Goal: Task Accomplishment & Management: Use online tool/utility

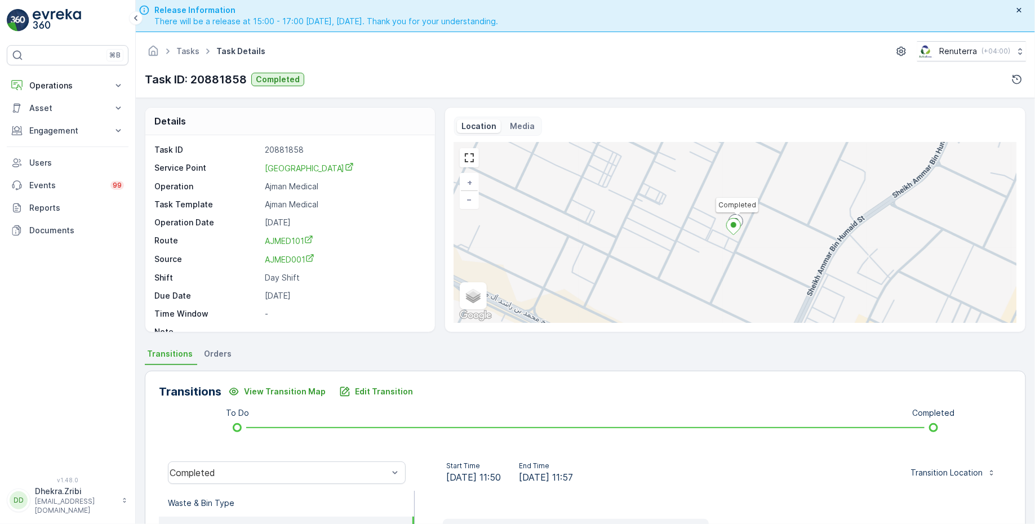
scroll to position [14, 0]
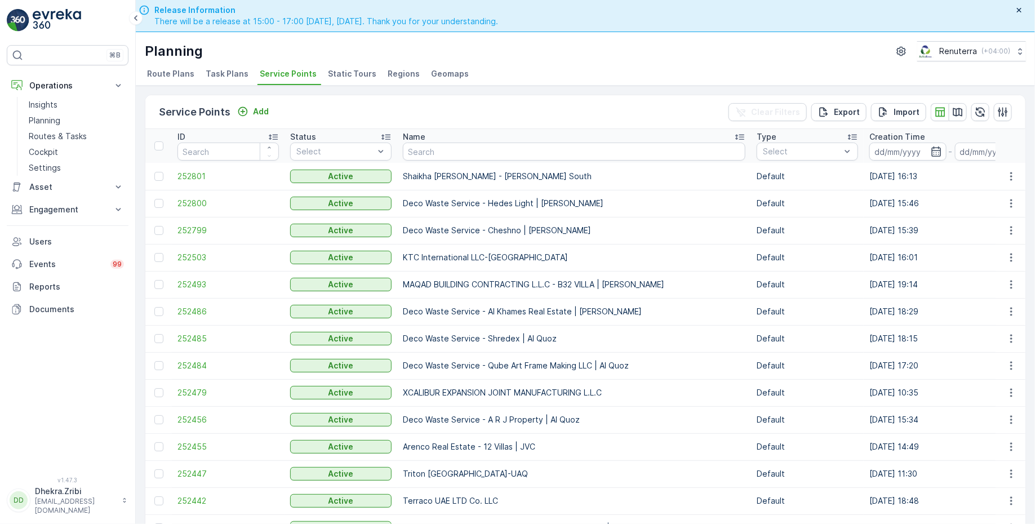
scroll to position [32, 0]
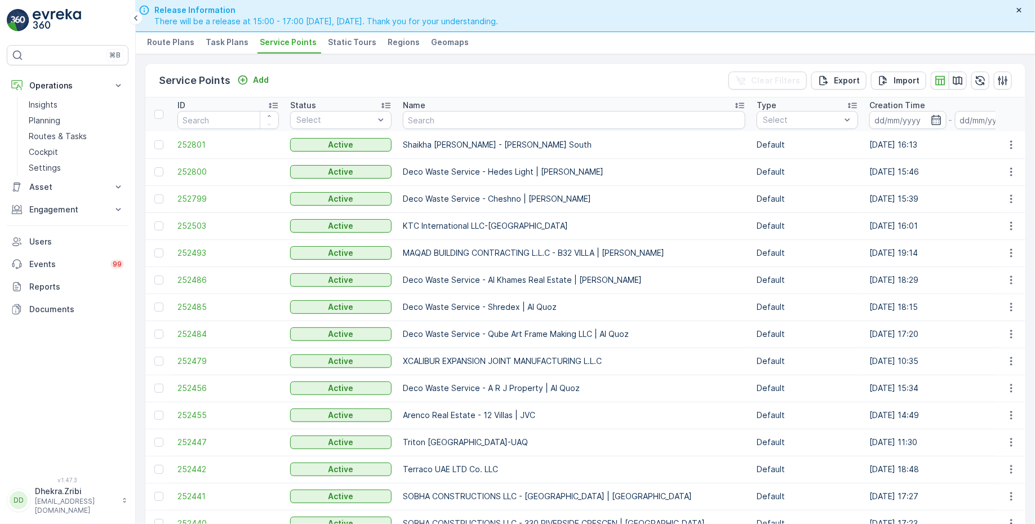
click at [446, 79] on div "Service Points Add Clear Filters Export Import" at bounding box center [585, 81] width 880 height 34
click at [282, 37] on span "Service Points" at bounding box center [288, 42] width 57 height 11
click at [473, 120] on input "text" at bounding box center [574, 120] width 343 height 18
paste input "Al Ahli Building Materials Trading - Sonapur"
type input "Al Ahli Building Materials Trading - Sonapur"
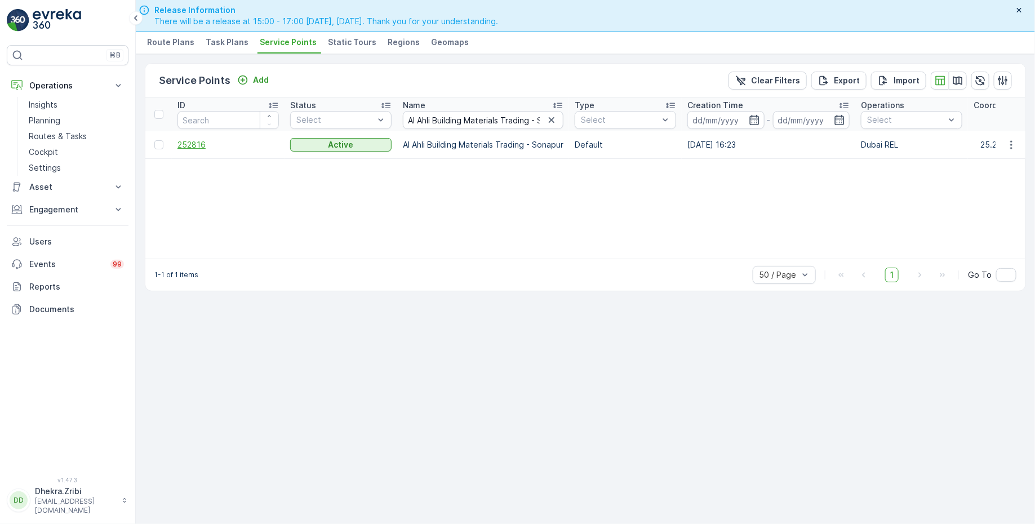
click at [201, 140] on span "252816" at bounding box center [228, 144] width 101 height 11
click at [555, 118] on icon "button" at bounding box center [551, 119] width 11 height 11
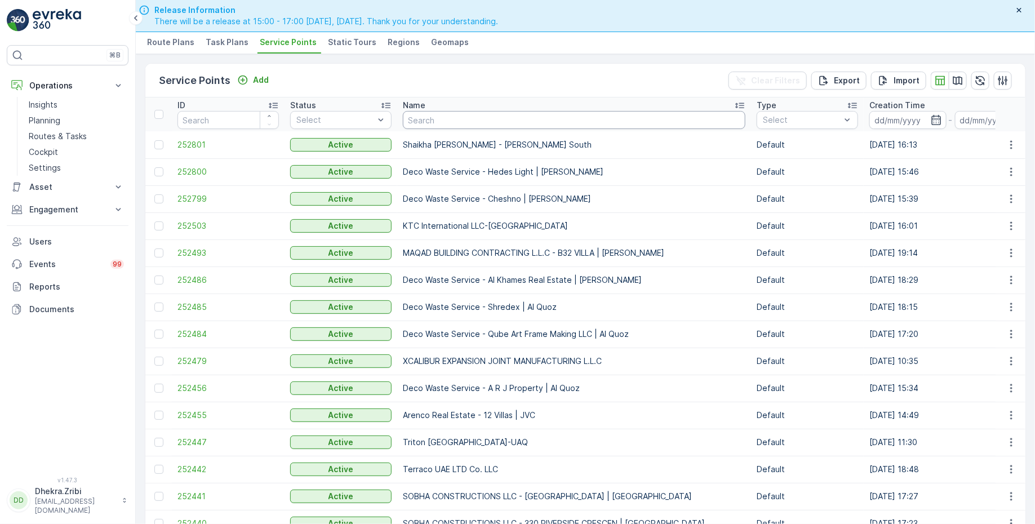
click at [486, 123] on input "text" at bounding box center [574, 120] width 343 height 18
type input "deco waste"
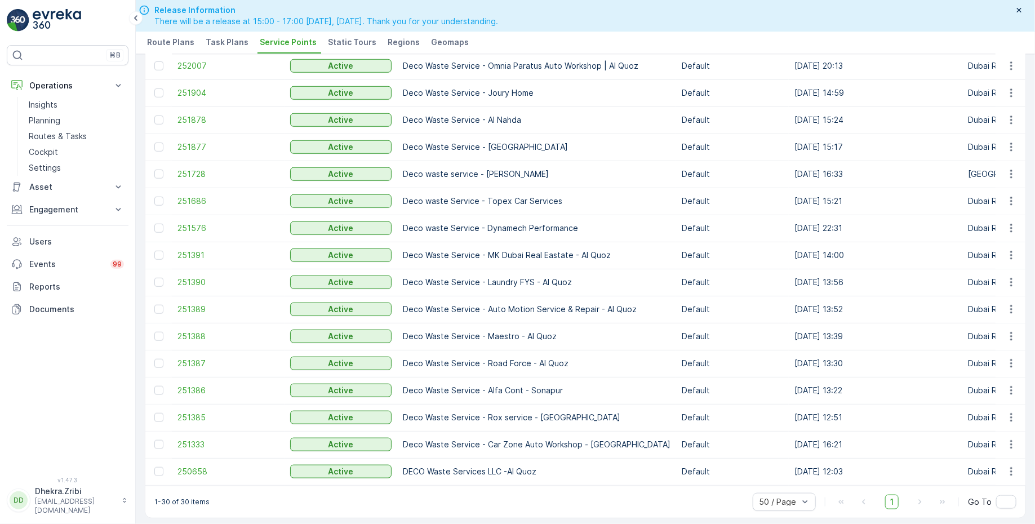
scroll to position [464, 0]
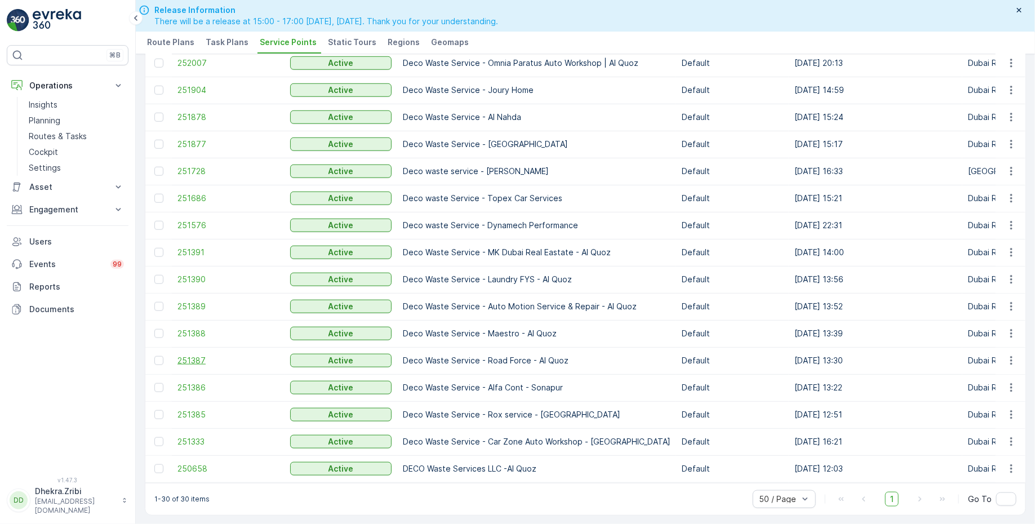
click at [193, 358] on span "251387" at bounding box center [228, 360] width 101 height 11
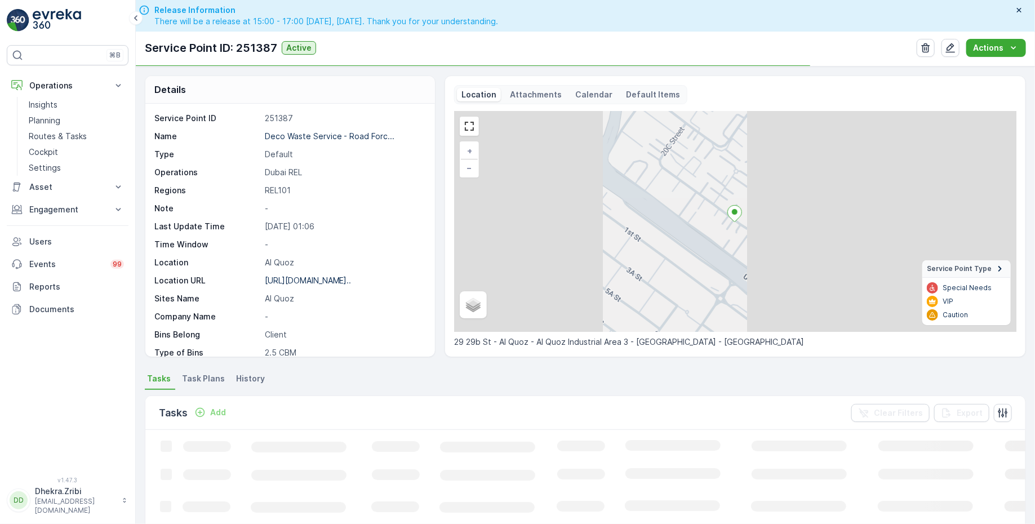
click at [209, 381] on span "Task Plans" at bounding box center [203, 378] width 43 height 11
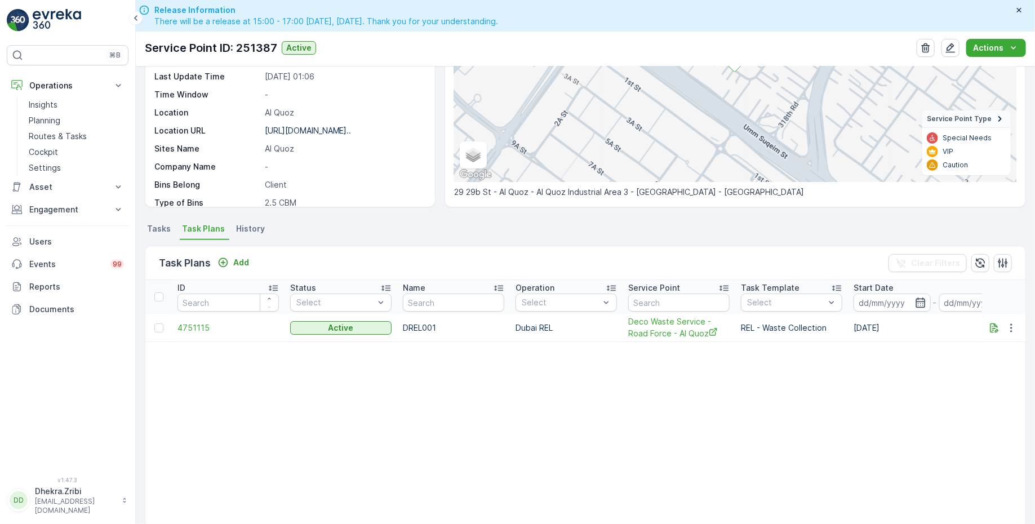
scroll to position [156, 0]
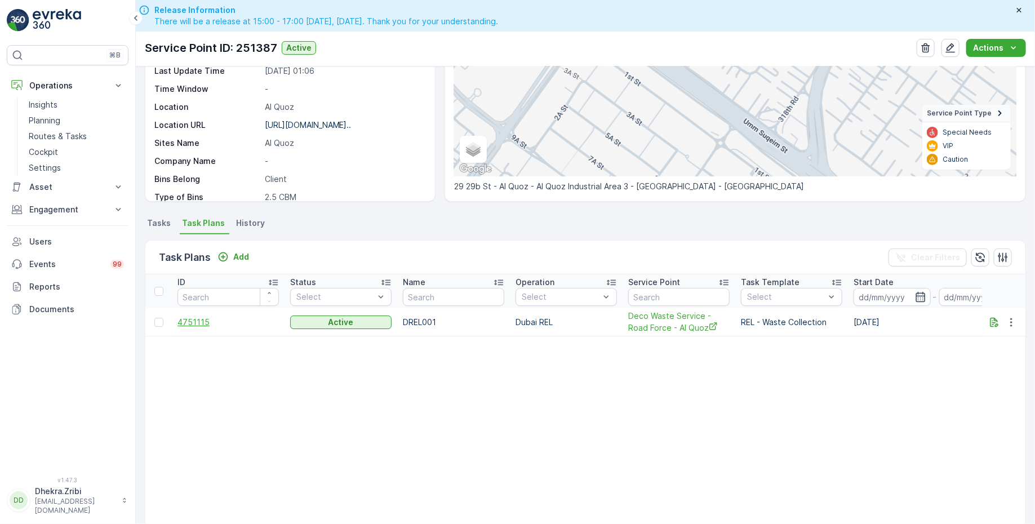
click at [198, 320] on span "4751115" at bounding box center [228, 322] width 101 height 11
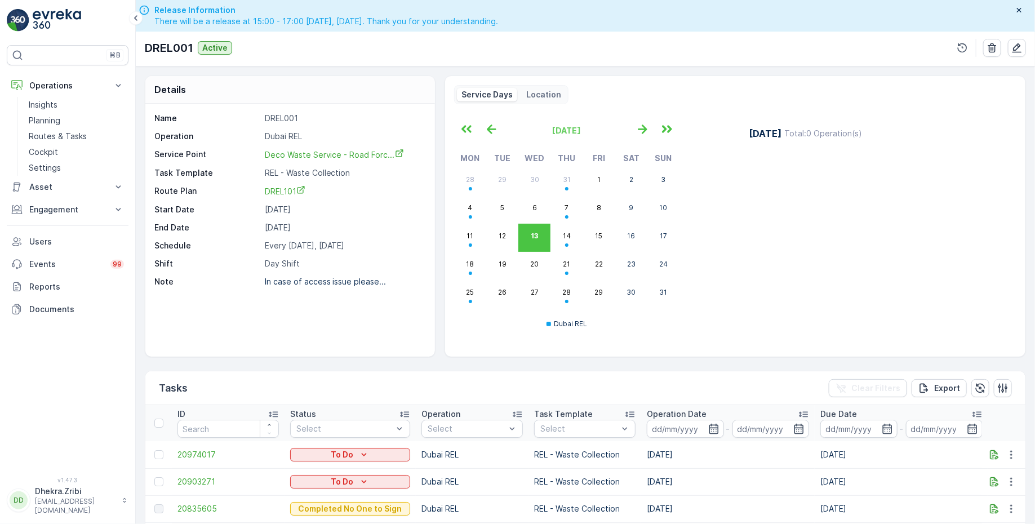
click at [714, 266] on div "August 2025 Mon Tue Wed Thu Fri Sat Sun 28 29 30 31 1 2 3 4 5 6 7 8 9 10 11 12 …" at bounding box center [594, 229] width 281 height 222
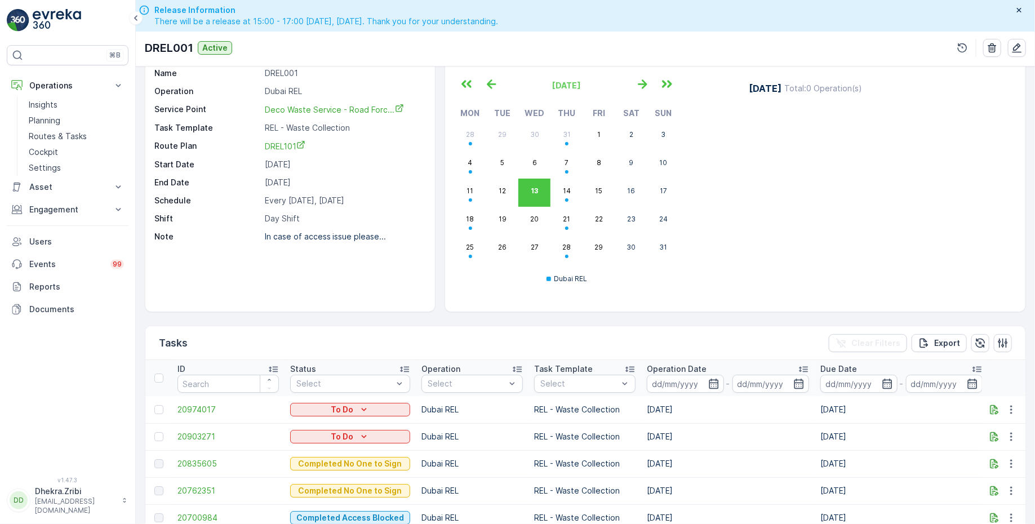
scroll to position [46, 0]
click at [565, 189] on abbr "14" at bounding box center [567, 189] width 8 height 8
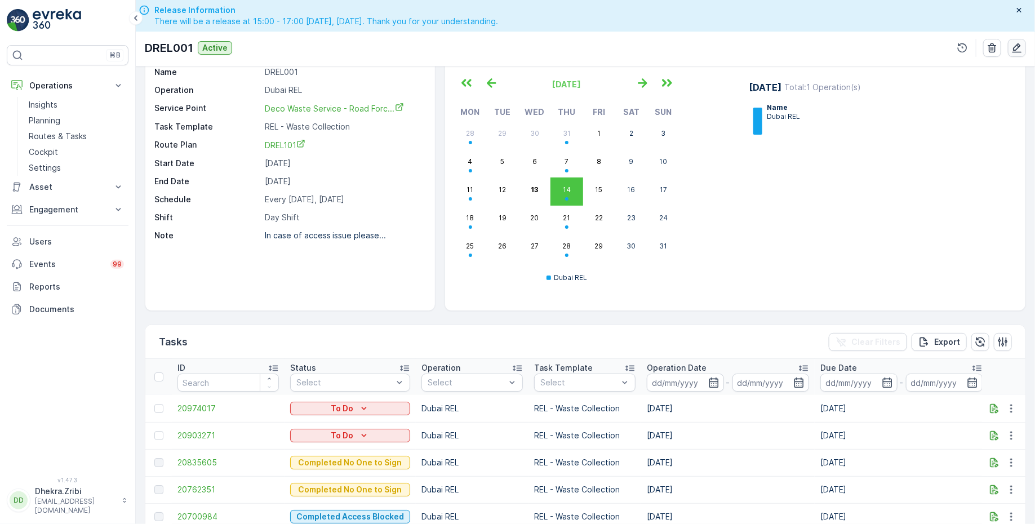
click at [1016, 46] on icon "button" at bounding box center [1017, 47] width 11 height 11
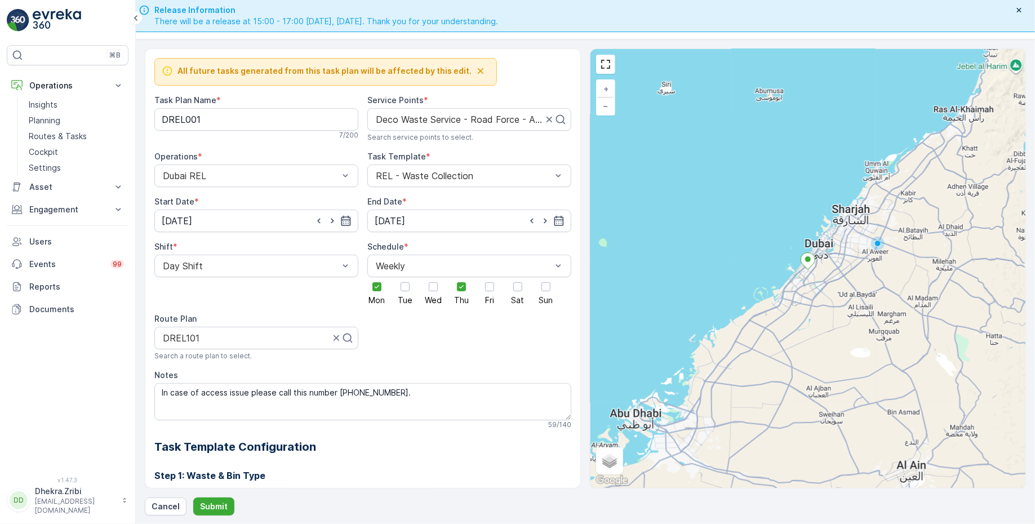
click at [342, 218] on icon "button" at bounding box center [347, 221] width 10 height 10
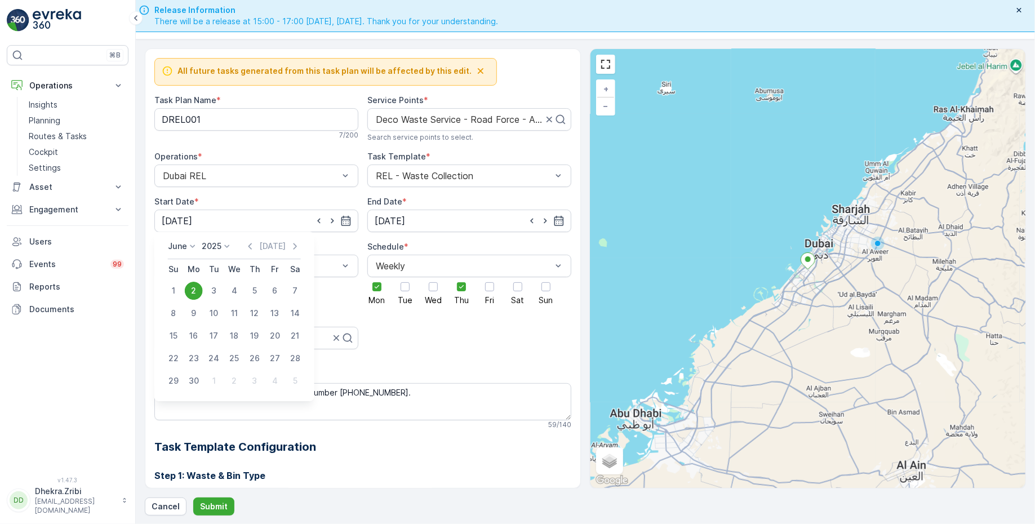
click at [174, 245] on p "June" at bounding box center [177, 246] width 19 height 11
click at [197, 316] on span "August" at bounding box center [188, 321] width 26 height 11
click at [255, 335] on div "14" at bounding box center [255, 336] width 18 height 18
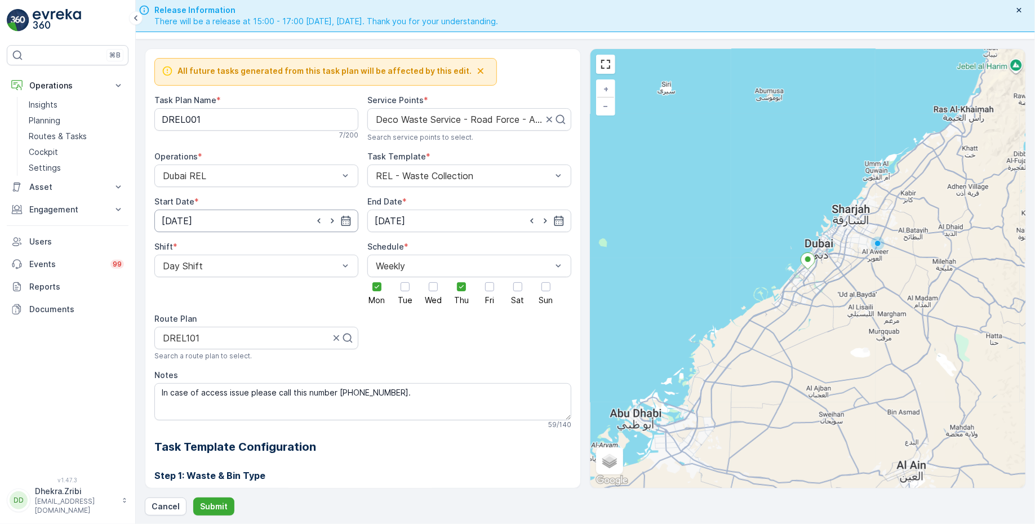
click at [304, 219] on input "14.08.2025" at bounding box center [256, 221] width 204 height 23
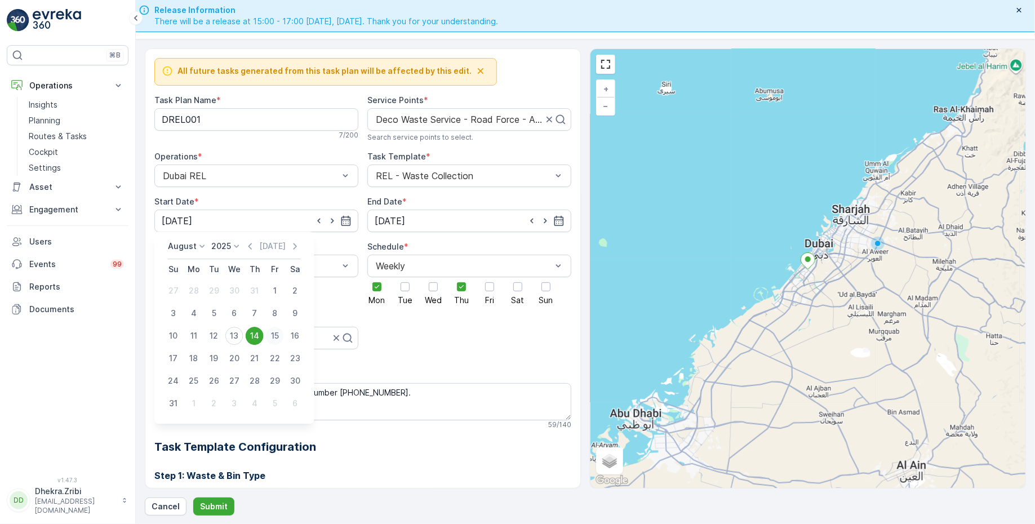
click at [278, 335] on div "15" at bounding box center [275, 336] width 18 height 18
type input "15.08.2025"
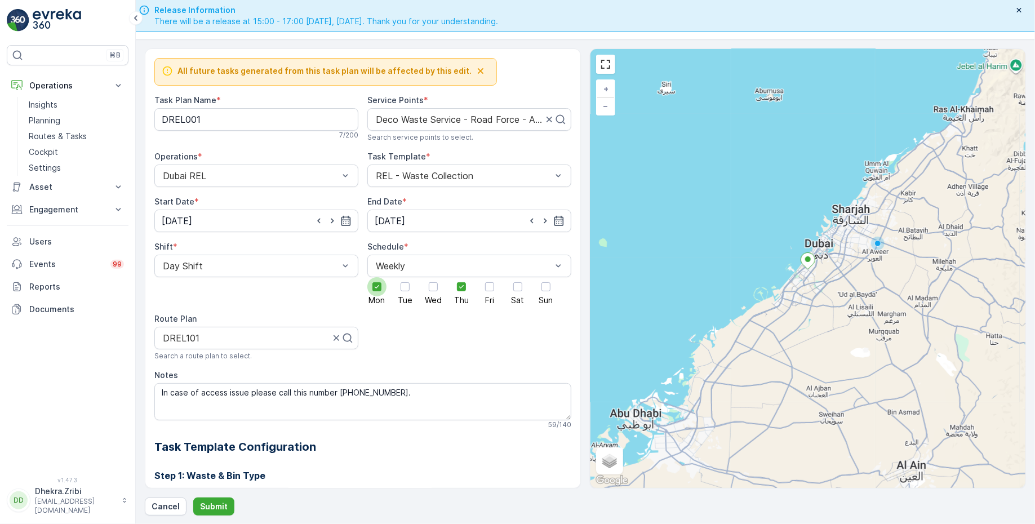
click at [378, 286] on icon at bounding box center [377, 287] width 8 height 8
click at [377, 277] on input "Mon" at bounding box center [377, 277] width 0 height 0
click at [377, 285] on div at bounding box center [377, 286] width 9 height 9
click at [377, 277] on input "Mon" at bounding box center [377, 277] width 0 height 0
click at [433, 287] on div at bounding box center [433, 286] width 9 height 9
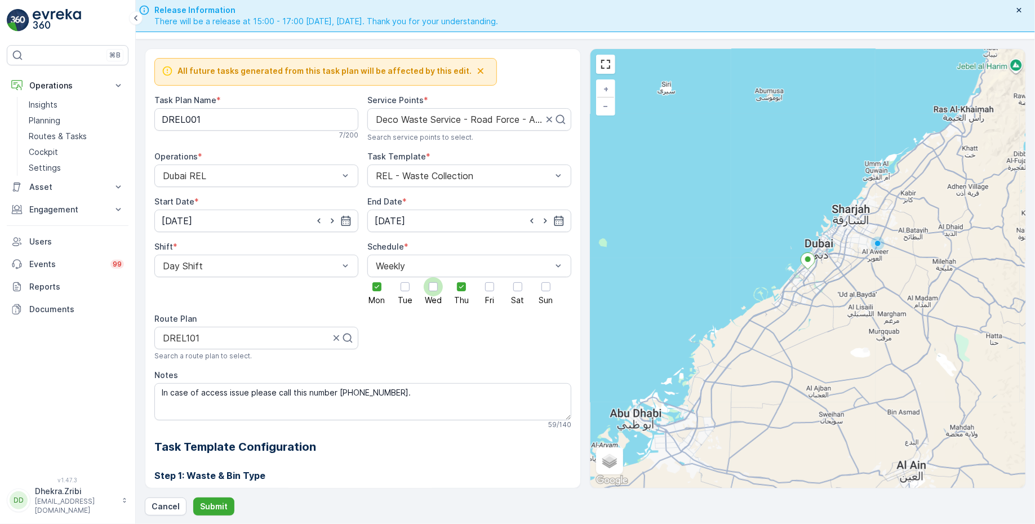
click at [433, 277] on input "Wed" at bounding box center [433, 277] width 0 height 0
click at [513, 285] on div at bounding box center [517, 286] width 9 height 9
click at [518, 277] on input "Sat" at bounding box center [518, 277] width 0 height 0
click at [381, 284] on icon at bounding box center [377, 287] width 8 height 8
click at [433, 277] on input "Wed" at bounding box center [433, 277] width 0 height 0
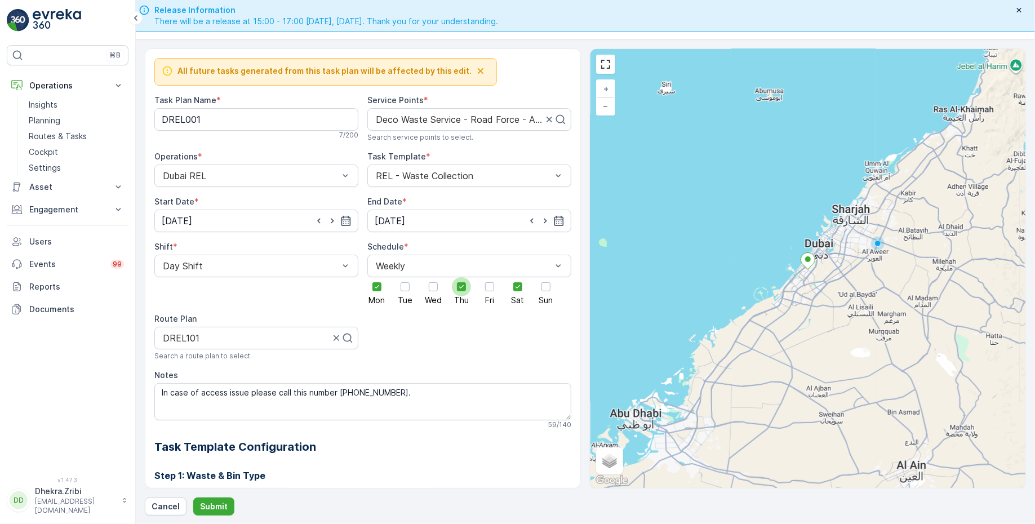
click at [460, 289] on div at bounding box center [461, 286] width 9 height 9
click at [462, 277] on input "Thu" at bounding box center [462, 277] width 0 height 0
click at [436, 286] on div at bounding box center [433, 286] width 9 height 9
click at [433, 277] on input "Wed" at bounding box center [433, 277] width 0 height 0
click at [510, 287] on div at bounding box center [517, 286] width 19 height 19
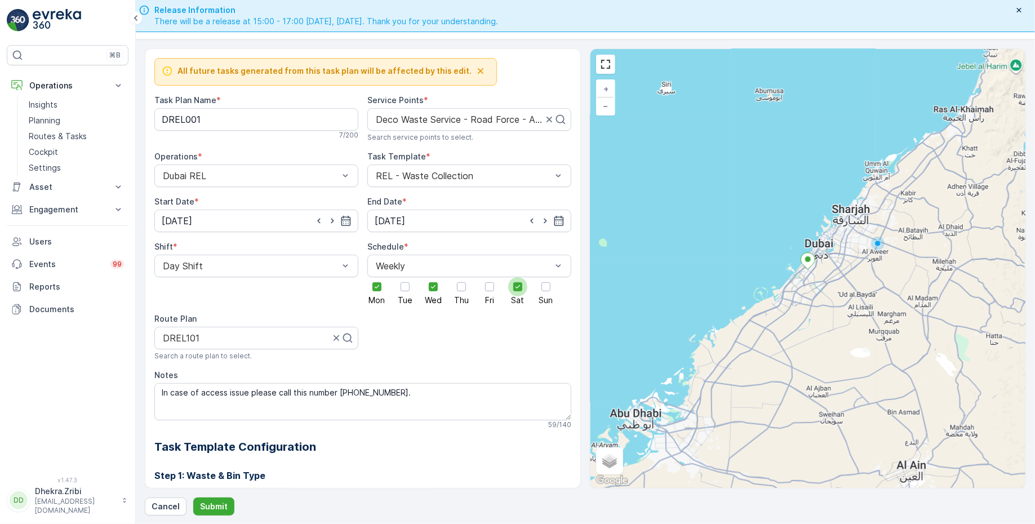
click at [518, 277] on input "Sat" at bounding box center [518, 277] width 0 height 0
click at [486, 285] on div at bounding box center [489, 286] width 9 height 9
click at [490, 277] on input "Fri" at bounding box center [490, 277] width 0 height 0
click at [375, 117] on input "text" at bounding box center [376, 119] width 3 height 10
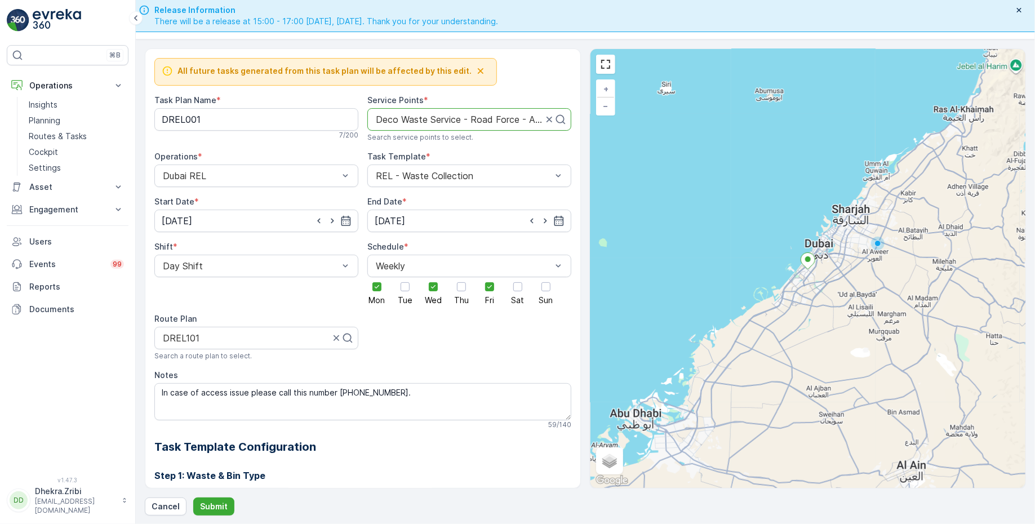
click at [375, 117] on input "text" at bounding box center [376, 119] width 3 height 10
click at [393, 119] on div at bounding box center [459, 119] width 169 height 10
drag, startPoint x: 372, startPoint y: 117, endPoint x: 600, endPoint y: 127, distance: 228.5
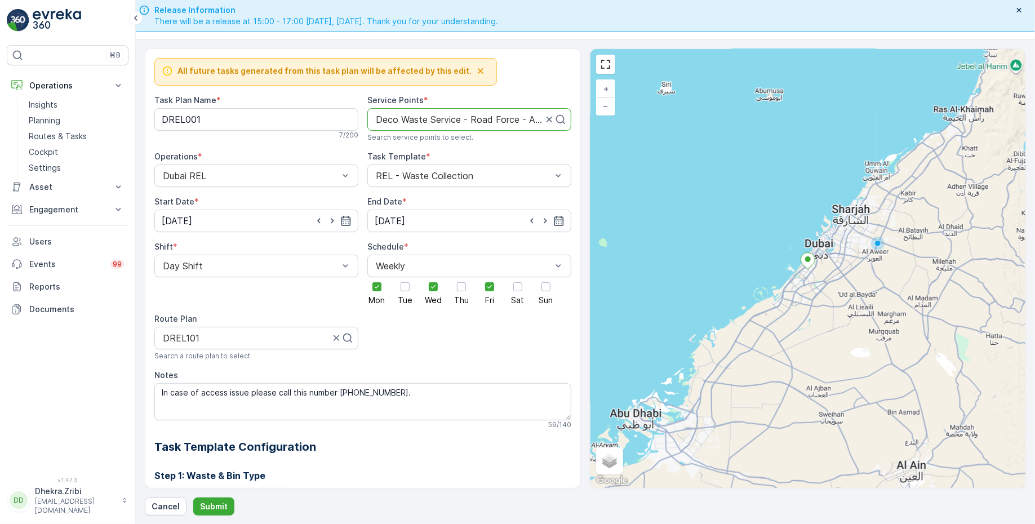
click at [600, 127] on div "All future tasks generated from this task plan will be affected by this edit. T…" at bounding box center [585, 268] width 881 height 440
click at [218, 504] on p "Submit" at bounding box center [214, 506] width 28 height 11
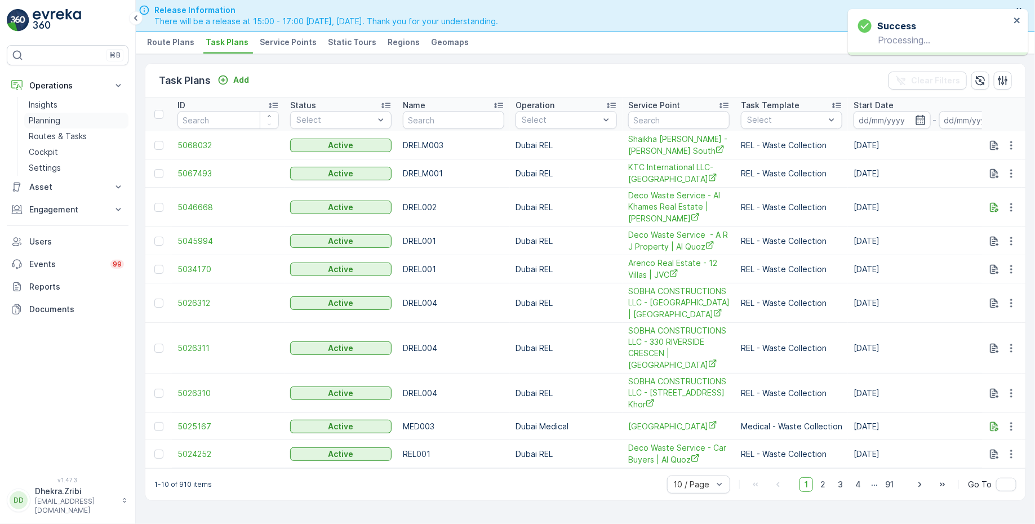
click at [49, 119] on p "Planning" at bounding box center [45, 120] width 32 height 11
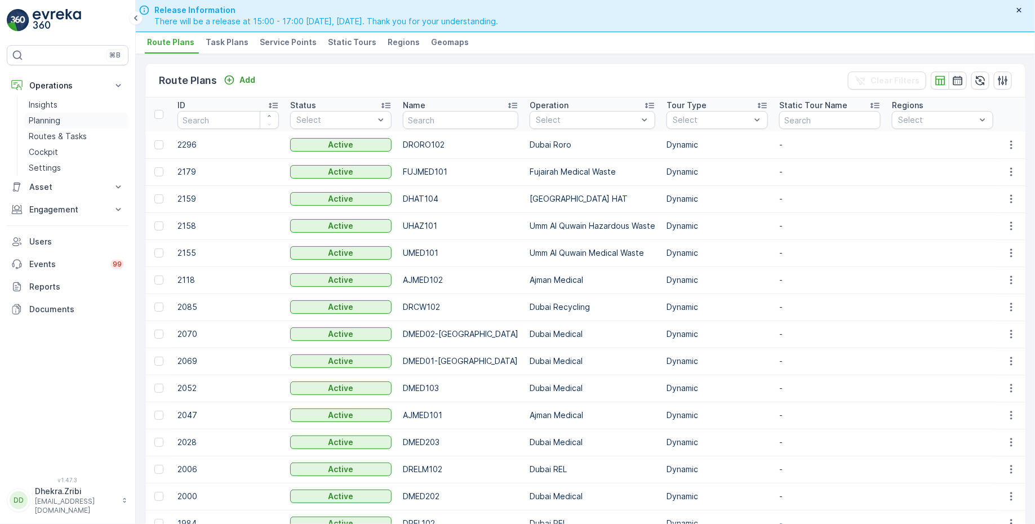
click at [75, 114] on link "Planning" at bounding box center [76, 121] width 104 height 16
click at [289, 37] on span "Service Points" at bounding box center [288, 42] width 57 height 11
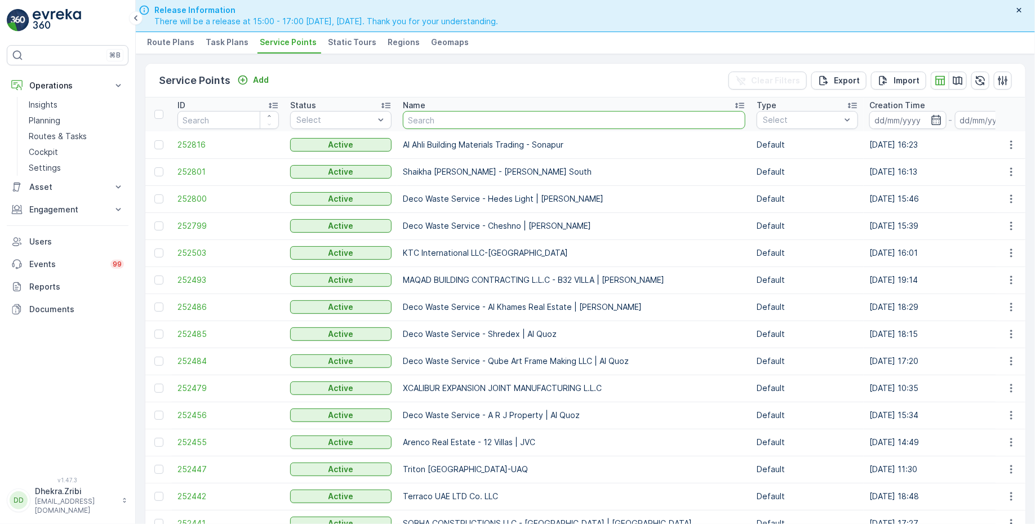
click at [496, 125] on input "text" at bounding box center [574, 120] width 343 height 18
type input "deco"
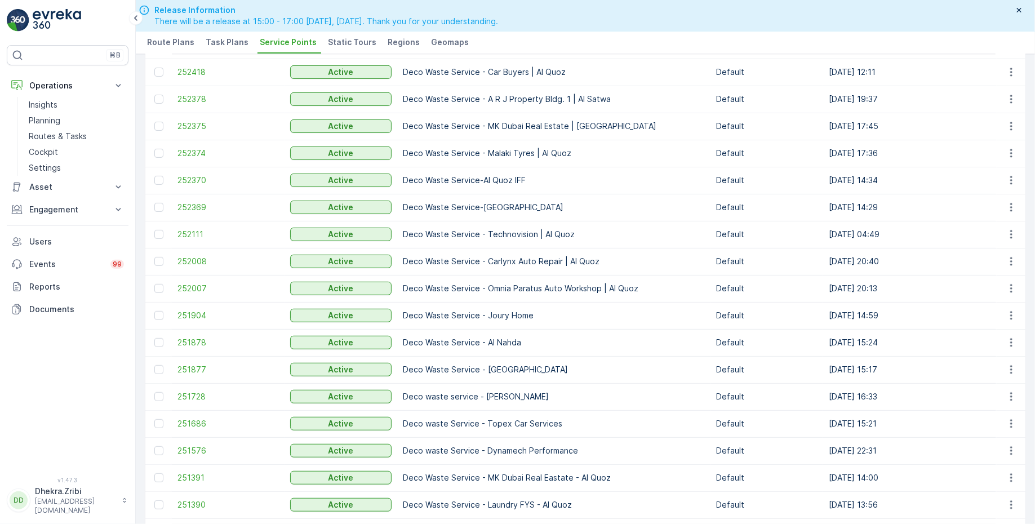
scroll to position [491, 0]
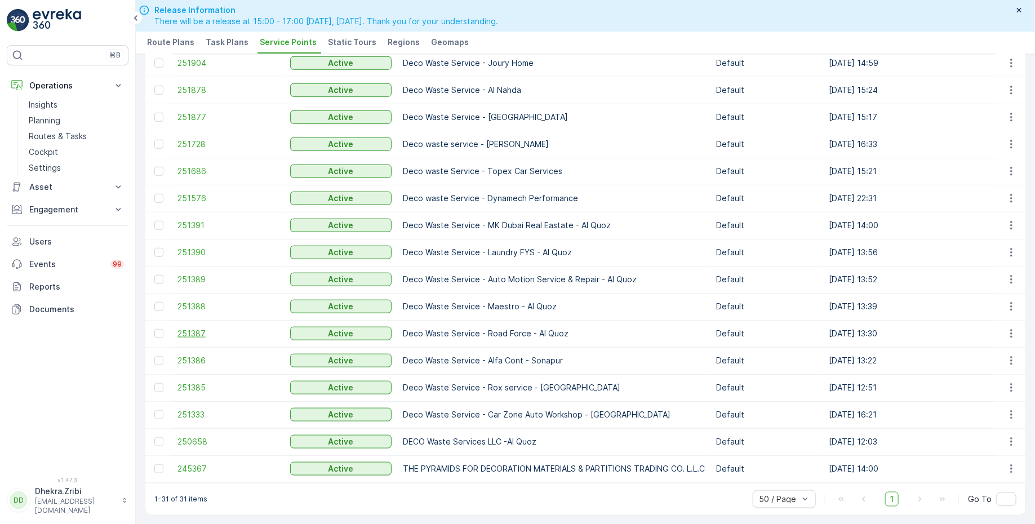
click at [186, 328] on span "251387" at bounding box center [228, 333] width 101 height 11
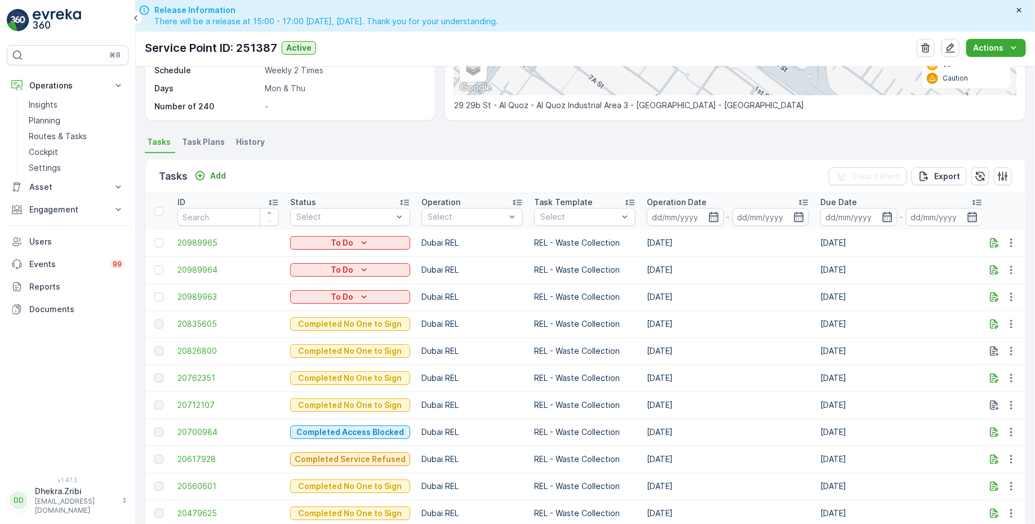
scroll to position [227, 0]
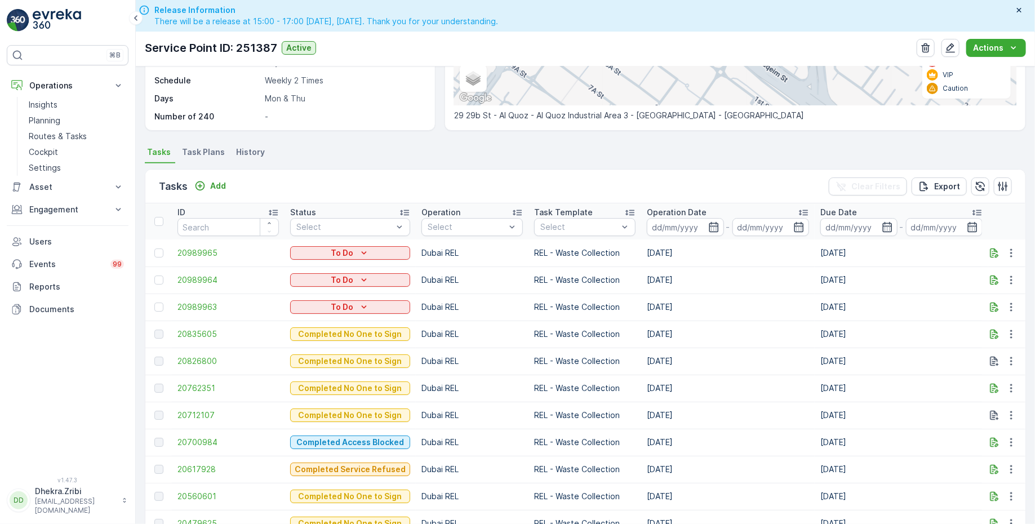
click at [206, 152] on span "Task Plans" at bounding box center [203, 152] width 43 height 11
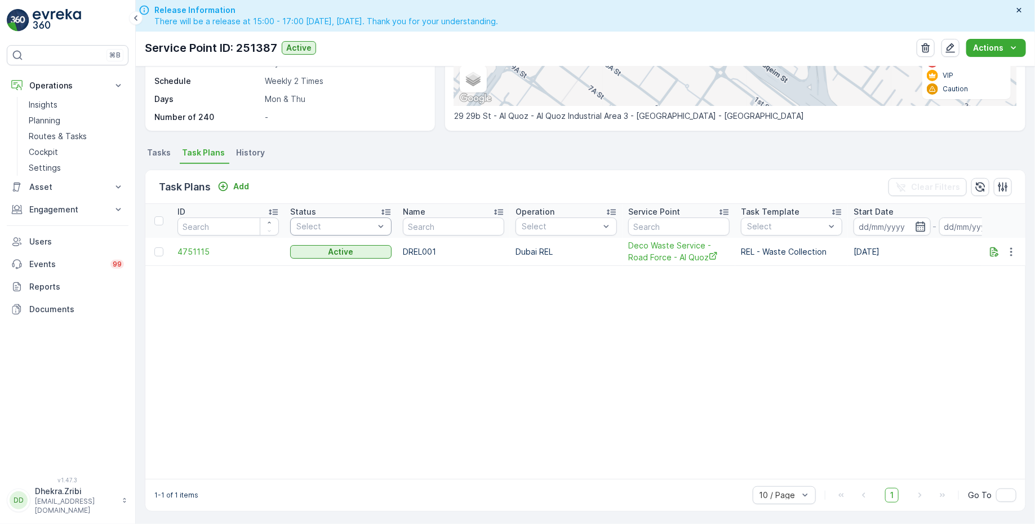
scroll to position [226, 0]
click at [190, 250] on span "4751115" at bounding box center [228, 251] width 101 height 11
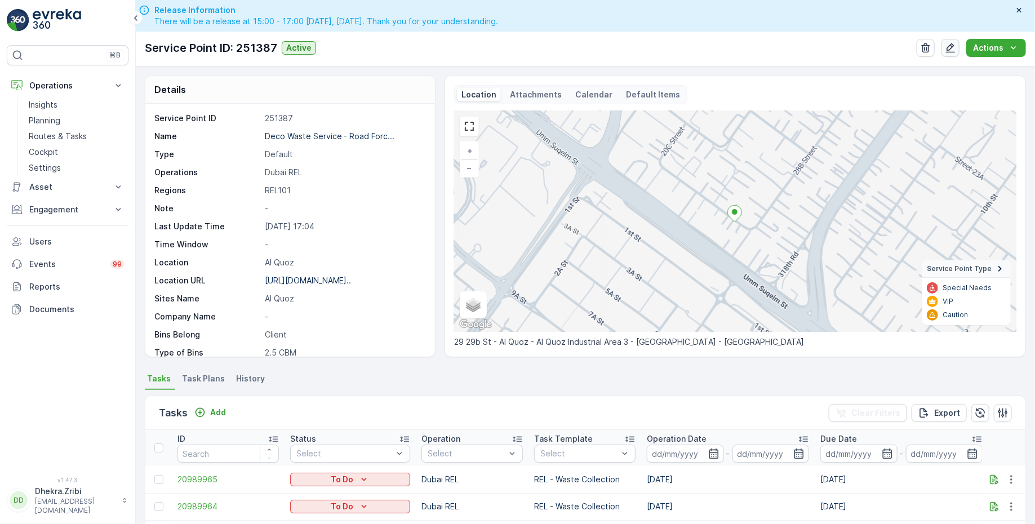
click at [950, 47] on icon "button" at bounding box center [950, 47] width 11 height 11
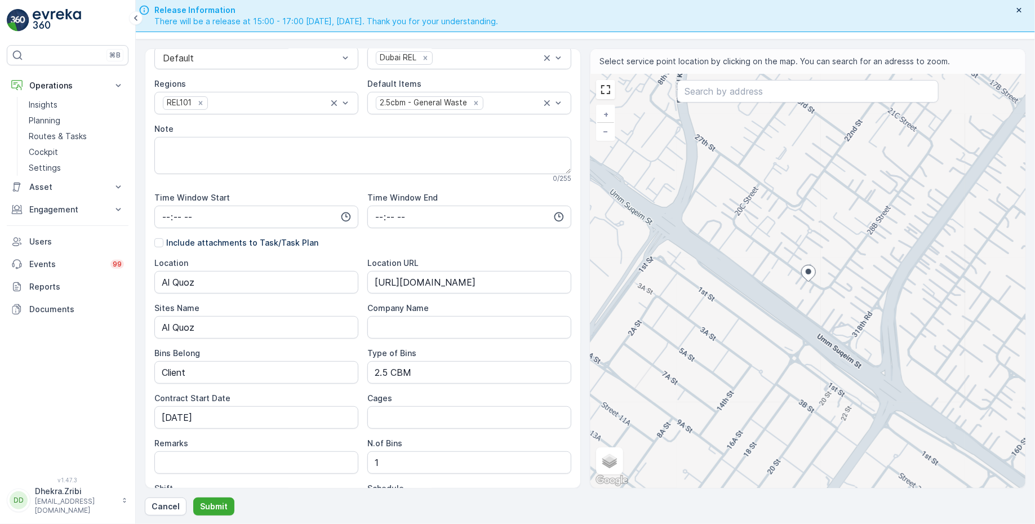
scroll to position [255, 0]
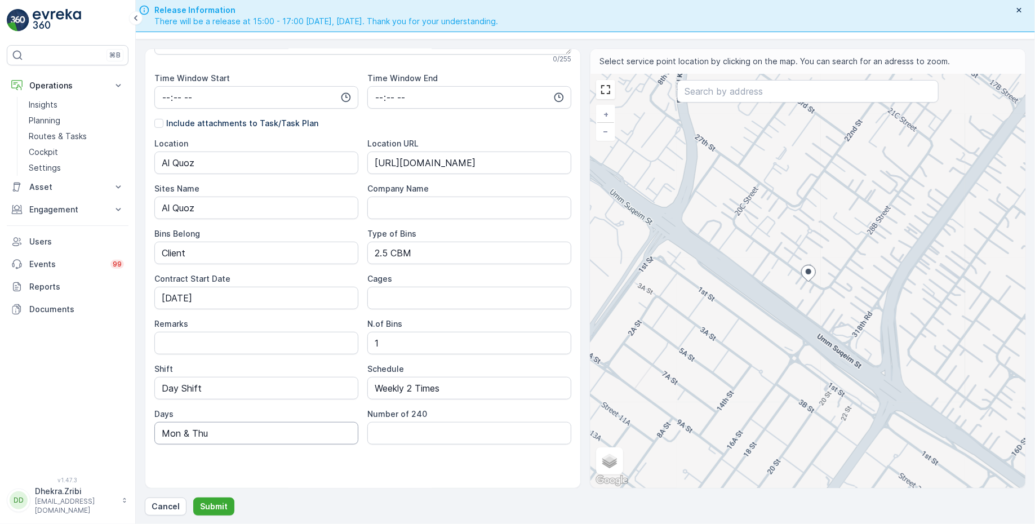
click at [208, 430] on input "Mon & Thu" at bounding box center [256, 433] width 204 height 23
type input "Mon, Wed & Fri"
click at [411, 387] on input "Weekly 2 Times" at bounding box center [469, 388] width 204 height 23
type input "Weekly 3 Times"
click at [213, 501] on p "Submit" at bounding box center [214, 506] width 28 height 11
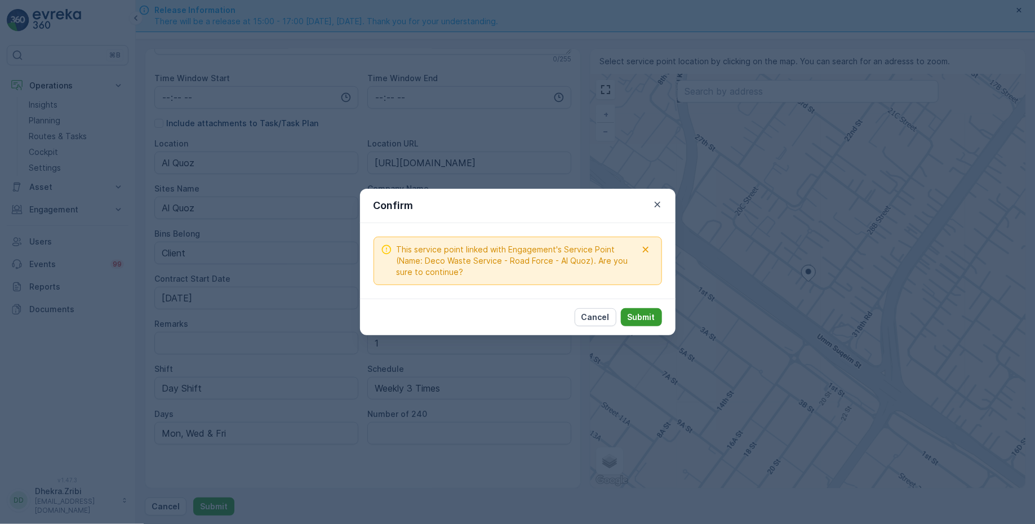
click at [643, 320] on p "Submit" at bounding box center [642, 317] width 28 height 11
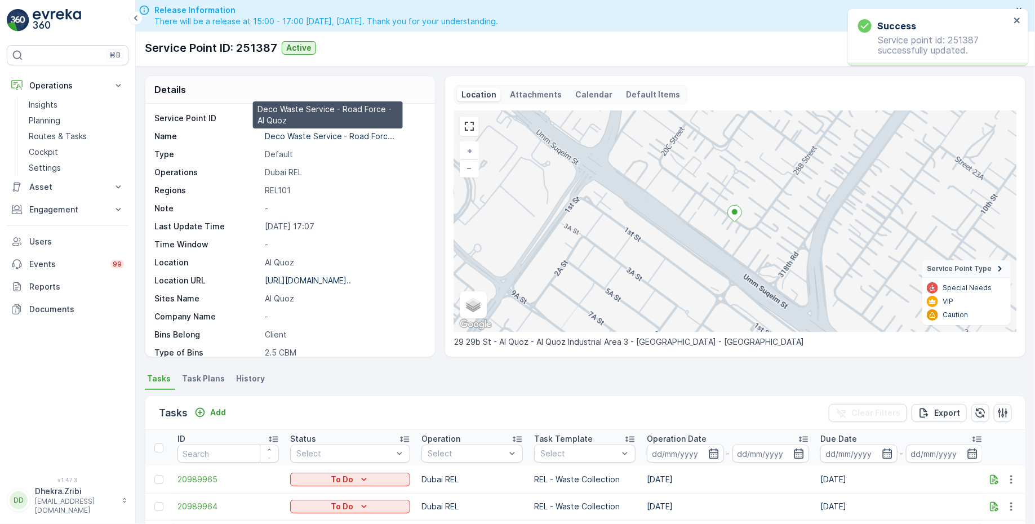
click at [340, 136] on p "Deco Waste Service - Road Forc..." at bounding box center [330, 136] width 130 height 10
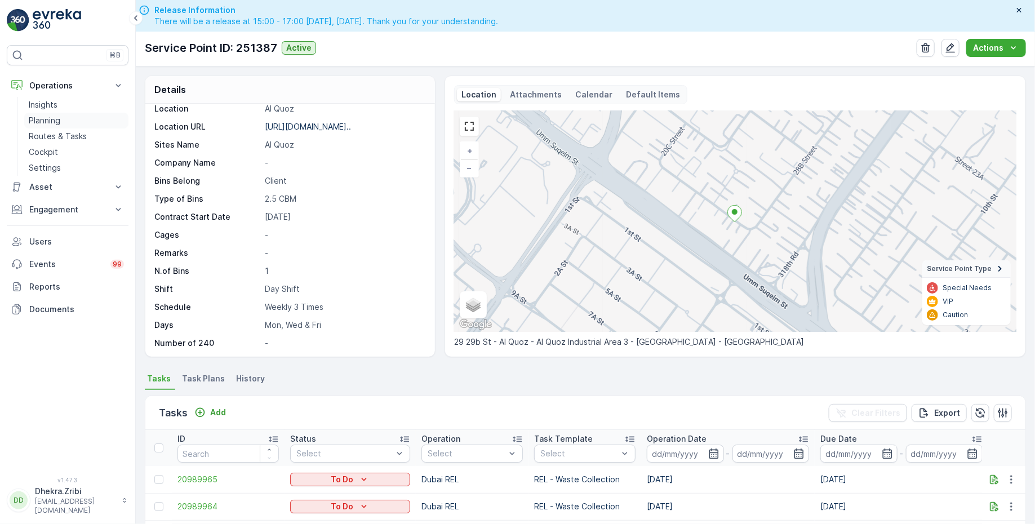
click at [63, 121] on link "Planning" at bounding box center [76, 121] width 104 height 16
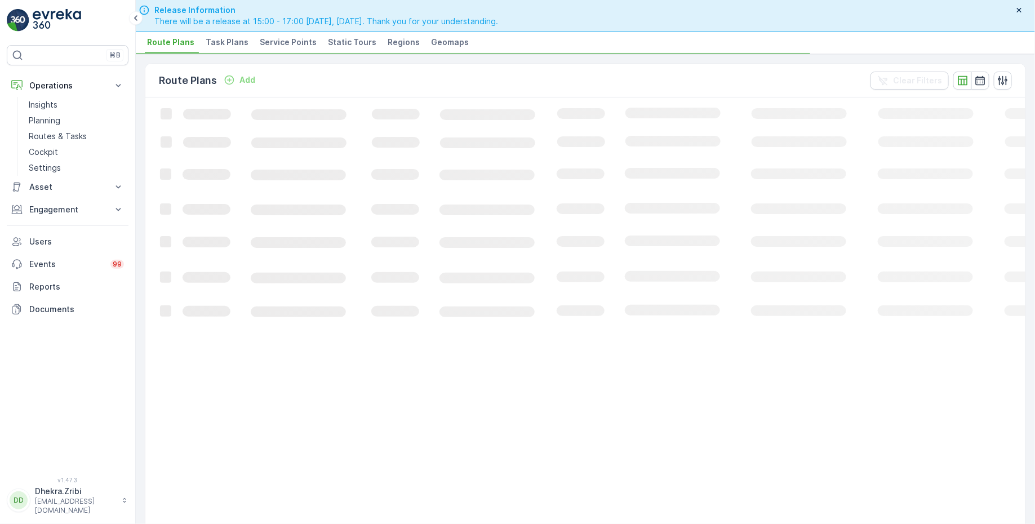
click at [294, 42] on span "Service Points" at bounding box center [288, 42] width 57 height 11
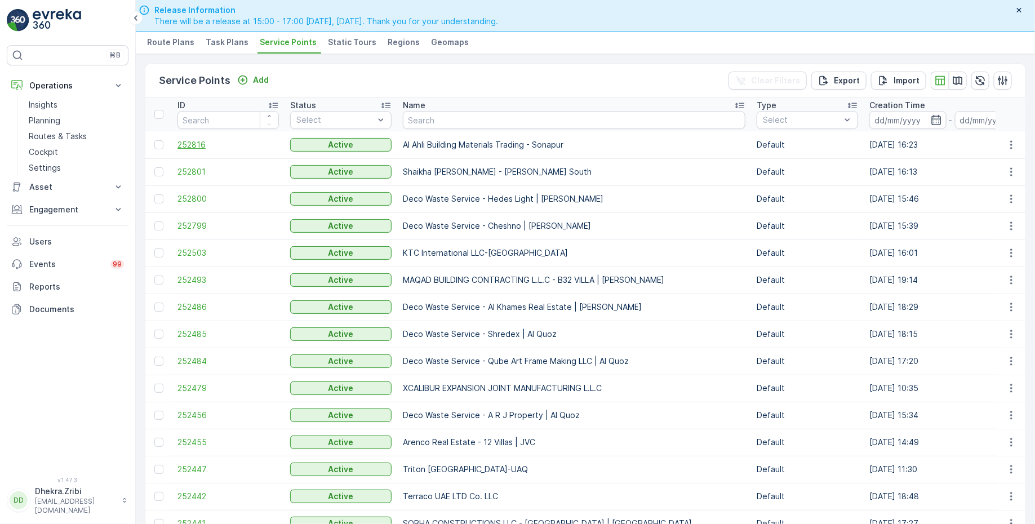
click at [193, 139] on span "252816" at bounding box center [228, 144] width 101 height 11
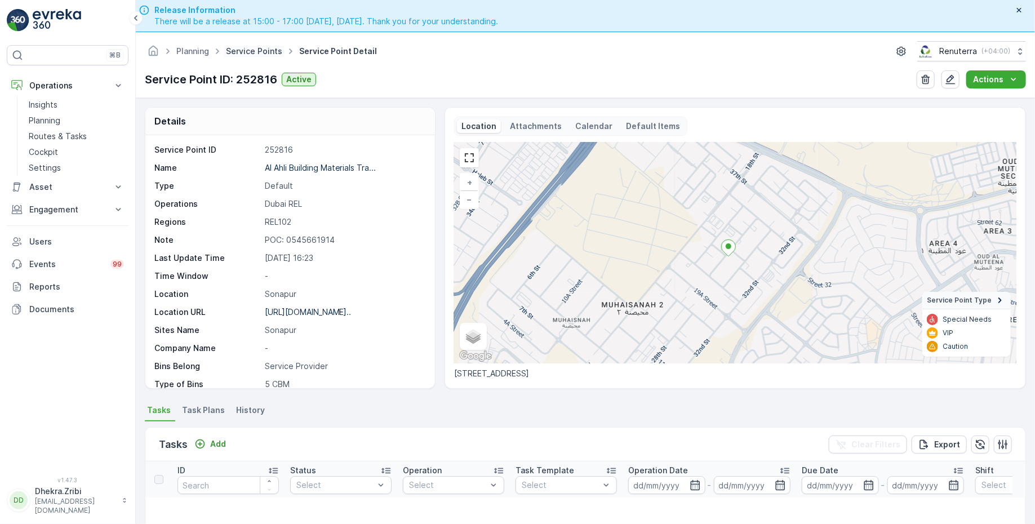
click at [247, 50] on link "Service Points" at bounding box center [254, 51] width 56 height 10
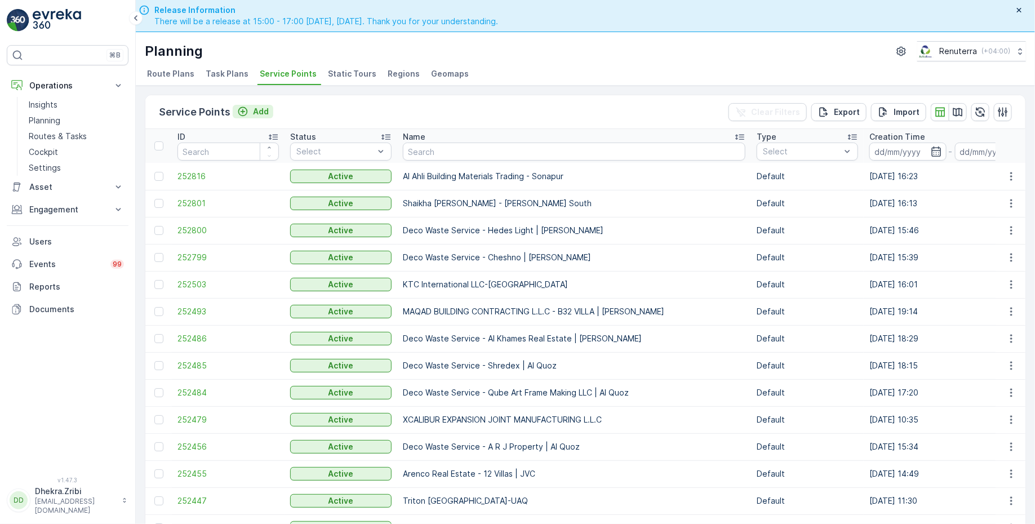
click at [250, 112] on div "Add" at bounding box center [253, 111] width 32 height 11
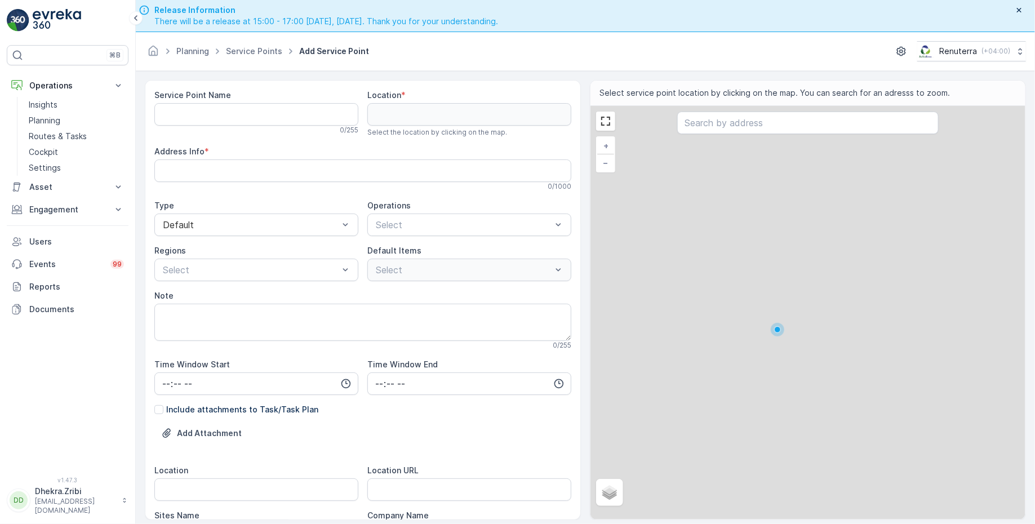
click at [251, 126] on div "0 / 255" at bounding box center [256, 130] width 204 height 9
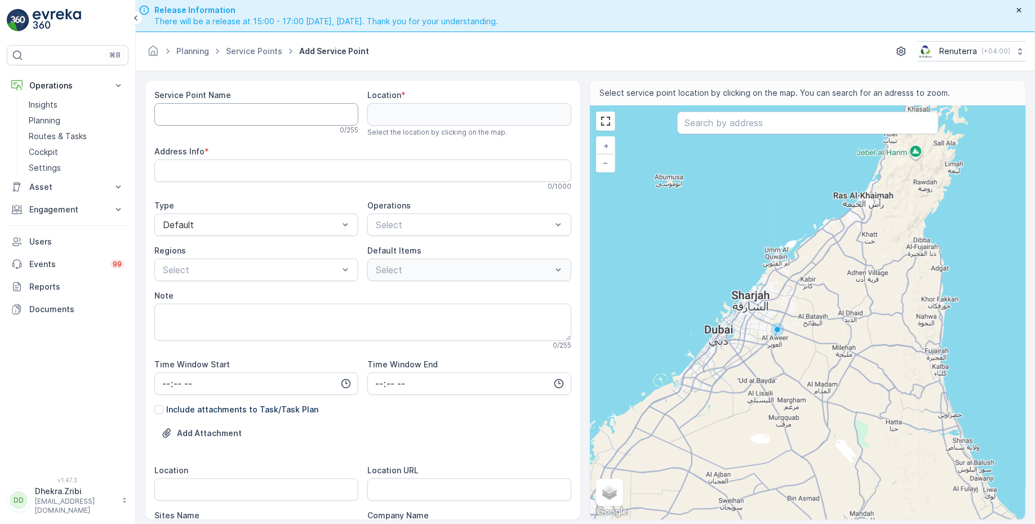
click at [249, 118] on Name "Service Point Name" at bounding box center [256, 114] width 204 height 23
paste Name "Al Ahli Building Materials Trading - Al Quasis"
type Name "Al Ahli Building Materials Trading - Al Quasis"
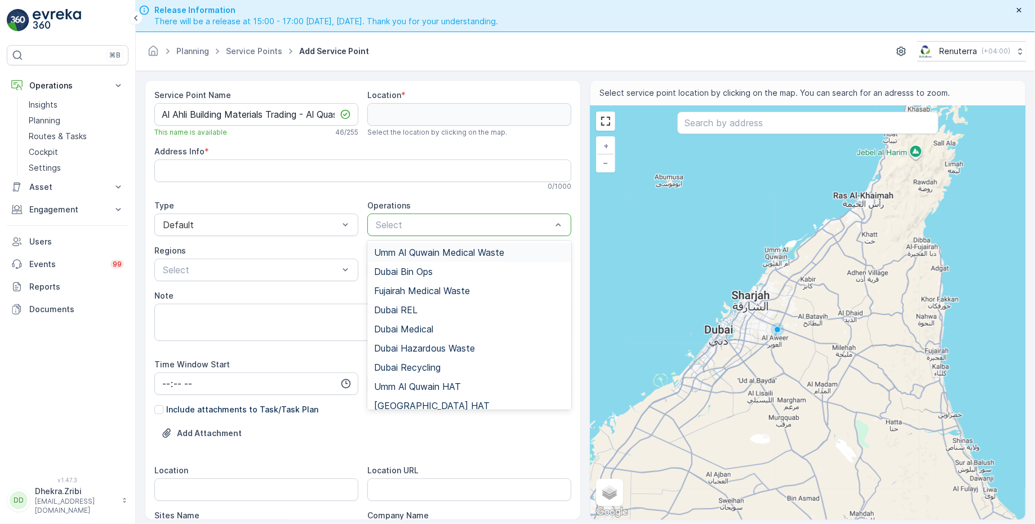
click at [396, 222] on div at bounding box center [464, 225] width 178 height 10
click at [403, 306] on span "Dubai REL" at bounding box center [395, 310] width 43 height 10
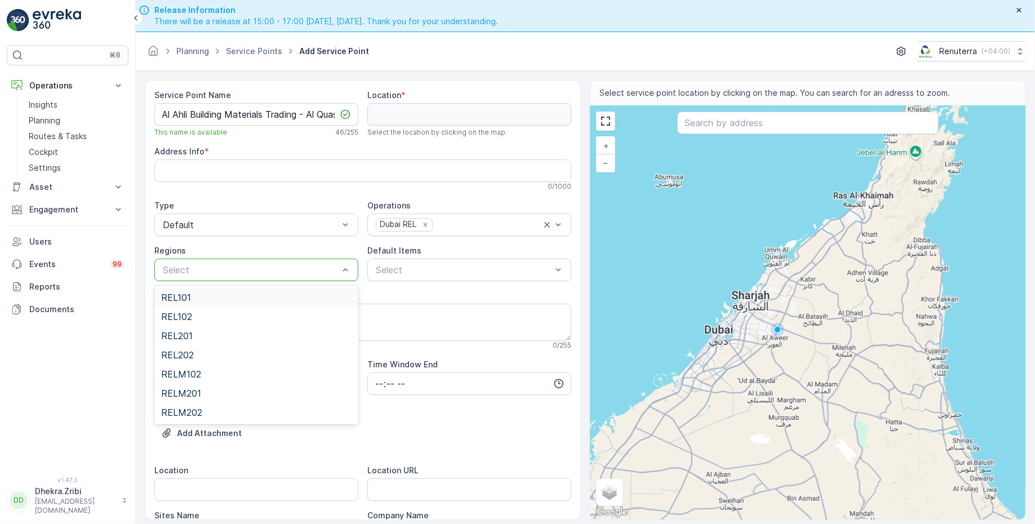
click at [282, 271] on div at bounding box center [251, 270] width 178 height 10
click at [201, 312] on div "REL102" at bounding box center [256, 317] width 191 height 10
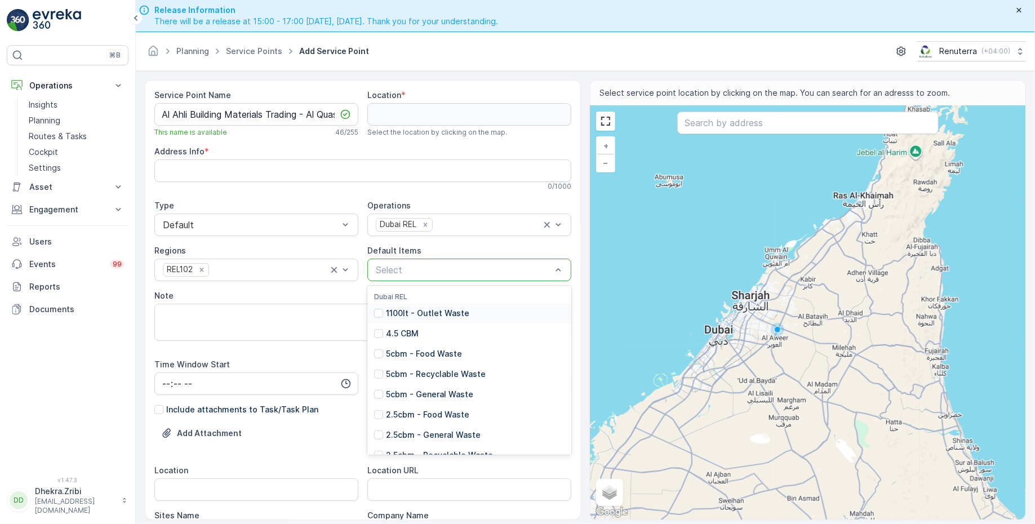
click at [432, 265] on div at bounding box center [464, 270] width 178 height 10
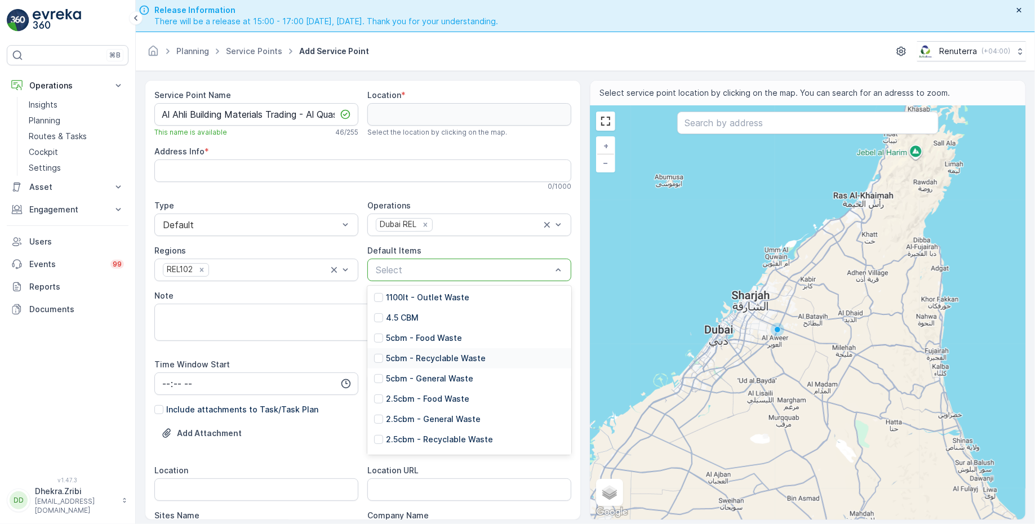
scroll to position [20, 0]
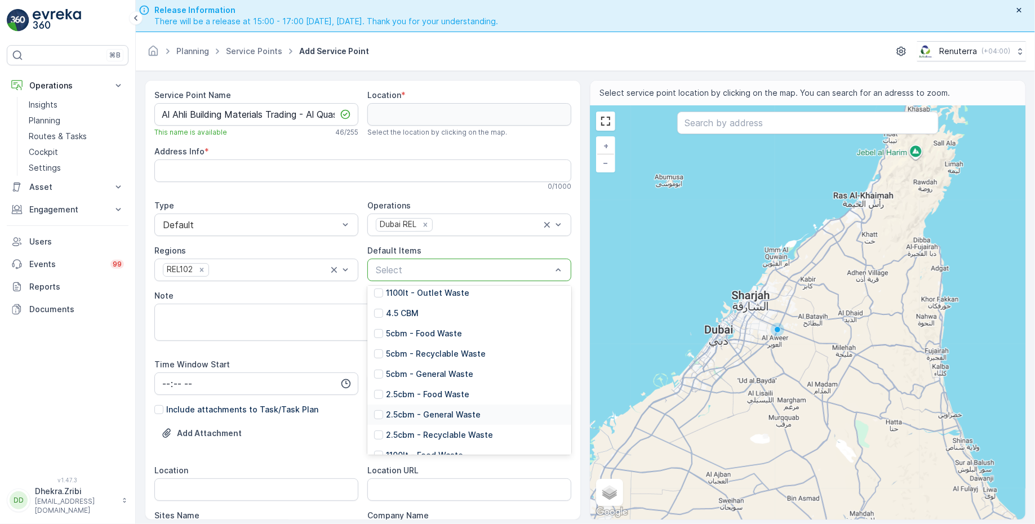
click at [413, 414] on p "2.5cbm - General Waste" at bounding box center [433, 414] width 95 height 11
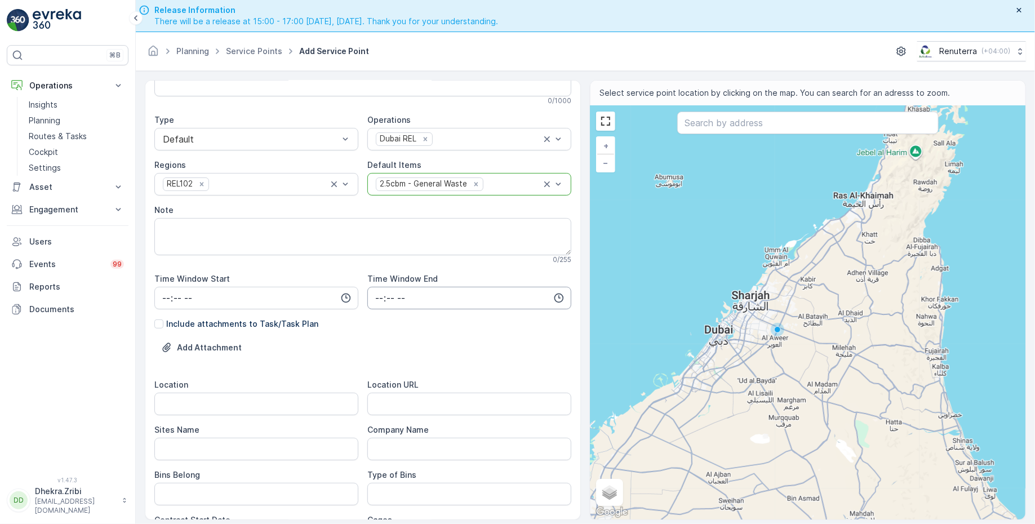
scroll to position [88, 0]
click at [285, 402] on input "Location" at bounding box center [256, 401] width 204 height 23
paste input "Al Quasis"
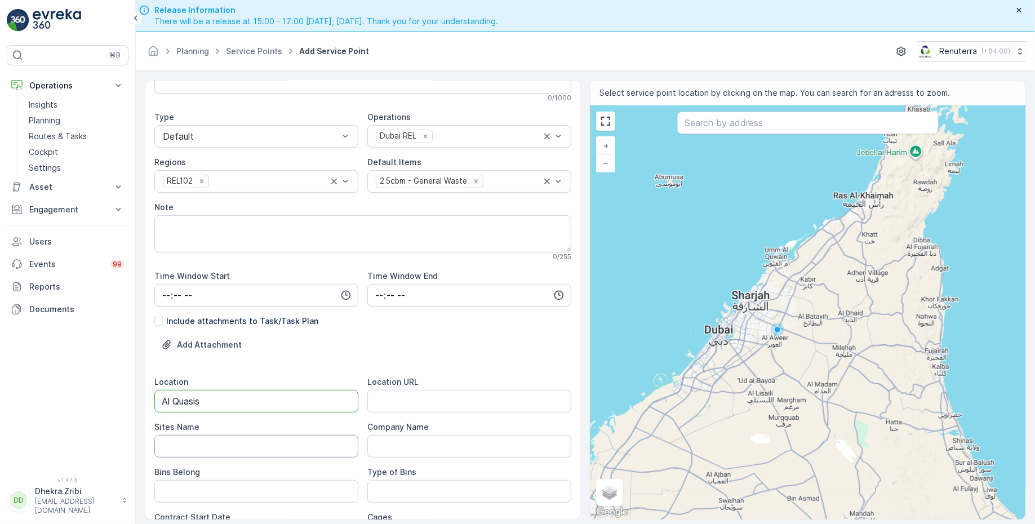
type input "Al Quasis"
click at [238, 446] on Name "Sites Name" at bounding box center [256, 446] width 204 height 23
paste Name "Al Quasis"
type Name "Al Quasis"
click at [400, 395] on URL "Location URL" at bounding box center [469, 401] width 204 height 23
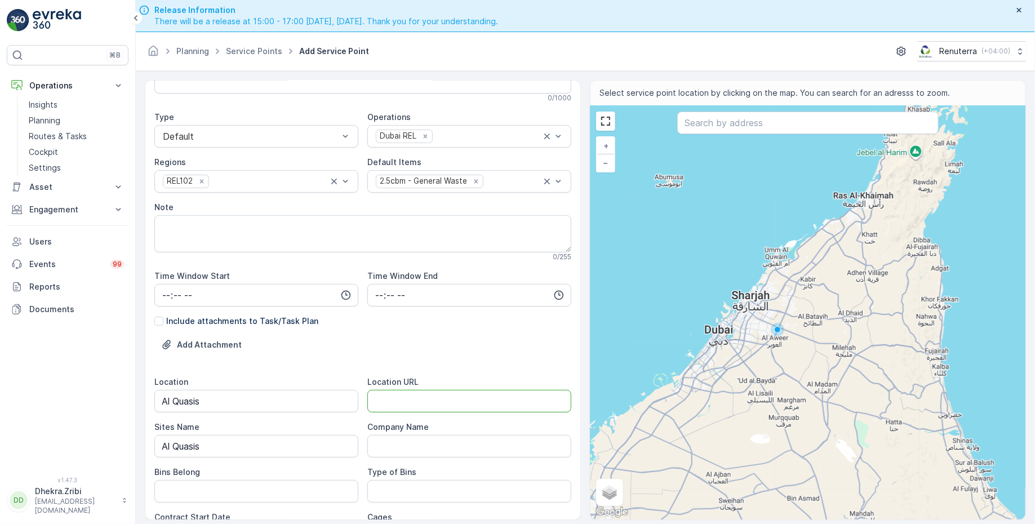
paste URL "[URL][DOMAIN_NAME]"
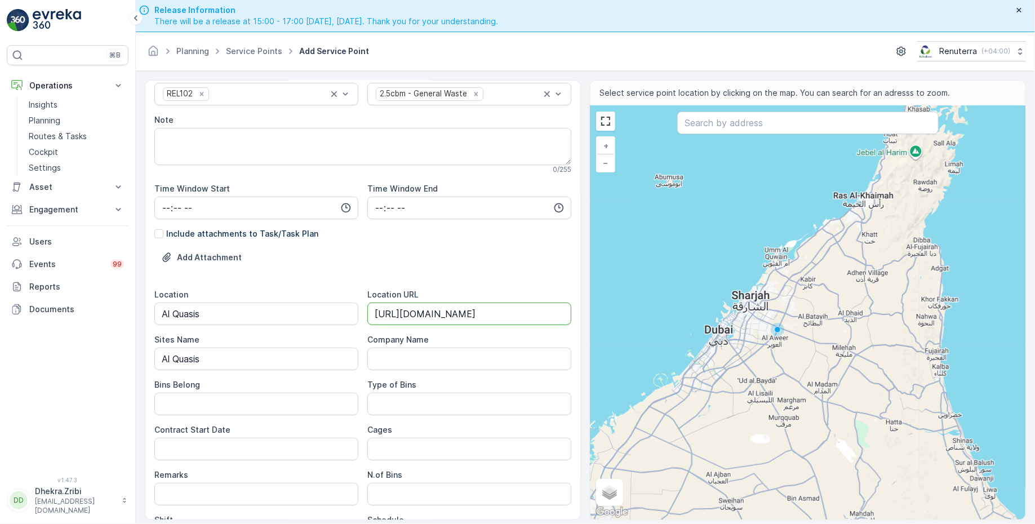
scroll to position [202, 0]
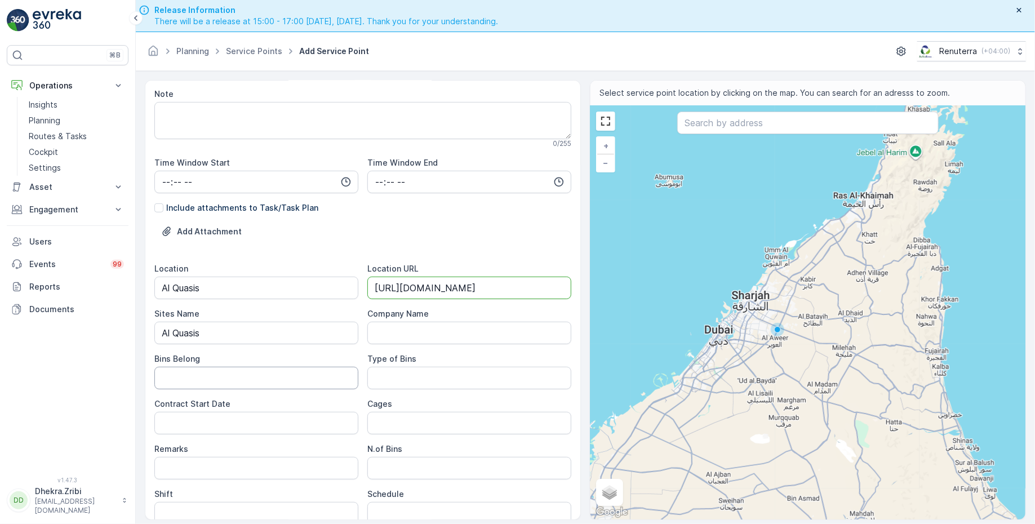
type URL "[URL][DOMAIN_NAME]"
click at [271, 371] on Belong "Bins Belong" at bounding box center [256, 378] width 204 height 23
type Belong "Client"
type Bins "2.5 CBM"
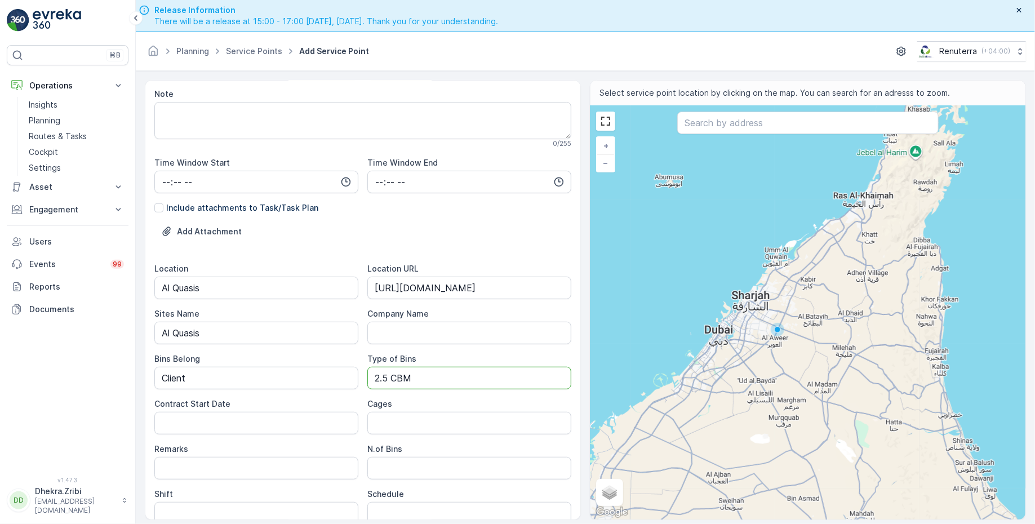
scroll to position [295, 0]
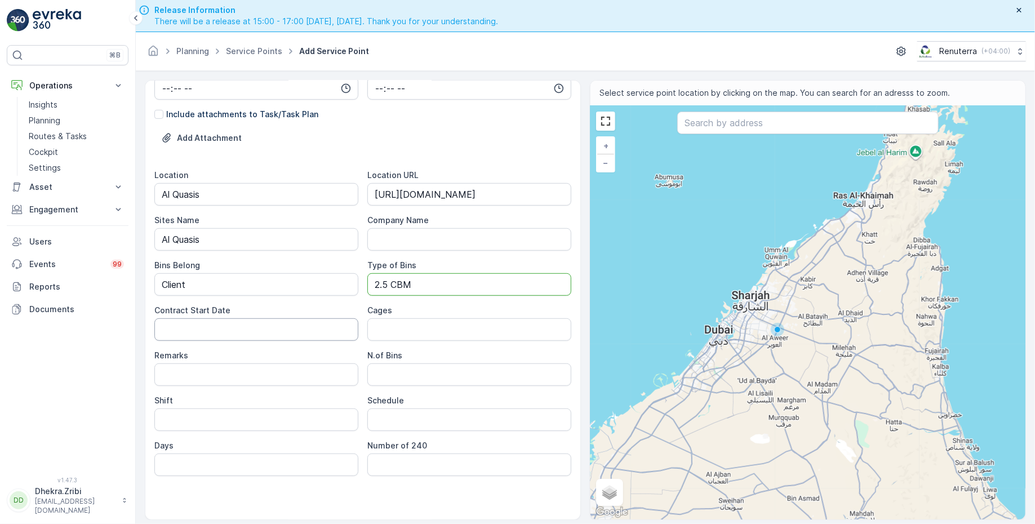
click at [257, 332] on Date "Contract Start Date" at bounding box center [256, 329] width 204 height 23
type Date "[DATE]"
click at [406, 365] on Bins "N.of Bins" at bounding box center [469, 375] width 204 height 23
type Bins "1"
click at [248, 419] on input "Shift" at bounding box center [256, 420] width 204 height 23
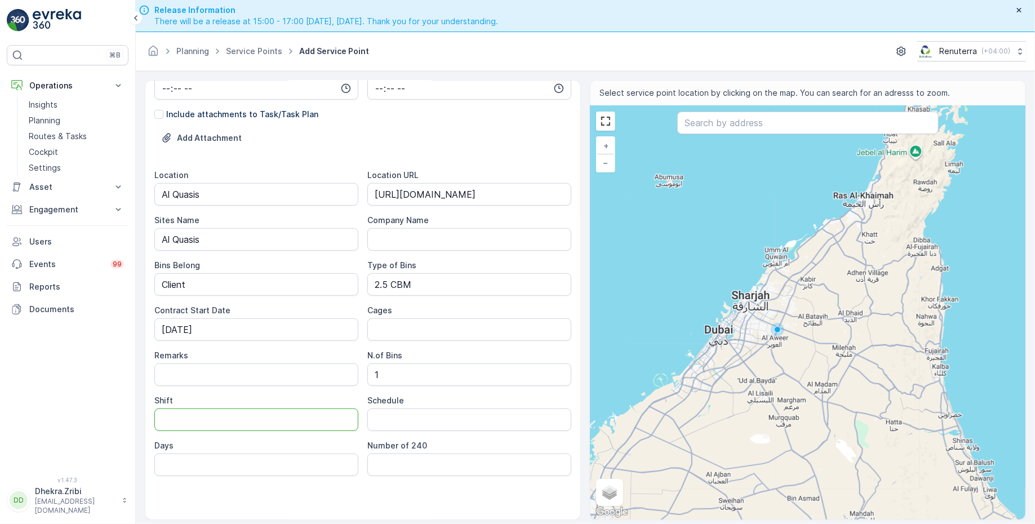
type input "Day Shift"
click at [393, 417] on input "Schedule" at bounding box center [469, 420] width 204 height 23
drag, startPoint x: 370, startPoint y: 418, endPoint x: 561, endPoint y: 414, distance: 190.5
click at [561, 415] on input "Weekly 3 Times" at bounding box center [469, 420] width 204 height 23
type input "Monthly 4 Times"
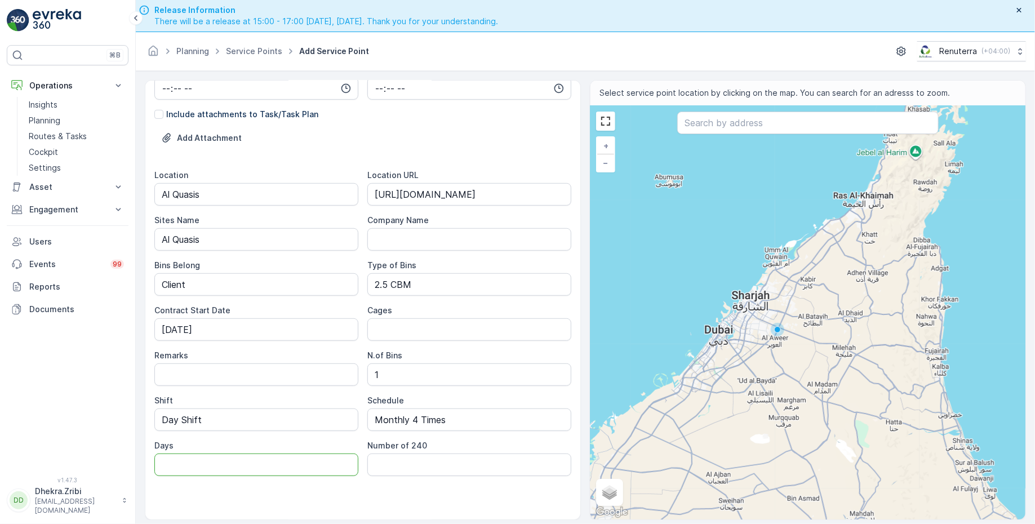
click at [286, 460] on input "Days" at bounding box center [256, 465] width 204 height 23
paste input "1, 8, 15 & 22"
type input "1, 8, 15 & 22"
click at [323, 350] on div "Remarks" at bounding box center [256, 355] width 204 height 11
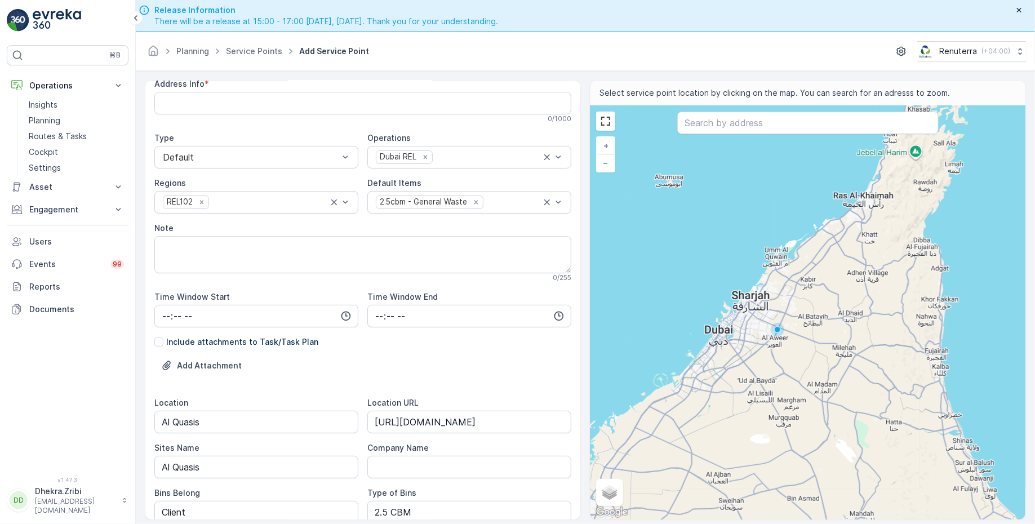
scroll to position [0, 0]
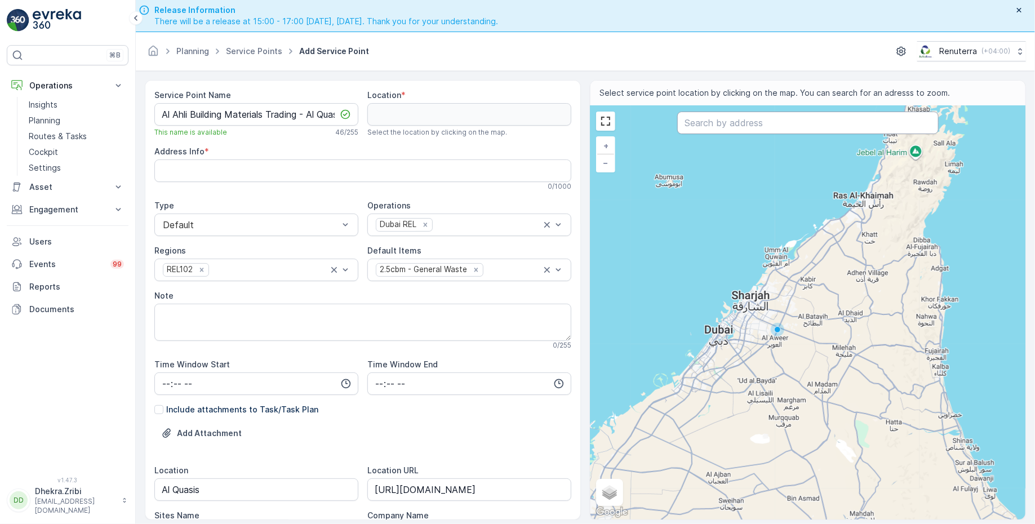
click at [706, 121] on input "text" at bounding box center [807, 123] width 261 height 23
paste input "RUNWAY EXPRESS COURIER SERVICES LLC"
type input "RUNWAY EXPRESS COURIER SERVICES LLC"
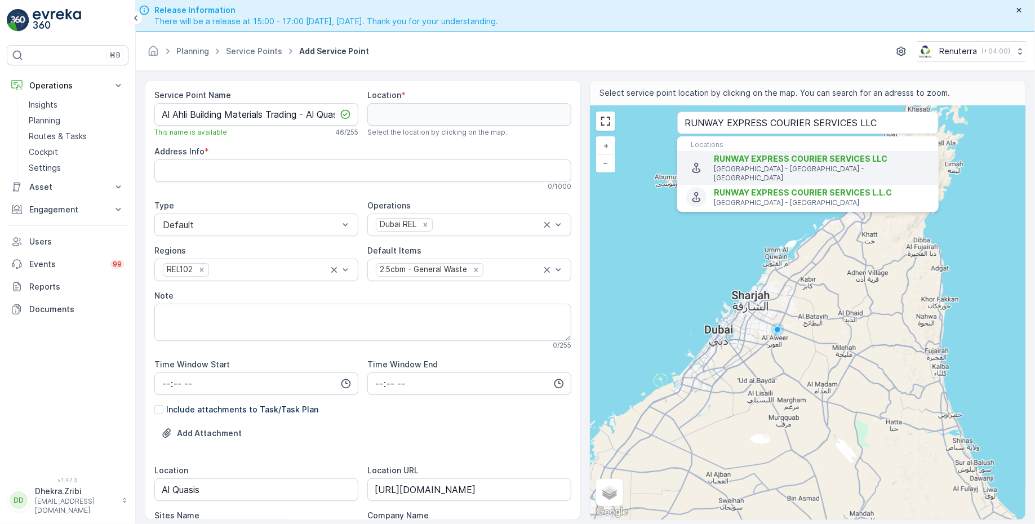
click at [741, 159] on span "RUNWAY EXPRESS COURIER SERVICES LLC" at bounding box center [801, 159] width 174 height 10
type input "25.2818413,55.39153839999999"
type Info "13th St - Al Qusais Industrial Area - Al Qusais Industrial Area 2 - Dubai - Uni…"
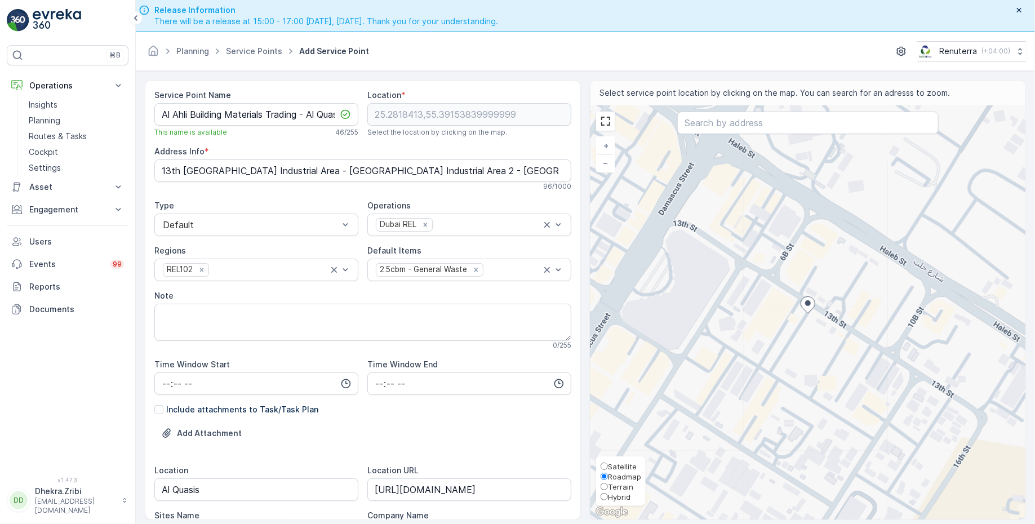
click at [609, 469] on span "Satellite" at bounding box center [622, 466] width 29 height 9
click at [608, 469] on input "Satellite" at bounding box center [604, 466] width 7 height 7
radio input "true"
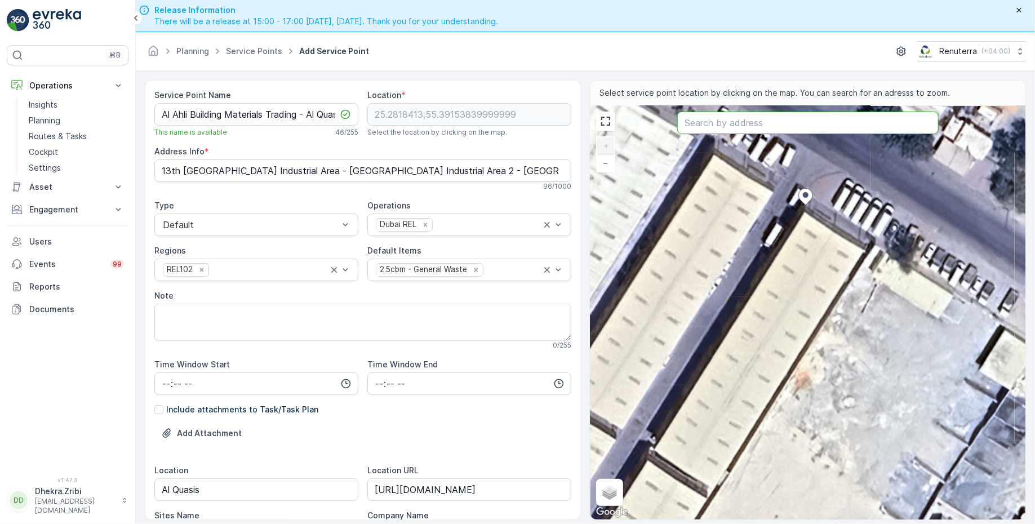
click at [742, 127] on input "text" at bounding box center [807, 123] width 261 height 23
paste input "RUNWAY EXPRESS COURIER SERVICES LLC"
type input "RUNWAY EXPRESS COURIER SERVICES LLC"
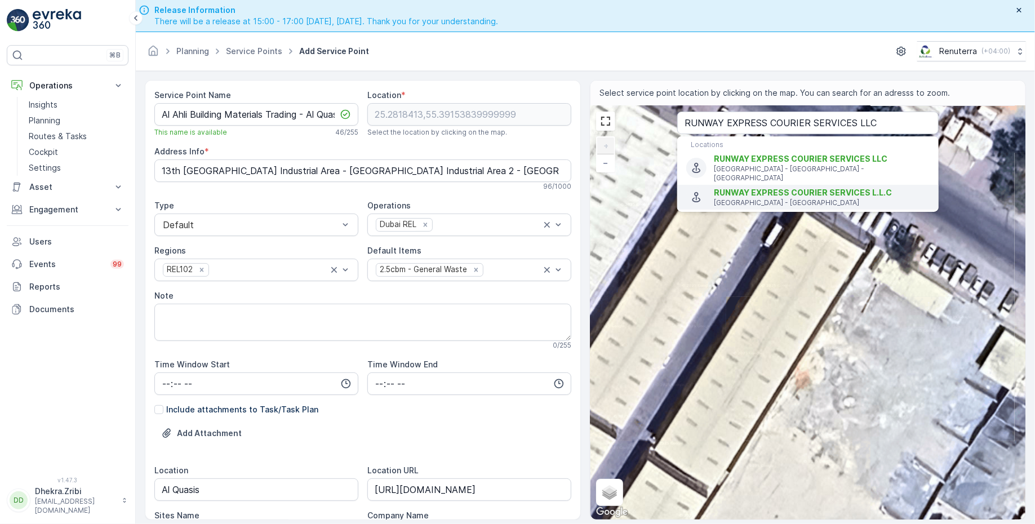
click at [744, 188] on span "RUNWAY EXPRESS COURIER SERVICES L.L.C" at bounding box center [803, 193] width 178 height 10
type input "24.3771702,54.5019954"
type Info "9GG2+VQ9 - Musaffah - M9 - Abu Dhabi - United Arab Emirates"
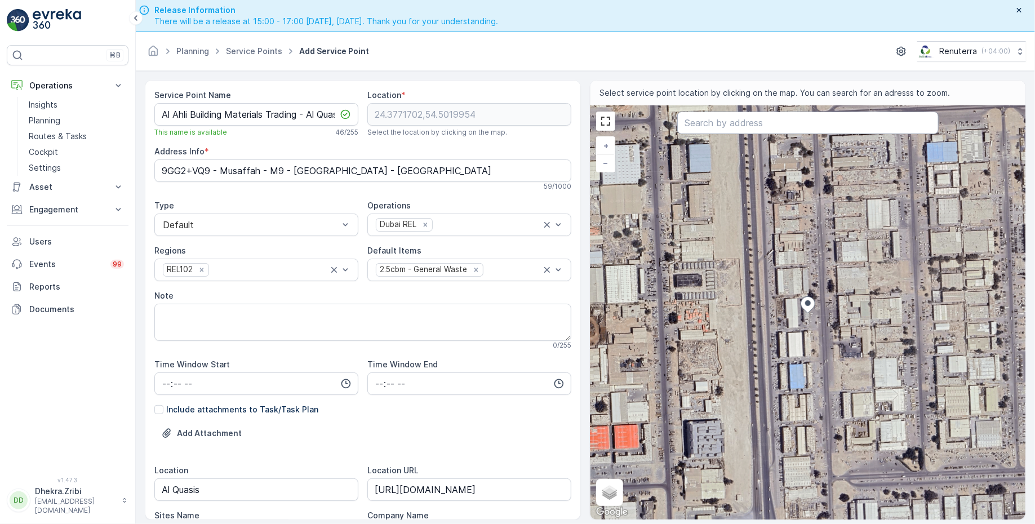
click at [739, 122] on input "text" at bounding box center [807, 123] width 261 height 23
paste input "Mogli Labs General Trading LLC(Moglix)"
type input "Mogli Labs General Trading LLC(Moglix)"
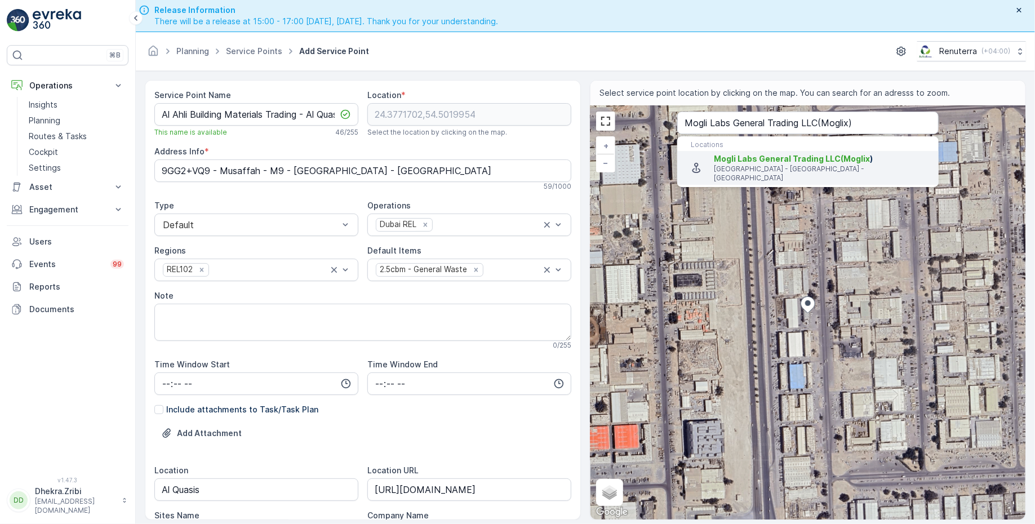
click at [807, 158] on span "Mogli Labs General Trading LLC(Moglix" at bounding box center [792, 159] width 156 height 10
type input "25.281846,55.39138329999999"
type Info "79JR+PHJ - 13th St - Al Qusais Industrial Area - Al Qusais Industrial Area 2 - …"
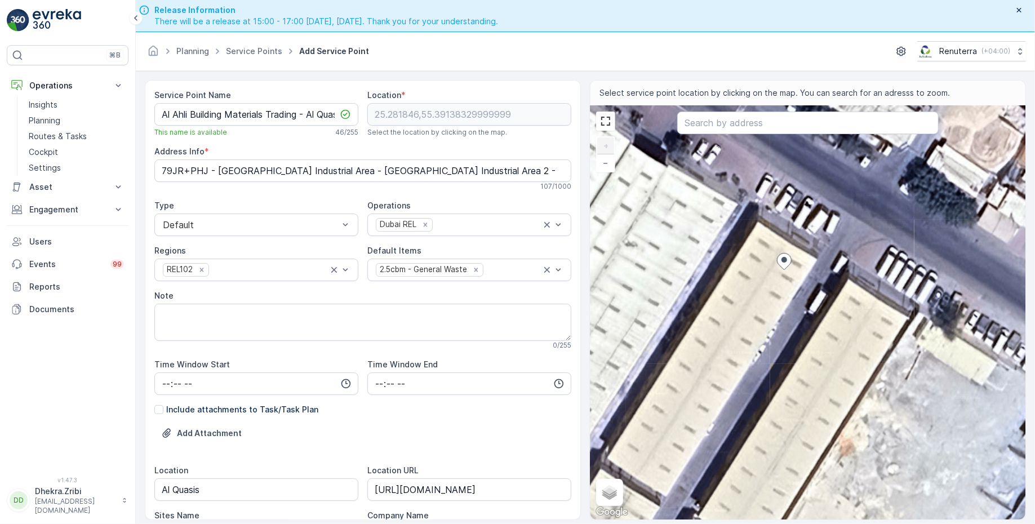
click at [816, 300] on div "+ − Satellite Roadmap Terrain Hybrid Leaflet Keyboard shortcuts Map Data Imager…" at bounding box center [808, 313] width 435 height 414
type input "25.28177946027503,55.391457248308036"
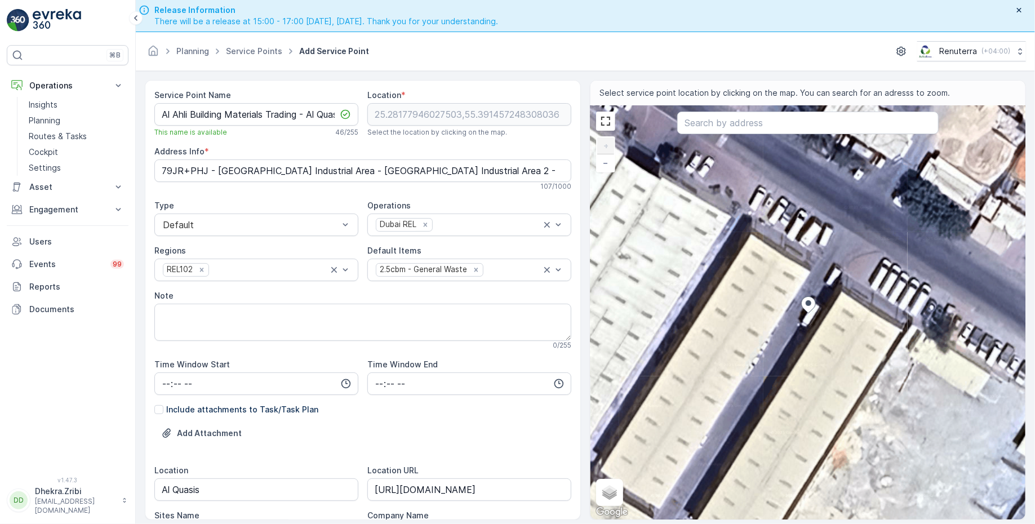
type Info "10 13th St - Al Qusais Industrial Area - Al Qusais Industrial Area 2 - Dubai - …"
click at [400, 316] on textarea "Note" at bounding box center [362, 322] width 417 height 37
paste textarea "0505527819"
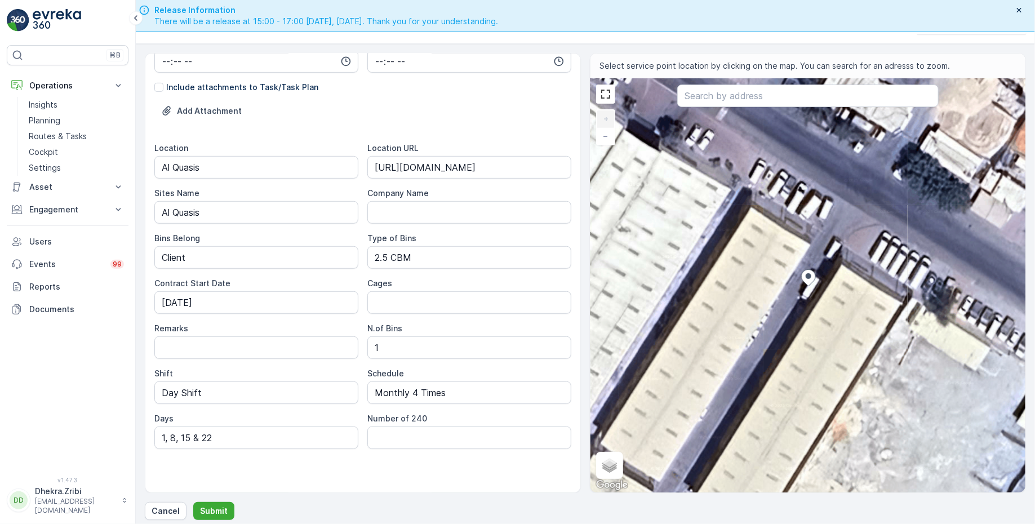
scroll to position [32, 0]
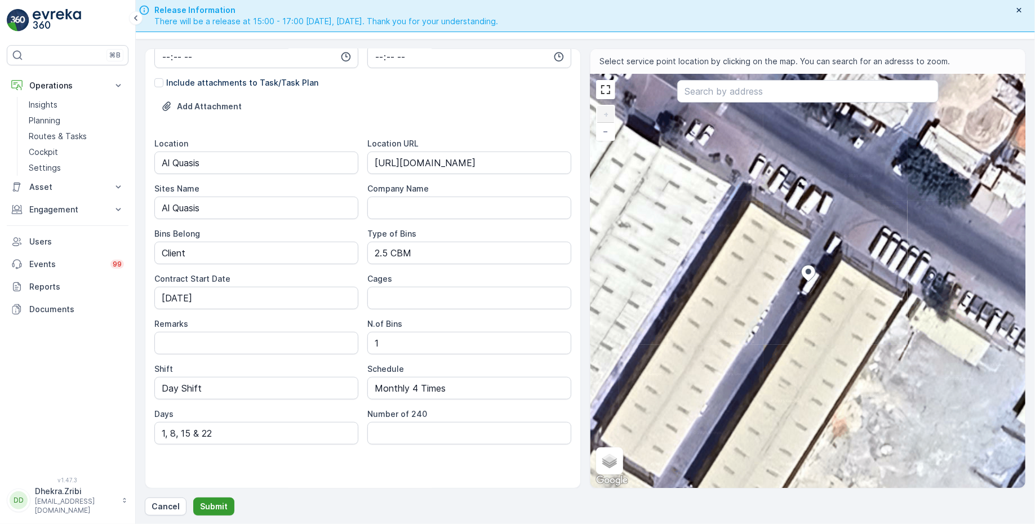
type textarea "POC: 0505527819"
click at [223, 503] on p "Submit" at bounding box center [214, 506] width 28 height 11
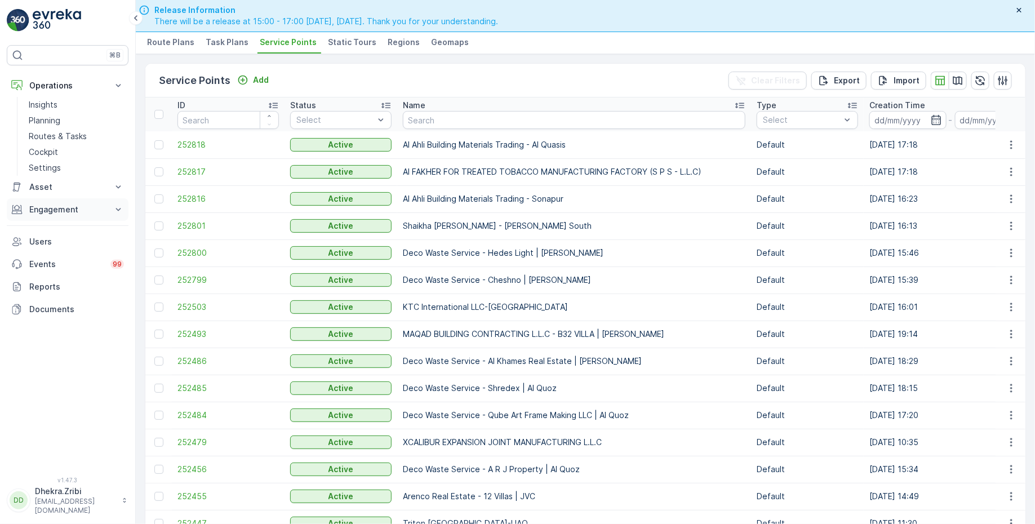
click at [67, 210] on p "Engagement" at bounding box center [67, 209] width 77 height 11
click at [57, 246] on link "Entities" at bounding box center [76, 245] width 104 height 16
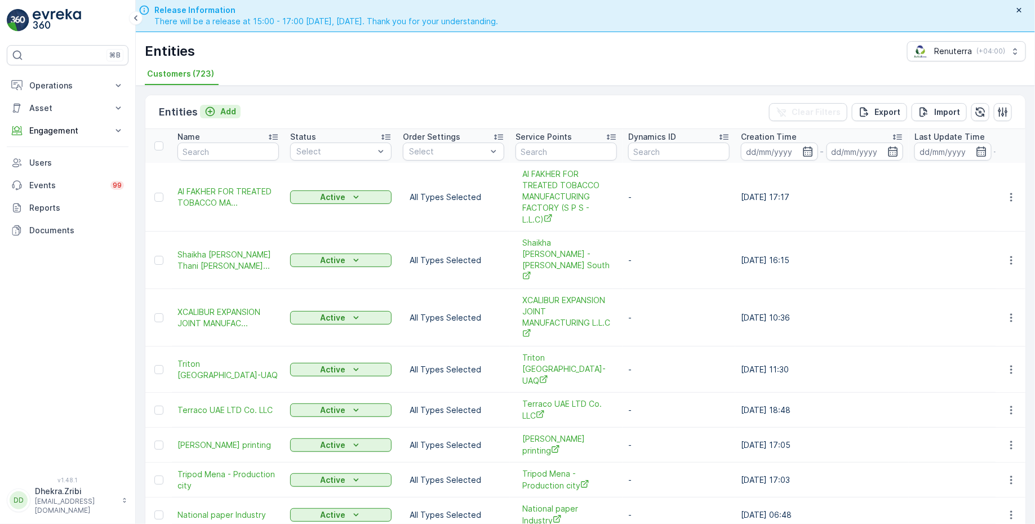
click at [225, 112] on p "Add" at bounding box center [228, 111] width 16 height 11
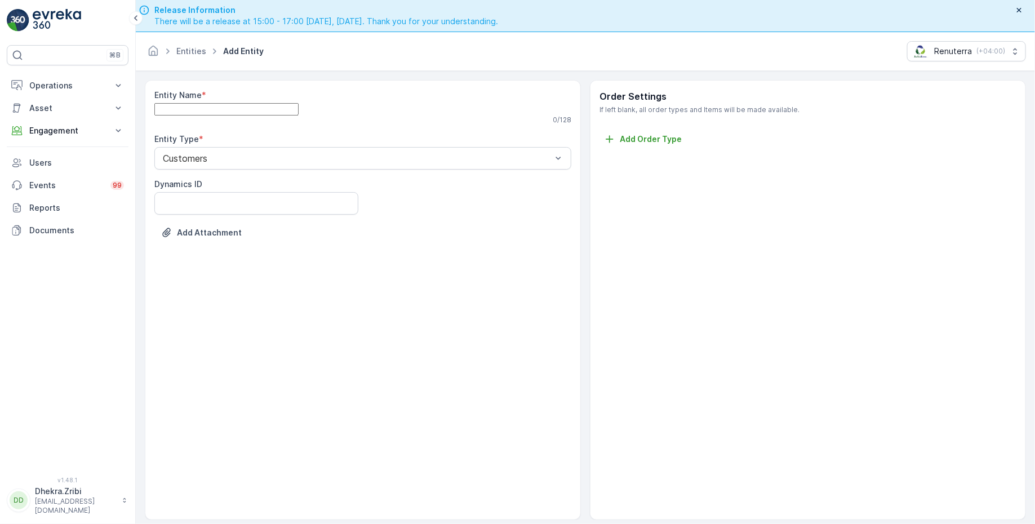
click at [293, 116] on Name "Entity Name" at bounding box center [226, 109] width 144 height 12
paste Name "Al Ahli Building Materials Trading - Al Quasis"
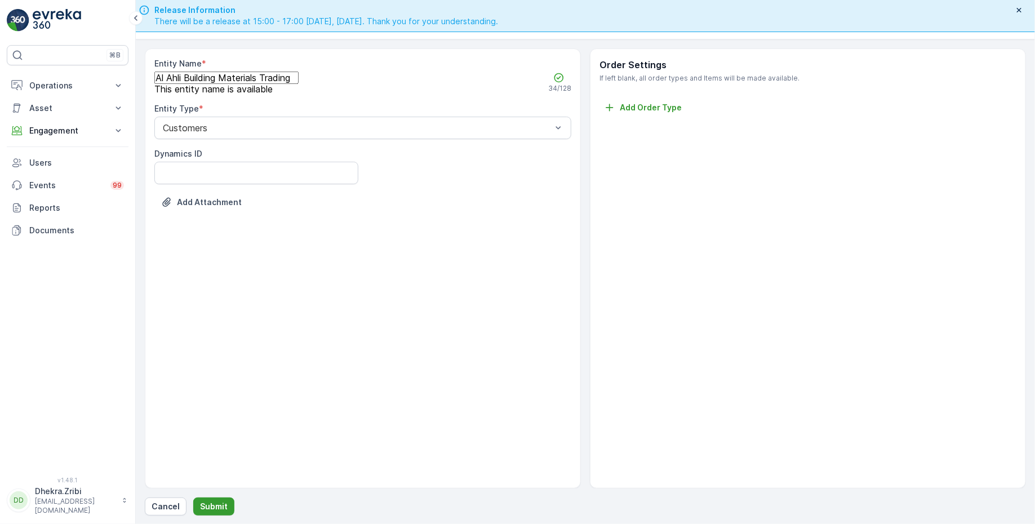
type Name "Al Ahli Building Materials Trading"
click at [211, 503] on p "Submit" at bounding box center [214, 506] width 28 height 11
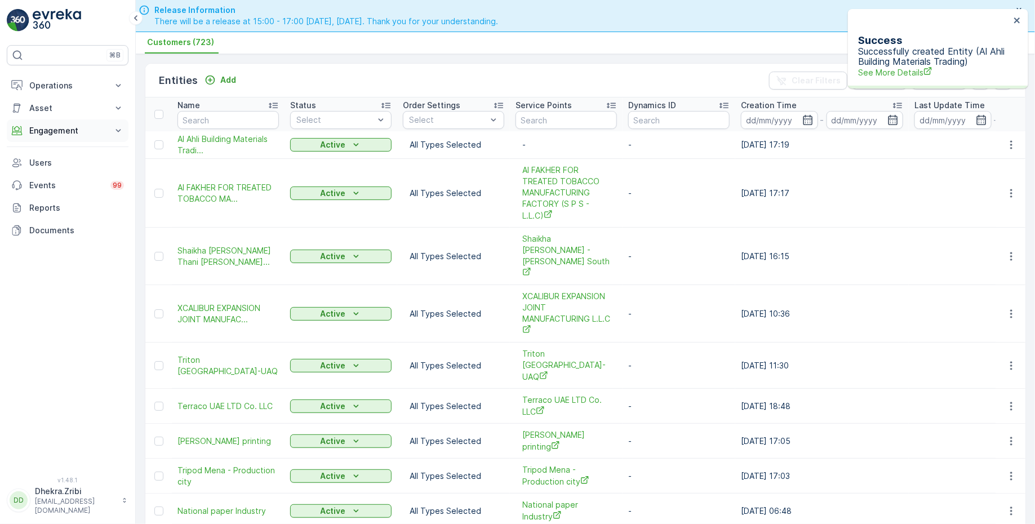
click at [73, 126] on p "Engagement" at bounding box center [67, 130] width 77 height 11
click at [63, 197] on p "Service Points" at bounding box center [56, 197] width 55 height 11
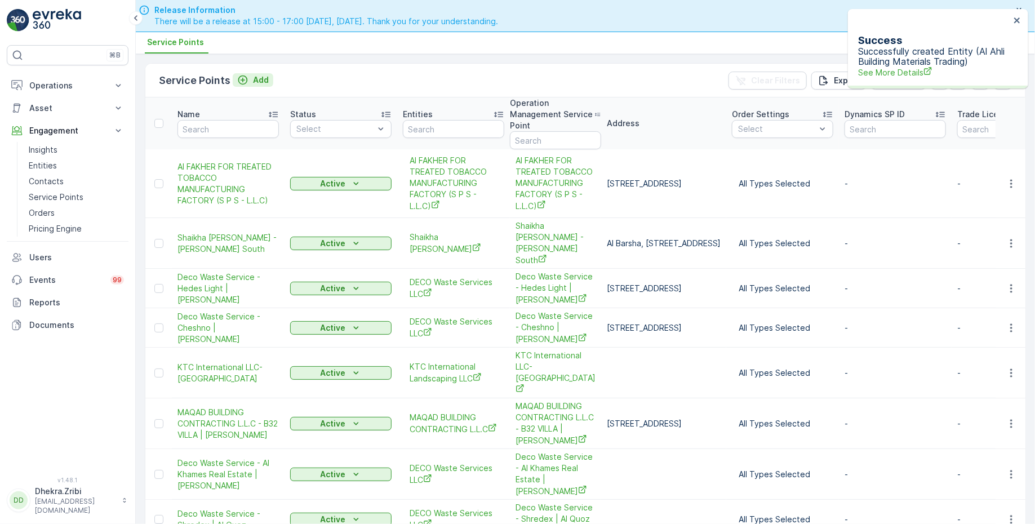
click at [251, 79] on div "Add" at bounding box center [253, 79] width 32 height 11
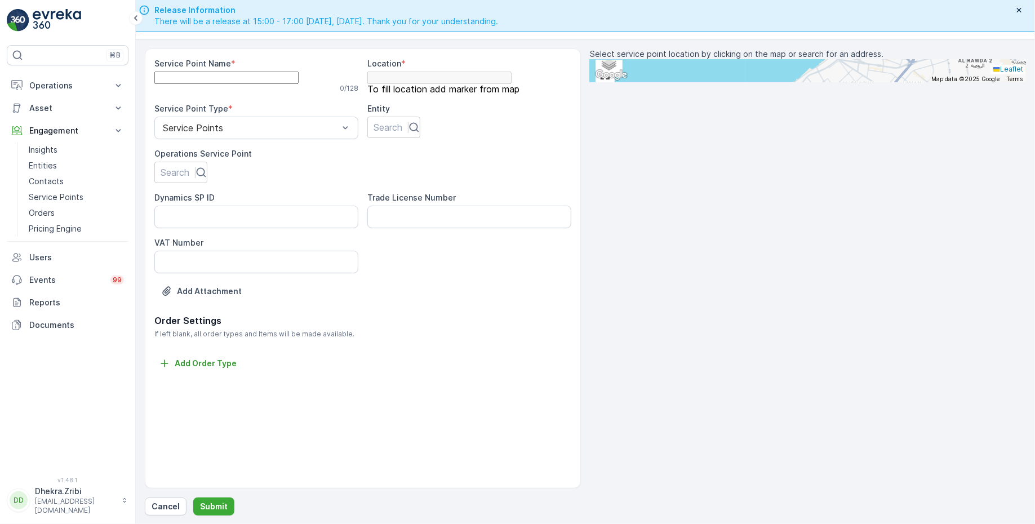
click at [269, 84] on Name "Service Point Name" at bounding box center [226, 78] width 144 height 12
paste Name "Al Ahli Building Materials Trading - Sonapur"
type Name "Al Ahli Building Materials Trading - Sonapur"
click at [189, 179] on div at bounding box center [175, 172] width 29 height 12
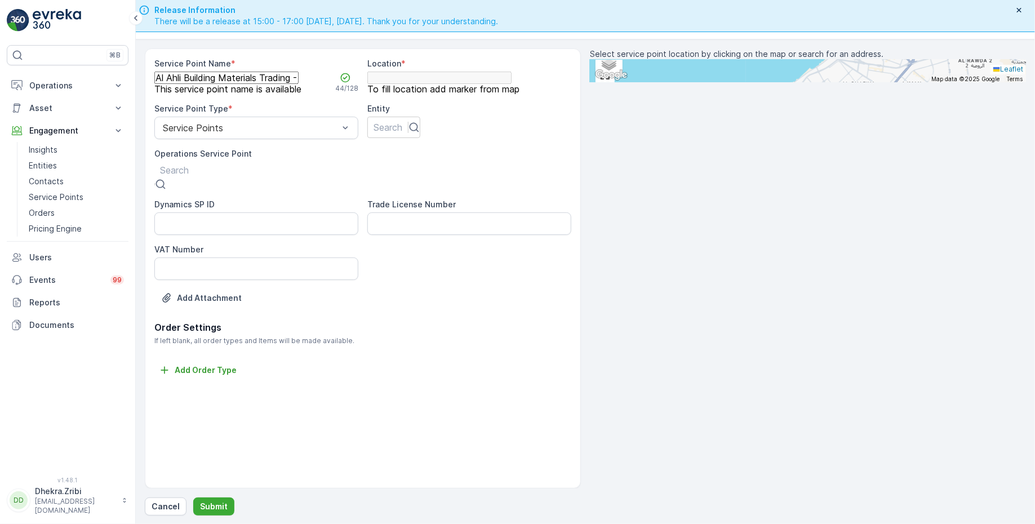
paste input "Al Ahli Building Materials Trading - Sonapur"
type input "Al Ahli Building Materials Trading - Sonapur"
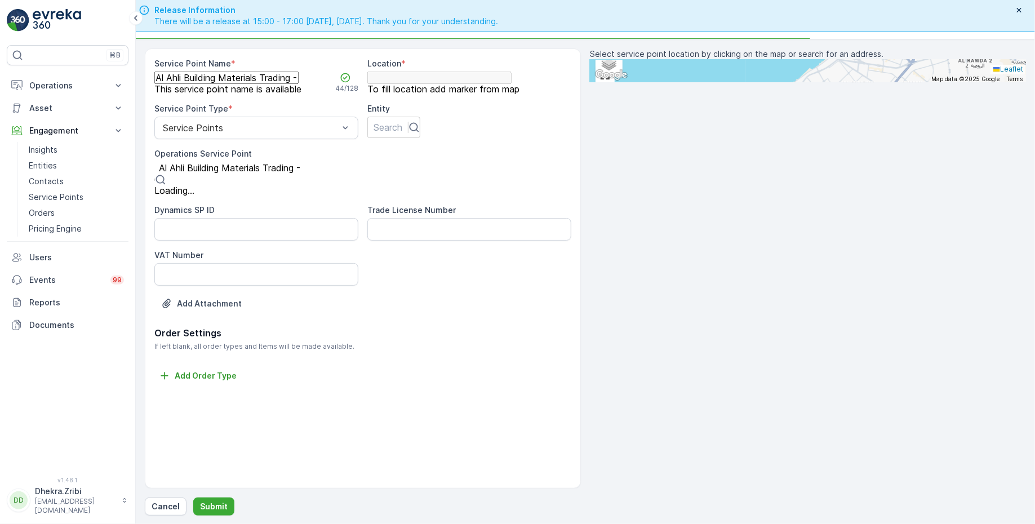
scroll to position [0, 6]
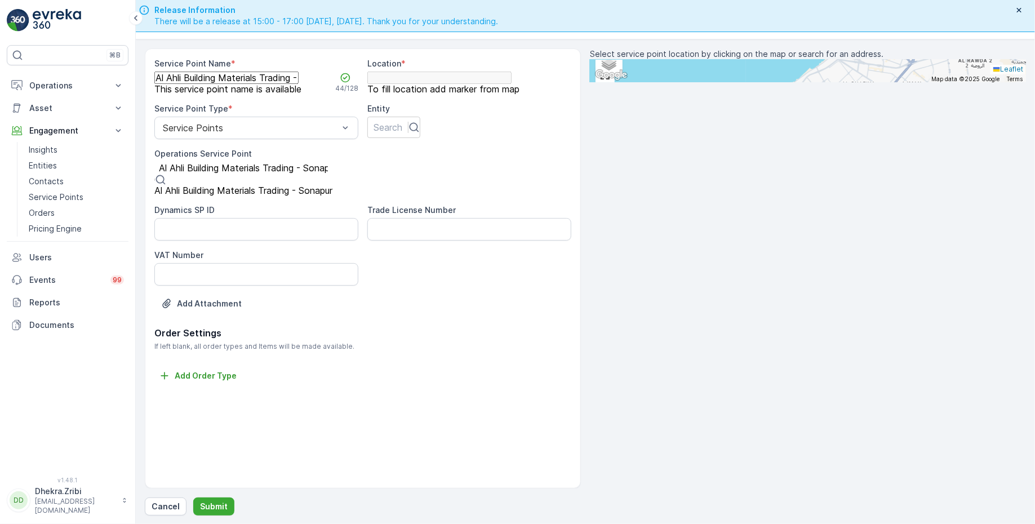
click at [225, 196] on span "Al Ahli Building Materials Trading - Sonapur" at bounding box center [243, 190] width 178 height 11
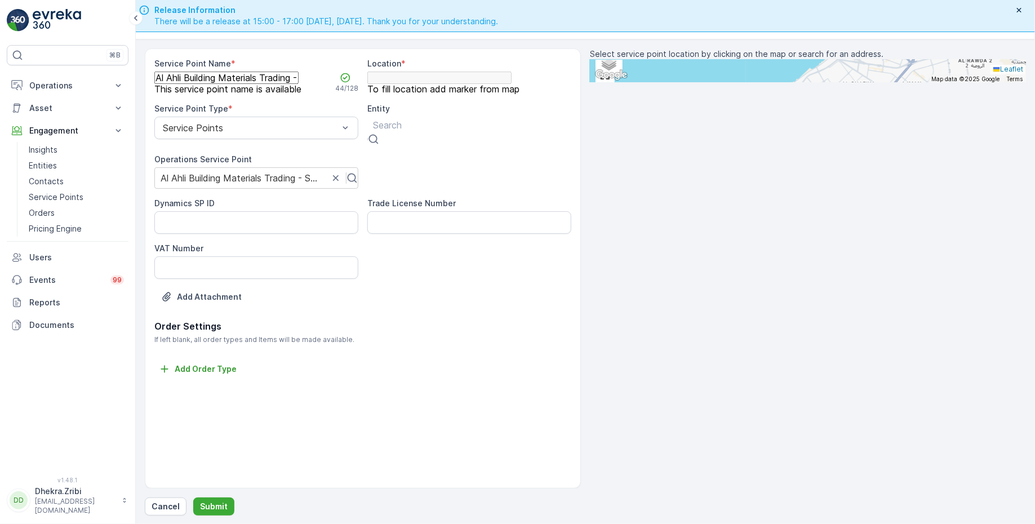
click at [402, 131] on div at bounding box center [387, 125] width 29 height 12
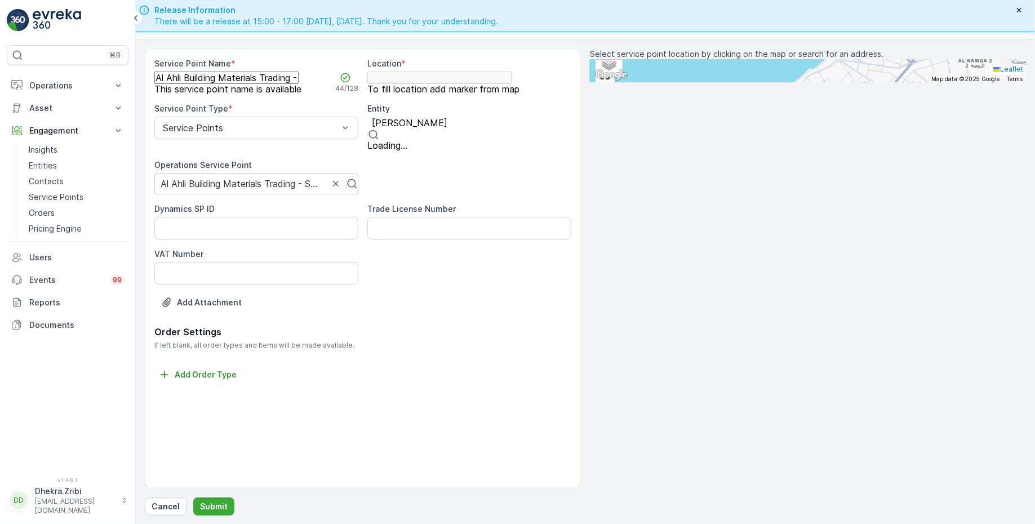
type input "al ahli"
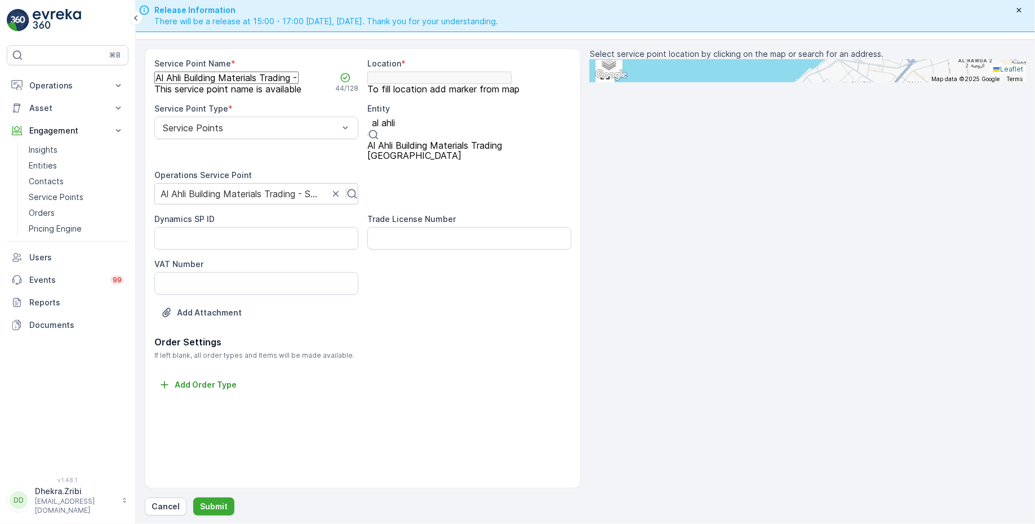
click at [443, 151] on span "Al Ahli Building Materials Trading" at bounding box center [434, 145] width 135 height 11
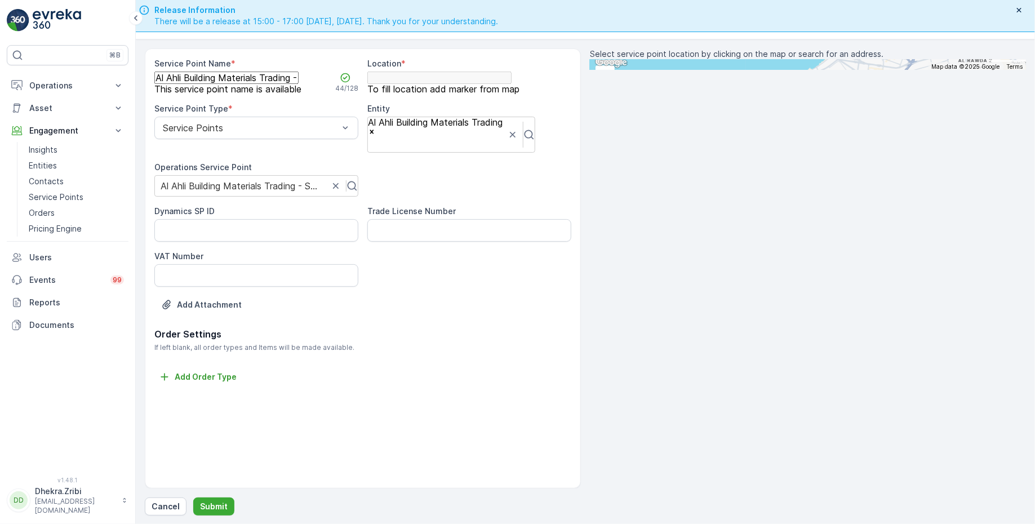
click at [701, 70] on input "text" at bounding box center [645, 65] width 110 height 10
paste input "Ghazni Darbar Restaurant"
type input "Ghazni Darbar Restaurant"
click at [727, 131] on p "Dubai - United Arab Emirates" at bounding box center [676, 126] width 145 height 10
type input "25.2671467,55.43042149999999"
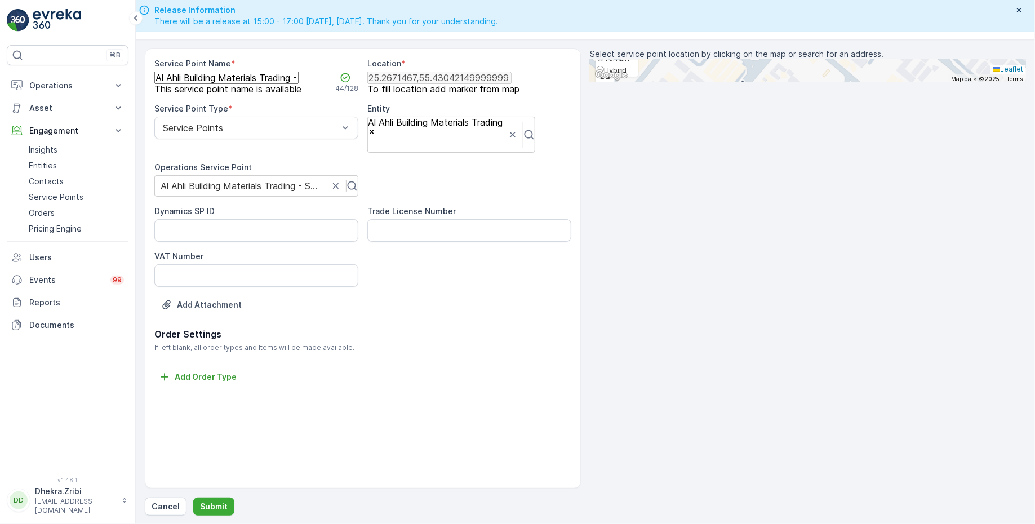
click at [618, 39] on span "Satellite" at bounding box center [618, 34] width 29 height 9
click at [604, 38] on input "Satellite" at bounding box center [600, 34] width 7 height 7
radio input "true"
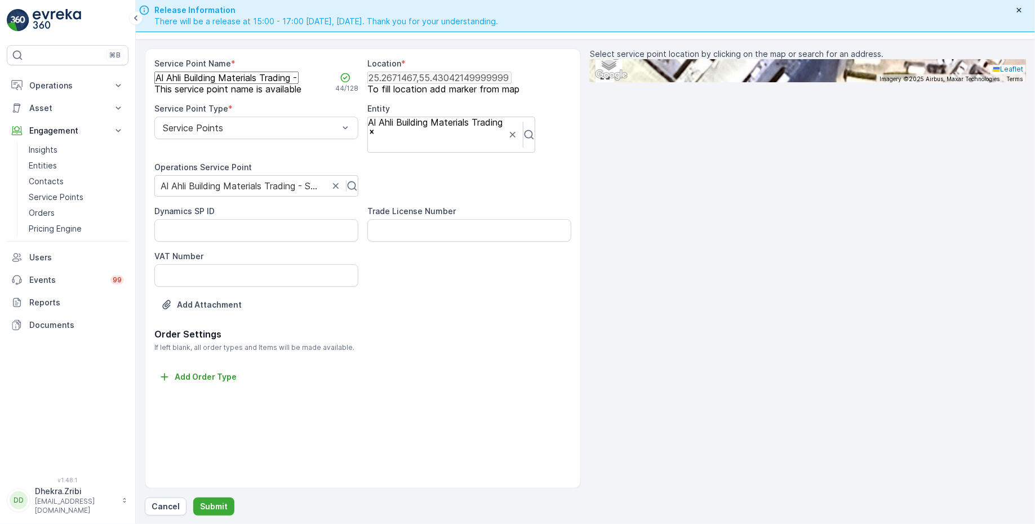
click at [719, 82] on div "+ − Satellite Roadmap Terrain Hybrid Leaflet Keyboard shortcuts Map Data Imager…" at bounding box center [808, 71] width 436 height 23
type input "25.266950435582366,55.43009581258978"
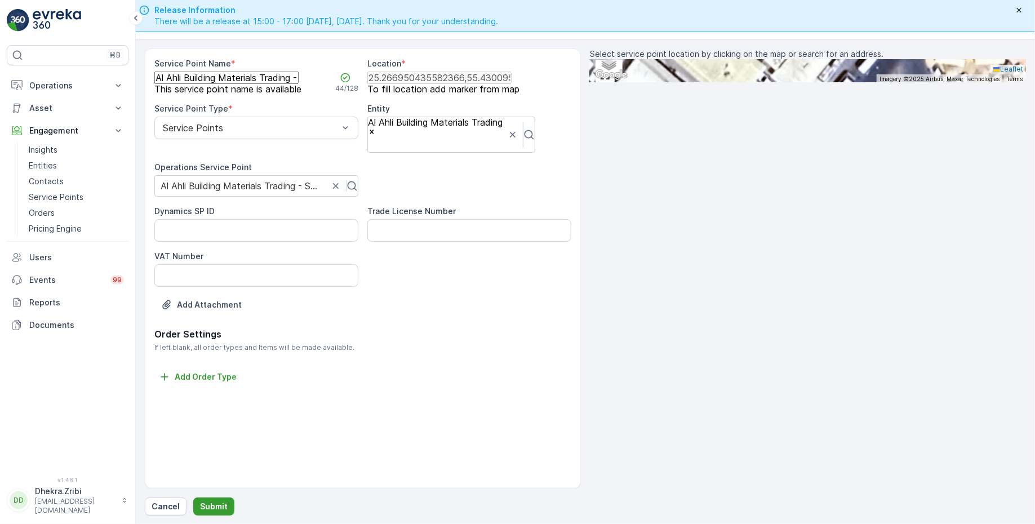
click at [212, 505] on p "Submit" at bounding box center [214, 506] width 28 height 11
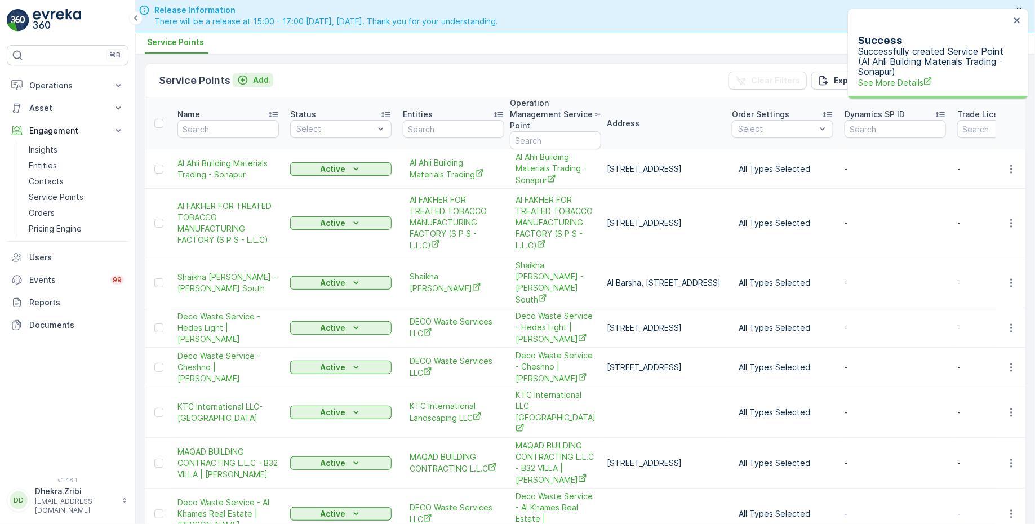
click at [259, 80] on p "Add" at bounding box center [261, 79] width 16 height 11
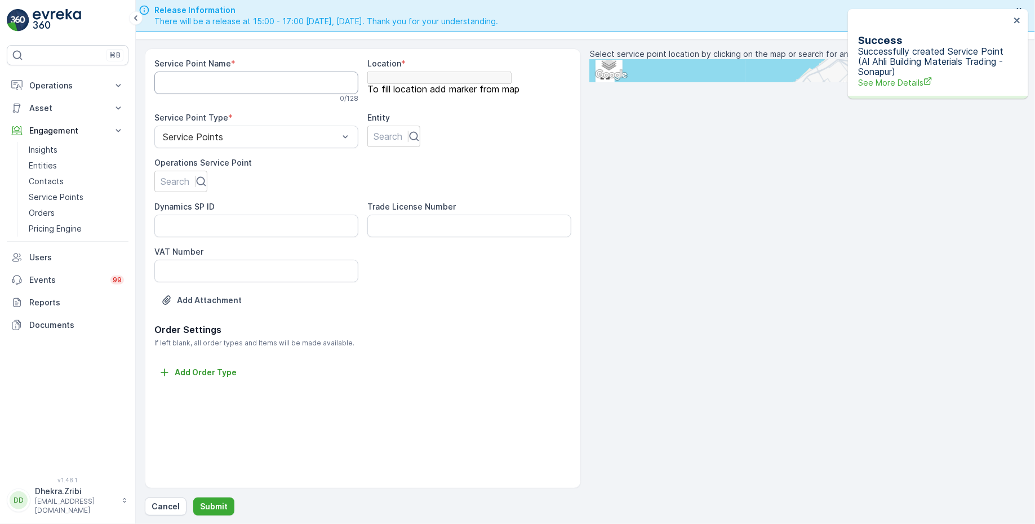
click at [259, 83] on Name "Service Point Name" at bounding box center [256, 83] width 204 height 23
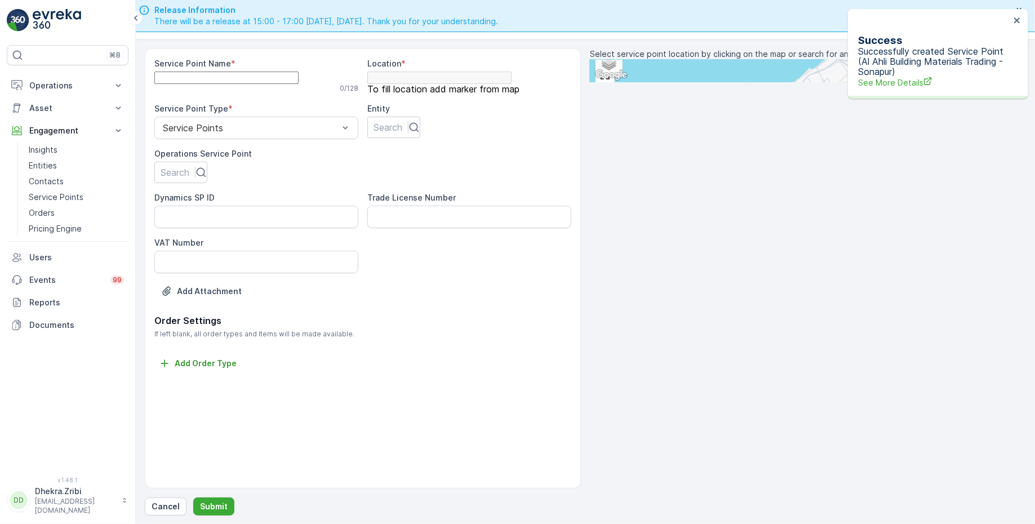
paste Name "Al Ahli Building Materials Trading - Al Quasis"
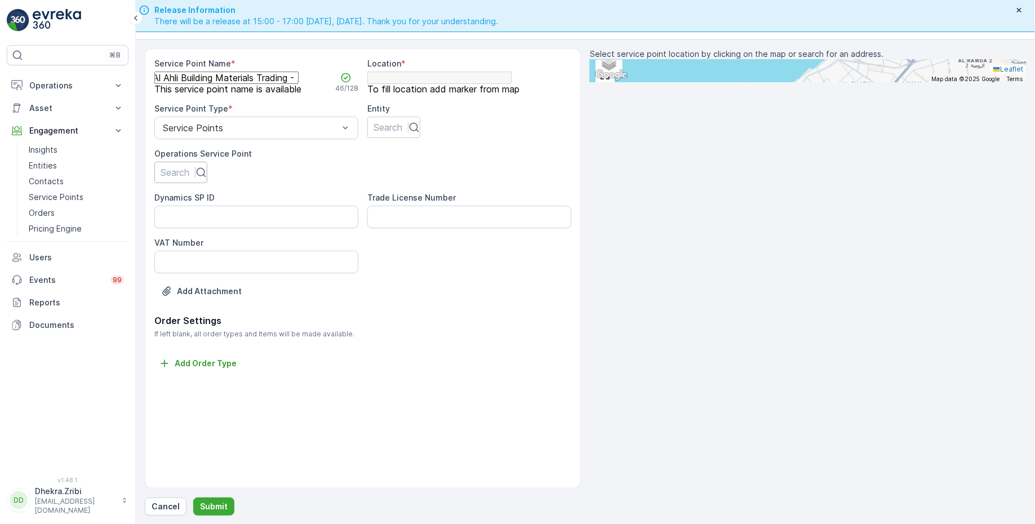
type Name "Al Ahli Building Materials Trading - Al Quasis"
click at [189, 179] on div at bounding box center [175, 172] width 29 height 12
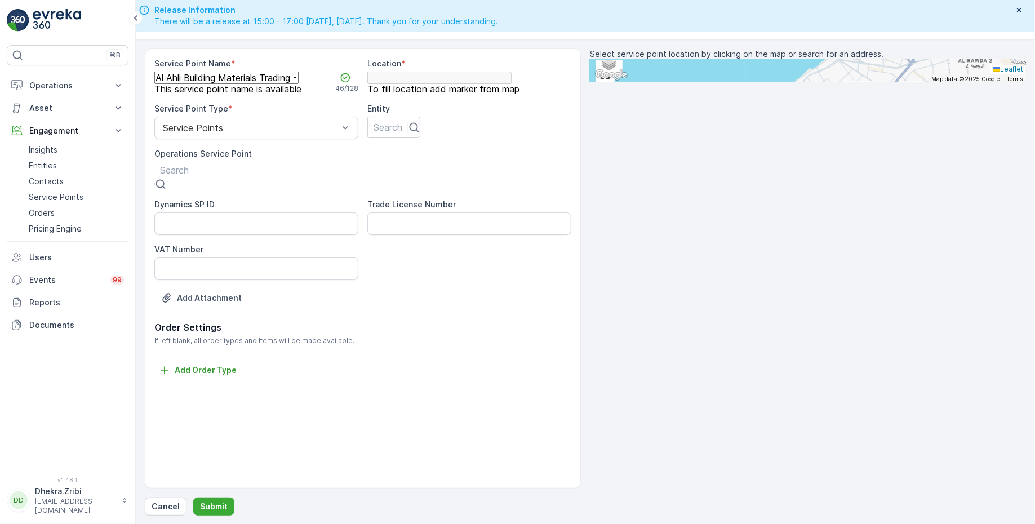
paste input "Al Ahli Building Materials Trading - Al Quasis"
type input "Al Ahli Building Materials Trading - Al Quasis"
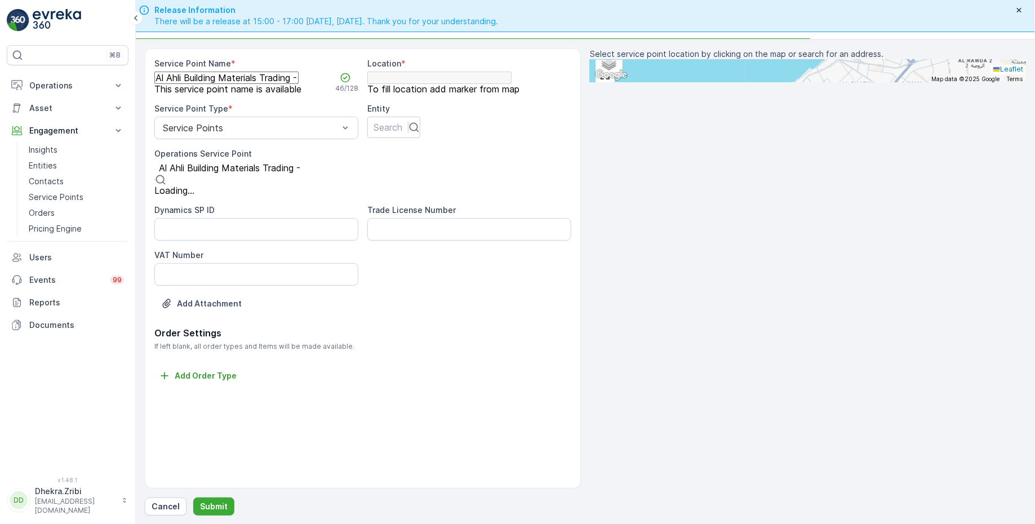
scroll to position [0, 9]
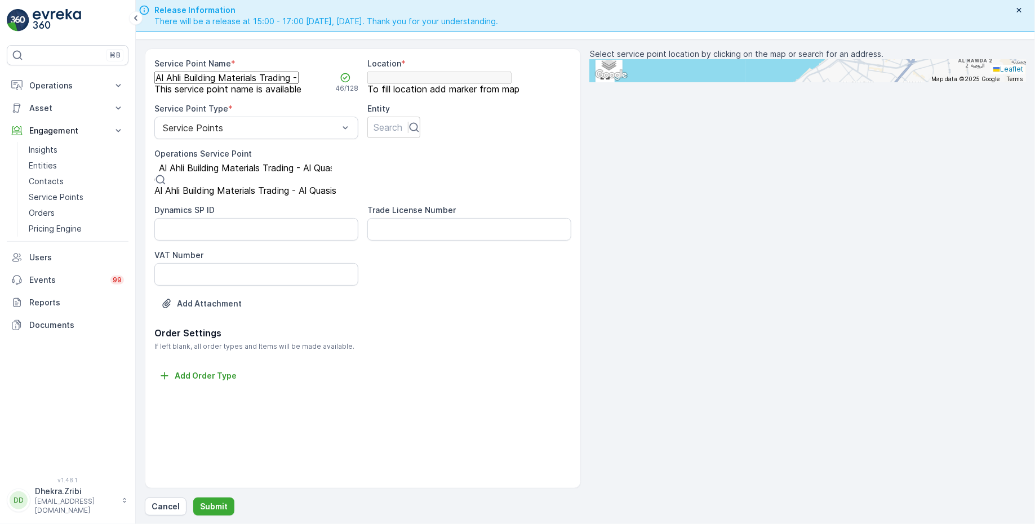
click at [238, 196] on span "Al Ahli Building Materials Trading - Al Quasis" at bounding box center [245, 190] width 182 height 11
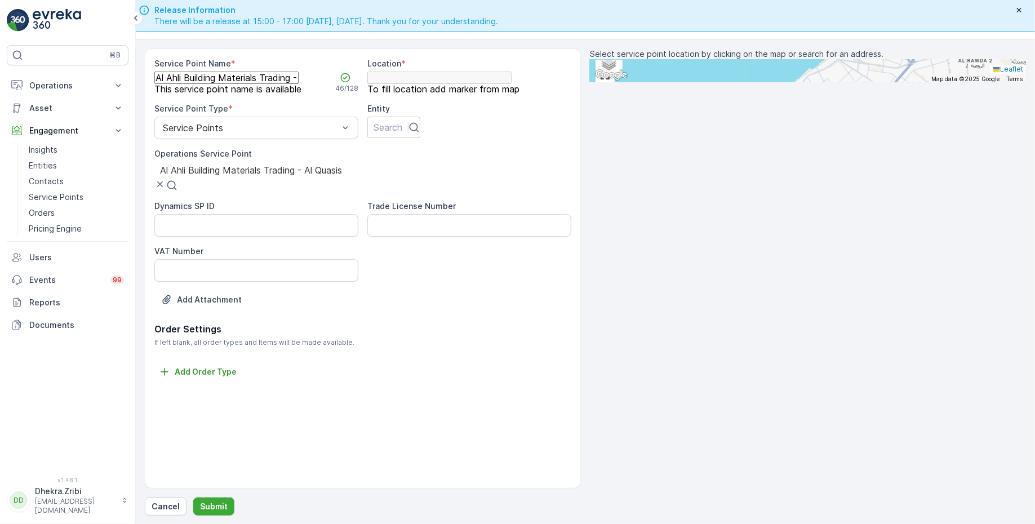
scroll to position [0, 0]
click at [395, 144] on div "Search" at bounding box center [387, 131] width 40 height 28
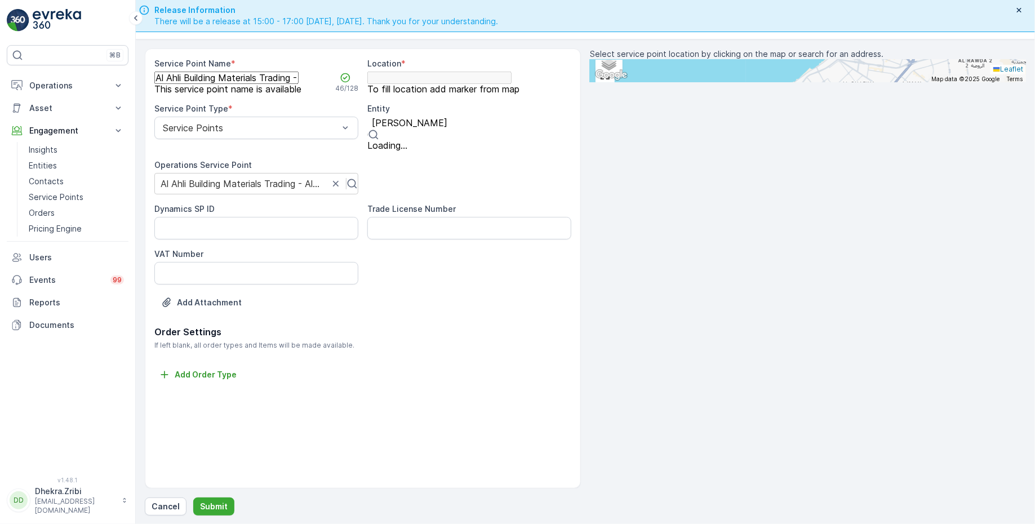
type input "al ahli"
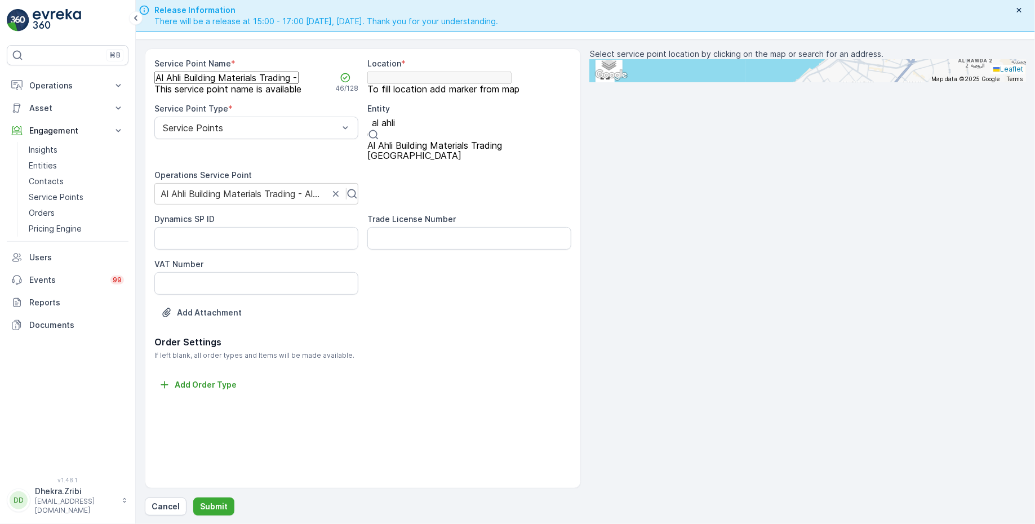
click at [451, 151] on span "Al Ahli Building Materials Trading" at bounding box center [434, 145] width 135 height 11
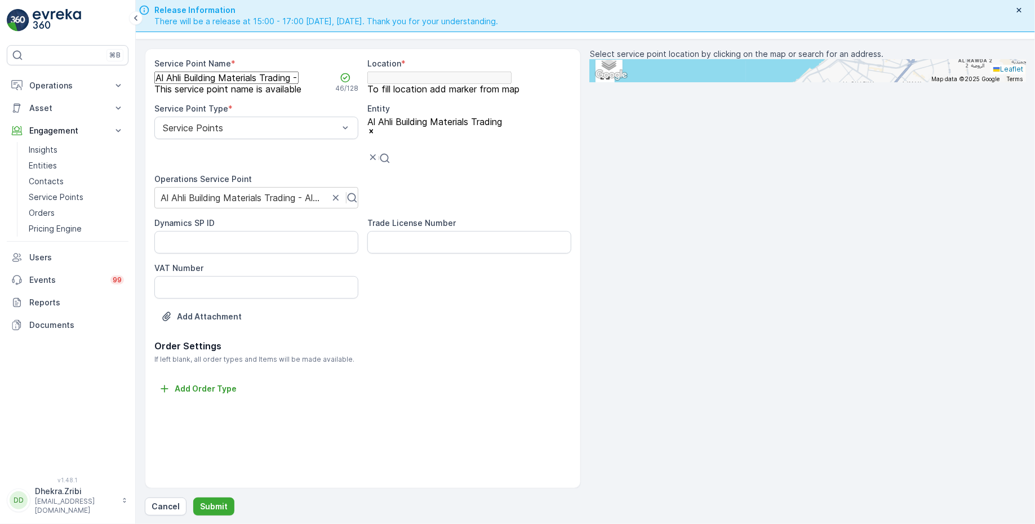
click at [707, 82] on input "text" at bounding box center [808, 71] width 436 height 23
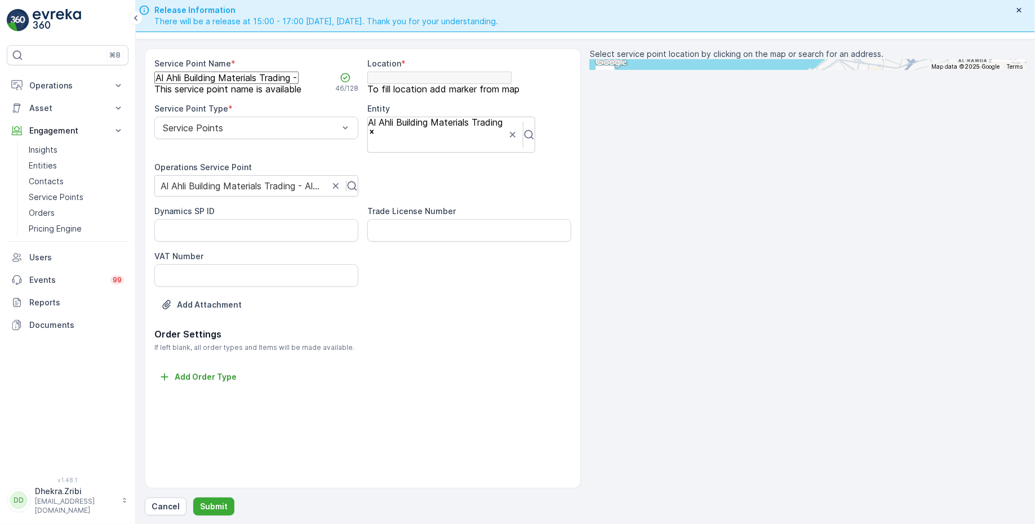
paste input "Ghazni Darbar Restaurant"
type input "Ghazni Darbar Restaurant"
click at [689, 120] on span "Ghazni Darbar Restaurant" at bounding box center [646, 116] width 85 height 8
type input "25.2671467,55.43042149999999"
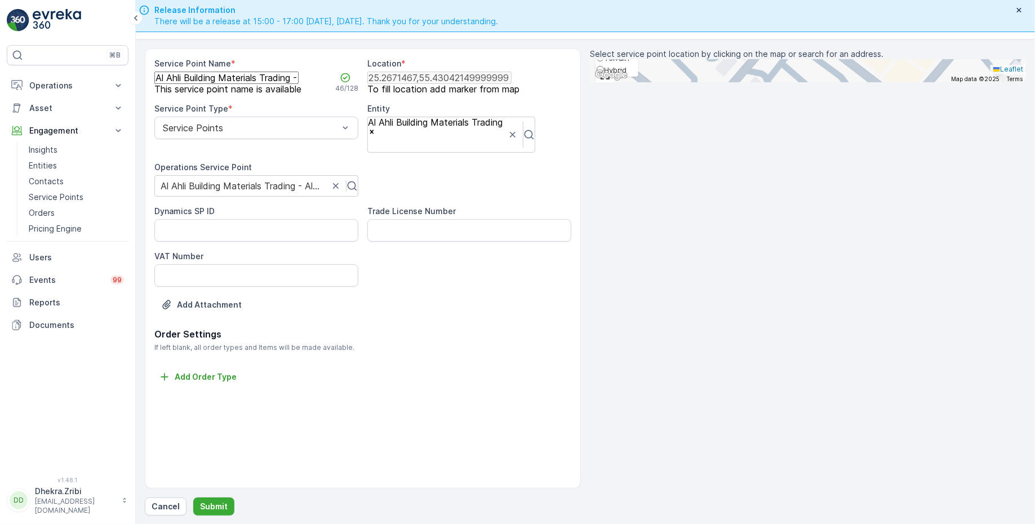
click at [619, 39] on span "Satellite" at bounding box center [618, 34] width 29 height 9
click at [604, 38] on input "Satellite" at bounding box center [600, 34] width 7 height 7
radio input "true"
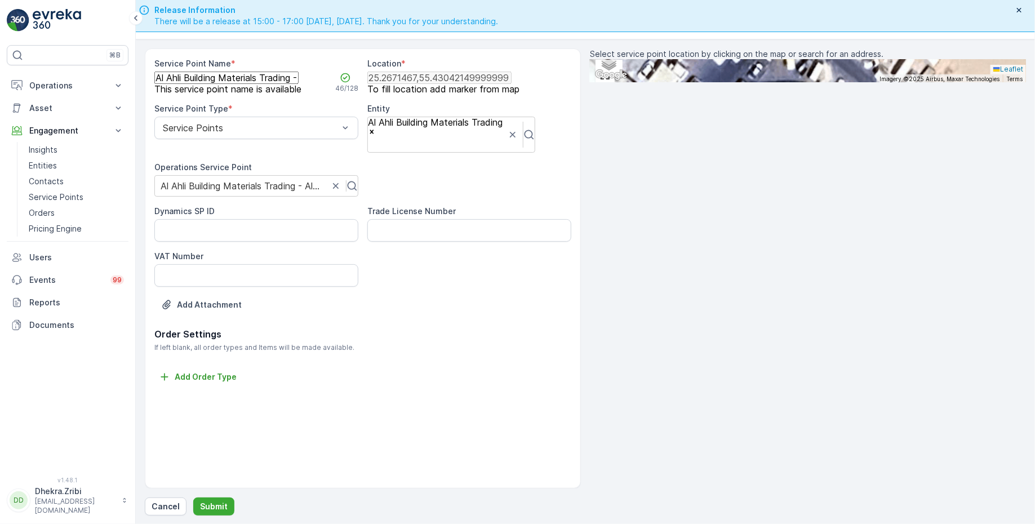
drag, startPoint x: 836, startPoint y: 293, endPoint x: 876, endPoint y: 251, distance: 58.6
click at [876, 82] on div "+ − Satellite Roadmap Terrain Hybrid Leaflet Keyboard shortcuts Map Data Imager…" at bounding box center [808, 71] width 436 height 23
click at [709, 82] on div "+ − Satellite Roadmap Terrain Hybrid Leaflet Keyboard shortcuts Map Data Imager…" at bounding box center [808, 71] width 436 height 23
type input "25.266954037892056,55.43010117822771"
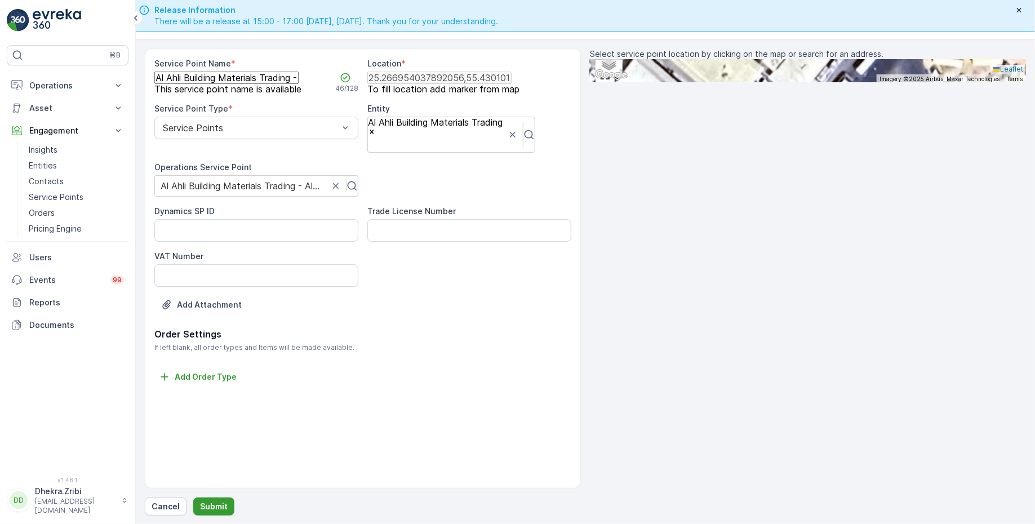
click at [211, 503] on p "Submit" at bounding box center [214, 506] width 28 height 11
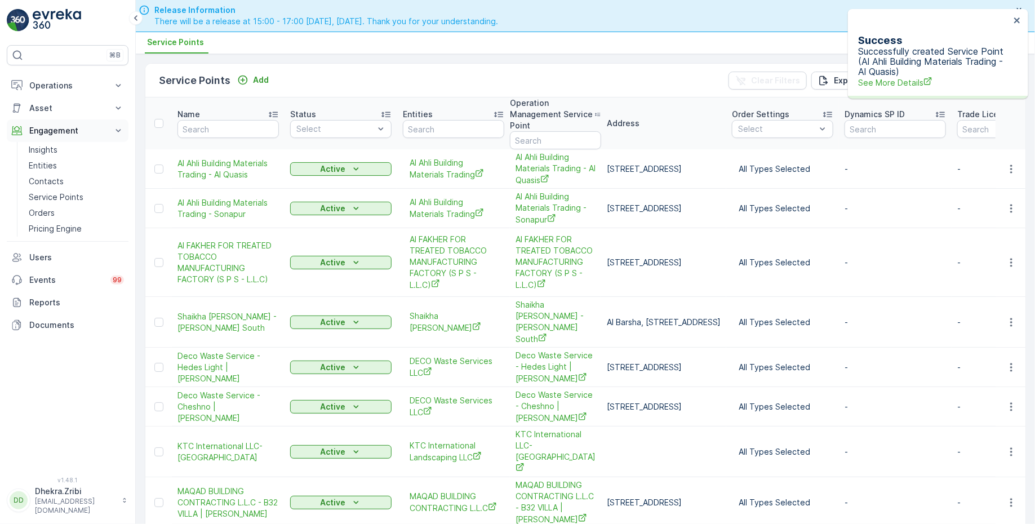
click at [115, 126] on icon at bounding box center [118, 130] width 11 height 11
click at [118, 84] on icon at bounding box center [118, 85] width 5 height 3
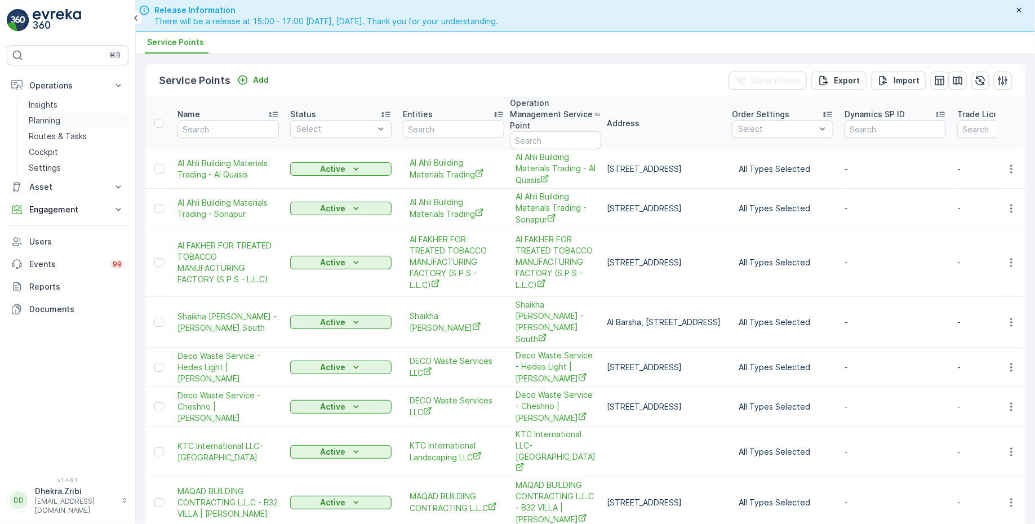
click at [51, 118] on p "Planning" at bounding box center [45, 120] width 32 height 11
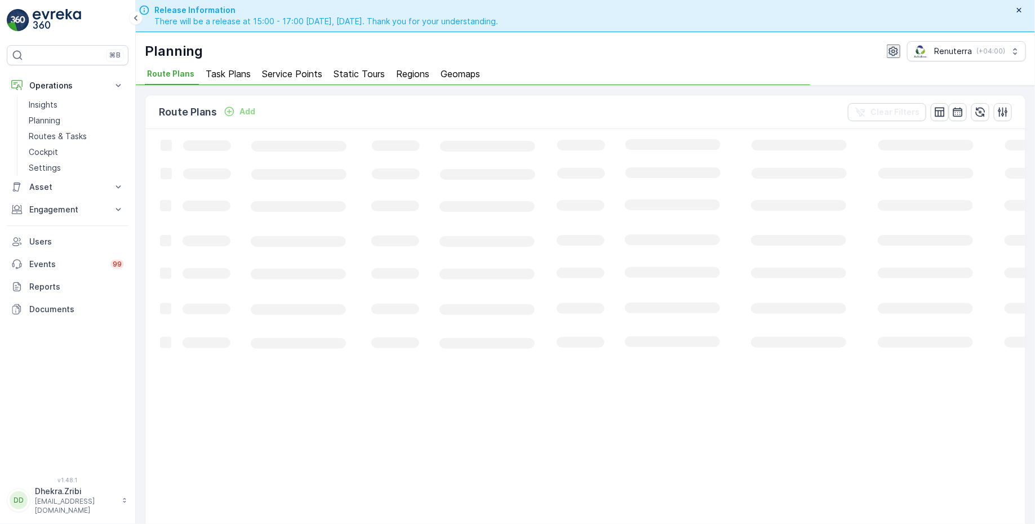
click at [291, 76] on span "Service Points" at bounding box center [292, 74] width 60 height 10
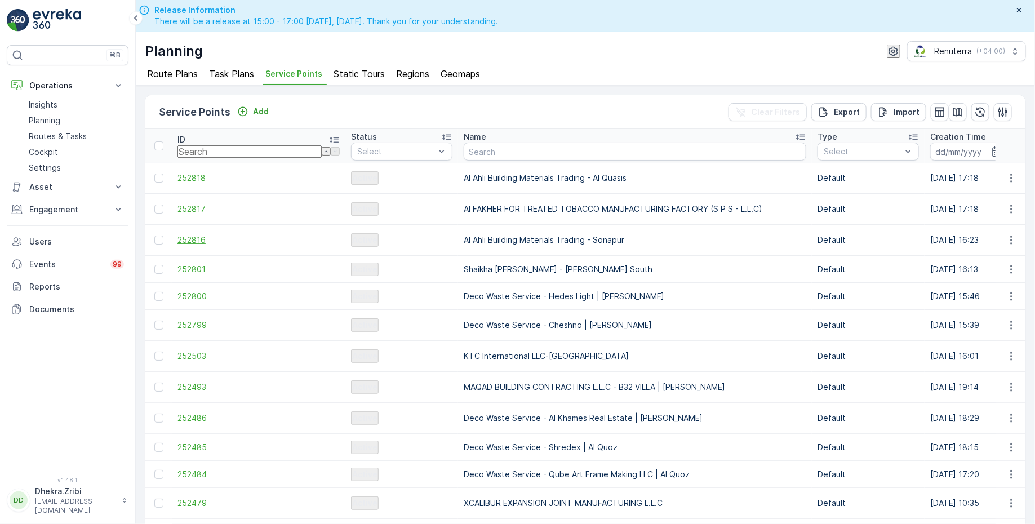
click at [198, 234] on span "252816" at bounding box center [259, 239] width 162 height 11
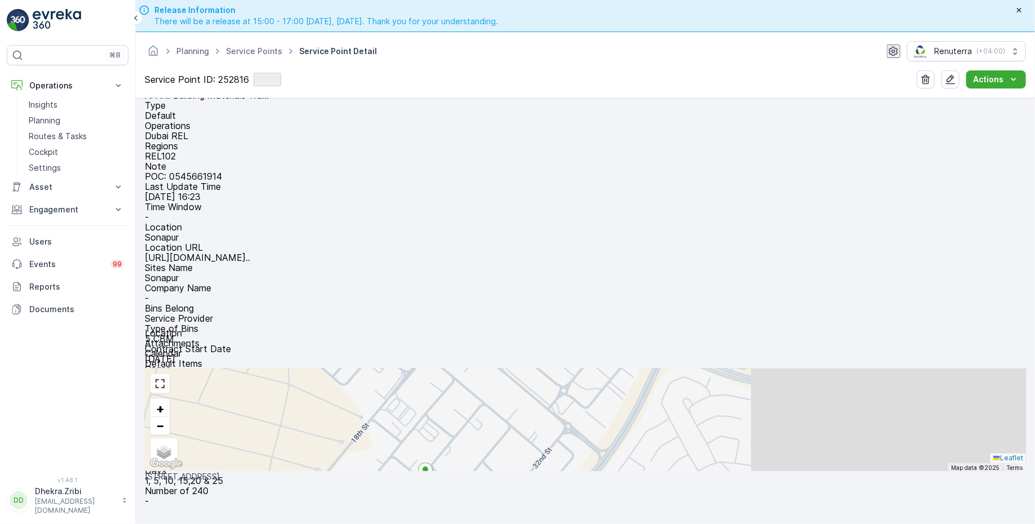
scroll to position [65, 0]
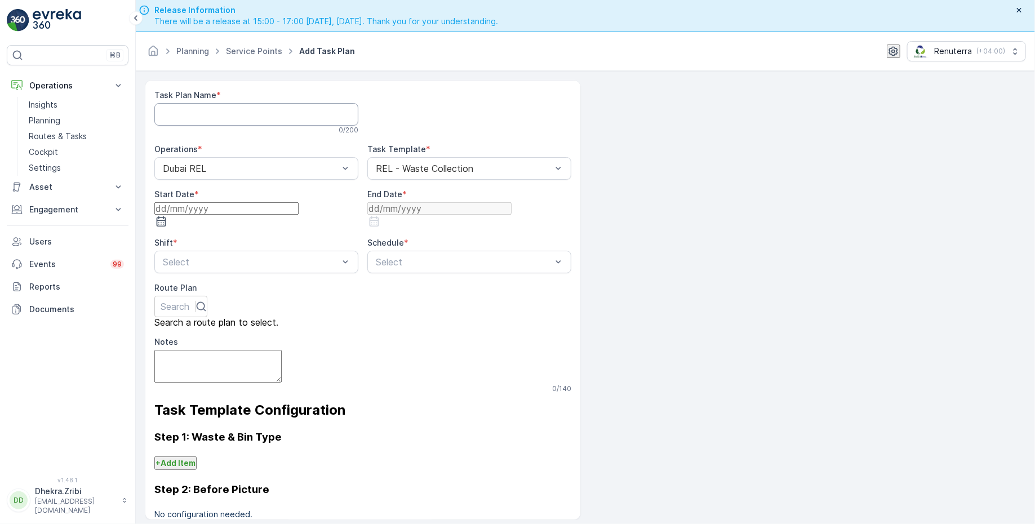
click at [263, 116] on Name "Task Plan Name" at bounding box center [256, 114] width 204 height 23
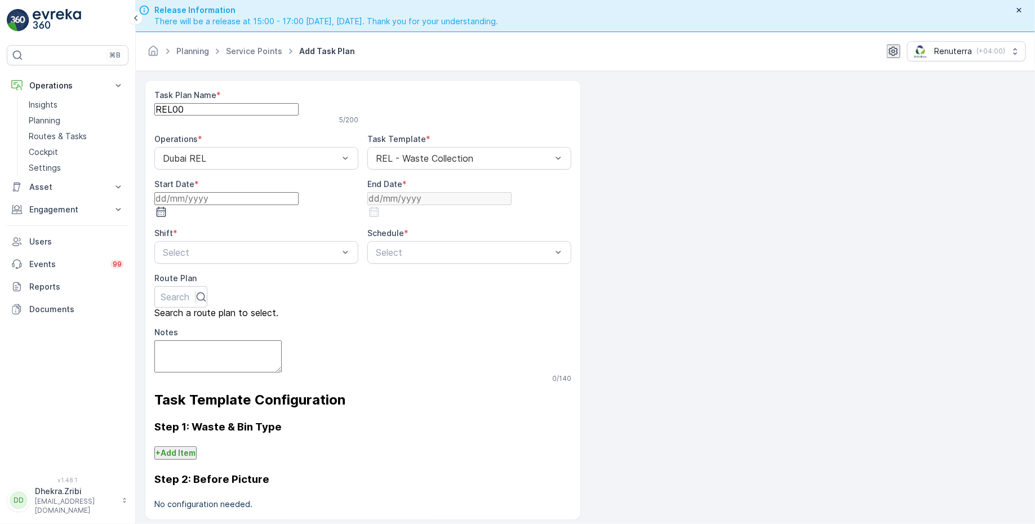
type Name "REL004"
click at [299, 205] on input at bounding box center [226, 198] width 144 height 12
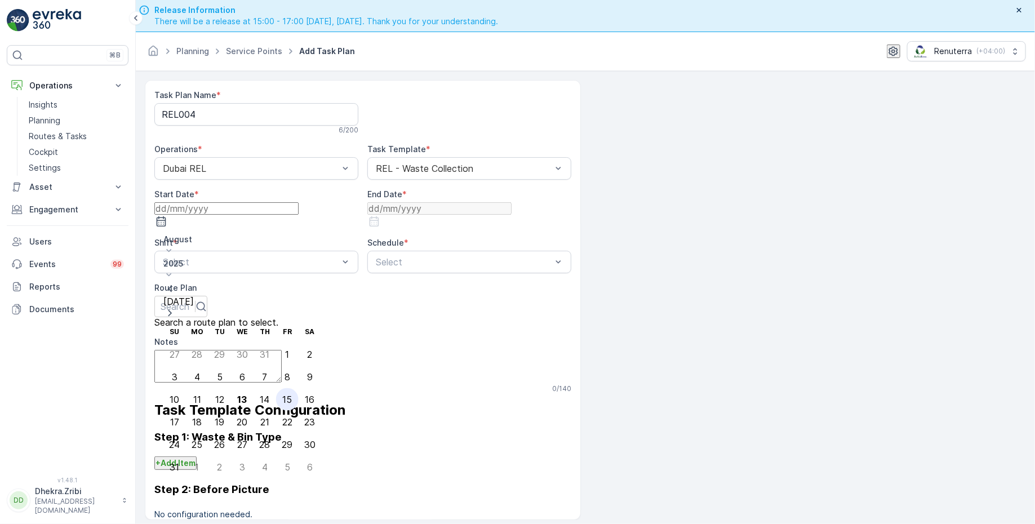
click at [282, 395] on div "15" at bounding box center [287, 400] width 10 height 10
type input "15.08.2025"
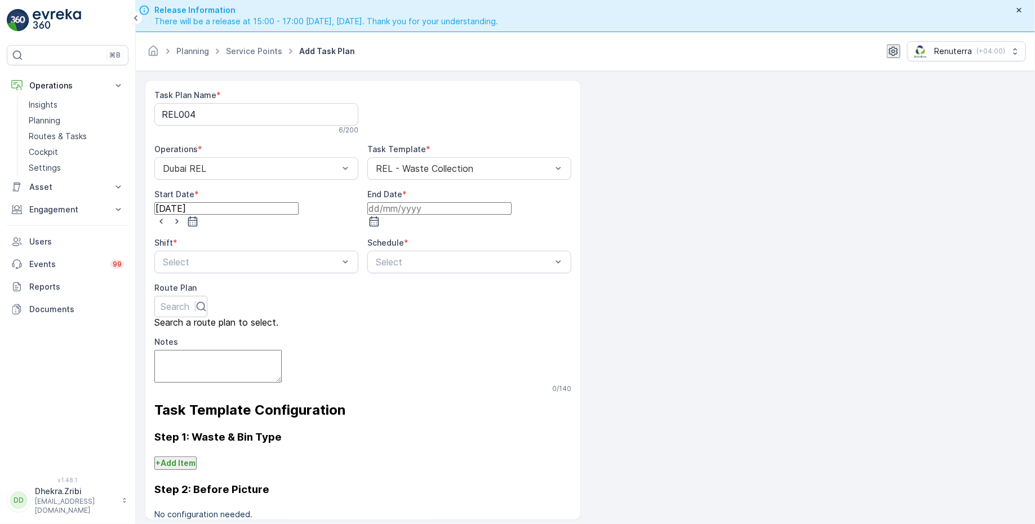
click at [454, 215] on input at bounding box center [439, 208] width 144 height 12
click at [432, 258] on p "2025" at bounding box center [454, 263] width 158 height 11
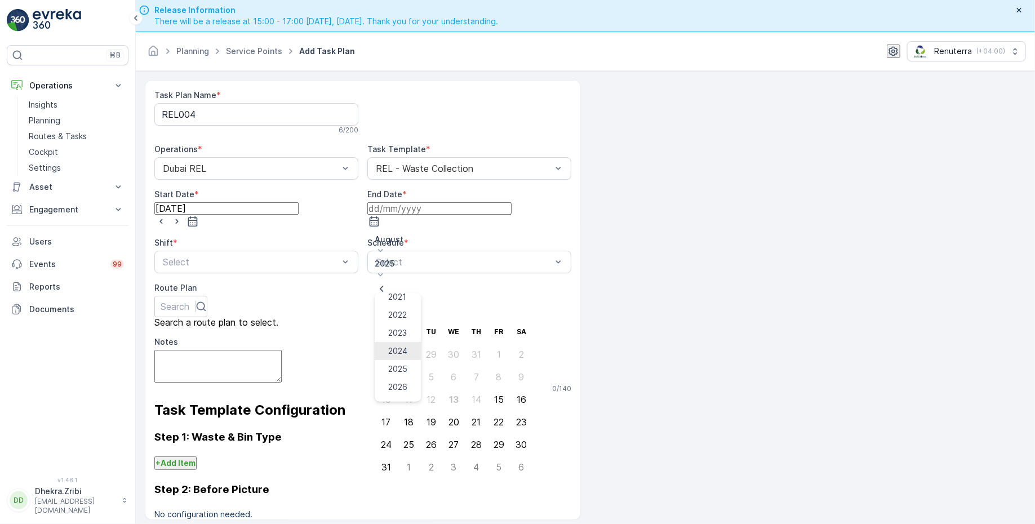
scroll to position [29, 0]
click at [407, 379] on span "2026" at bounding box center [397, 384] width 19 height 11
click at [402, 234] on p "August" at bounding box center [454, 239] width 158 height 11
click at [411, 388] on span "December" at bounding box center [407, 393] width 39 height 11
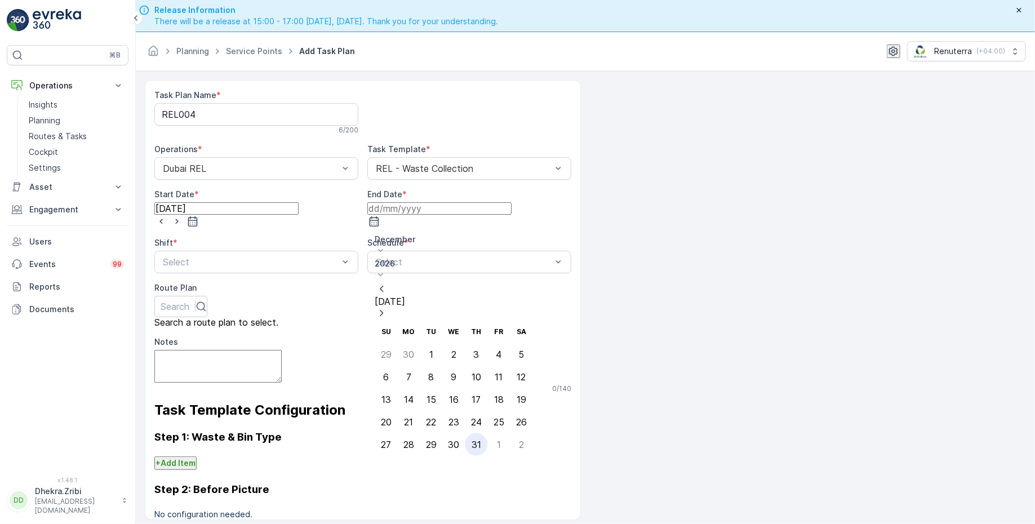
click at [472, 440] on div "31" at bounding box center [477, 445] width 10 height 10
type input "31.12.2026"
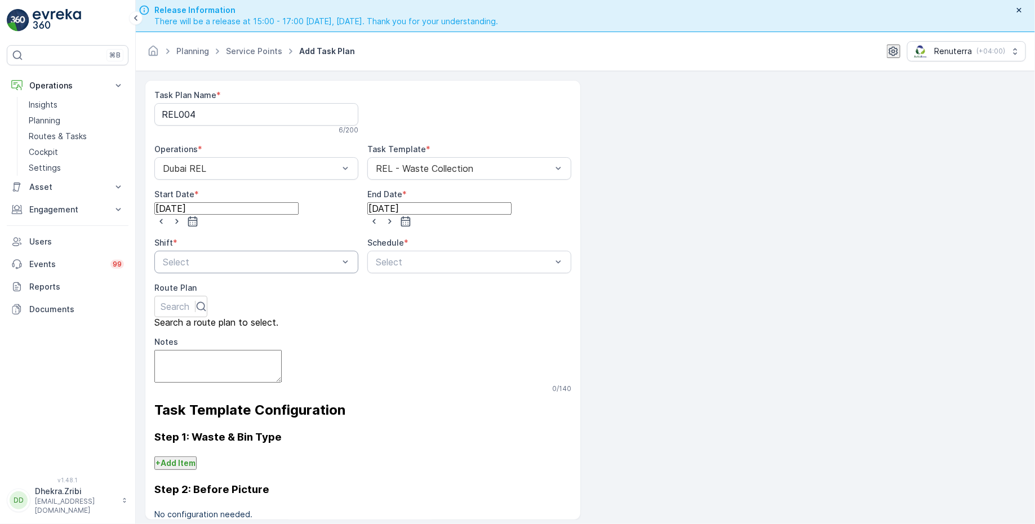
click at [286, 258] on div at bounding box center [251, 262] width 178 height 10
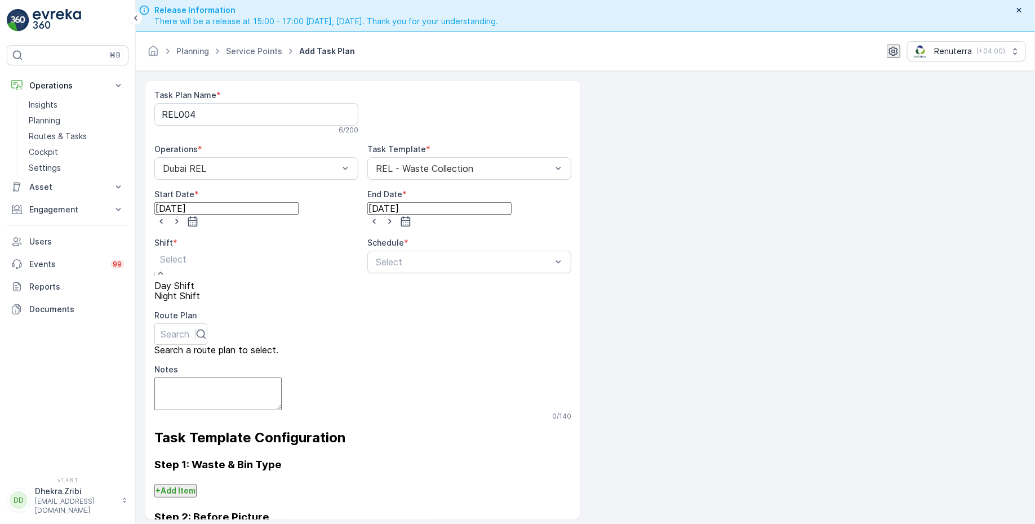
click at [200, 285] on div "Day Shift" at bounding box center [177, 286] width 46 height 10
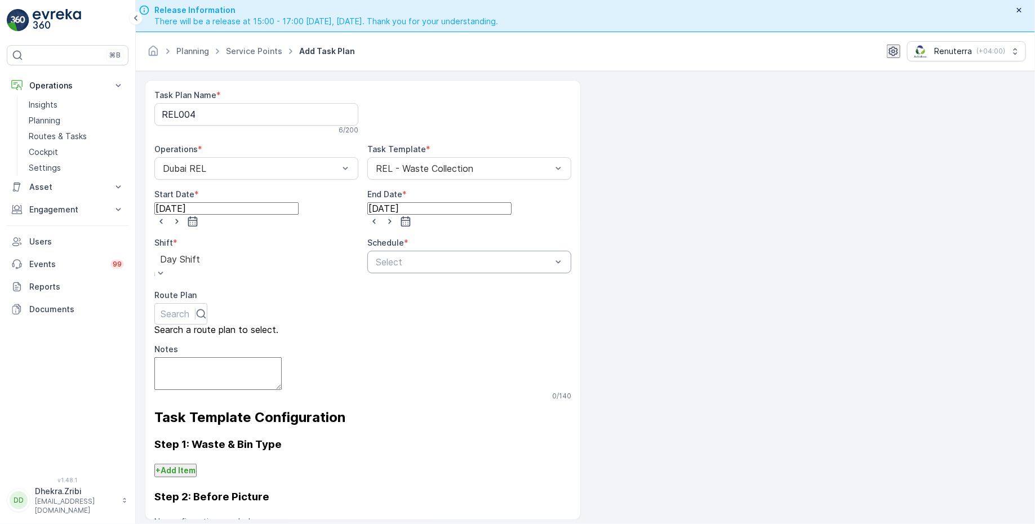
click at [418, 257] on div at bounding box center [464, 262] width 178 height 10
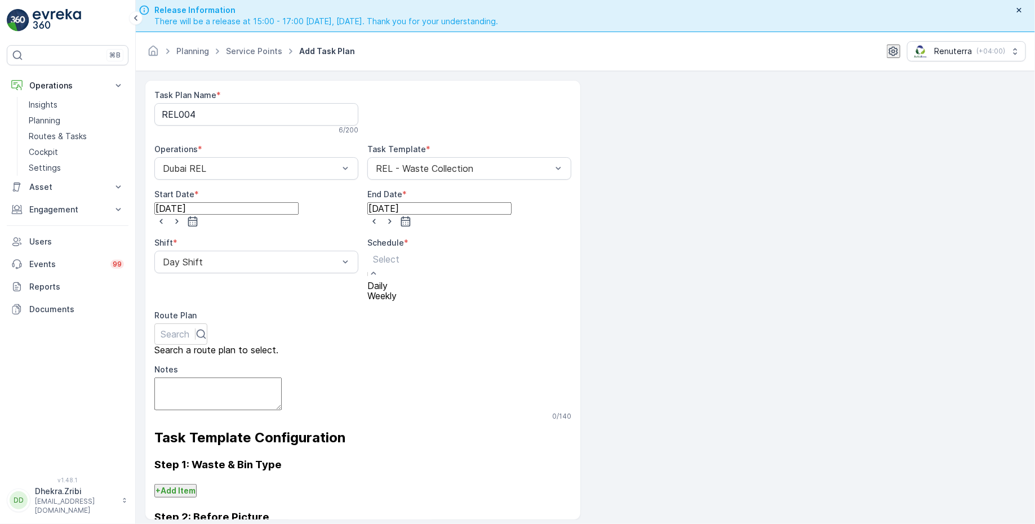
click at [397, 302] on span "Weekly" at bounding box center [381, 295] width 29 height 11
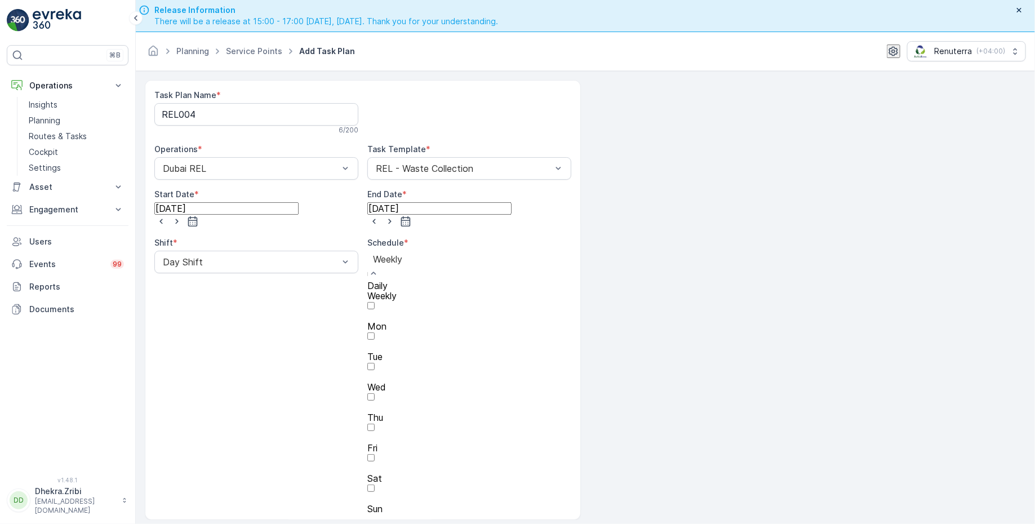
click at [402, 255] on div at bounding box center [387, 259] width 29 height 12
click at [408, 288] on div "Daily" at bounding box center [387, 286] width 41 height 10
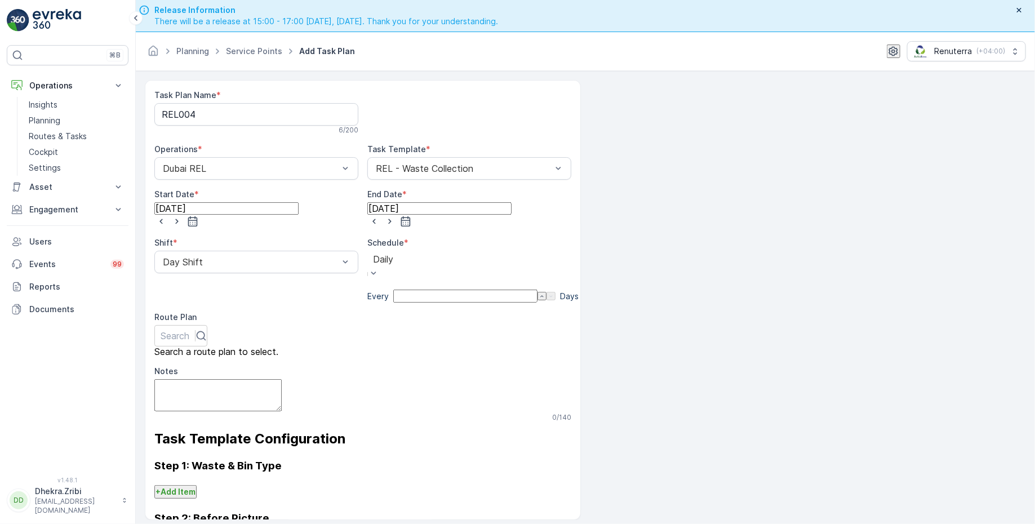
click at [393, 257] on div at bounding box center [383, 259] width 20 height 12
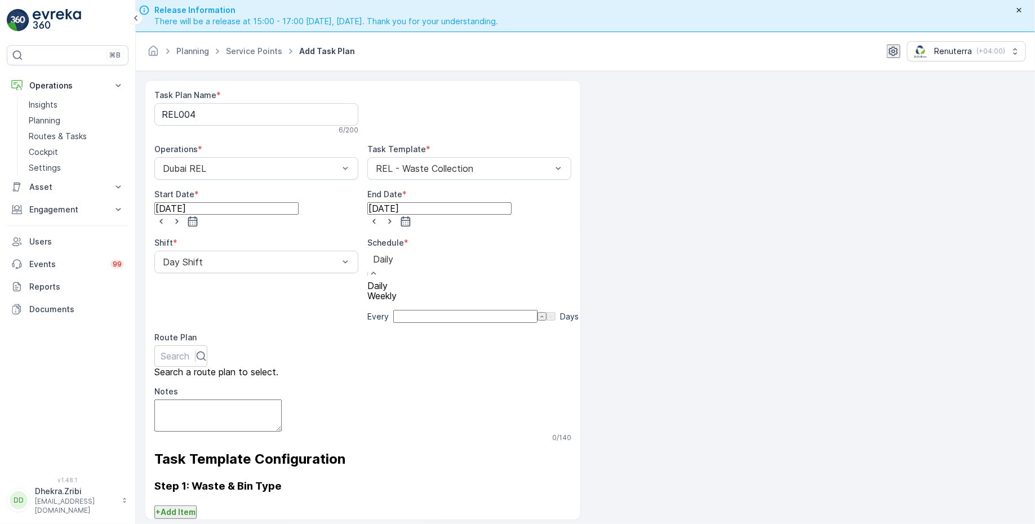
click at [399, 301] on div "Weekly" at bounding box center [383, 296] width 32 height 10
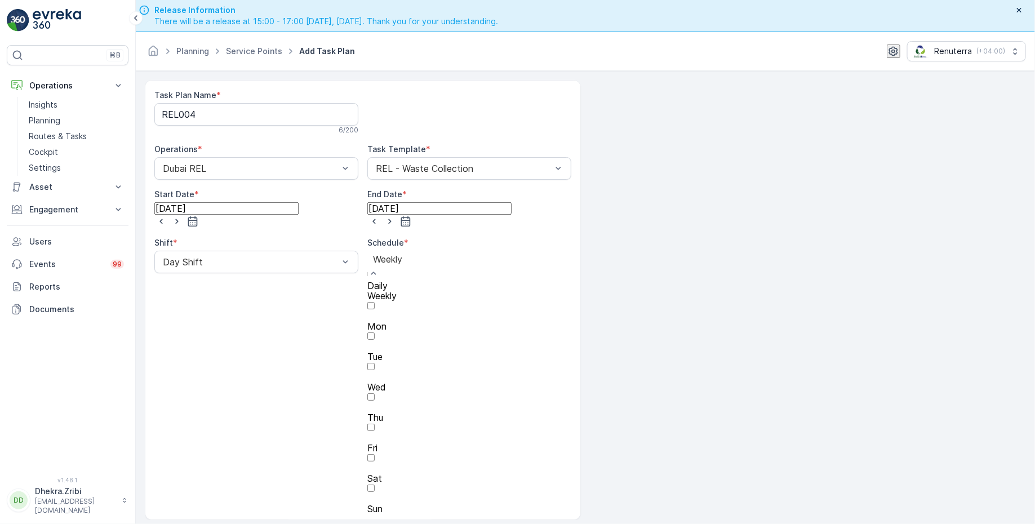
drag, startPoint x: 433, startPoint y: 258, endPoint x: 358, endPoint y: 257, distance: 74.4
click at [396, 286] on div "Daily" at bounding box center [387, 286] width 41 height 10
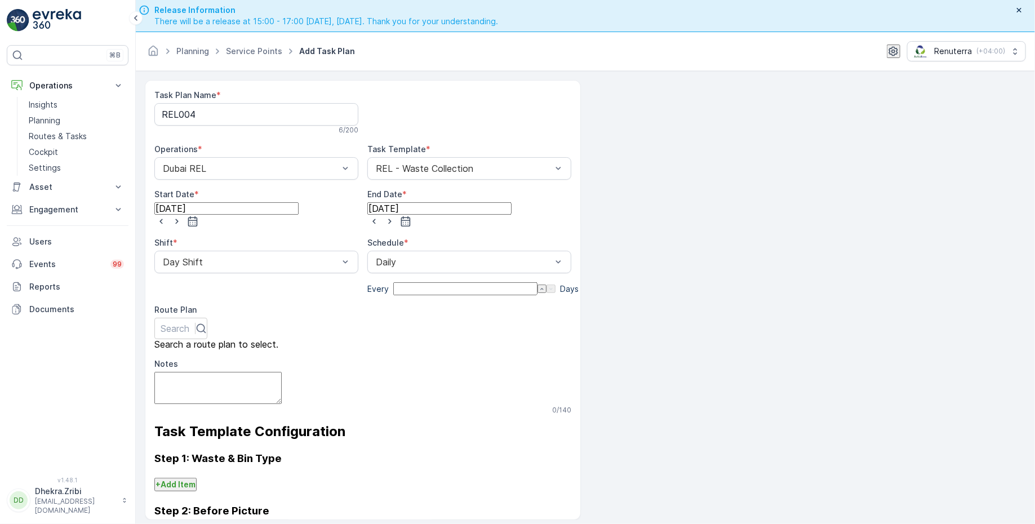
click at [414, 285] on input "number" at bounding box center [465, 288] width 144 height 12
type input "5"
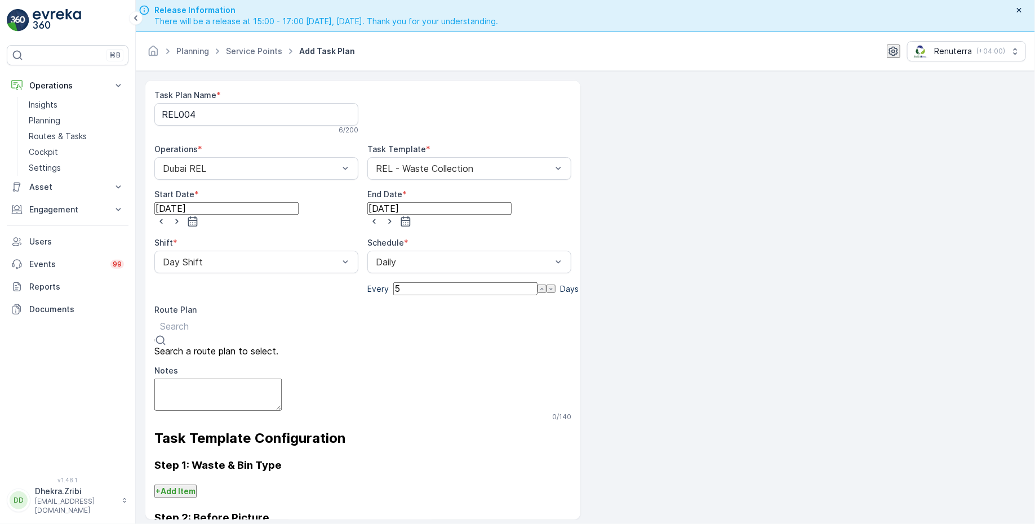
click at [194, 321] on div "Search" at bounding box center [174, 332] width 40 height 28
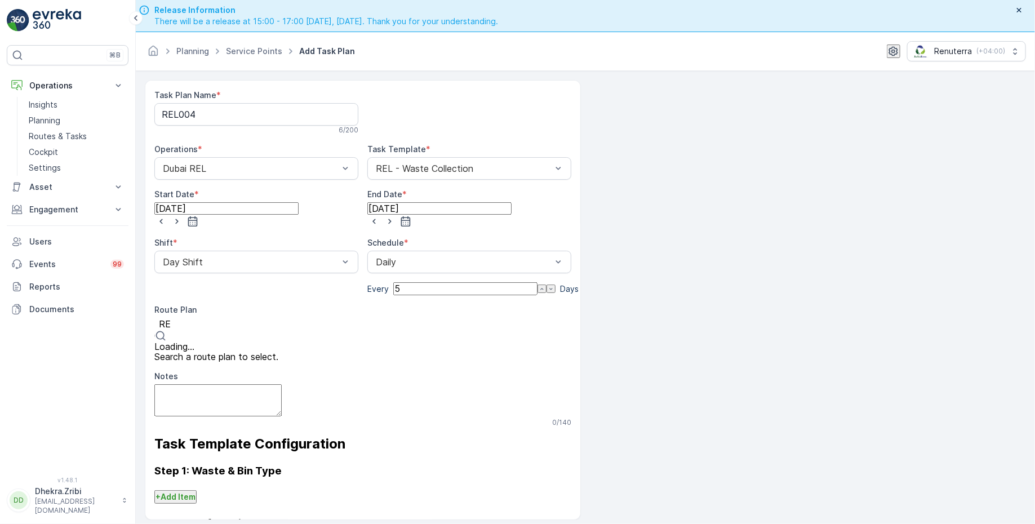
type input "REL"
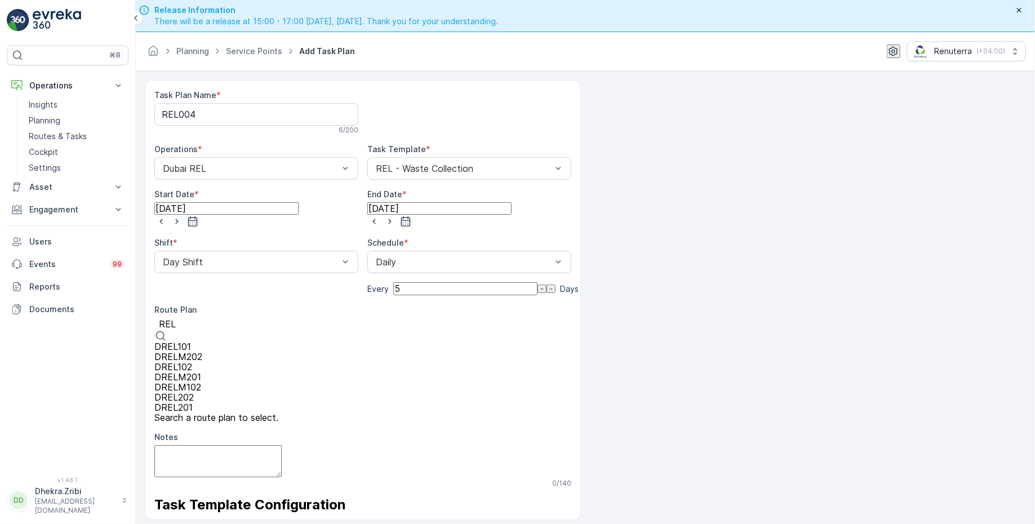
click at [204, 372] on div "DREL102" at bounding box center [229, 367] width 151 height 10
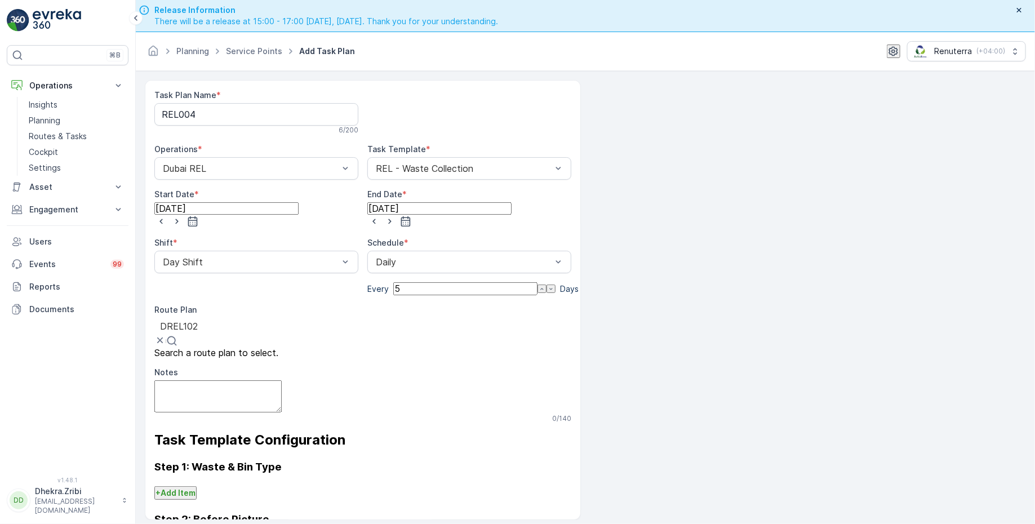
click at [204, 395] on textarea "Notes" at bounding box center [217, 396] width 127 height 32
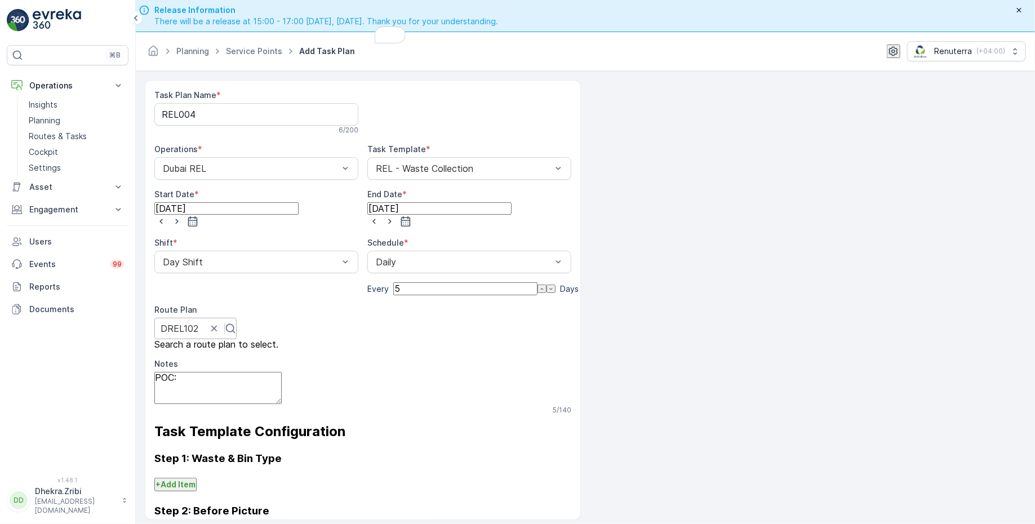
paste textarea "0545661914"
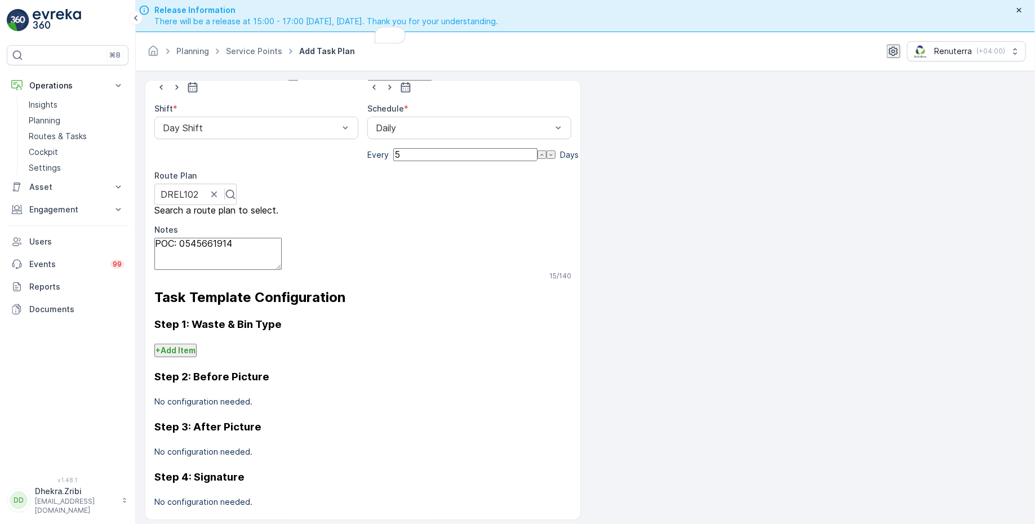
scroll to position [0, 0]
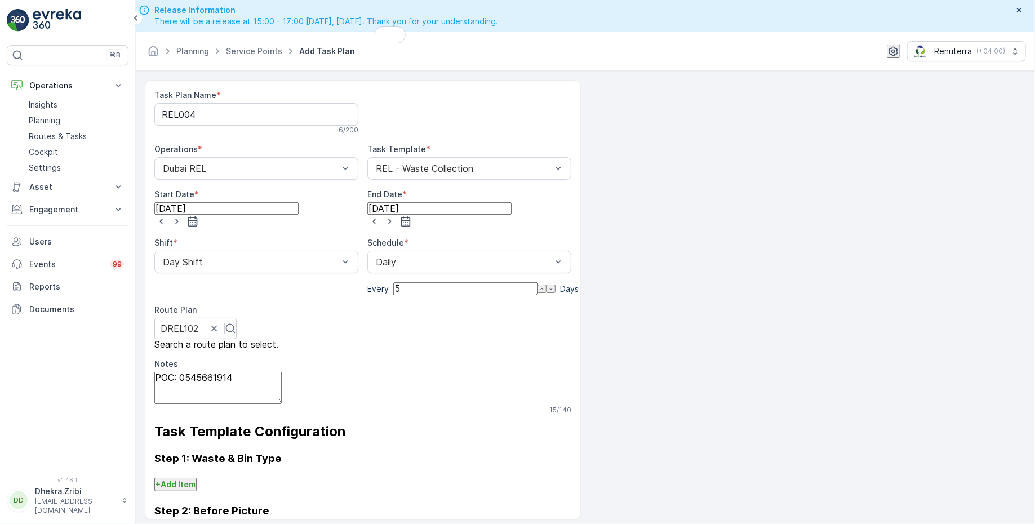
type textarea "POC: 0545661914"
click at [519, 257] on div at bounding box center [464, 262] width 178 height 10
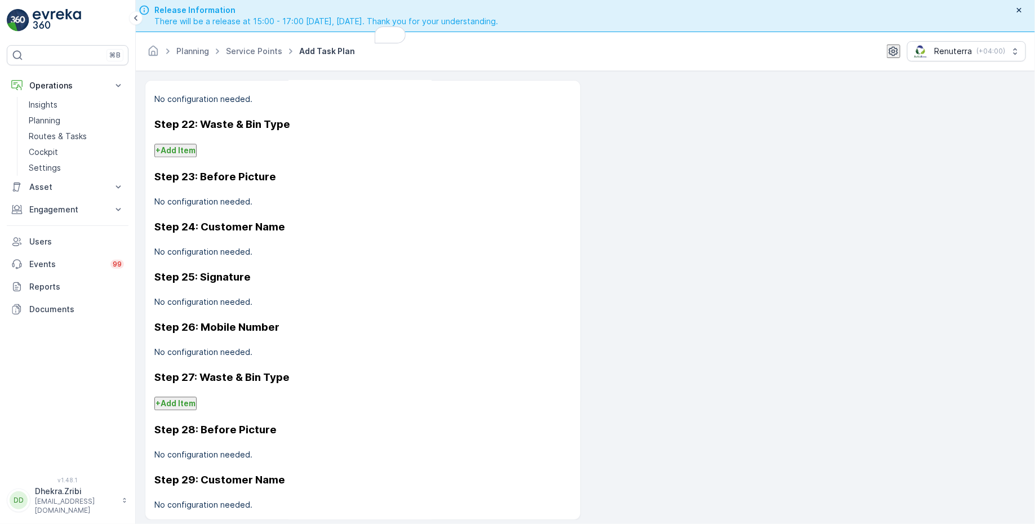
scroll to position [32, 0]
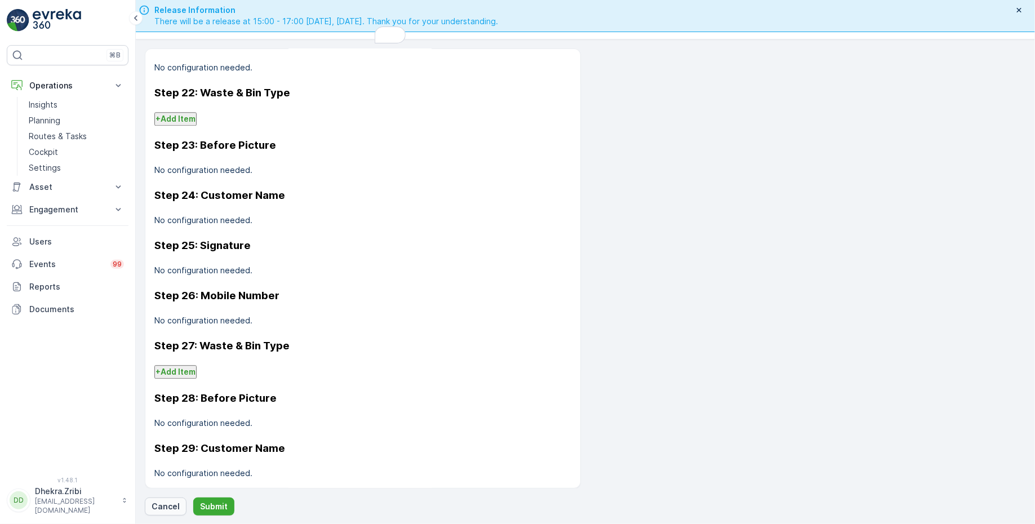
click at [165, 506] on p "Cancel" at bounding box center [166, 506] width 28 height 11
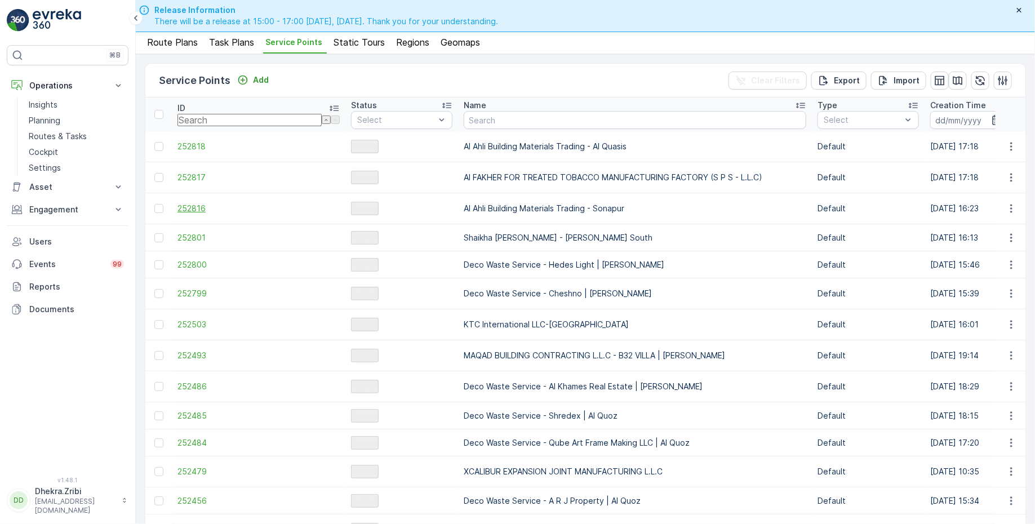
click at [198, 203] on span "252816" at bounding box center [259, 208] width 162 height 11
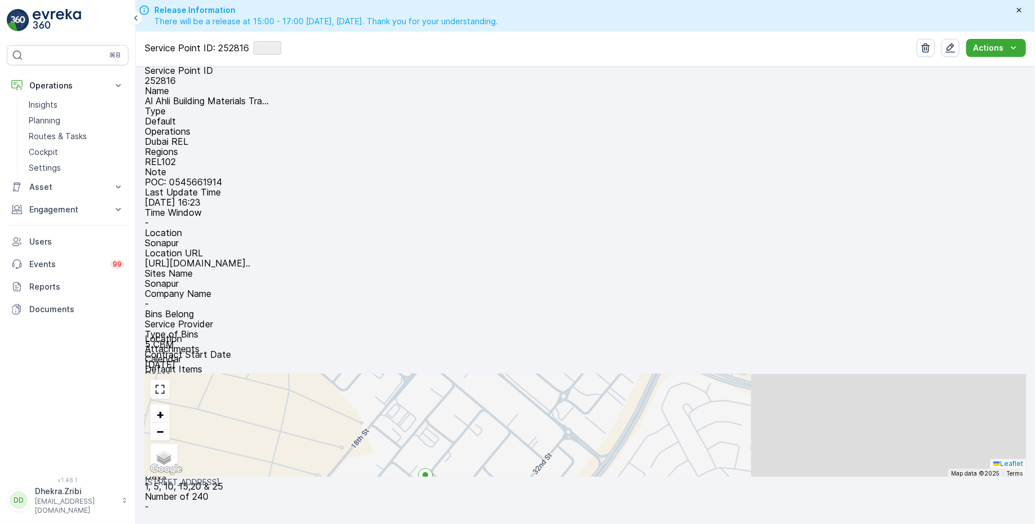
scroll to position [38, 0]
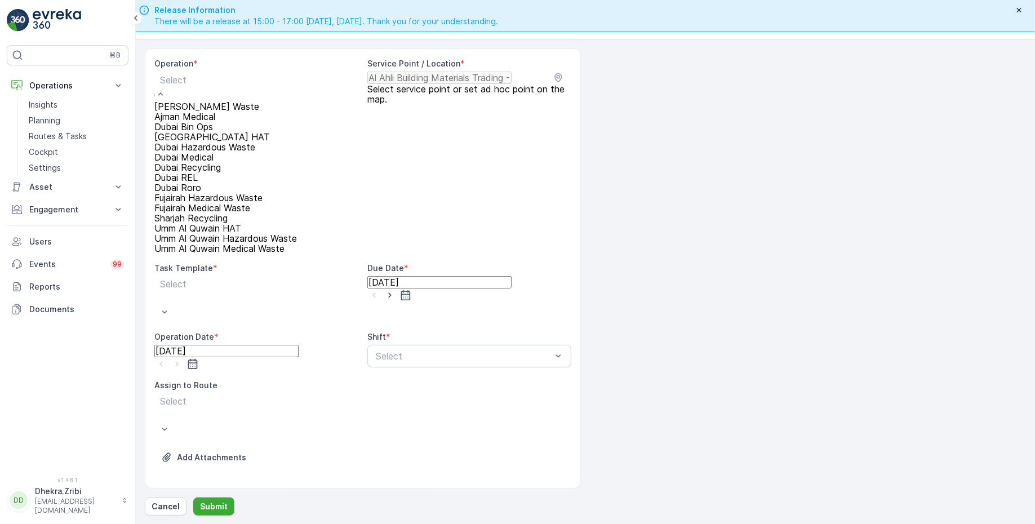
click at [247, 81] on div at bounding box center [225, 80] width 131 height 12
click at [196, 183] on span "Dubai REL" at bounding box center [175, 177] width 43 height 11
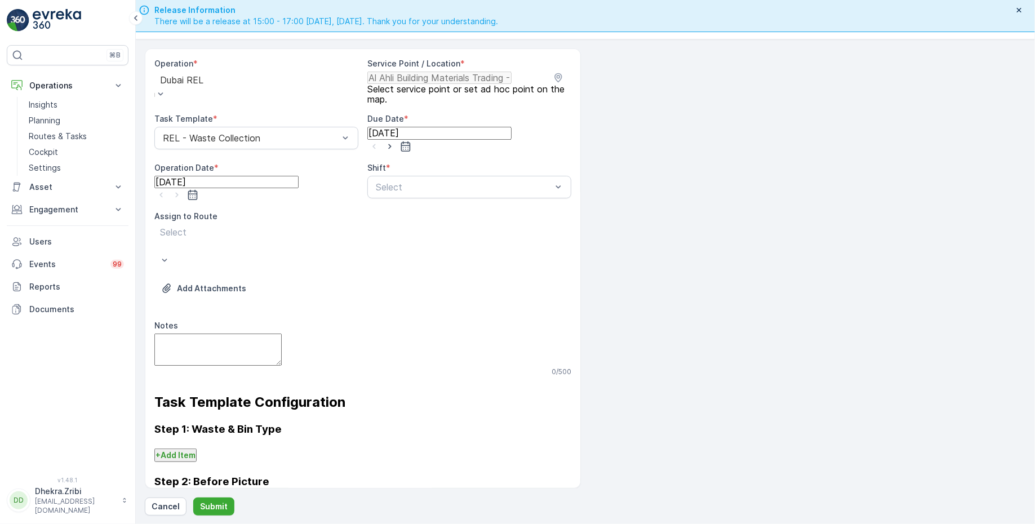
click at [510, 139] on input "[DATE]" at bounding box center [439, 133] width 144 height 12
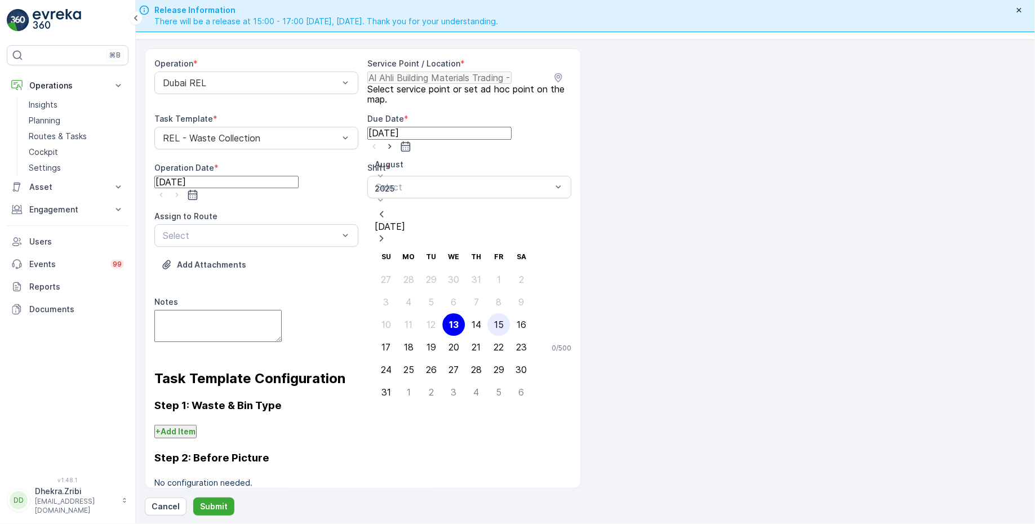
click at [494, 320] on div "15" at bounding box center [499, 325] width 10 height 10
type input "15.08.2025"
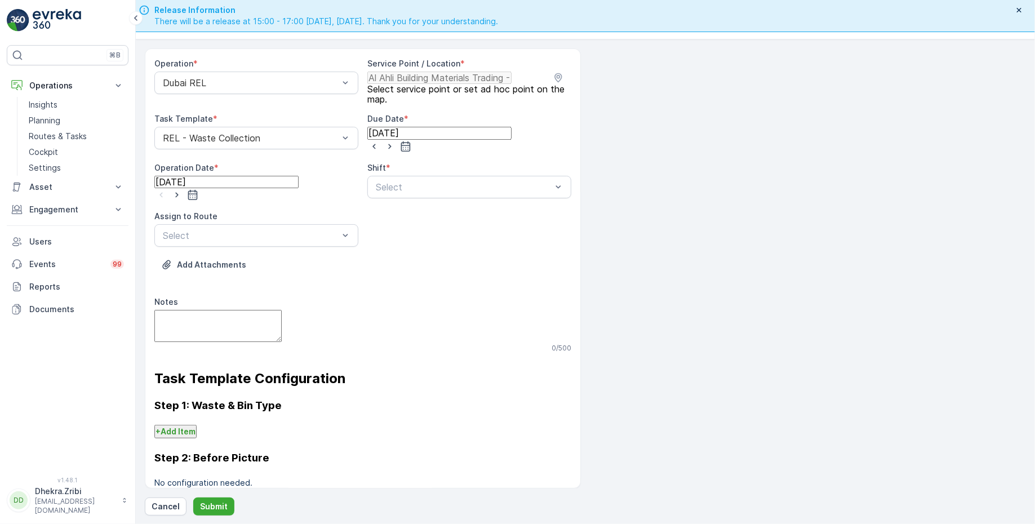
click at [282, 188] on input "[DATE]" at bounding box center [226, 182] width 144 height 12
click at [282, 365] on div "15" at bounding box center [287, 370] width 10 height 10
type input "15.08.2025"
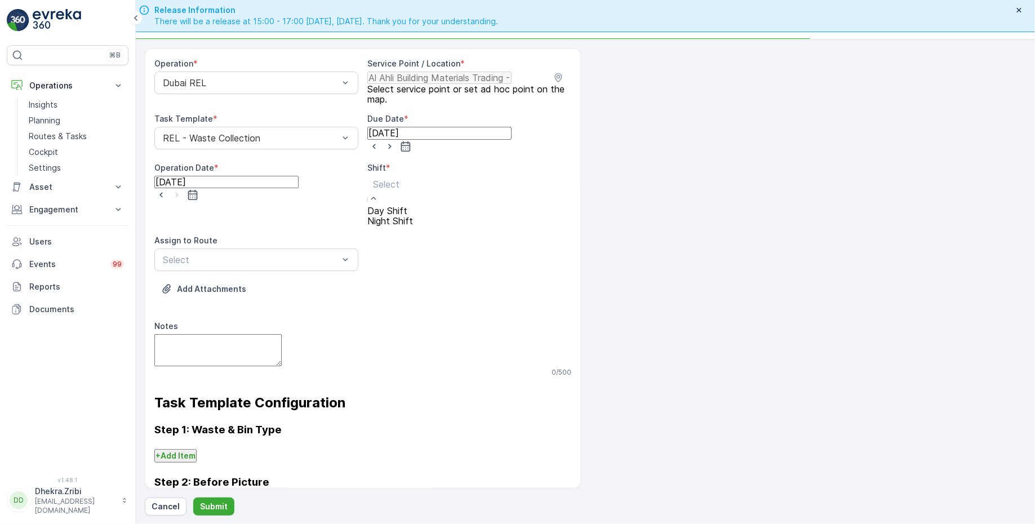
click at [413, 189] on div "Select" at bounding box center [390, 191] width 46 height 30
click at [405, 209] on span "Day Shift" at bounding box center [387, 210] width 40 height 11
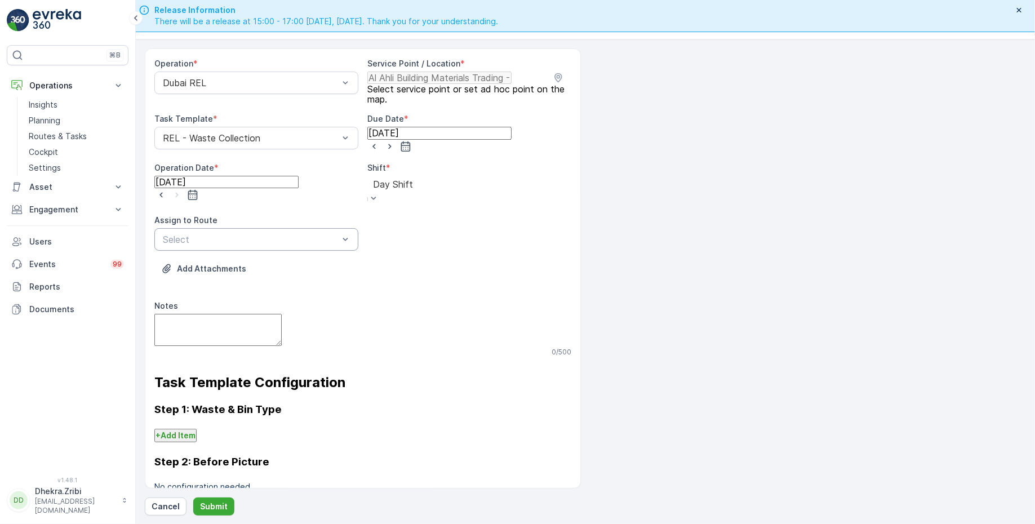
click at [271, 234] on div at bounding box center [251, 239] width 178 height 10
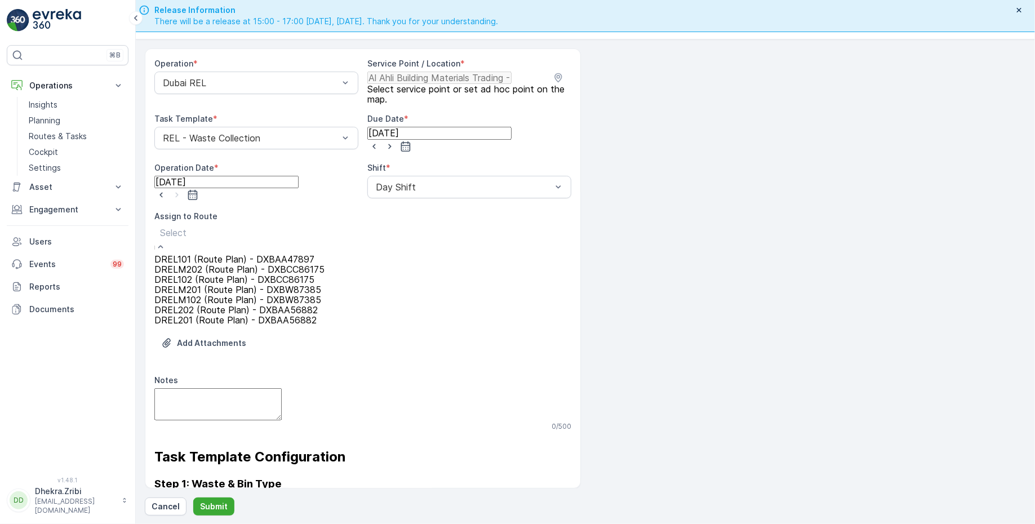
click at [207, 285] on span "DREL102 (Route Plan) - DXBCC86175" at bounding box center [234, 279] width 160 height 11
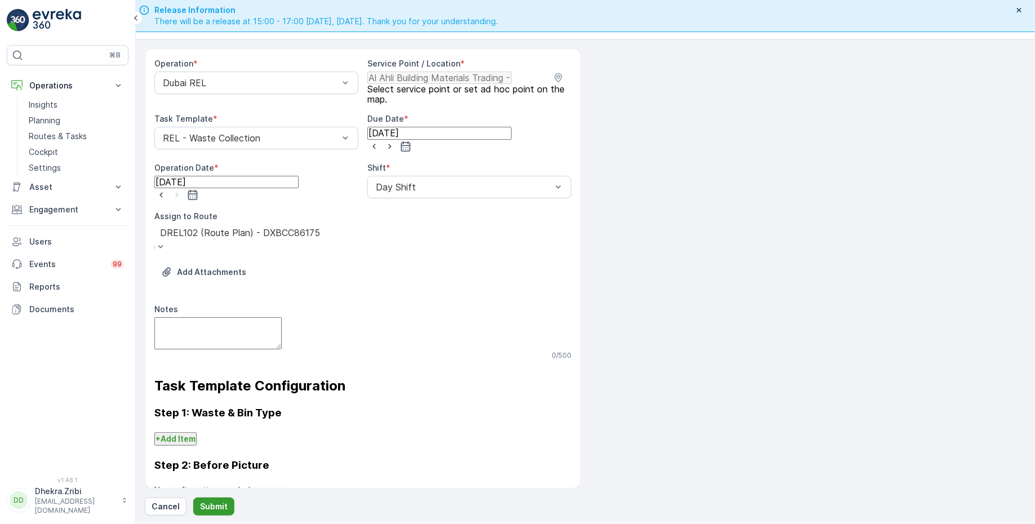
click at [206, 510] on p "Submit" at bounding box center [214, 506] width 28 height 11
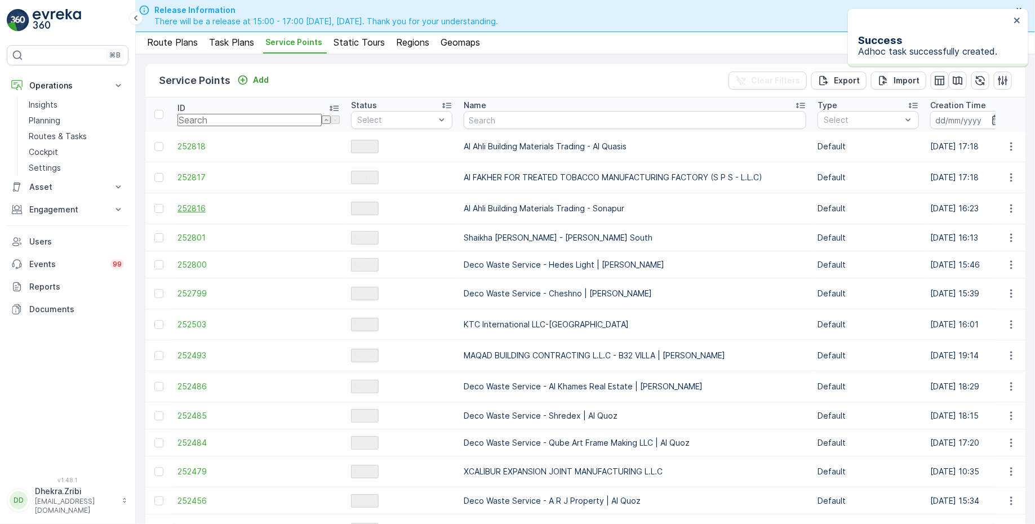
click at [199, 203] on span "252816" at bounding box center [259, 208] width 162 height 11
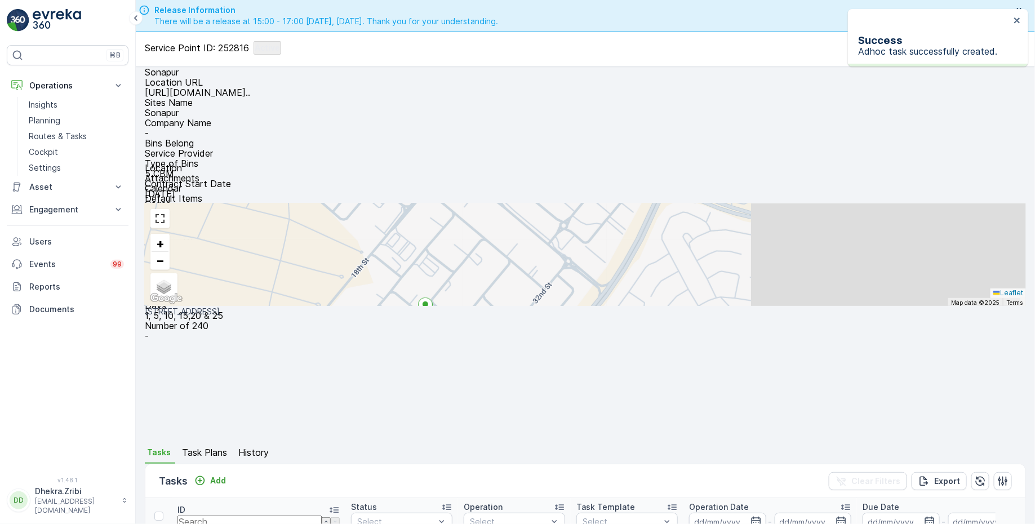
scroll to position [112, 0]
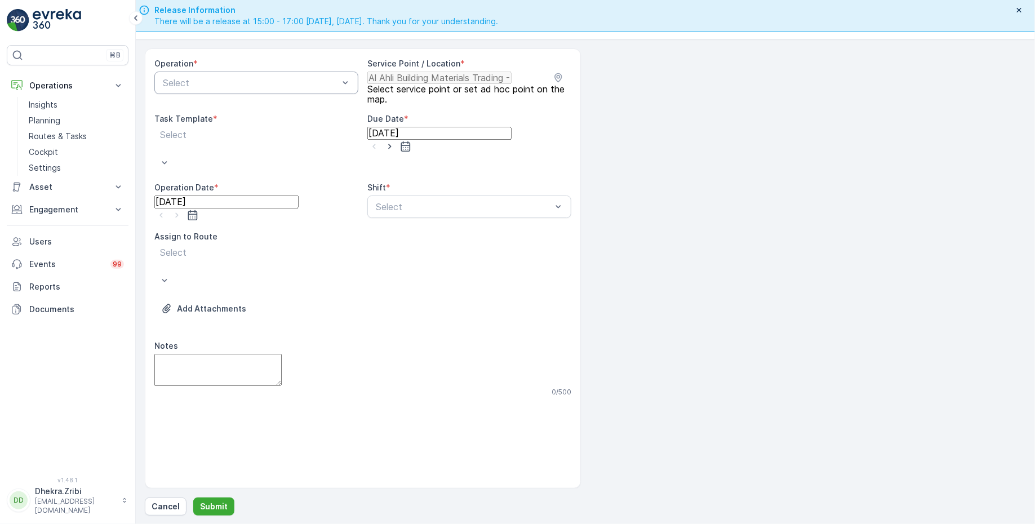
click at [294, 86] on div at bounding box center [251, 83] width 178 height 10
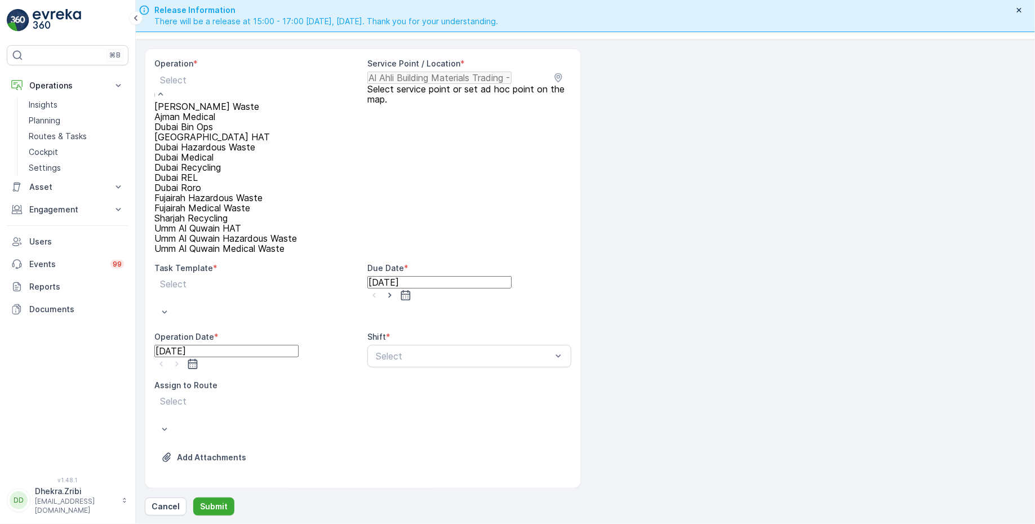
click at [198, 183] on span "Dubai REL" at bounding box center [175, 177] width 43 height 11
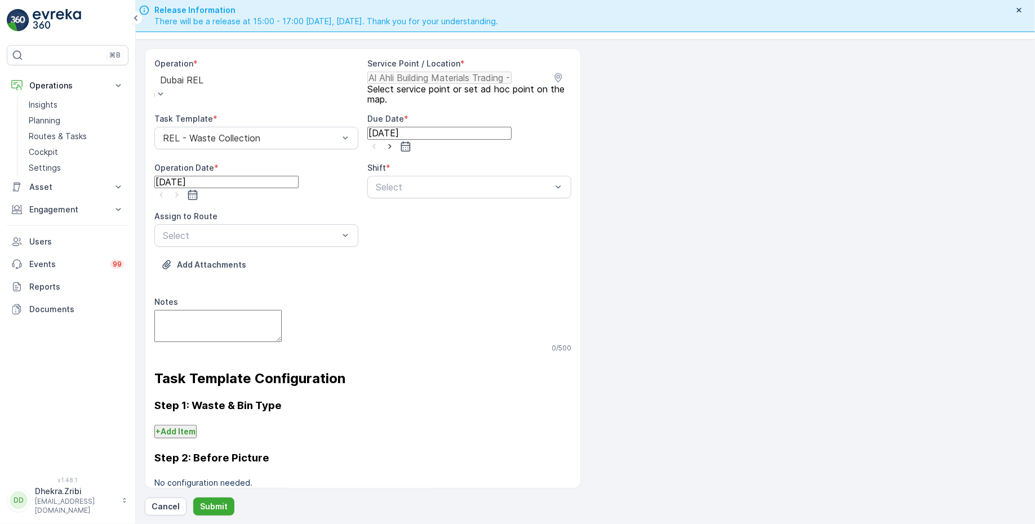
click at [410, 139] on input "[DATE]" at bounding box center [439, 133] width 144 height 12
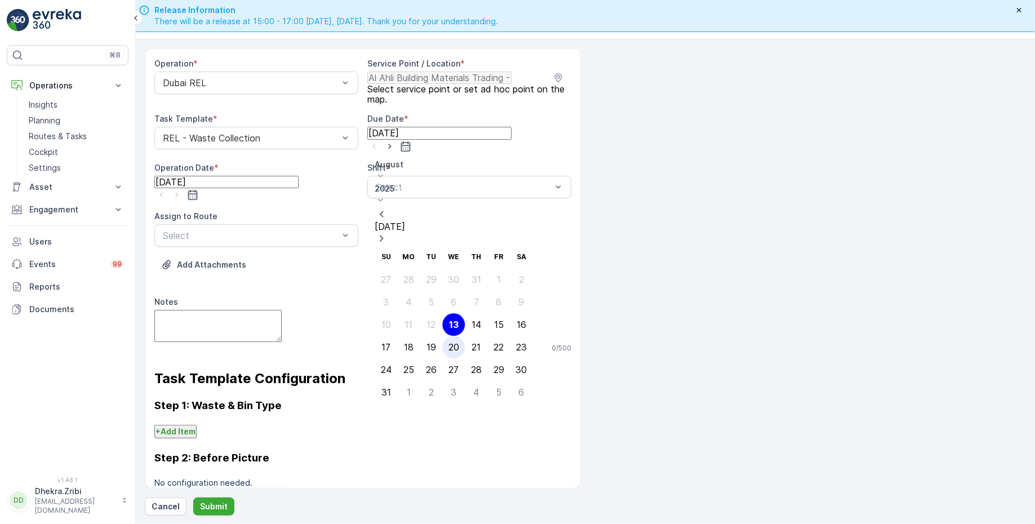
click at [449, 342] on div "20" at bounding box center [454, 347] width 11 height 10
type input "20.08.2025"
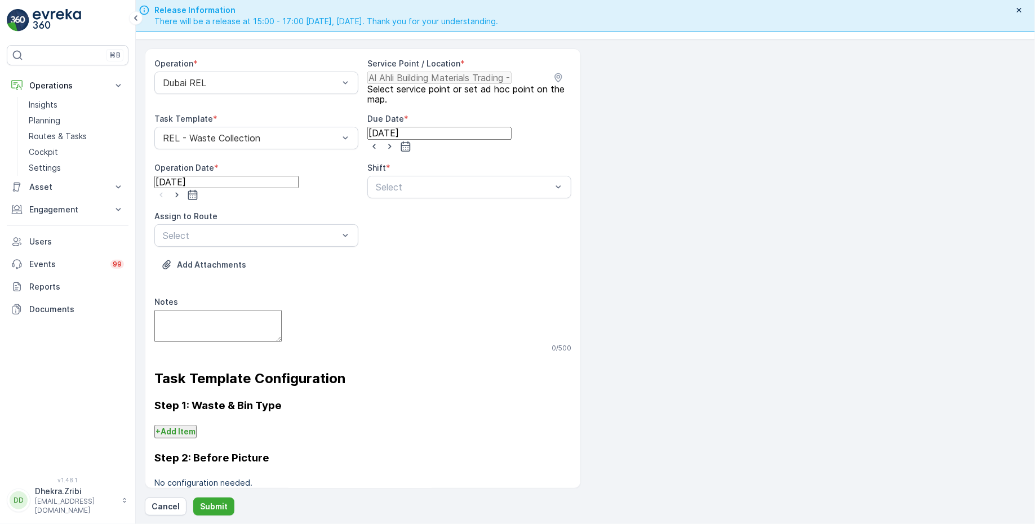
click at [278, 185] on input "[DATE]" at bounding box center [226, 182] width 144 height 12
click at [237, 387] on div "20" at bounding box center [242, 392] width 11 height 10
type input "20.08.2025"
click at [422, 182] on div at bounding box center [464, 187] width 178 height 10
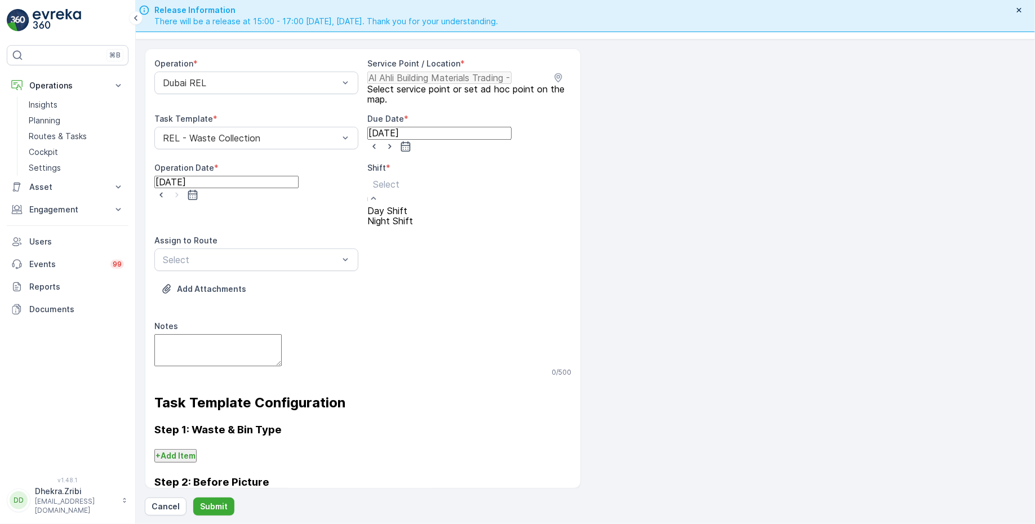
click at [397, 208] on span "Day Shift" at bounding box center [387, 210] width 40 height 11
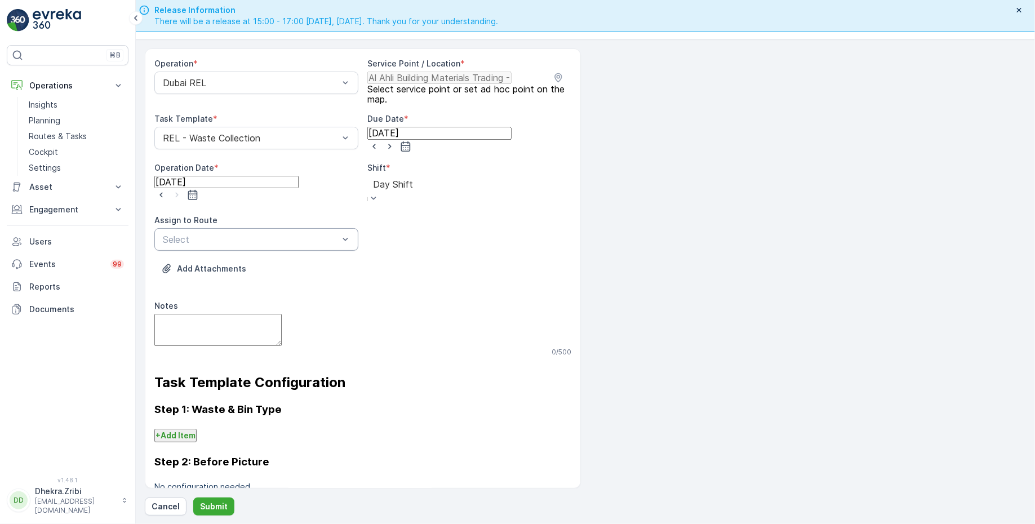
click at [305, 228] on div "Select" at bounding box center [256, 239] width 204 height 23
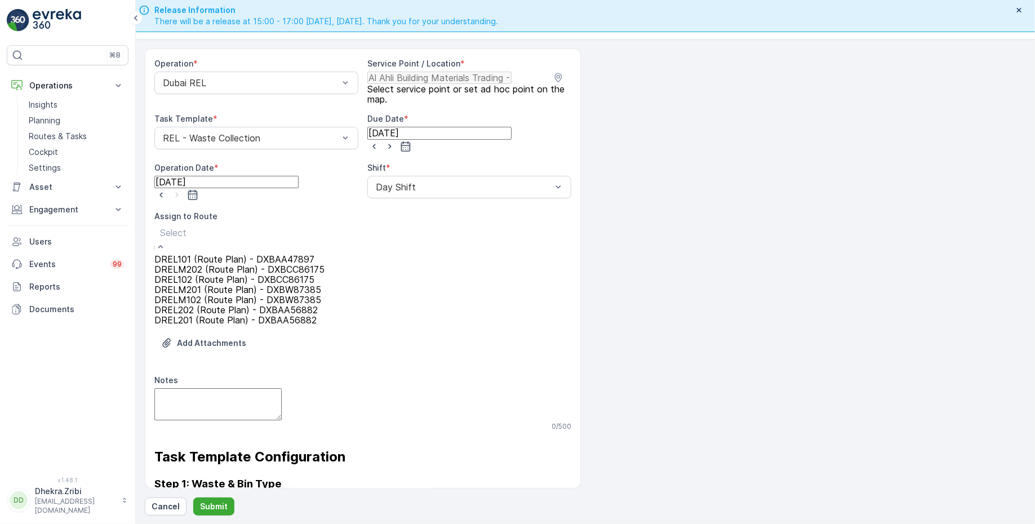
click at [206, 285] on span "DREL102 (Route Plan) - DXBCC86175" at bounding box center [234, 279] width 160 height 11
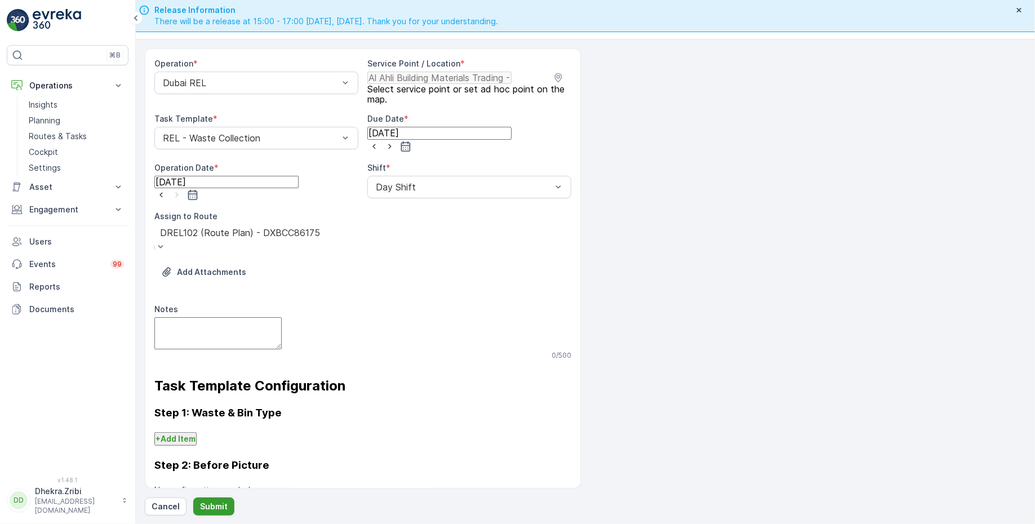
click at [205, 505] on p "Submit" at bounding box center [214, 506] width 28 height 11
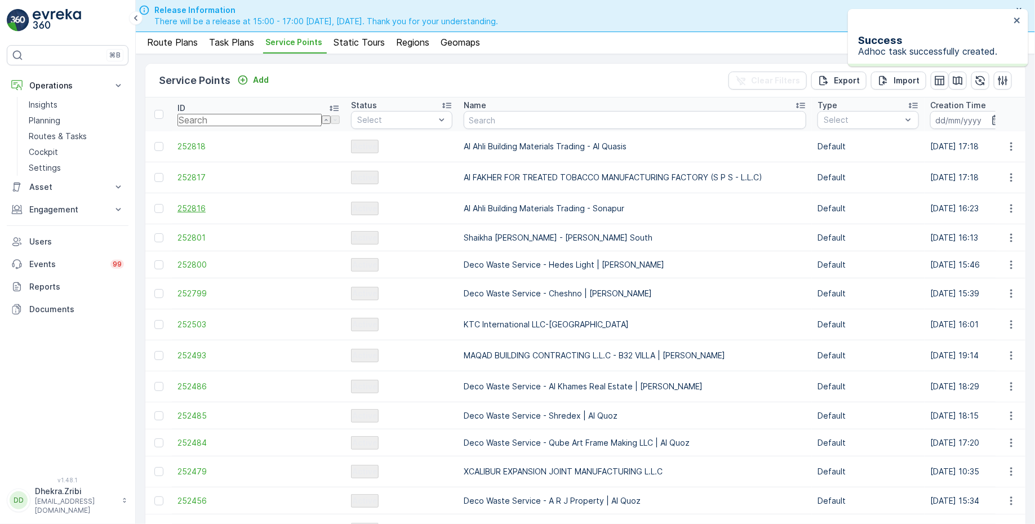
click at [205, 203] on span "252816" at bounding box center [259, 208] width 162 height 11
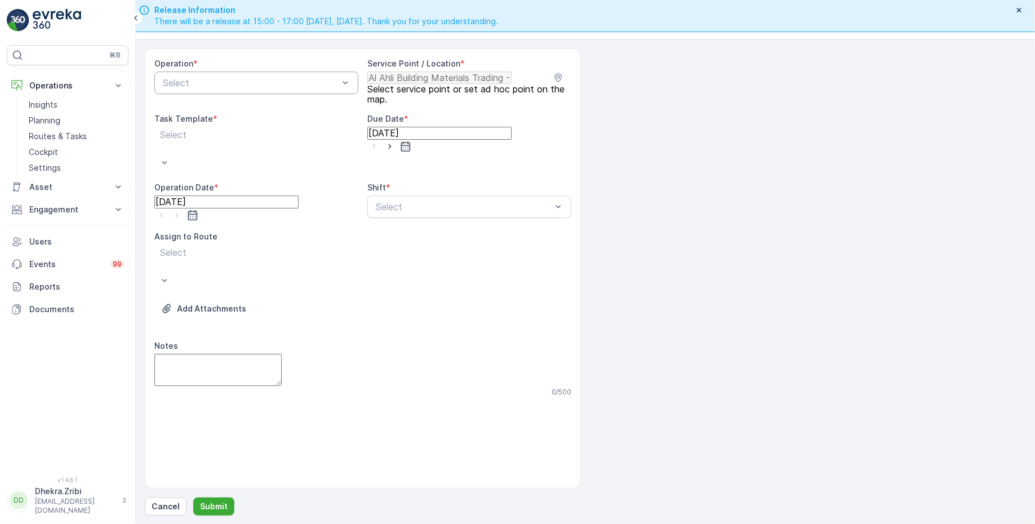
click at [294, 78] on div at bounding box center [251, 83] width 178 height 10
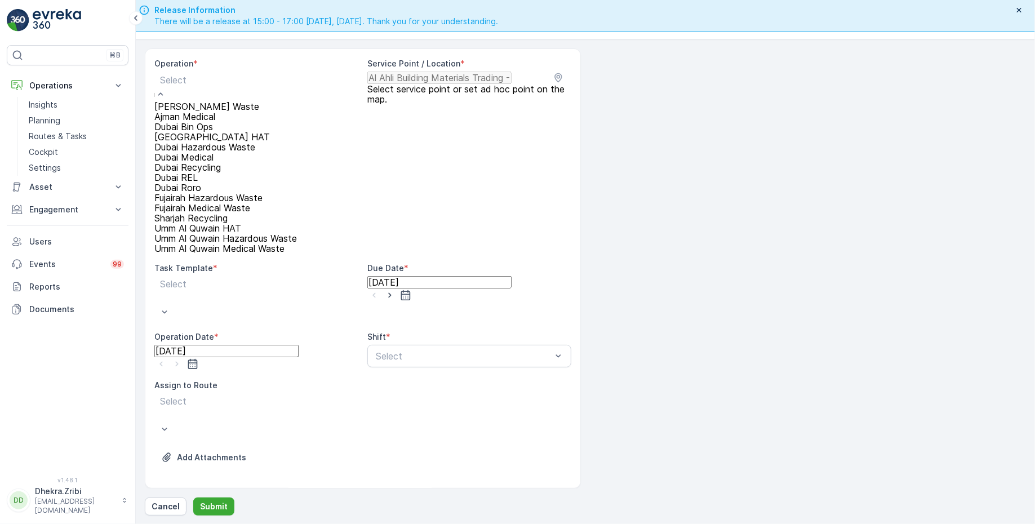
click at [197, 183] on span "Dubai REL" at bounding box center [175, 177] width 43 height 11
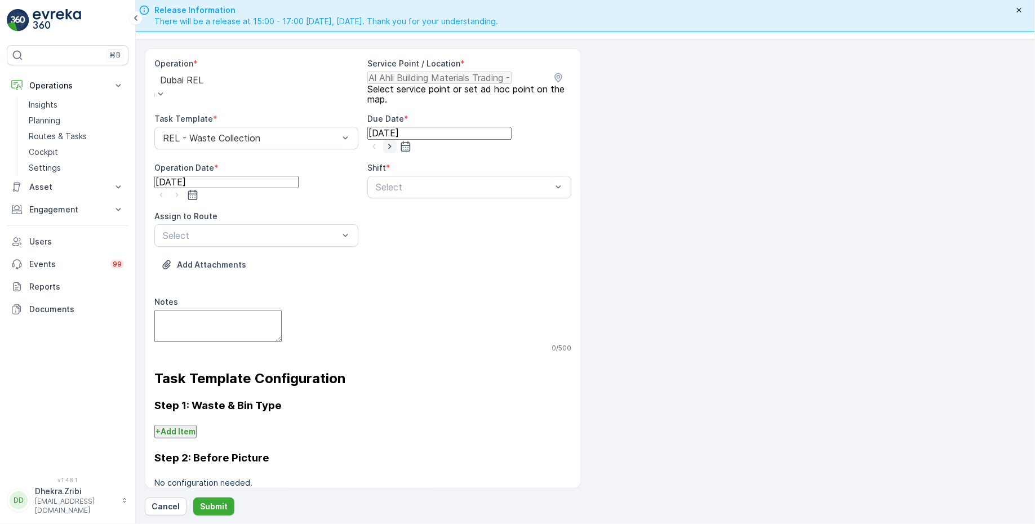
click at [396, 141] on icon "button" at bounding box center [389, 146] width 11 height 11
type input "14.08.2025"
click at [440, 139] on input "14.08.2025" at bounding box center [439, 133] width 144 height 12
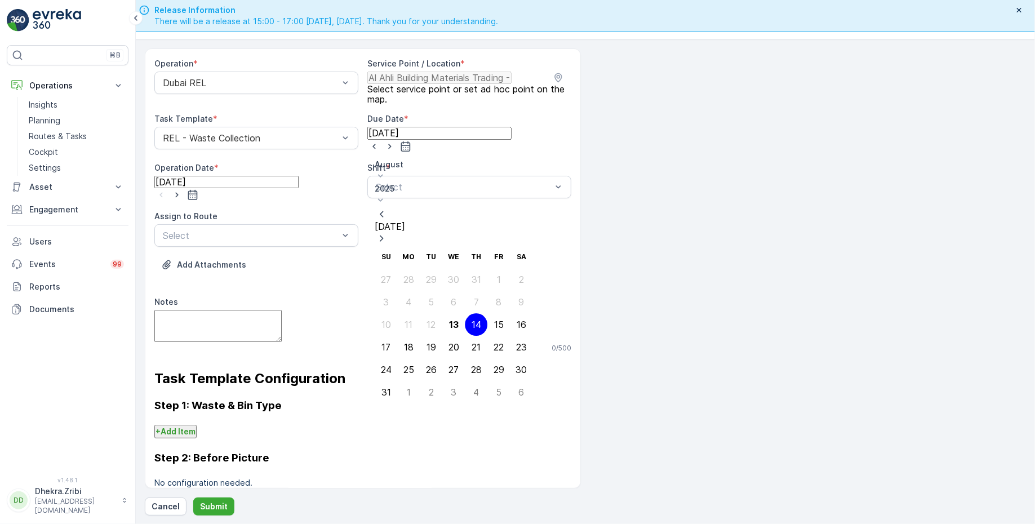
click at [330, 270] on div "Add Attachments" at bounding box center [362, 272] width 417 height 32
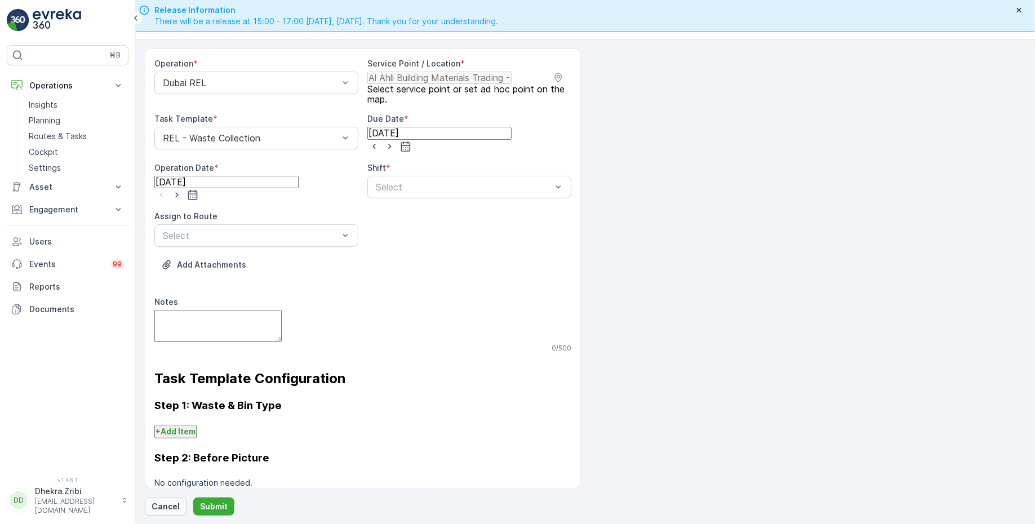
click at [168, 502] on p "Cancel" at bounding box center [166, 506] width 28 height 11
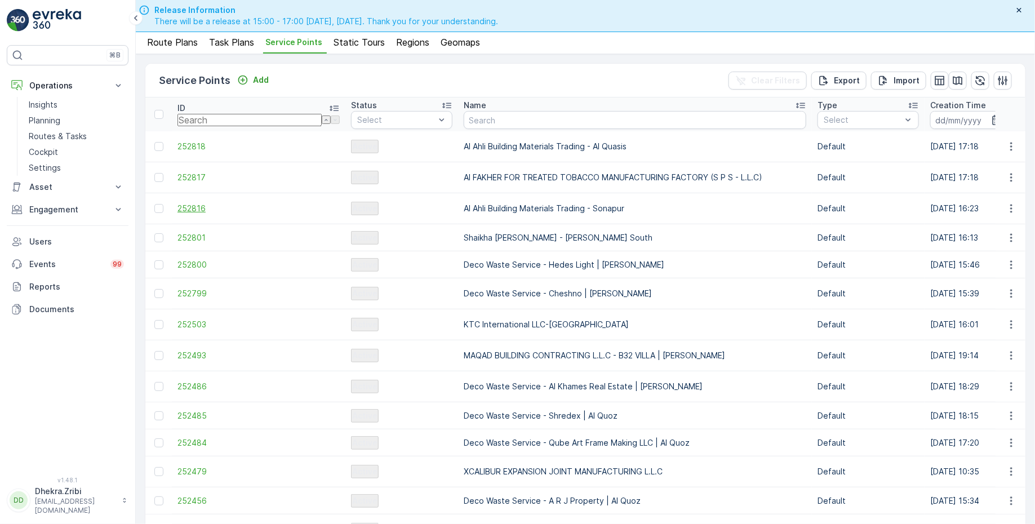
click at [203, 203] on span "252816" at bounding box center [259, 208] width 162 height 11
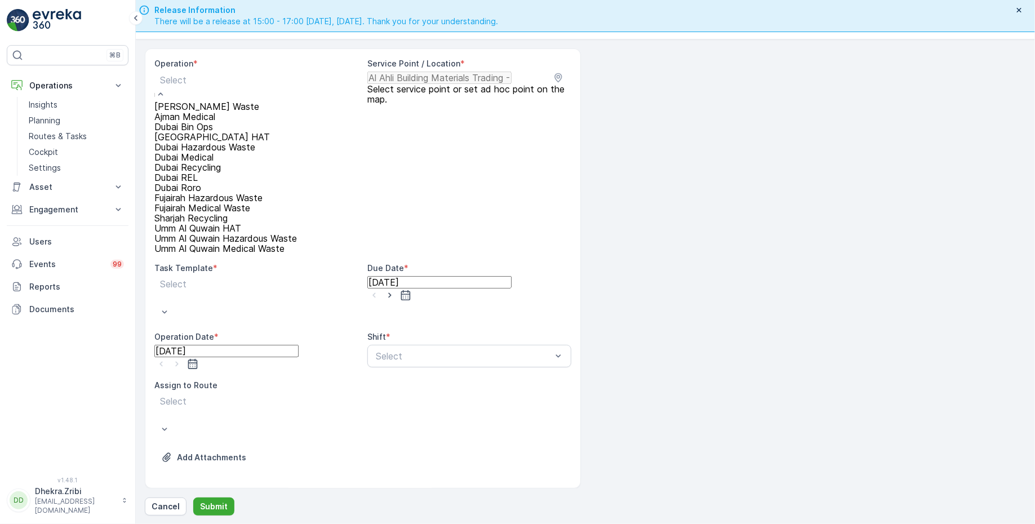
click at [291, 78] on div at bounding box center [225, 80] width 131 height 12
click at [198, 183] on span "Dubai REL" at bounding box center [175, 177] width 43 height 11
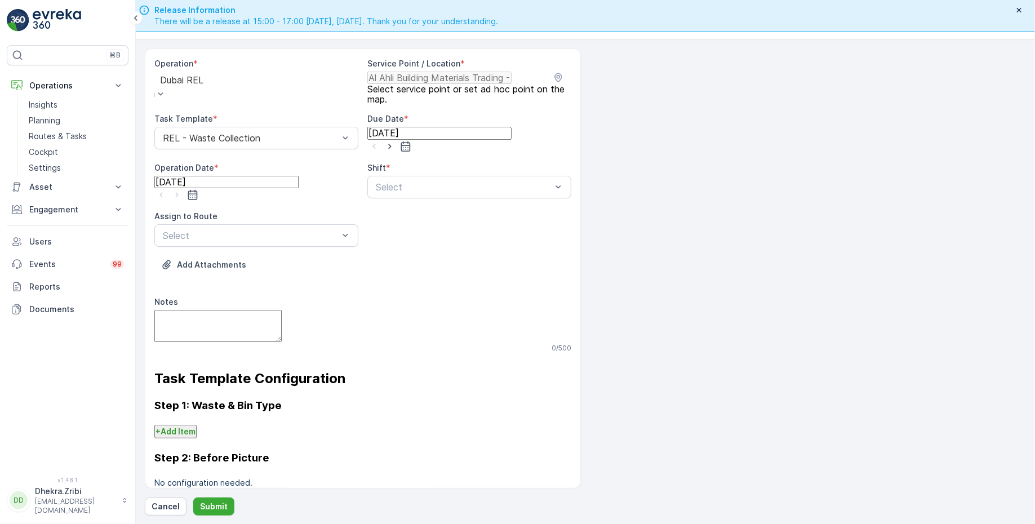
click at [432, 139] on input "[DATE]" at bounding box center [439, 133] width 144 height 12
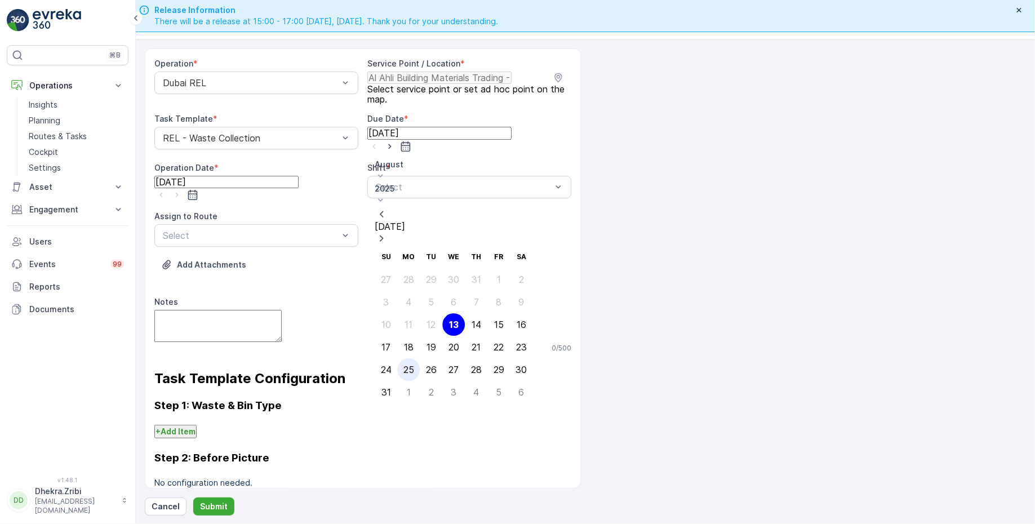
click at [407, 365] on div "25" at bounding box center [409, 370] width 11 height 10
type input "25.08.2025"
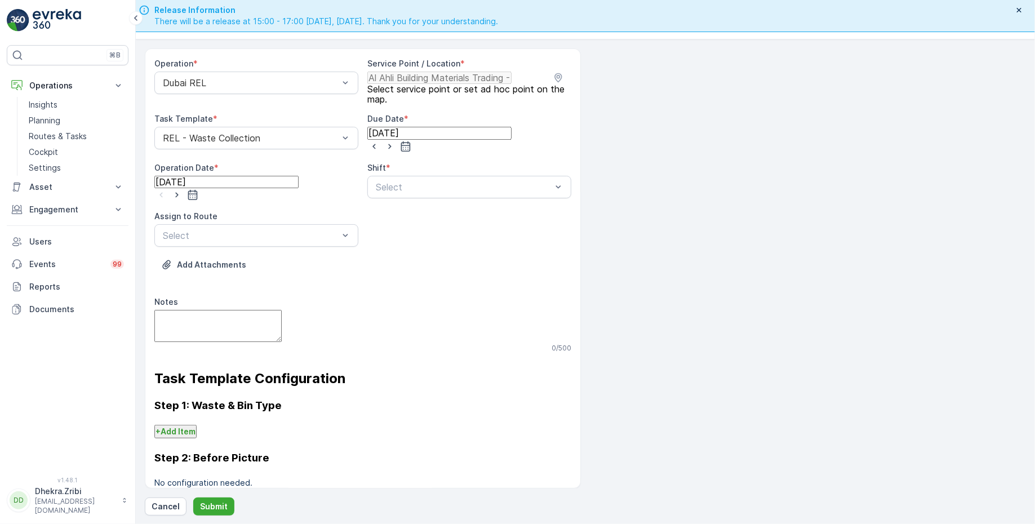
click at [262, 179] on input "[DATE]" at bounding box center [226, 182] width 144 height 12
click at [193, 410] on div "25" at bounding box center [197, 415] width 11 height 10
type input "25.08.2025"
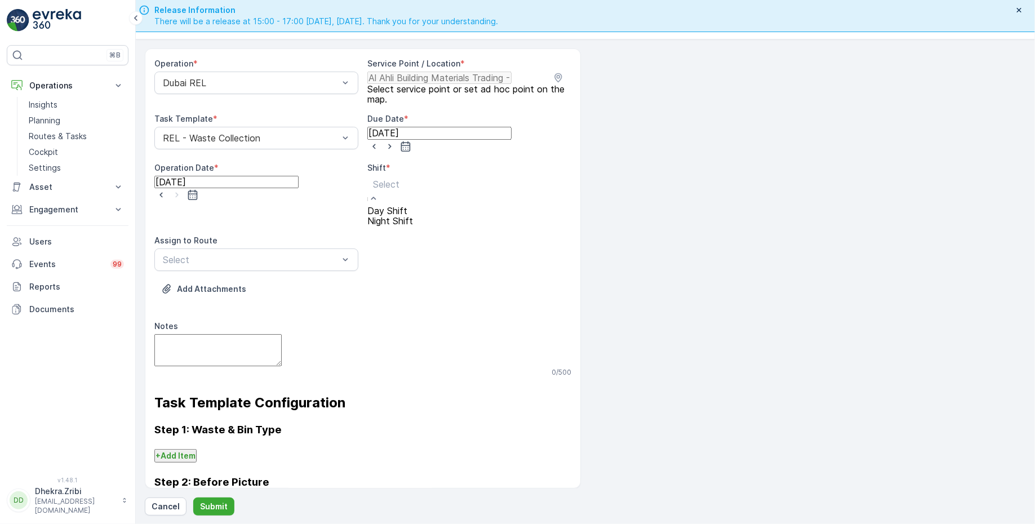
click at [407, 179] on div at bounding box center [390, 184] width 34 height 12
click at [397, 212] on span "Day Shift" at bounding box center [387, 210] width 40 height 11
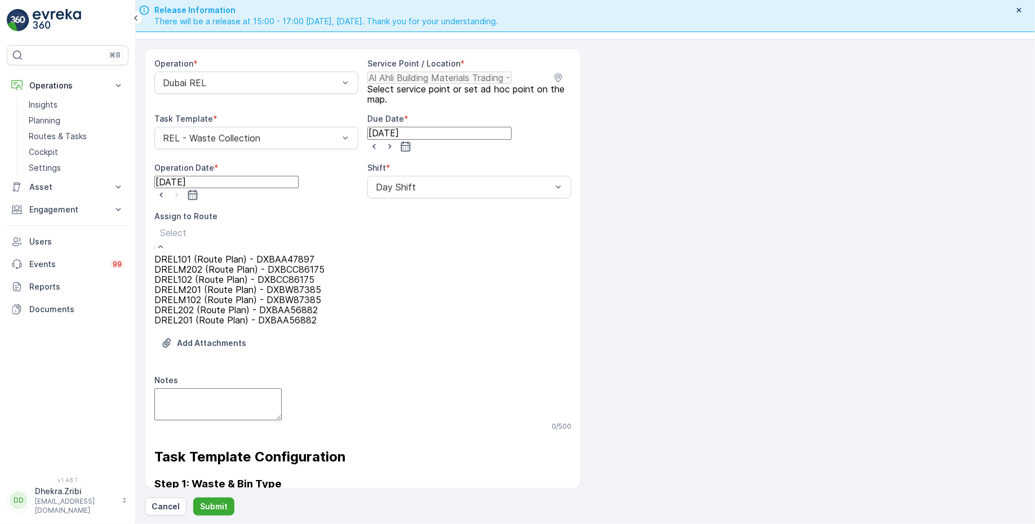
click at [203, 285] on span "DREL102 (Route Plan) - DXBCC86175" at bounding box center [234, 279] width 160 height 11
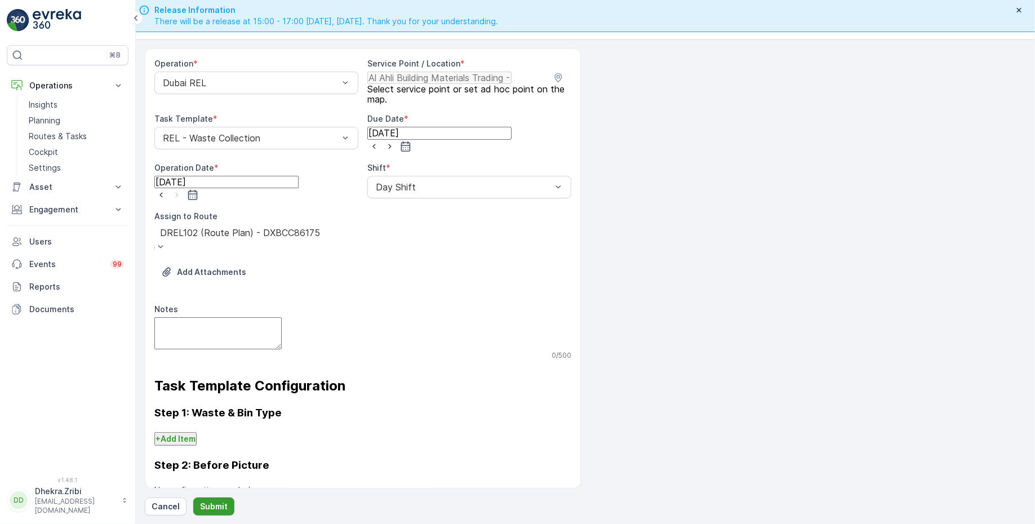
click at [207, 500] on button "Submit" at bounding box center [213, 507] width 41 height 18
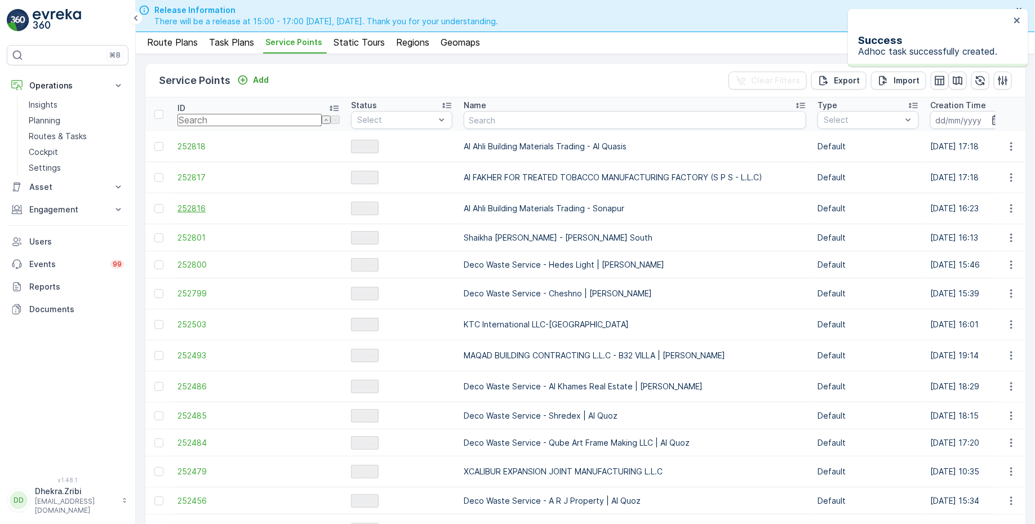
click at [197, 203] on span "252816" at bounding box center [259, 208] width 162 height 11
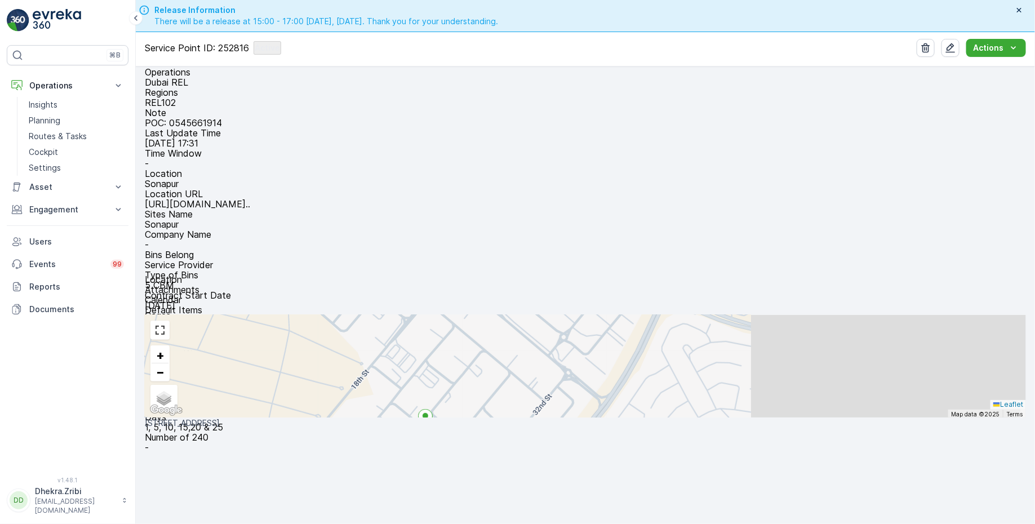
scroll to position [89, 0]
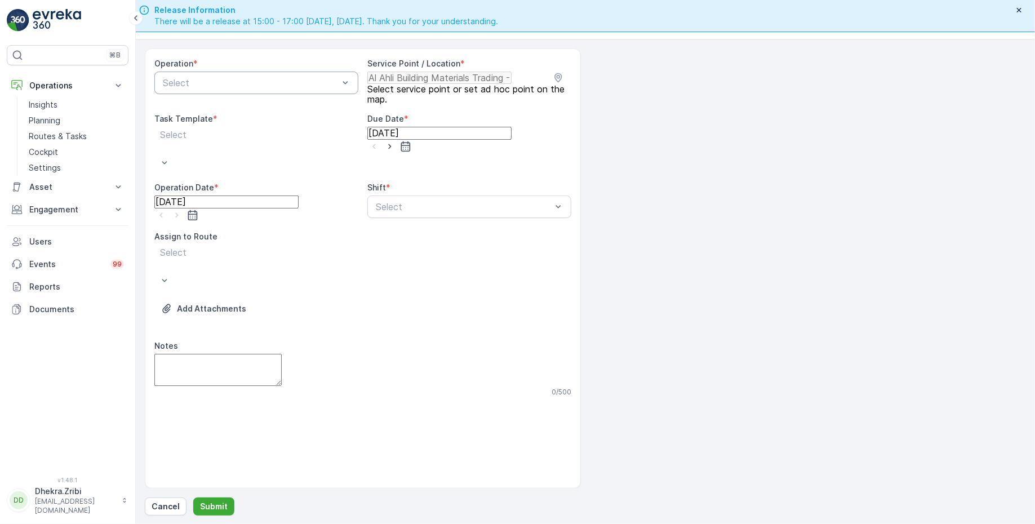
click at [288, 83] on div at bounding box center [251, 83] width 178 height 10
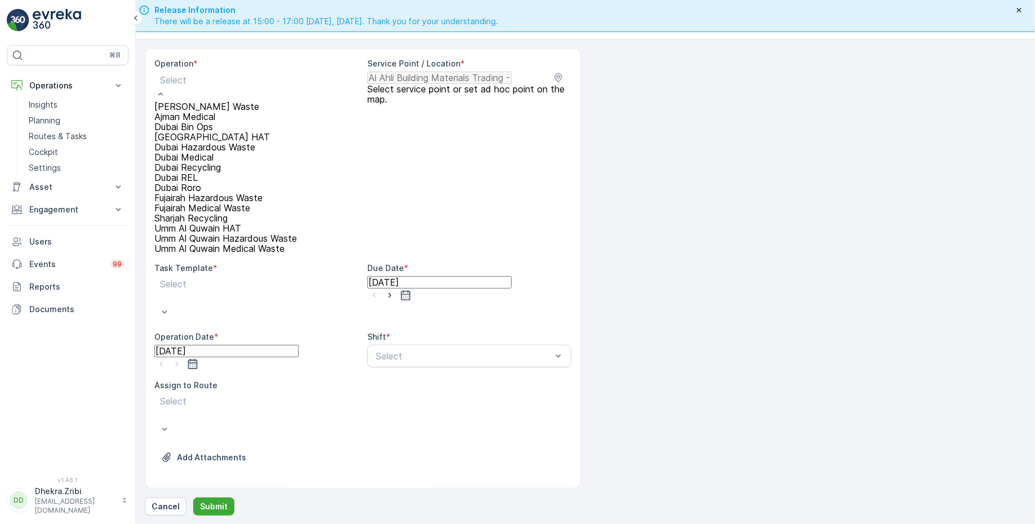
click at [198, 183] on span "Dubai REL" at bounding box center [175, 177] width 43 height 11
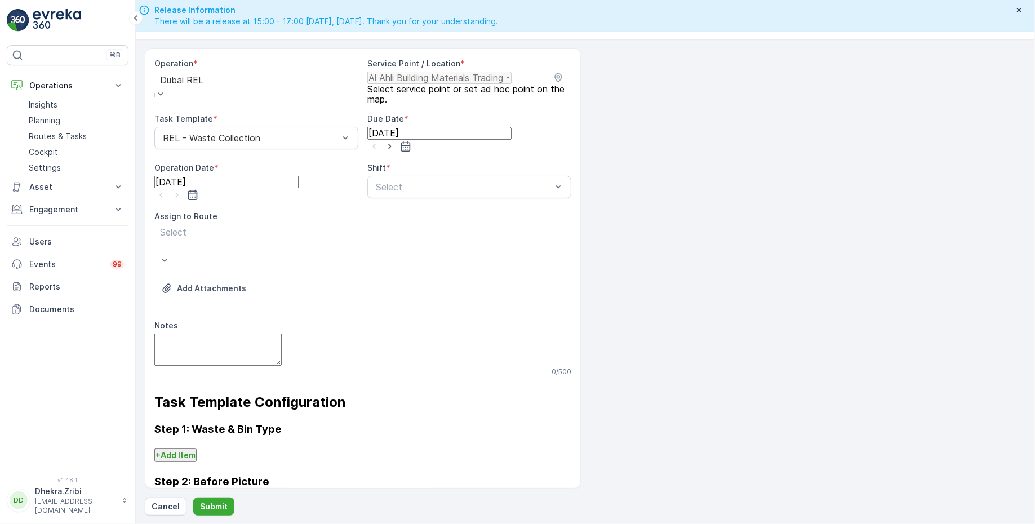
click at [469, 134] on input "[DATE]" at bounding box center [439, 133] width 144 height 12
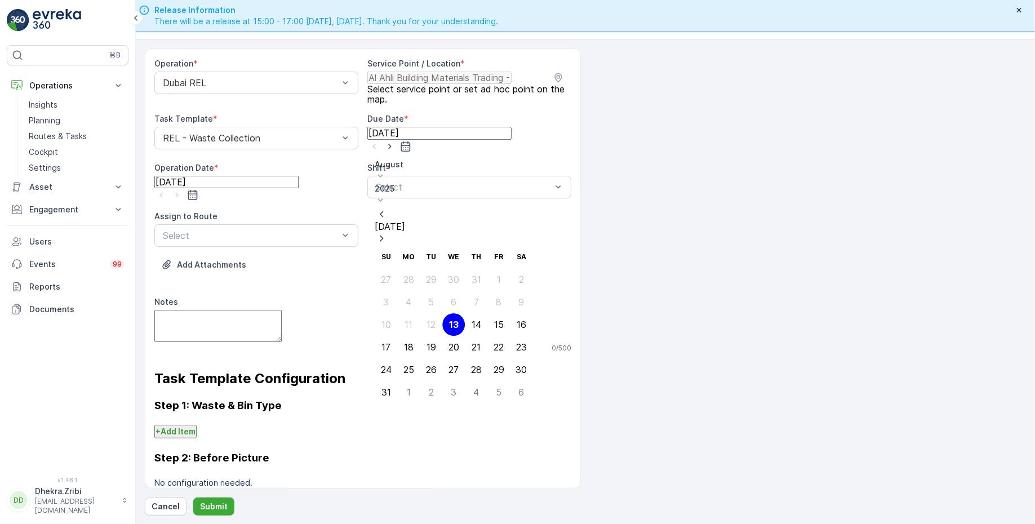
click at [386, 170] on icon at bounding box center [380, 175] width 11 height 11
click at [403, 264] on span "September" at bounding box center [409, 269] width 43 height 11
click at [407, 274] on div "1" at bounding box center [409, 279] width 4 height 10
type input "01.09.2025"
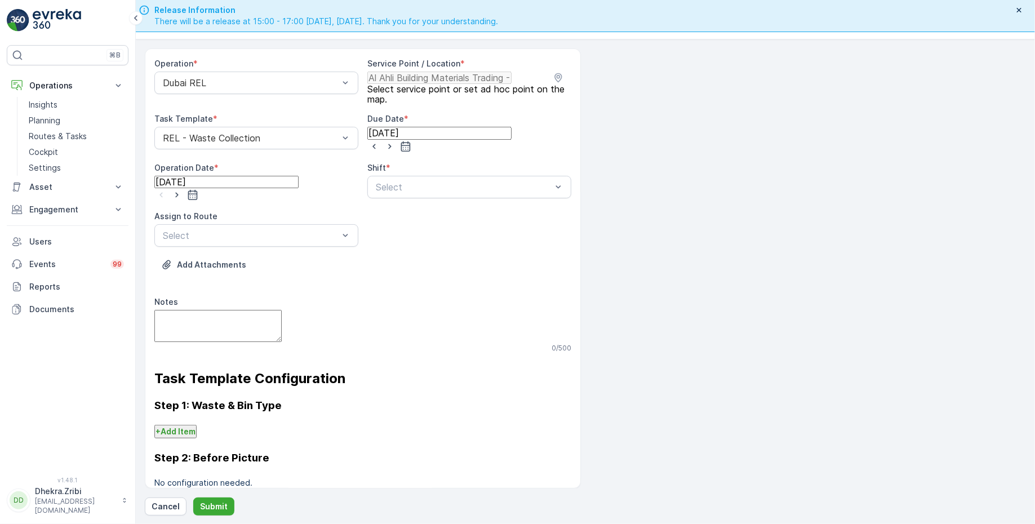
click at [249, 183] on input "[DATE]" at bounding box center [226, 182] width 144 height 12
click at [171, 220] on icon at bounding box center [168, 221] width 5 height 3
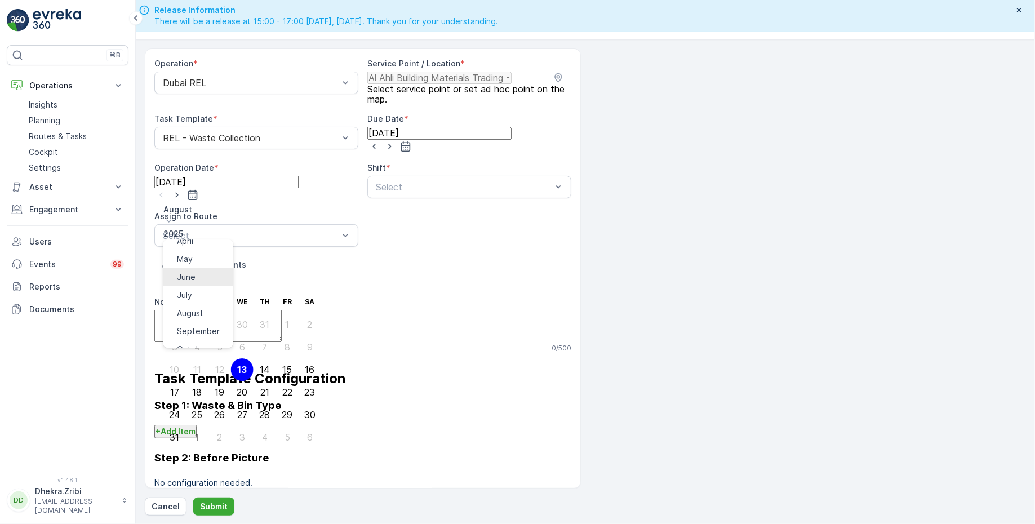
scroll to position [75, 0]
click at [193, 314] on span "September" at bounding box center [198, 319] width 43 height 11
click at [195, 320] on div "1" at bounding box center [197, 325] width 4 height 10
type input "01.09.2025"
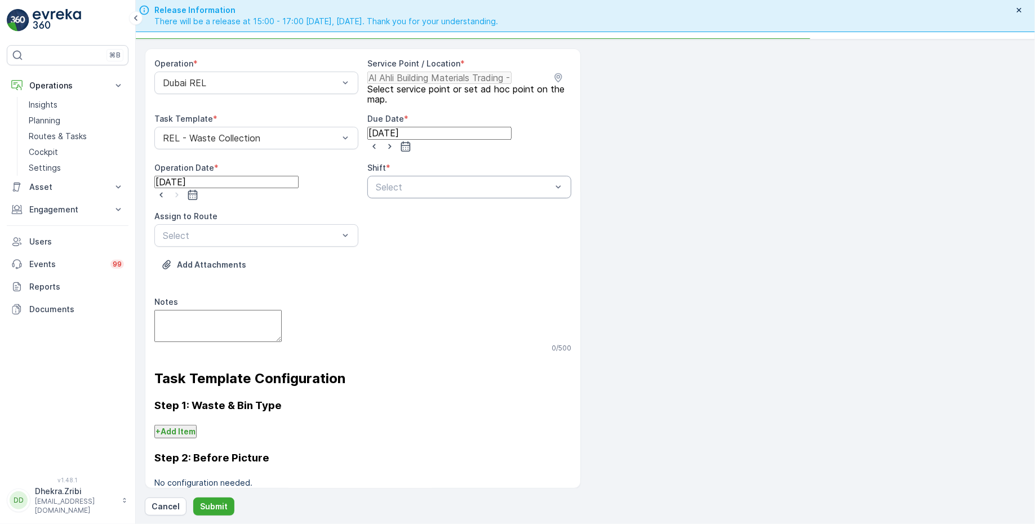
click at [429, 182] on div at bounding box center [464, 187] width 178 height 10
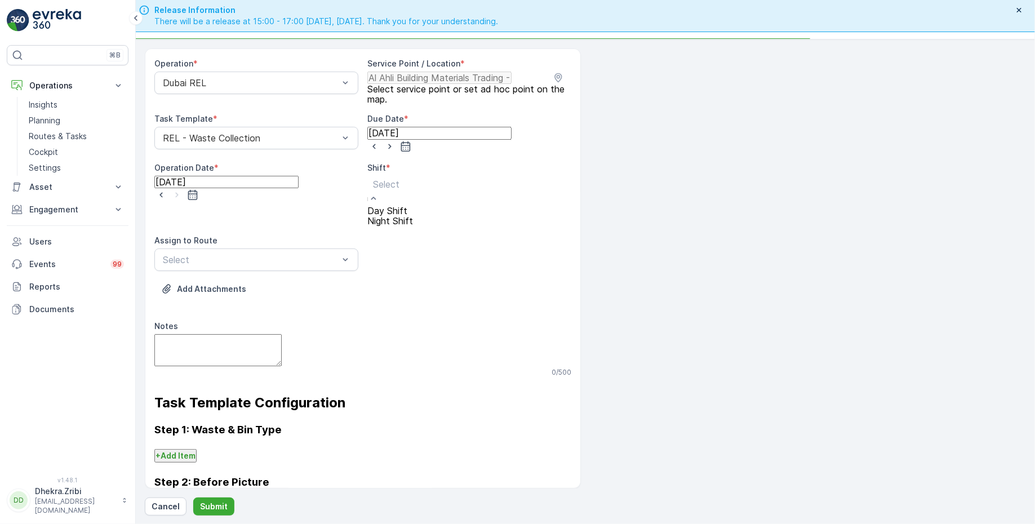
click at [387, 210] on span "Day Shift" at bounding box center [387, 210] width 40 height 11
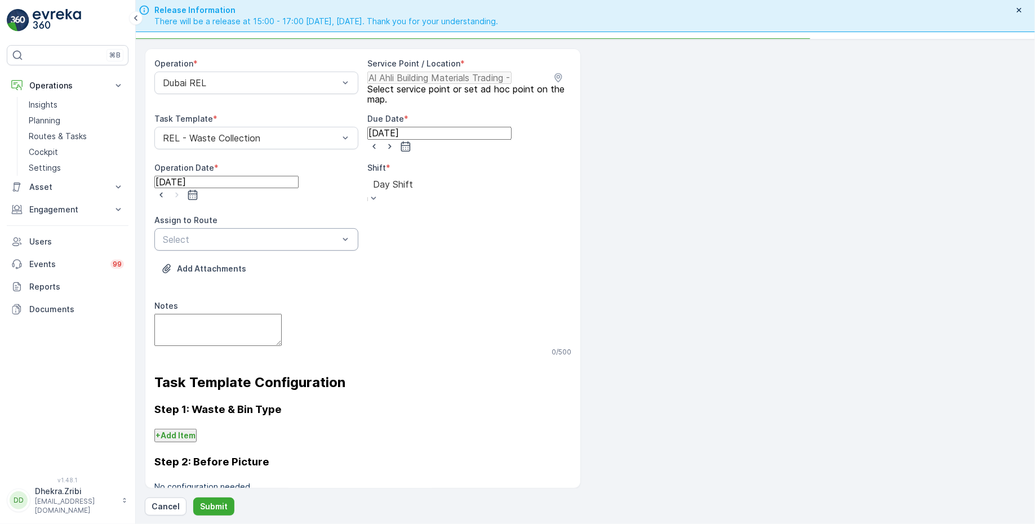
click at [299, 234] on div at bounding box center [251, 239] width 178 height 10
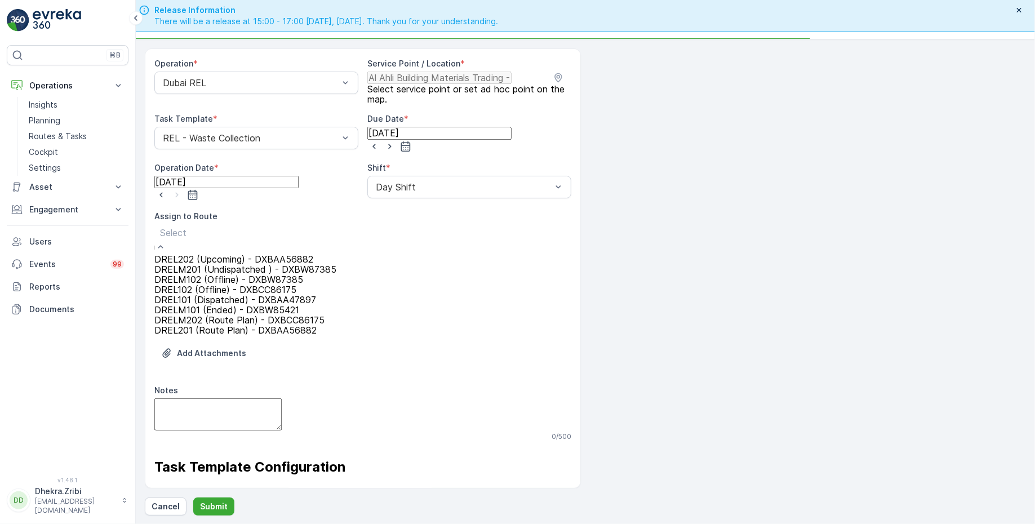
click at [207, 295] on span "DREL102 (Offline) - DXBCC86175" at bounding box center [225, 289] width 142 height 11
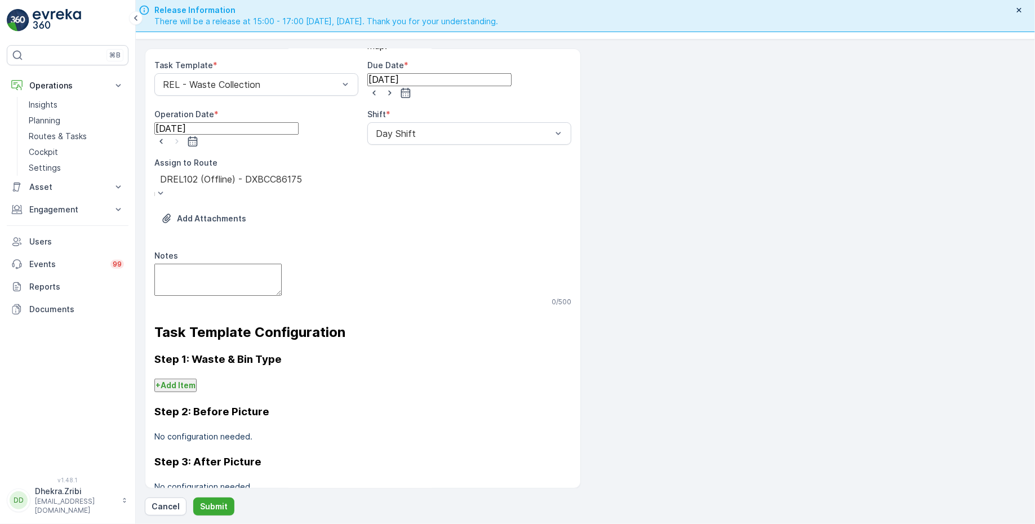
scroll to position [54, 0]
click at [216, 507] on p "Submit" at bounding box center [214, 506] width 28 height 11
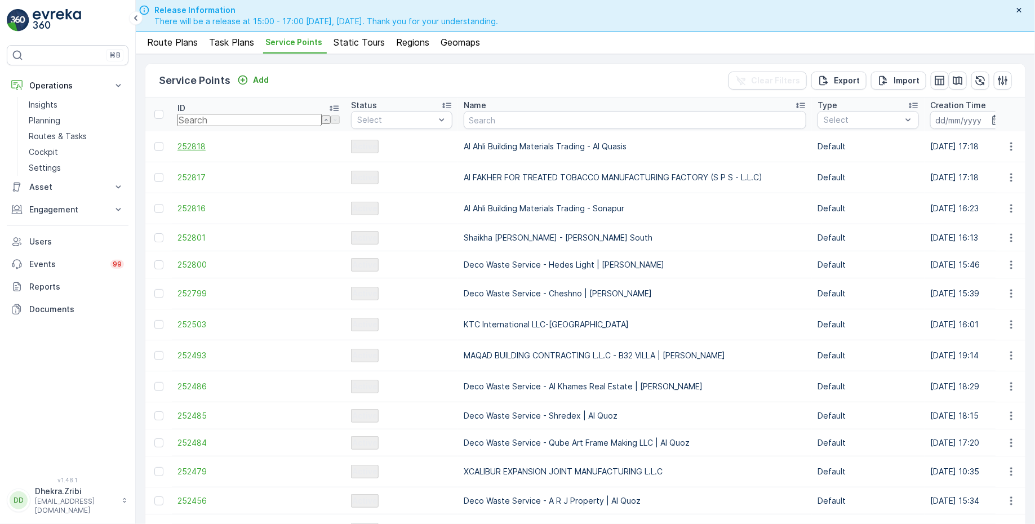
click at [200, 142] on span "252818" at bounding box center [259, 146] width 162 height 11
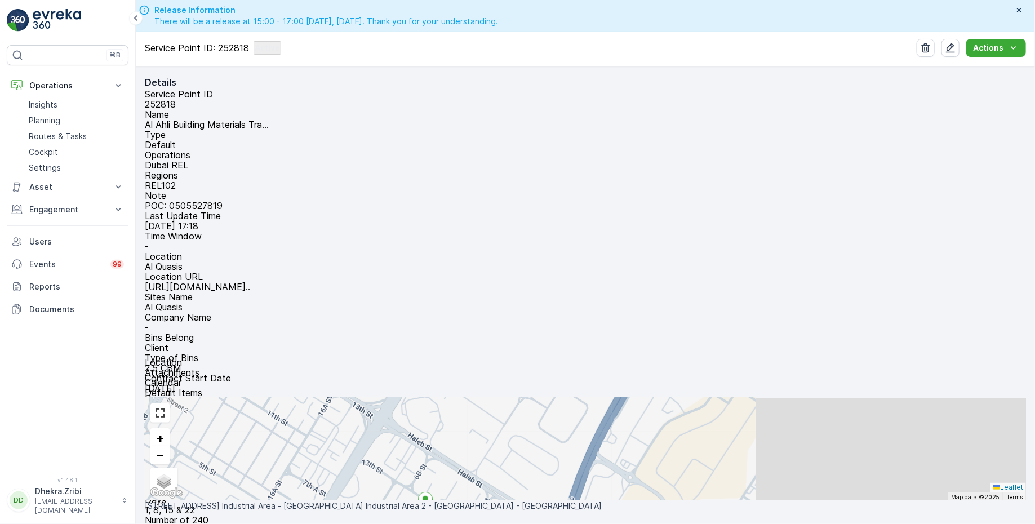
scroll to position [154, 0]
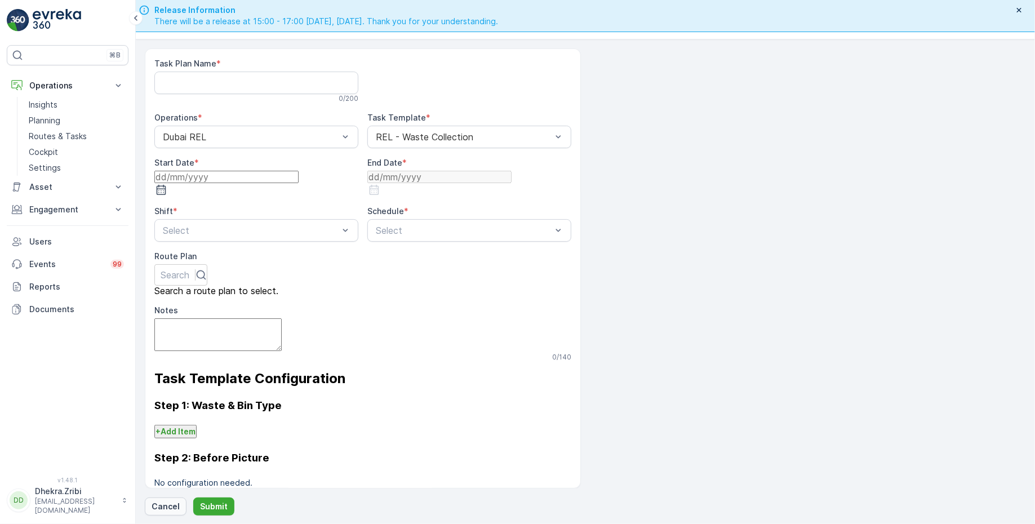
click at [163, 499] on button "Cancel" at bounding box center [166, 507] width 42 height 18
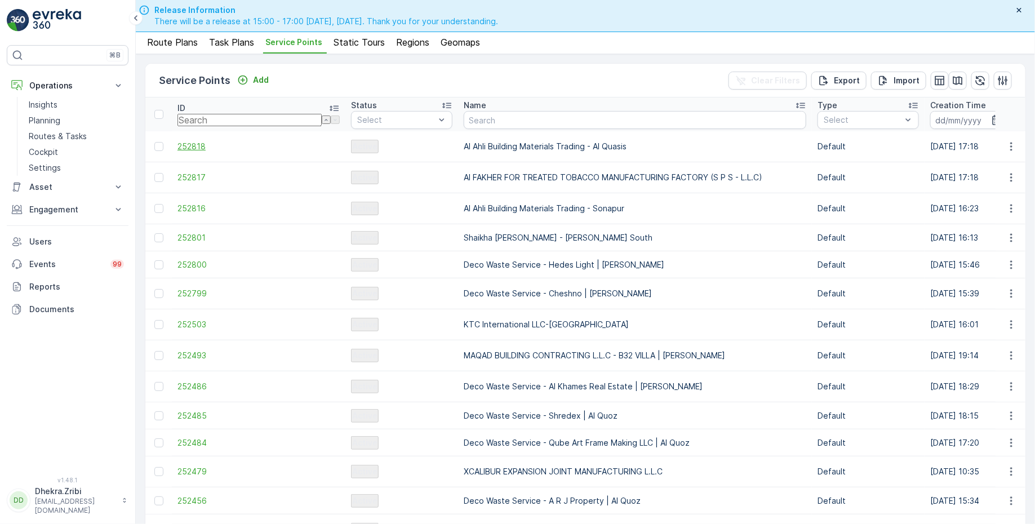
click at [197, 143] on span "252818" at bounding box center [259, 146] width 162 height 11
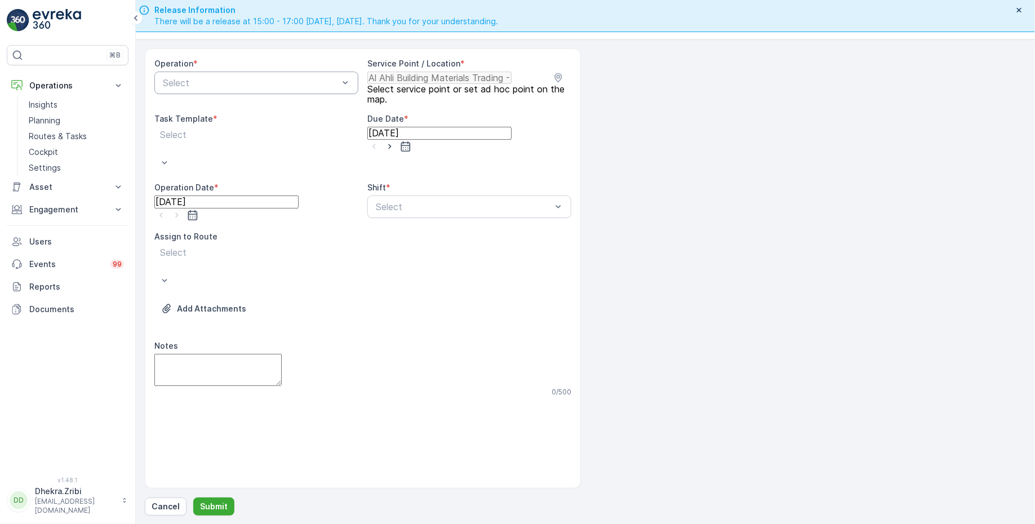
click at [293, 88] on div "Select" at bounding box center [256, 83] width 204 height 23
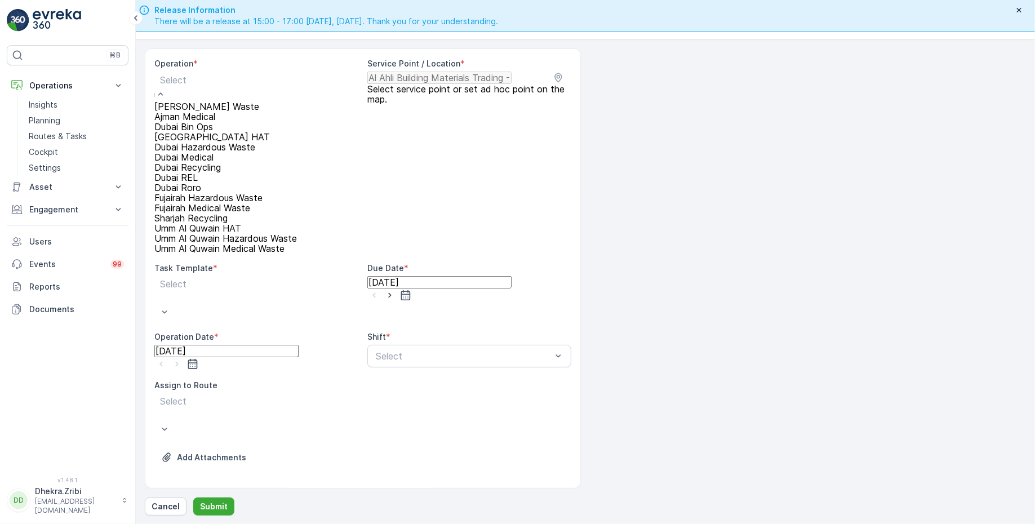
click at [207, 183] on div "Dubai REL" at bounding box center [225, 177] width 143 height 10
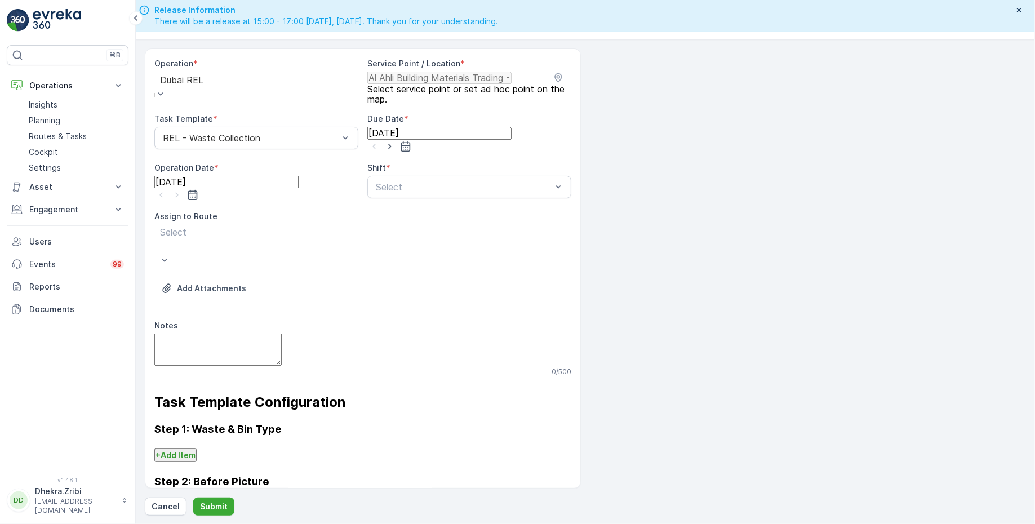
click at [507, 134] on input "[DATE]" at bounding box center [439, 133] width 144 height 12
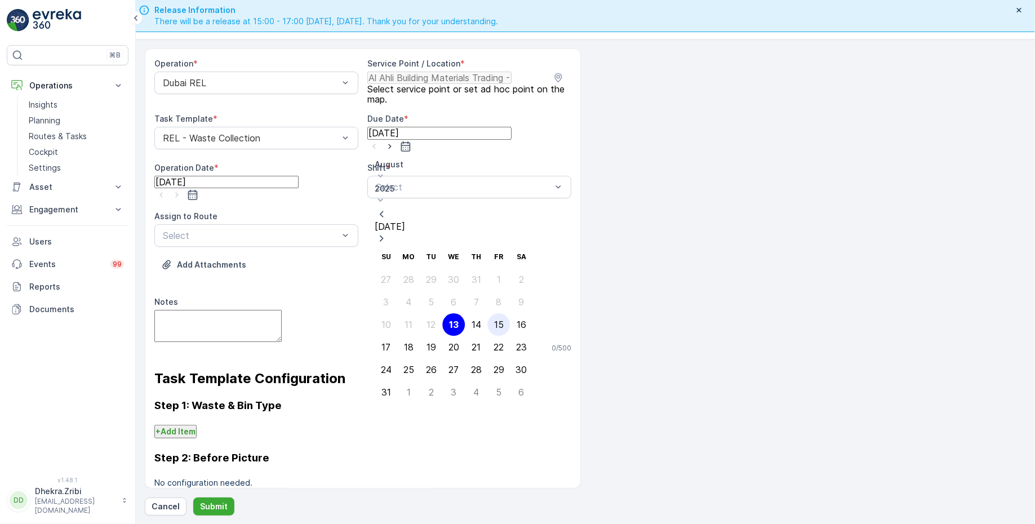
click at [494, 320] on div "15" at bounding box center [499, 325] width 10 height 10
type input "15.08.2025"
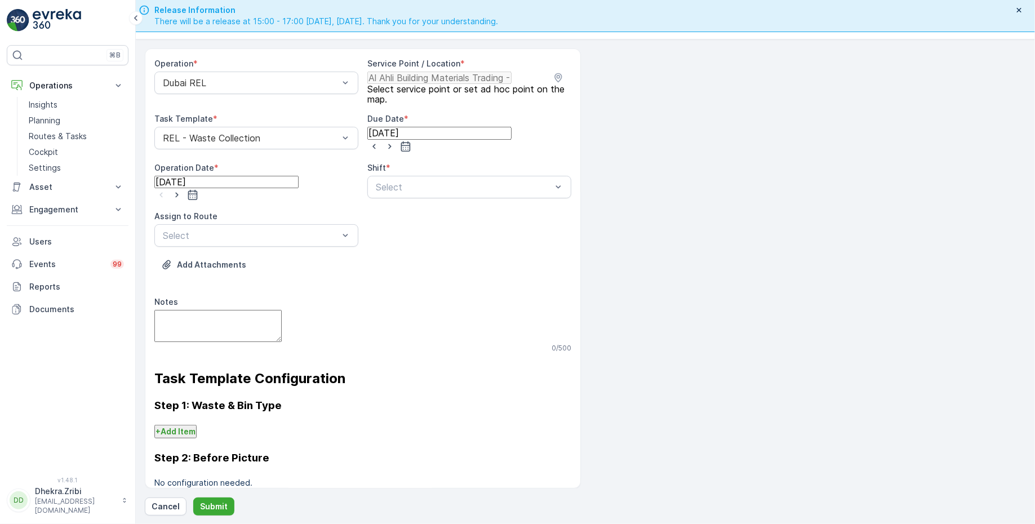
click at [256, 180] on input "[DATE]" at bounding box center [226, 182] width 144 height 12
click at [282, 365] on div "15" at bounding box center [287, 370] width 10 height 10
type input "15.08.2025"
click at [437, 183] on div at bounding box center [464, 187] width 178 height 10
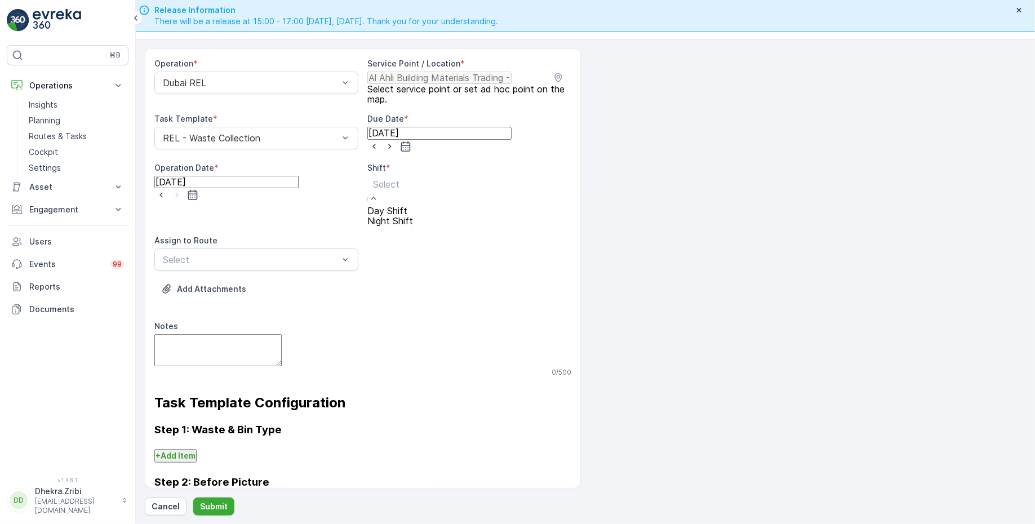
click at [394, 209] on span "Day Shift" at bounding box center [387, 210] width 40 height 11
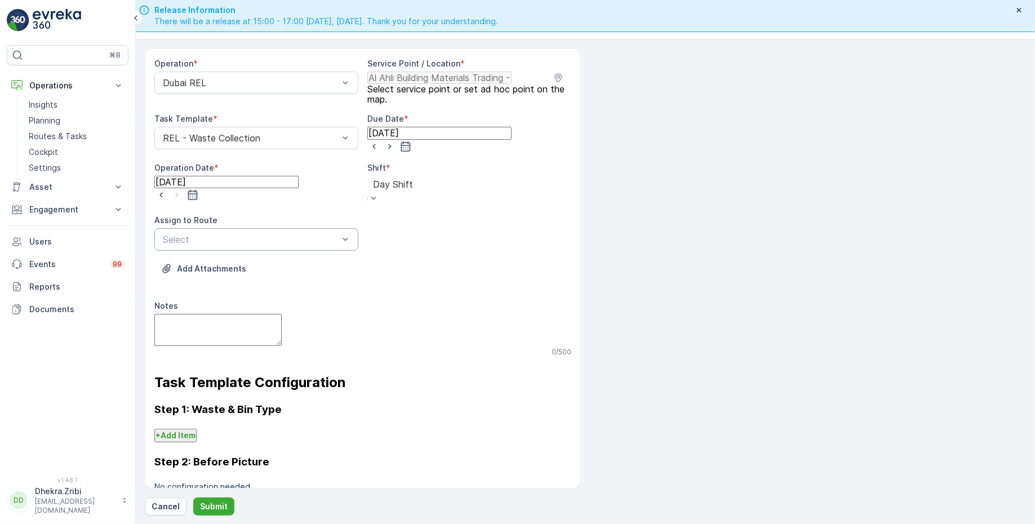
click at [286, 234] on div at bounding box center [251, 239] width 178 height 10
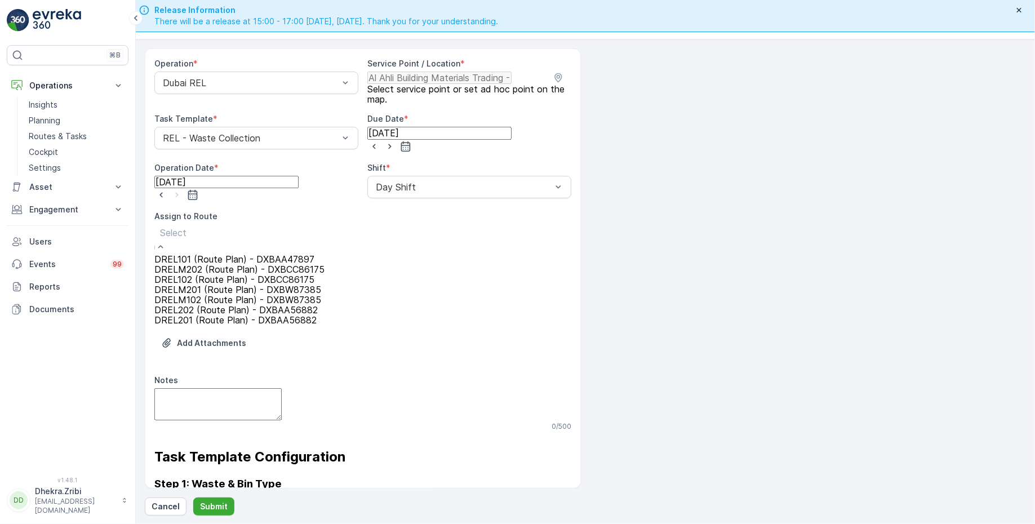
click at [204, 285] on span "DREL102 (Route Plan) - DXBCC86175" at bounding box center [234, 279] width 160 height 11
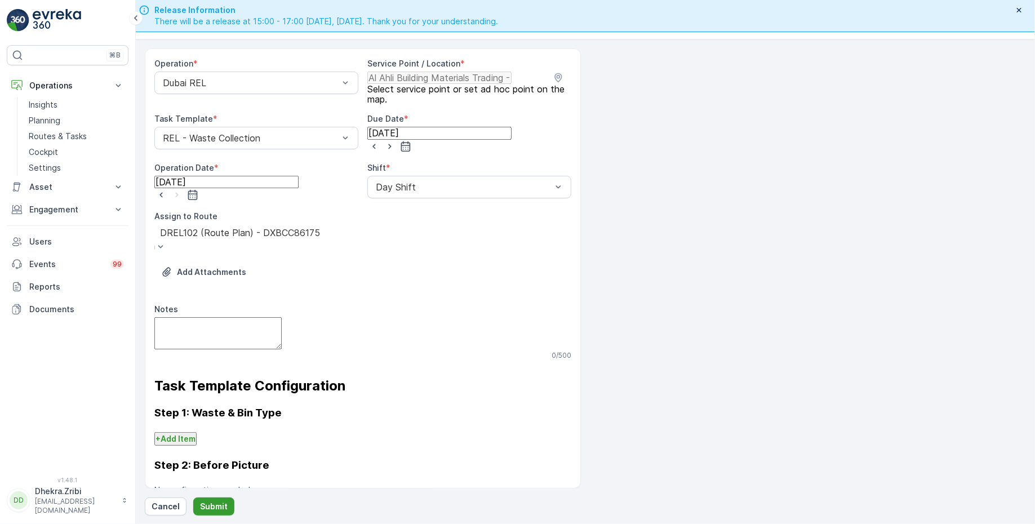
click at [210, 504] on p "Submit" at bounding box center [214, 506] width 28 height 11
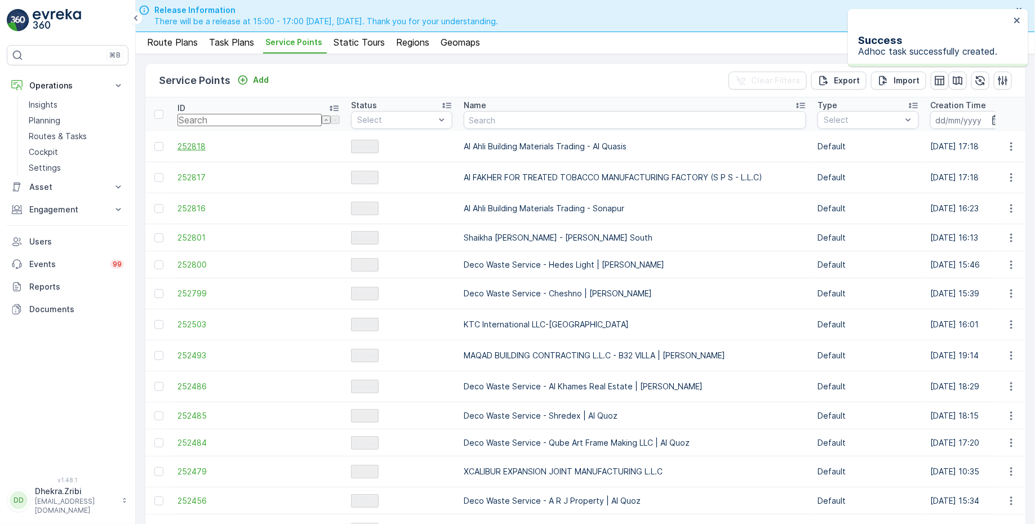
click at [194, 144] on span "252818" at bounding box center [259, 146] width 162 height 11
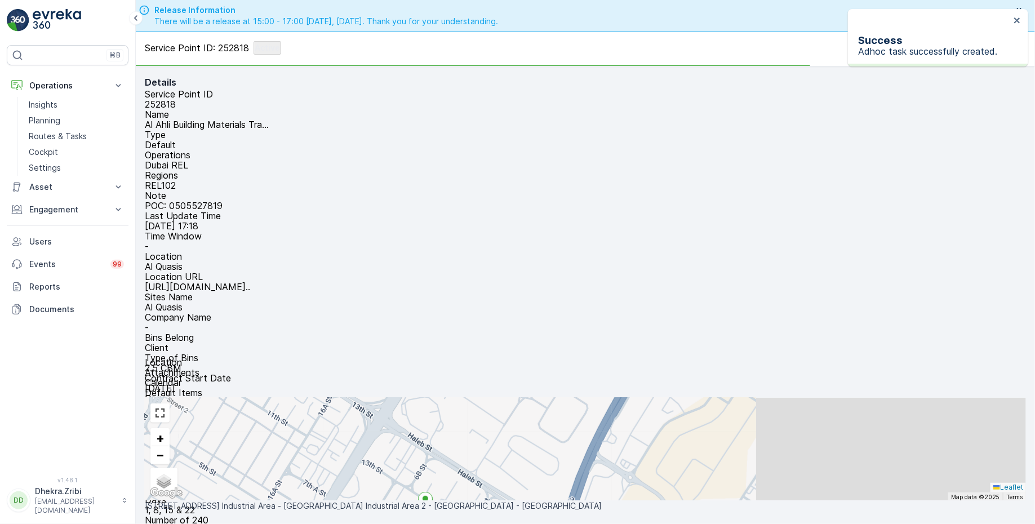
scroll to position [154, 0]
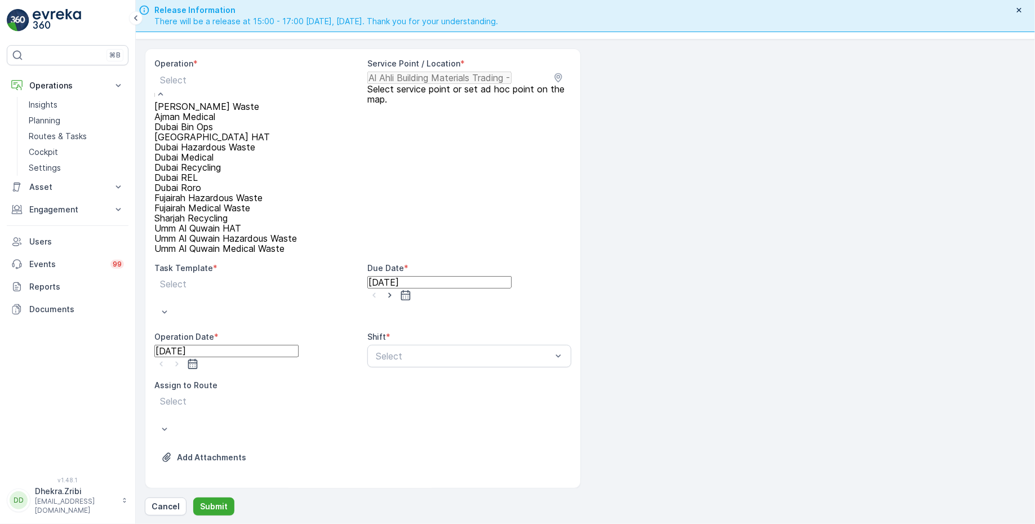
click at [214, 183] on div "Dubai REL" at bounding box center [225, 177] width 143 height 10
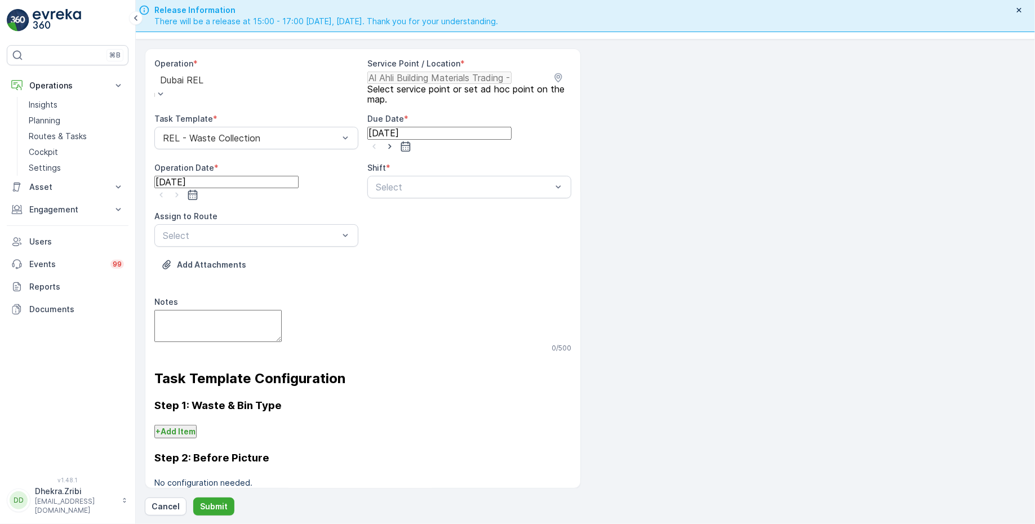
click at [474, 138] on input "[DATE]" at bounding box center [439, 133] width 144 height 12
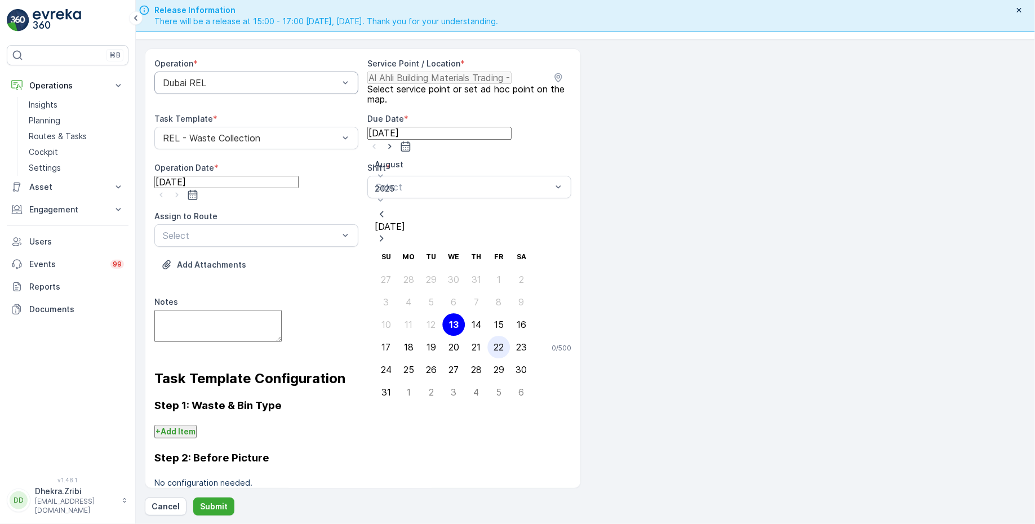
click at [494, 342] on div "22" at bounding box center [499, 347] width 10 height 10
type input "22.08.2025"
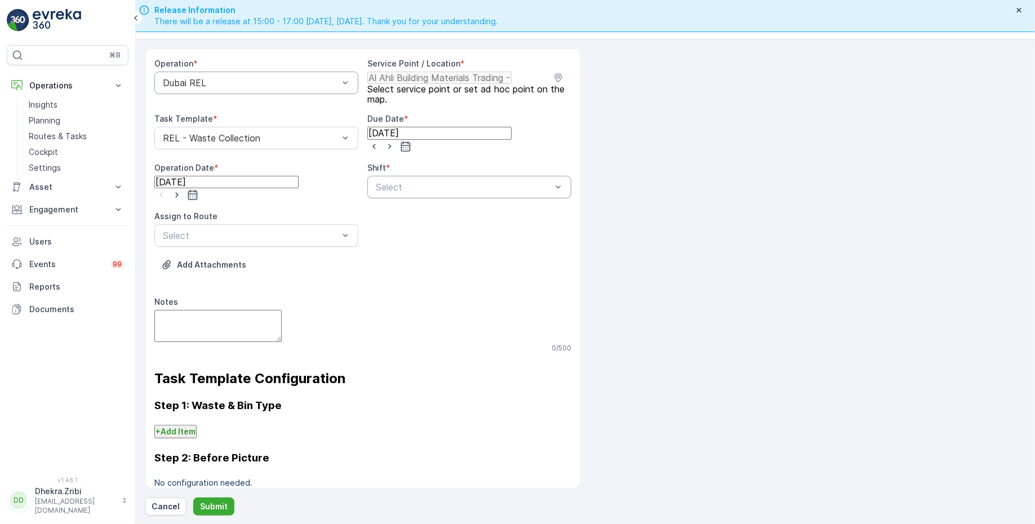
click at [426, 184] on div at bounding box center [464, 187] width 178 height 10
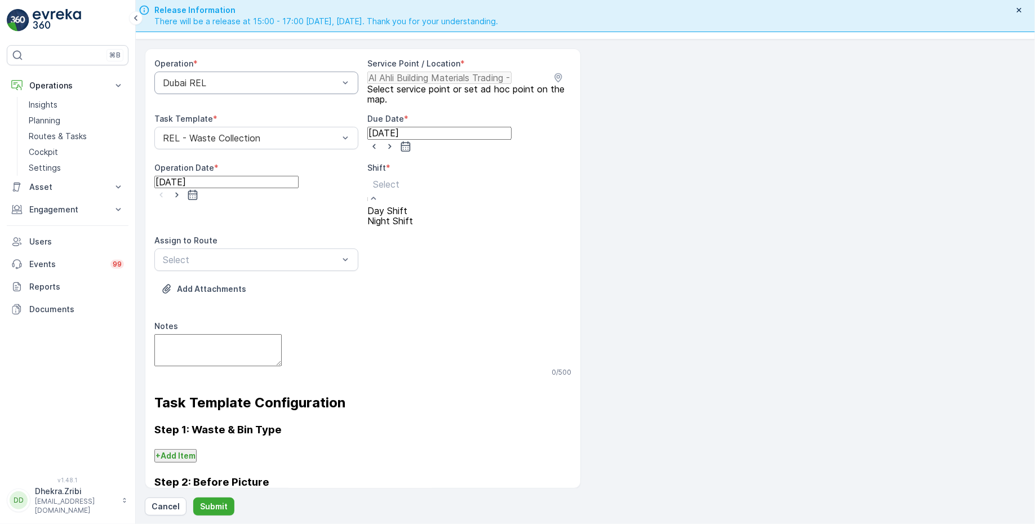
click at [394, 211] on span "Day Shift" at bounding box center [387, 210] width 40 height 11
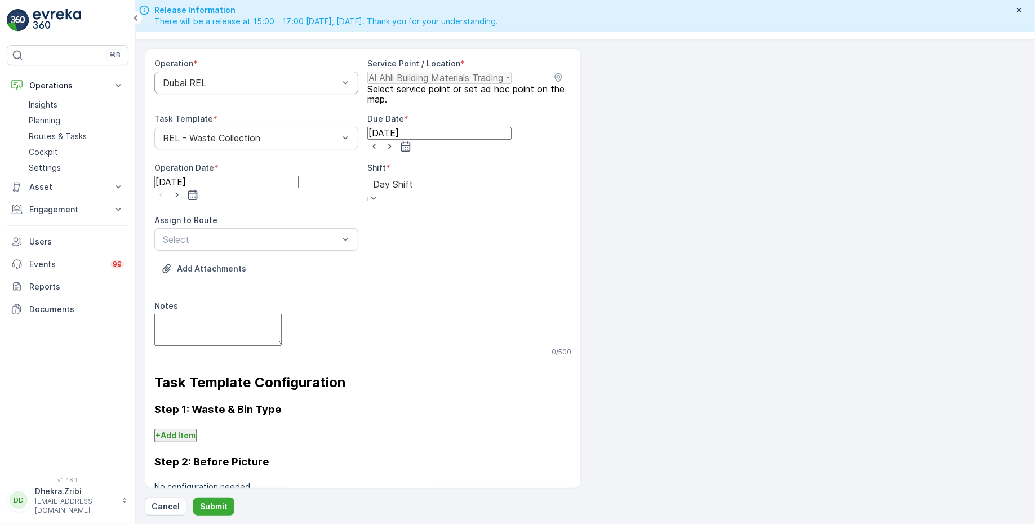
click at [259, 182] on input "[DATE]" at bounding box center [226, 182] width 144 height 12
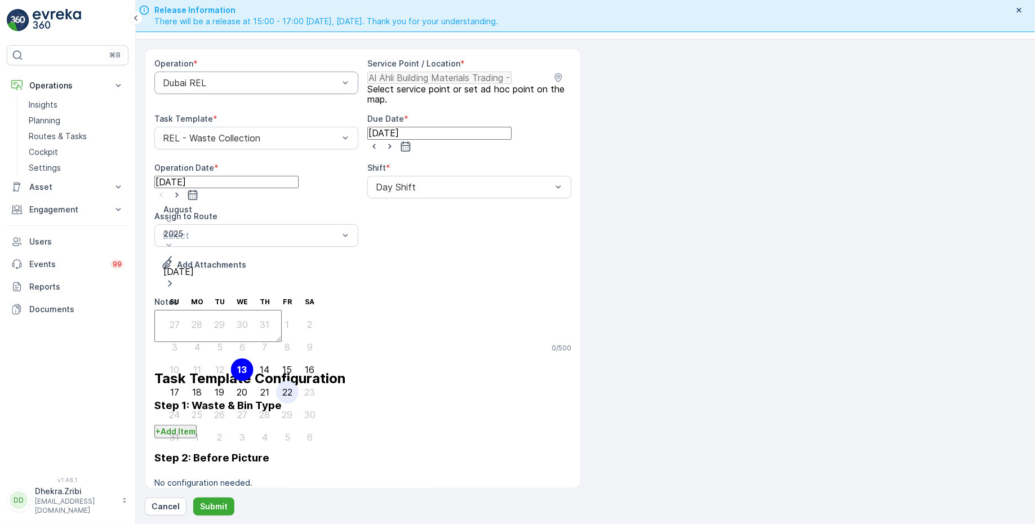
click at [282, 387] on div "22" at bounding box center [287, 392] width 10 height 10
type input "22.08.2025"
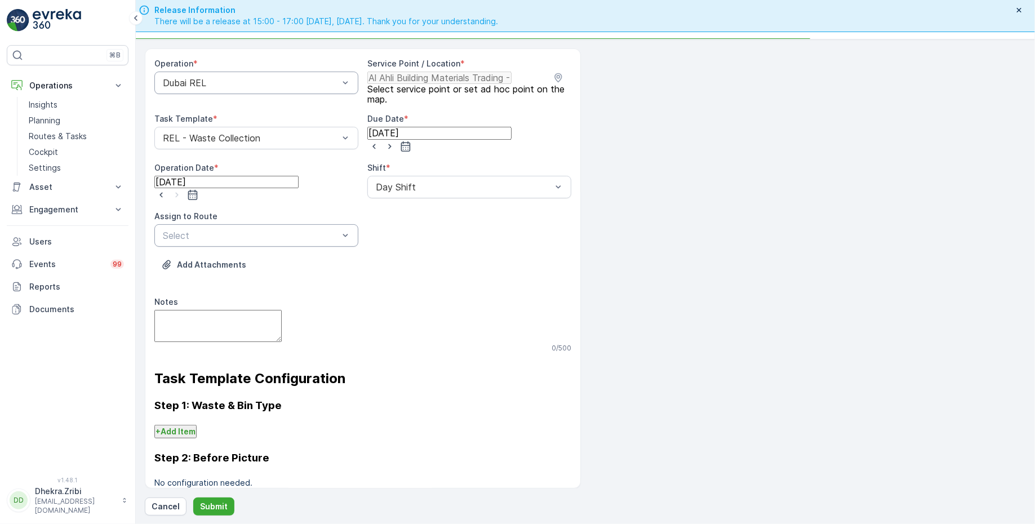
click at [261, 231] on div at bounding box center [251, 236] width 178 height 10
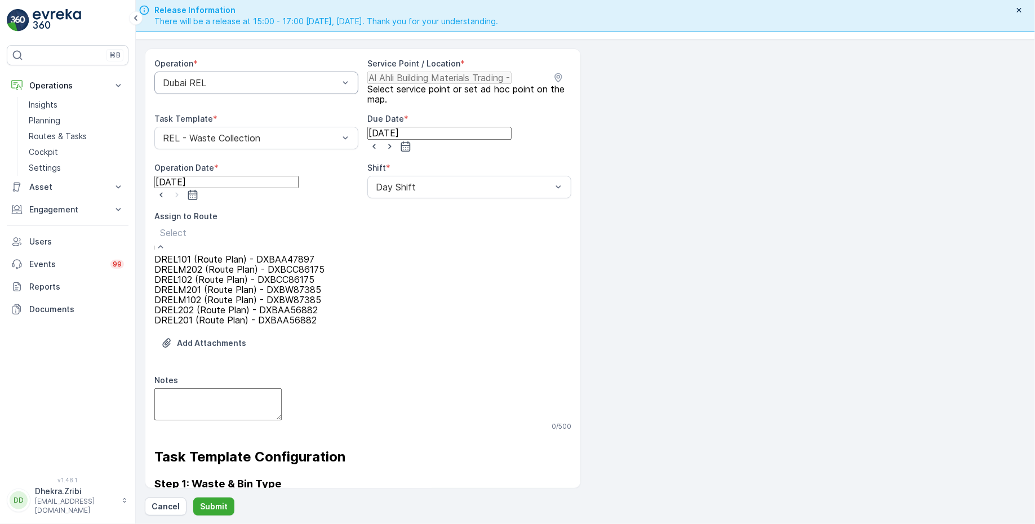
click at [212, 285] on span "DREL102 (Route Plan) - DXBCC86175" at bounding box center [234, 279] width 160 height 11
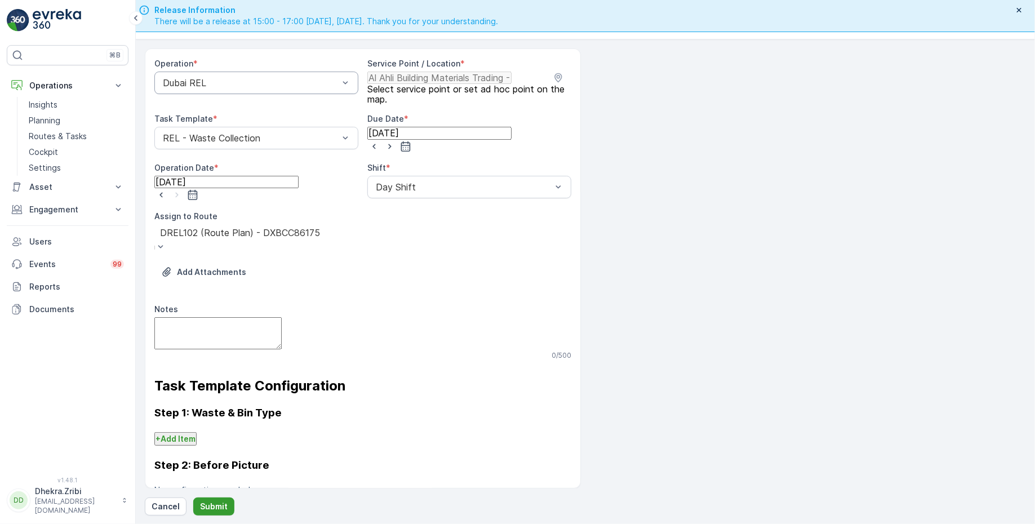
click at [216, 503] on p "Submit" at bounding box center [214, 506] width 28 height 11
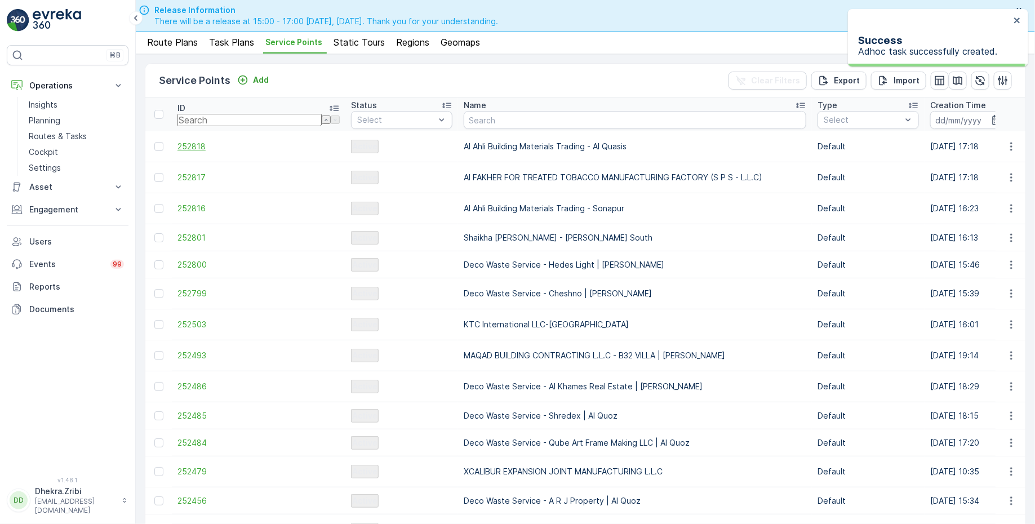
click at [194, 144] on span "252818" at bounding box center [259, 146] width 162 height 11
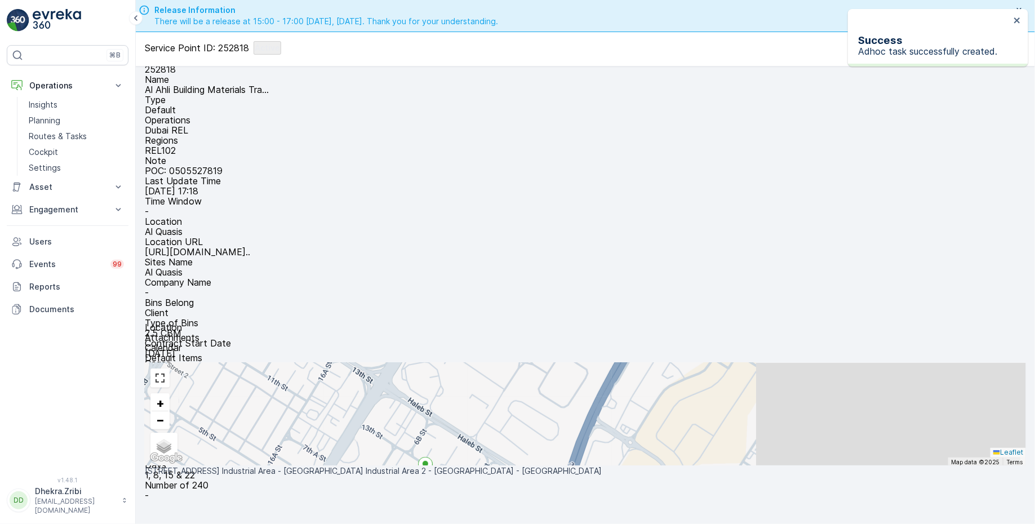
scroll to position [46, 0]
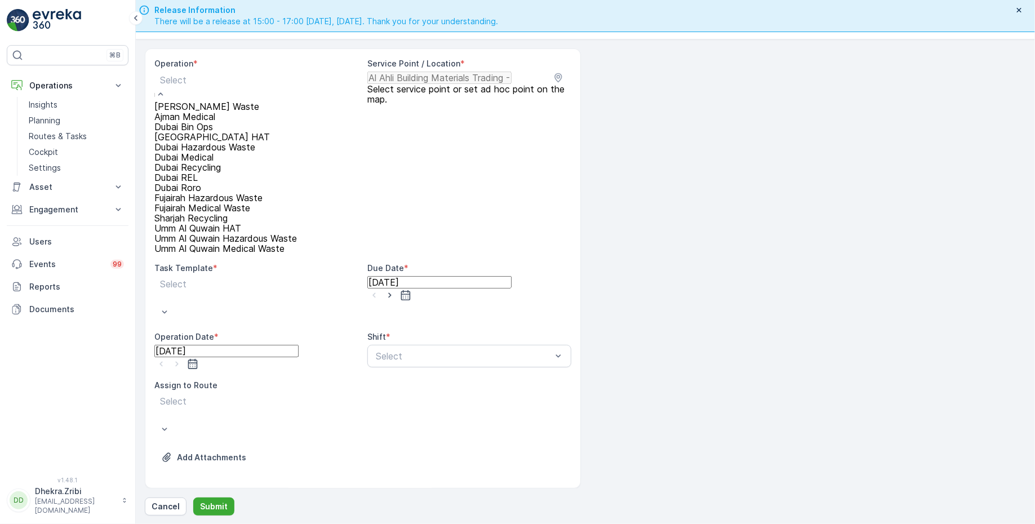
click at [197, 183] on span "Dubai REL" at bounding box center [175, 177] width 43 height 11
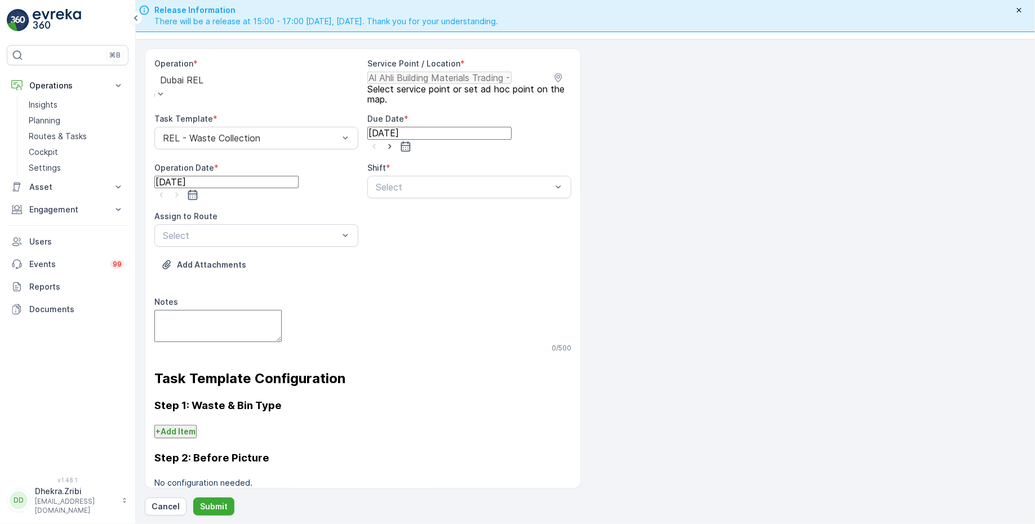
click at [451, 139] on input "[DATE]" at bounding box center [439, 133] width 144 height 12
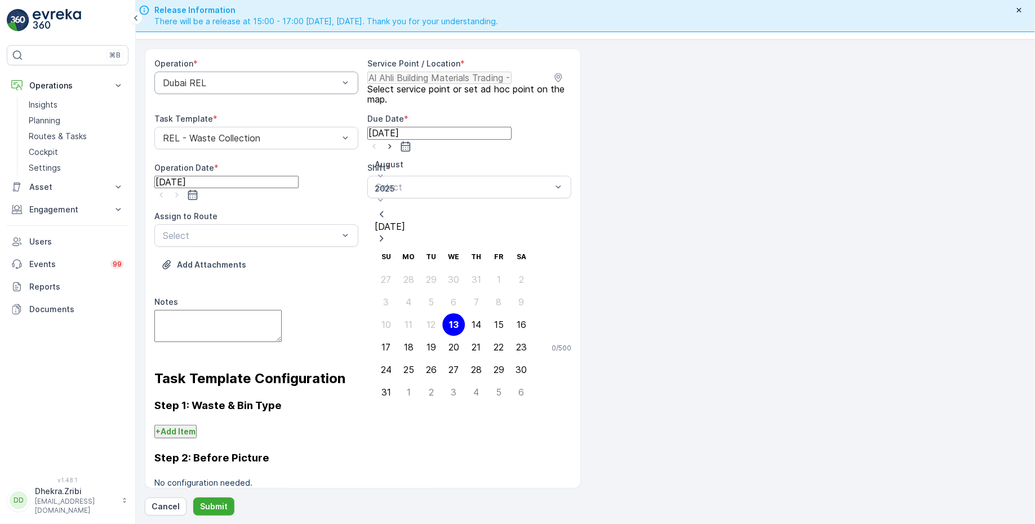
click at [394, 166] on p "August" at bounding box center [454, 164] width 158 height 11
click at [402, 262] on span "September" at bounding box center [409, 267] width 43 height 11
click at [408, 274] on div "1" at bounding box center [409, 279] width 4 height 10
type input "01.09.2025"
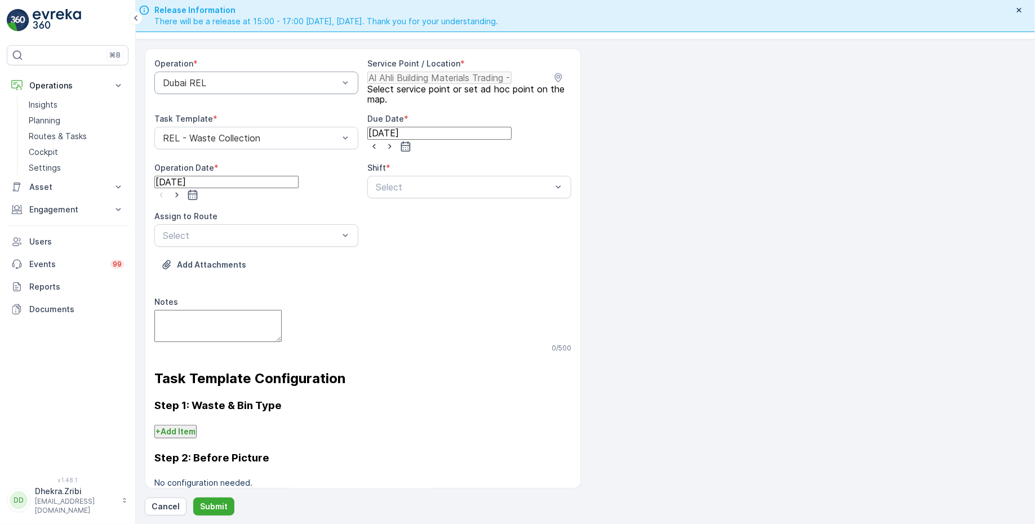
click at [268, 185] on input "[DATE]" at bounding box center [226, 182] width 144 height 12
click at [183, 216] on div "August 2025 Today" at bounding box center [242, 247] width 158 height 87
click at [184, 204] on div "August 2025 Today Su Mo Tu We Th Fr Sa 27 28 29 30 31 1 2 3 4 5 6 7 8 9 10 11 1…" at bounding box center [242, 326] width 158 height 245
click at [188, 209] on p "August" at bounding box center [242, 209] width 158 height 11
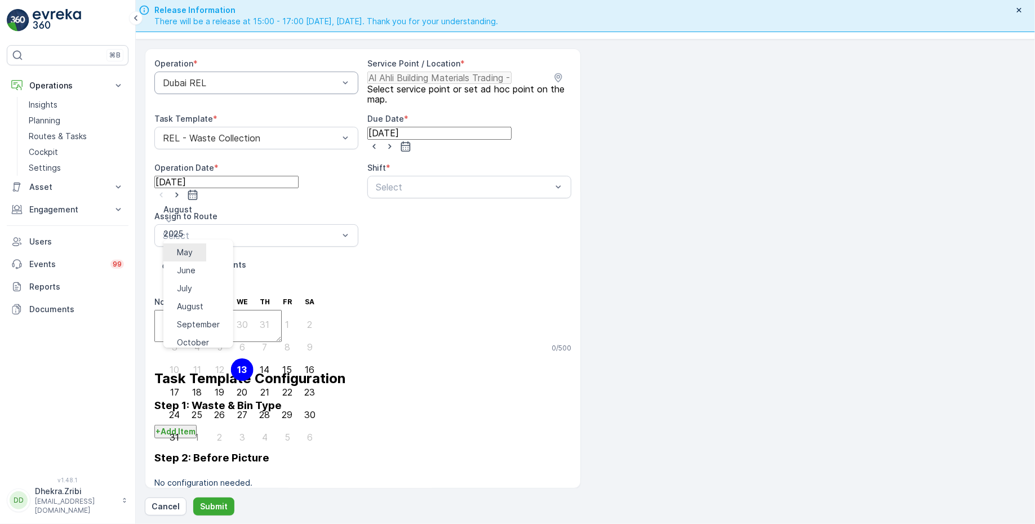
scroll to position [73, 0]
click at [192, 316] on span "September" at bounding box center [198, 321] width 43 height 11
click at [195, 320] on div "1" at bounding box center [197, 325] width 4 height 10
type input "01.09.2025"
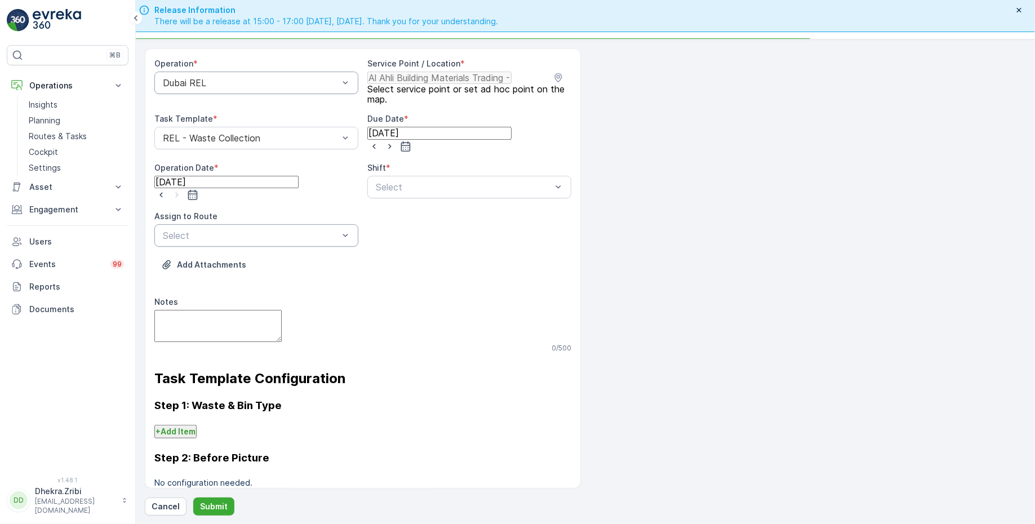
click at [254, 231] on div at bounding box center [251, 236] width 178 height 10
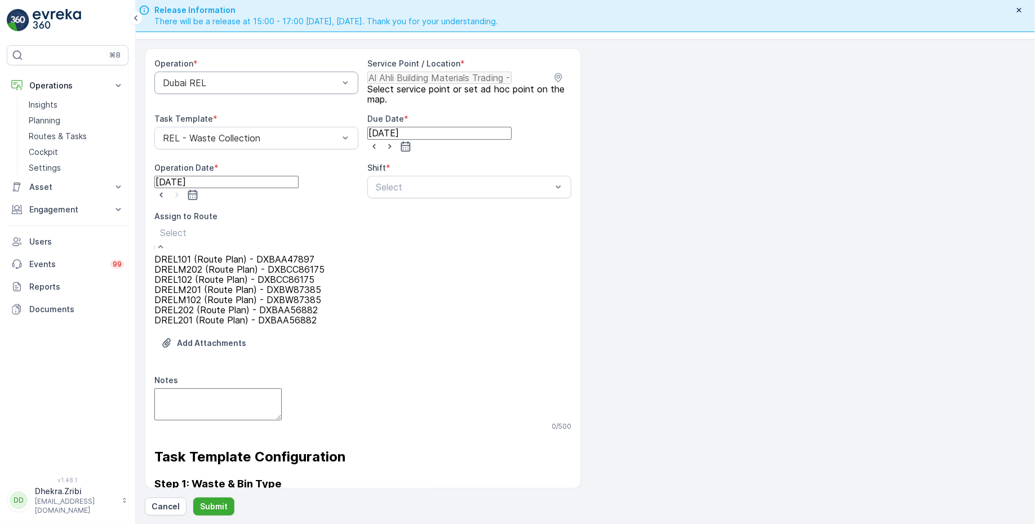
click at [205, 285] on span "DREL102 (Route Plan) - DXBCC86175" at bounding box center [234, 279] width 160 height 11
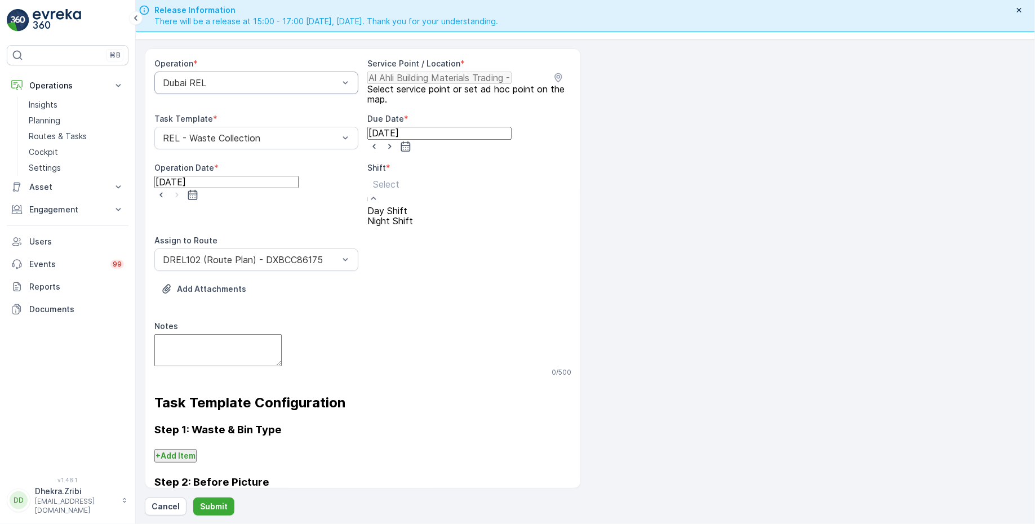
click at [393, 210] on span "Day Shift" at bounding box center [387, 210] width 40 height 11
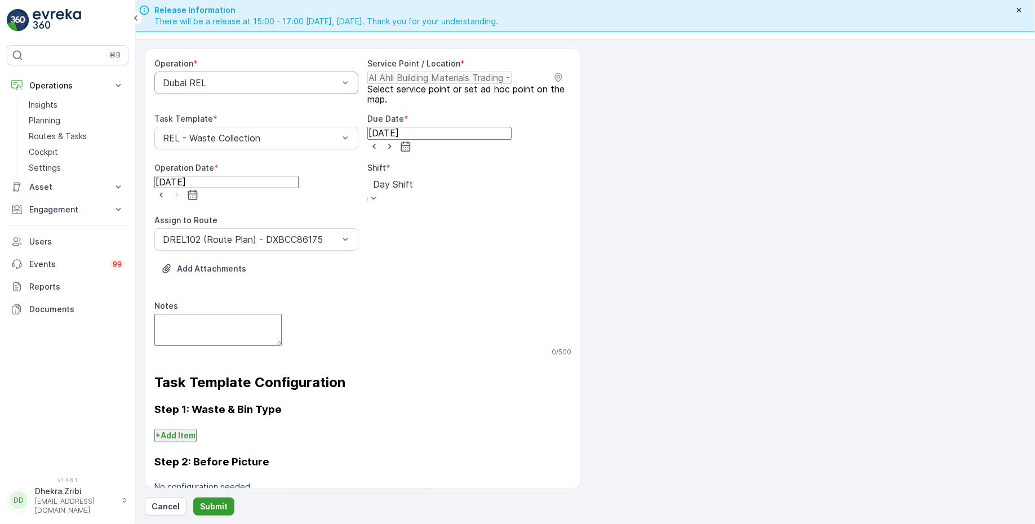
click at [211, 511] on p "Submit" at bounding box center [214, 506] width 28 height 11
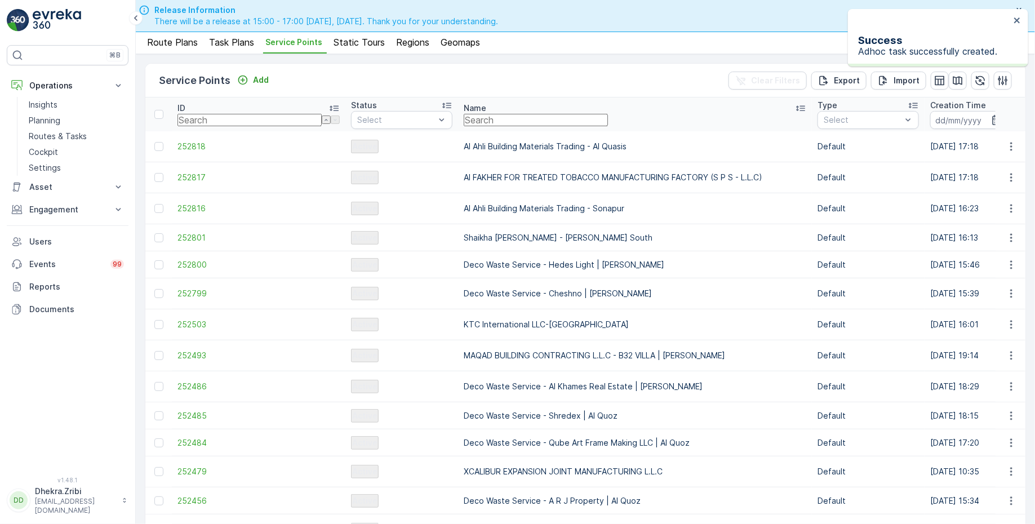
click at [487, 125] on input "text" at bounding box center [536, 120] width 144 height 12
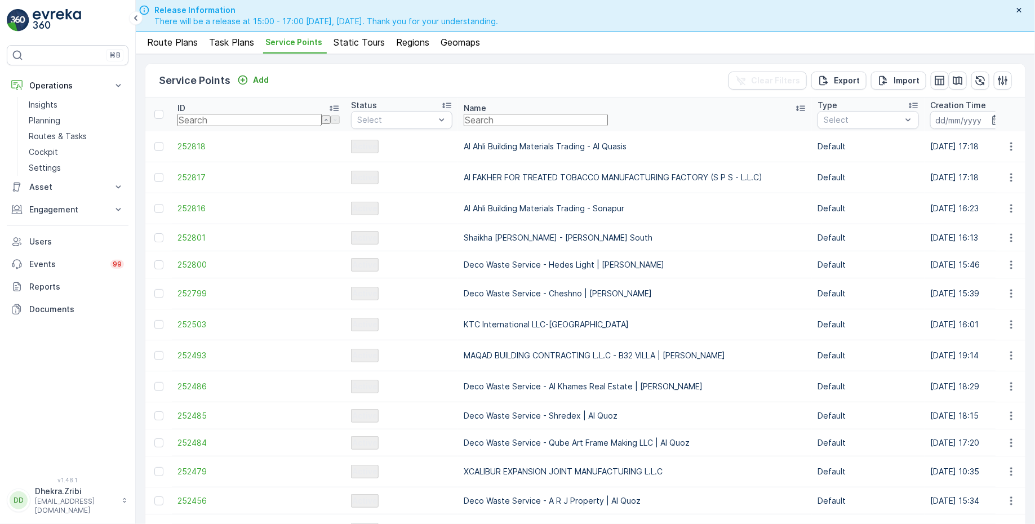
click at [464, 114] on input "text" at bounding box center [536, 120] width 144 height 12
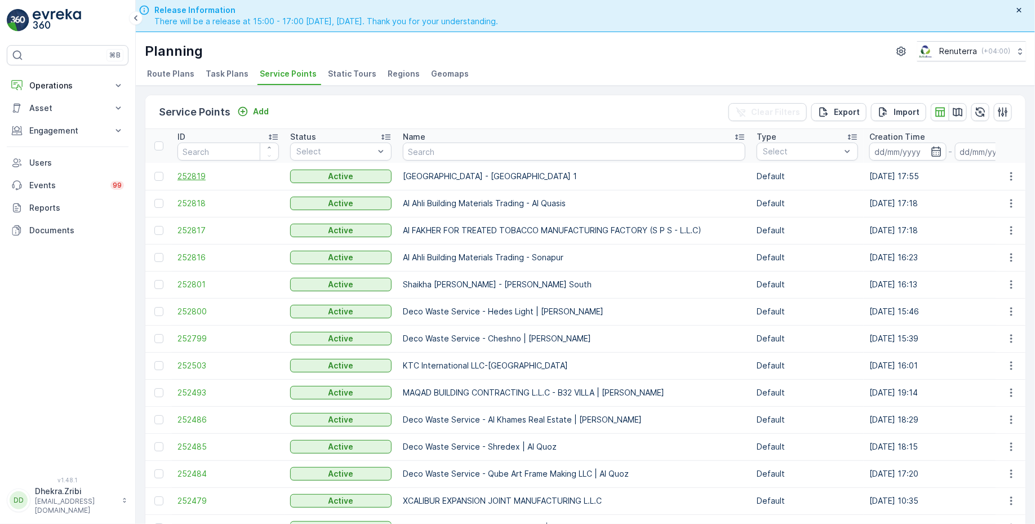
click at [191, 175] on span "252819" at bounding box center [228, 176] width 101 height 11
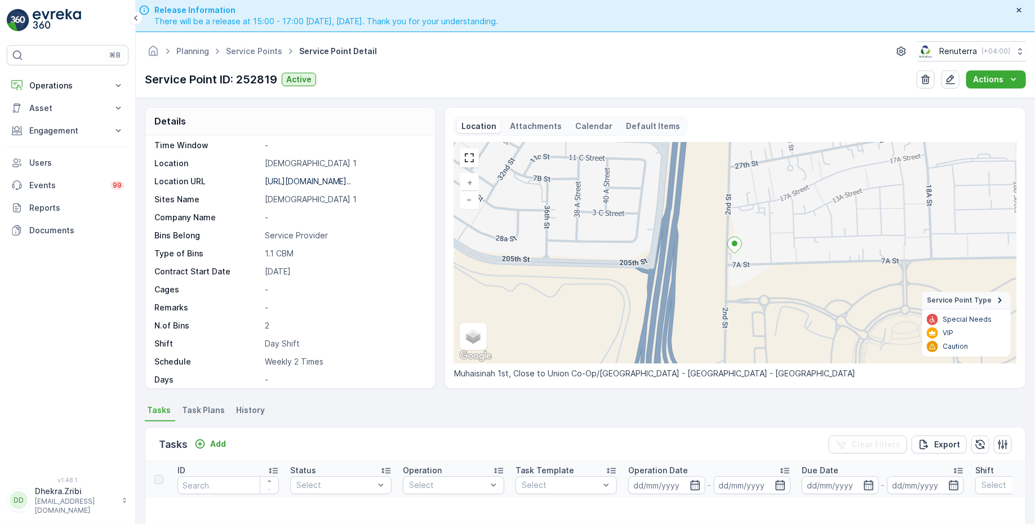
scroll to position [154, 0]
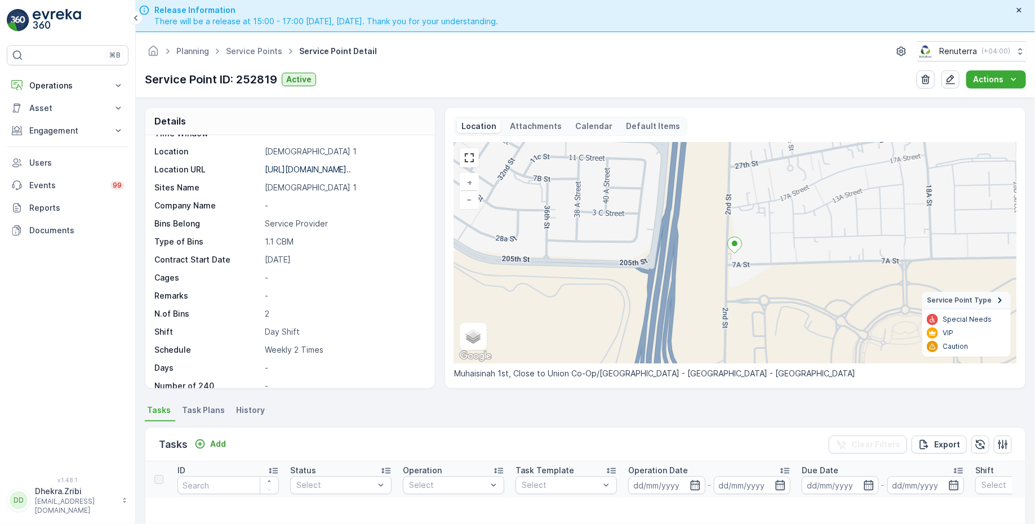
click at [198, 411] on span "Task Plans" at bounding box center [203, 410] width 43 height 11
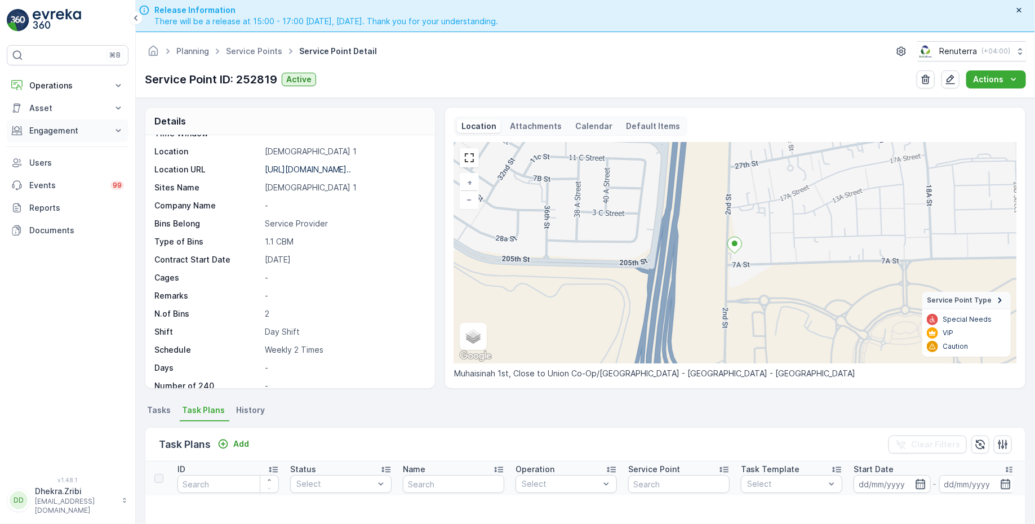
click at [68, 130] on p "Engagement" at bounding box center [67, 130] width 77 height 11
click at [47, 164] on p "Entities" at bounding box center [43, 165] width 28 height 11
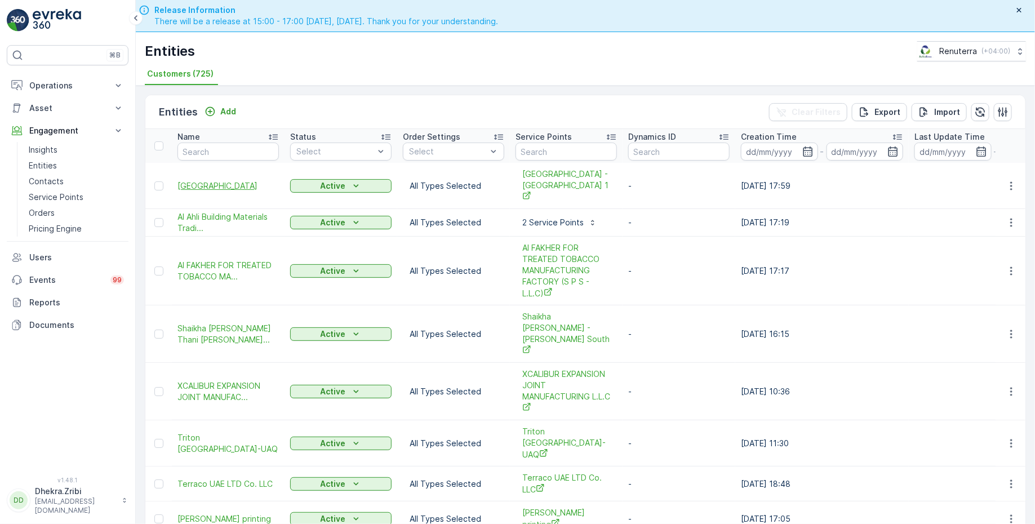
click at [182, 180] on span "Buds Public School" at bounding box center [228, 185] width 101 height 11
click at [56, 196] on p "Service Points" at bounding box center [56, 197] width 55 height 11
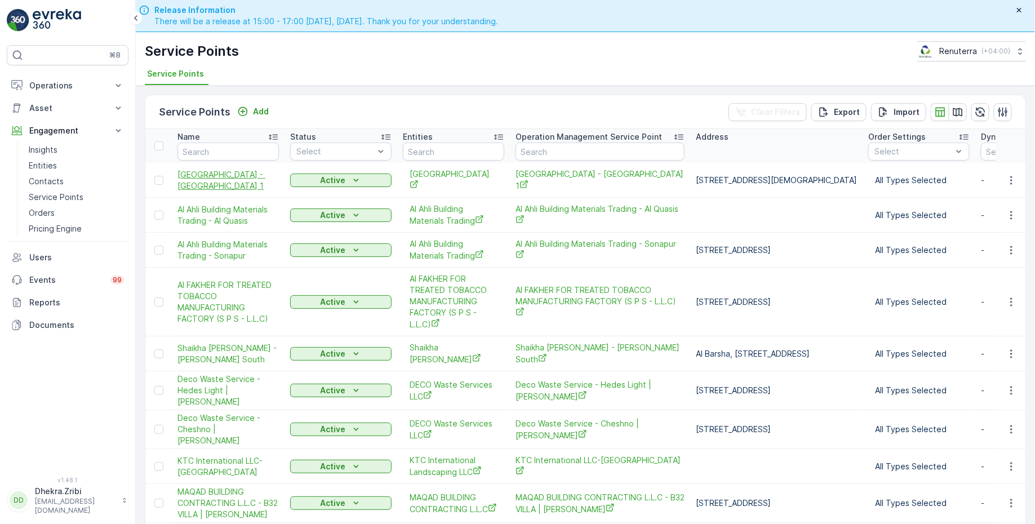
click at [202, 175] on span "Buds Public School - Muhaisinah 1" at bounding box center [228, 180] width 101 height 23
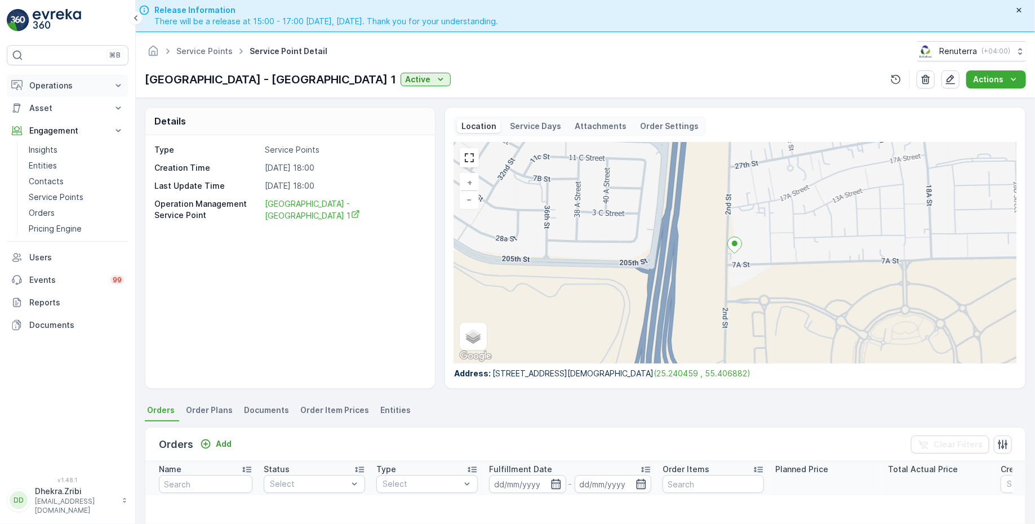
click at [54, 88] on p "Operations" at bounding box center [67, 85] width 77 height 11
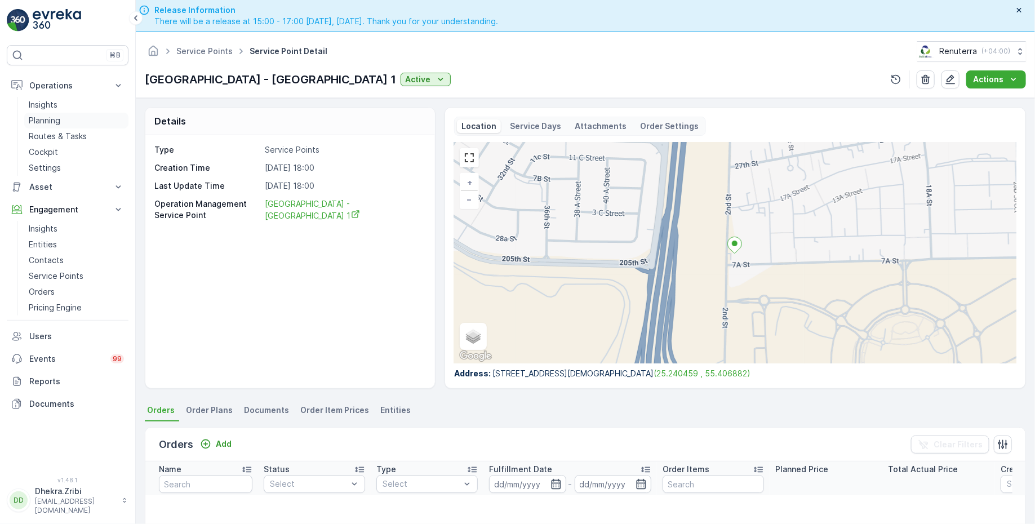
click at [50, 122] on p "Planning" at bounding box center [45, 120] width 32 height 11
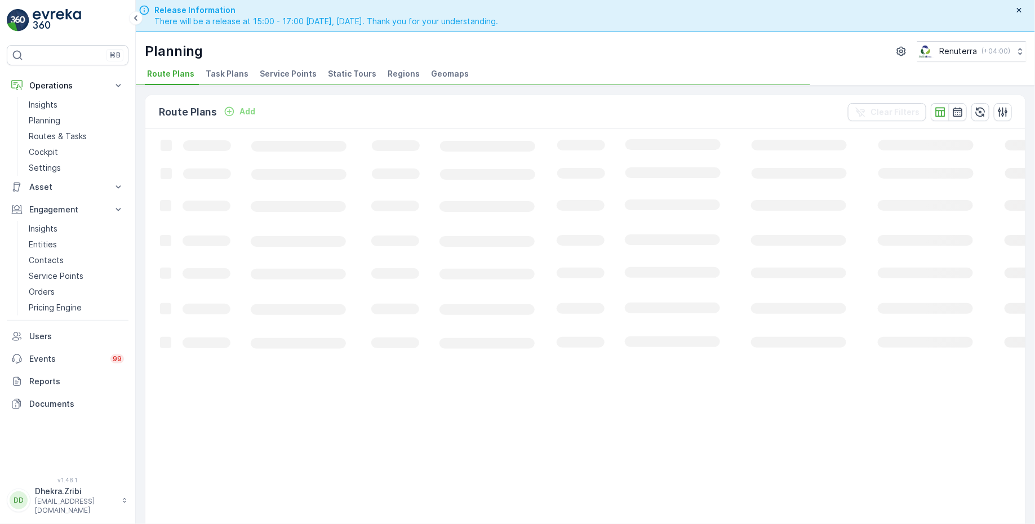
click at [300, 72] on span "Service Points" at bounding box center [288, 73] width 57 height 11
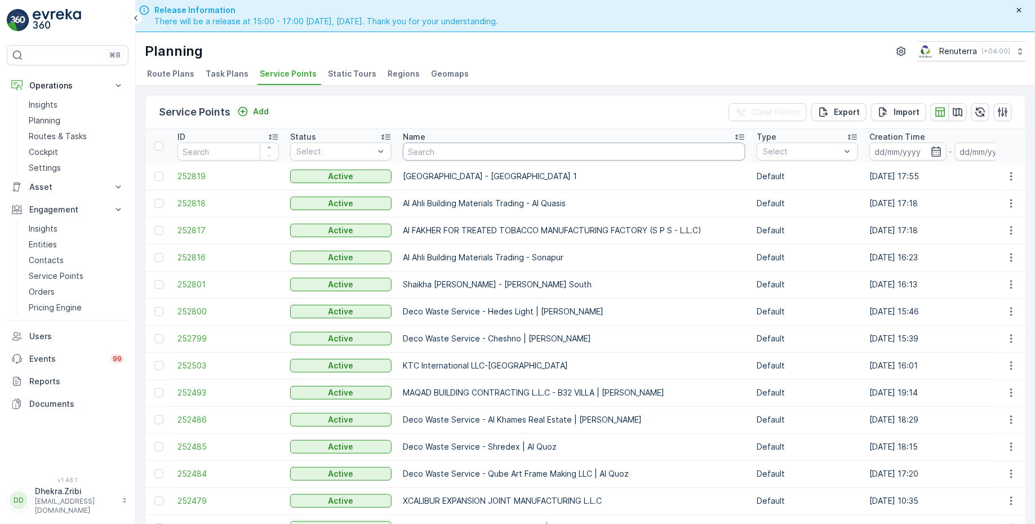
click at [430, 148] on input "text" at bounding box center [574, 152] width 343 height 18
type input "al tayer"
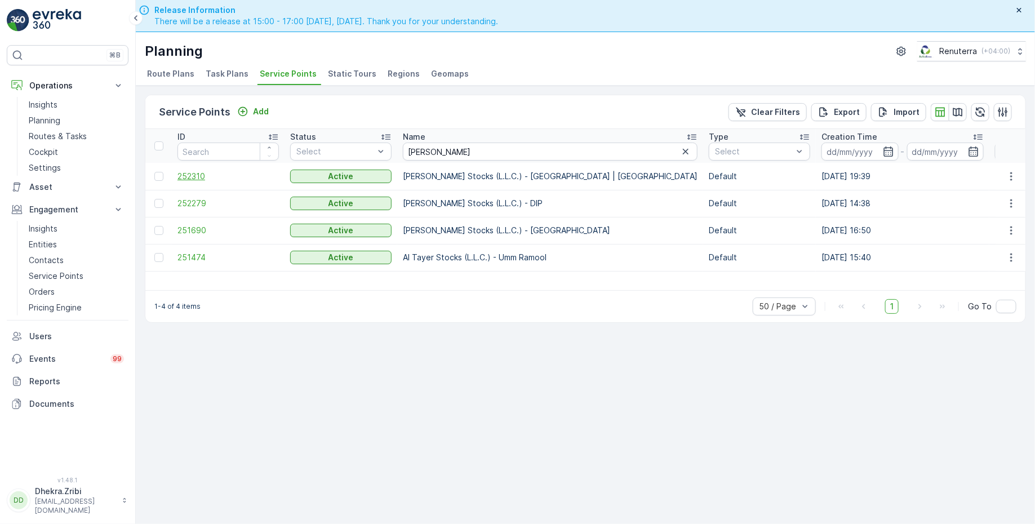
click at [197, 172] on span "252310" at bounding box center [228, 176] width 101 height 11
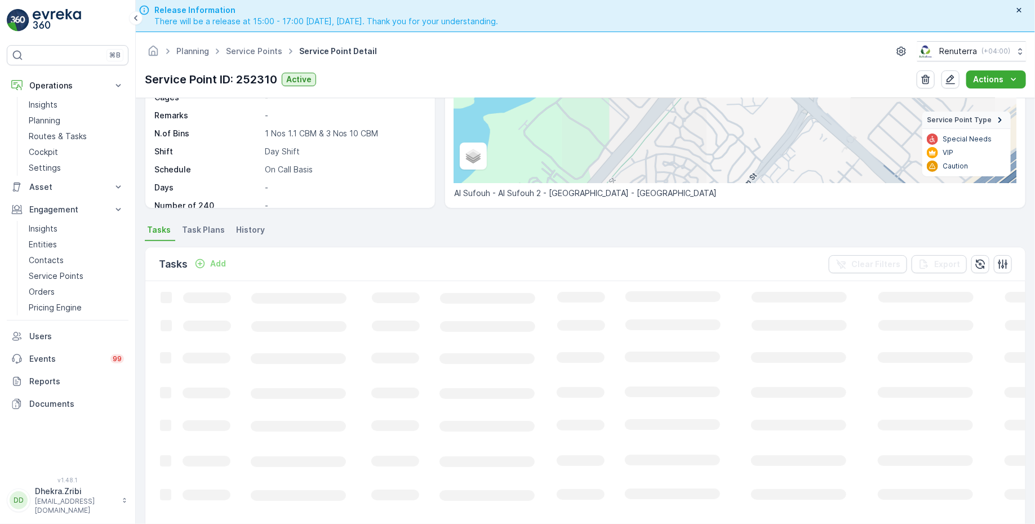
scroll to position [186, 0]
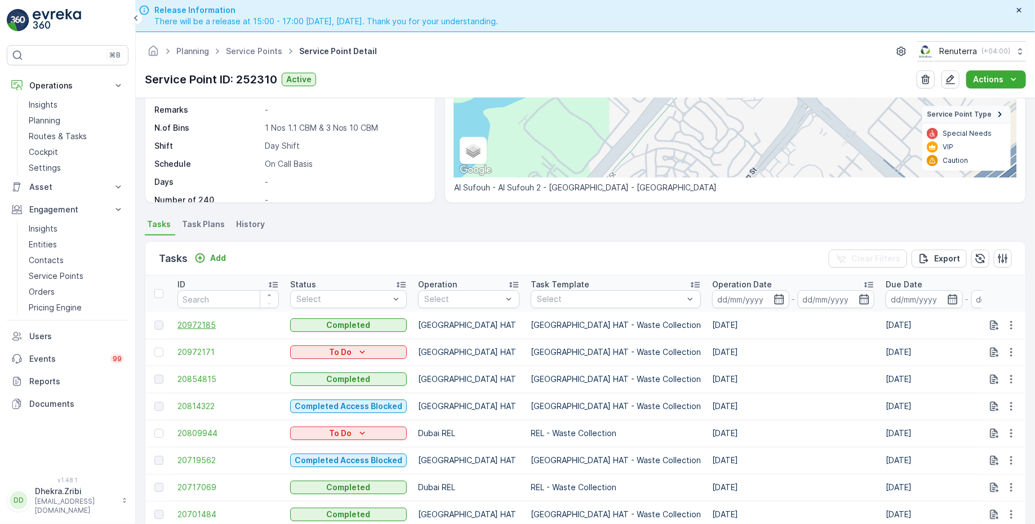
click at [201, 325] on span "20972185" at bounding box center [228, 325] width 101 height 11
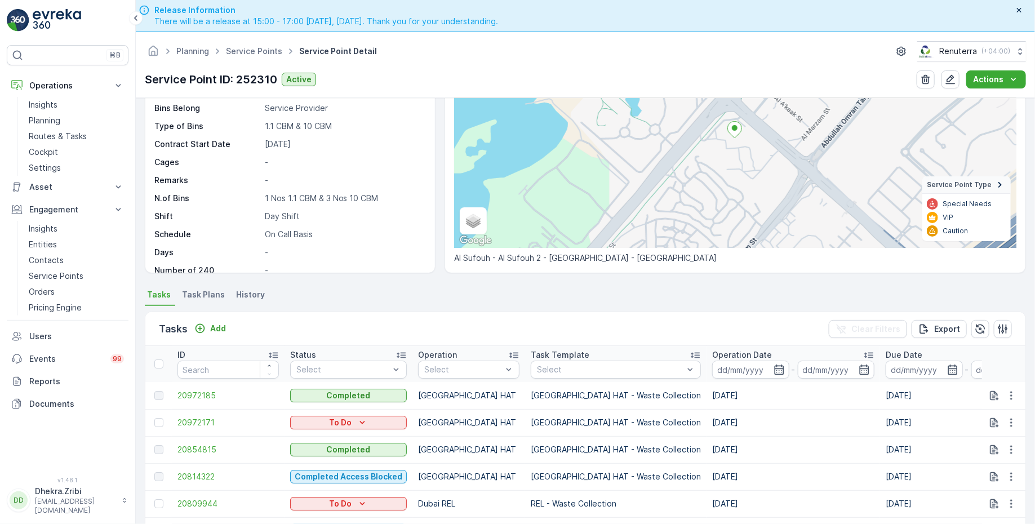
scroll to position [117, 0]
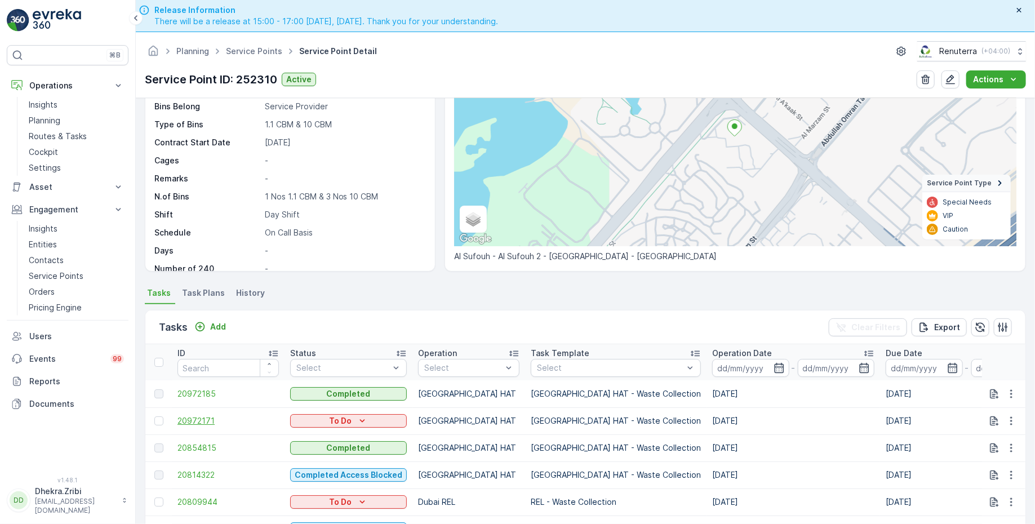
click at [201, 418] on span "20972171" at bounding box center [228, 420] width 101 height 11
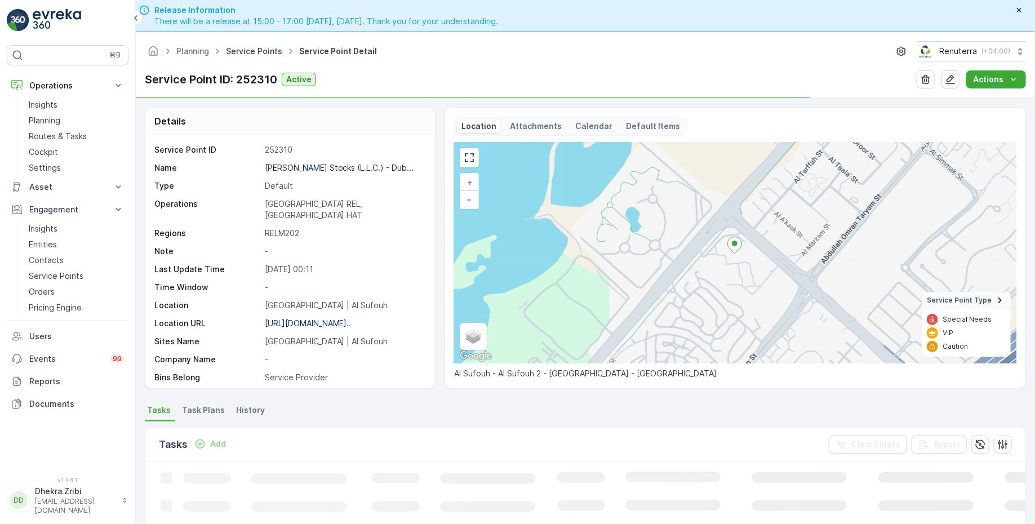
click at [246, 51] on link "Service Points" at bounding box center [254, 51] width 56 height 10
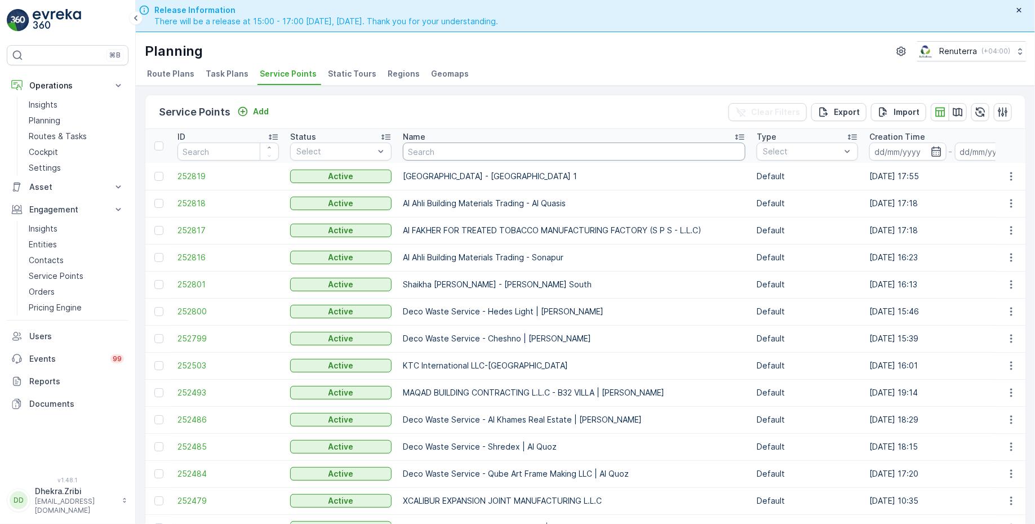
click at [487, 146] on input "text" at bounding box center [574, 152] width 343 height 18
type input "al tayer"
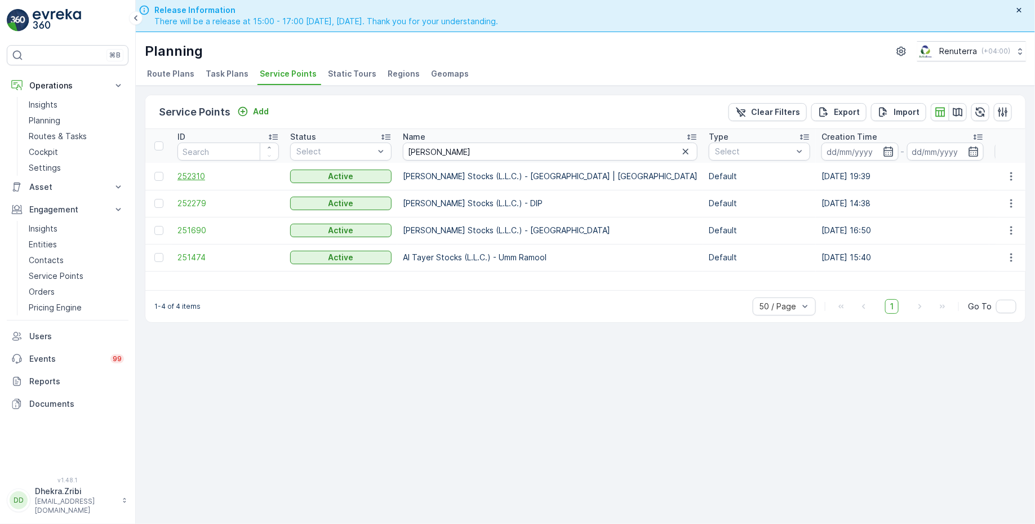
click at [201, 174] on span "252310" at bounding box center [228, 176] width 101 height 11
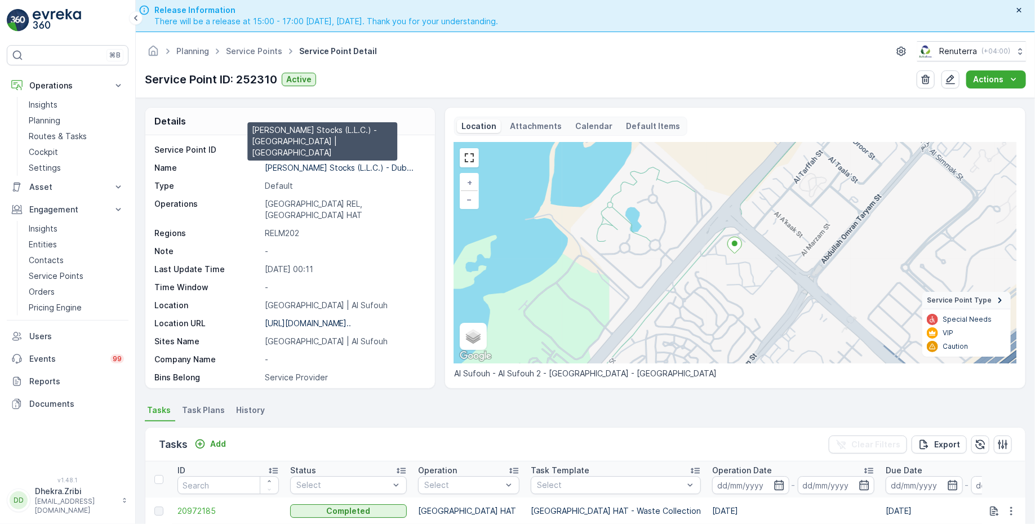
click at [315, 170] on p "Al Tayer Stocks (L.L.C.) - Dub..." at bounding box center [339, 168] width 149 height 10
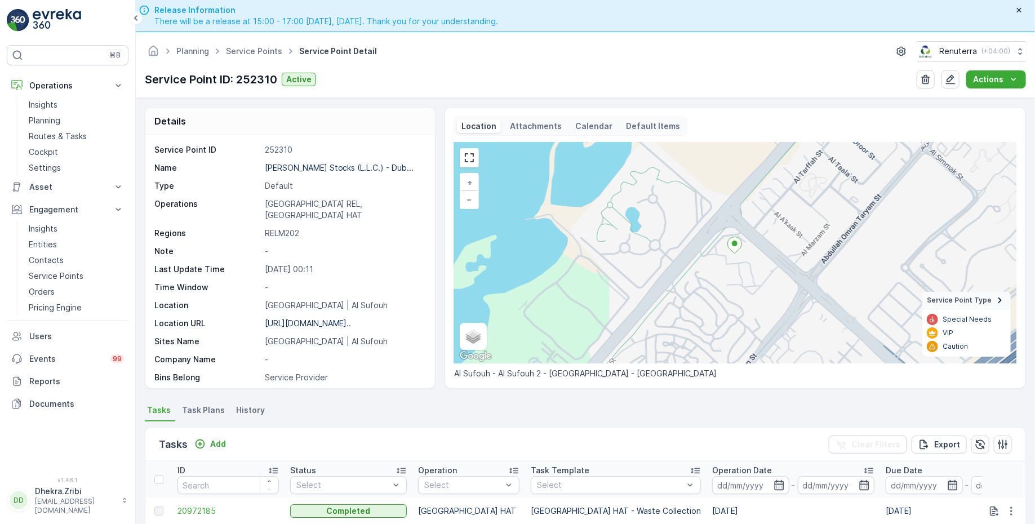
click at [254, 57] on ul "Service Points" at bounding box center [260, 51] width 73 height 16
click at [252, 49] on link "Service Points" at bounding box center [254, 51] width 56 height 10
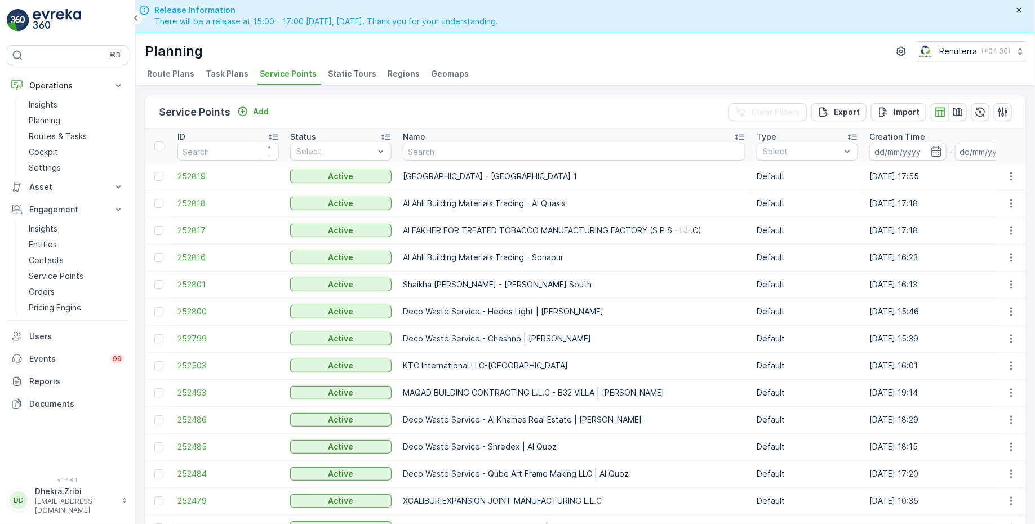
click at [193, 255] on span "252816" at bounding box center [228, 257] width 101 height 11
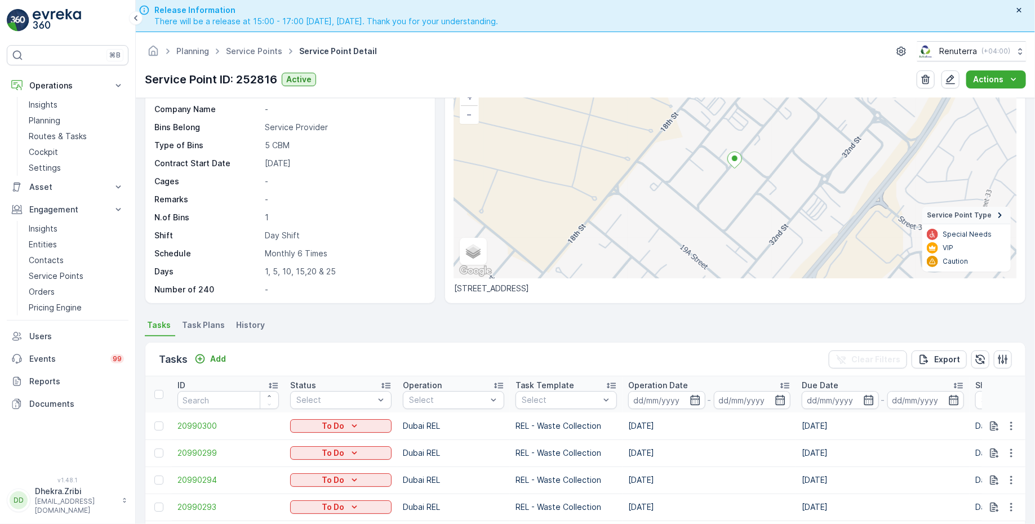
scroll to position [112, 0]
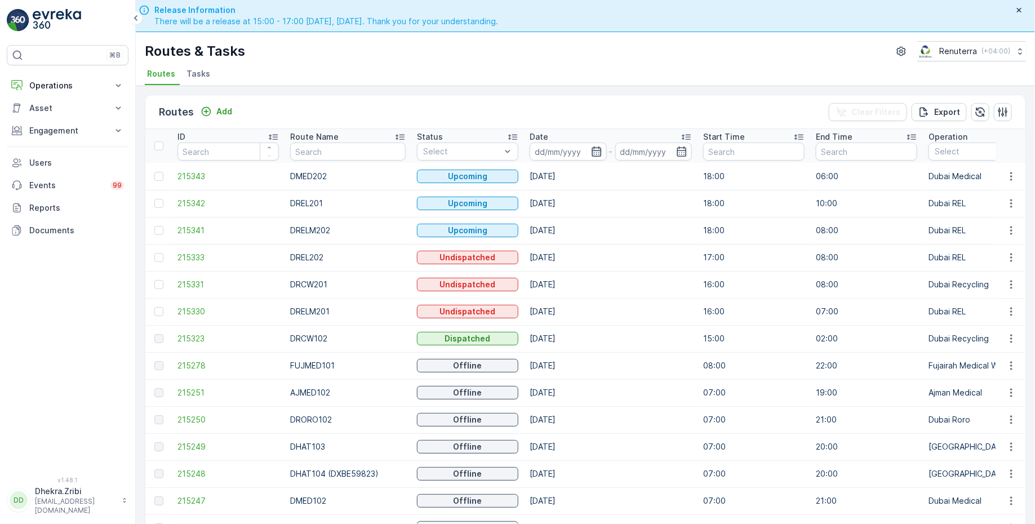
click at [591, 147] on icon "button" at bounding box center [596, 151] width 11 height 11
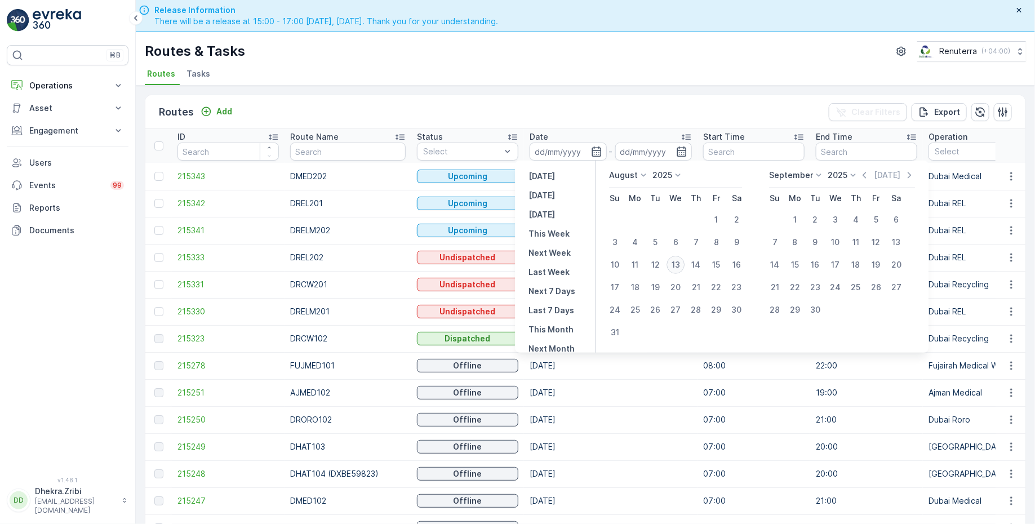
click at [680, 264] on div "13" at bounding box center [676, 265] width 18 height 18
type input "[DATE]"
click at [680, 264] on div "13" at bounding box center [676, 265] width 18 height 18
type input "[DATE]"
click at [584, 75] on ul "Routes Tasks" at bounding box center [581, 75] width 872 height 19
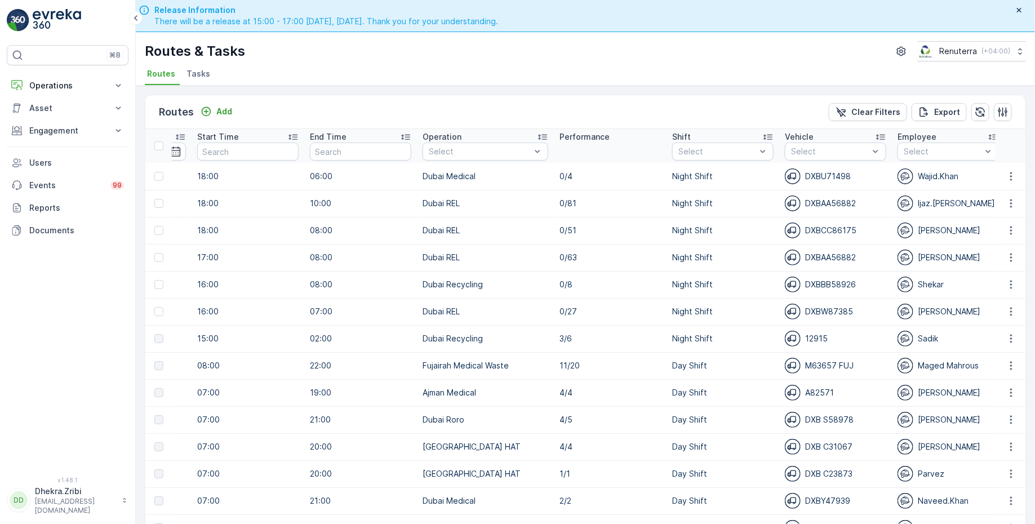
scroll to position [0, 508]
click at [723, 154] on div at bounding box center [715, 151] width 80 height 9
click at [677, 214] on div "Day Shift" at bounding box center [700, 213] width 47 height 11
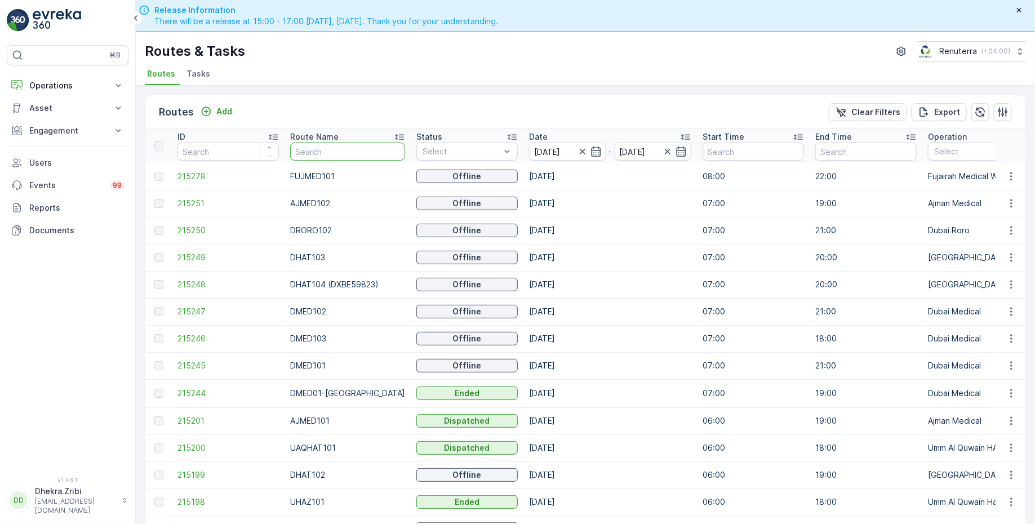
click at [318, 156] on input "text" at bounding box center [347, 152] width 115 height 18
type input "hat"
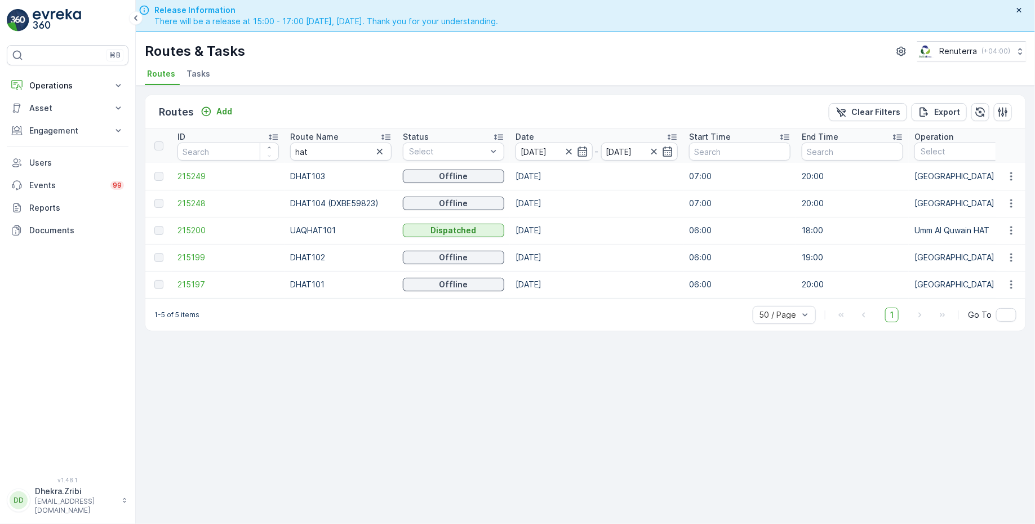
click at [389, 132] on icon at bounding box center [385, 136] width 11 height 11
click at [184, 176] on span "215197" at bounding box center [228, 176] width 101 height 11
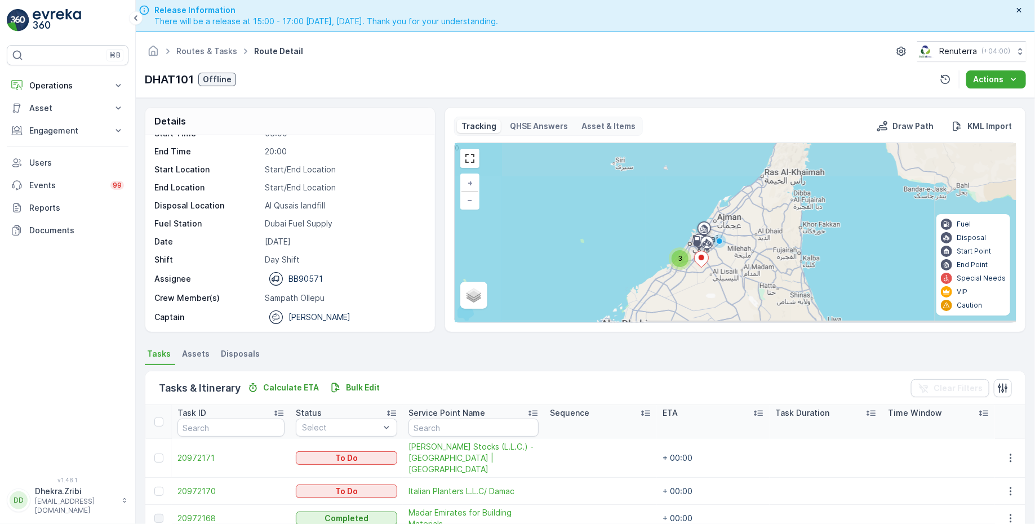
scroll to position [56, 0]
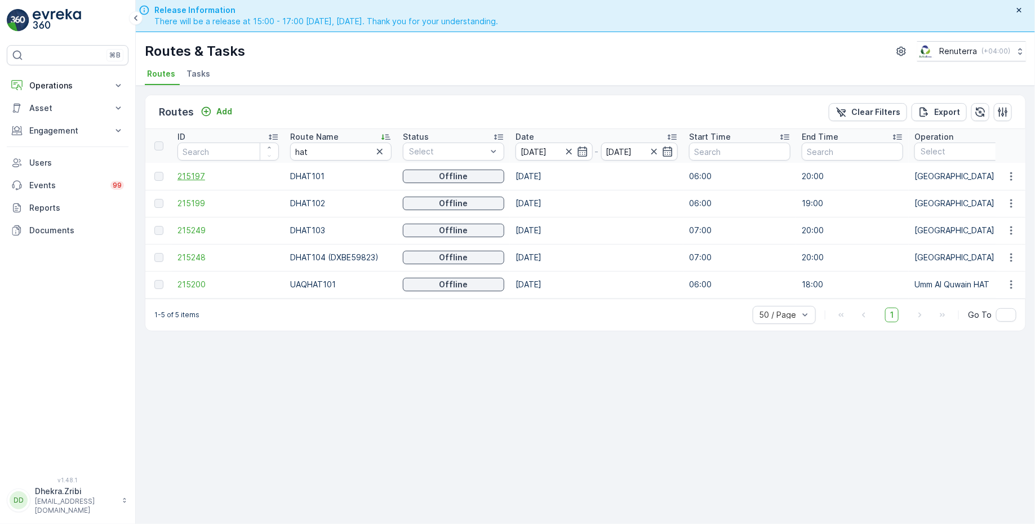
click at [202, 173] on span "215197" at bounding box center [228, 176] width 101 height 11
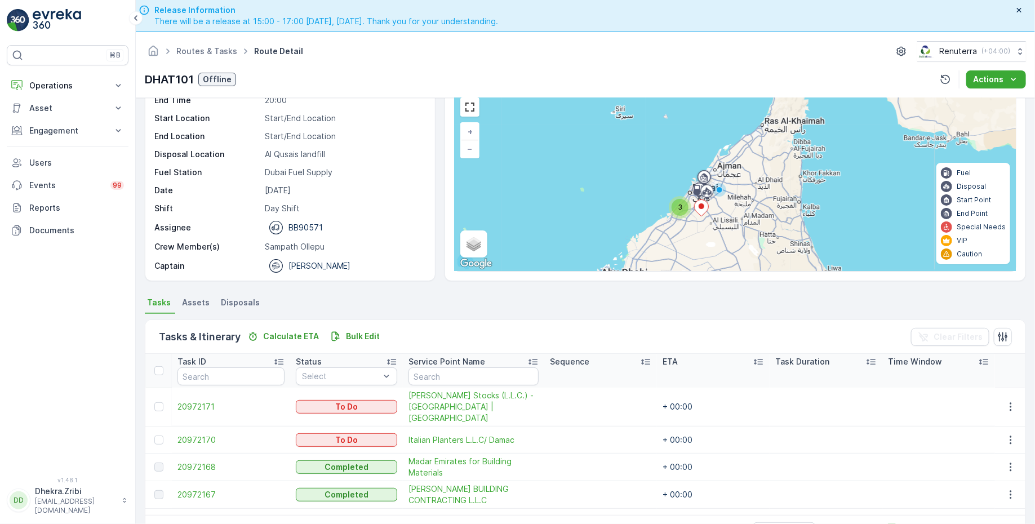
scroll to position [56, 0]
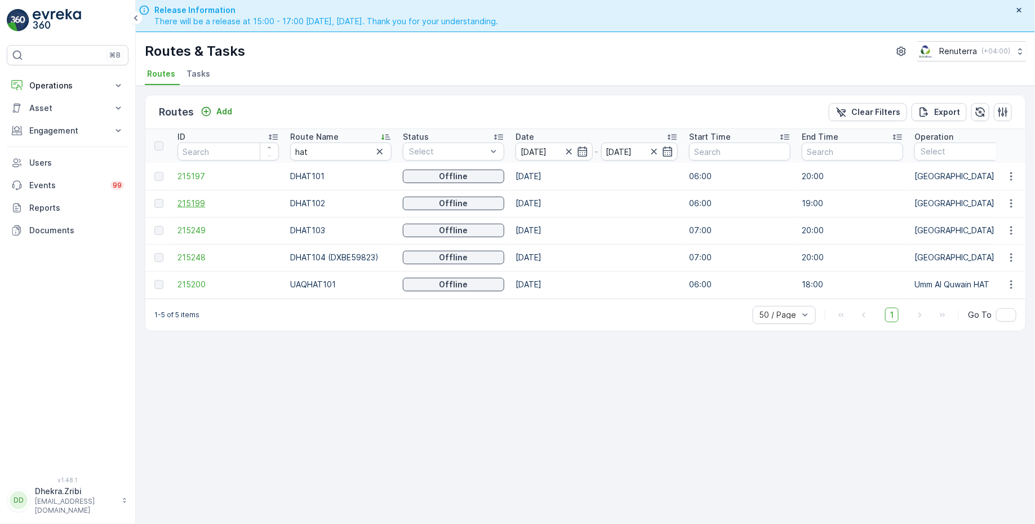
click at [199, 200] on span "215199" at bounding box center [228, 203] width 101 height 11
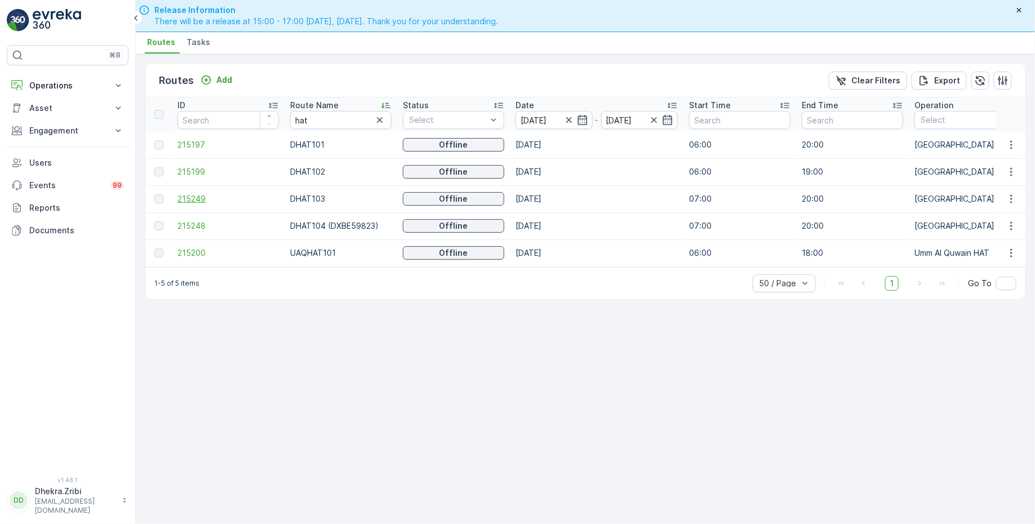
click at [200, 197] on span "215249" at bounding box center [228, 198] width 101 height 11
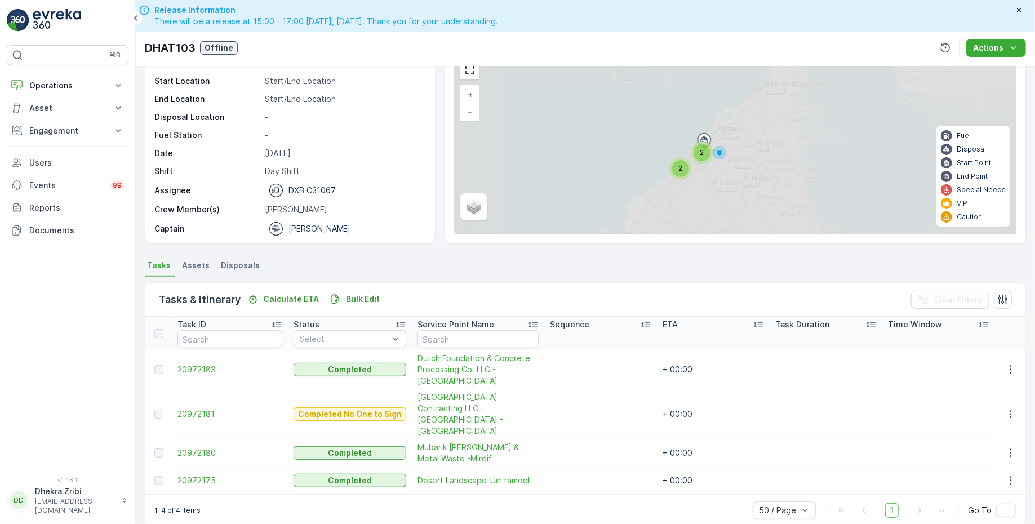
scroll to position [71, 0]
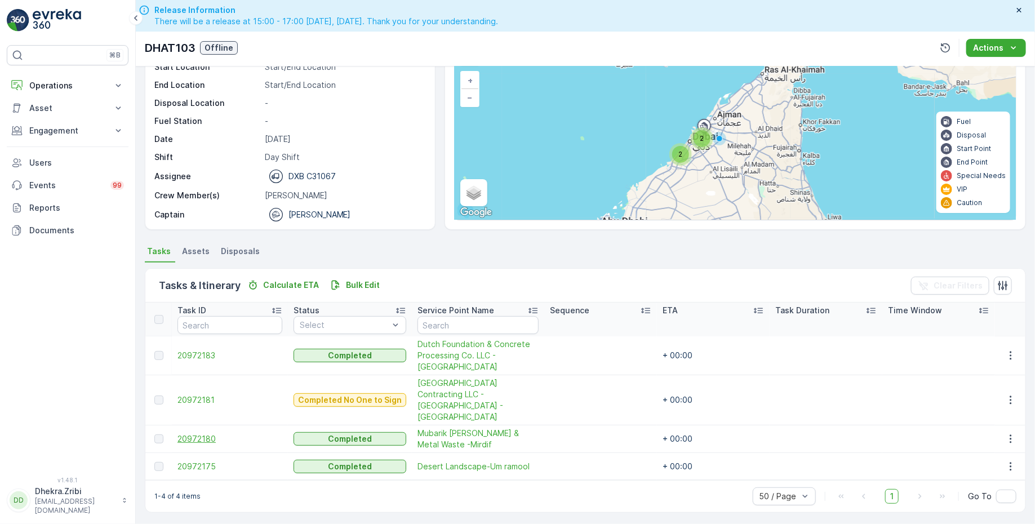
click at [183, 435] on span "20972180" at bounding box center [230, 438] width 105 height 11
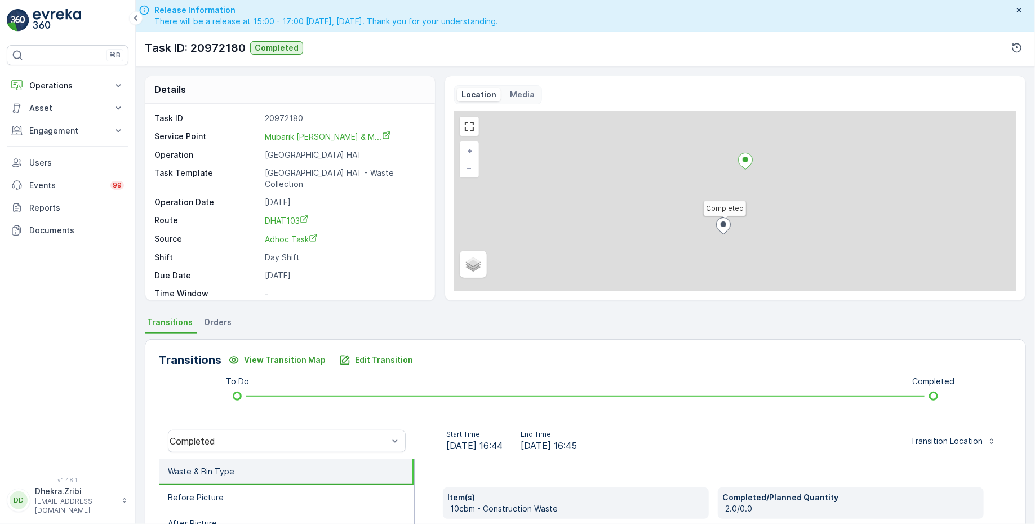
scroll to position [14, 0]
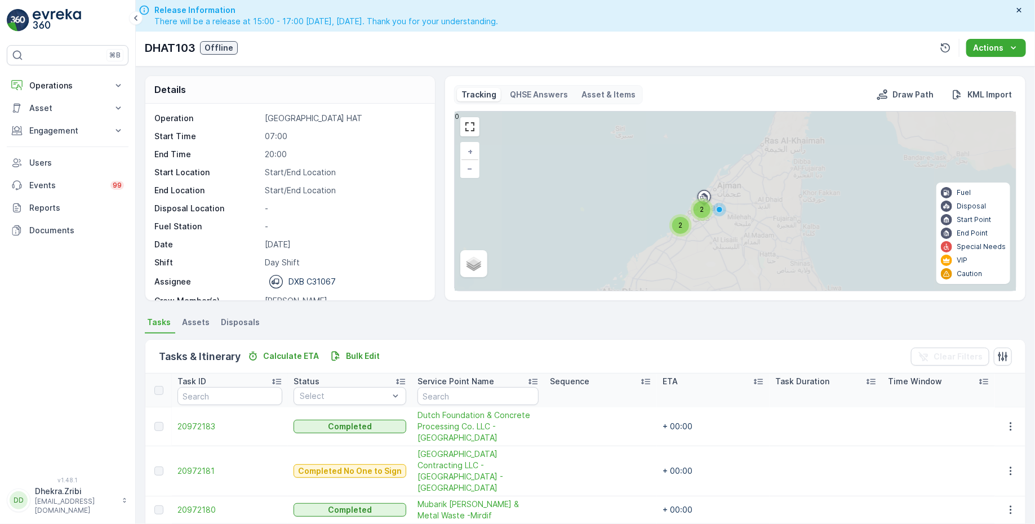
scroll to position [34, 0]
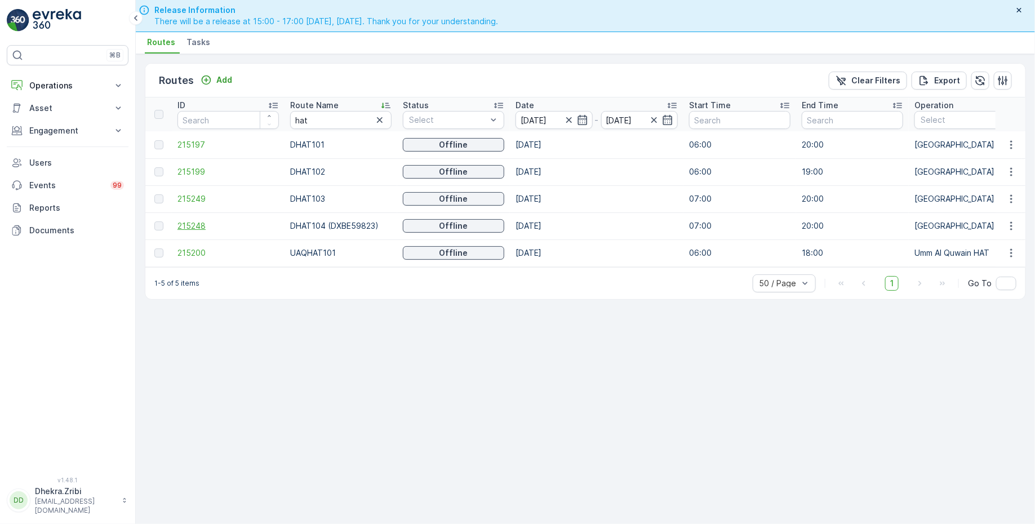
click at [194, 227] on span "215248" at bounding box center [228, 225] width 101 height 11
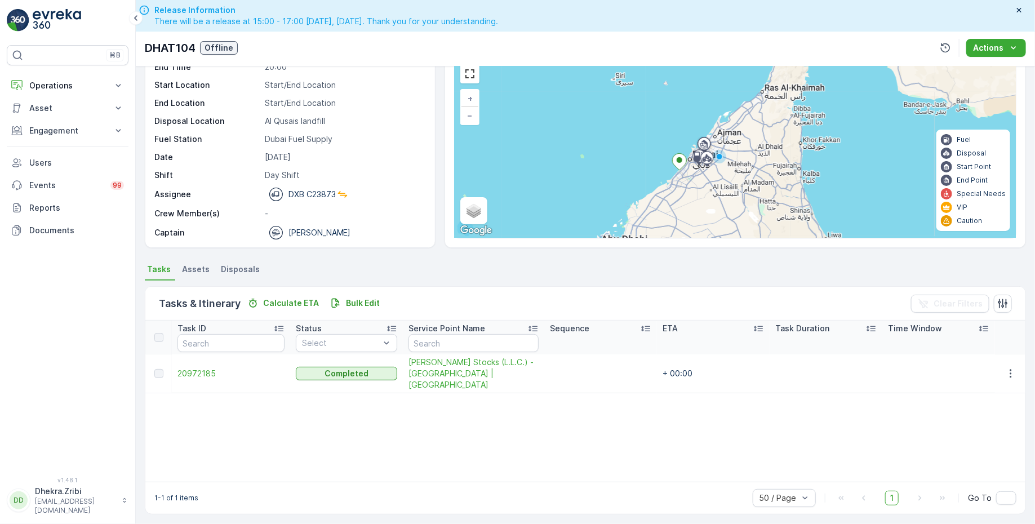
scroll to position [54, 0]
click span "20972185"
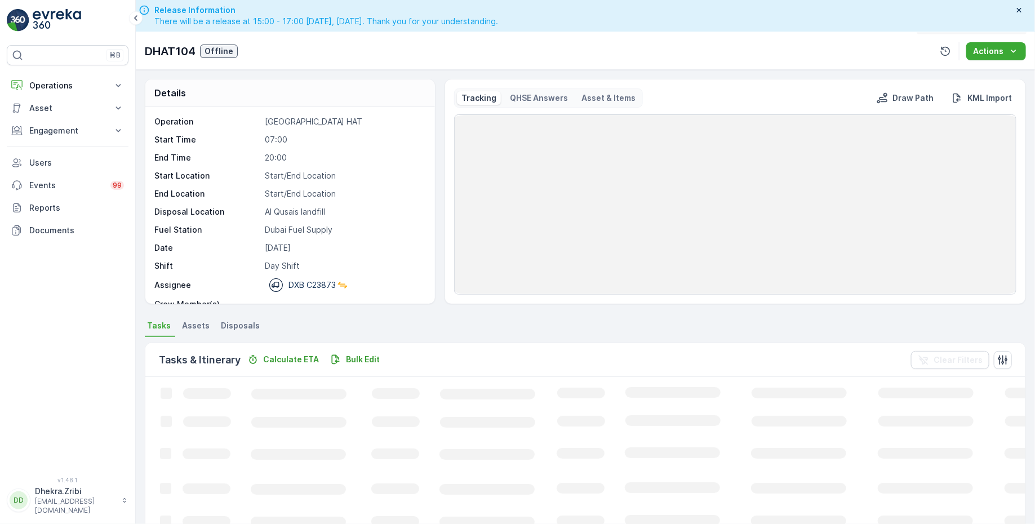
scroll to position [32, 0]
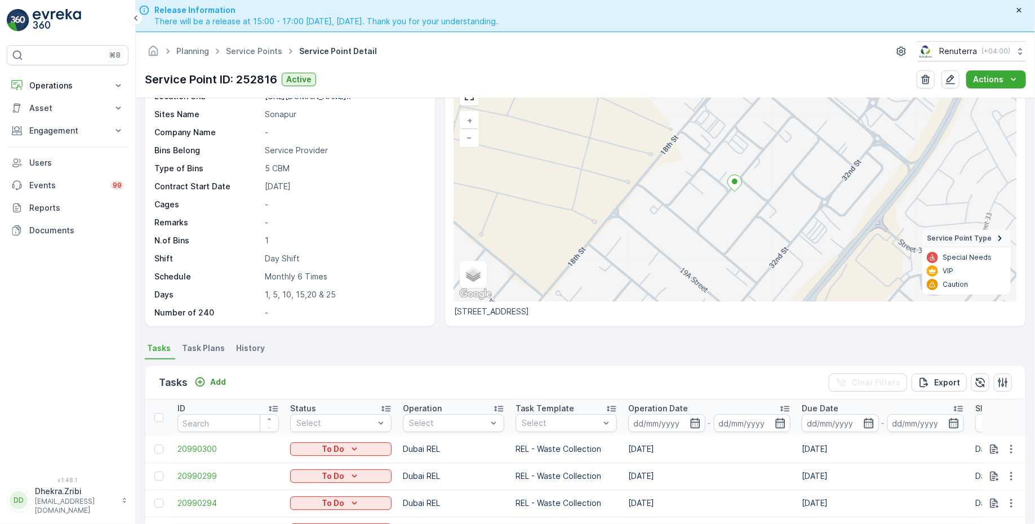
scroll to position [112, 0]
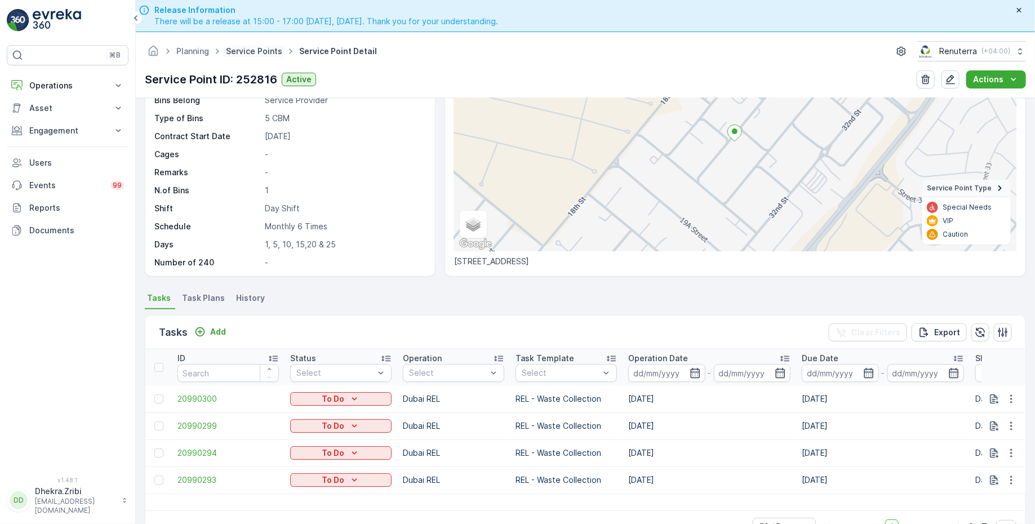
click at [260, 47] on link "Service Points" at bounding box center [254, 51] width 56 height 10
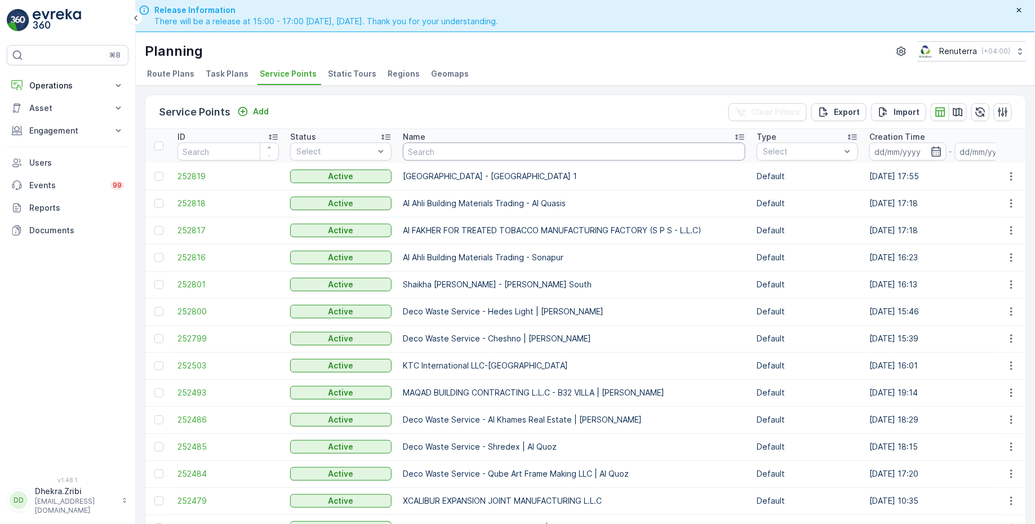
click at [463, 144] on input "text" at bounding box center [574, 152] width 343 height 18
type input "sobha"
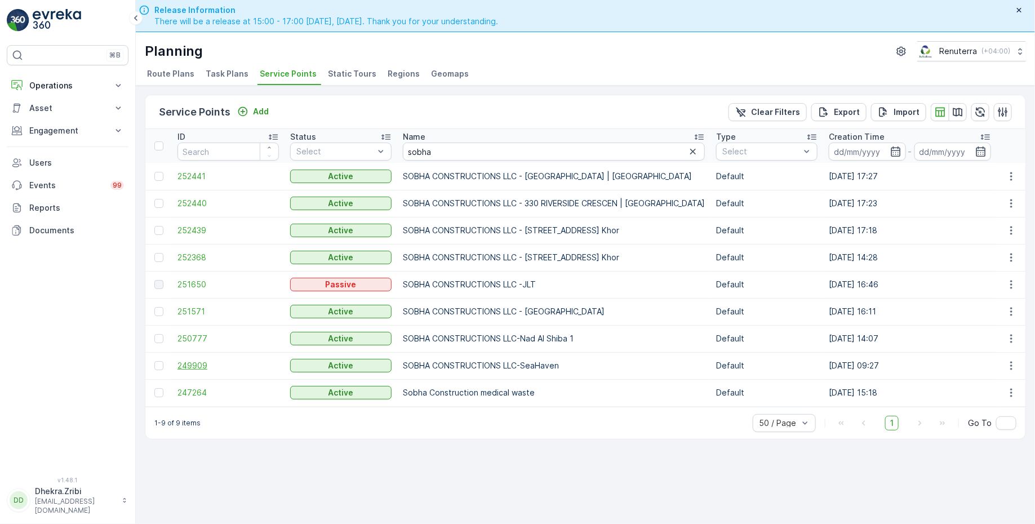
click at [201, 365] on span "249909" at bounding box center [228, 365] width 101 height 11
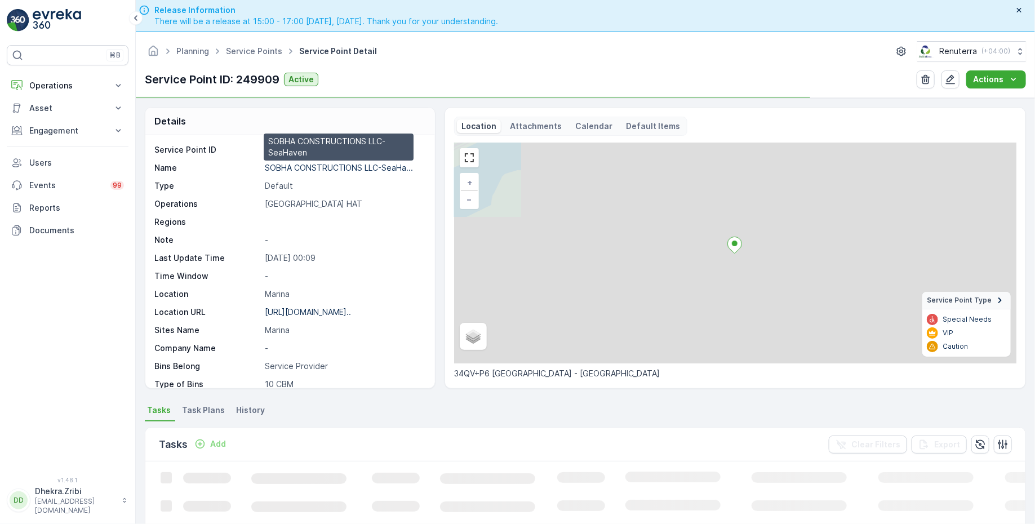
click at [340, 167] on p "SOBHA CONSTRUCTIONS LLC-SeaHa..." at bounding box center [339, 168] width 149 height 10
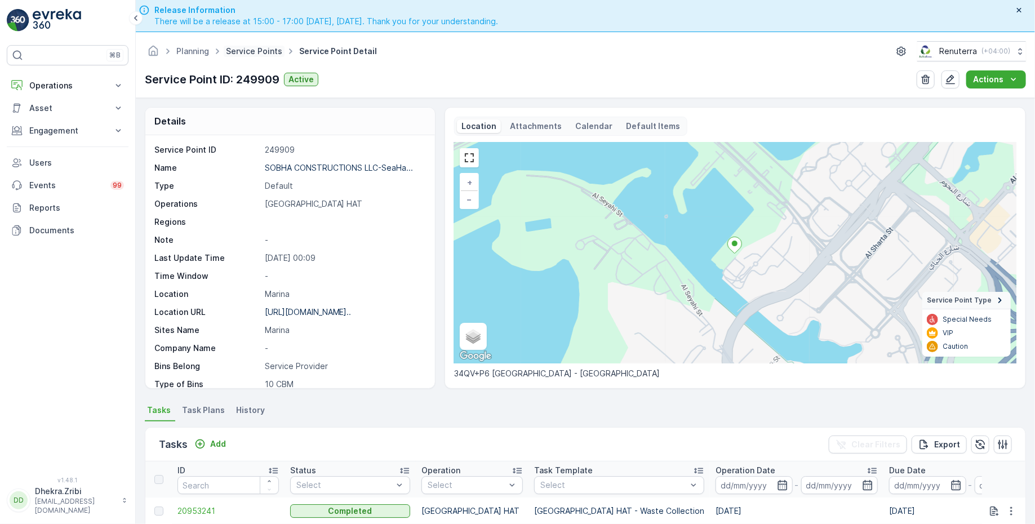
click at [254, 46] on link "Service Points" at bounding box center [254, 51] width 56 height 10
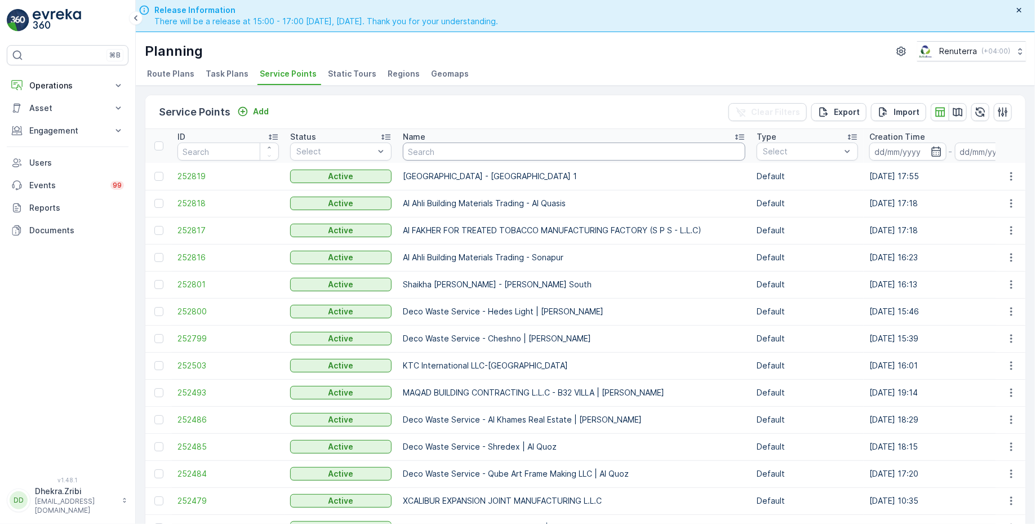
click at [421, 147] on input "text" at bounding box center [574, 152] width 343 height 18
type input "deser"
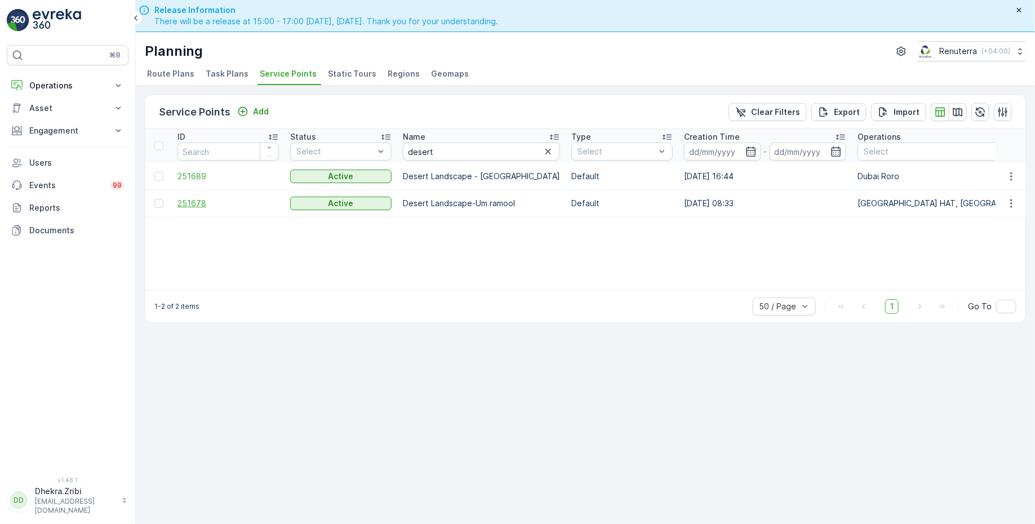
click at [192, 198] on span "251678" at bounding box center [228, 203] width 101 height 11
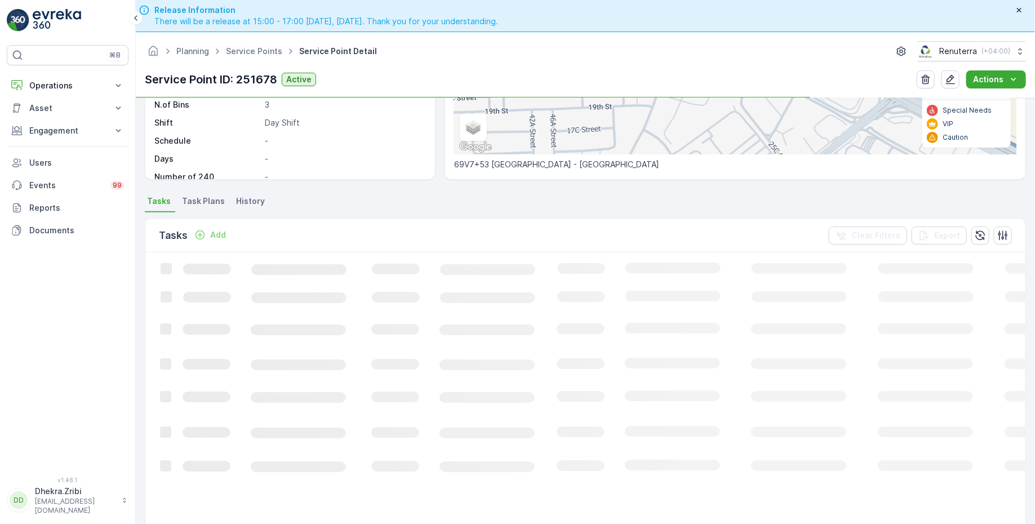
scroll to position [210, 0]
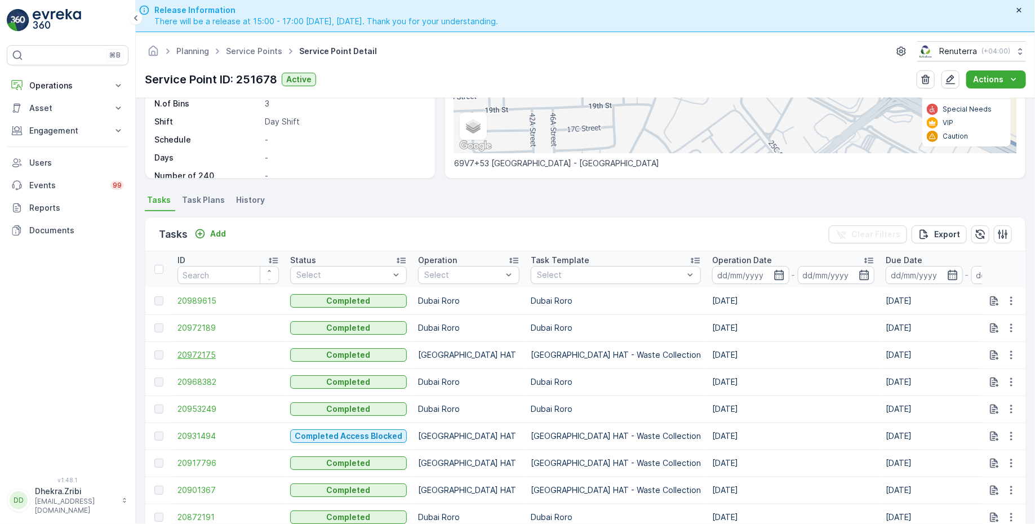
click at [204, 355] on span "20972175" at bounding box center [228, 354] width 101 height 11
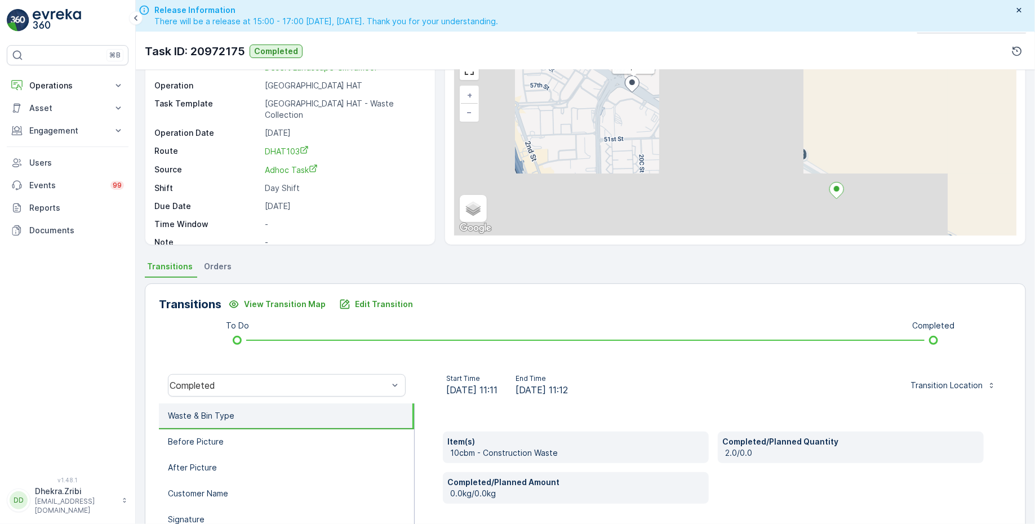
scroll to position [66, 0]
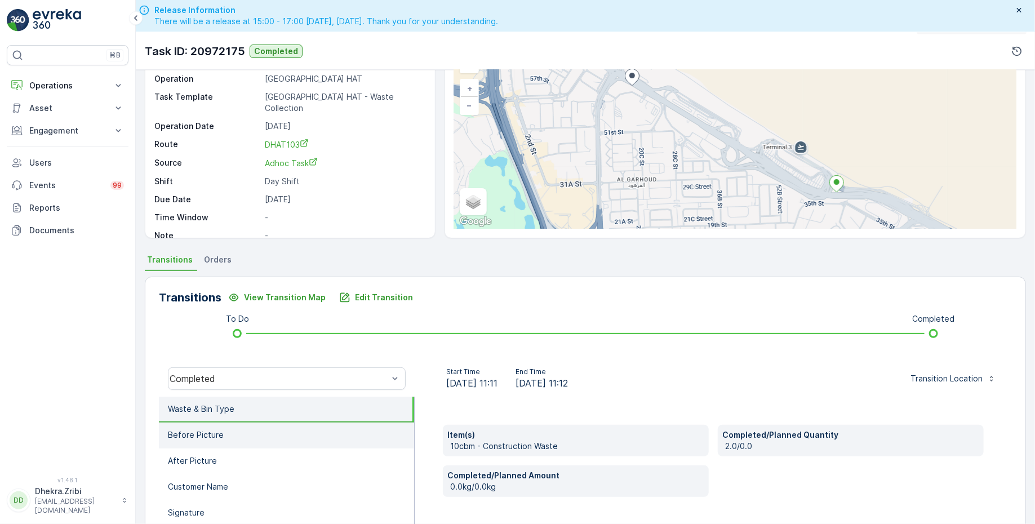
click at [227, 427] on li "Before Picture" at bounding box center [286, 436] width 255 height 26
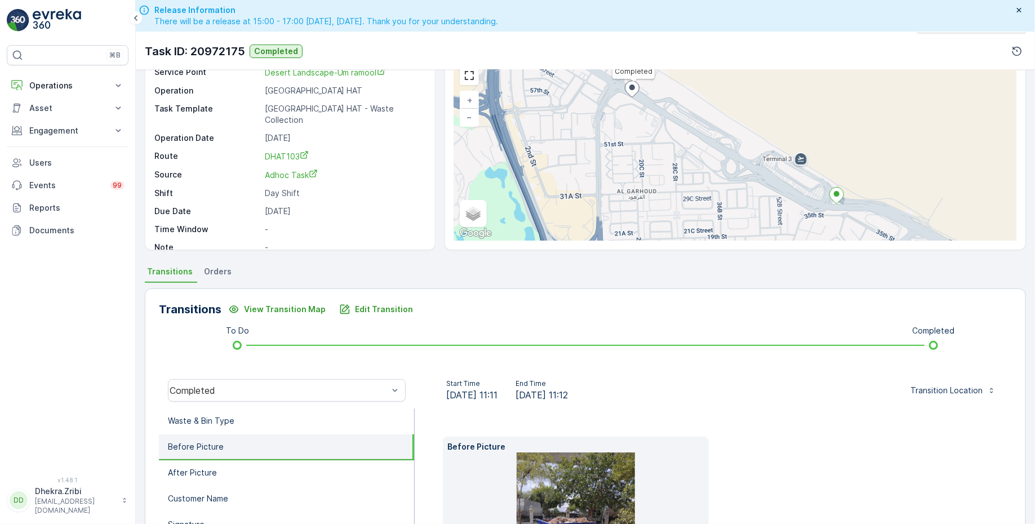
scroll to position [0, 0]
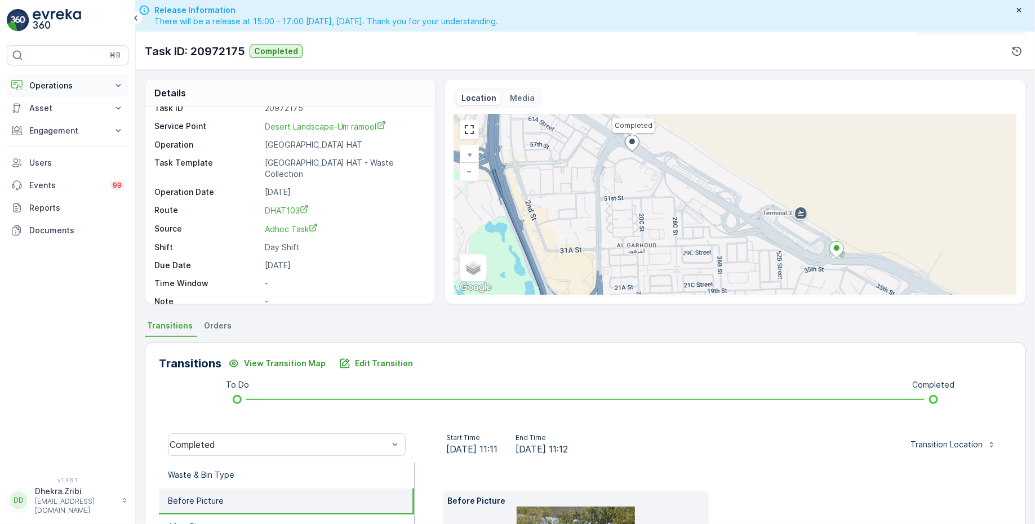
click at [52, 86] on p "Operations" at bounding box center [67, 85] width 77 height 11
click at [51, 123] on p "Planning" at bounding box center [45, 120] width 32 height 11
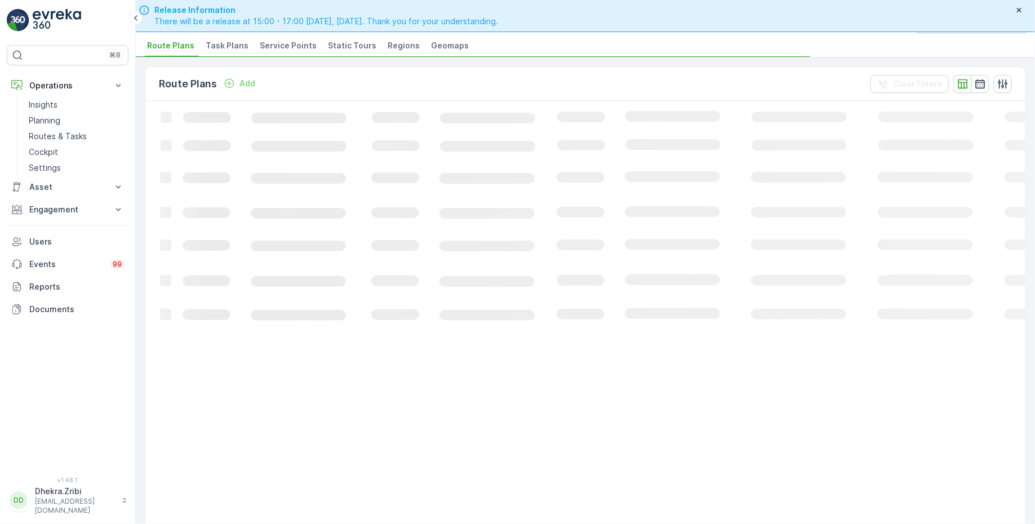
click at [273, 51] on li "Service Points" at bounding box center [290, 47] width 64 height 19
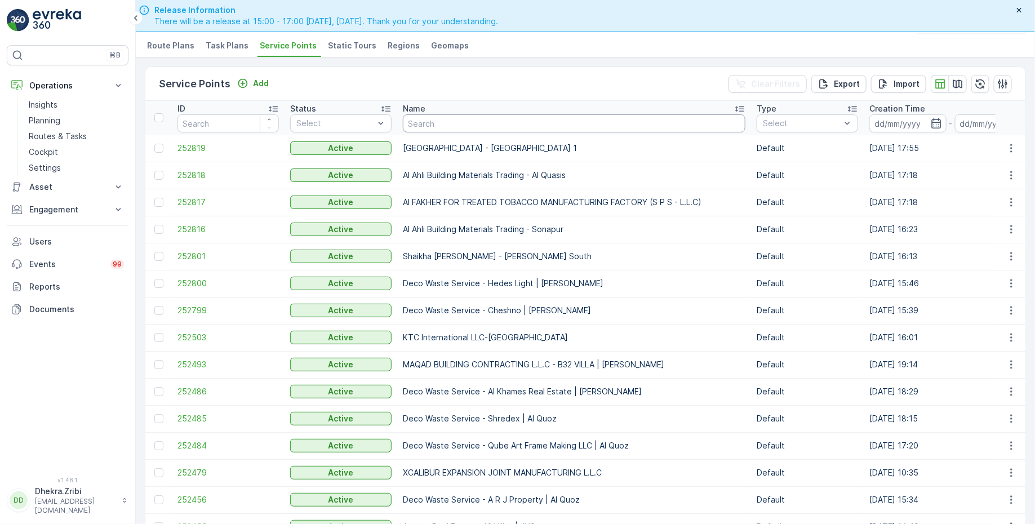
click at [423, 125] on input "text" at bounding box center [574, 123] width 343 height 18
type input "roto"
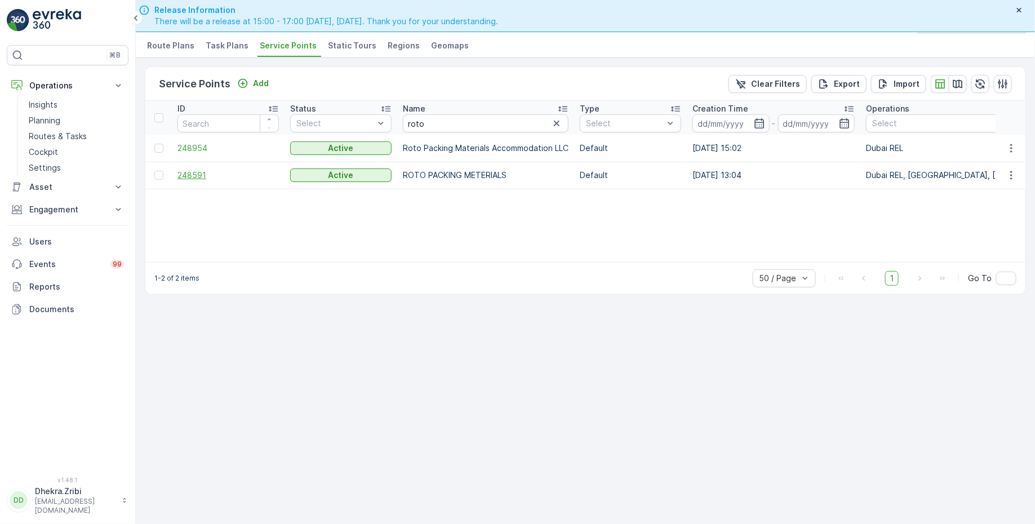
click at [197, 174] on span "248591" at bounding box center [228, 175] width 101 height 11
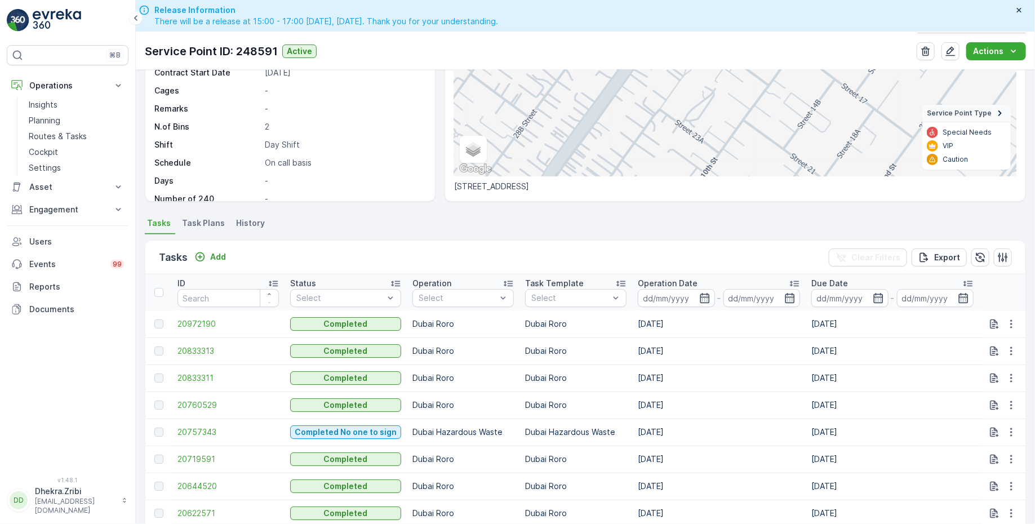
scroll to position [165, 0]
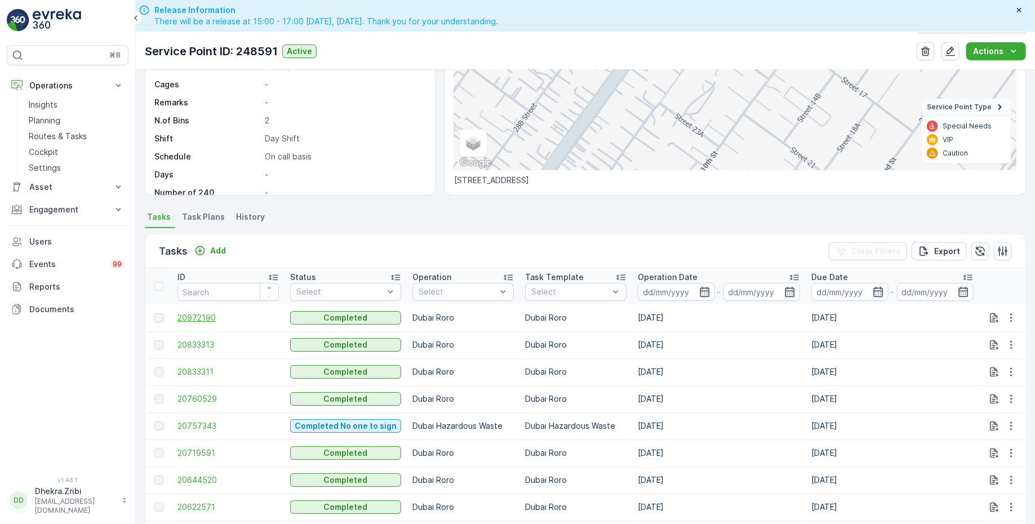
click at [185, 312] on span "20972190" at bounding box center [228, 317] width 101 height 11
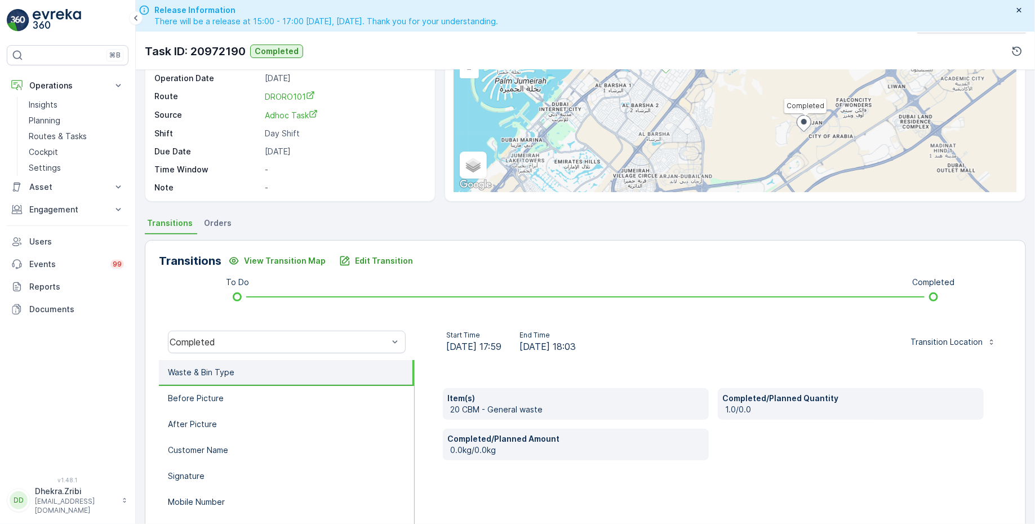
scroll to position [181, 0]
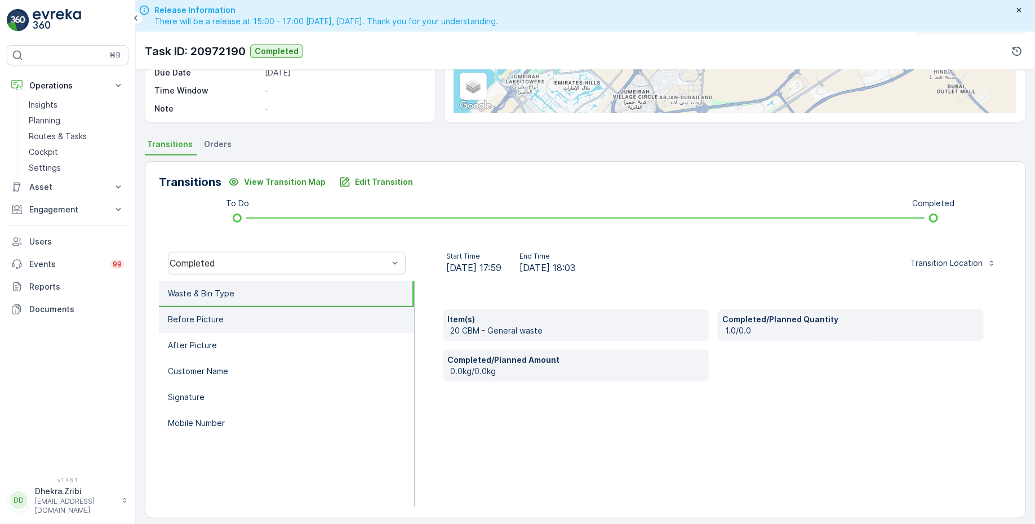
click at [223, 320] on li "Before Picture" at bounding box center [286, 320] width 255 height 26
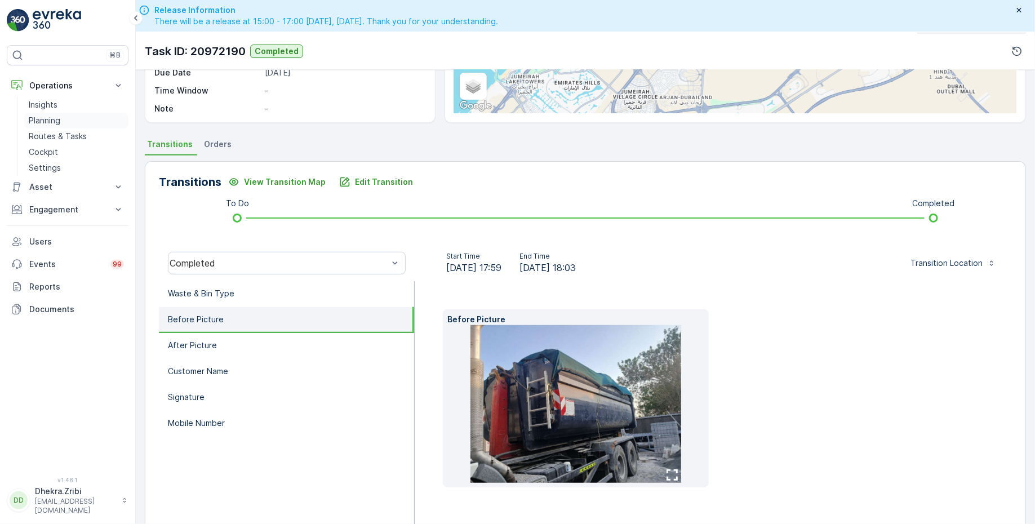
click at [56, 121] on p "Planning" at bounding box center [45, 120] width 32 height 11
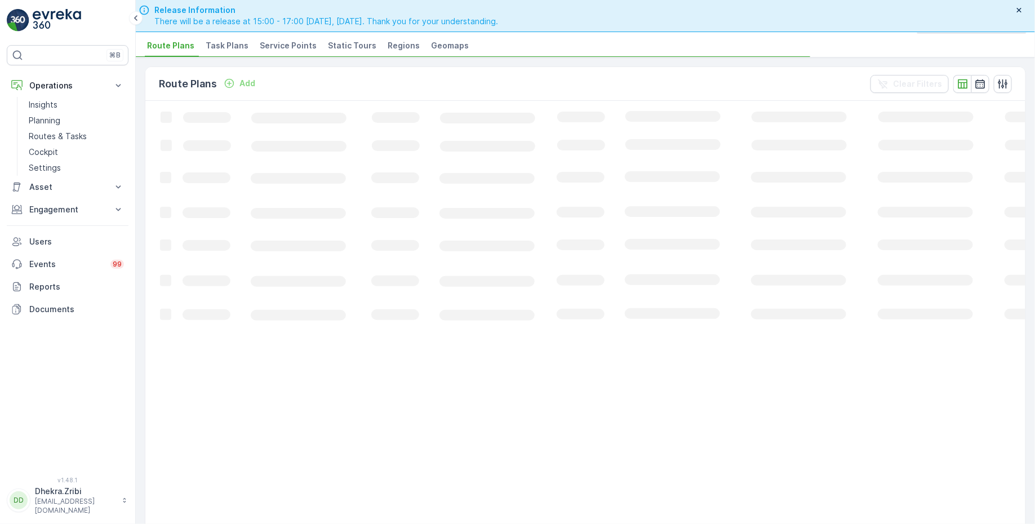
click at [279, 45] on span "Service Points" at bounding box center [288, 45] width 57 height 11
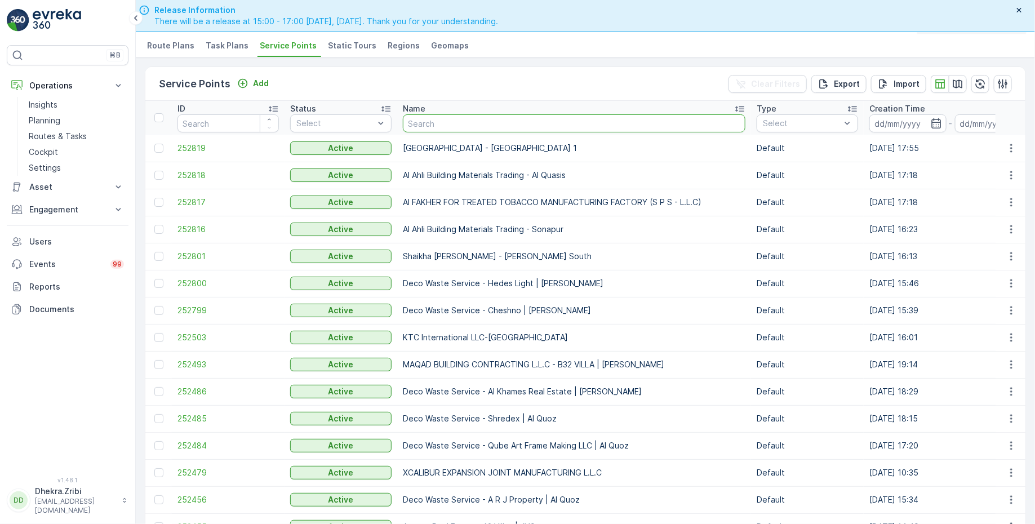
click at [460, 119] on input "text" at bounding box center [574, 123] width 343 height 18
type input "al tay"
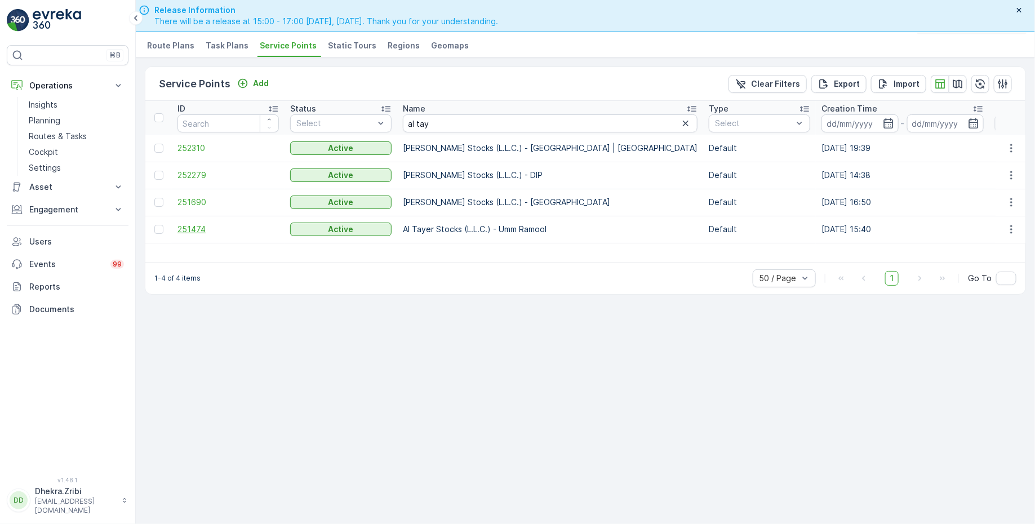
click at [204, 224] on span "251474" at bounding box center [228, 229] width 101 height 11
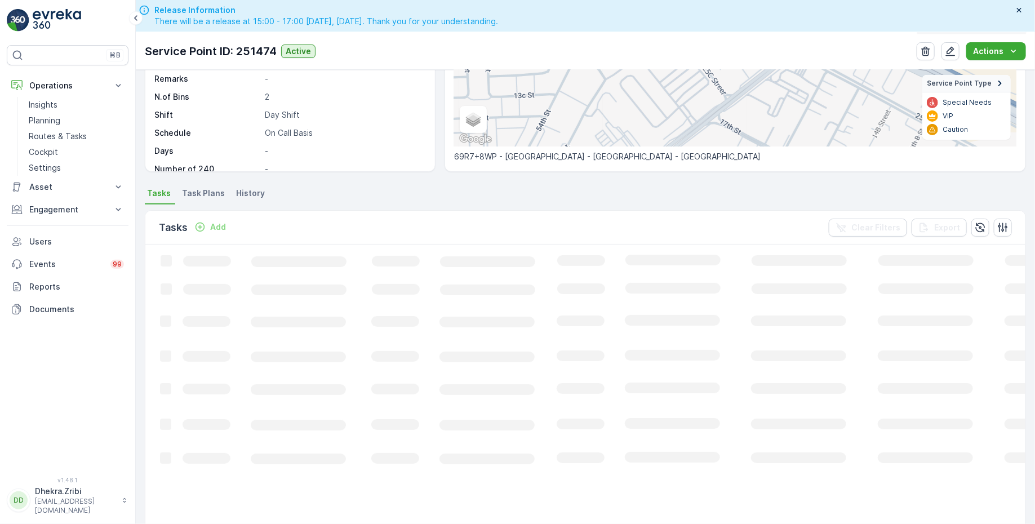
scroll to position [189, 0]
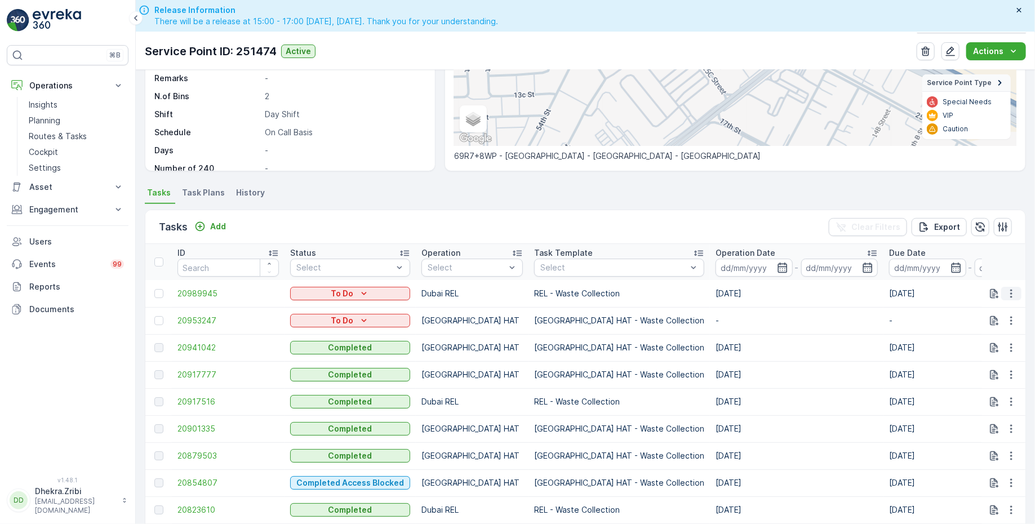
click at [1013, 291] on icon "button" at bounding box center [1011, 293] width 11 height 11
click at [995, 345] on span "Change Route" at bounding box center [982, 340] width 55 height 11
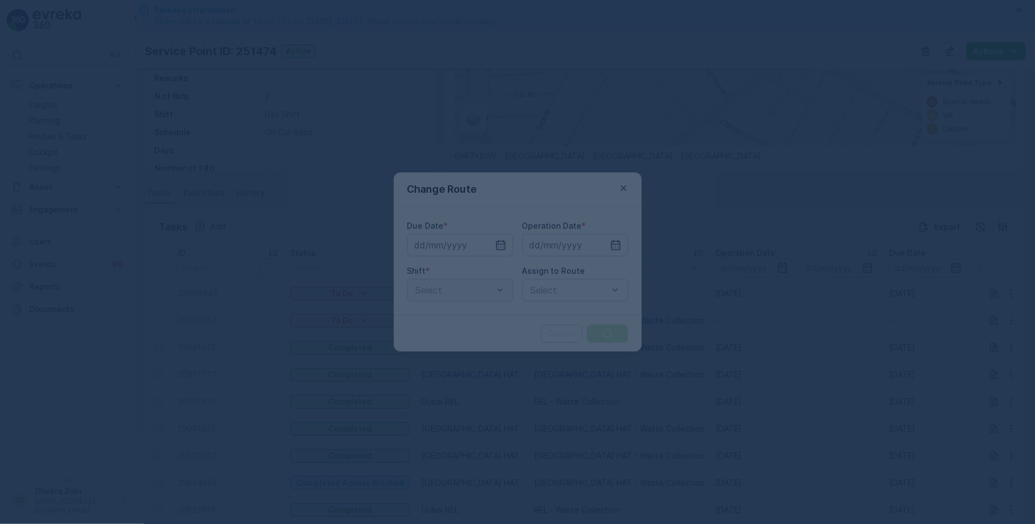
type input "[DATE]"
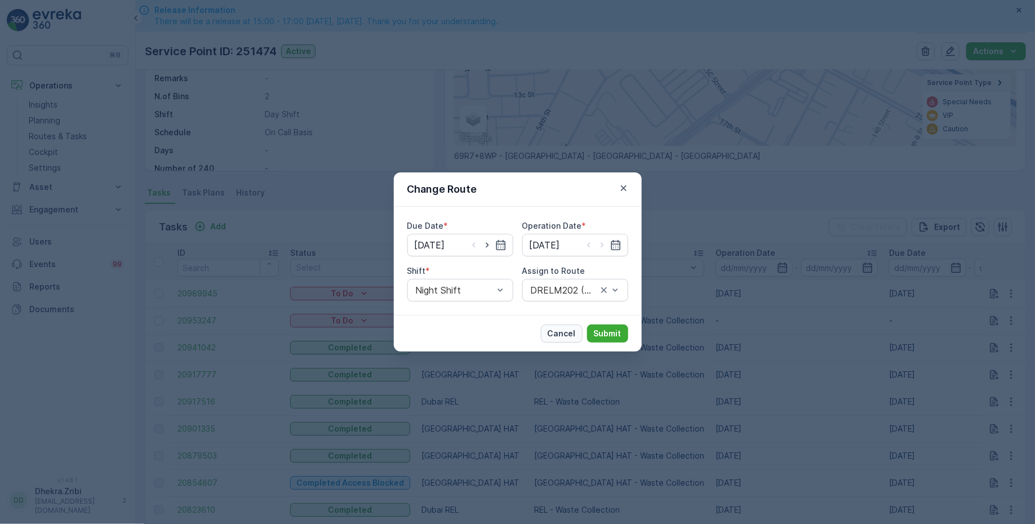
click at [570, 339] on p "Cancel" at bounding box center [562, 333] width 28 height 11
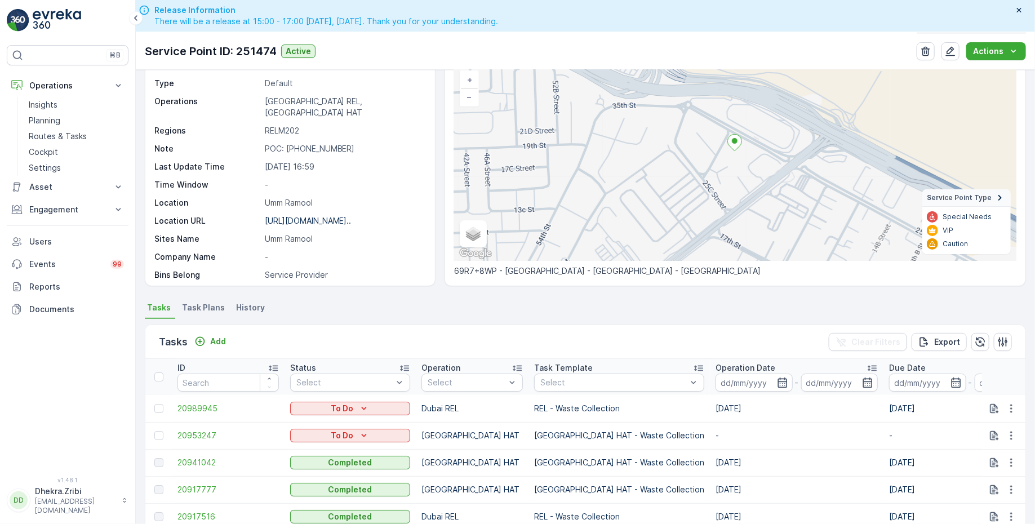
scroll to position [0, 0]
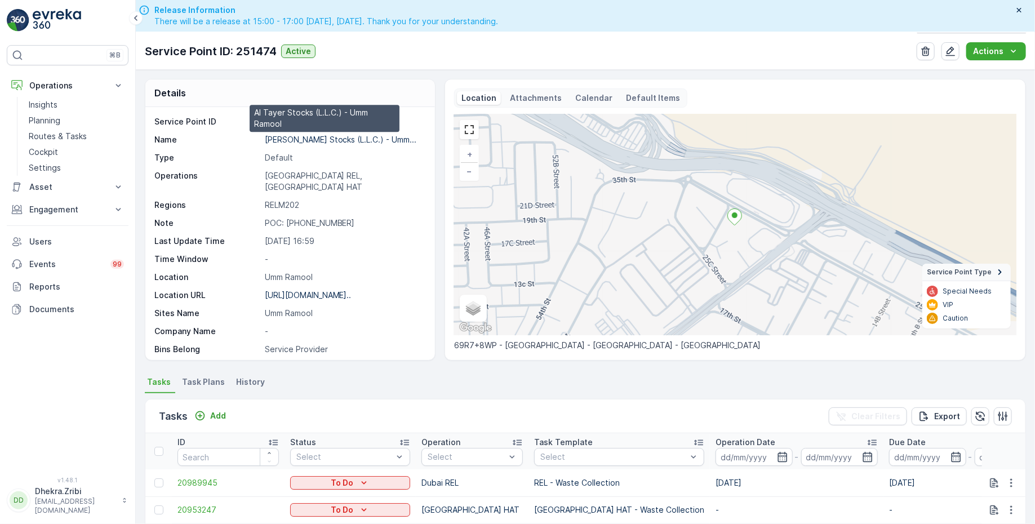
click at [318, 139] on p "Al Tayer Stocks (L.L.C.) - Umm..." at bounding box center [341, 140] width 152 height 10
click at [341, 142] on p "Al Tayer Stocks (L.L.C.) - Umm..." at bounding box center [341, 140] width 152 height 10
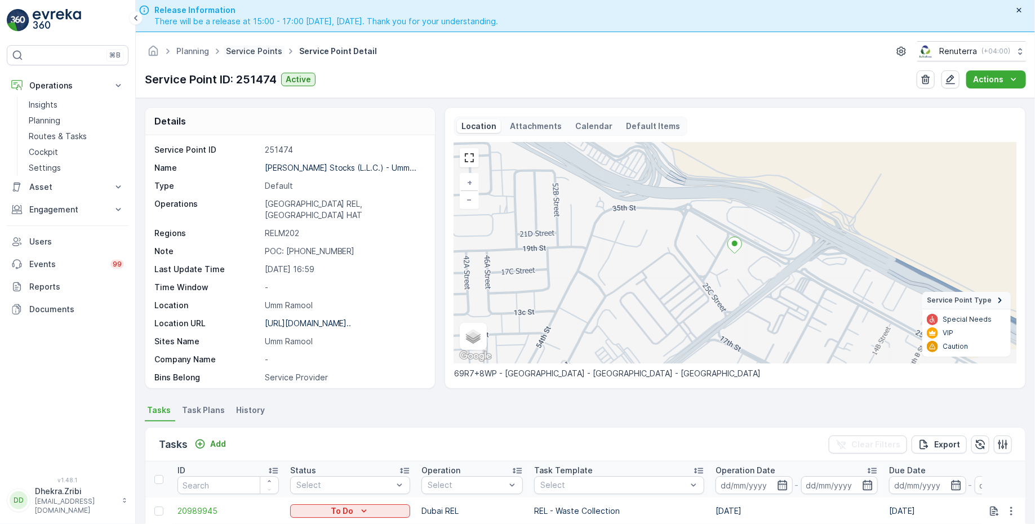
click at [253, 46] on link "Service Points" at bounding box center [254, 51] width 56 height 10
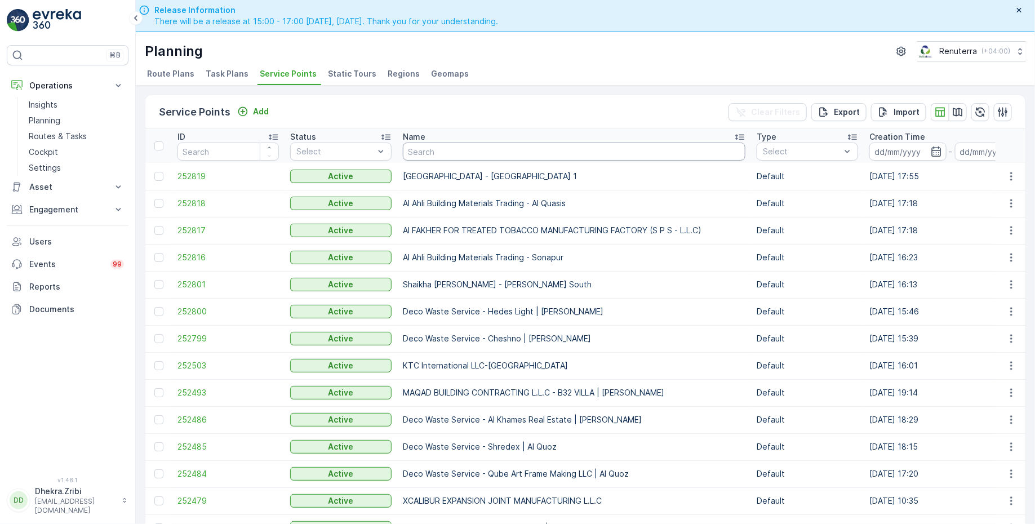
click at [450, 147] on input "text" at bounding box center [574, 152] width 343 height 18
type input "ktc"
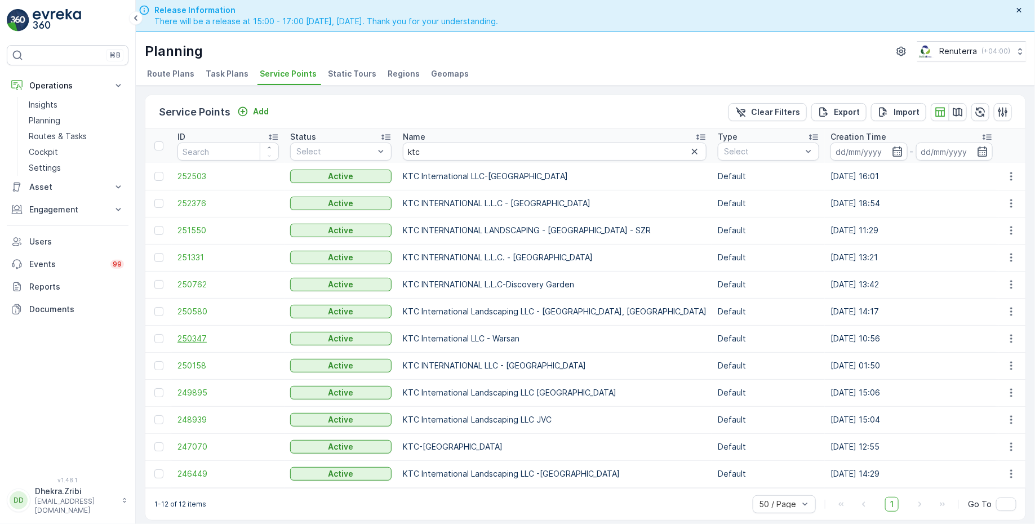
click at [191, 335] on span "250347" at bounding box center [228, 338] width 101 height 11
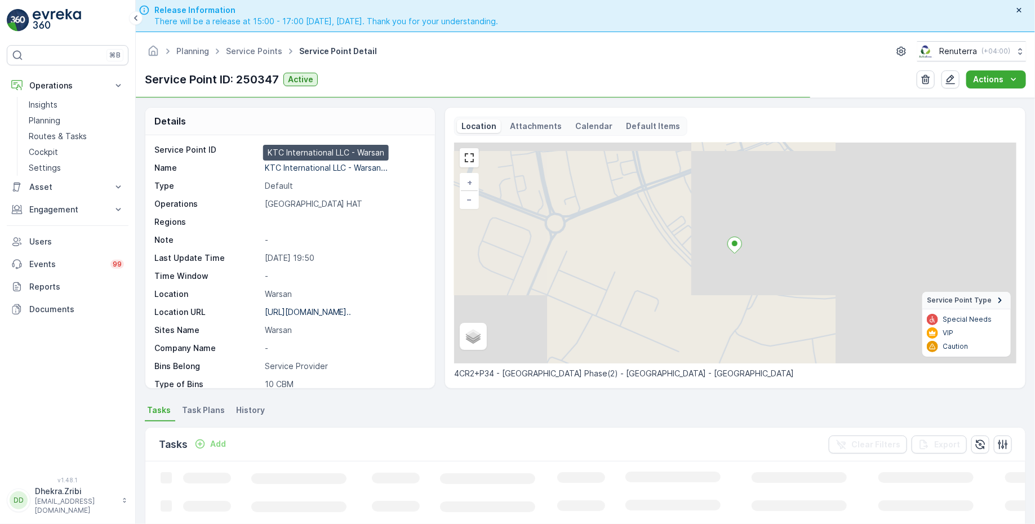
click at [276, 168] on p "KTC International LLC - Warsan..." at bounding box center [326, 168] width 123 height 10
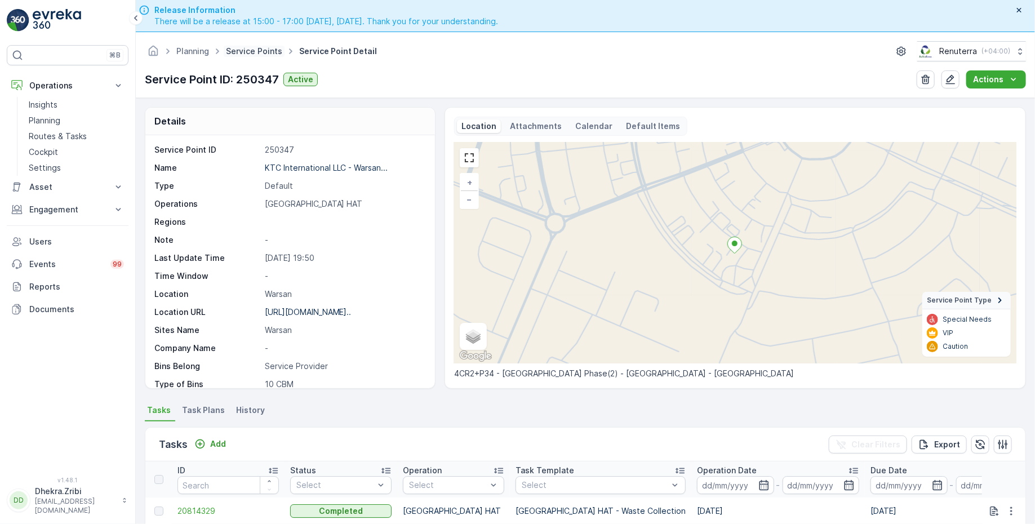
click at [254, 48] on link "Service Points" at bounding box center [254, 51] width 56 height 10
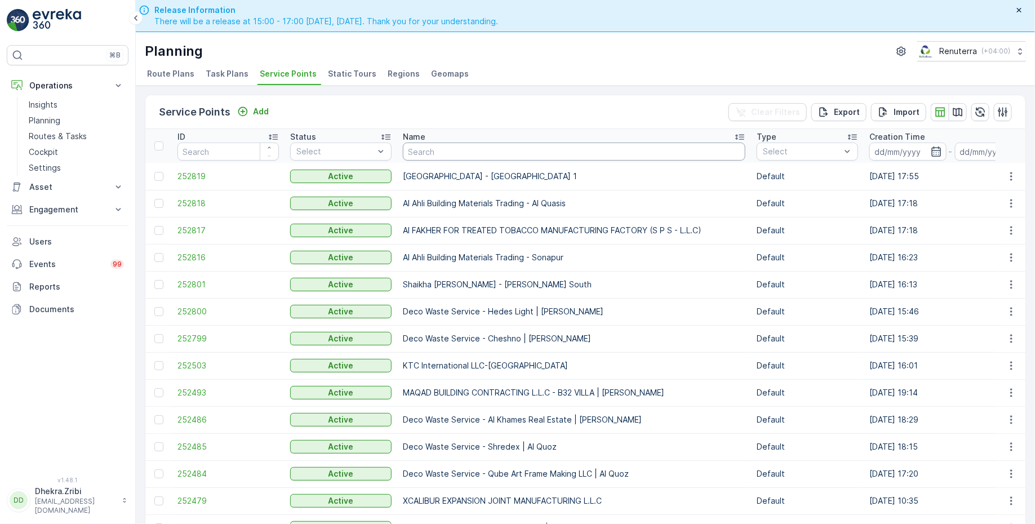
click at [437, 156] on input "text" at bounding box center [574, 152] width 343 height 18
type input "besix"
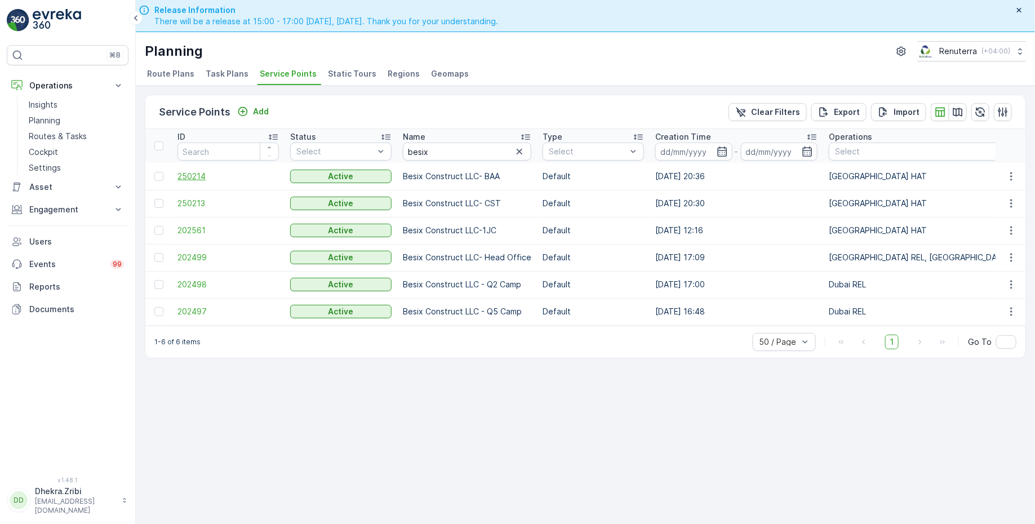
click at [203, 179] on span "250214" at bounding box center [228, 176] width 101 height 11
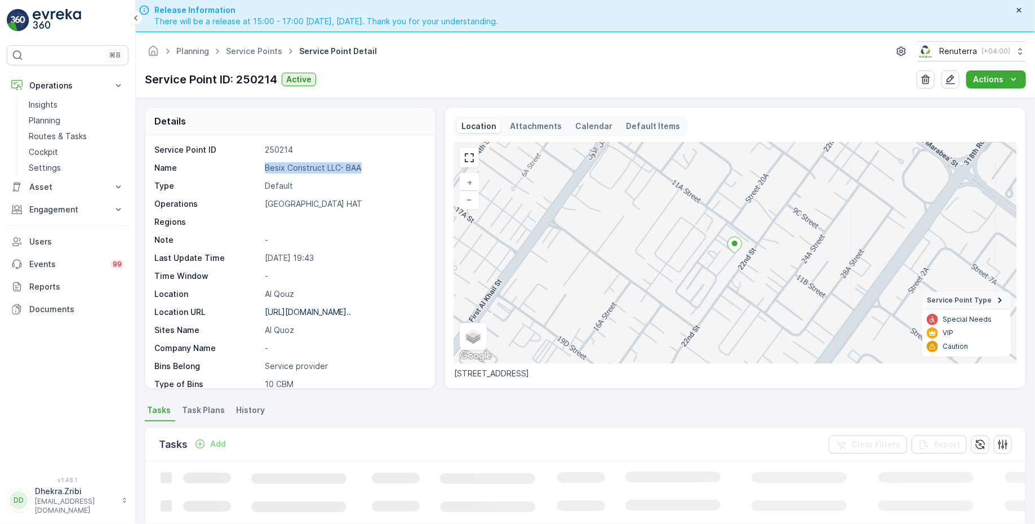
drag, startPoint x: 264, startPoint y: 167, endPoint x: 399, endPoint y: 170, distance: 134.7
click at [399, 170] on p "Besix Construct LLC- BAA" at bounding box center [344, 167] width 158 height 11
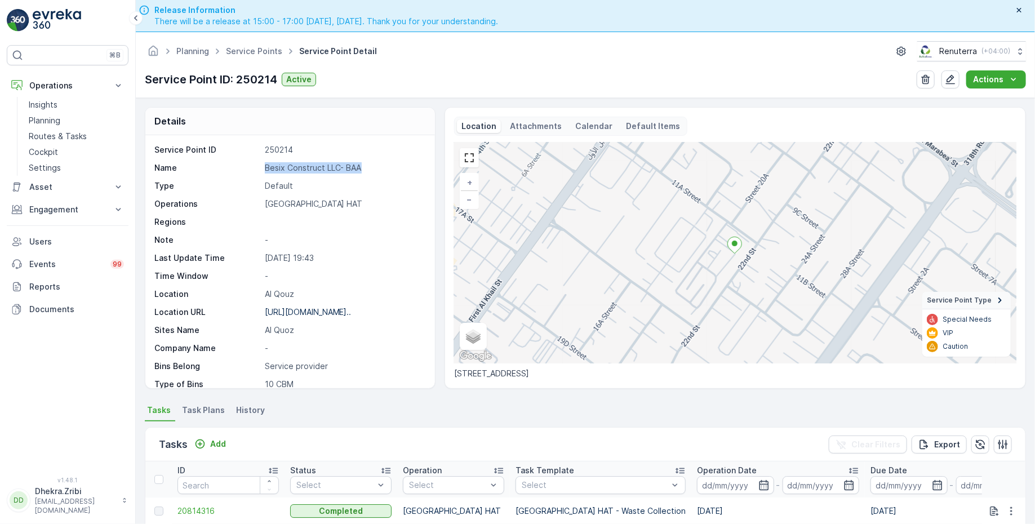
copy p "Besix Construct LLC- BAA"
click at [239, 52] on link "Service Points" at bounding box center [254, 51] width 56 height 10
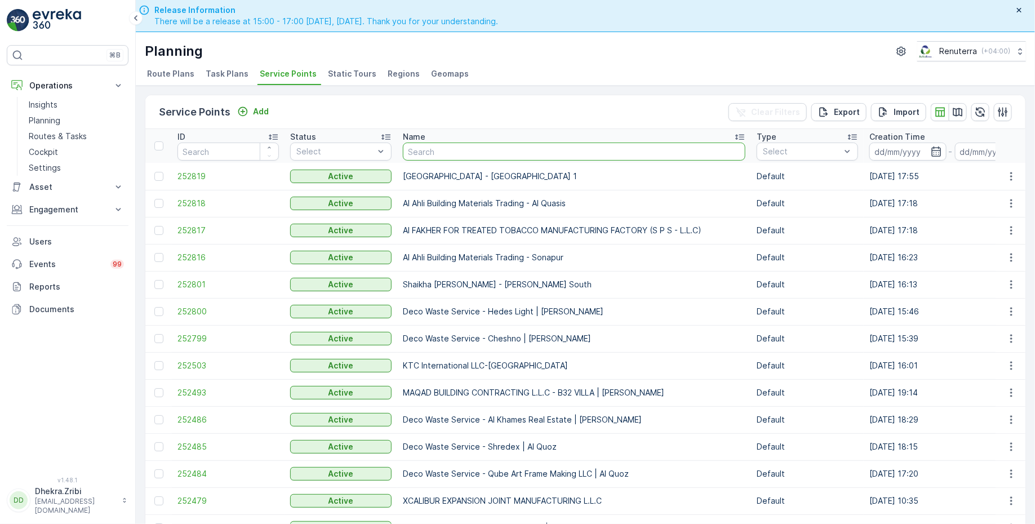
click at [461, 153] on input "text" at bounding box center [574, 152] width 343 height 18
type input "modern"
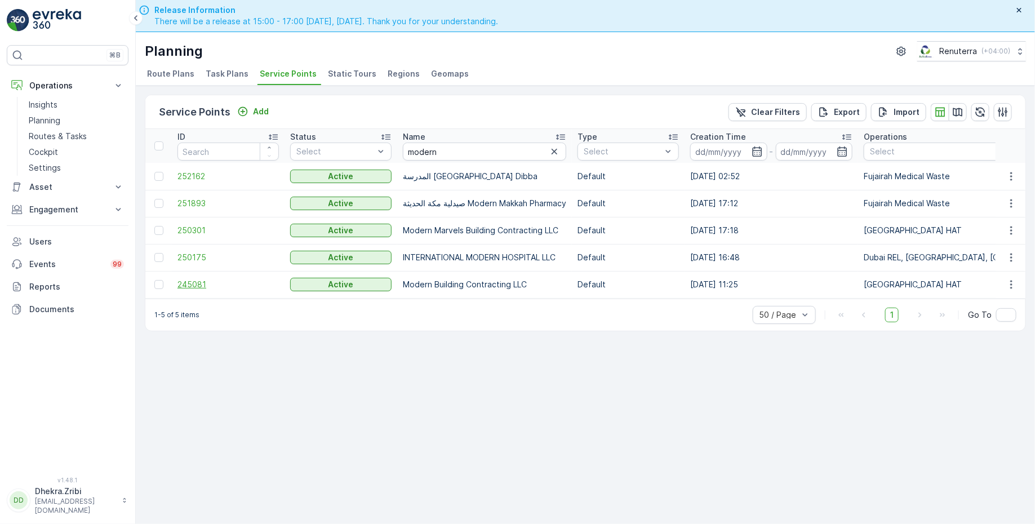
click at [199, 283] on span "245081" at bounding box center [228, 284] width 101 height 11
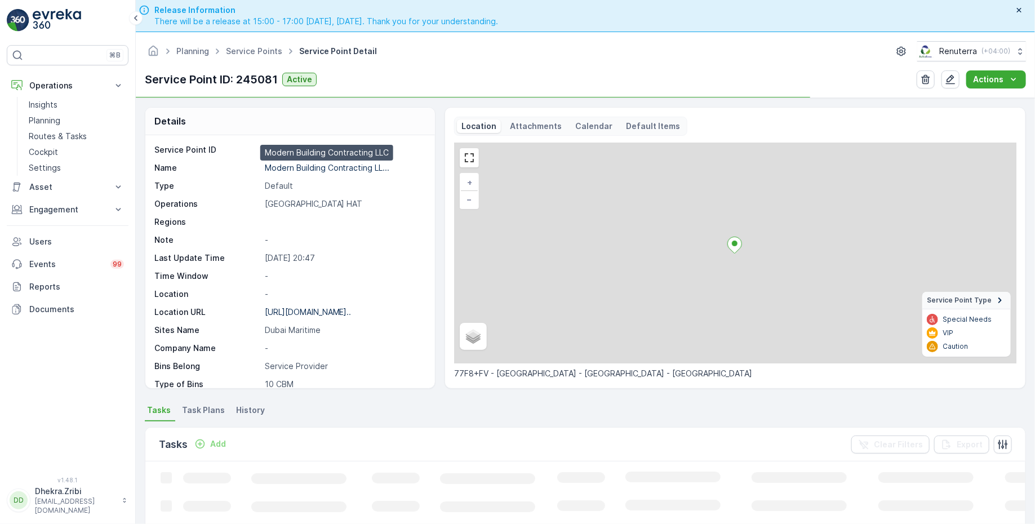
click at [311, 166] on p "Modern Building Contracting LL..." at bounding box center [327, 168] width 125 height 10
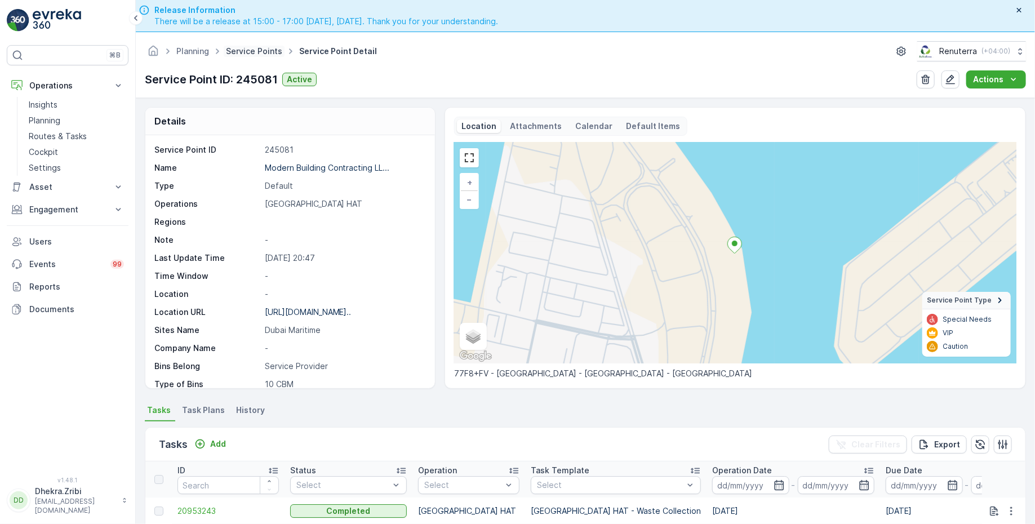
click at [234, 54] on link "Service Points" at bounding box center [254, 51] width 56 height 10
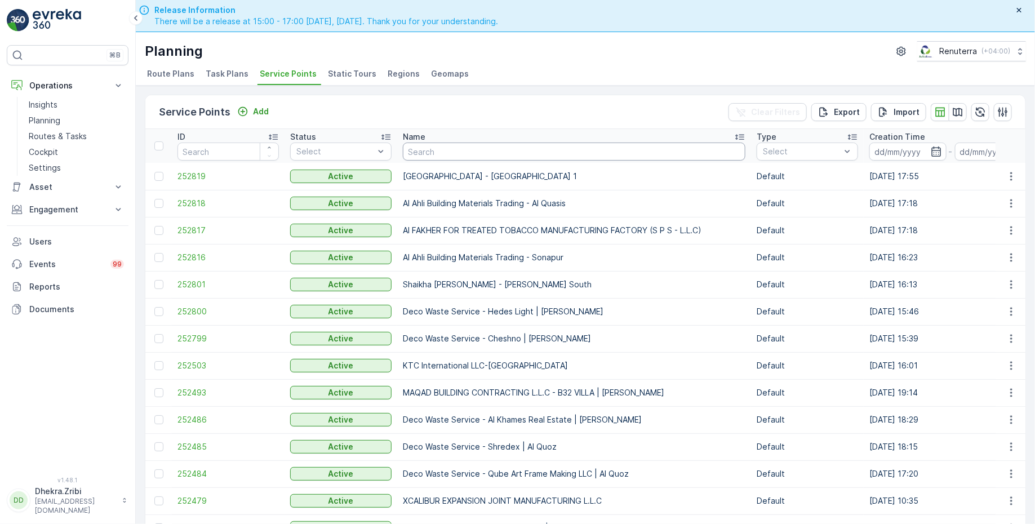
click at [446, 144] on input "text" at bounding box center [574, 152] width 343 height 18
type input "JB"
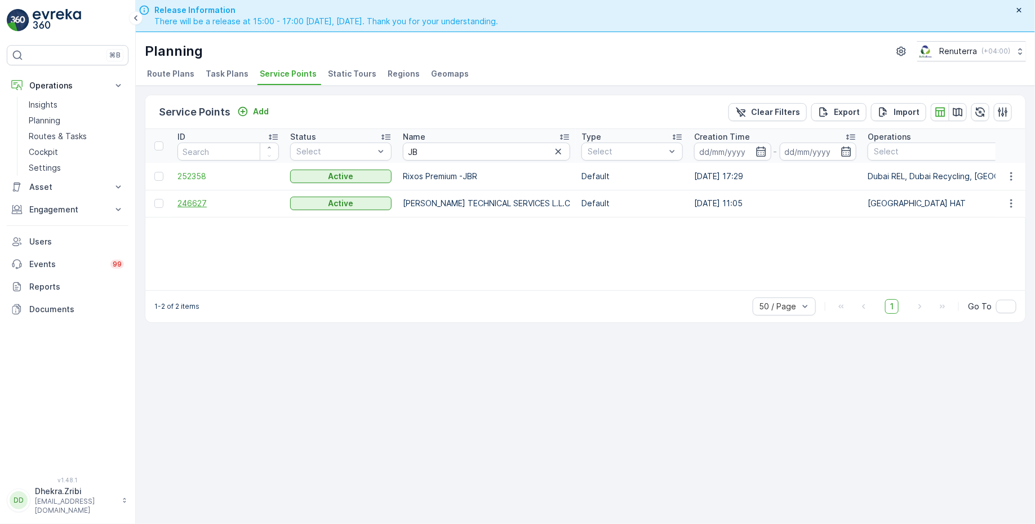
click at [193, 201] on span "246627" at bounding box center [228, 203] width 101 height 11
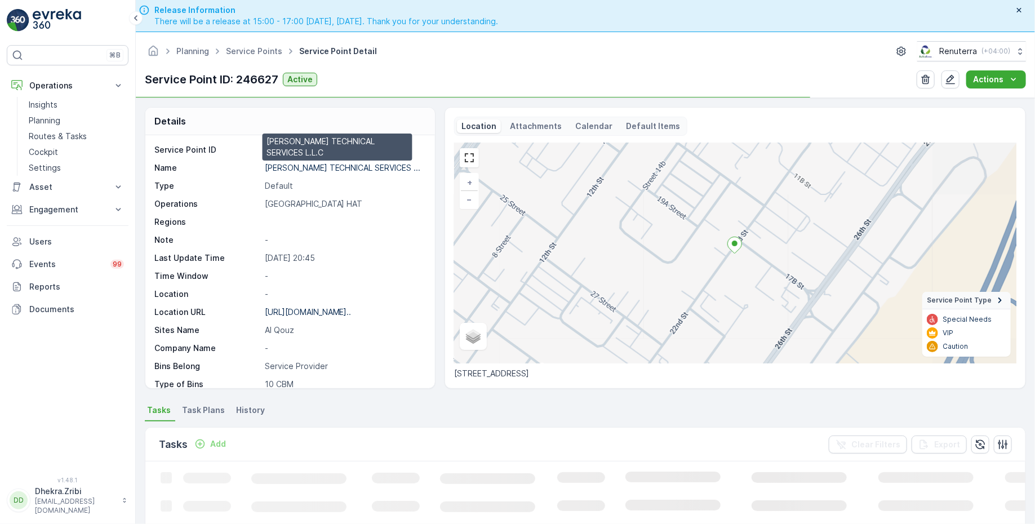
click at [311, 165] on p "JB GOODWIN TECHNICAL SERVICES ..." at bounding box center [343, 168] width 156 height 10
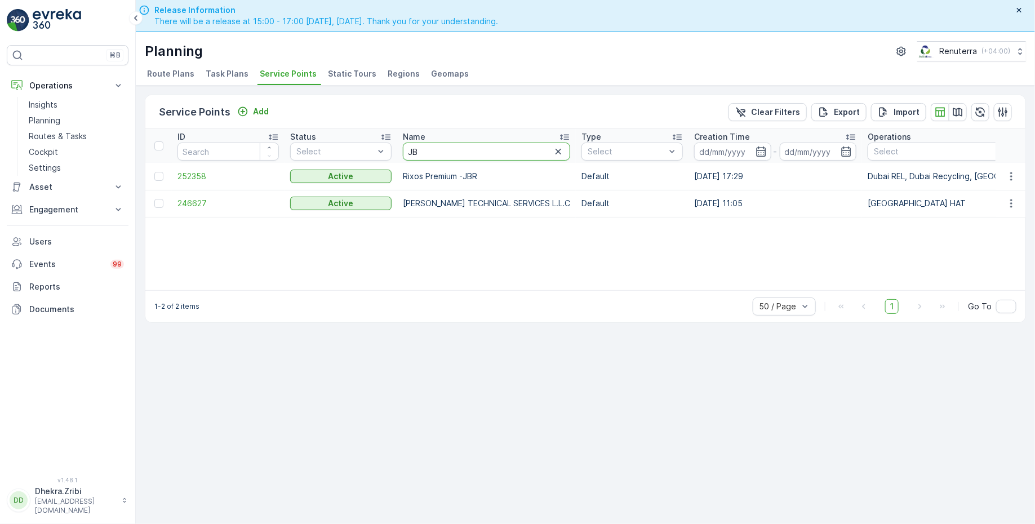
drag, startPoint x: 429, startPoint y: 149, endPoint x: 394, endPoint y: 147, distance: 35.6
type input "belg"
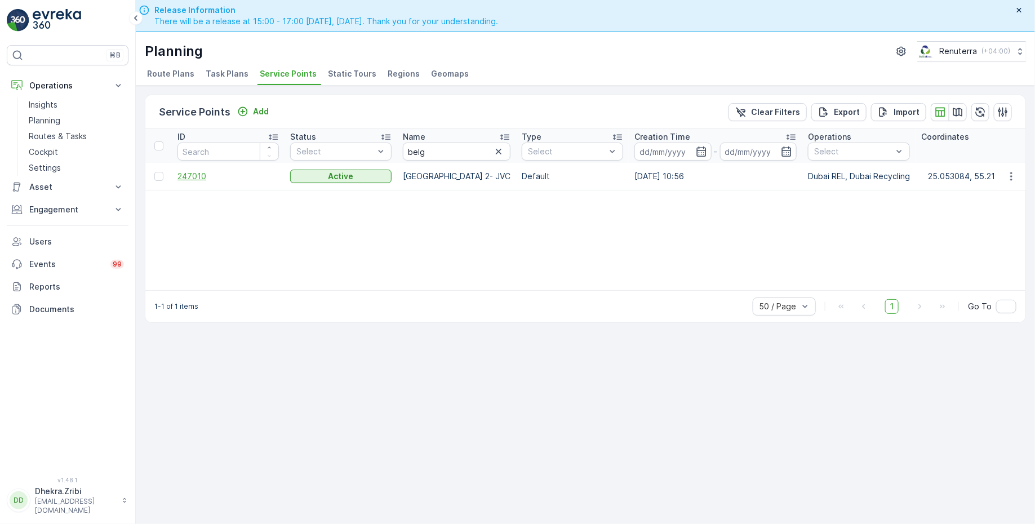
click at [192, 175] on span "247010" at bounding box center [228, 176] width 101 height 11
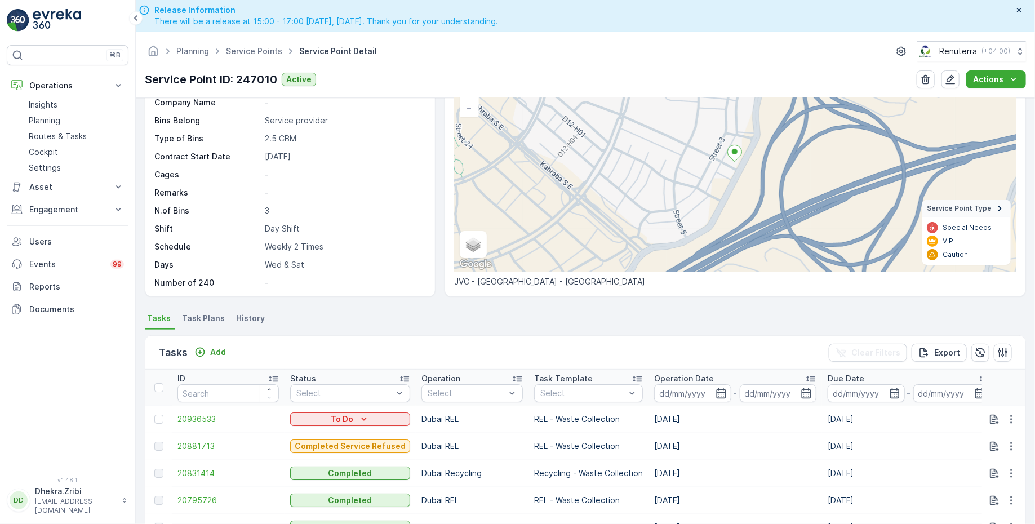
scroll to position [95, 0]
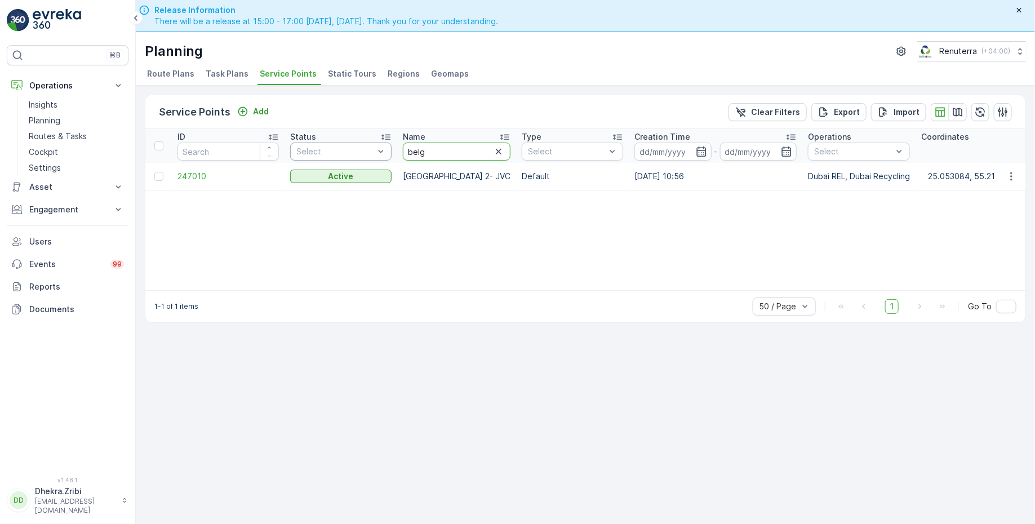
drag, startPoint x: 431, startPoint y: 147, endPoint x: 387, endPoint y: 144, distance: 44.6
type input "zah"
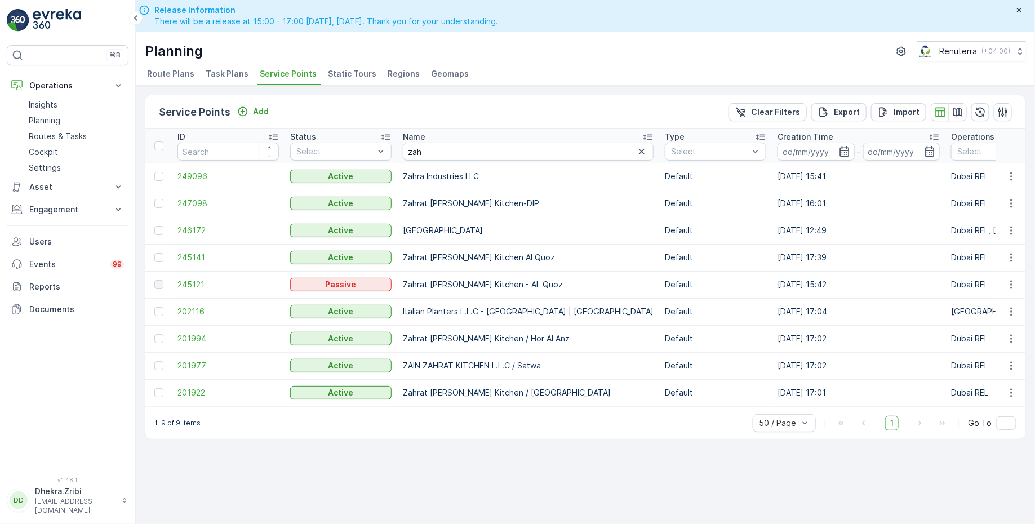
click at [194, 329] on td "201994" at bounding box center [228, 338] width 113 height 27
click at [196, 338] on span "201994" at bounding box center [228, 338] width 101 height 11
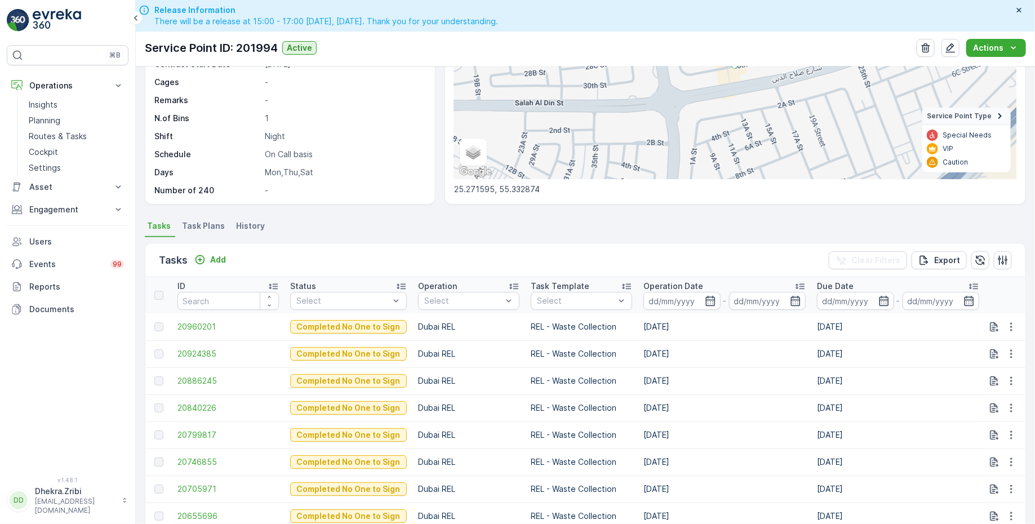
scroll to position [153, 0]
click at [205, 223] on span "Task Plans" at bounding box center [203, 225] width 43 height 11
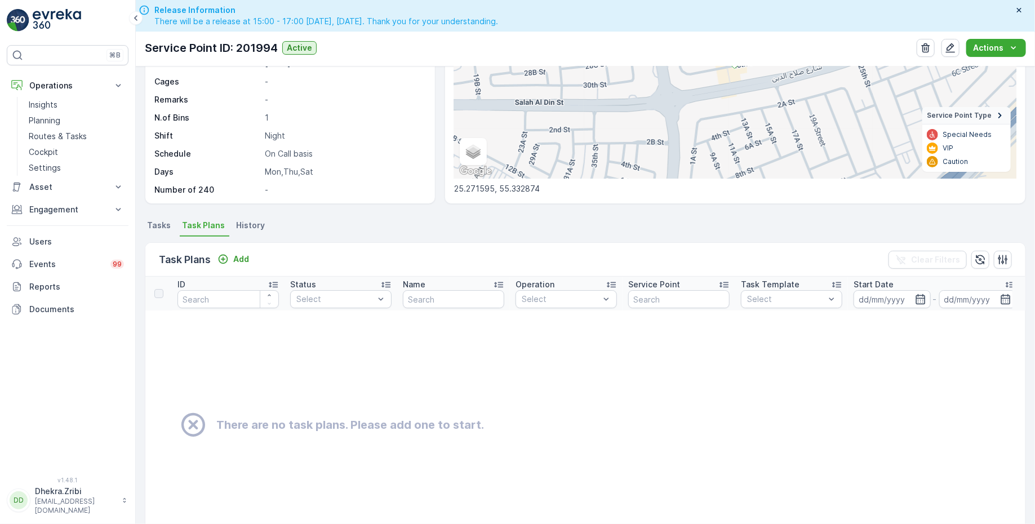
click at [165, 225] on span "Tasks" at bounding box center [159, 225] width 24 height 11
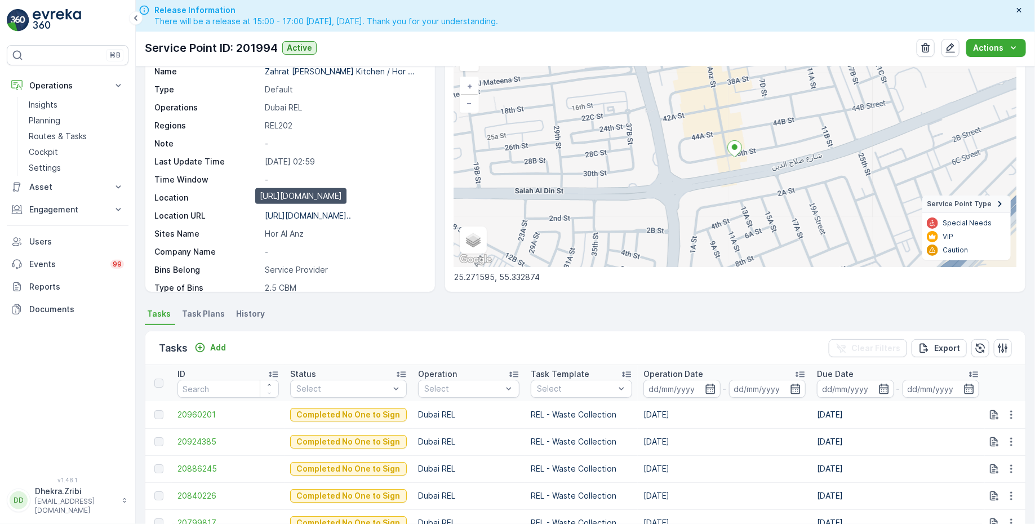
scroll to position [72, 0]
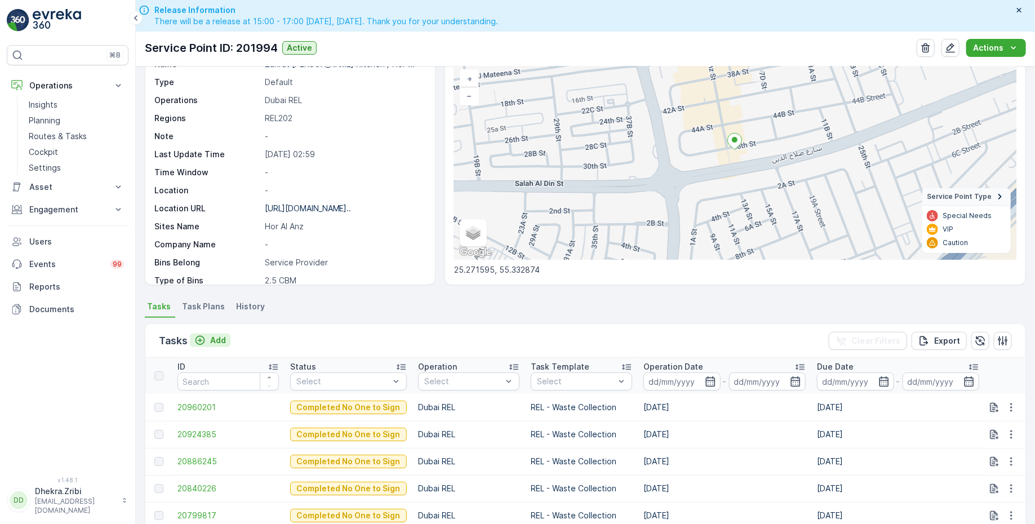
click at [217, 342] on p "Add" at bounding box center [218, 340] width 16 height 11
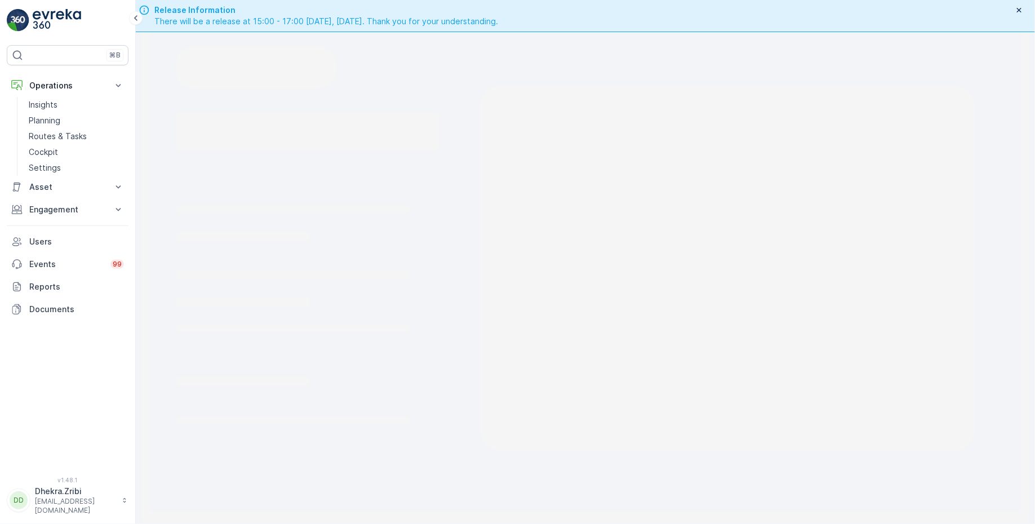
scroll to position [32, 0]
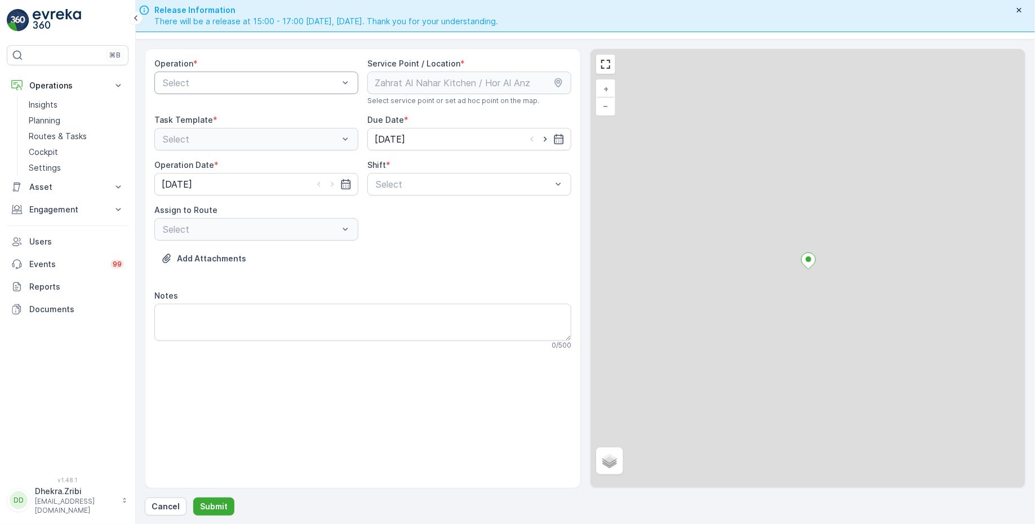
click at [258, 86] on div at bounding box center [251, 83] width 178 height 10
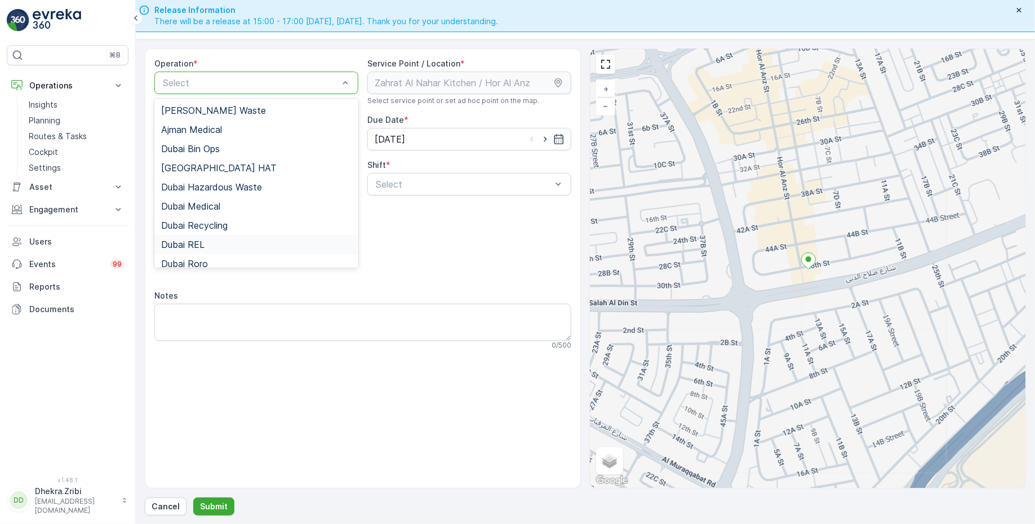
click at [208, 237] on div "Dubai REL" at bounding box center [256, 244] width 204 height 19
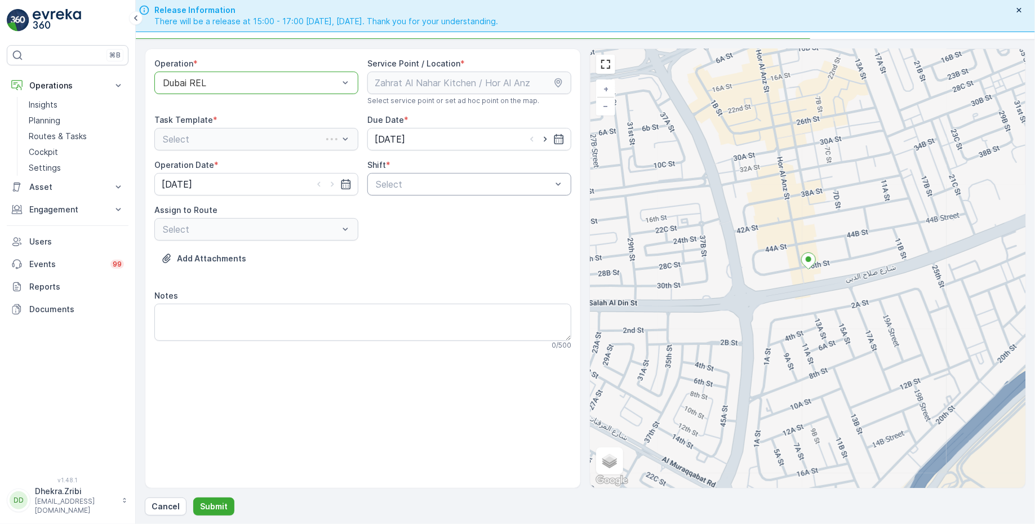
click at [429, 184] on div at bounding box center [464, 184] width 178 height 10
click at [389, 234] on span "Night Shift" at bounding box center [397, 231] width 46 height 10
click at [285, 231] on div "Select" at bounding box center [256, 229] width 204 height 23
click at [285, 231] on div at bounding box center [251, 229] width 178 height 10
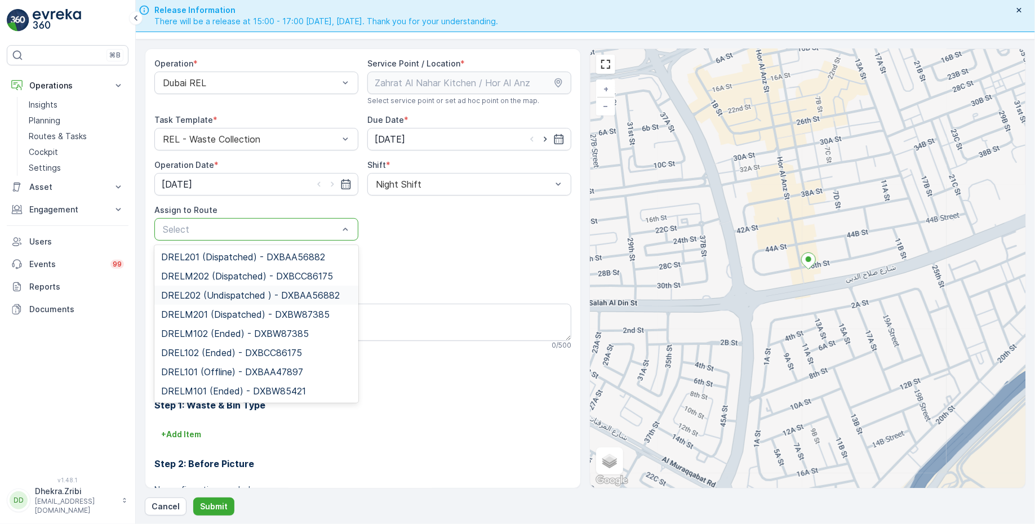
click at [215, 296] on span "DREL202 (Undispatched ) - DXBAA56882" at bounding box center [250, 295] width 179 height 10
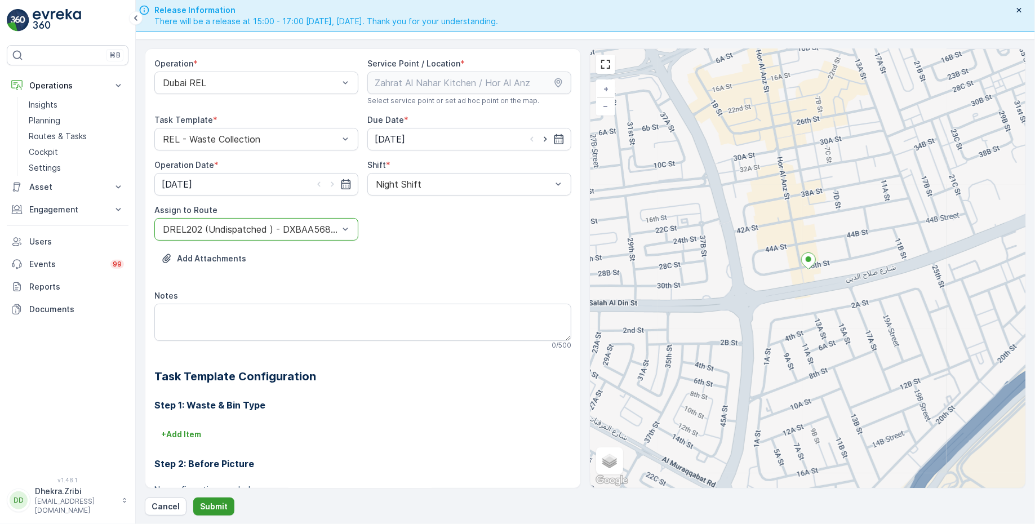
click at [219, 507] on p "Submit" at bounding box center [214, 506] width 28 height 11
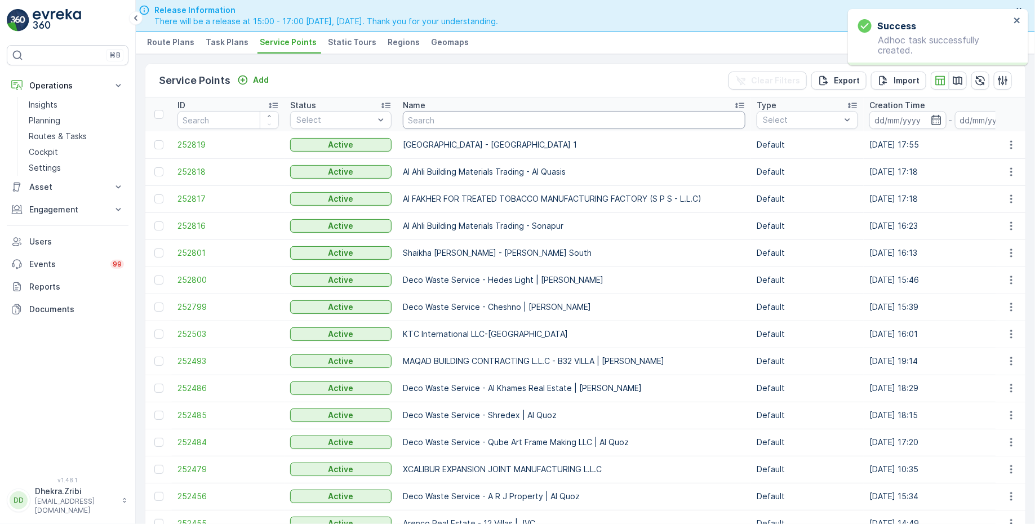
click at [414, 116] on input "text" at bounding box center [574, 120] width 343 height 18
type input "tulipa"
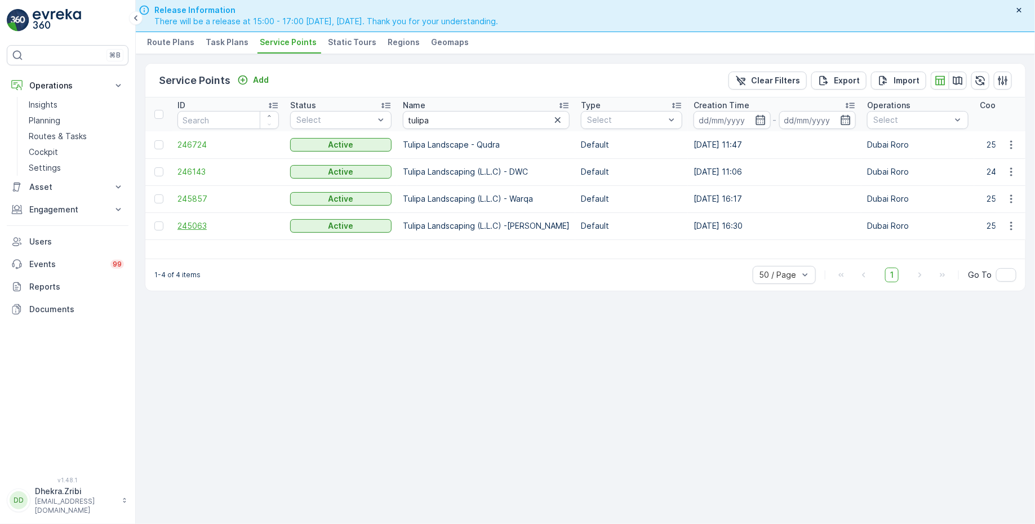
click at [201, 222] on span "245063" at bounding box center [228, 225] width 101 height 11
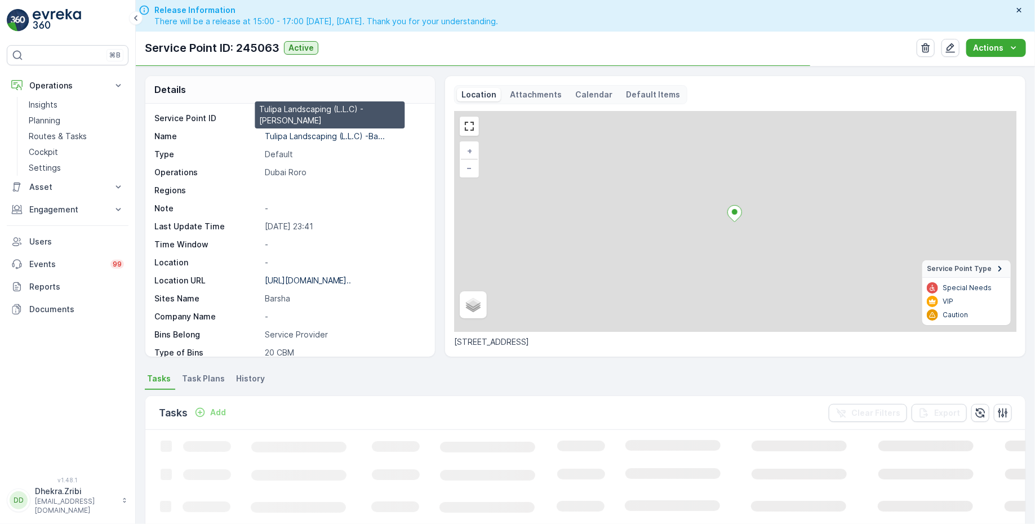
click at [299, 135] on p "Tulipa Landscaping (L.L.C) -Ba..." at bounding box center [325, 136] width 121 height 10
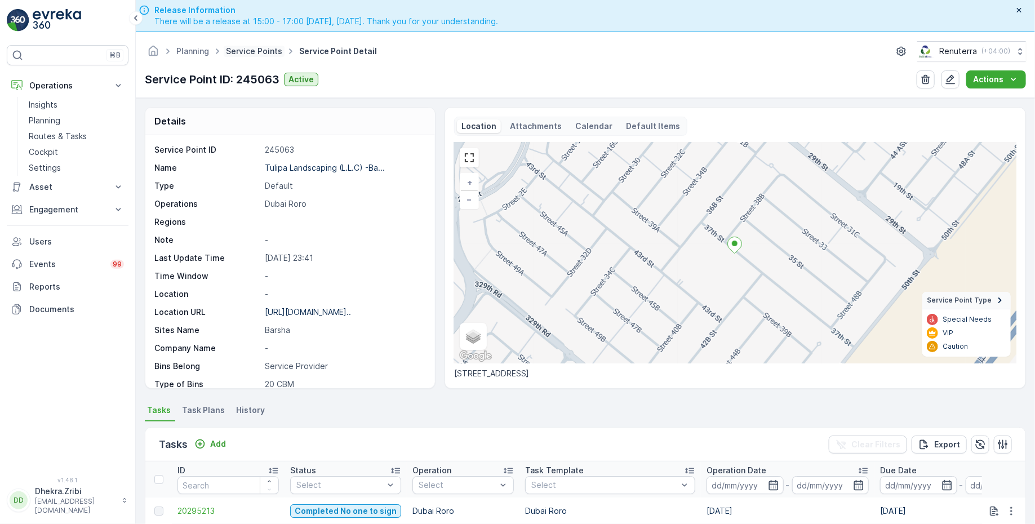
click at [268, 48] on link "Service Points" at bounding box center [254, 51] width 56 height 10
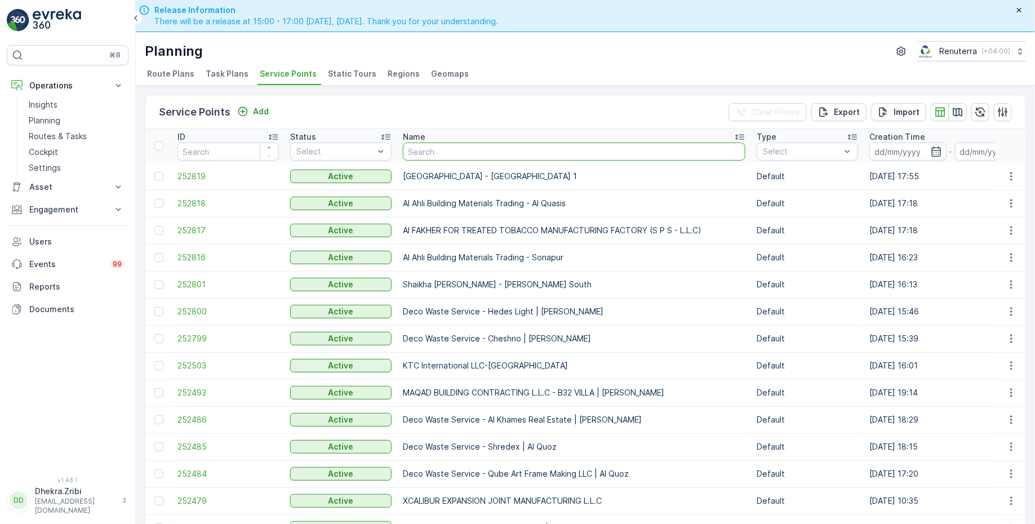
click at [432, 154] on input "text" at bounding box center [574, 152] width 343 height 18
paste input "MUSABBEH [PERSON_NAME] (Al Fattan Properties LLC)"
type input "MUSABBEH [PERSON_NAME] (Al Fattan Properties LLC)"
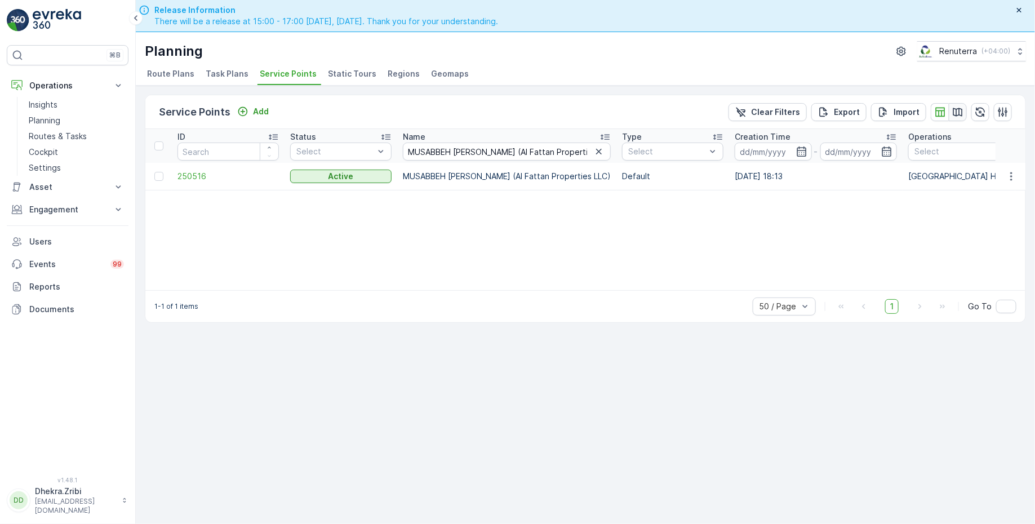
click at [955, 110] on icon "button" at bounding box center [958, 112] width 11 height 11
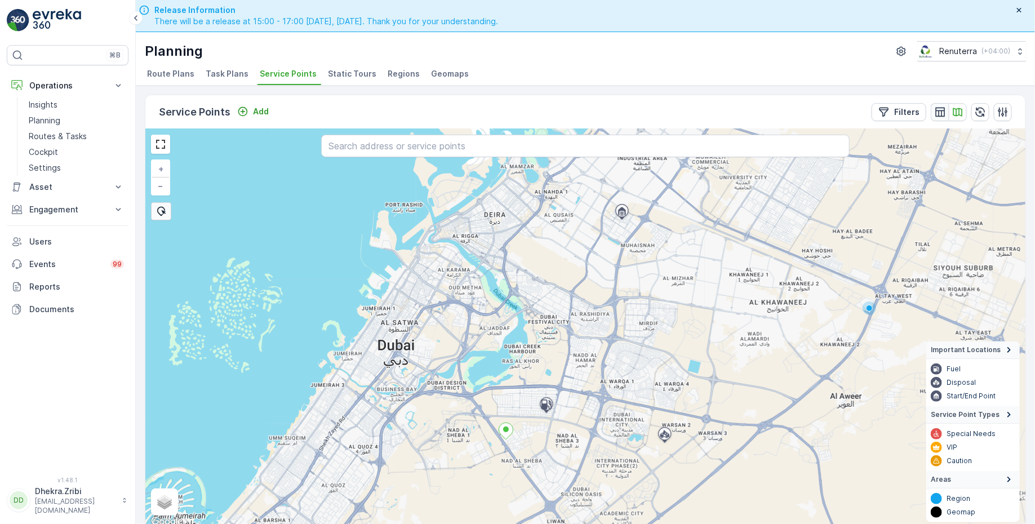
click at [945, 108] on icon "button" at bounding box center [941, 112] width 10 height 10
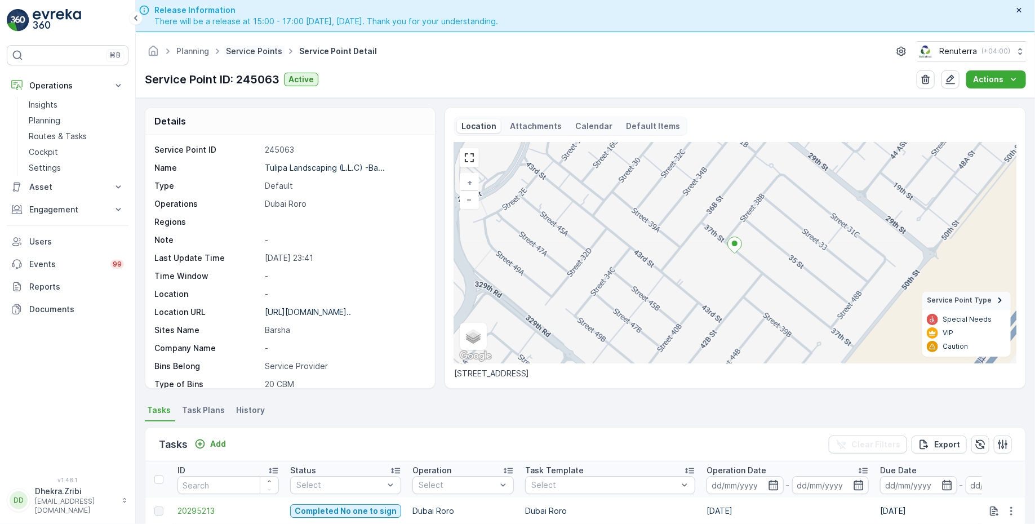
click at [260, 48] on link "Service Points" at bounding box center [254, 51] width 56 height 10
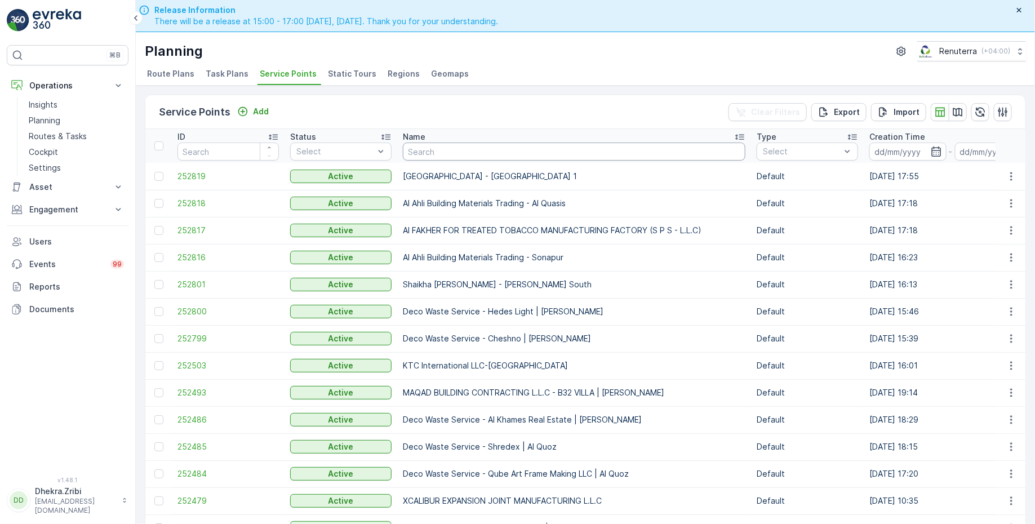
click at [419, 148] on input "text" at bounding box center [574, 152] width 343 height 18
paste input "Reliable Properties LLC-[GEOGRAPHIC_DATA]"
type input "Reliable Properties LLC-[GEOGRAPHIC_DATA]"
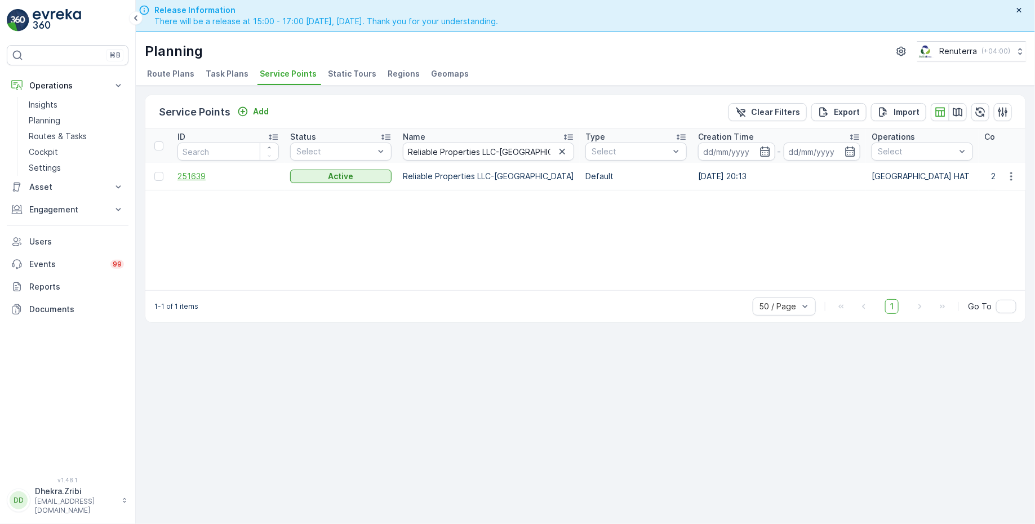
click at [198, 174] on span "251639" at bounding box center [228, 176] width 101 height 11
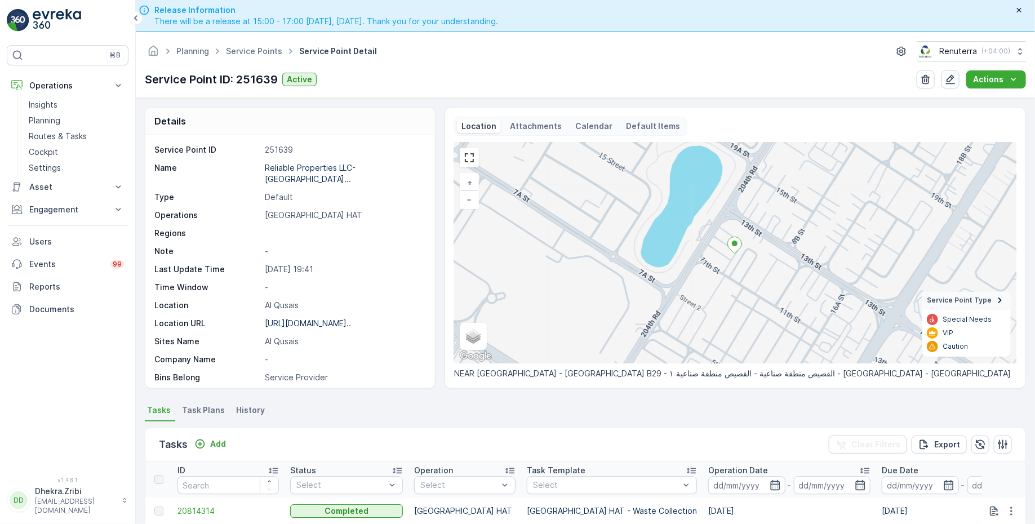
click at [216, 433] on div "Tasks Add Clear Filters Export" at bounding box center [585, 445] width 880 height 34
click at [216, 441] on p "Add" at bounding box center [218, 443] width 16 height 11
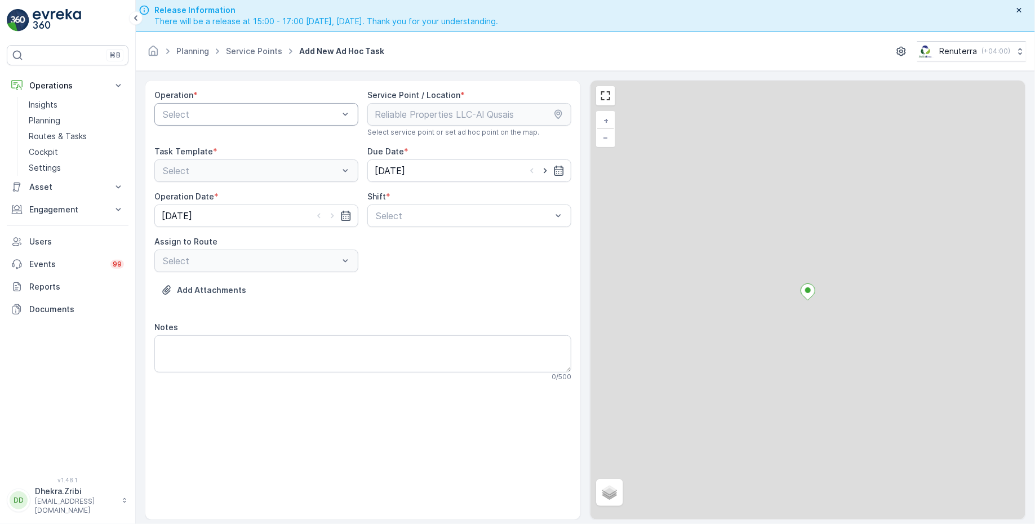
click at [279, 114] on div at bounding box center [251, 114] width 178 height 10
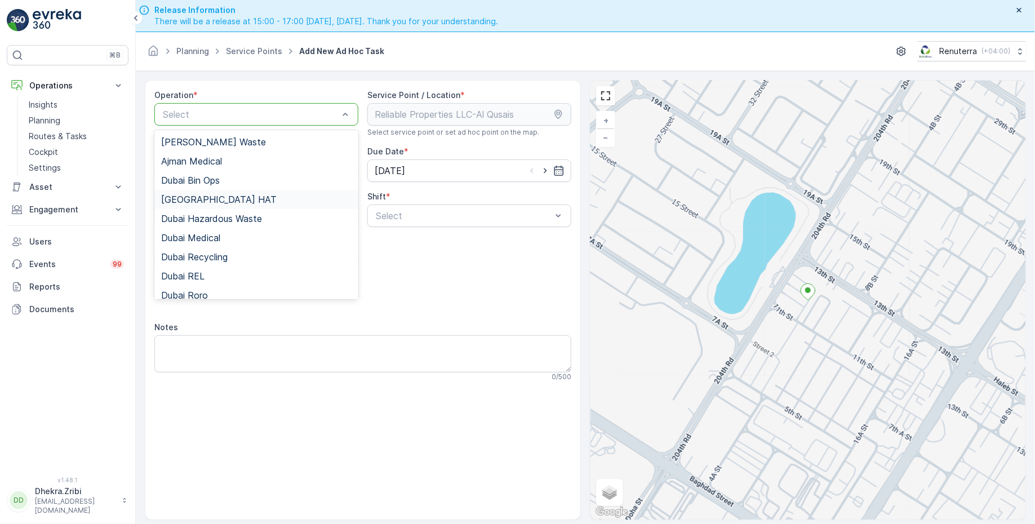
click at [216, 197] on div "[GEOGRAPHIC_DATA] HAT" at bounding box center [256, 199] width 191 height 10
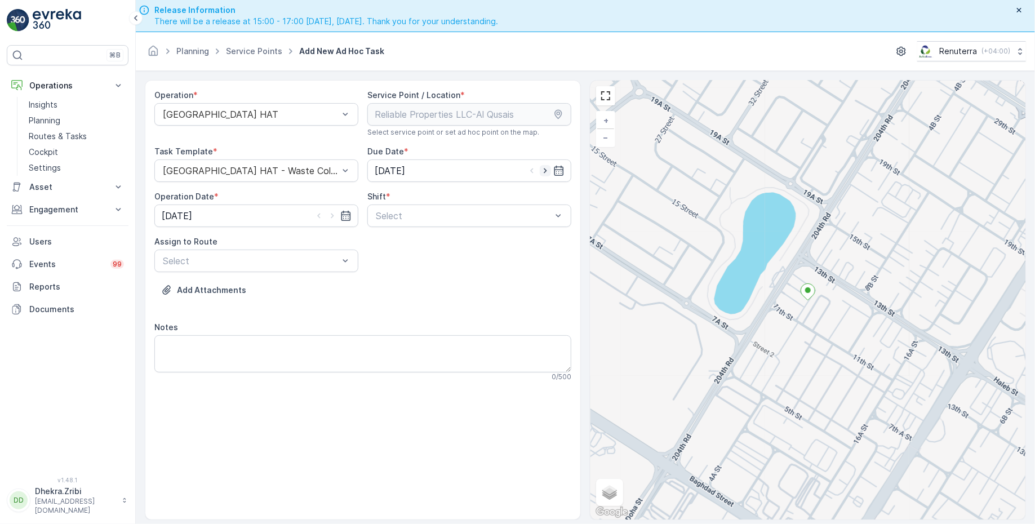
click at [549, 167] on icon "button" at bounding box center [545, 170] width 11 height 11
type input "[DATE]"
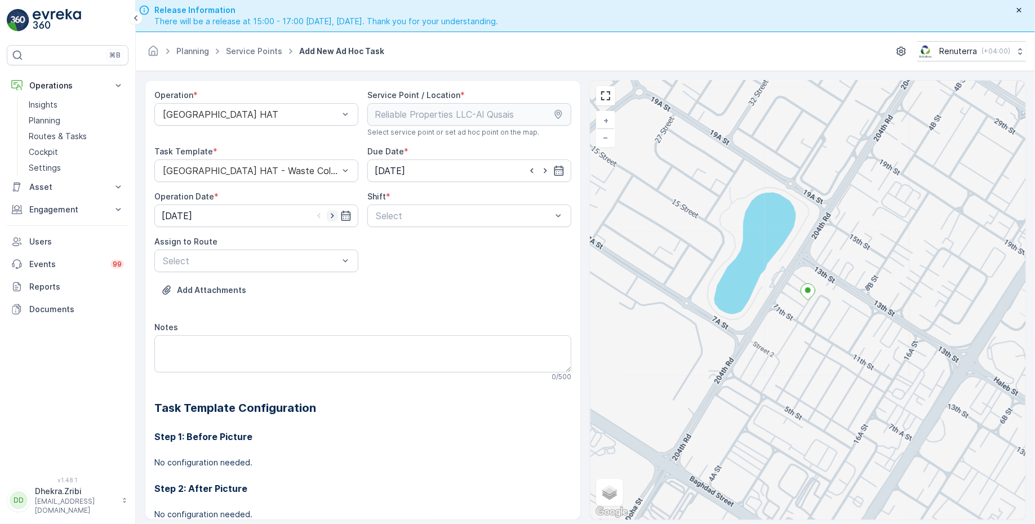
click at [331, 212] on icon "button" at bounding box center [332, 215] width 11 height 11
type input "[DATE]"
click at [444, 211] on div at bounding box center [464, 216] width 178 height 10
click at [418, 243] on div "Day Shift" at bounding box center [469, 243] width 191 height 10
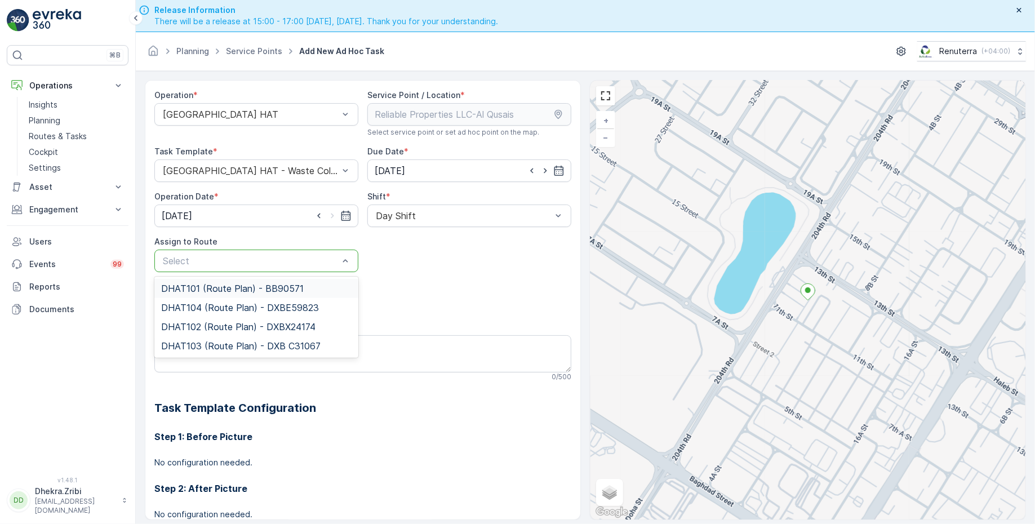
click at [269, 285] on span "DHAT101 (Route Plan) - BB90571" at bounding box center [232, 288] width 143 height 10
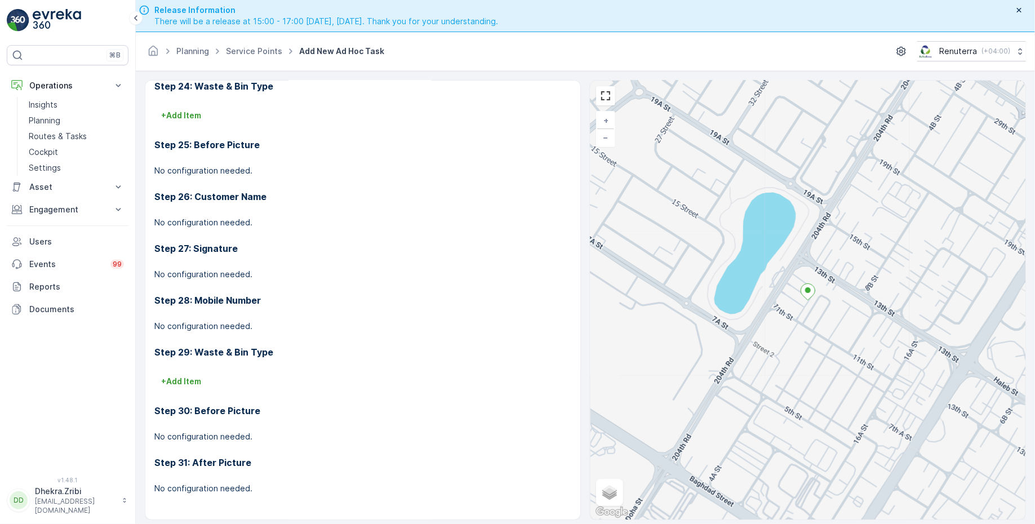
scroll to position [32, 0]
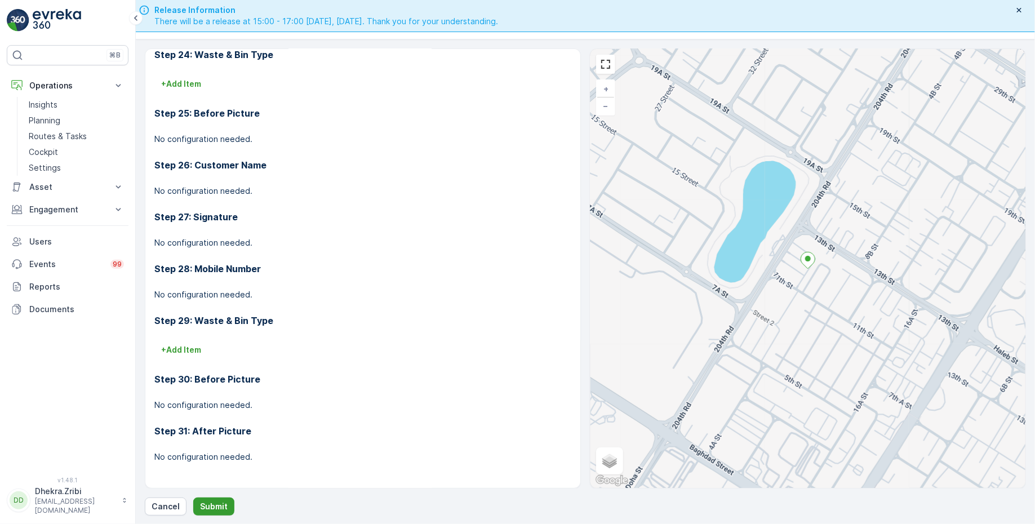
click at [212, 505] on p "Submit" at bounding box center [214, 506] width 28 height 11
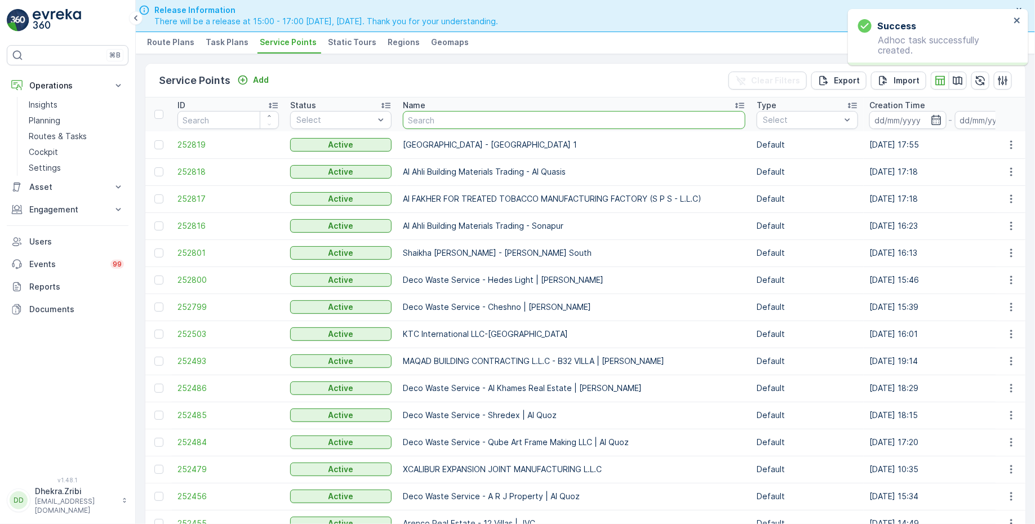
click at [442, 125] on input "text" at bounding box center [574, 120] width 343 height 18
paste input "Italian Planters L.L.C -R1082 – Wasl Village + Retail – [GEOGRAPHIC_DATA]"
type input "Italian Planters L.L.C -R1082 – Wasl Village + Retail – [GEOGRAPHIC_DATA]"
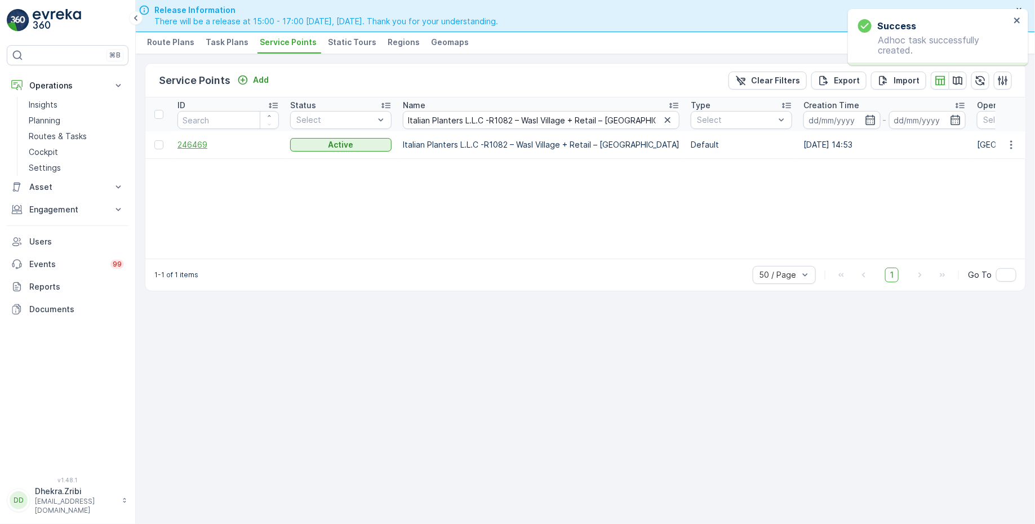
click at [202, 144] on span "246469" at bounding box center [228, 144] width 101 height 11
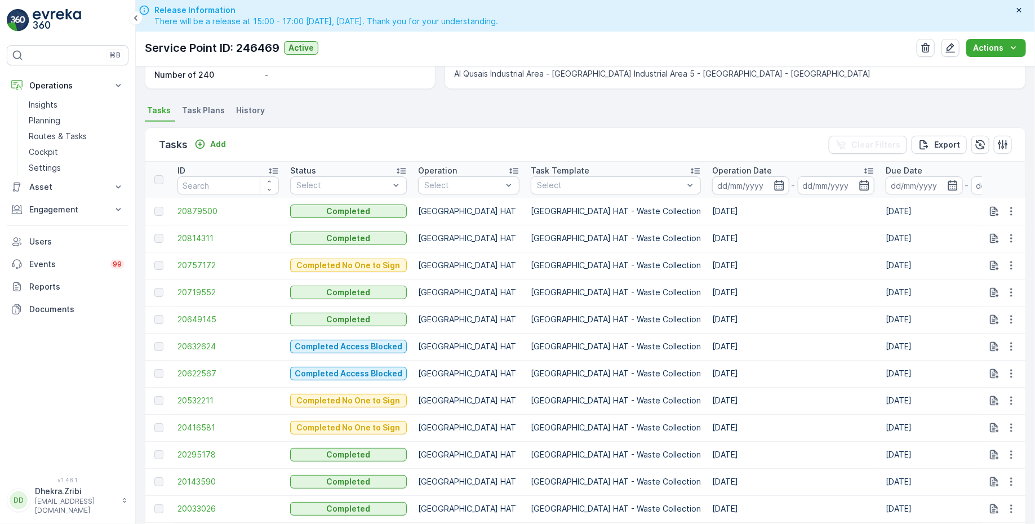
scroll to position [258, 0]
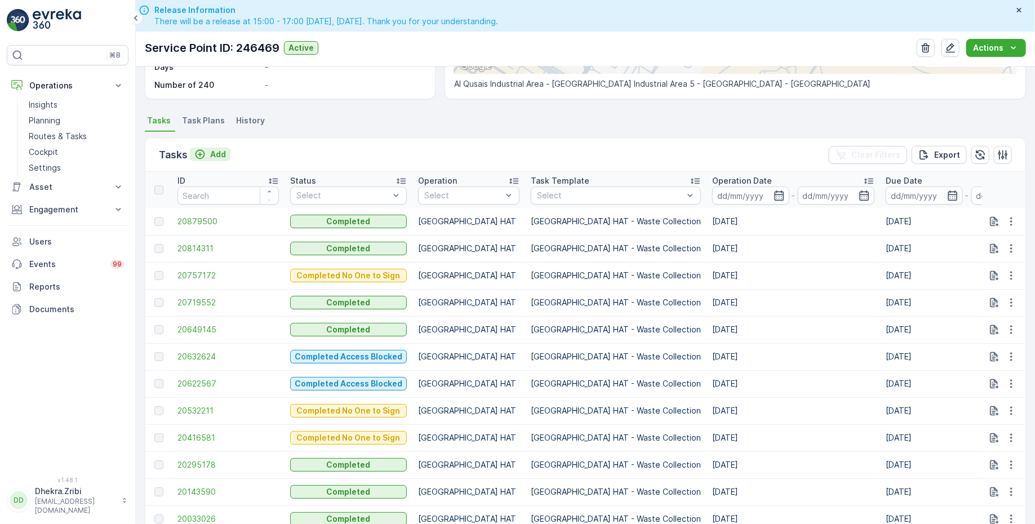
click at [219, 156] on p "Add" at bounding box center [218, 154] width 16 height 11
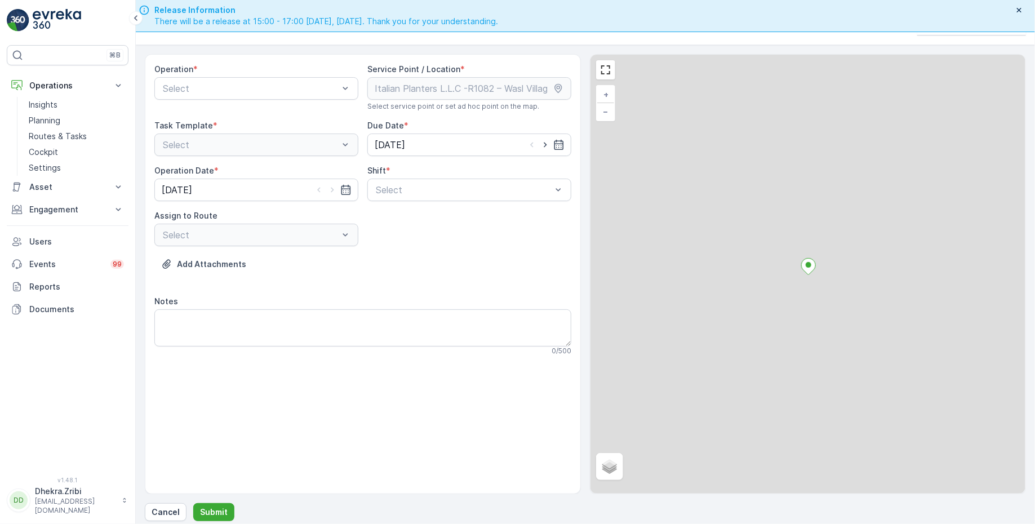
scroll to position [32, 0]
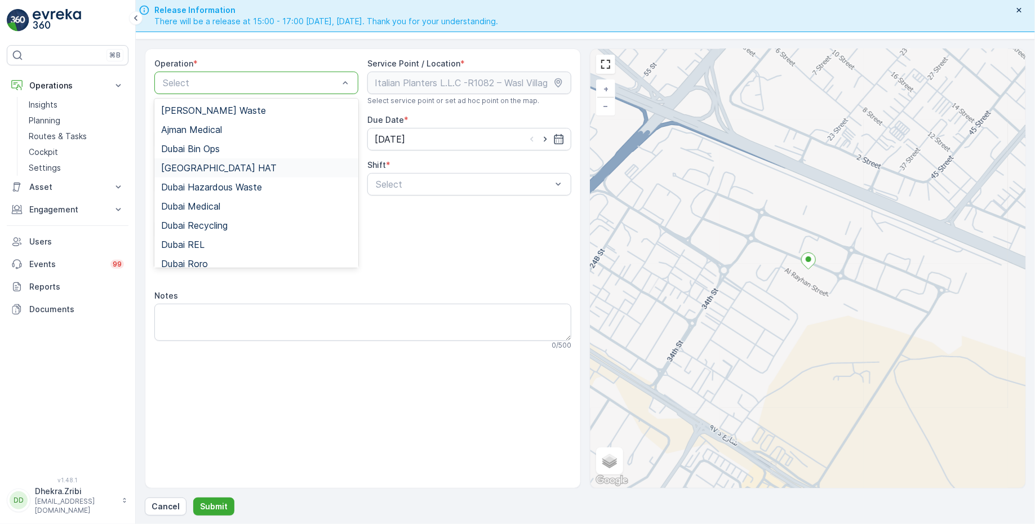
click at [204, 166] on span "[GEOGRAPHIC_DATA] HAT" at bounding box center [219, 168] width 116 height 10
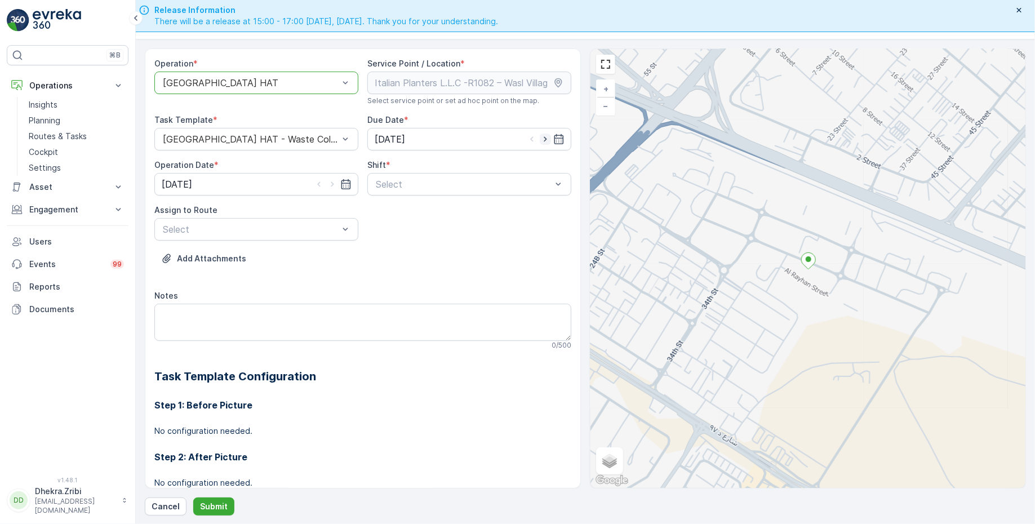
click at [544, 139] on icon "button" at bounding box center [545, 139] width 11 height 11
type input "[DATE]"
click at [332, 184] on icon "button" at bounding box center [332, 184] width 11 height 11
type input "[DATE]"
click at [380, 186] on div at bounding box center [464, 184] width 178 height 10
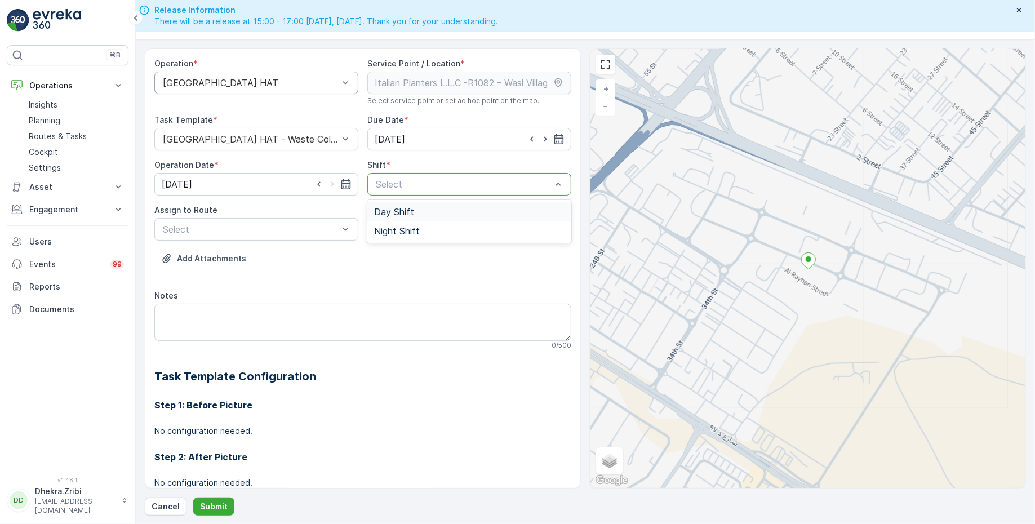
click at [388, 213] on span "Day Shift" at bounding box center [394, 212] width 40 height 10
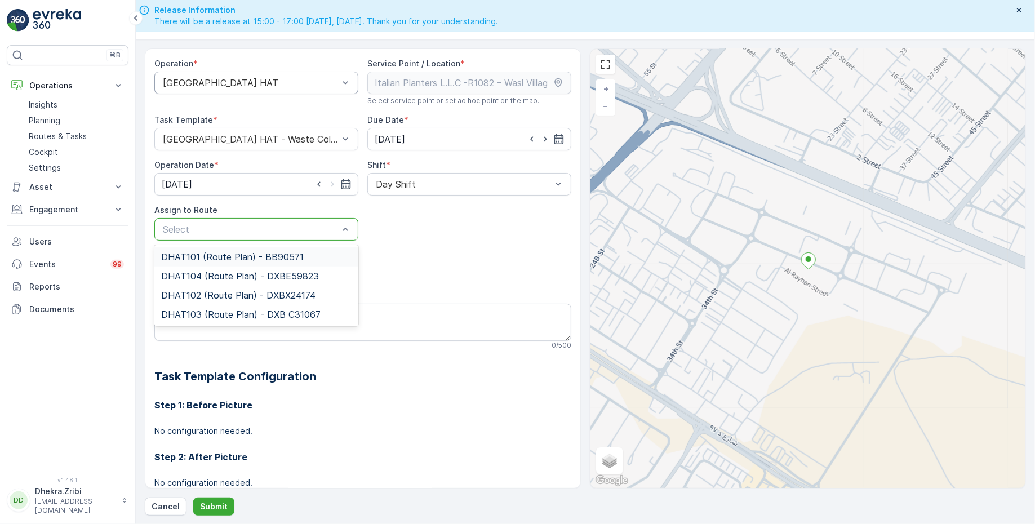
click at [238, 254] on span "DHAT101 (Route Plan) - BB90571" at bounding box center [232, 257] width 143 height 10
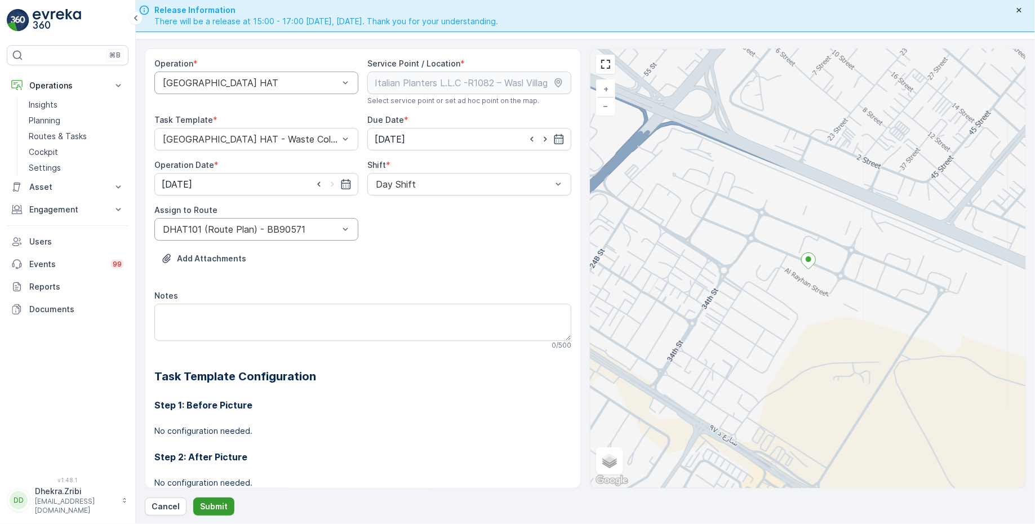
click at [225, 502] on button "Submit" at bounding box center [213, 507] width 41 height 18
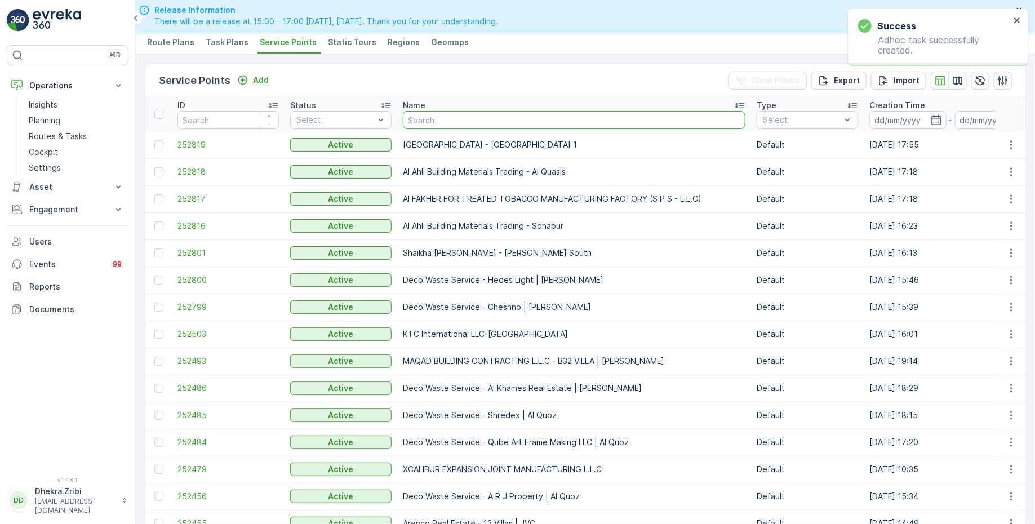
click at [451, 122] on input "text" at bounding box center [574, 120] width 343 height 18
paste input "SOBHA CONSTRUCTIONS LLC - [GEOGRAPHIC_DATA]"
type input "SOBHA CONSTRUCTIONS LLC - [GEOGRAPHIC_DATA]"
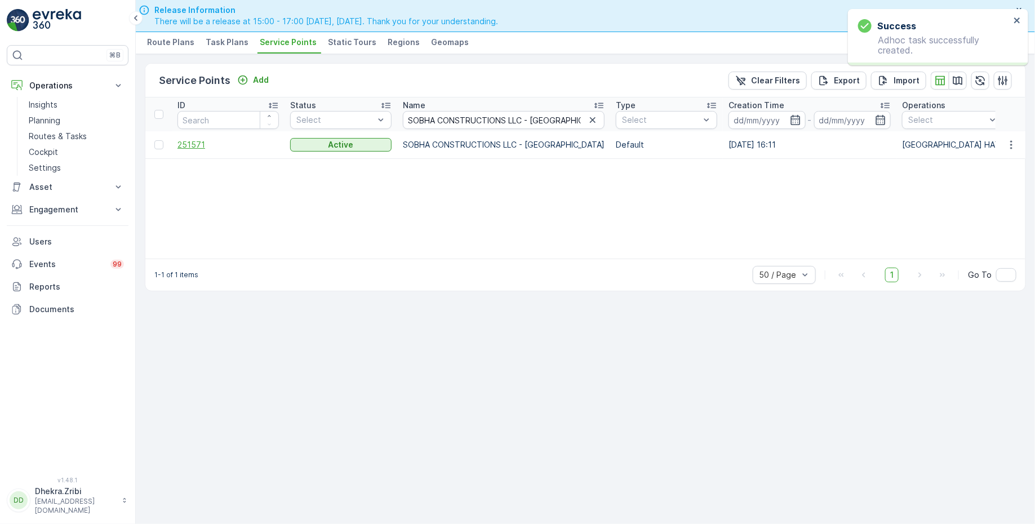
click at [202, 147] on span "251571" at bounding box center [228, 144] width 101 height 11
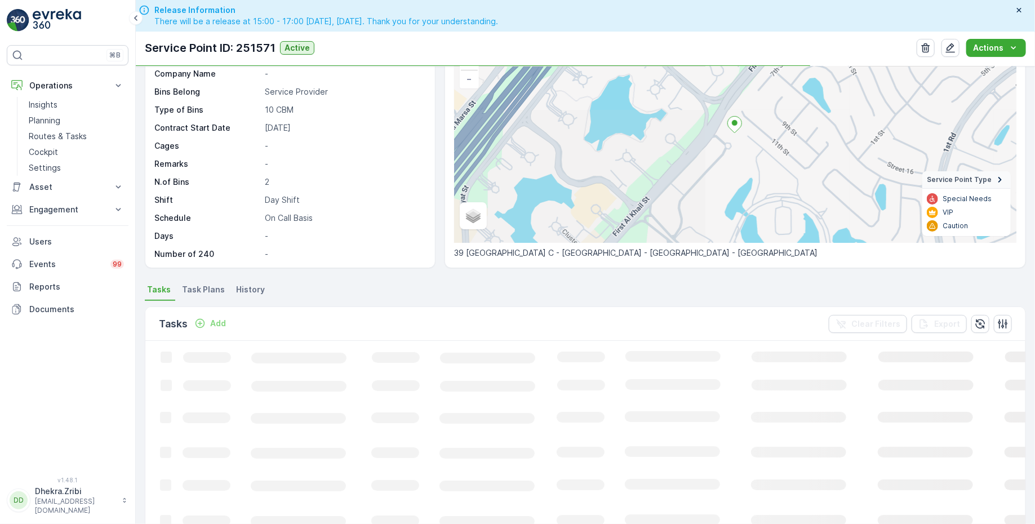
scroll to position [100, 0]
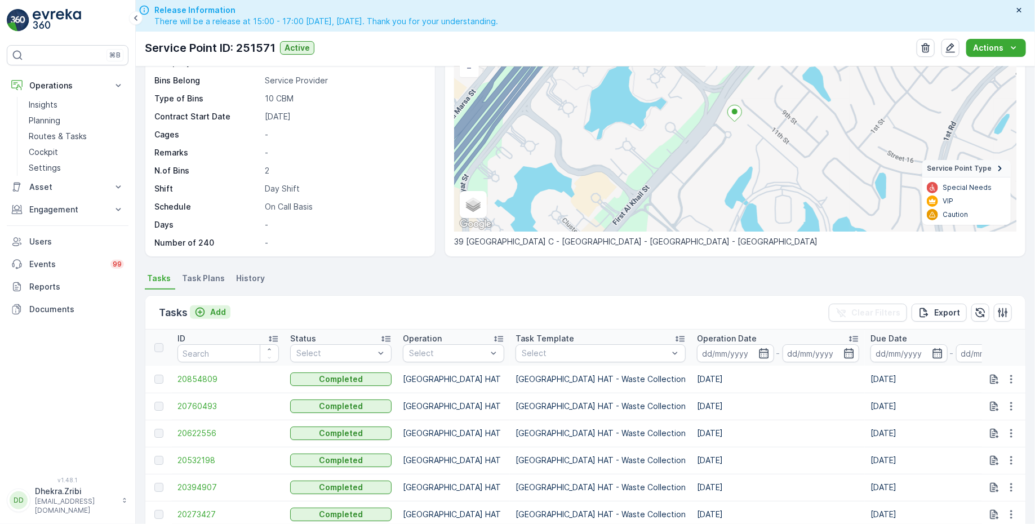
click at [218, 309] on p "Add" at bounding box center [218, 312] width 16 height 11
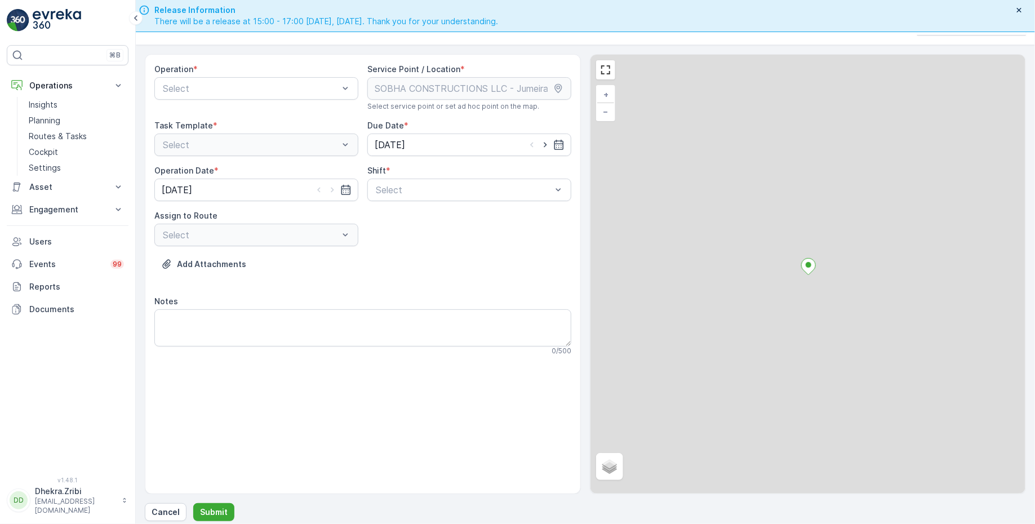
scroll to position [32, 0]
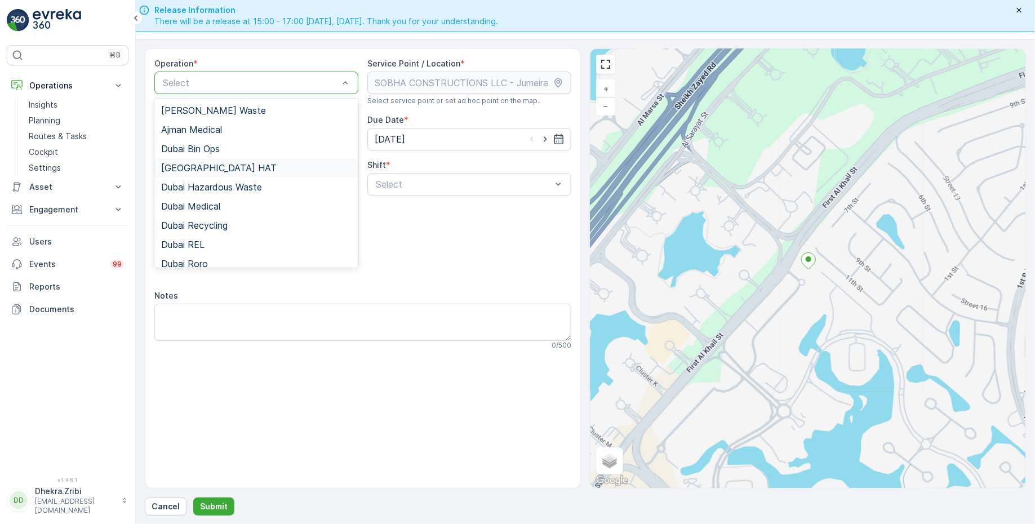
click at [211, 165] on div "[GEOGRAPHIC_DATA] HAT" at bounding box center [256, 168] width 191 height 10
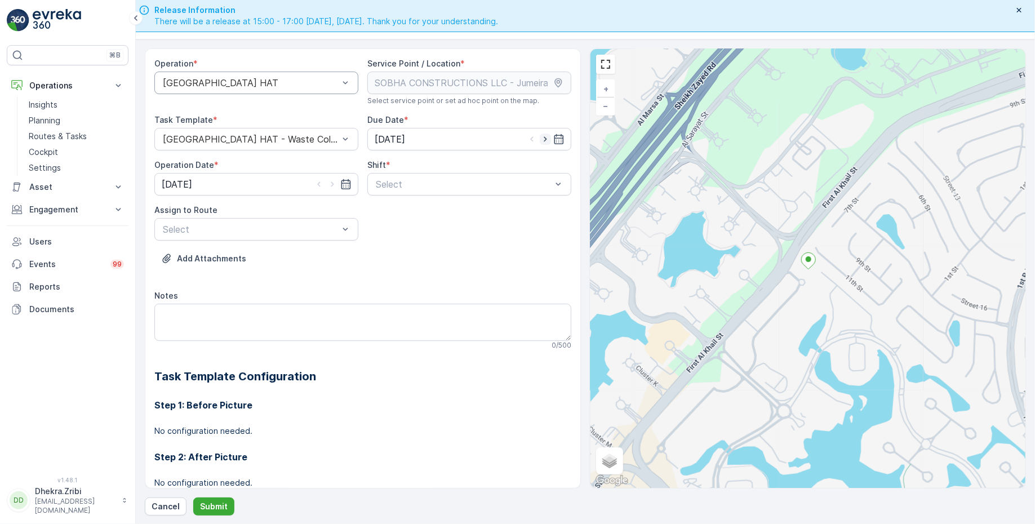
click at [544, 137] on icon "button" at bounding box center [545, 139] width 3 height 5
type input "[DATE]"
click at [331, 180] on icon "button" at bounding box center [332, 184] width 11 height 11
type input "[DATE]"
click at [398, 184] on div at bounding box center [464, 184] width 178 height 10
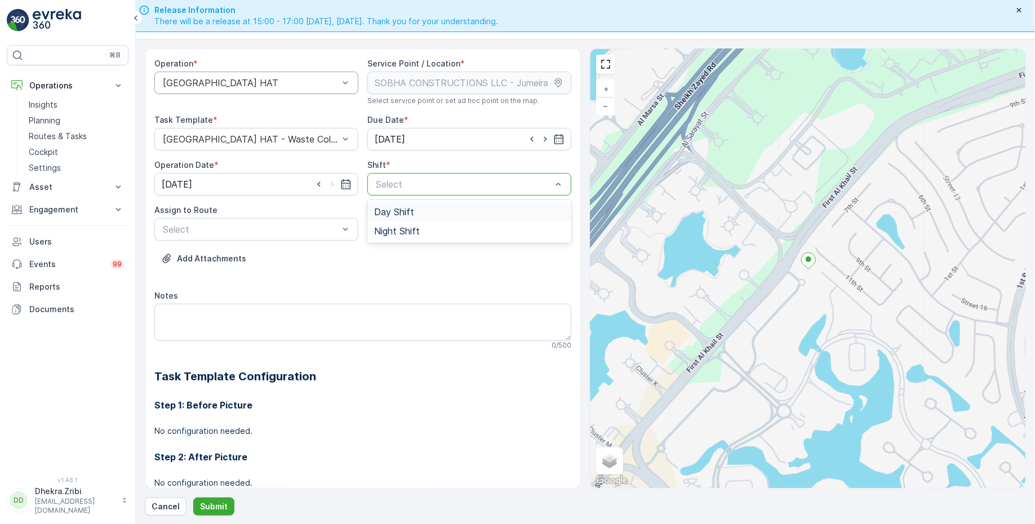
click at [392, 207] on span "Day Shift" at bounding box center [394, 212] width 40 height 10
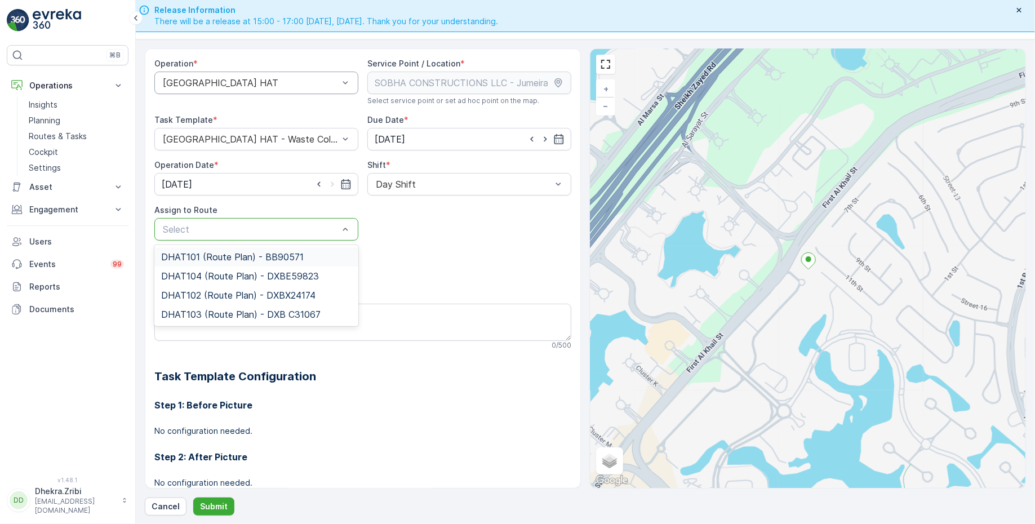
click at [315, 224] on div at bounding box center [251, 229] width 178 height 10
click at [242, 258] on span "DHAT101 (Route Plan) - BB90571" at bounding box center [232, 257] width 143 height 10
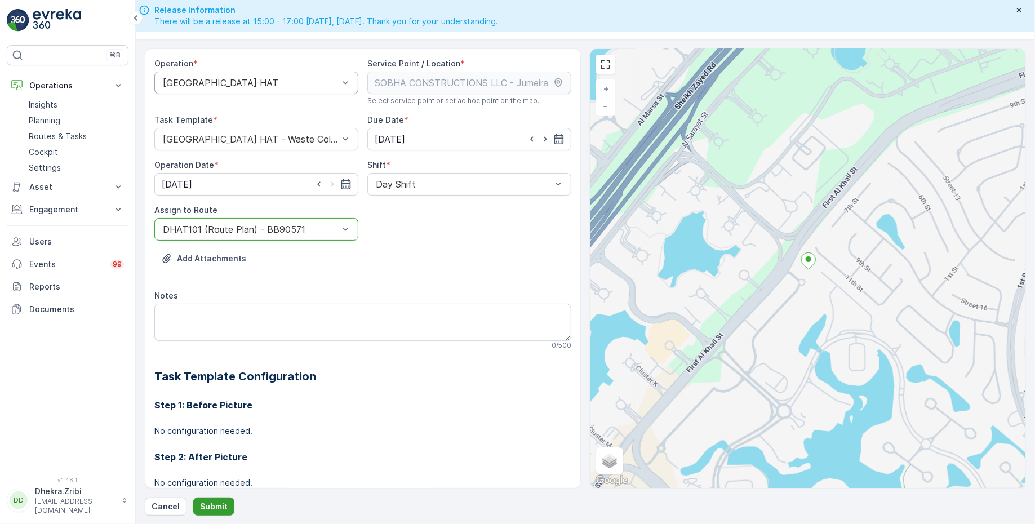
click at [212, 498] on button "Submit" at bounding box center [213, 507] width 41 height 18
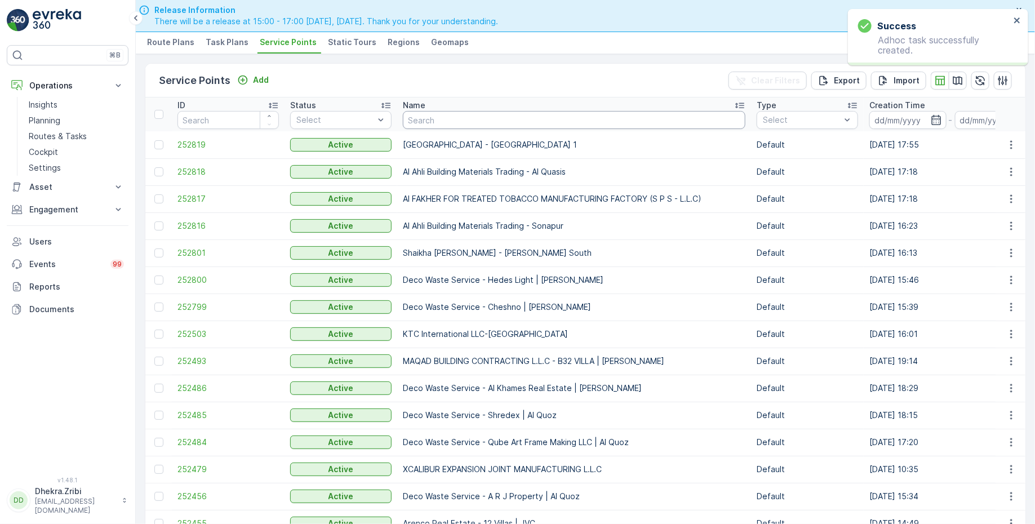
click at [442, 125] on input "text" at bounding box center [574, 120] width 343 height 18
paste input "Italian Planters L.L.C/ Damac"
type input "Italian Planters L.L.C/ Damac"
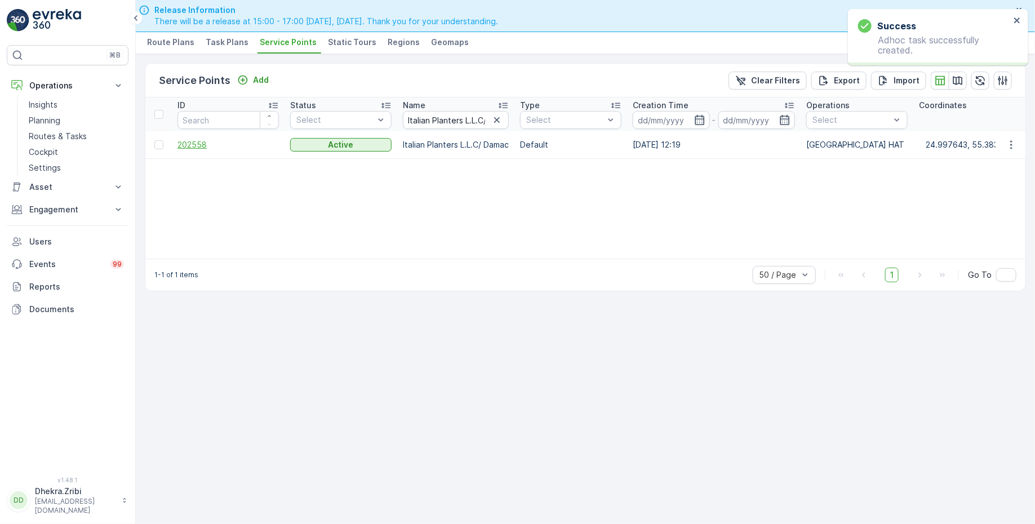
click at [197, 145] on span "202558" at bounding box center [228, 144] width 101 height 11
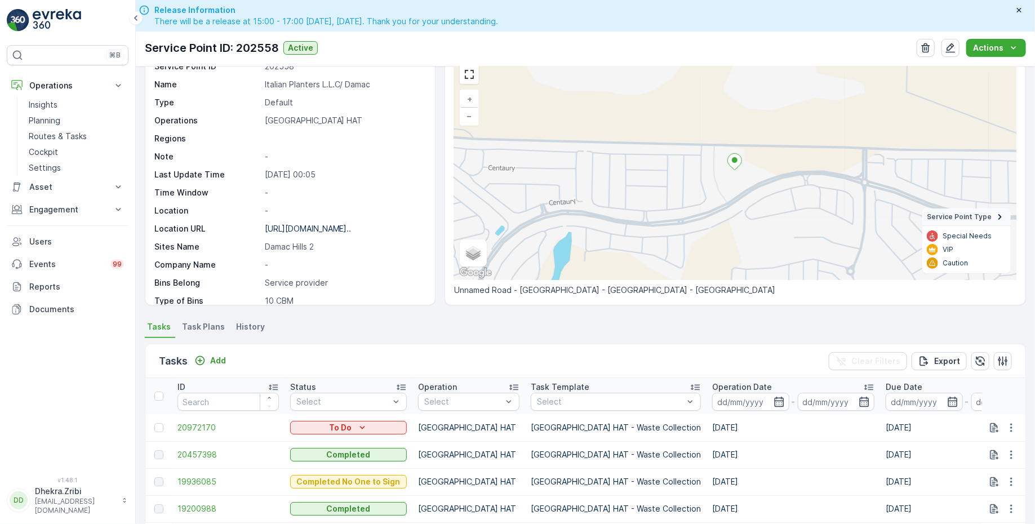
scroll to position [54, 0]
click at [1013, 422] on icon "button" at bounding box center [1011, 425] width 11 height 11
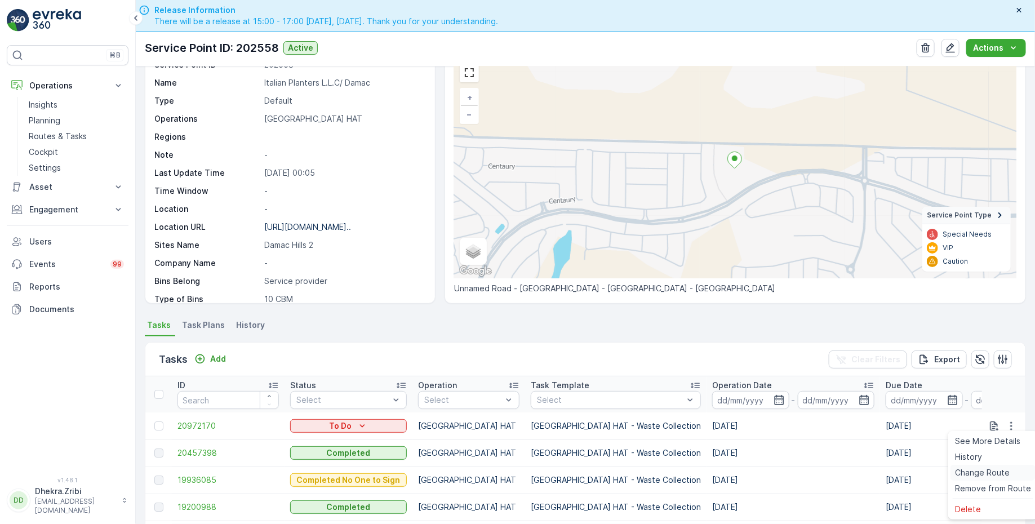
click at [967, 472] on span "Change Route" at bounding box center [982, 472] width 55 height 11
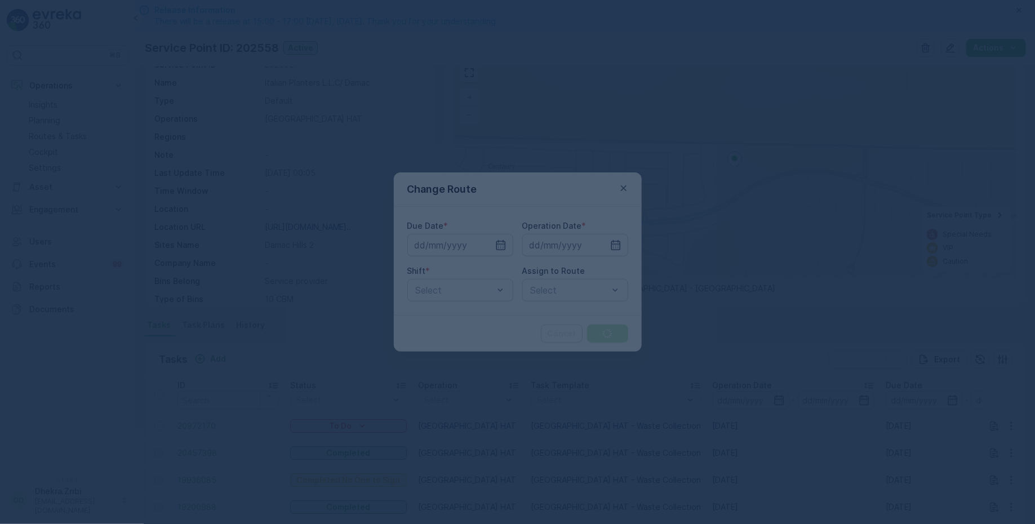
type input "[DATE]"
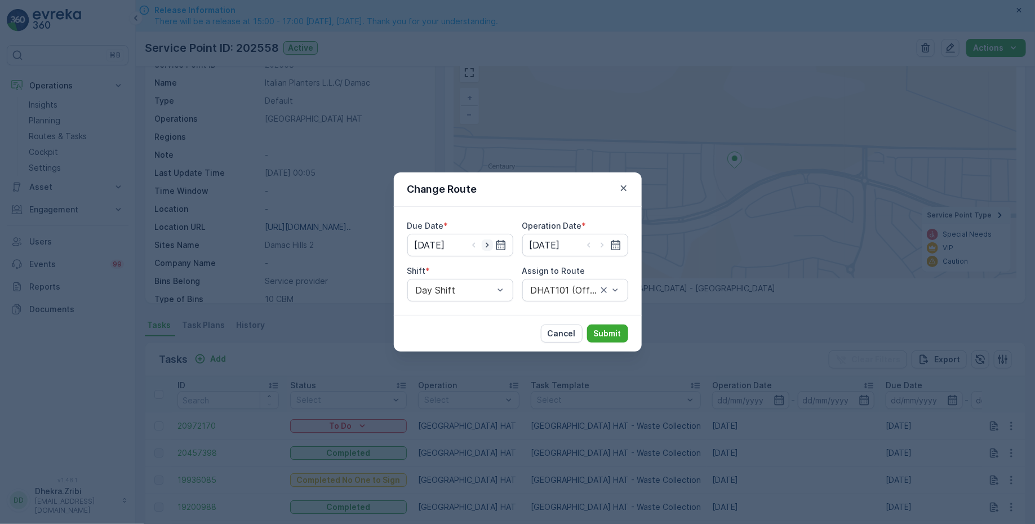
click at [490, 245] on icon "button" at bounding box center [487, 245] width 11 height 11
type input "[DATE]"
click at [549, 242] on input "[DATE]" at bounding box center [575, 245] width 106 height 23
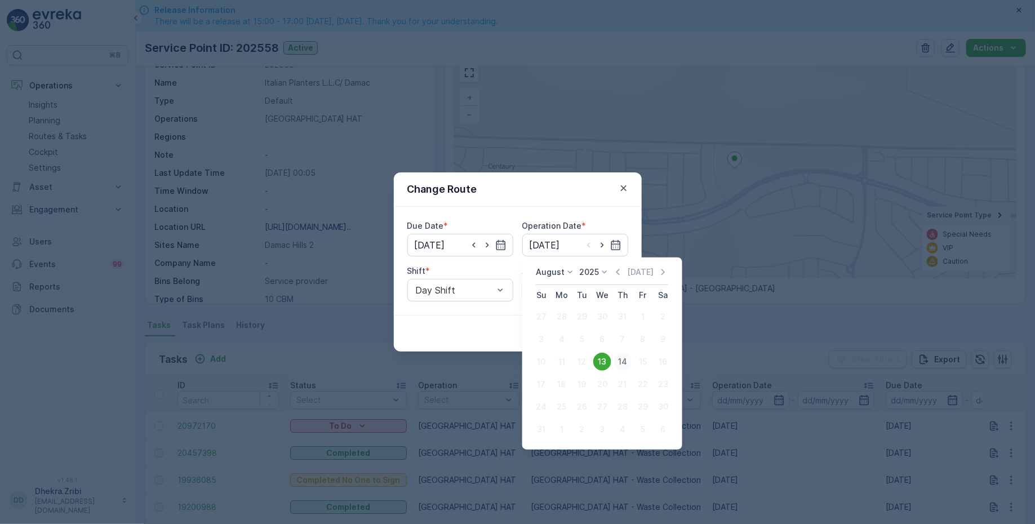
click at [623, 361] on div "14" at bounding box center [623, 362] width 18 height 18
type input "[DATE]"
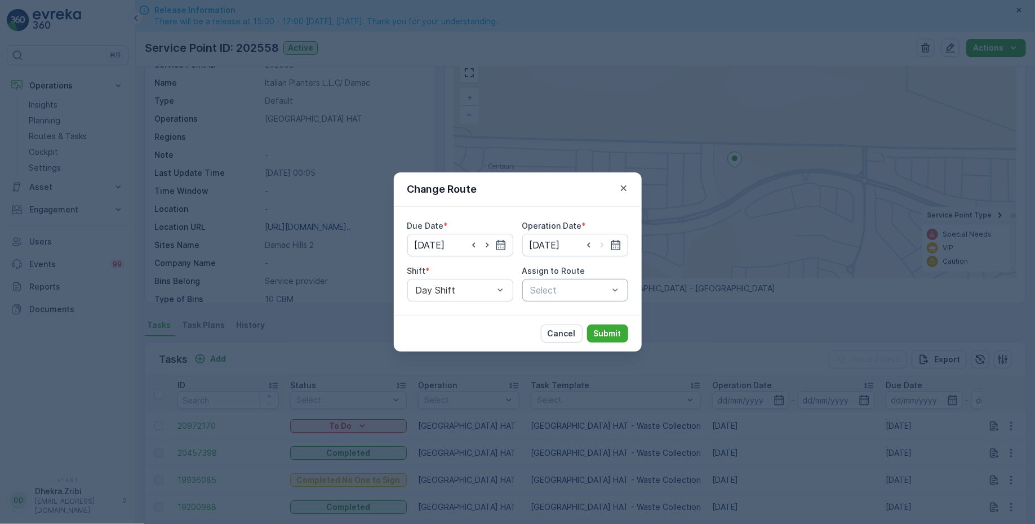
click at [556, 290] on div at bounding box center [570, 290] width 80 height 10
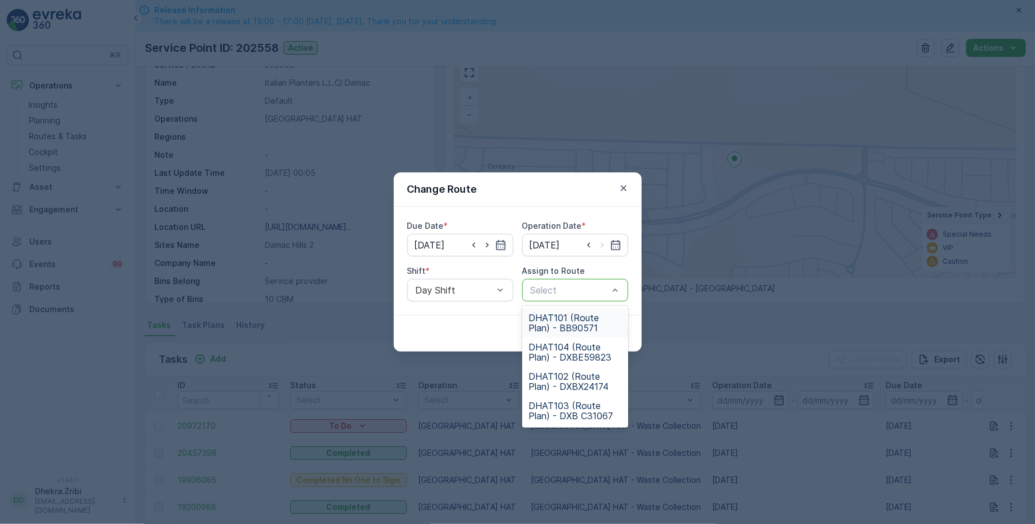
click at [562, 321] on span "DHAT101 (Route Plan) - BB90571" at bounding box center [575, 323] width 92 height 20
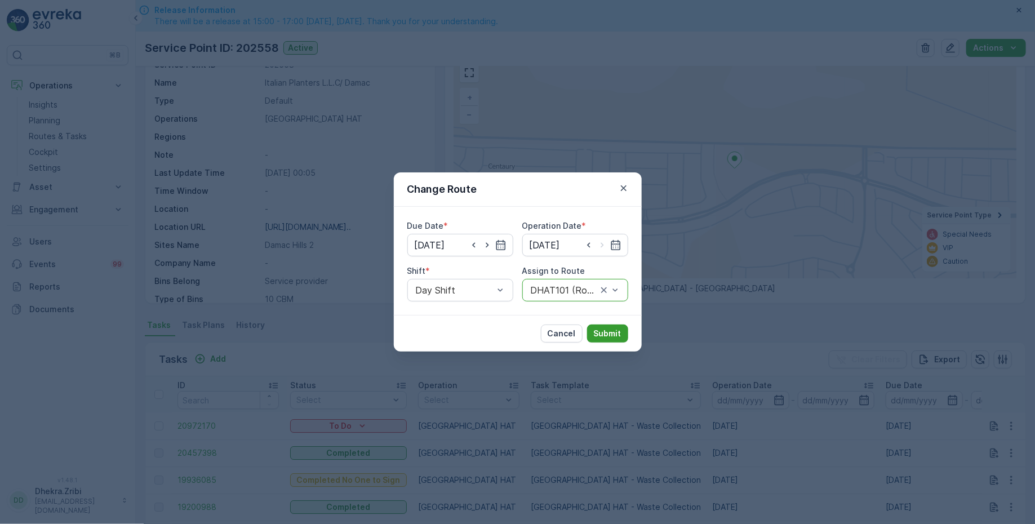
click at [615, 331] on p "Submit" at bounding box center [608, 333] width 28 height 11
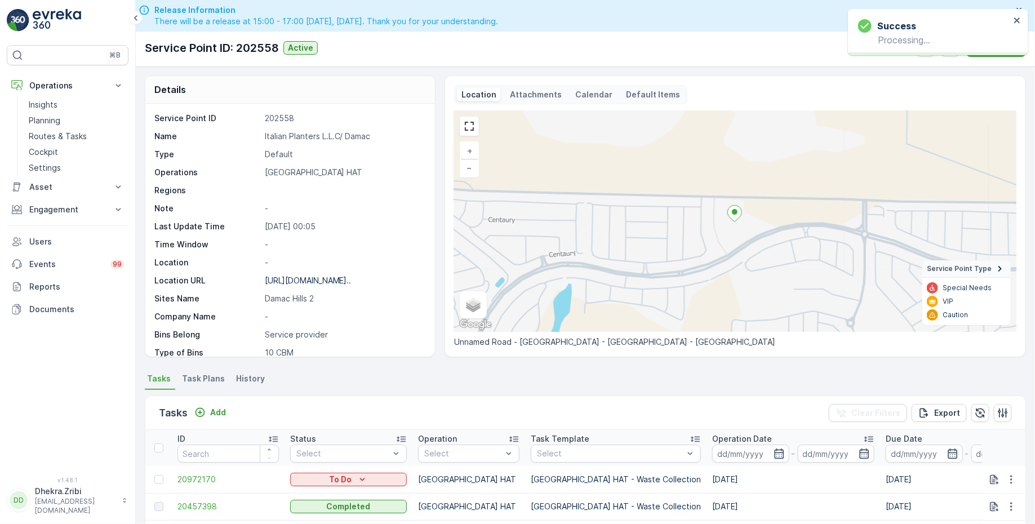
scroll to position [0, 0]
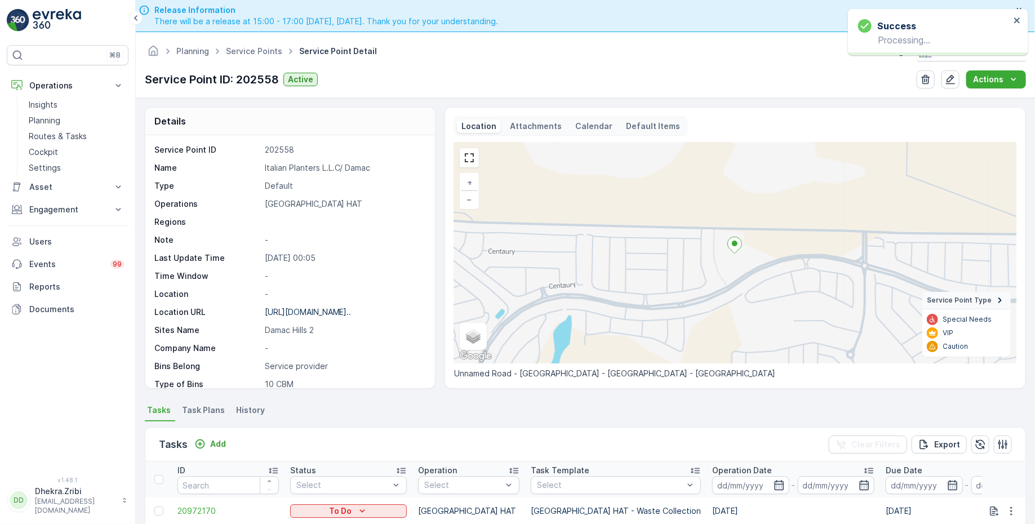
click at [246, 57] on ul "Service Points" at bounding box center [260, 51] width 73 height 16
click at [247, 47] on link "Service Points" at bounding box center [254, 51] width 56 height 10
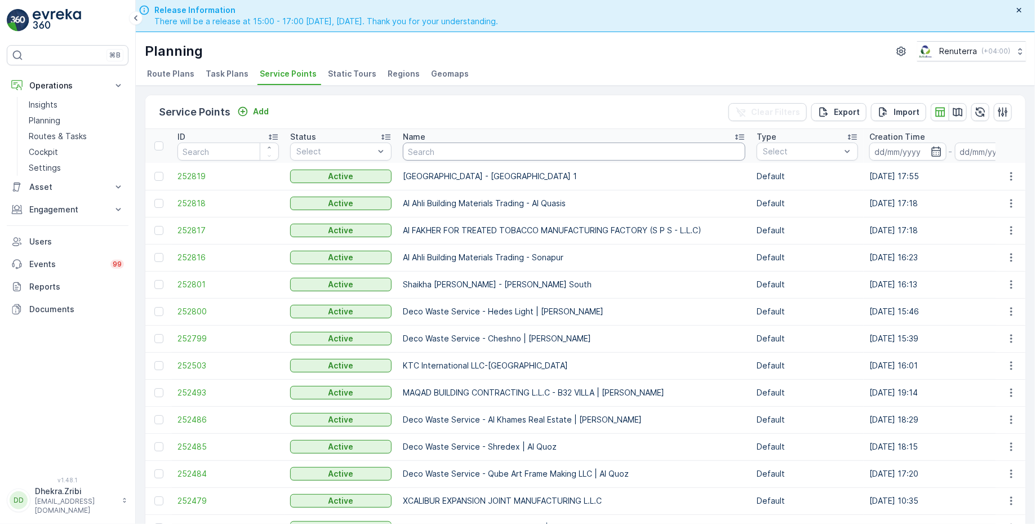
click at [438, 152] on input "text" at bounding box center [574, 152] width 343 height 18
paste input "[PERSON_NAME] Stocks (L.L.C.) - [GEOGRAPHIC_DATA] | [GEOGRAPHIC_DATA]"
type input "[PERSON_NAME] Stocks (L.L.C.) - [GEOGRAPHIC_DATA] | [GEOGRAPHIC_DATA]"
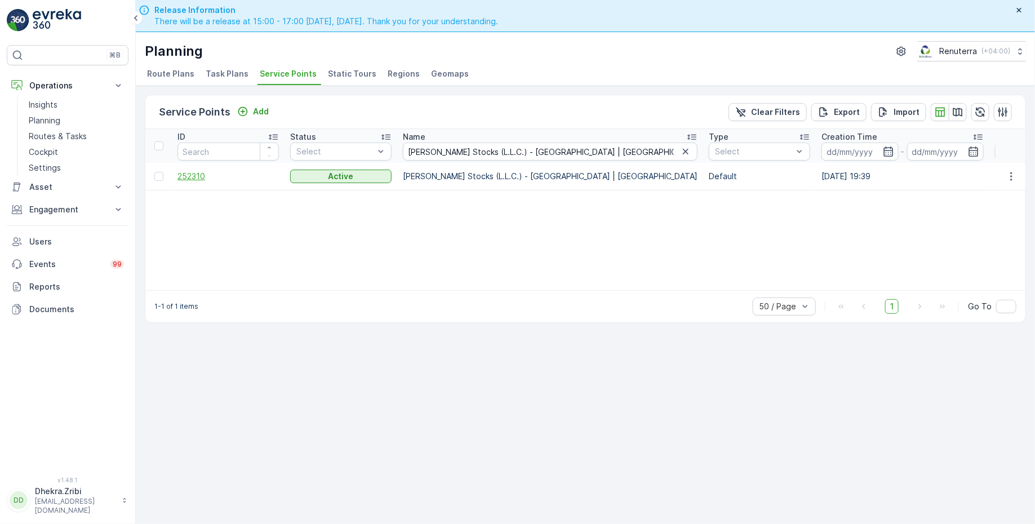
click at [194, 171] on span "252310" at bounding box center [228, 176] width 101 height 11
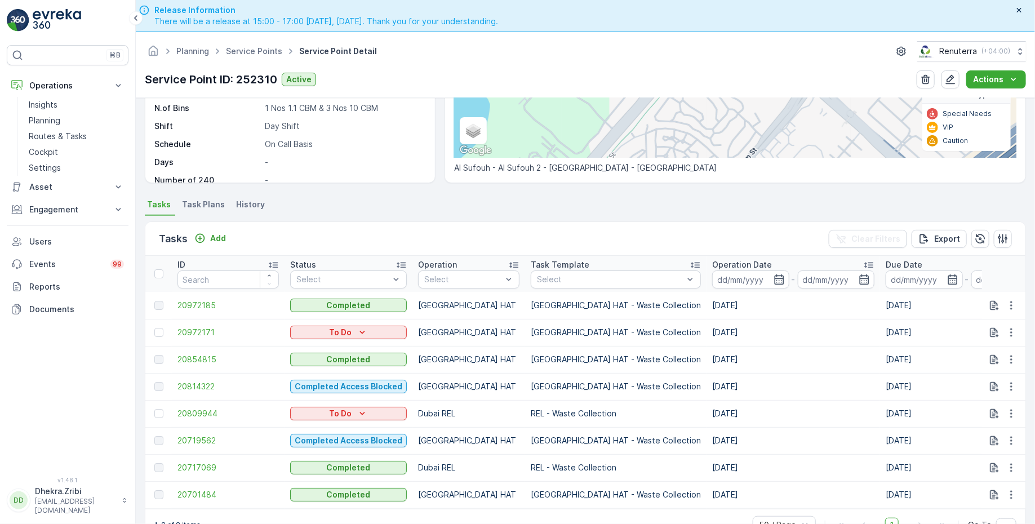
scroll to position [209, 0]
click at [1013, 327] on icon "button" at bounding box center [1011, 332] width 11 height 11
click at [981, 373] on span "Change Route" at bounding box center [982, 375] width 55 height 11
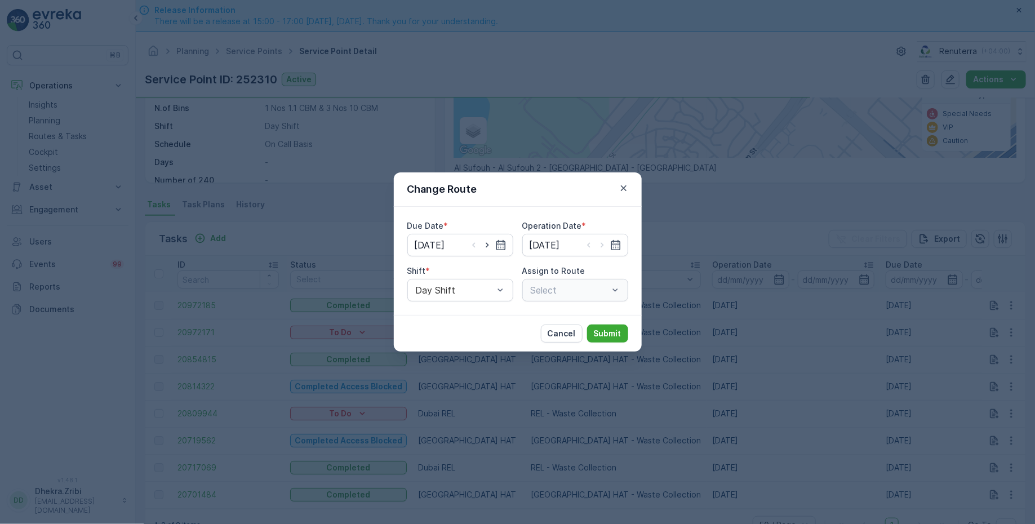
type input "[DATE]"
click at [491, 246] on icon "button" at bounding box center [487, 245] width 11 height 11
type input "[DATE]"
click at [605, 245] on icon "button" at bounding box center [602, 245] width 11 height 11
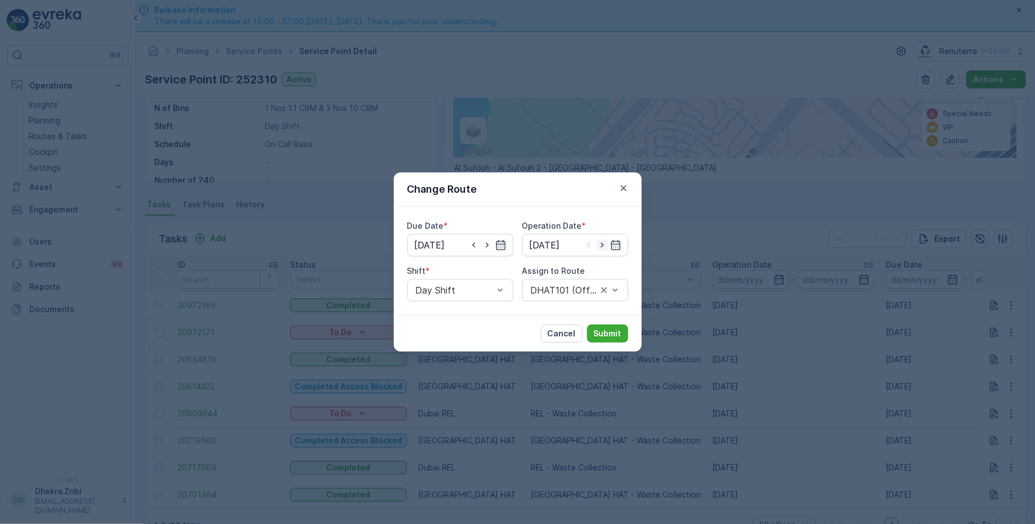
type input "[DATE]"
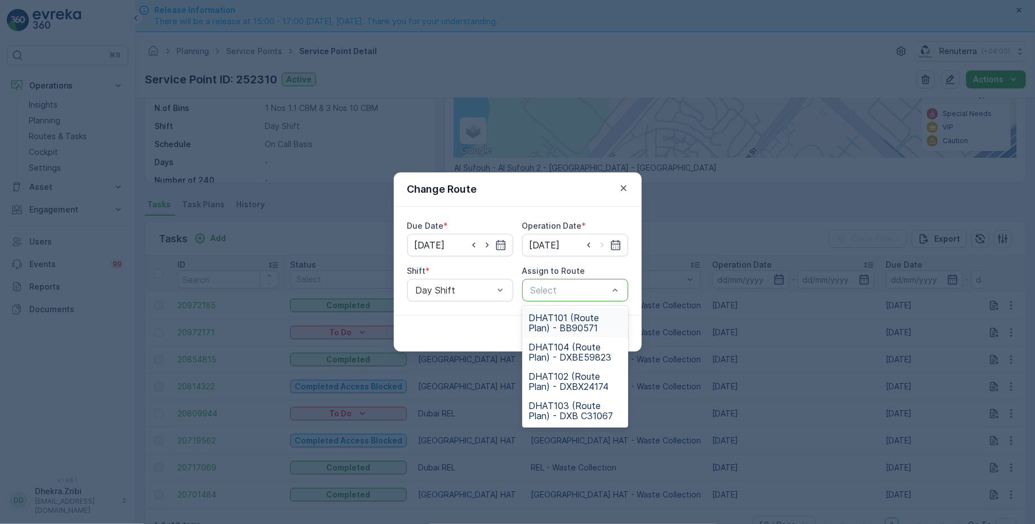
click at [567, 289] on div at bounding box center [570, 290] width 80 height 10
click at [566, 326] on span "DHAT101 (Route Plan) - BB90571" at bounding box center [575, 323] width 92 height 20
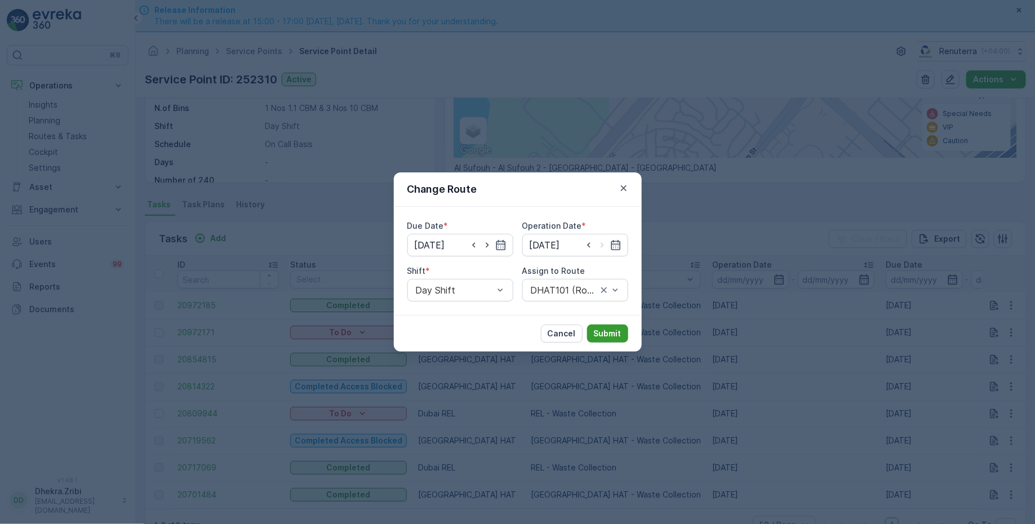
click at [601, 332] on p "Submit" at bounding box center [608, 333] width 28 height 11
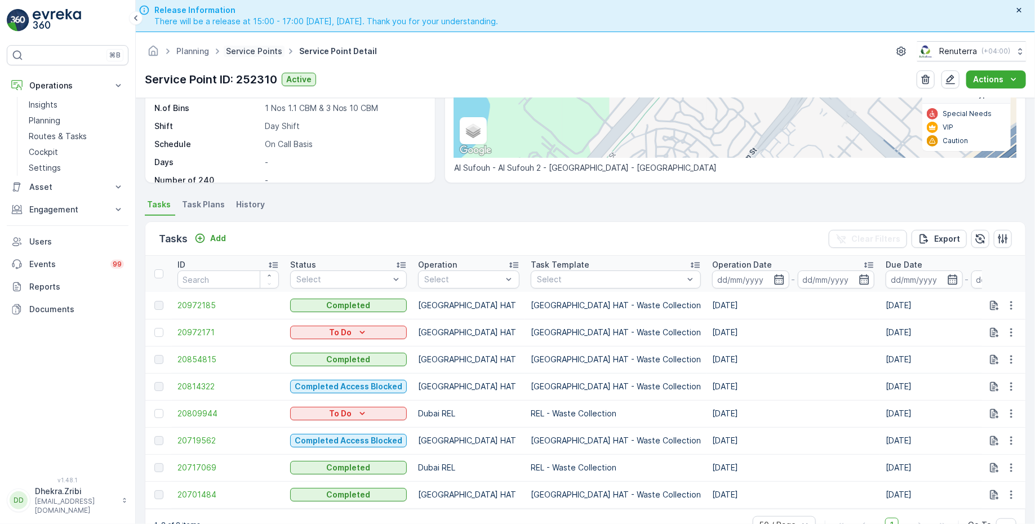
click at [267, 52] on link "Service Points" at bounding box center [254, 51] width 56 height 10
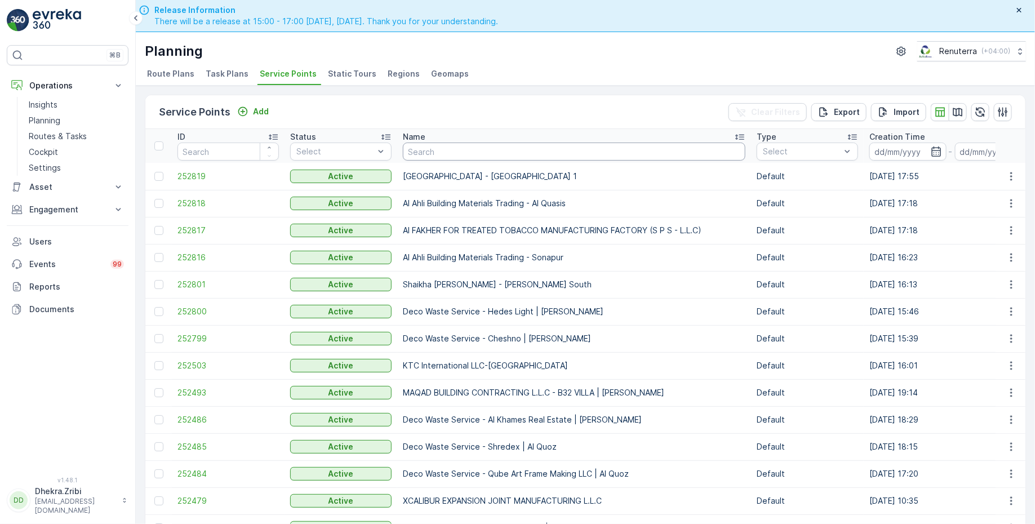
click at [464, 153] on input "text" at bounding box center [574, 152] width 343 height 18
paste input "ZABEEL CONTRACTING COMPANY LLC - DWC"
type input "ZABEEL CONTRACTING COMPANY LLC - DWC"
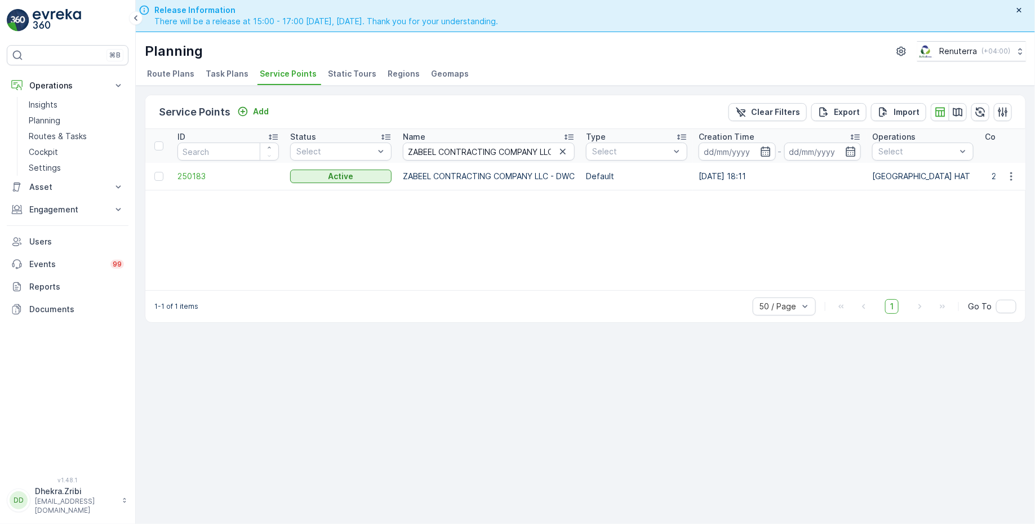
click at [194, 183] on td "250183" at bounding box center [228, 176] width 113 height 27
click at [194, 180] on span "250183" at bounding box center [228, 176] width 101 height 11
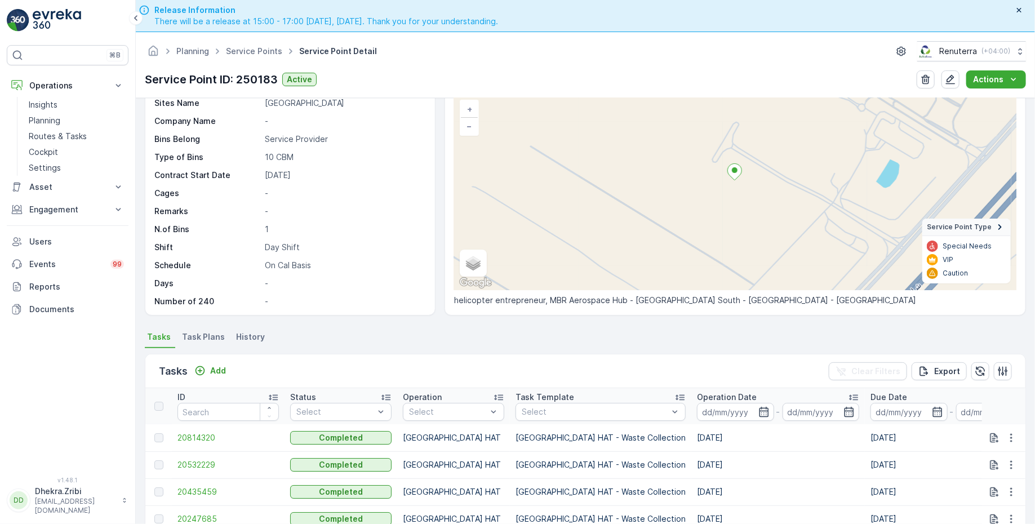
scroll to position [79, 0]
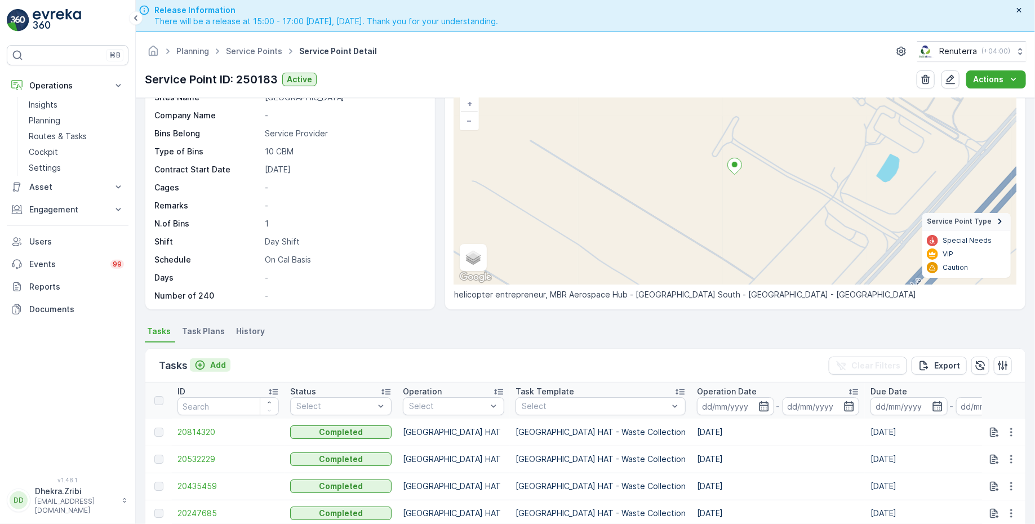
click at [219, 361] on p "Add" at bounding box center [218, 365] width 16 height 11
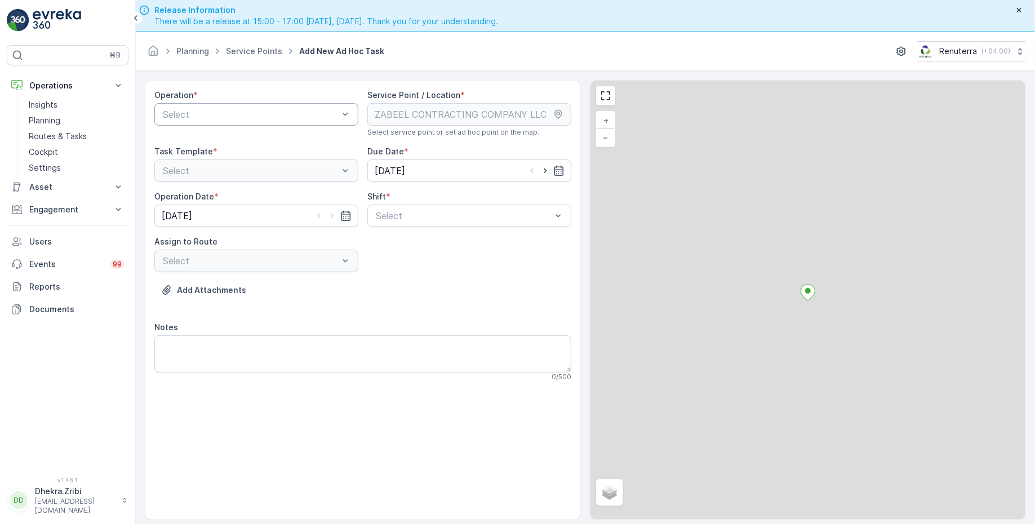
click at [271, 114] on div at bounding box center [251, 114] width 178 height 10
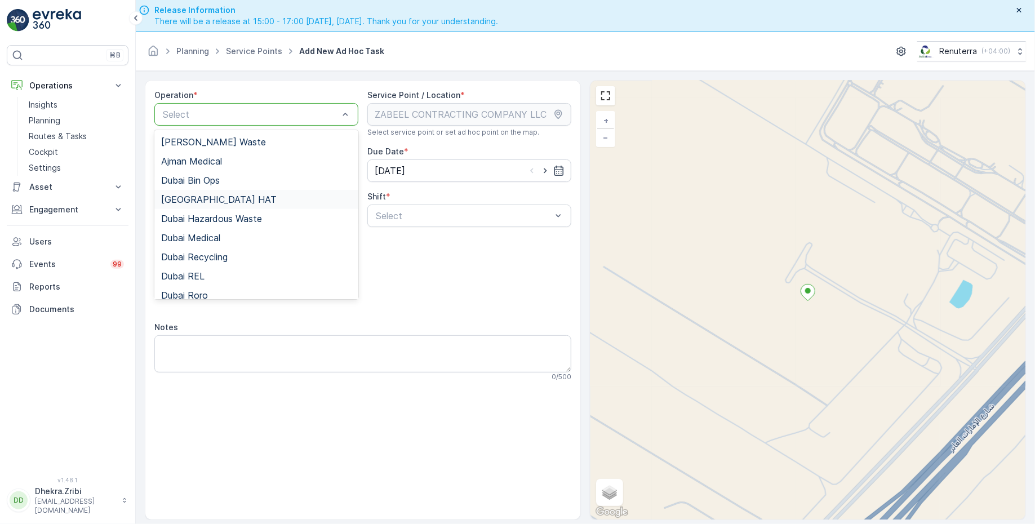
click at [220, 196] on div "[GEOGRAPHIC_DATA] HAT" at bounding box center [256, 199] width 191 height 10
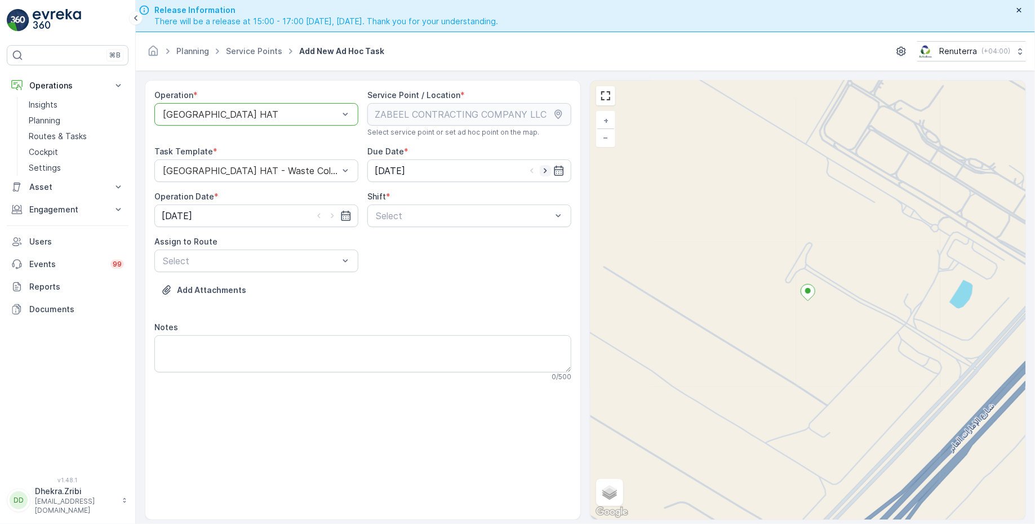
click at [548, 170] on icon "button" at bounding box center [545, 170] width 11 height 11
type input "[DATE]"
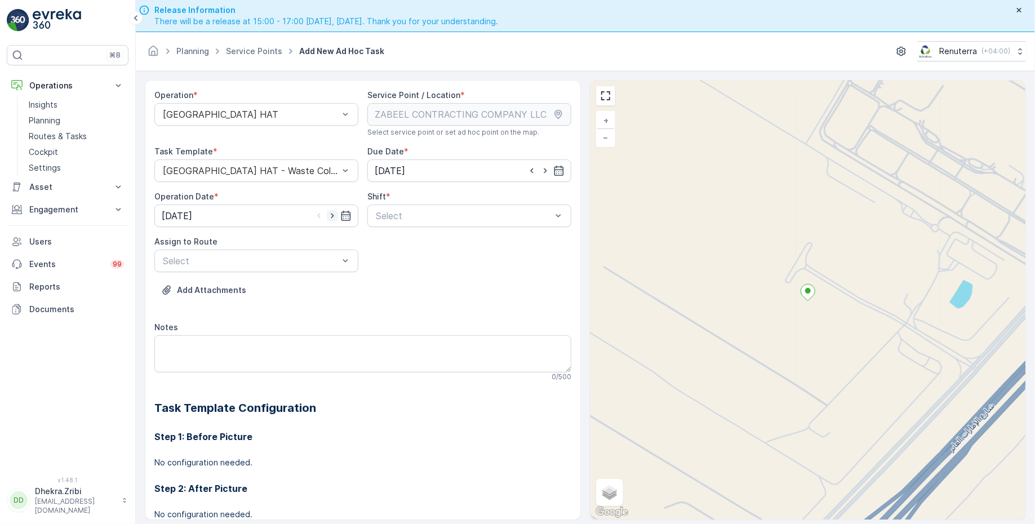
click at [332, 216] on icon "button" at bounding box center [332, 215] width 11 height 11
type input "[DATE]"
click at [400, 217] on div at bounding box center [464, 216] width 178 height 10
click at [395, 243] on span "Day Shift" at bounding box center [394, 243] width 40 height 10
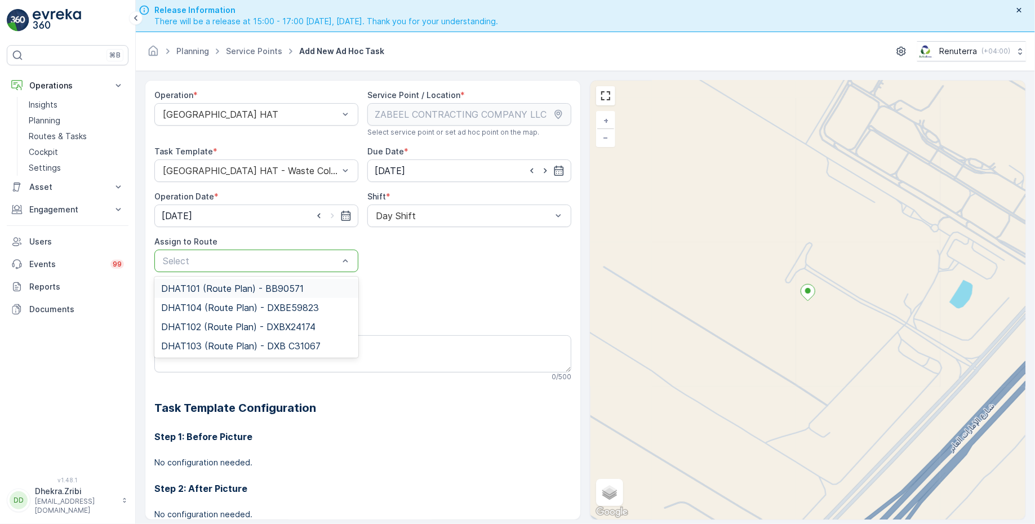
click at [320, 262] on div at bounding box center [251, 261] width 178 height 10
click at [223, 325] on span "DHAT102 (Route Plan) - DXBX24174" at bounding box center [238, 327] width 154 height 10
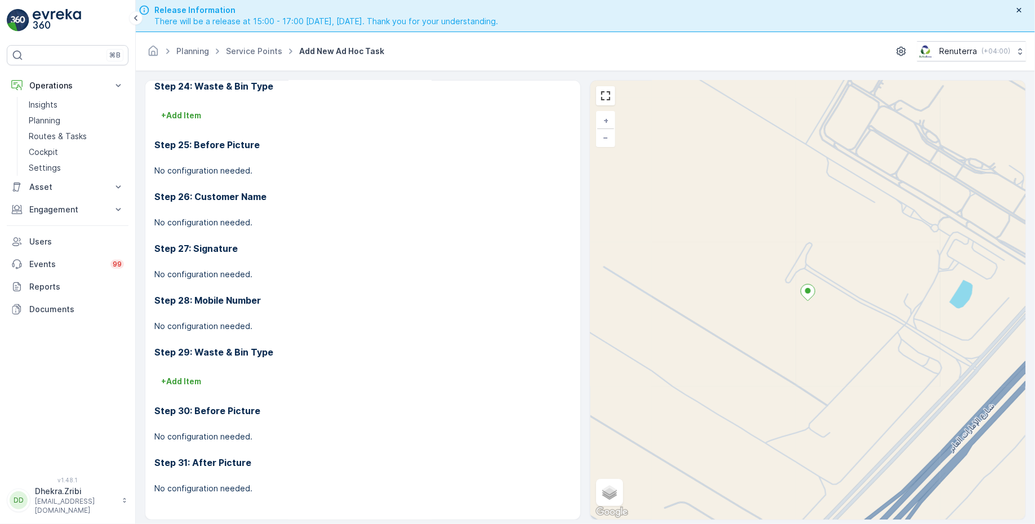
scroll to position [32, 0]
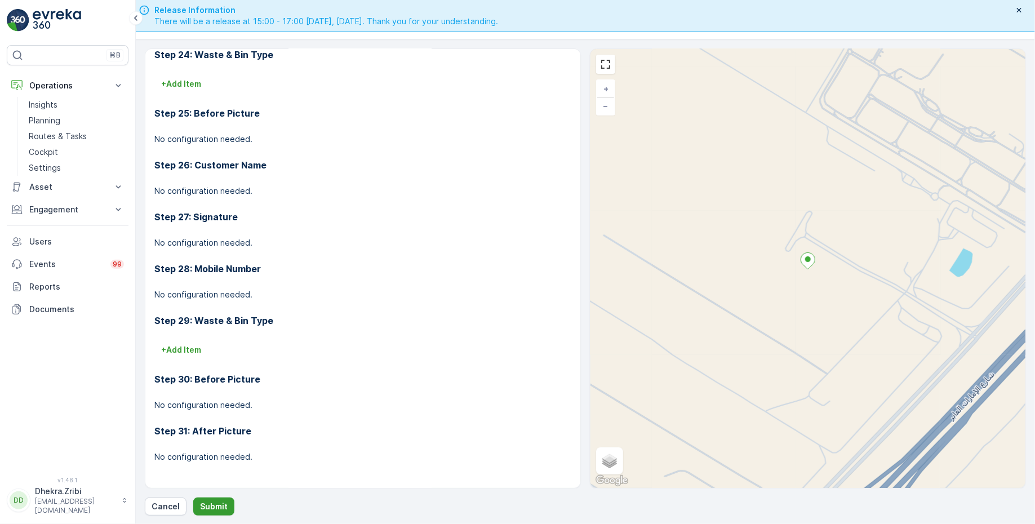
click at [219, 507] on p "Submit" at bounding box center [214, 506] width 28 height 11
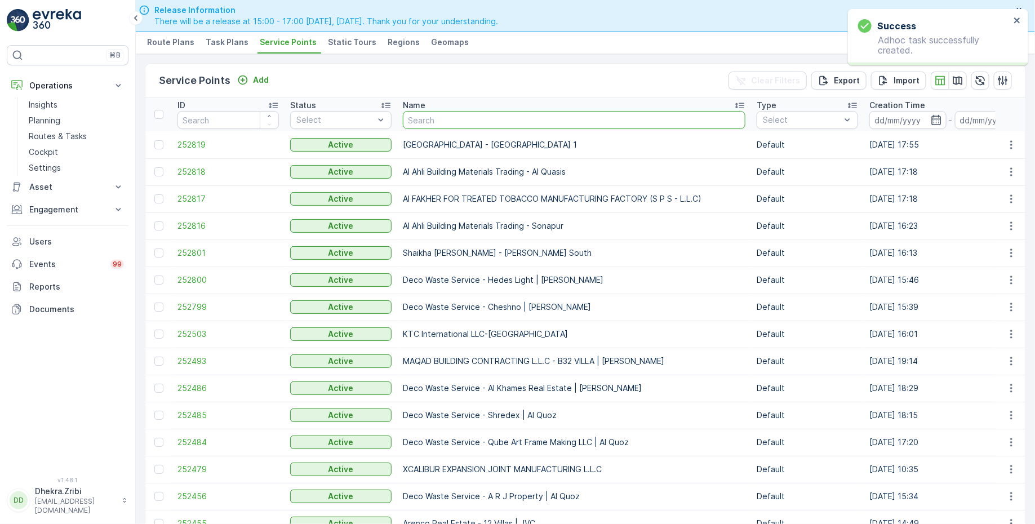
click at [437, 119] on input "text" at bounding box center [574, 120] width 343 height 18
paste input "NABC Building Contracting - [PERSON_NAME]"
type input "NABC Building Contracting - [PERSON_NAME]"
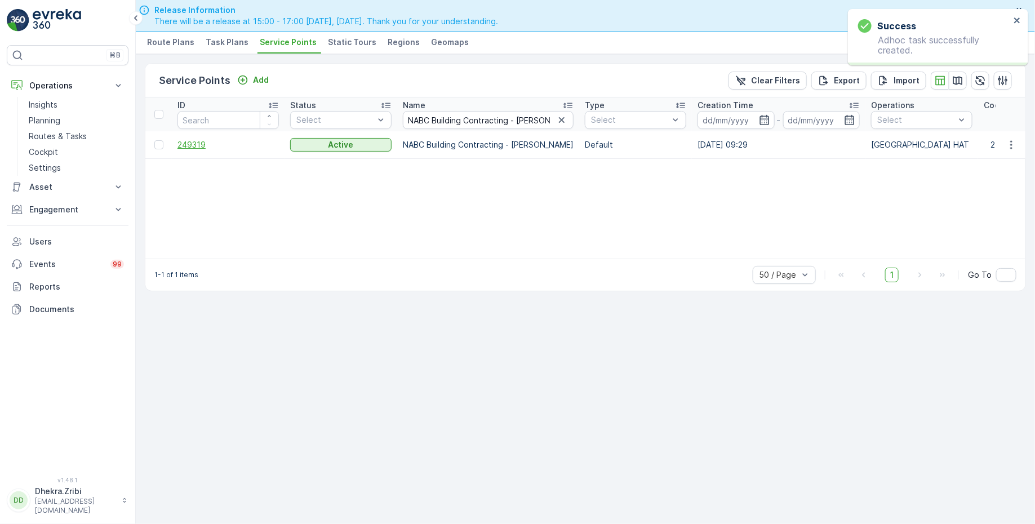
click at [196, 143] on span "249319" at bounding box center [228, 144] width 101 height 11
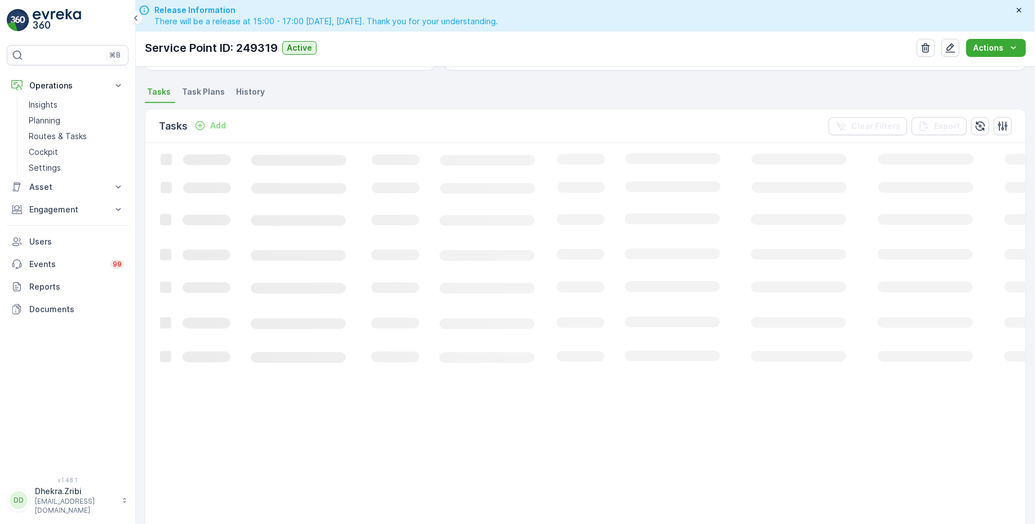
scroll to position [272, 0]
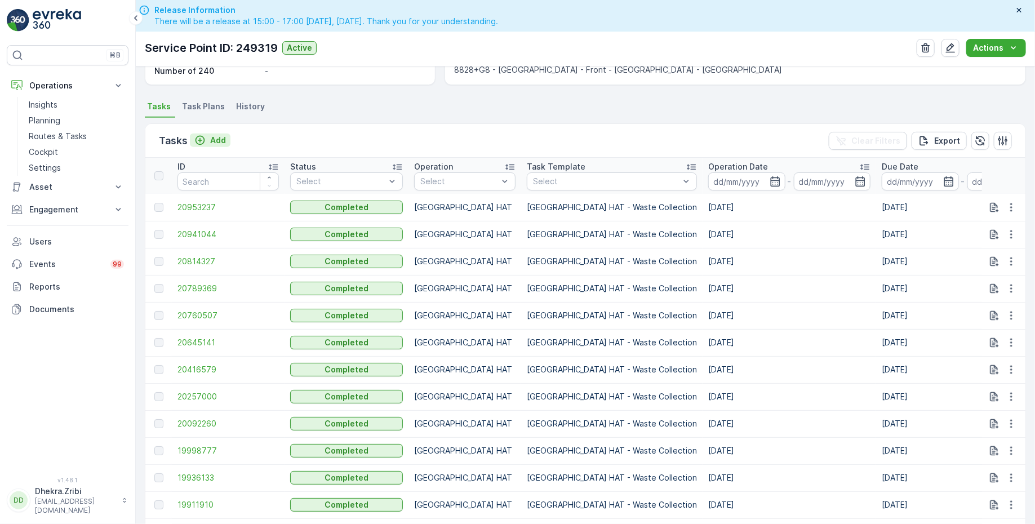
click at [218, 139] on p "Add" at bounding box center [218, 140] width 16 height 11
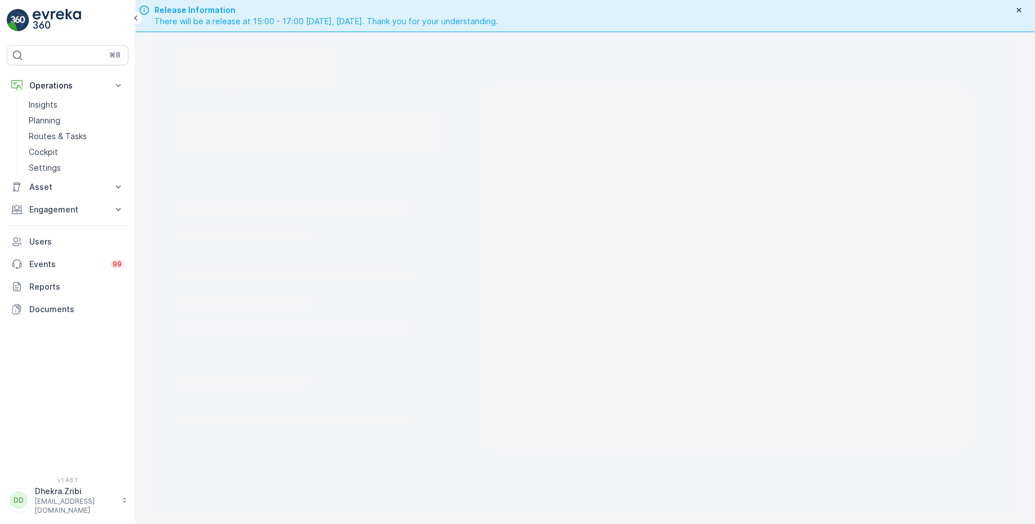
scroll to position [32, 0]
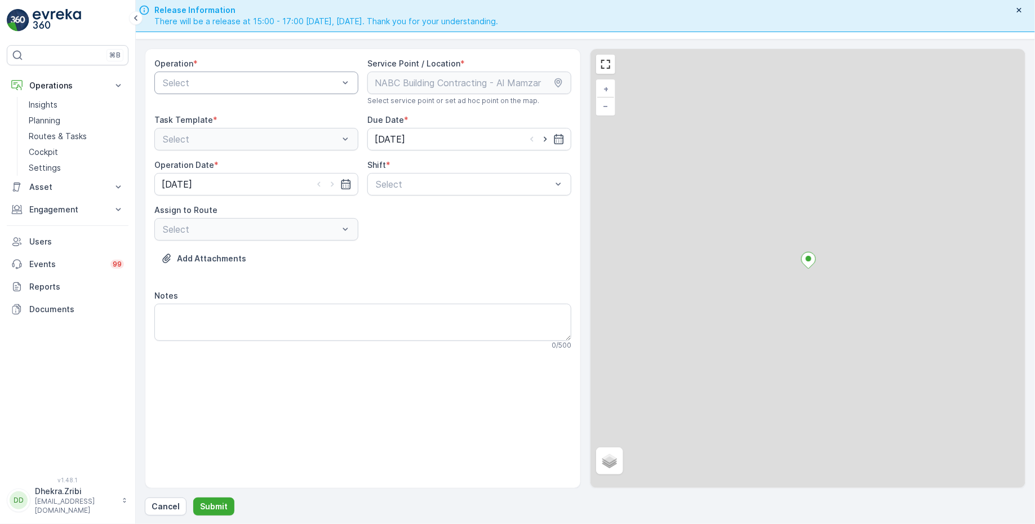
click at [236, 85] on div at bounding box center [251, 83] width 178 height 10
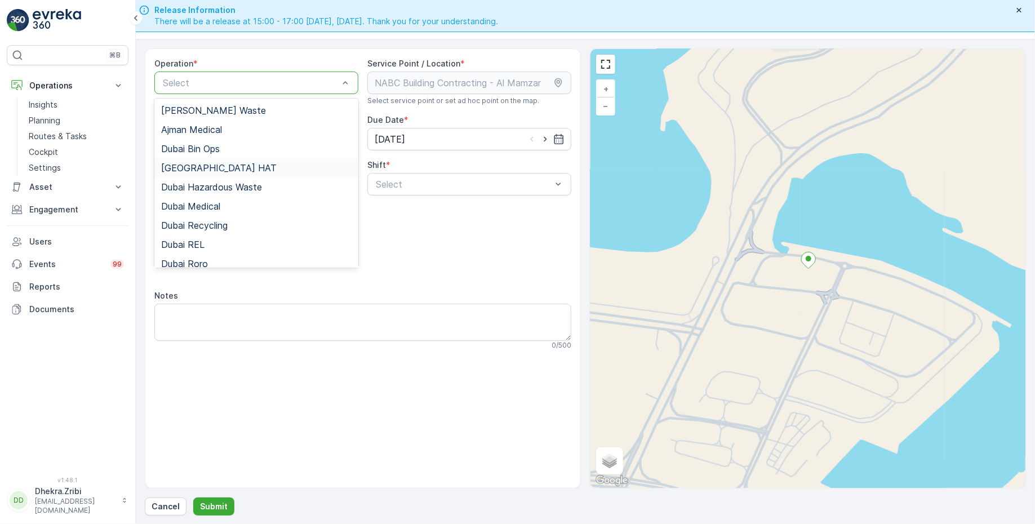
click at [209, 169] on div "[GEOGRAPHIC_DATA] HAT" at bounding box center [256, 168] width 191 height 10
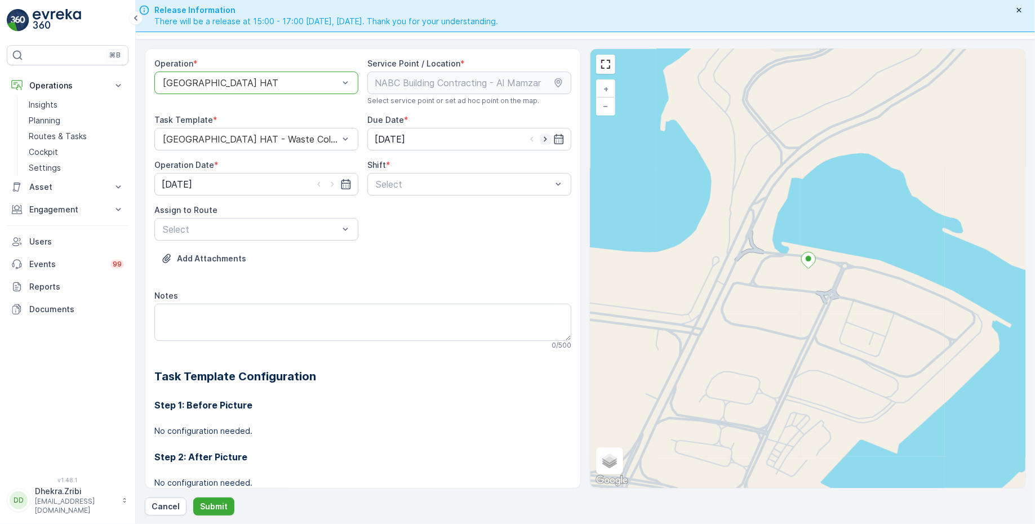
click at [545, 140] on icon "button" at bounding box center [545, 139] width 11 height 11
type input "[DATE]"
click at [333, 185] on icon "button" at bounding box center [332, 184] width 11 height 11
type input "[DATE]"
click at [391, 185] on div at bounding box center [464, 184] width 178 height 10
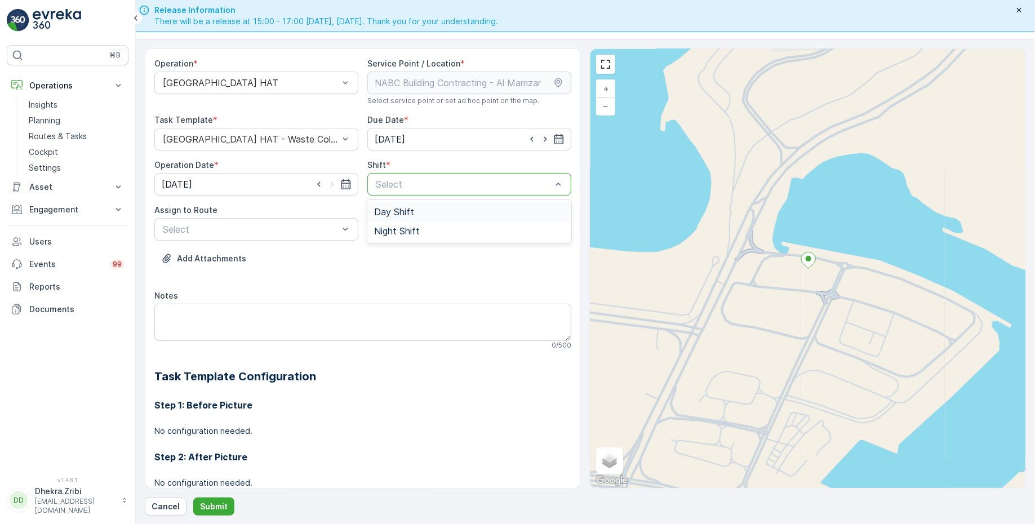
click at [389, 214] on span "Day Shift" at bounding box center [394, 212] width 40 height 10
click at [316, 231] on div at bounding box center [251, 229] width 178 height 10
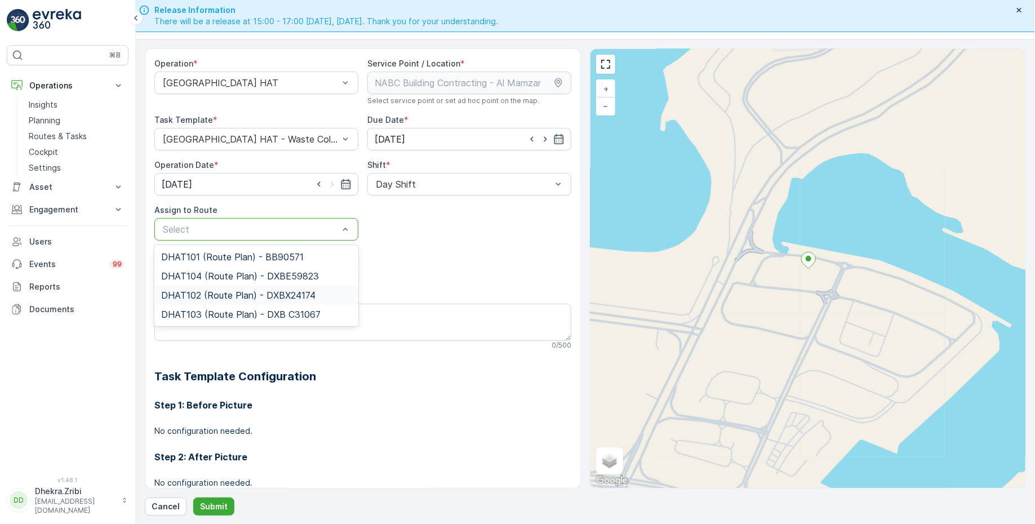
click at [233, 299] on div "DHAT102 (Route Plan) - DXBX24174" at bounding box center [256, 295] width 204 height 19
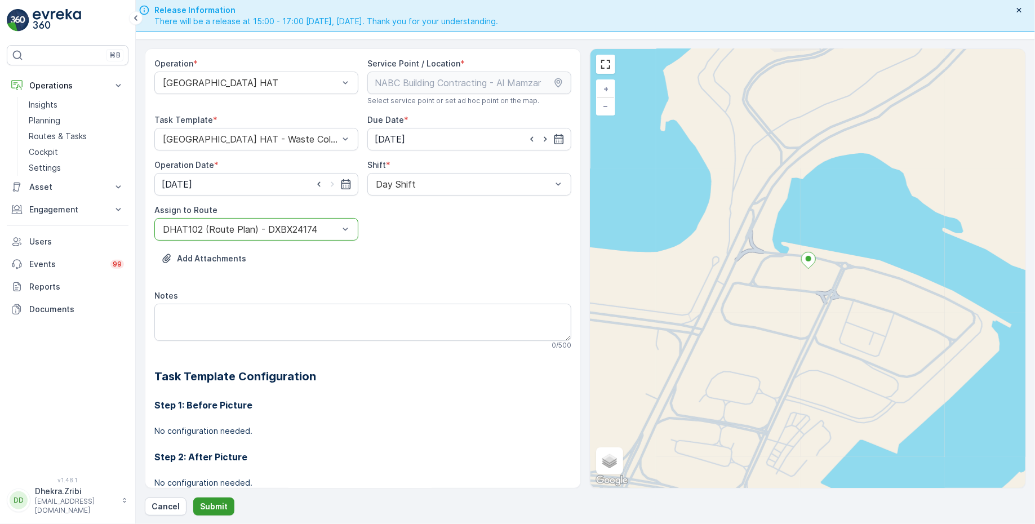
click at [225, 505] on button "Submit" at bounding box center [213, 507] width 41 height 18
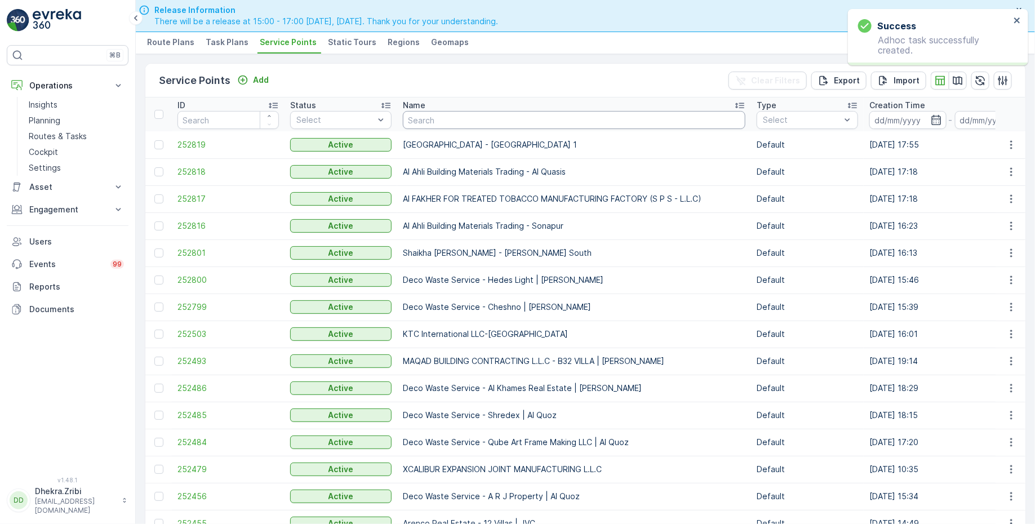
click at [446, 114] on input "text" at bounding box center [574, 120] width 343 height 18
paste input "Bombay Contracting -LV-51"
type input "Bombay Contracting -LV-51"
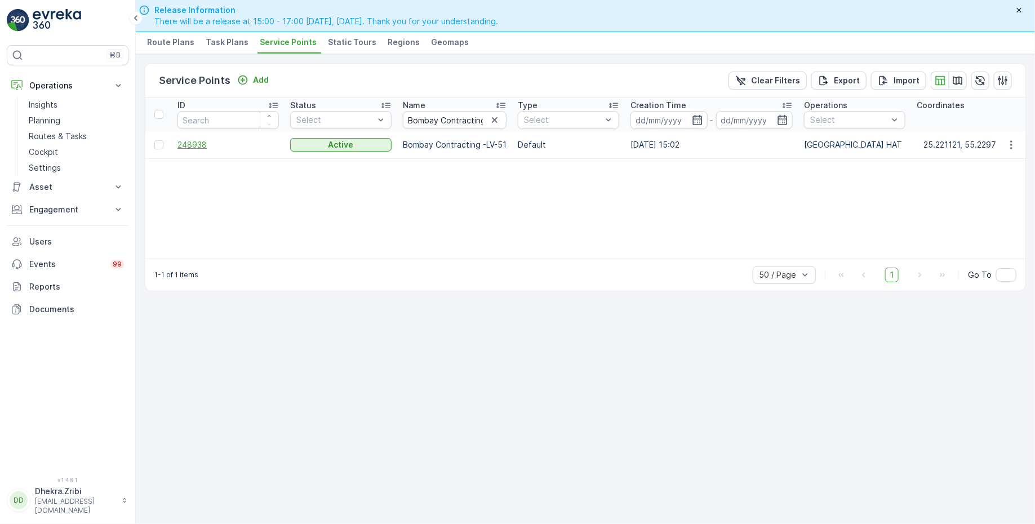
click at [193, 143] on span "248938" at bounding box center [228, 144] width 101 height 11
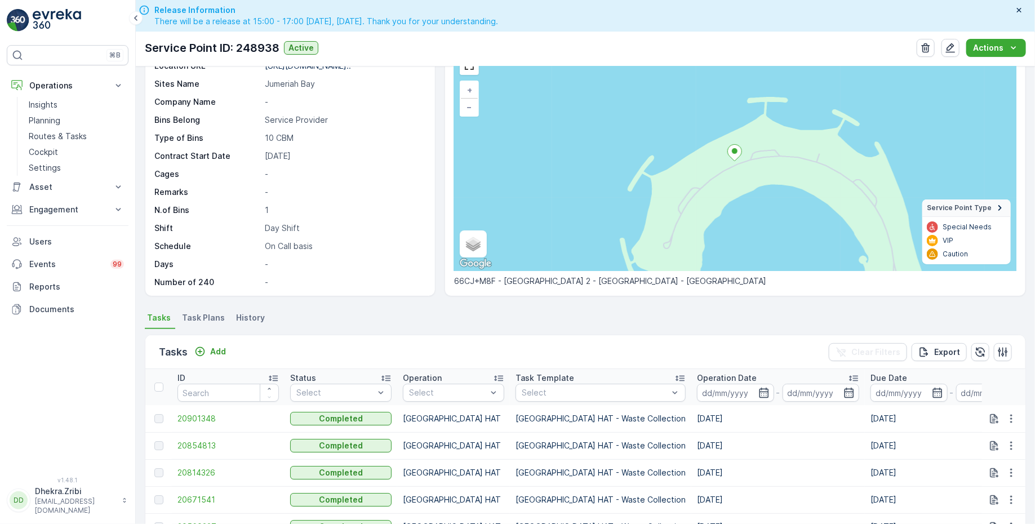
scroll to position [65, 0]
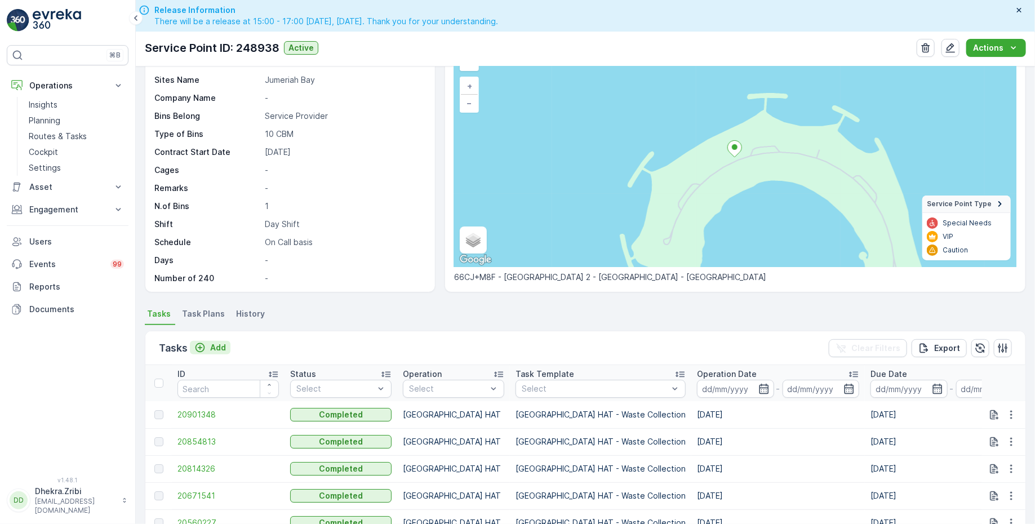
click at [215, 342] on p "Add" at bounding box center [218, 347] width 16 height 11
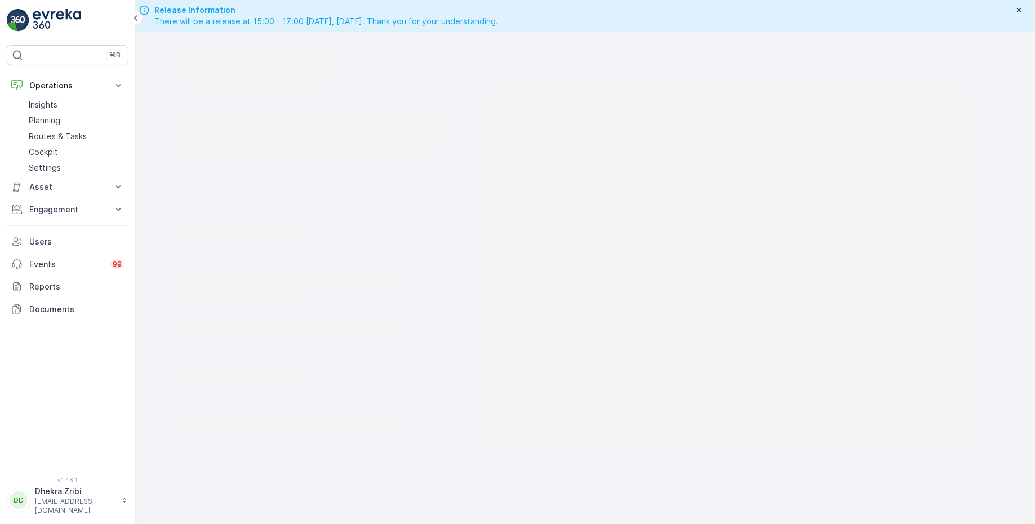
scroll to position [32, 0]
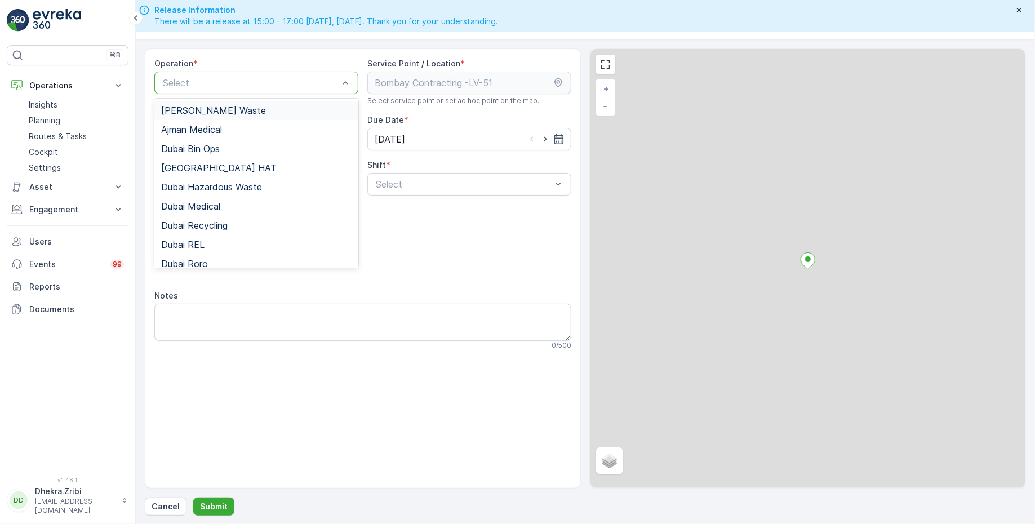
click at [271, 85] on div at bounding box center [251, 83] width 178 height 10
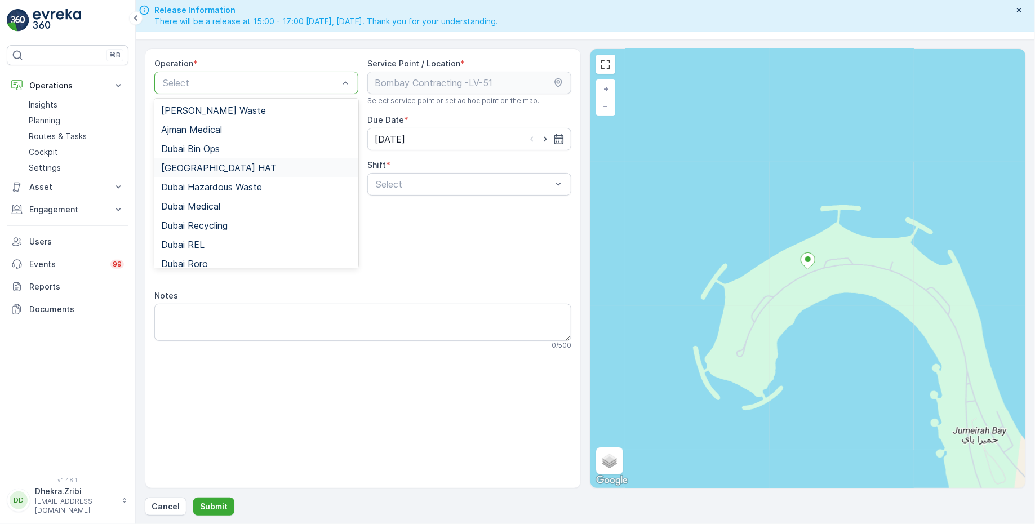
click at [214, 167] on div "[GEOGRAPHIC_DATA] HAT" at bounding box center [256, 168] width 191 height 10
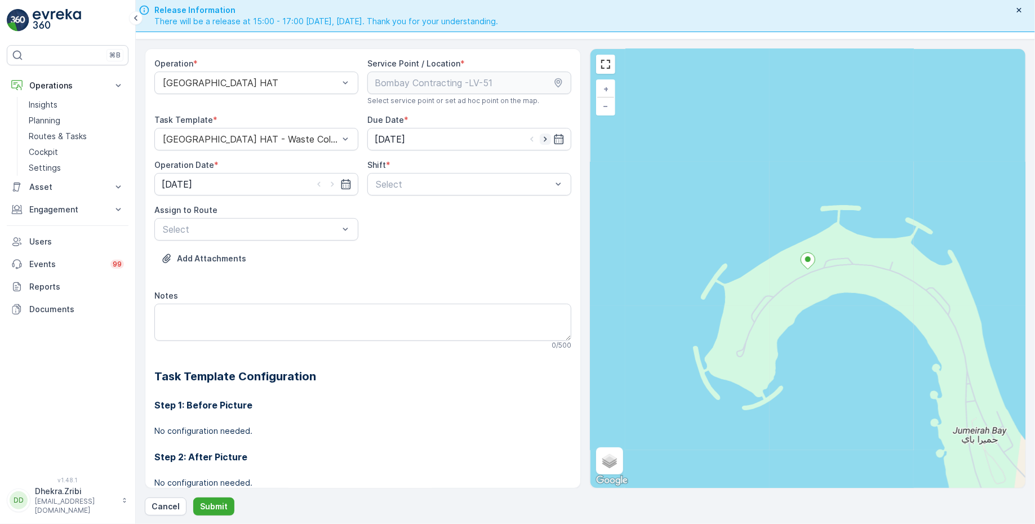
click at [548, 136] on icon "button" at bounding box center [545, 139] width 11 height 11
type input "[DATE]"
click at [334, 183] on icon "button" at bounding box center [332, 184] width 11 height 11
type input "[DATE]"
click at [396, 210] on span "Day Shift" at bounding box center [394, 212] width 40 height 10
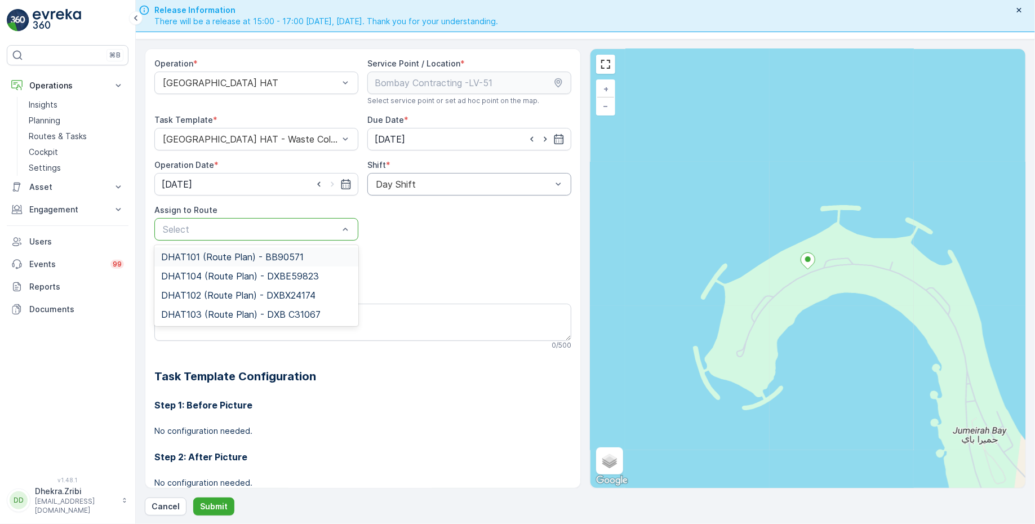
click at [325, 234] on div "Select" at bounding box center [256, 229] width 204 height 23
click at [227, 291] on span "DHAT102 (Route Plan) - DXBX24174" at bounding box center [238, 295] width 154 height 10
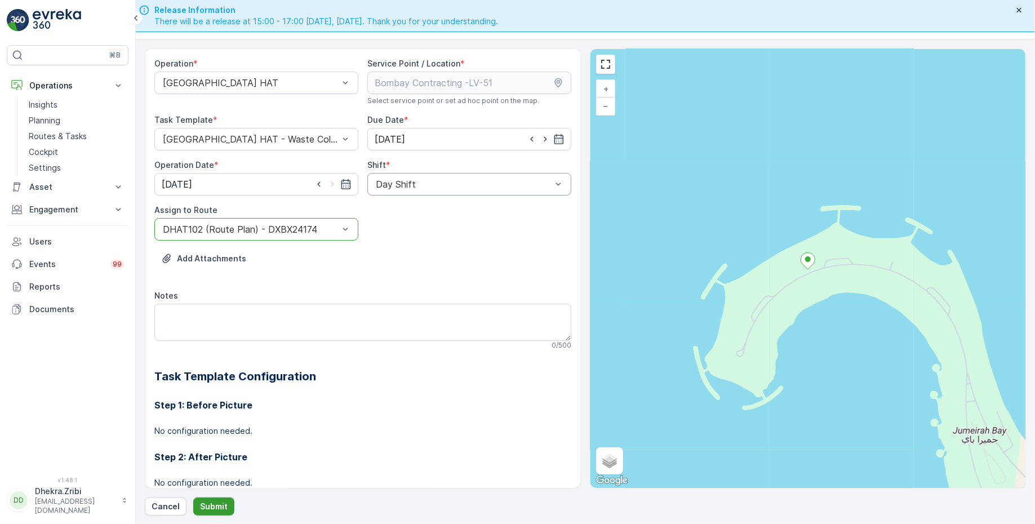
click at [224, 501] on p "Submit" at bounding box center [214, 506] width 28 height 11
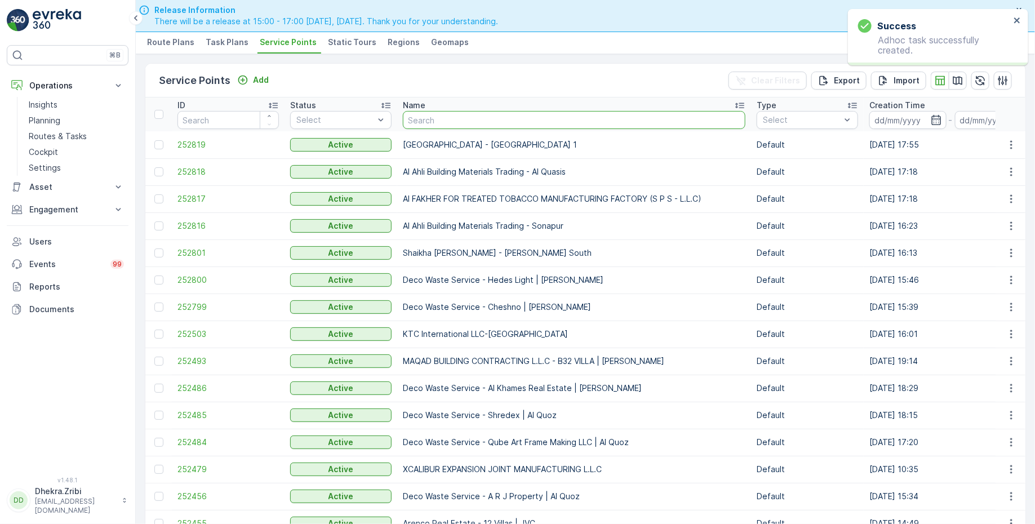
click at [449, 122] on input "text" at bounding box center [574, 120] width 343 height 18
paste input "Mubarik [PERSON_NAME] & Metal Waste -Mirdif"
type input "Mubarik [PERSON_NAME] & Metal Waste -Mirdif"
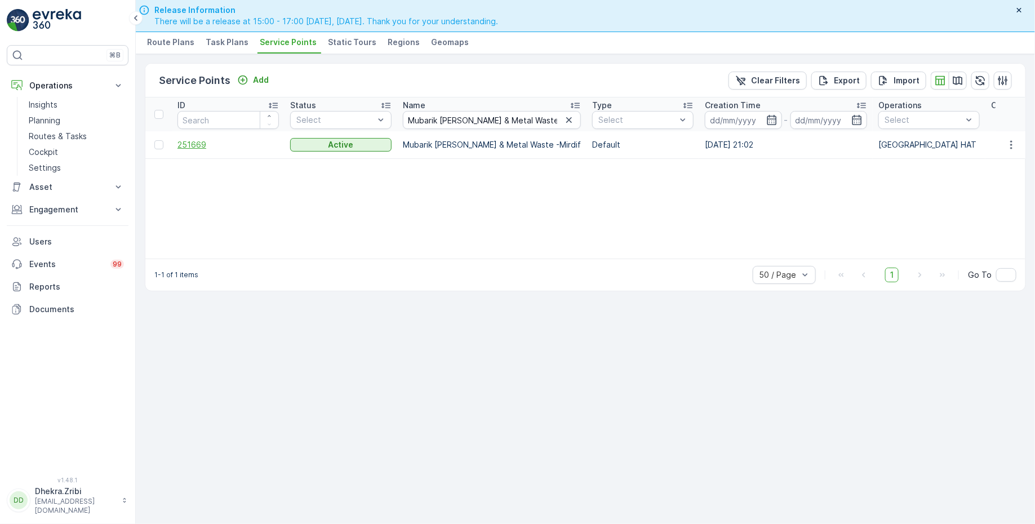
click at [198, 143] on span "251669" at bounding box center [228, 144] width 101 height 11
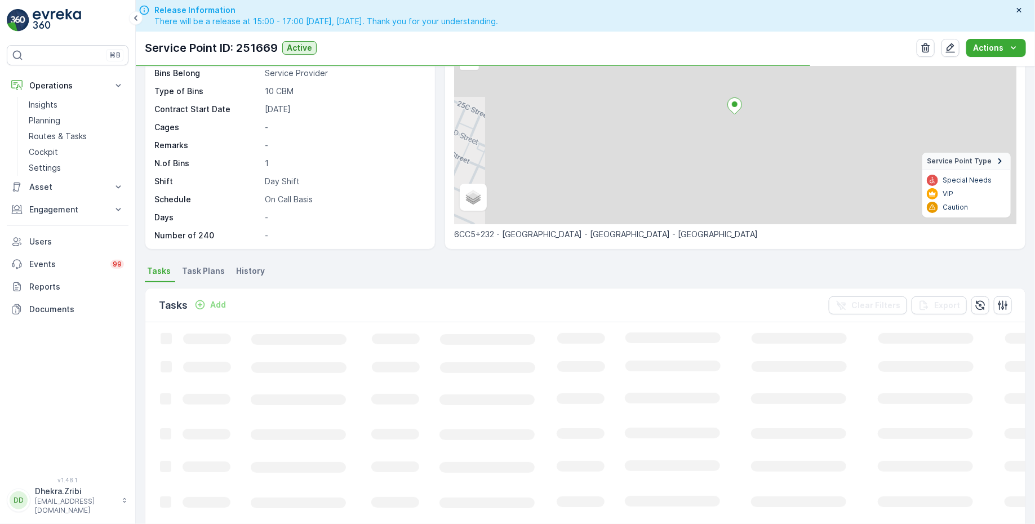
scroll to position [110, 0]
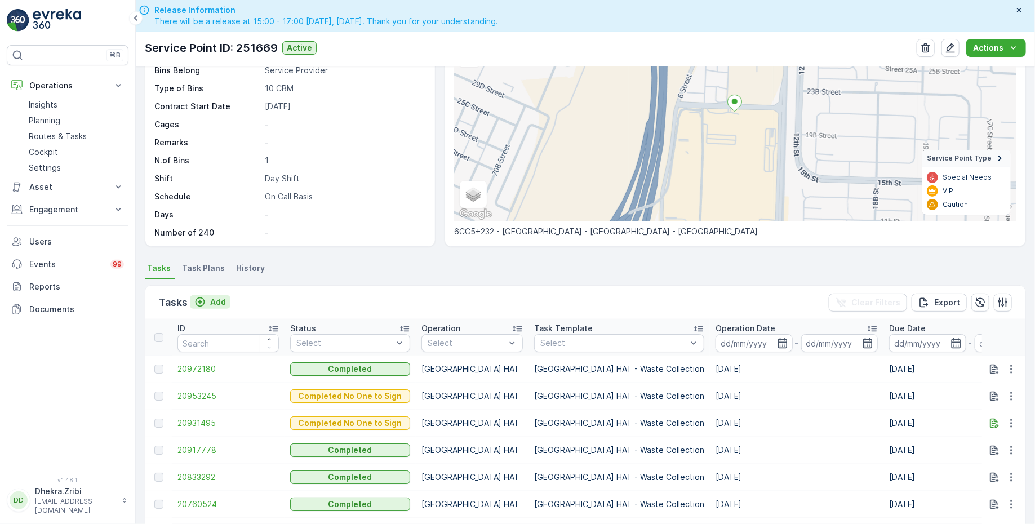
click at [216, 299] on p "Add" at bounding box center [218, 301] width 16 height 11
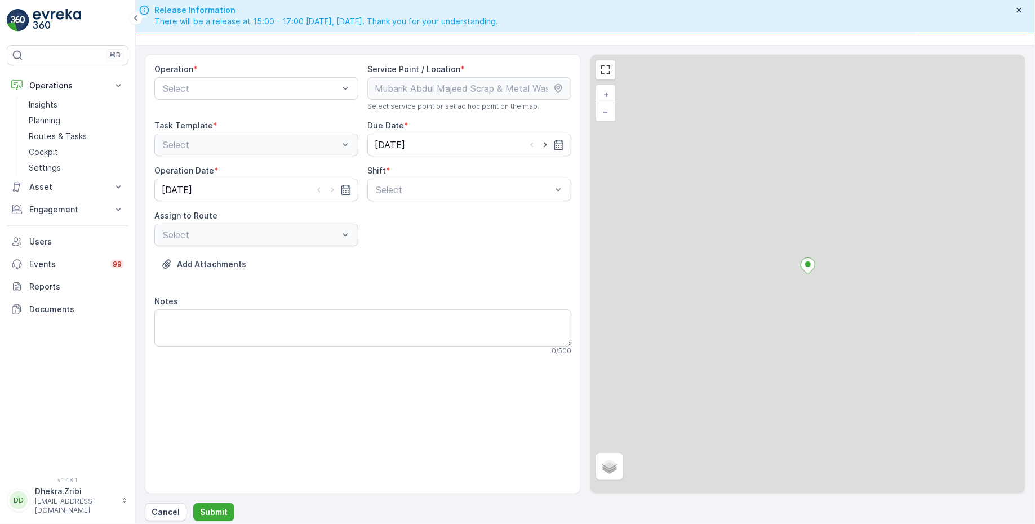
scroll to position [32, 0]
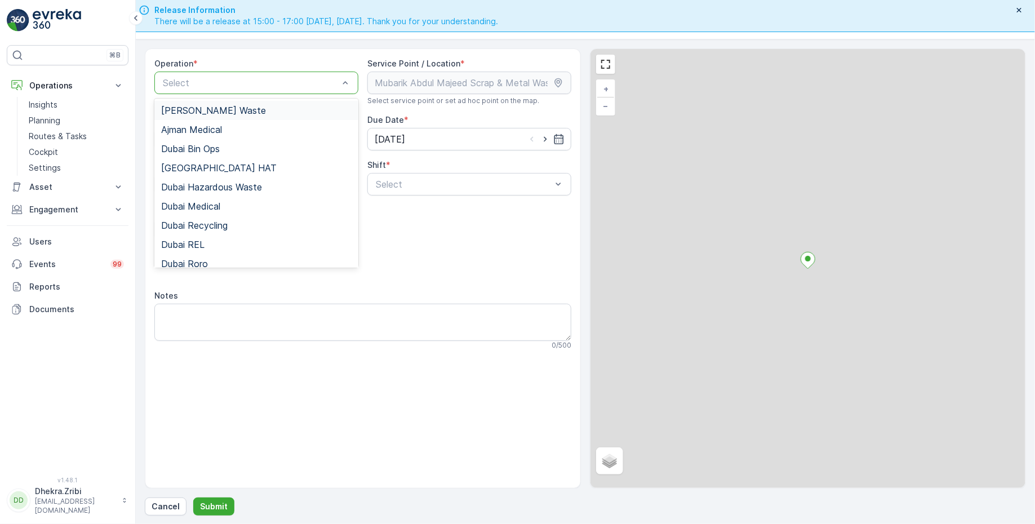
click at [246, 85] on div at bounding box center [251, 83] width 178 height 10
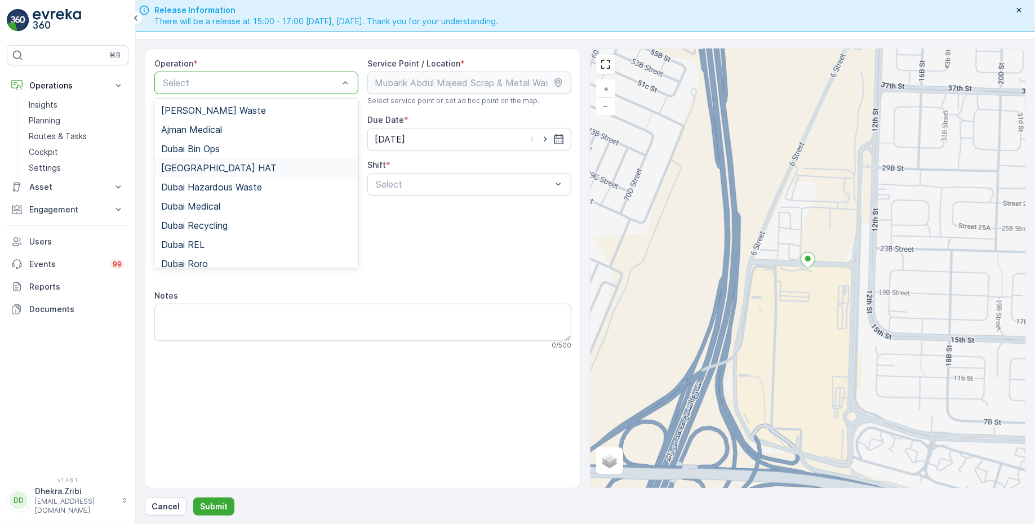
click at [201, 167] on span "[GEOGRAPHIC_DATA] HAT" at bounding box center [219, 168] width 116 height 10
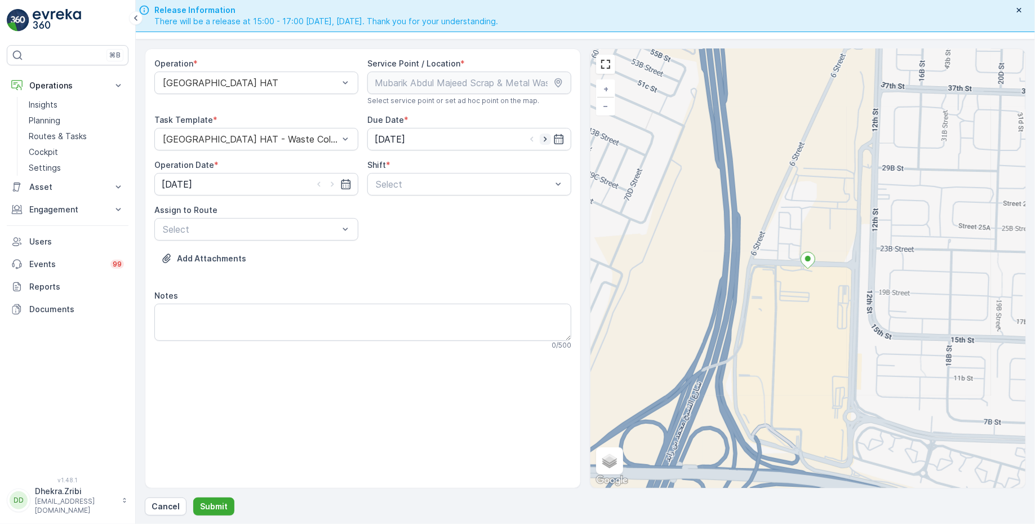
click at [544, 140] on icon "button" at bounding box center [545, 139] width 11 height 11
type input "[DATE]"
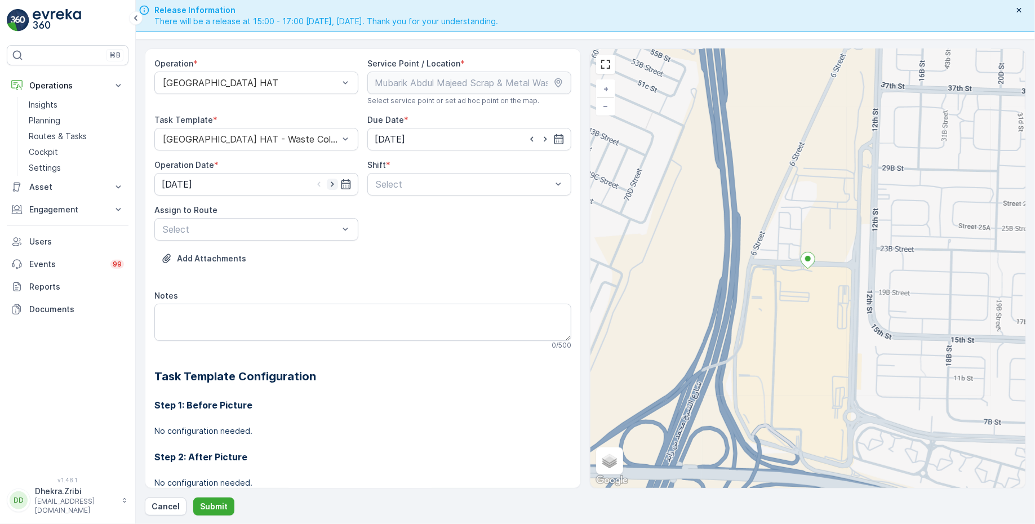
click at [328, 179] on icon "button" at bounding box center [332, 184] width 11 height 11
type input "[DATE]"
click at [400, 184] on div at bounding box center [464, 184] width 178 height 10
click at [398, 210] on span "Day Shift" at bounding box center [394, 212] width 40 height 10
click at [309, 228] on div at bounding box center [251, 229] width 178 height 10
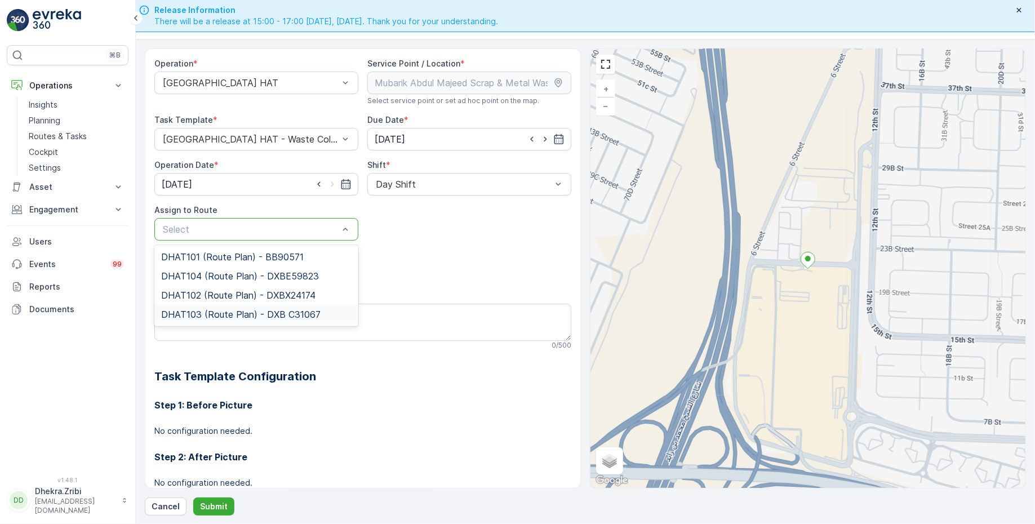
click at [231, 309] on span "DHAT103 (Route Plan) - DXB C31067" at bounding box center [241, 314] width 160 height 10
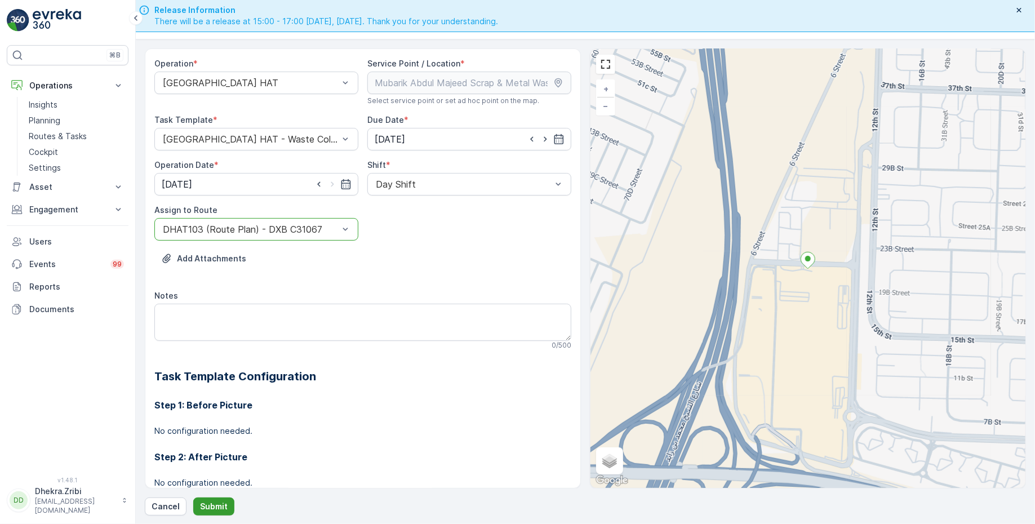
click at [217, 502] on p "Submit" at bounding box center [214, 506] width 28 height 11
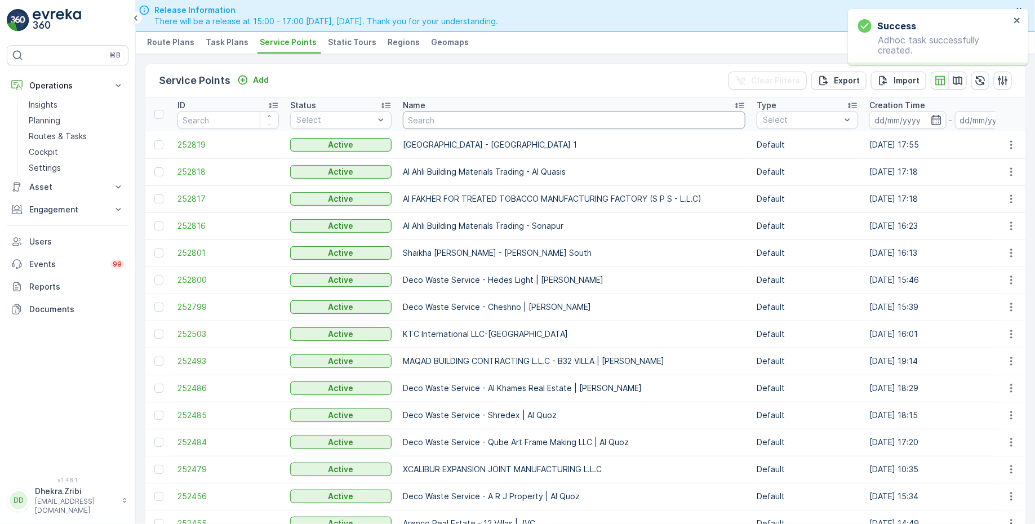
click at [426, 123] on input "text" at bounding box center [574, 120] width 343 height 18
paste input "SOBHA CONSTRUCTIONS LLC-SeaHaven"
type input "SOBHA CONSTRUCTIONS LLC-SeaHaven"
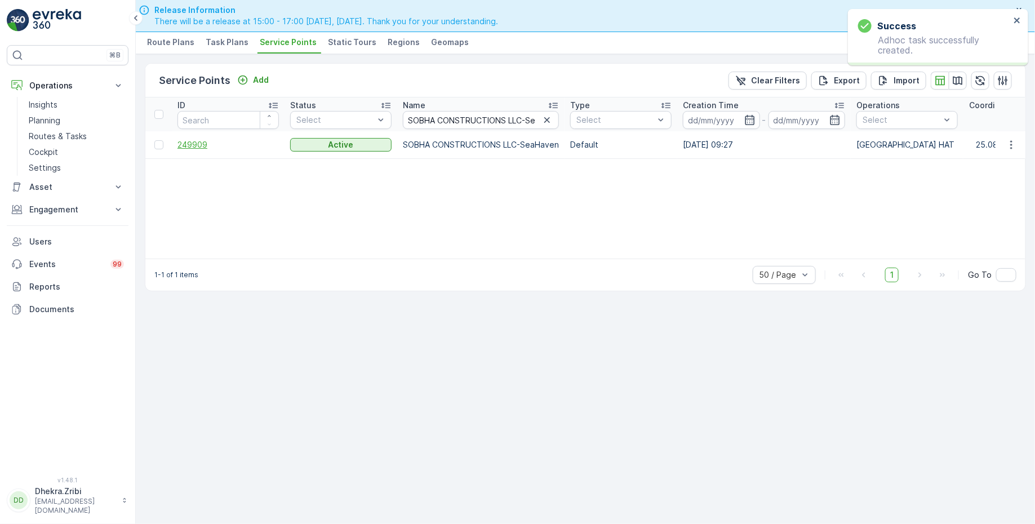
click at [200, 145] on span "249909" at bounding box center [228, 144] width 101 height 11
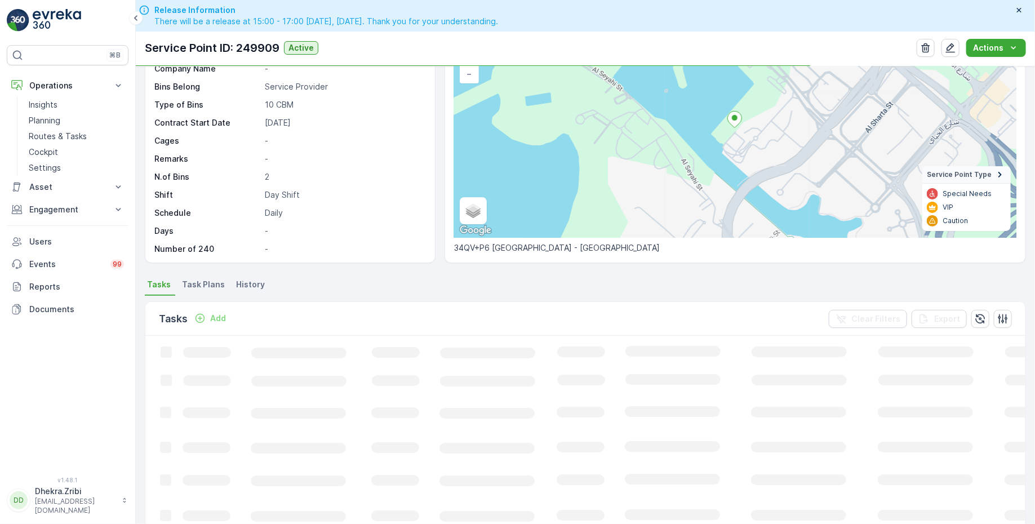
scroll to position [103, 0]
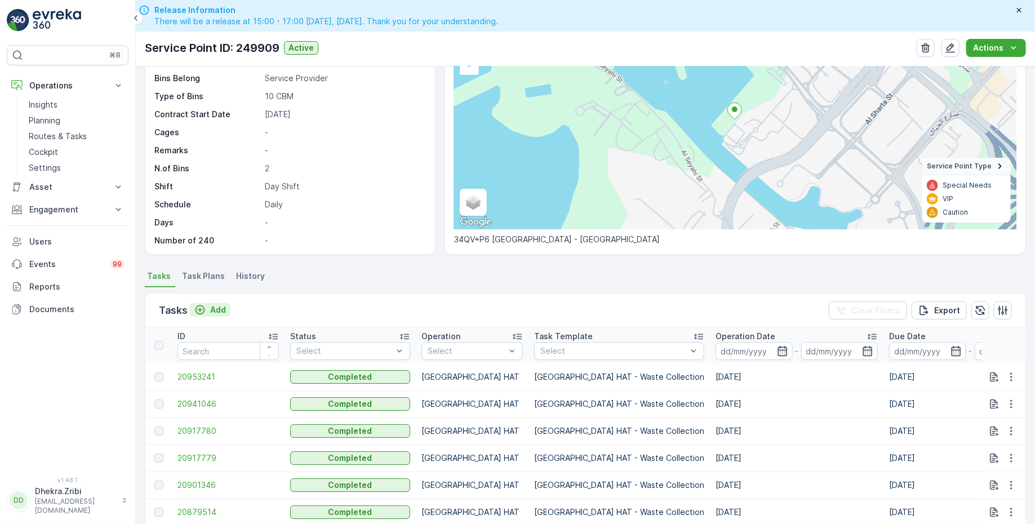
click at [221, 307] on p "Add" at bounding box center [218, 309] width 16 height 11
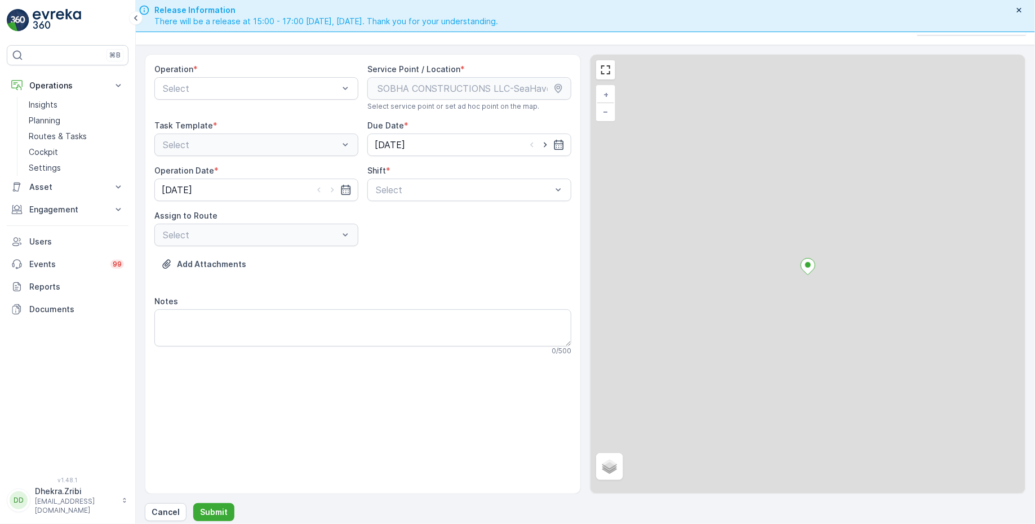
scroll to position [32, 0]
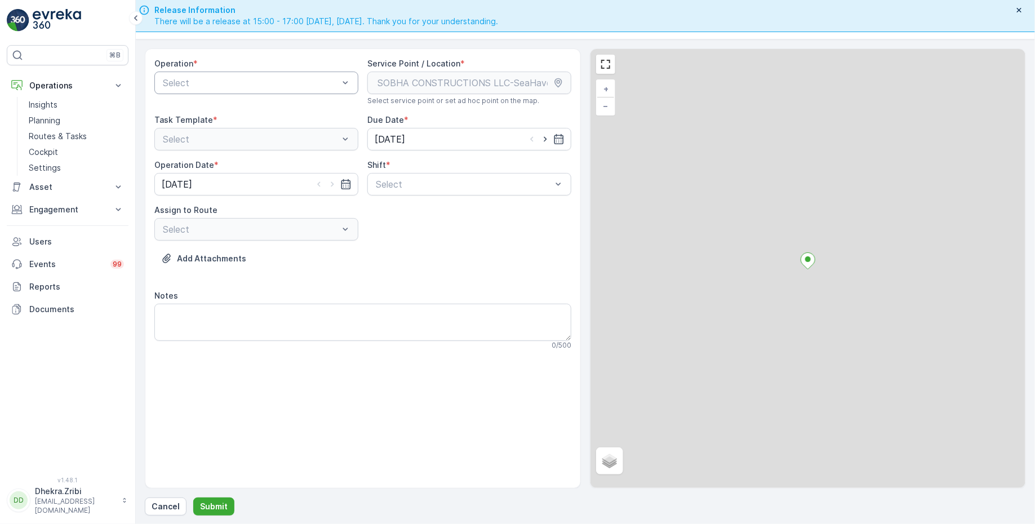
click at [247, 80] on div at bounding box center [251, 83] width 178 height 10
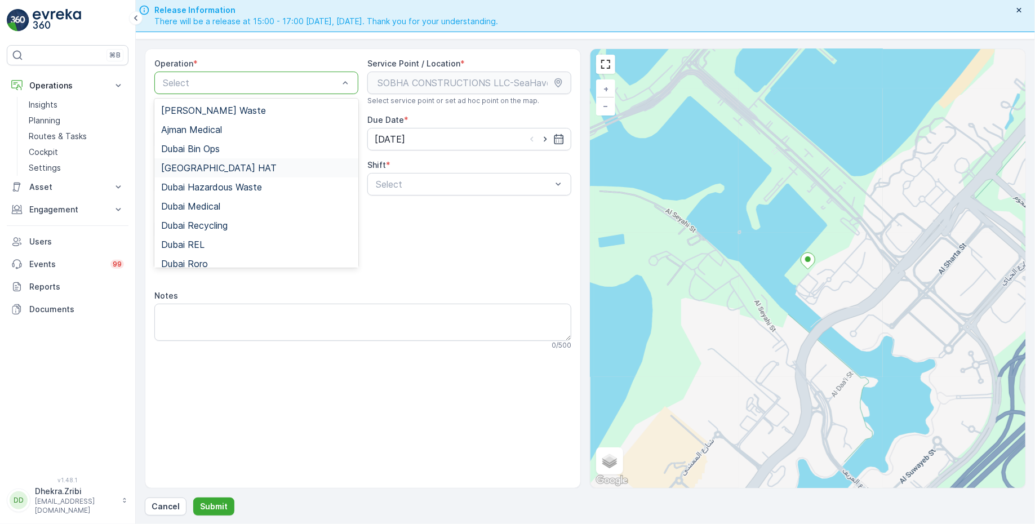
click at [198, 164] on span "[GEOGRAPHIC_DATA] HAT" at bounding box center [219, 168] width 116 height 10
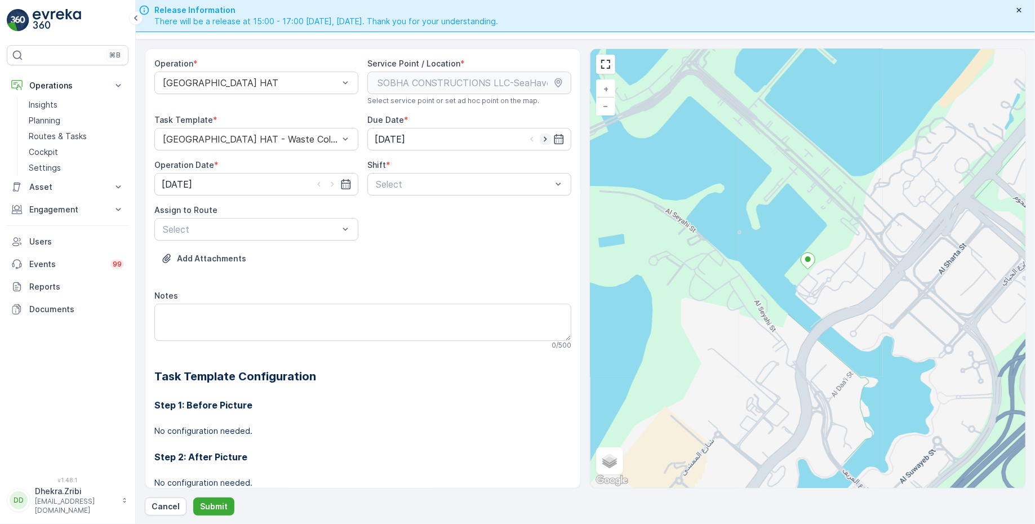
click at [544, 135] on icon "button" at bounding box center [545, 139] width 11 height 11
type input "[DATE]"
click at [334, 184] on icon "button" at bounding box center [332, 184] width 11 height 11
type input "[DATE]"
click at [398, 187] on div at bounding box center [464, 184] width 178 height 10
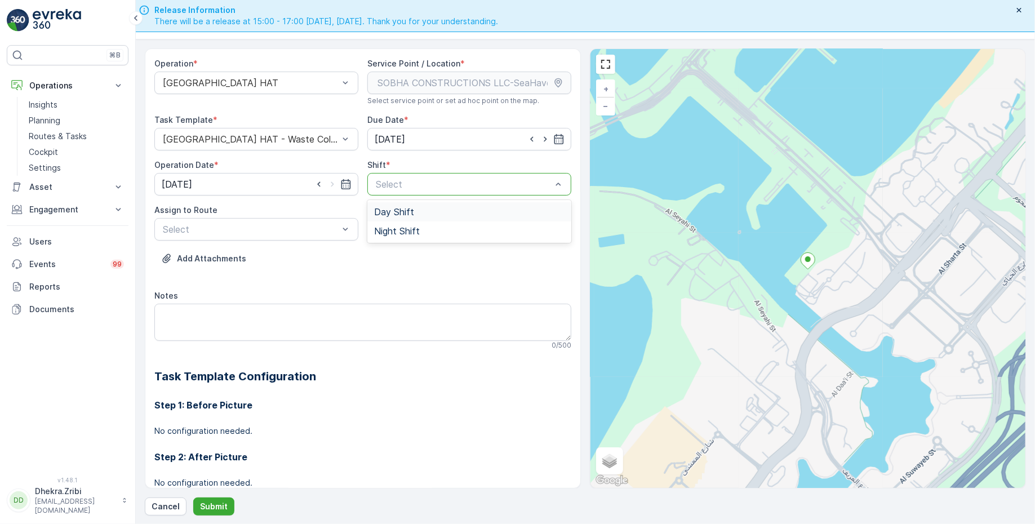
click at [392, 212] on span "Day Shift" at bounding box center [394, 212] width 40 height 10
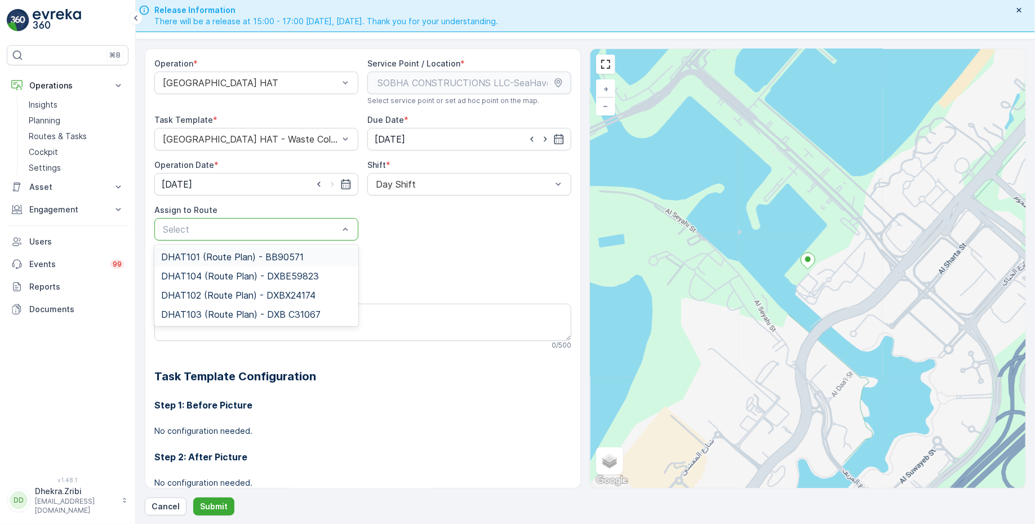
click at [309, 227] on div at bounding box center [251, 229] width 178 height 10
click at [217, 311] on span "DHAT103 (Route Plan) - DXB C31067" at bounding box center [241, 314] width 160 height 10
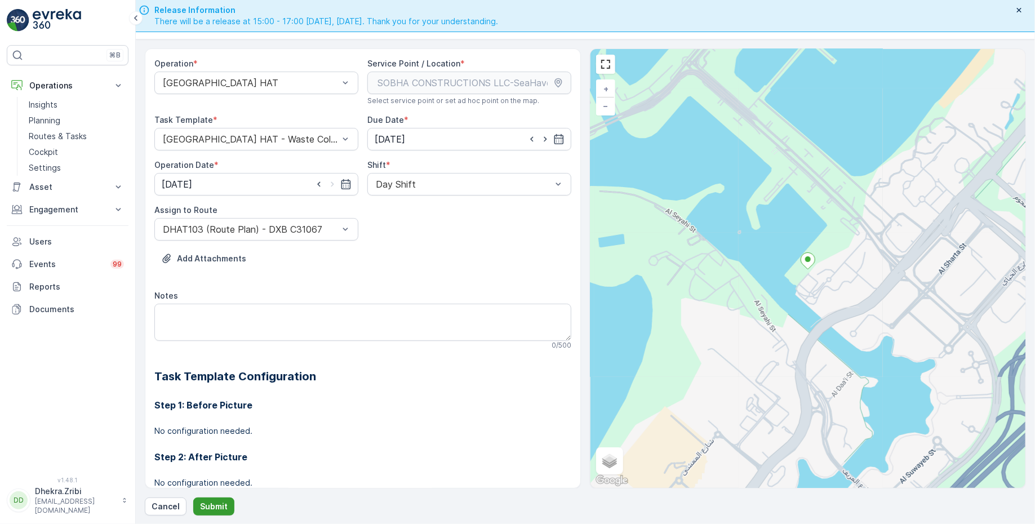
click at [216, 498] on button "Submit" at bounding box center [213, 507] width 41 height 18
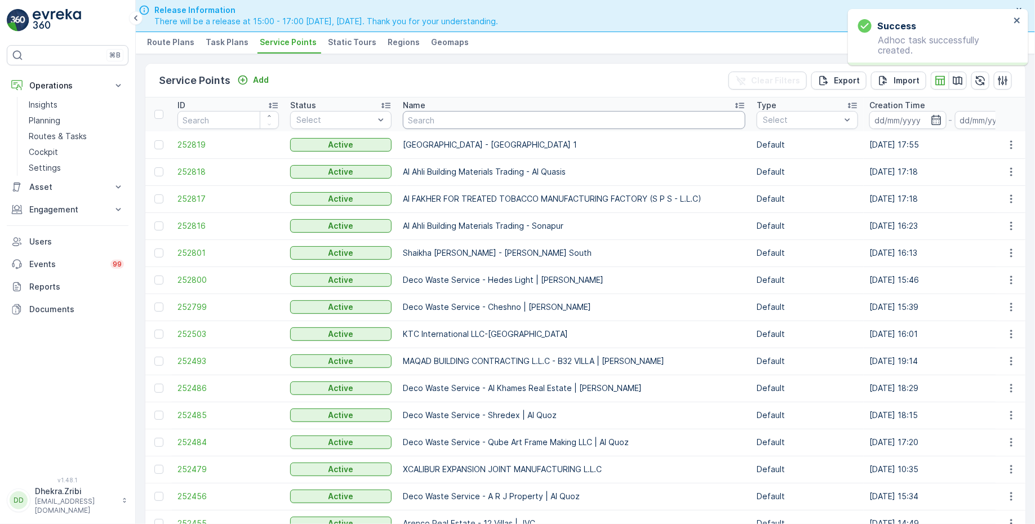
click at [423, 117] on input "text" at bounding box center [574, 120] width 343 height 18
paste input "MUSABBEH [PERSON_NAME] (Al Fattan Properties LLC)"
type input "MUSABBEH [PERSON_NAME] (Al Fattan Properties LLC)"
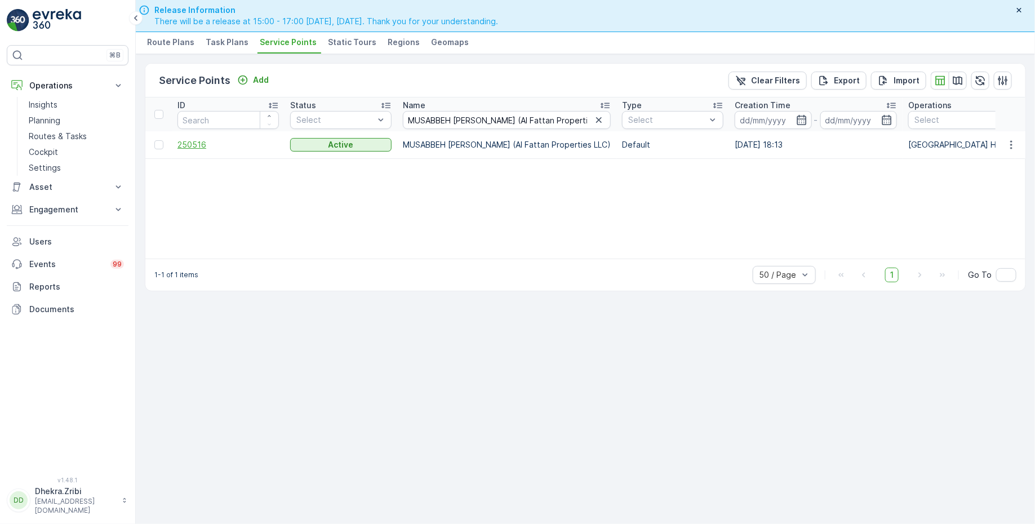
click at [192, 144] on span "250516" at bounding box center [228, 144] width 101 height 11
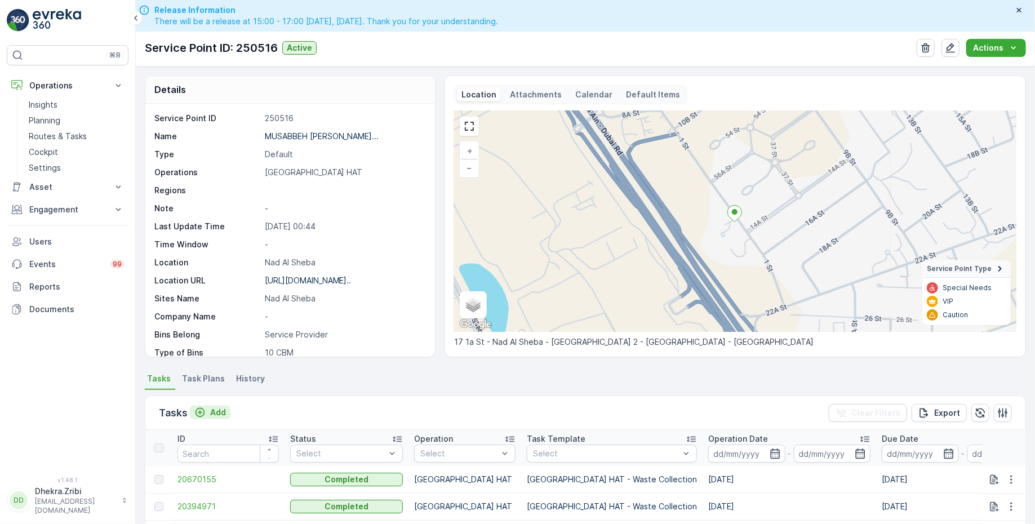
click at [217, 408] on p "Add" at bounding box center [218, 412] width 16 height 11
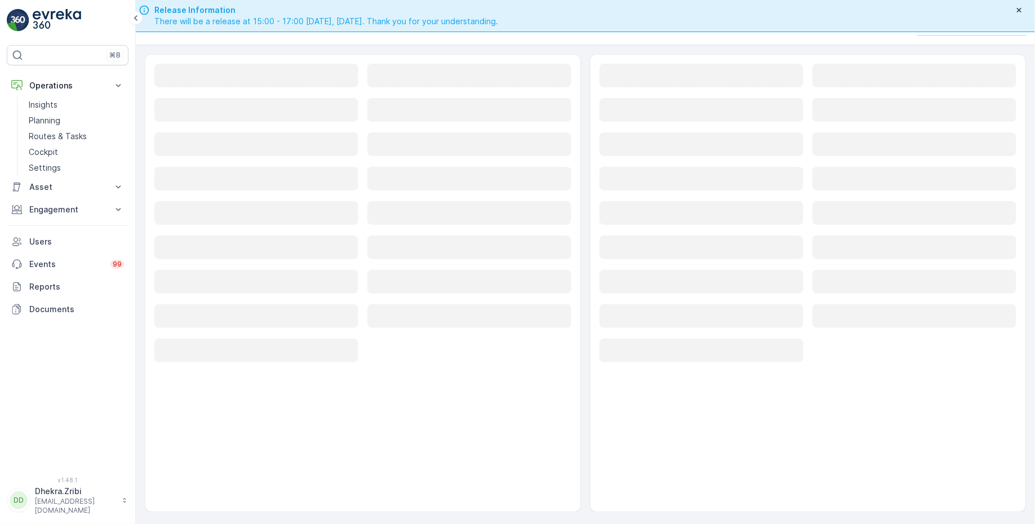
scroll to position [32, 0]
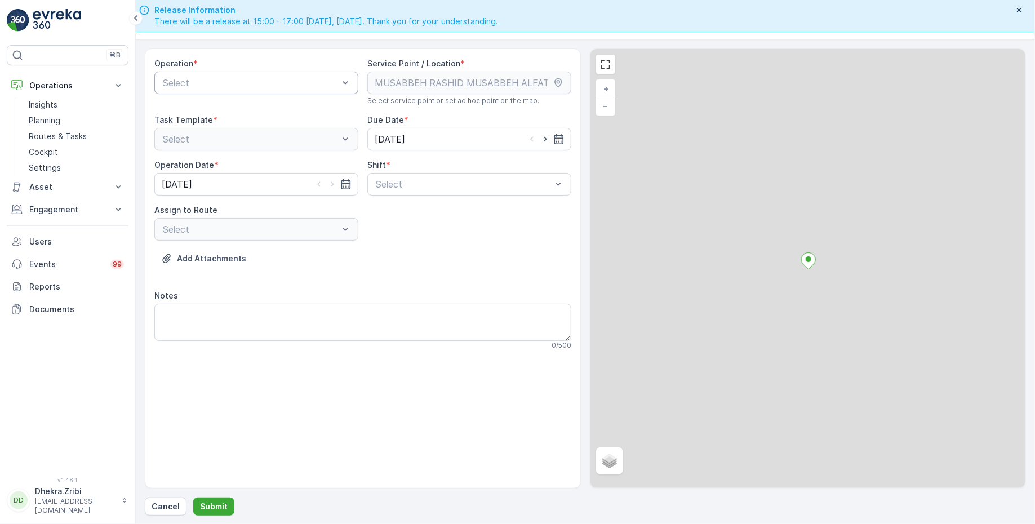
click at [225, 83] on div at bounding box center [251, 83] width 178 height 10
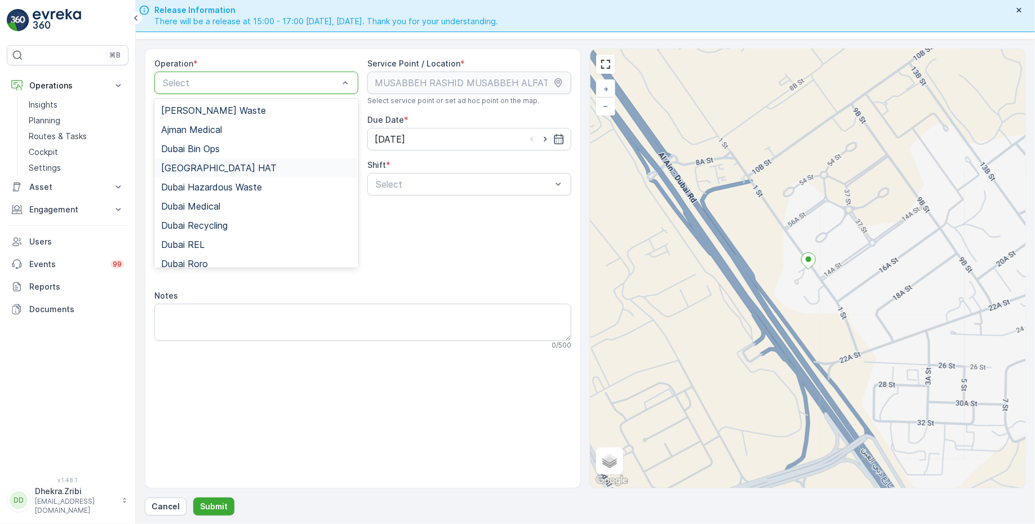
click at [203, 163] on span "[GEOGRAPHIC_DATA] HAT" at bounding box center [219, 168] width 116 height 10
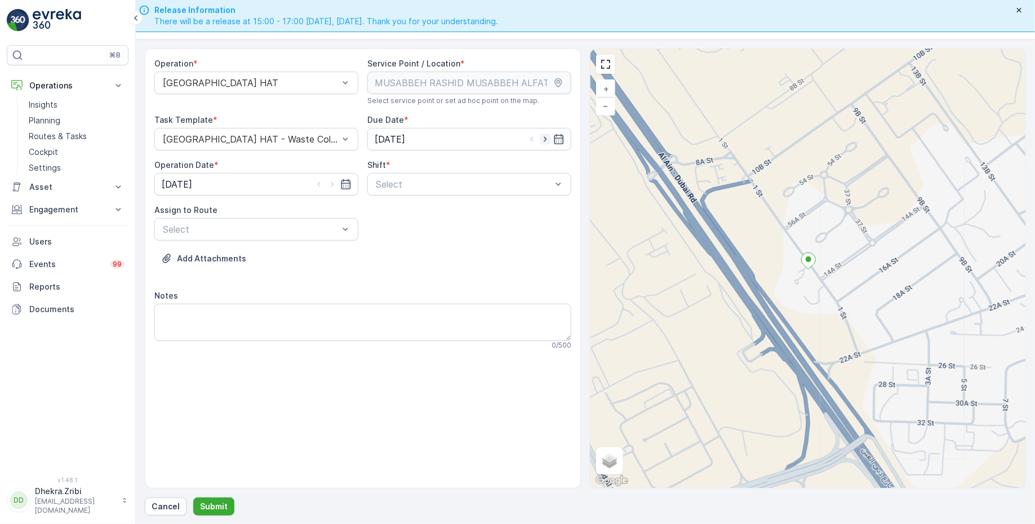
click at [546, 138] on icon "button" at bounding box center [545, 139] width 11 height 11
type input "[DATE]"
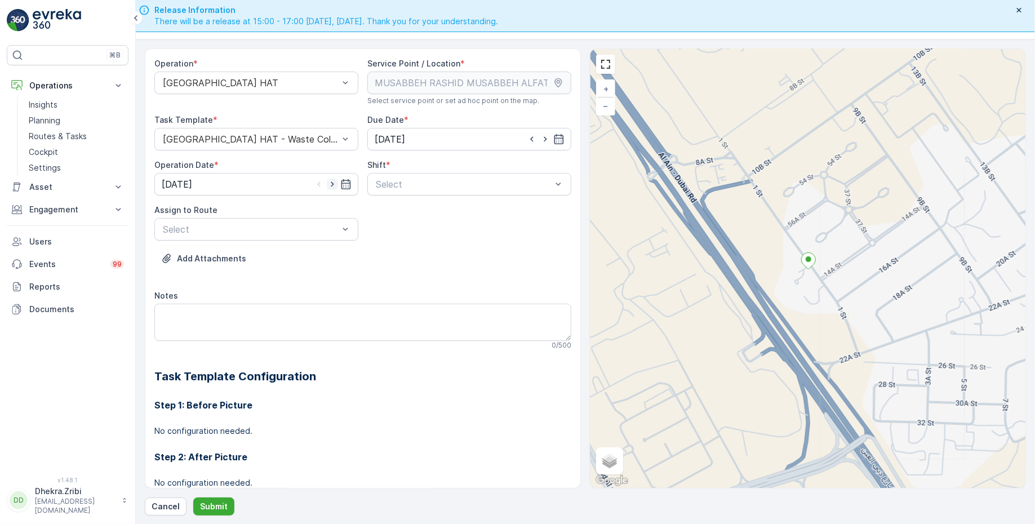
click at [331, 186] on icon "button" at bounding box center [332, 184] width 11 height 11
type input "[DATE]"
click at [389, 184] on div at bounding box center [464, 184] width 178 height 10
click at [404, 209] on span "Day Shift" at bounding box center [394, 212] width 40 height 10
click at [282, 229] on div at bounding box center [251, 229] width 178 height 10
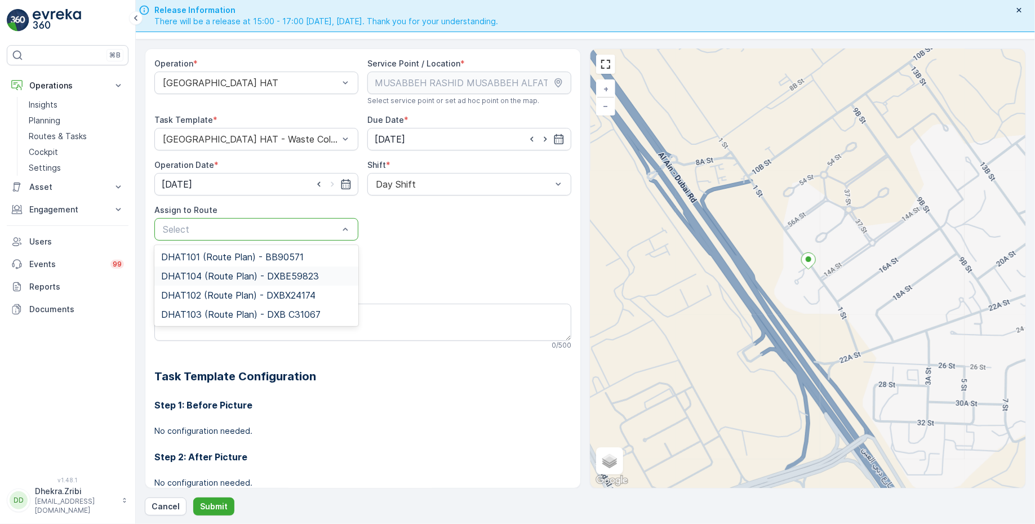
click at [219, 274] on span "DHAT104 (Route Plan) - DXBE59823" at bounding box center [240, 276] width 158 height 10
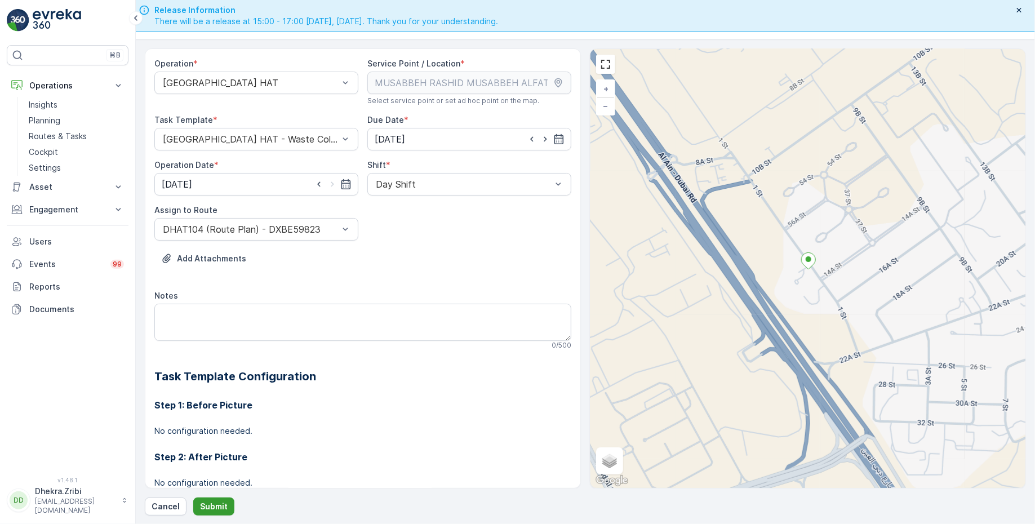
click at [207, 499] on button "Submit" at bounding box center [213, 507] width 41 height 18
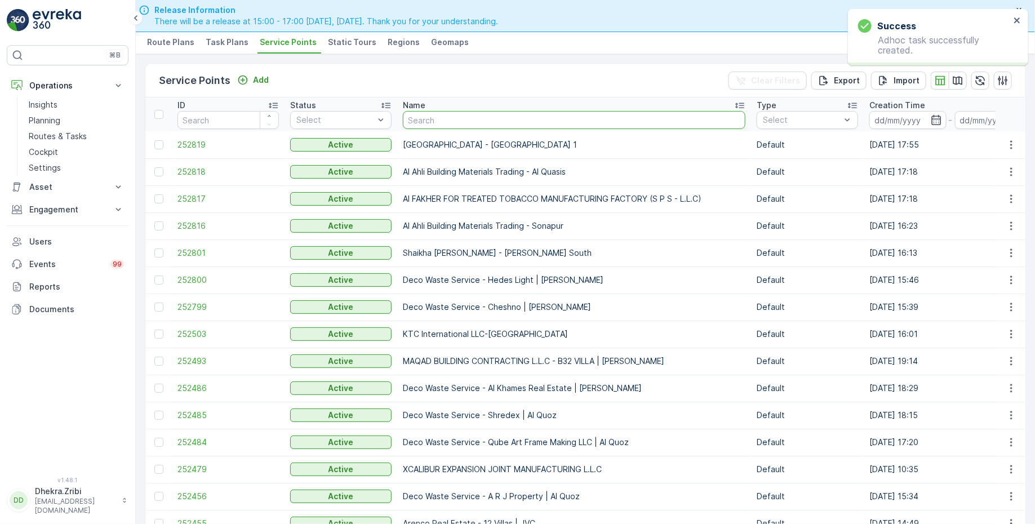
click at [445, 116] on input "text" at bounding box center [574, 120] width 343 height 18
paste input "Italian Planters L.L.C -DWTC"
type input "Italian Planters L.L.C -DWTC"
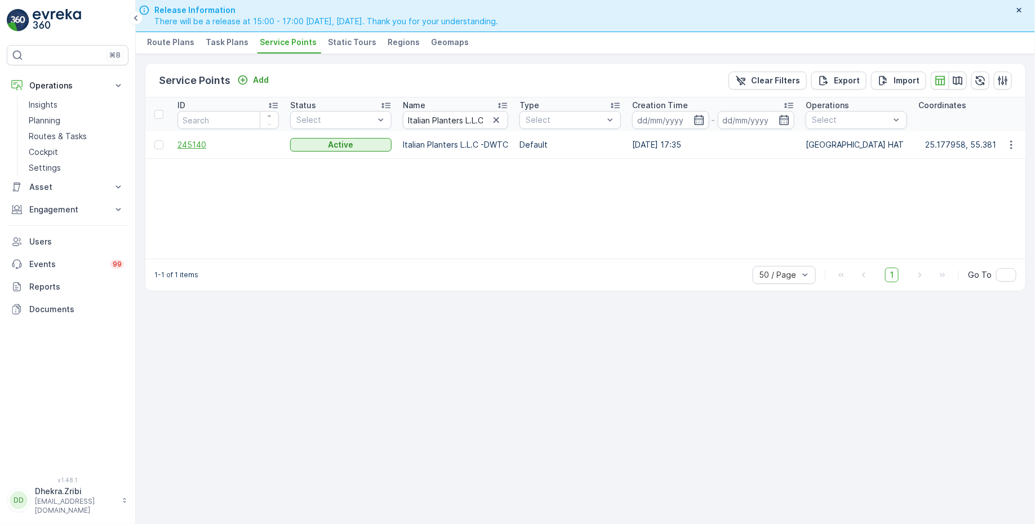
click at [200, 143] on span "245140" at bounding box center [228, 144] width 101 height 11
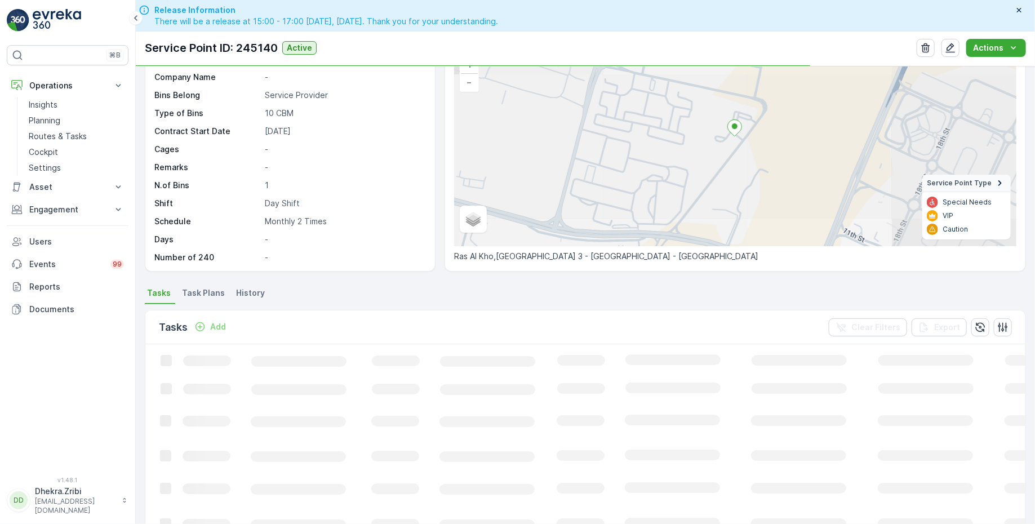
scroll to position [94, 0]
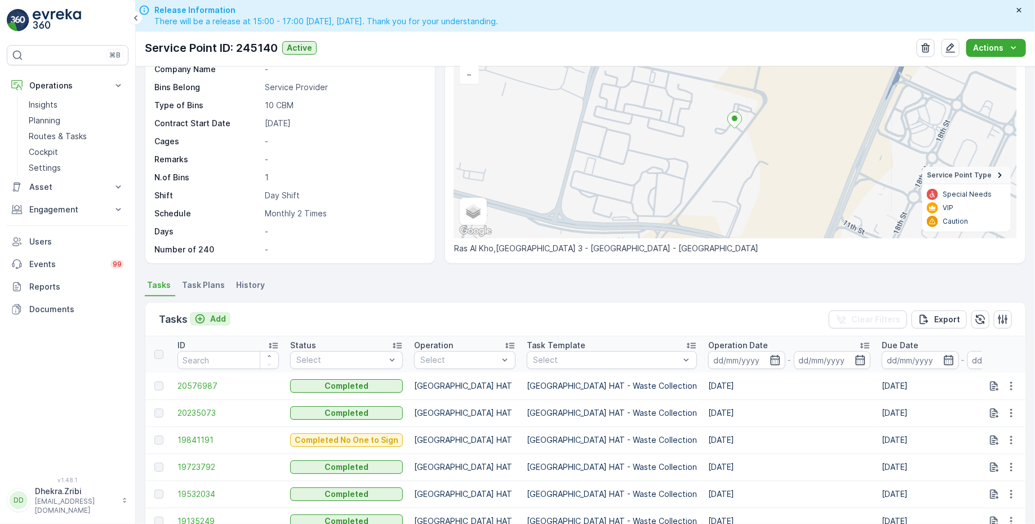
click at [219, 316] on p "Add" at bounding box center [218, 318] width 16 height 11
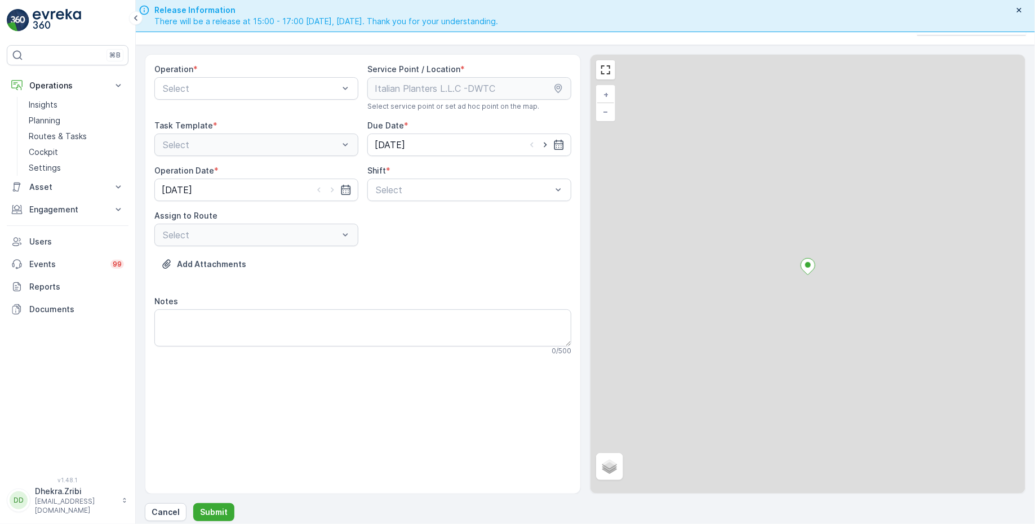
scroll to position [32, 0]
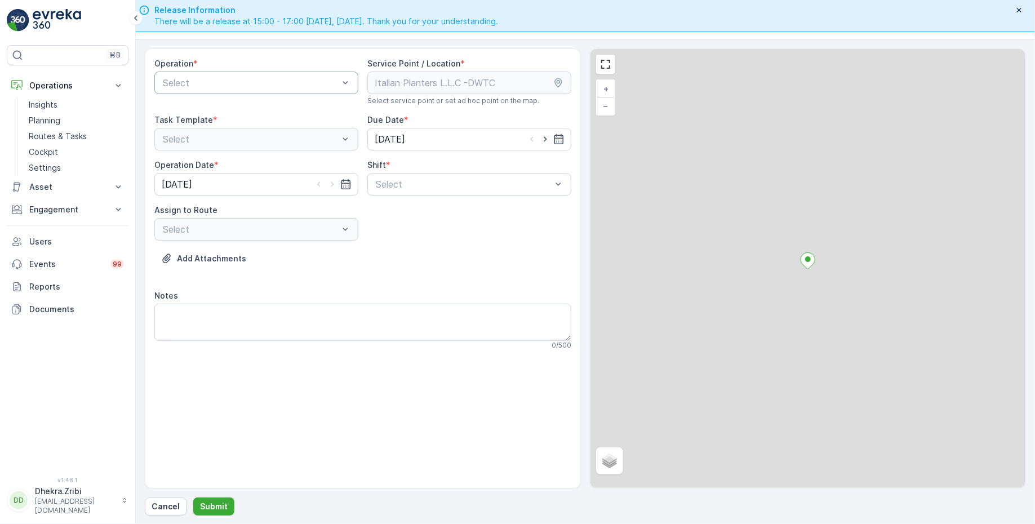
click at [259, 90] on div "Select" at bounding box center [256, 83] width 204 height 23
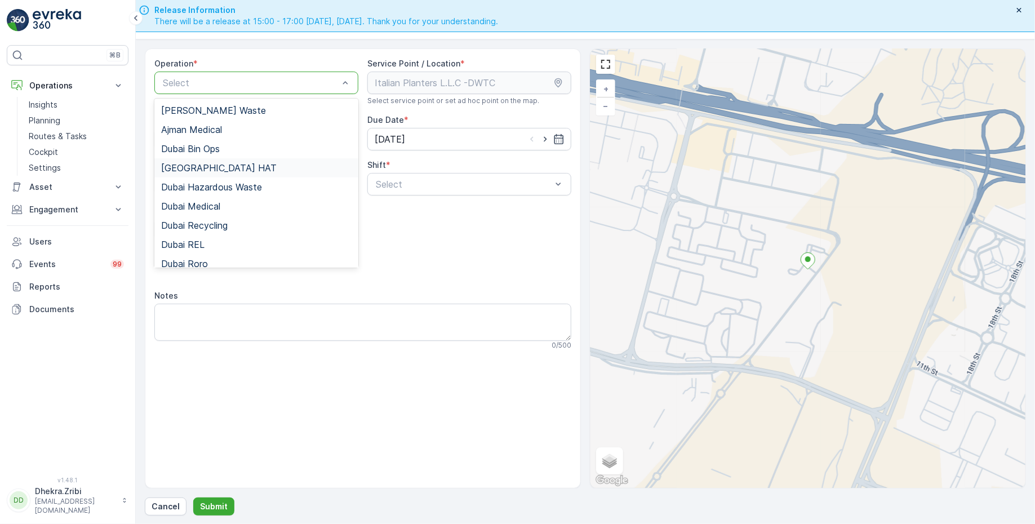
click at [201, 167] on span "[GEOGRAPHIC_DATA] HAT" at bounding box center [219, 168] width 116 height 10
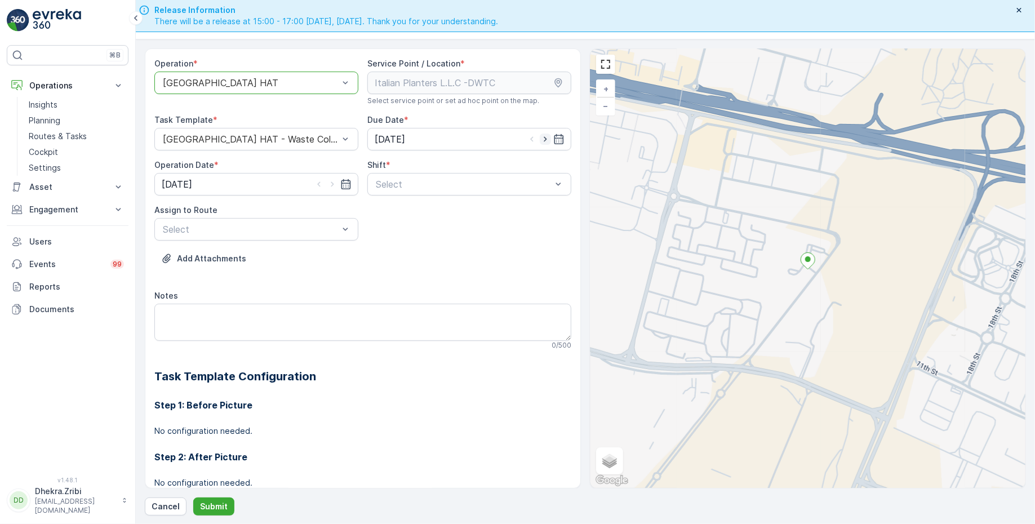
click at [541, 138] on icon "button" at bounding box center [545, 139] width 11 height 11
type input "[DATE]"
click at [332, 181] on icon "button" at bounding box center [332, 184] width 11 height 11
type input "[DATE]"
click at [402, 179] on div at bounding box center [464, 184] width 178 height 10
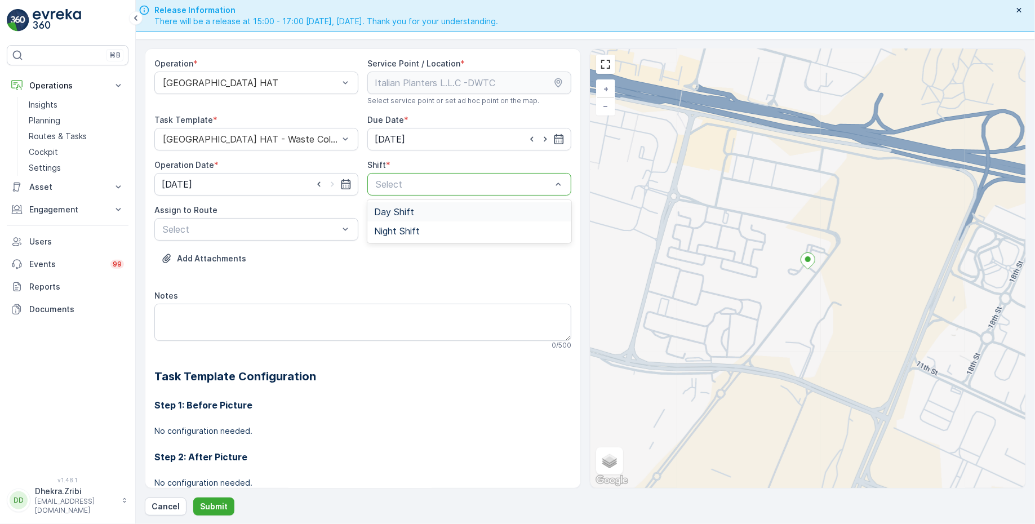
click at [397, 214] on span "Day Shift" at bounding box center [394, 212] width 40 height 10
click at [316, 227] on div at bounding box center [251, 229] width 178 height 10
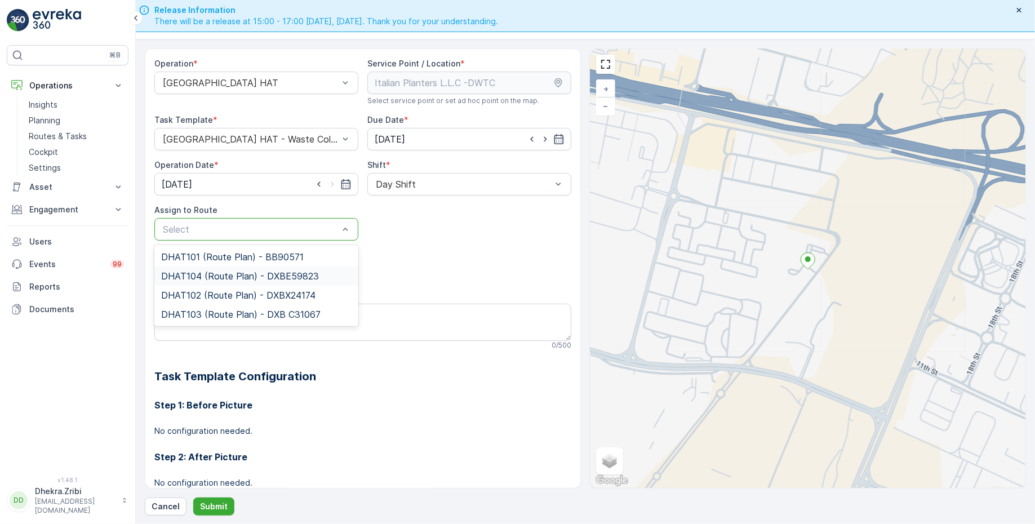
click at [215, 273] on span "DHAT104 (Route Plan) - DXBE59823" at bounding box center [240, 276] width 158 height 10
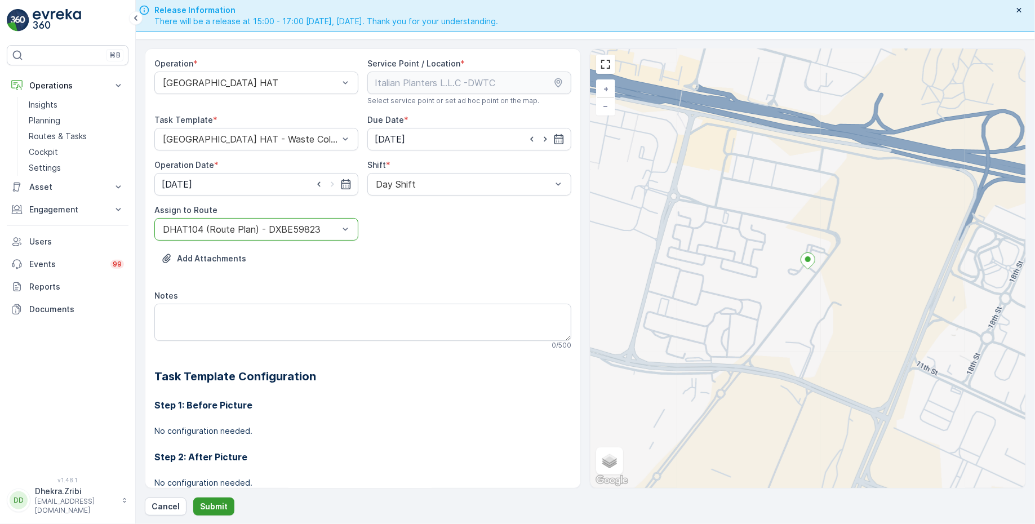
click at [212, 507] on p "Submit" at bounding box center [214, 506] width 28 height 11
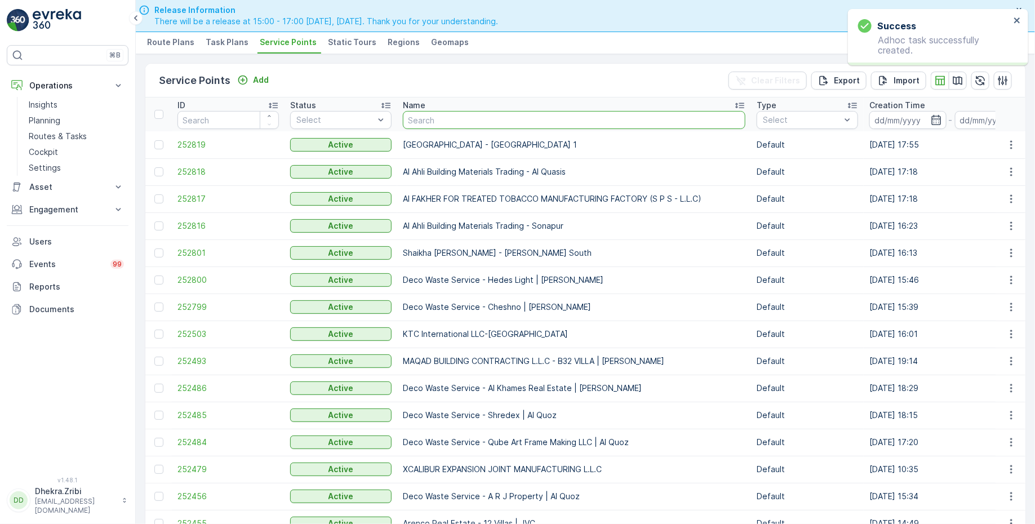
click at [422, 118] on input "text" at bounding box center [574, 120] width 343 height 18
paste input "Besix Construct LLC- CST"
type input "Besix Construct LLC- CST"
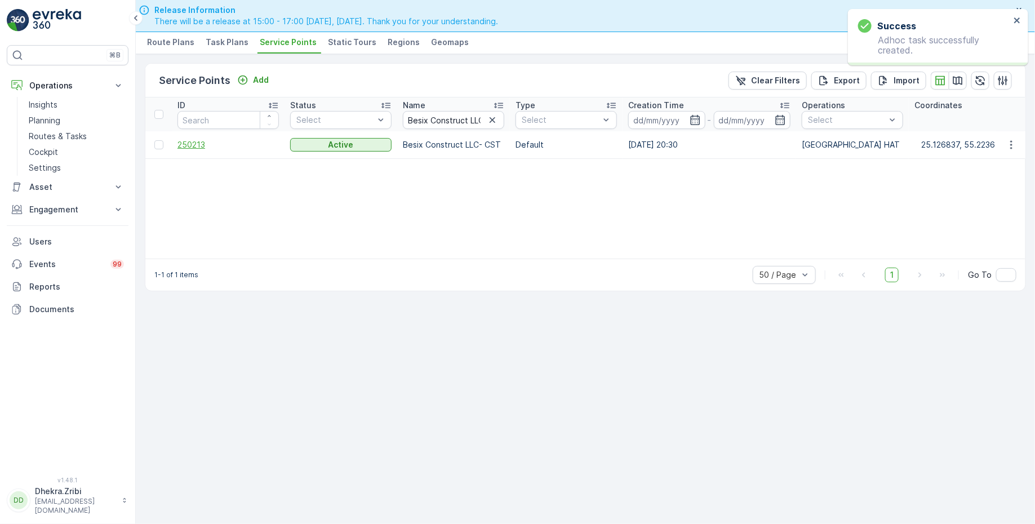
click at [196, 141] on span "250213" at bounding box center [228, 144] width 101 height 11
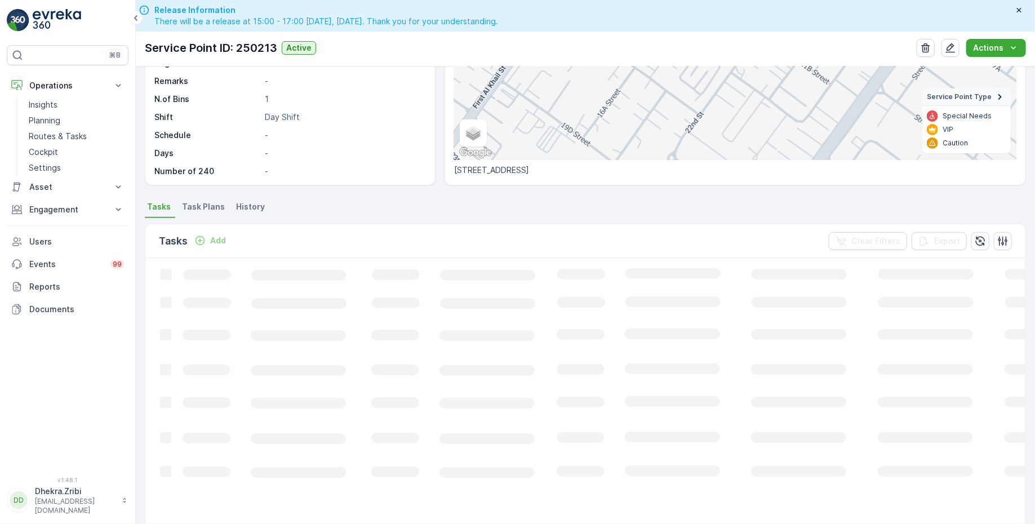
scroll to position [175, 0]
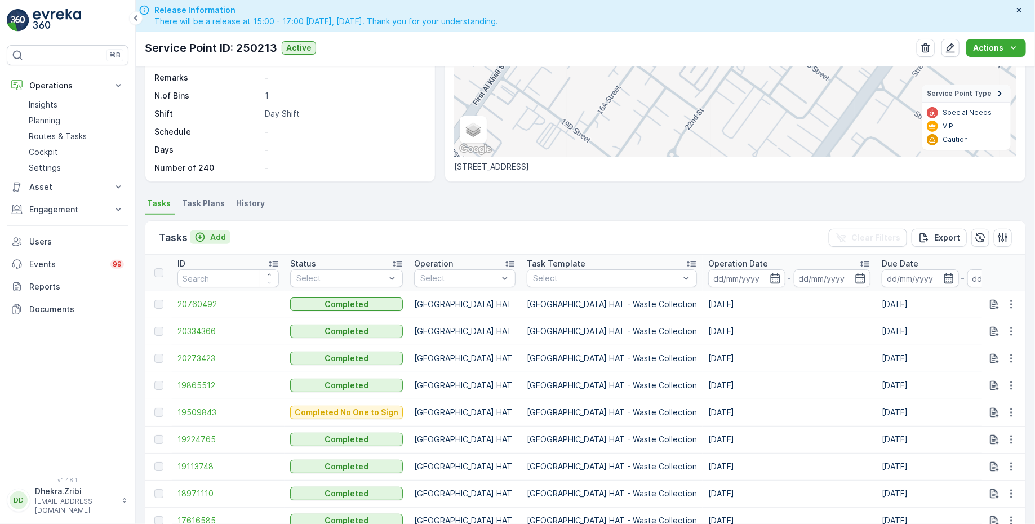
click at [219, 236] on p "Add" at bounding box center [218, 237] width 16 height 11
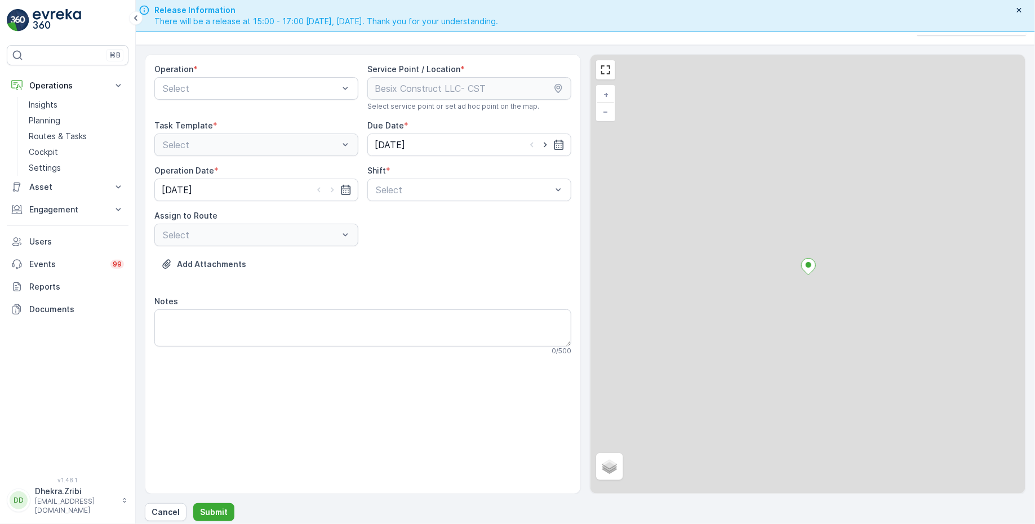
scroll to position [32, 0]
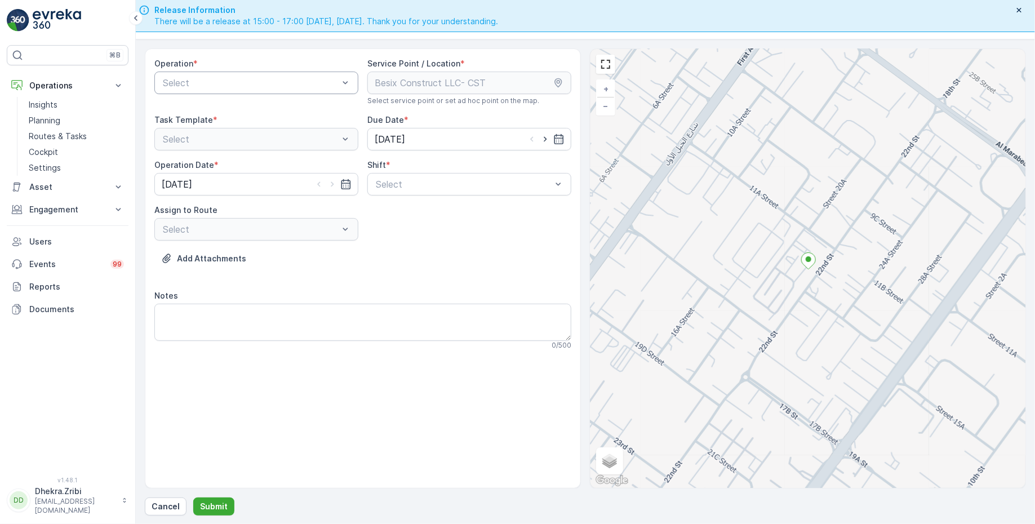
click at [276, 85] on div at bounding box center [251, 83] width 178 height 10
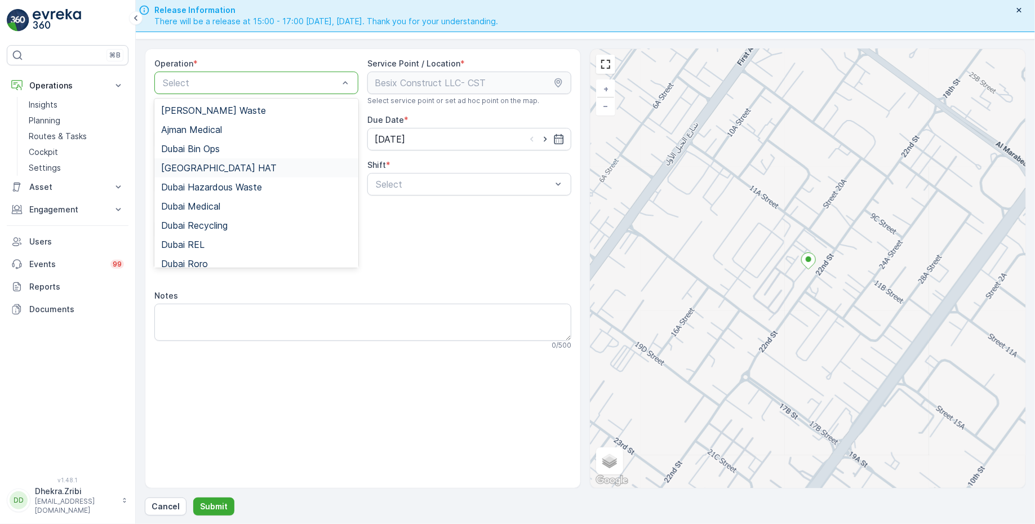
click at [210, 163] on div "[GEOGRAPHIC_DATA] HAT" at bounding box center [256, 168] width 191 height 10
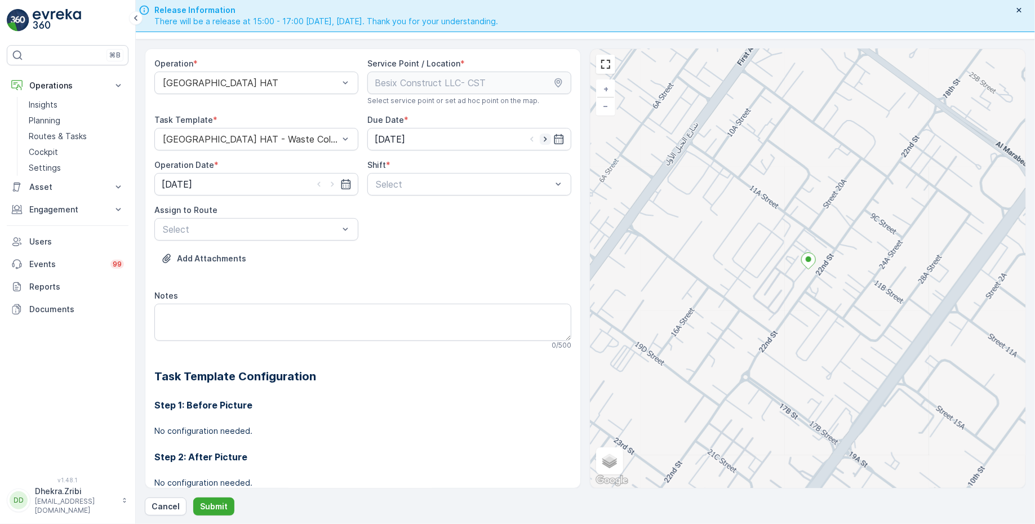
click at [544, 137] on icon "button" at bounding box center [545, 139] width 11 height 11
type input "[DATE]"
click at [333, 181] on icon "button" at bounding box center [332, 184] width 11 height 11
type input "[DATE]"
click at [411, 185] on div at bounding box center [464, 184] width 178 height 10
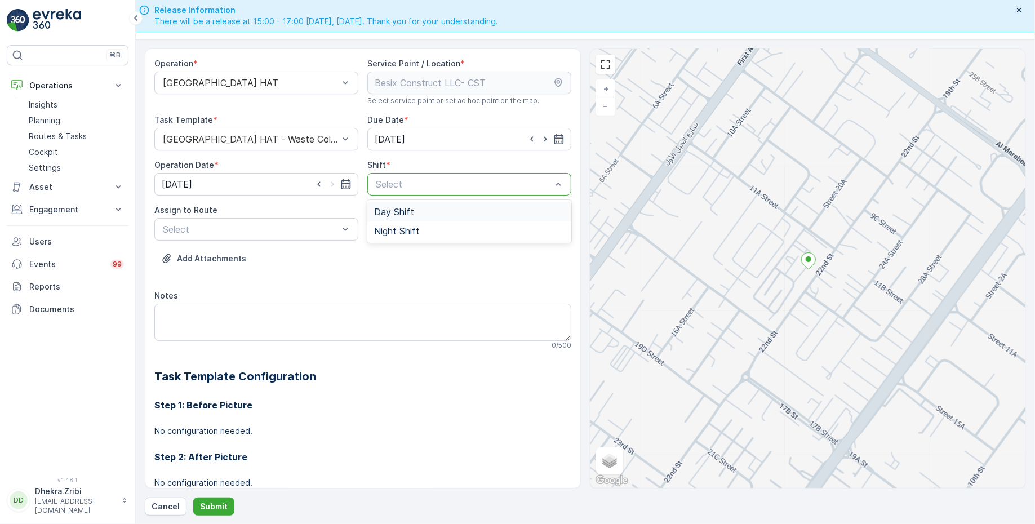
click at [398, 211] on span "Day Shift" at bounding box center [394, 212] width 40 height 10
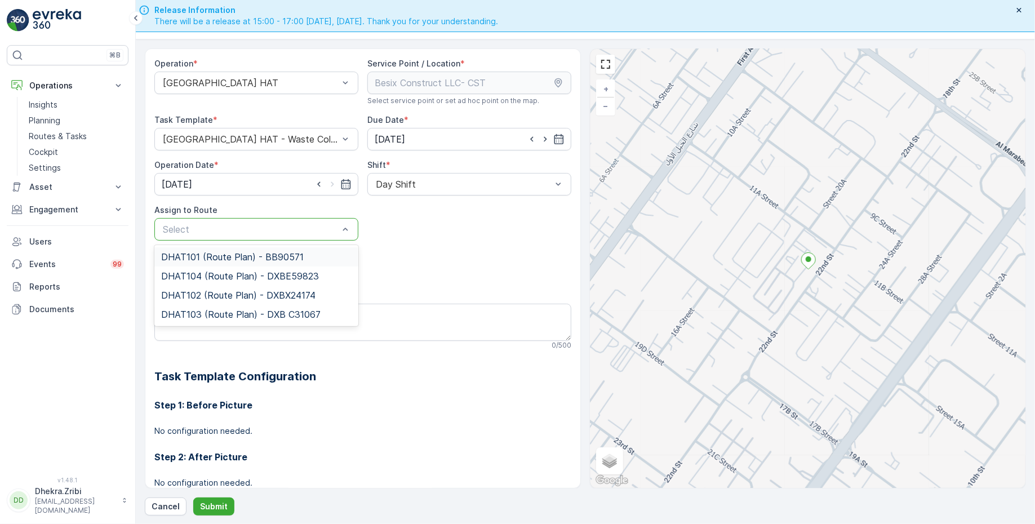
click at [289, 229] on div at bounding box center [251, 229] width 178 height 10
click at [229, 278] on span "DHAT104 (Route Plan) - DXBE59823" at bounding box center [240, 276] width 158 height 10
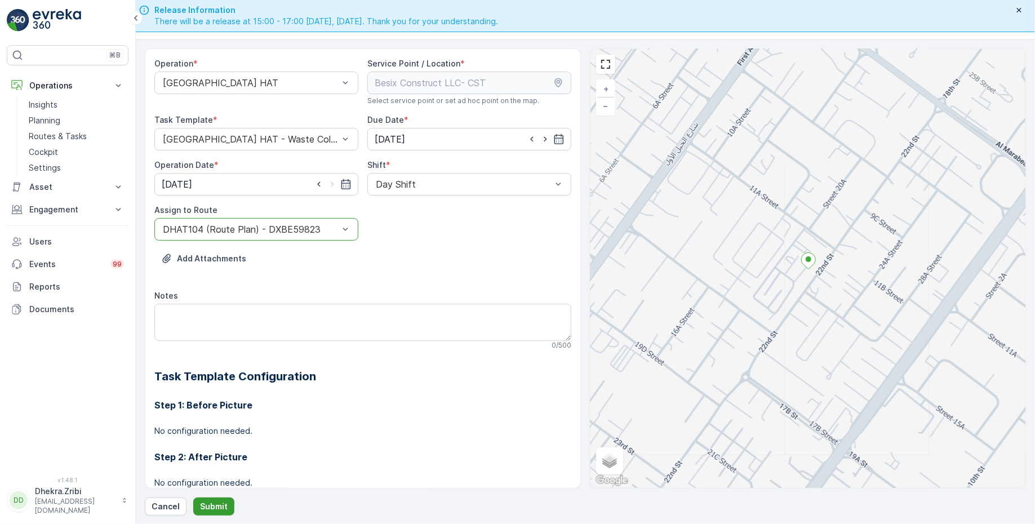
click at [219, 501] on p "Submit" at bounding box center [214, 506] width 28 height 11
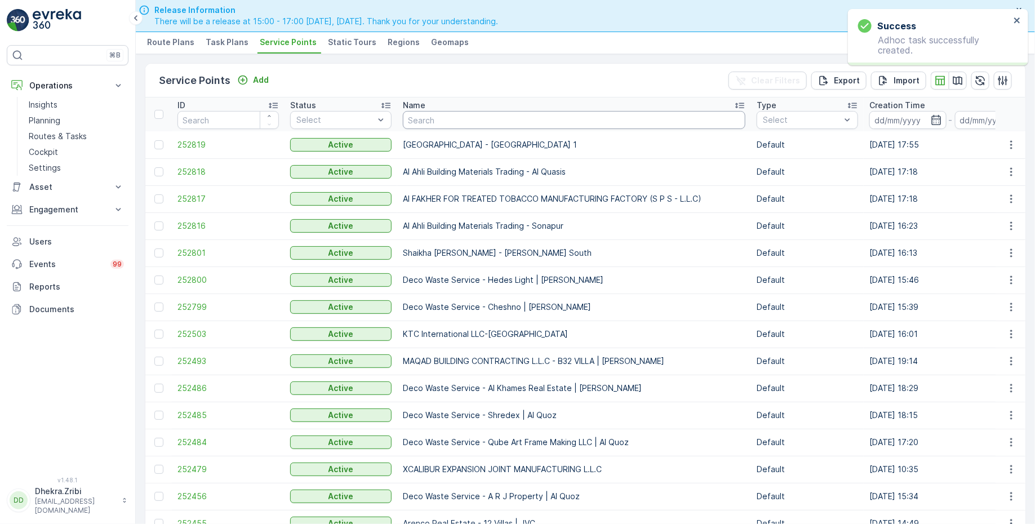
click at [435, 116] on input "text" at bounding box center [574, 120] width 343 height 18
paste input "Besix Construct LLC- BAA"
type input "Besix Construct LLC- BAA"
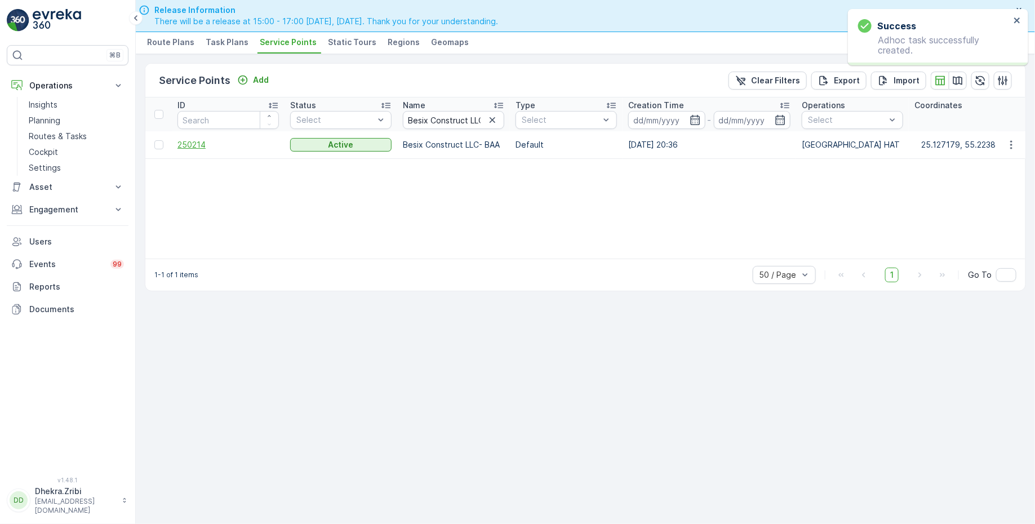
click at [205, 145] on span "250214" at bounding box center [228, 144] width 101 height 11
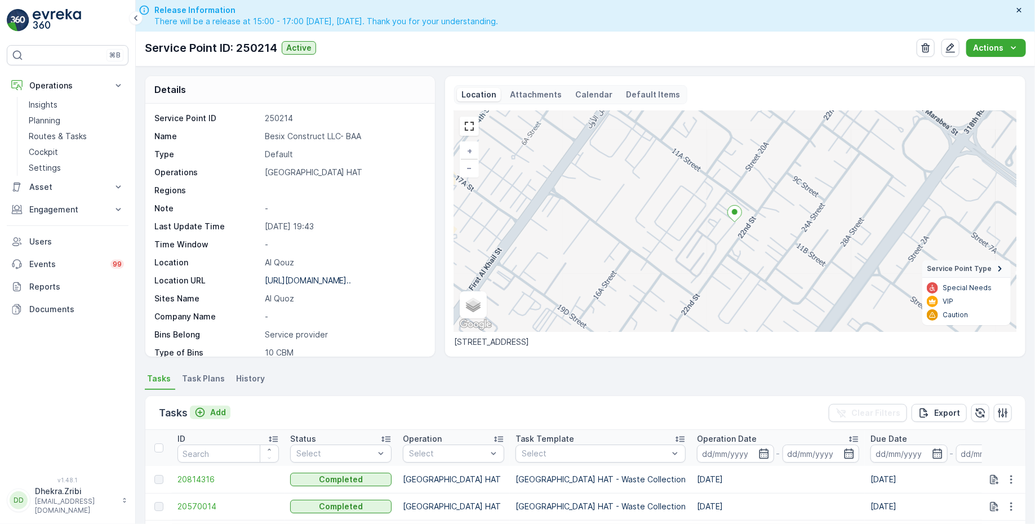
click at [217, 409] on p "Add" at bounding box center [218, 412] width 16 height 11
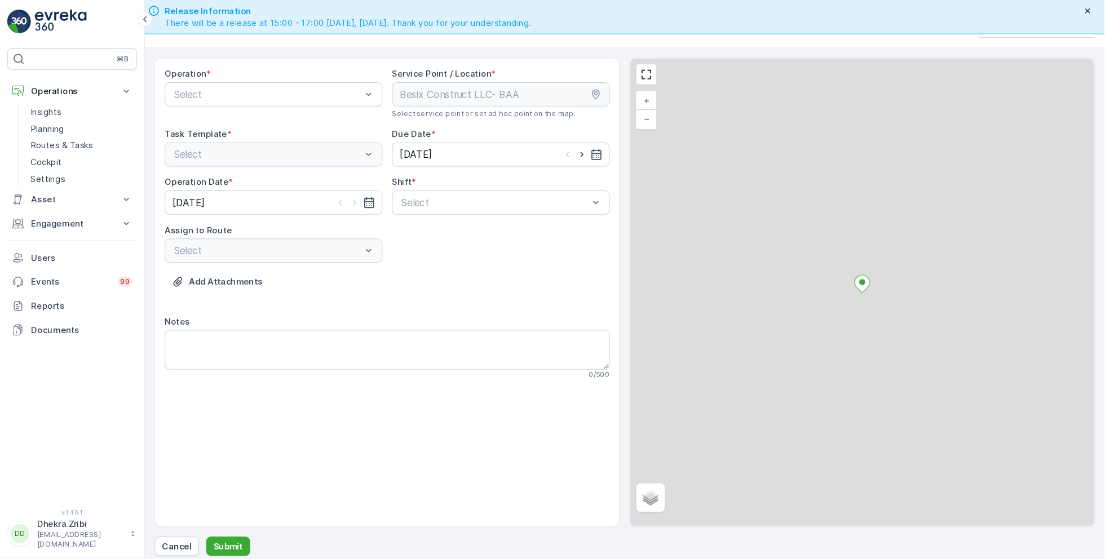
scroll to position [32, 0]
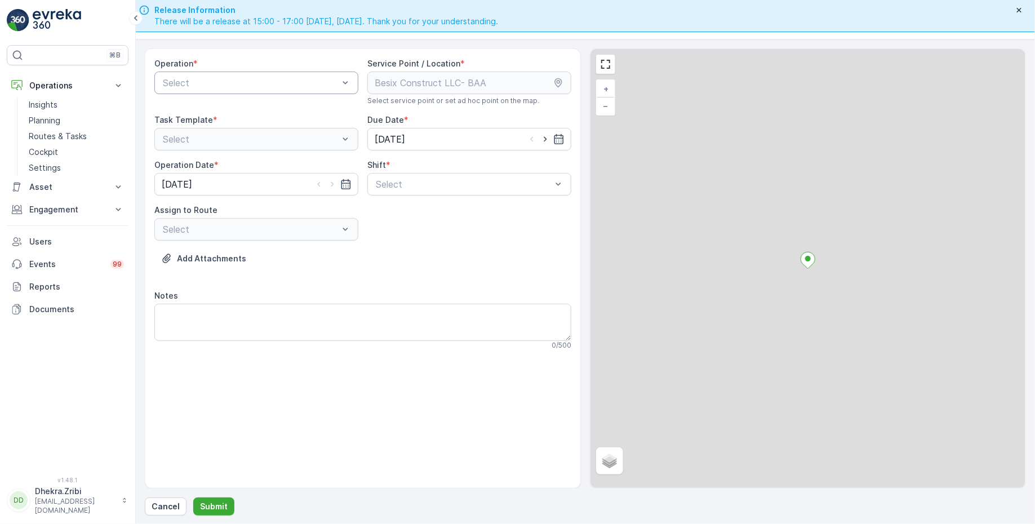
click at [255, 78] on div at bounding box center [251, 83] width 178 height 10
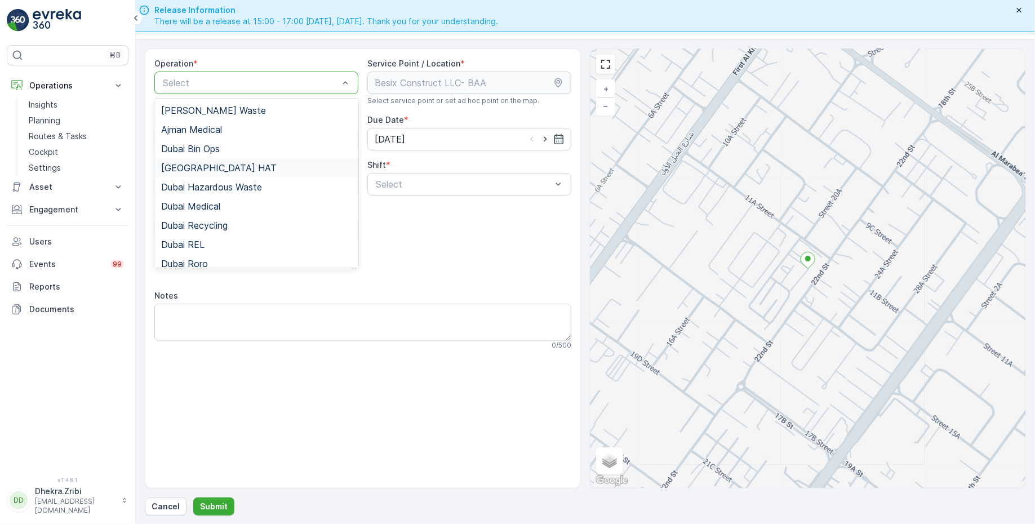
click at [205, 164] on span "[GEOGRAPHIC_DATA] HAT" at bounding box center [219, 168] width 116 height 10
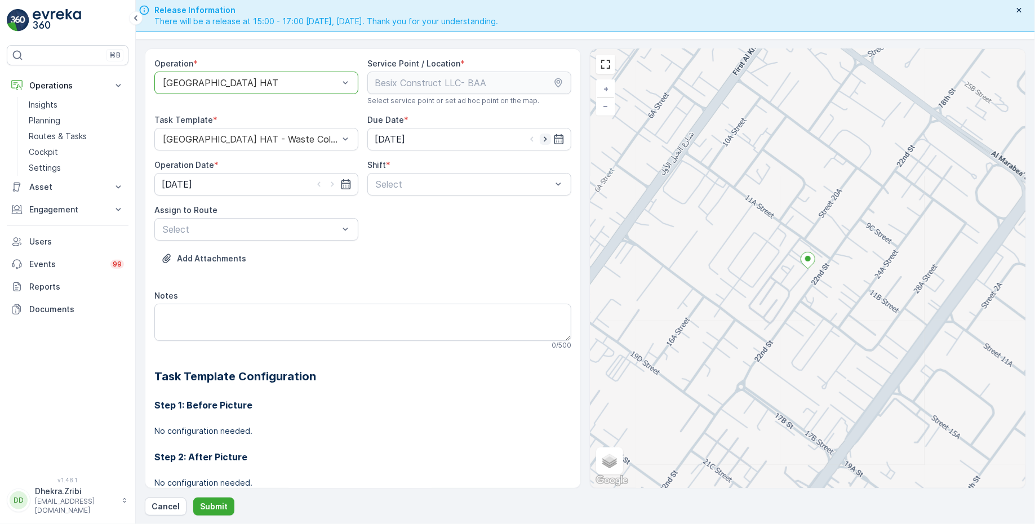
click at [546, 136] on icon "button" at bounding box center [545, 139] width 11 height 11
type input "[DATE]"
click at [331, 182] on icon "button" at bounding box center [332, 184] width 3 height 5
type input "[DATE]"
click at [419, 190] on div "Select" at bounding box center [469, 184] width 204 height 23
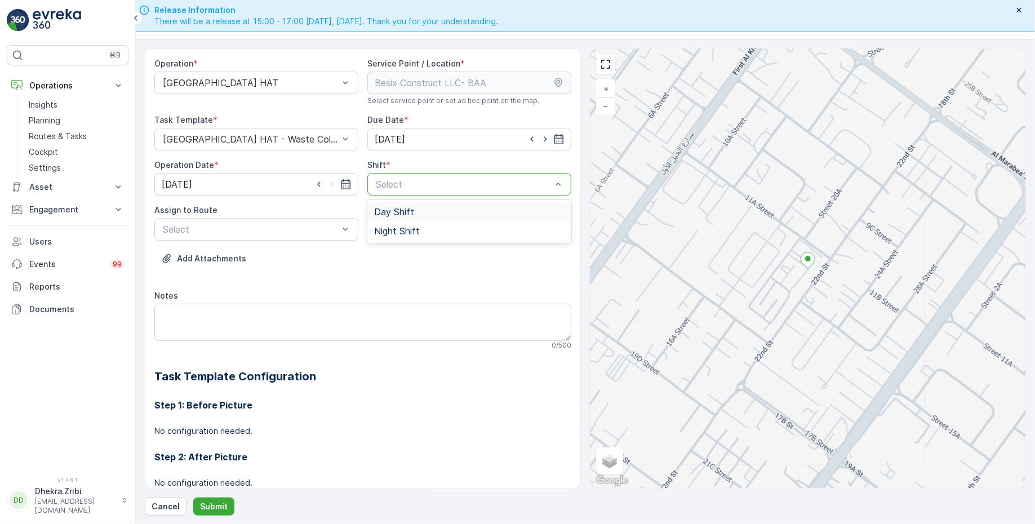
click at [402, 211] on span "Day Shift" at bounding box center [394, 212] width 40 height 10
click at [297, 226] on div at bounding box center [251, 229] width 178 height 10
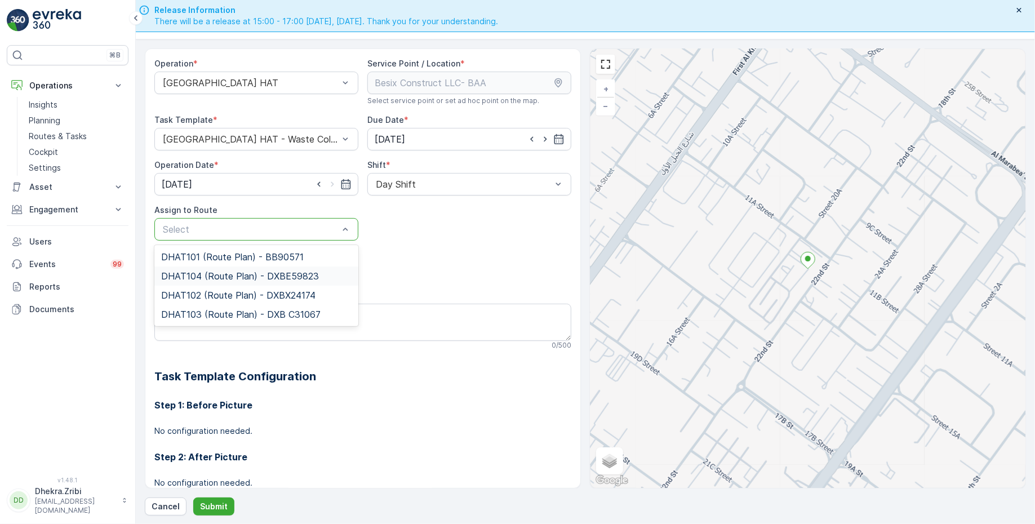
click at [223, 275] on span "DHAT104 (Route Plan) - DXBE59823" at bounding box center [240, 276] width 158 height 10
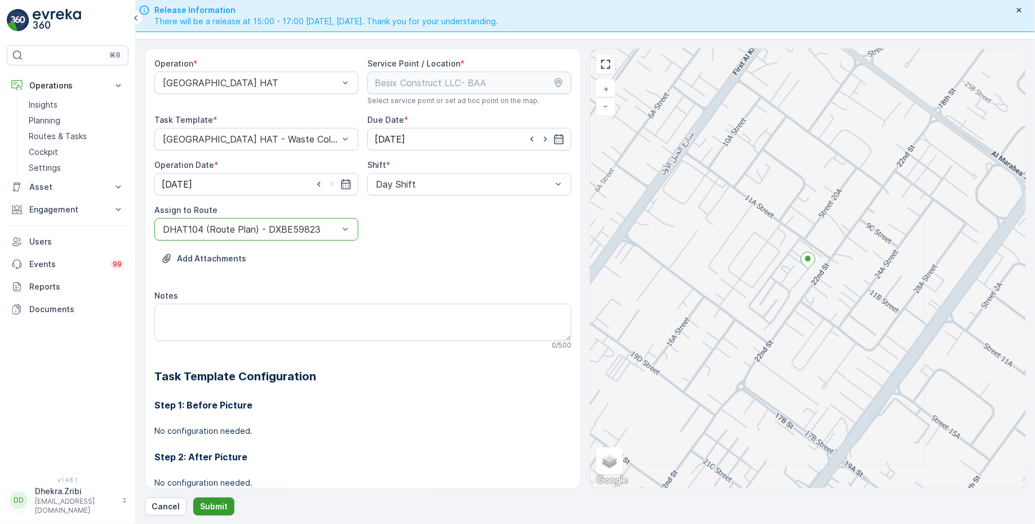
click at [219, 501] on p "Submit" at bounding box center [214, 506] width 28 height 11
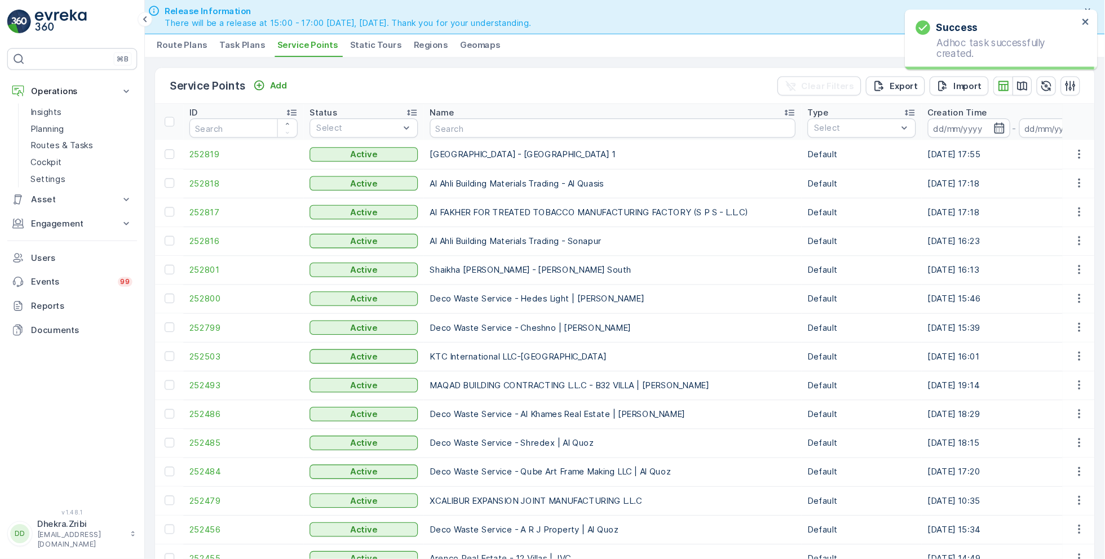
scroll to position [32, 0]
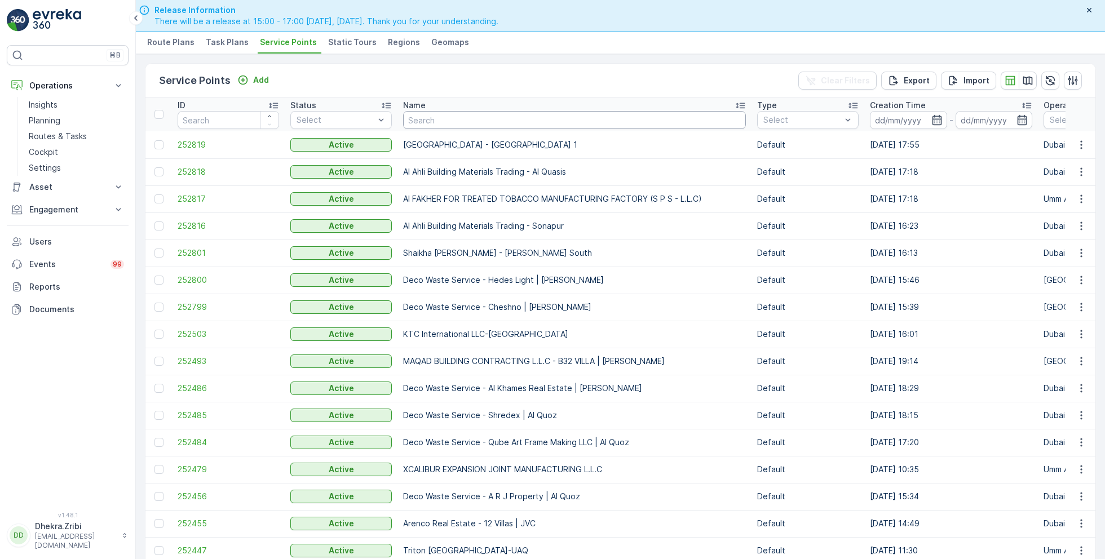
click at [440, 118] on input "text" at bounding box center [574, 120] width 343 height 18
paste input "ROTO PACKING METERIALS"
type input "ROTO PACKING METERIALS"
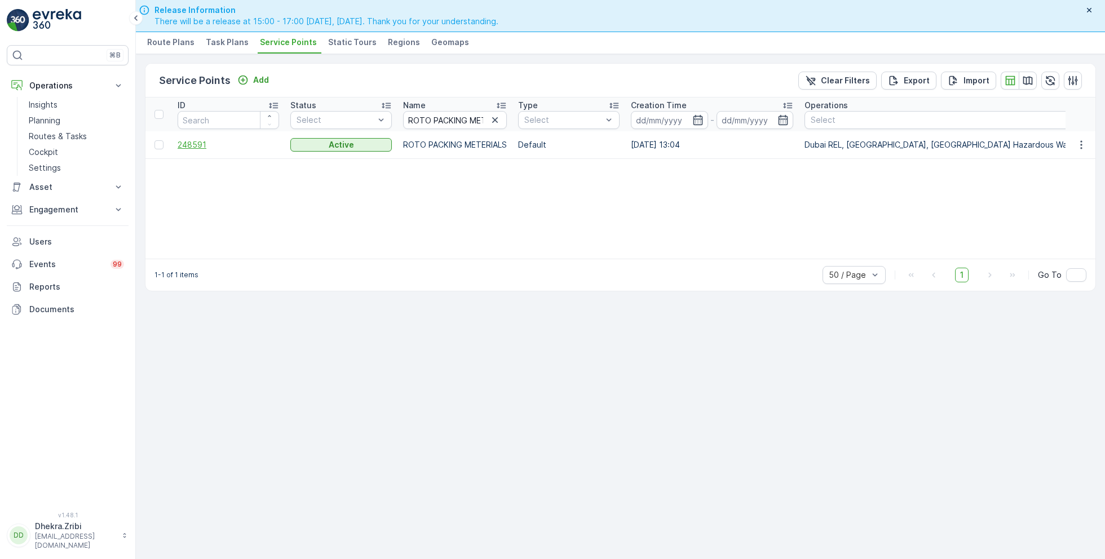
click at [202, 139] on span "248591" at bounding box center [228, 144] width 101 height 11
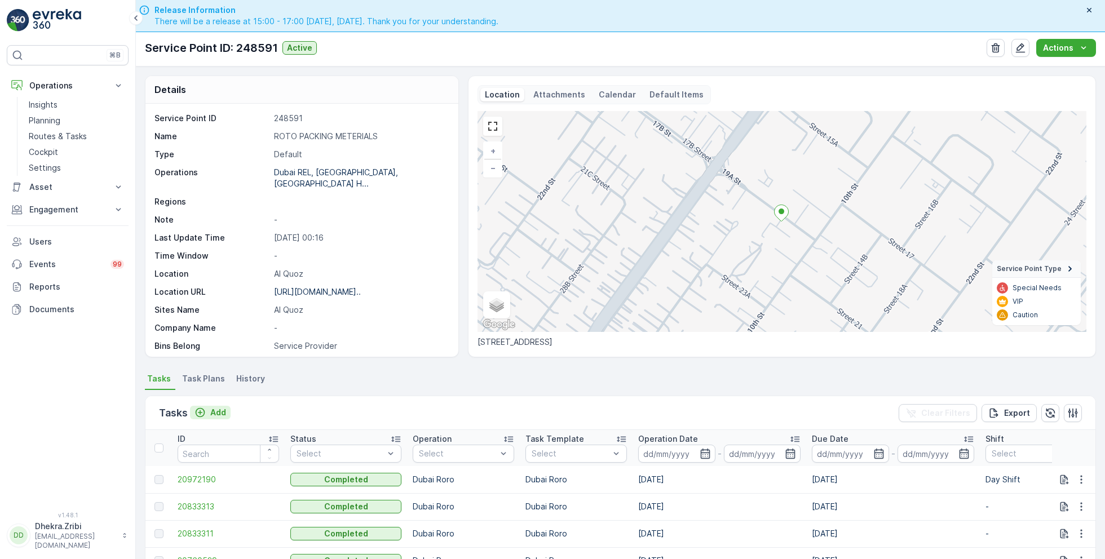
click at [218, 409] on p "Add" at bounding box center [218, 412] width 16 height 11
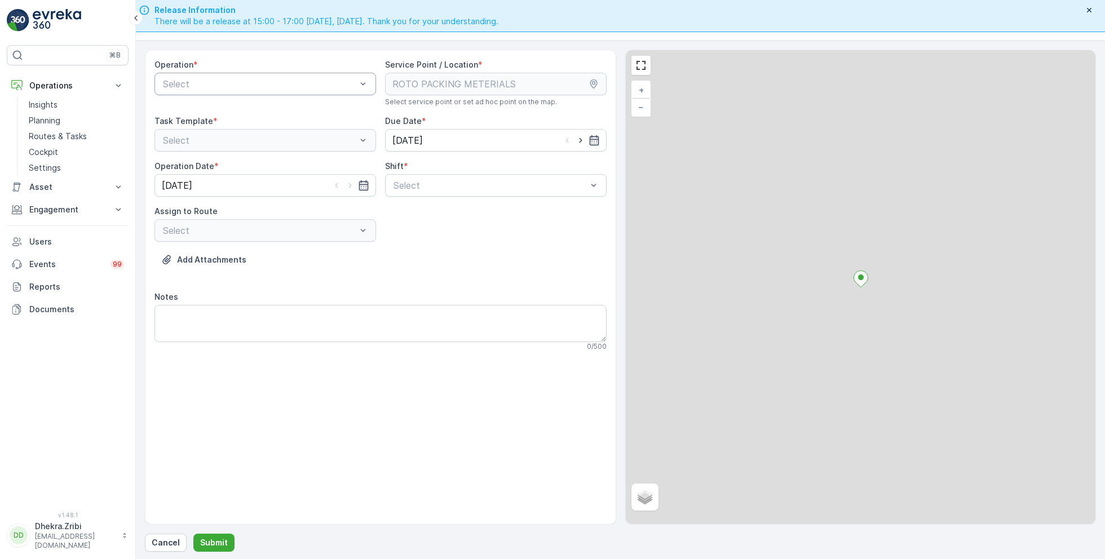
scroll to position [32, 0]
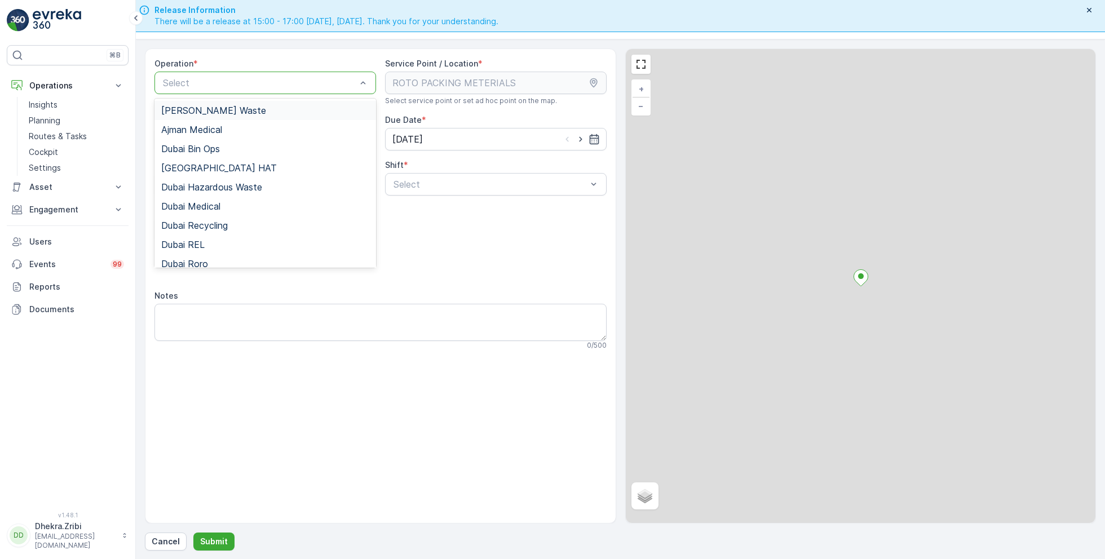
click at [242, 84] on div at bounding box center [260, 83] width 196 height 10
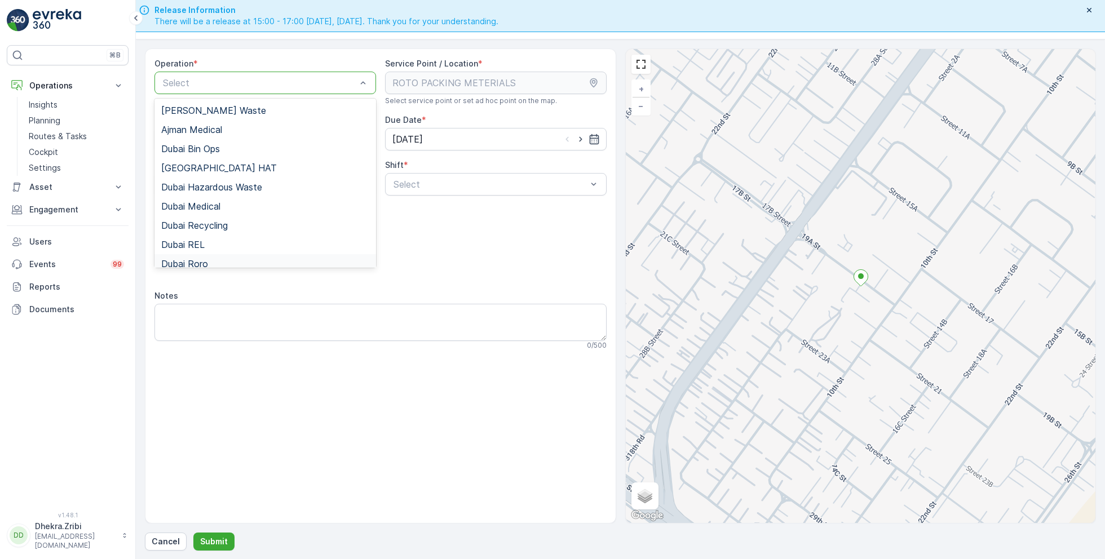
click at [200, 260] on span "Dubai Roro" at bounding box center [184, 264] width 47 height 10
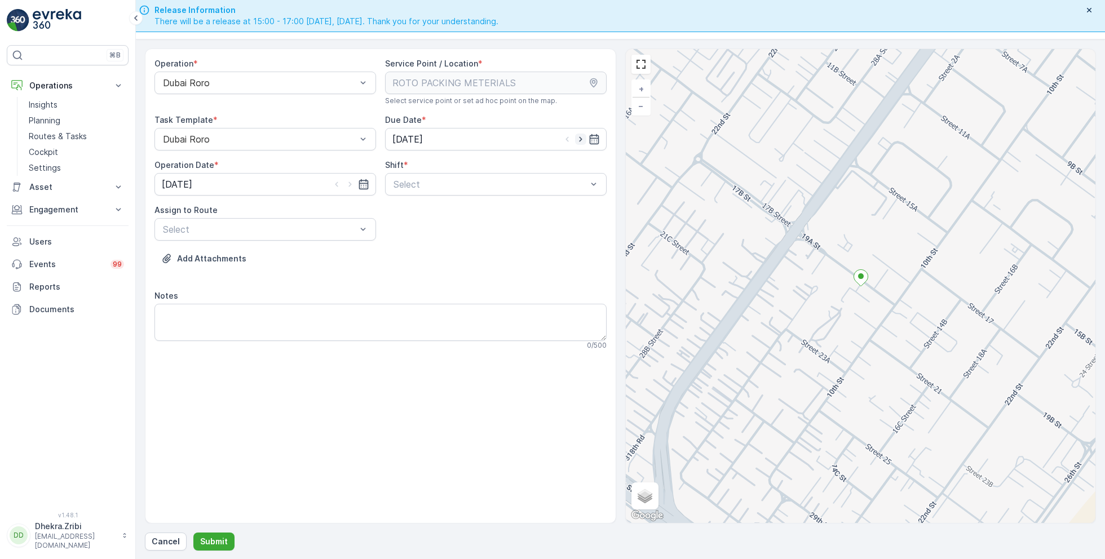
click at [581, 138] on icon "button" at bounding box center [580, 139] width 11 height 11
type input "[DATE]"
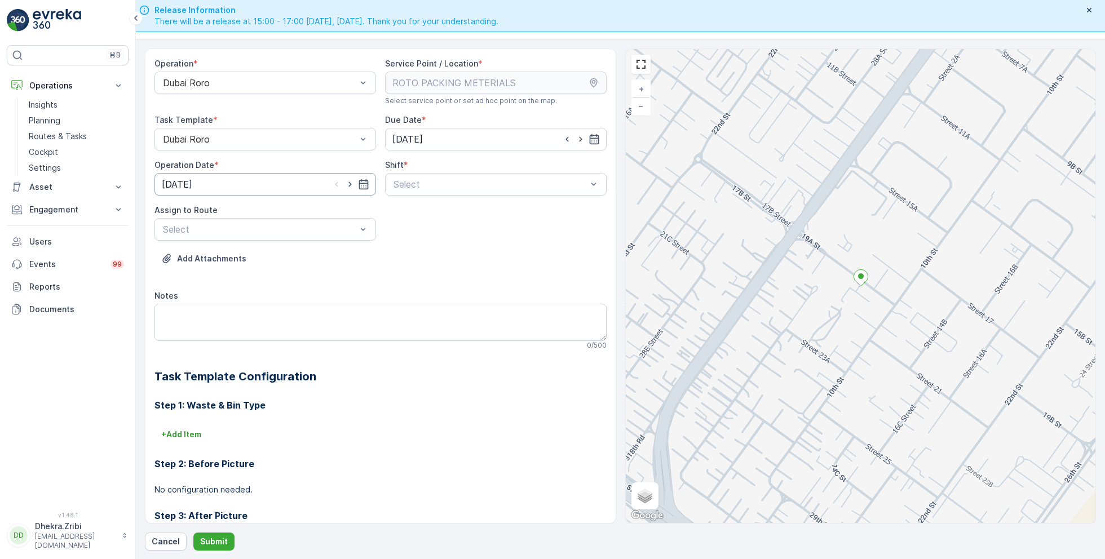
click at [348, 189] on input "[DATE]" at bounding box center [265, 184] width 222 height 23
click at [255, 296] on div "14" at bounding box center [255, 300] width 18 height 18
type input "[DATE]"
click at [411, 215] on span "Day Shift" at bounding box center [412, 212] width 40 height 10
click at [302, 227] on div at bounding box center [260, 229] width 196 height 10
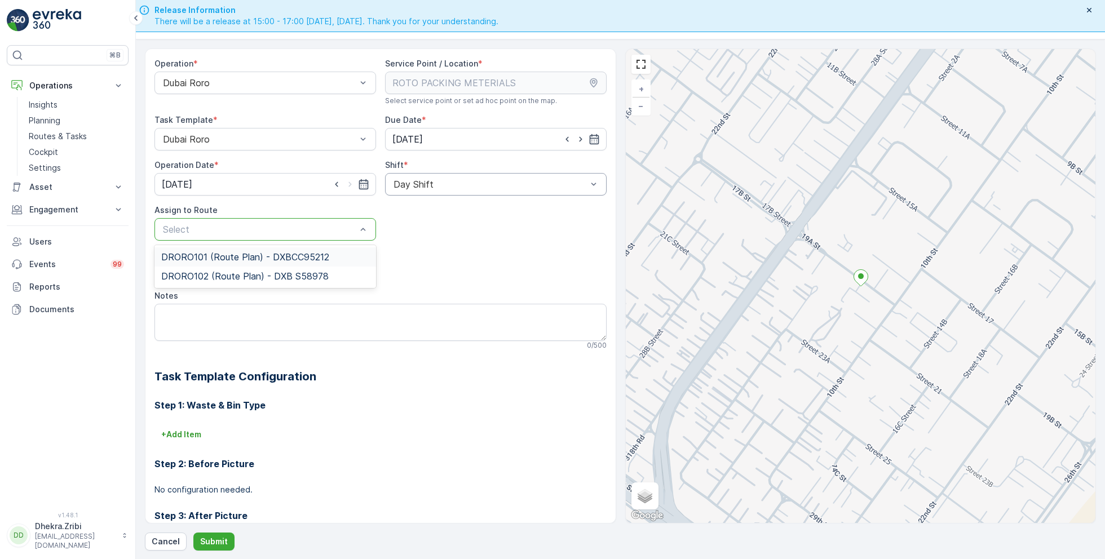
click at [240, 257] on span "DRORO101 (Route Plan) - DXBCC95212" at bounding box center [245, 257] width 168 height 10
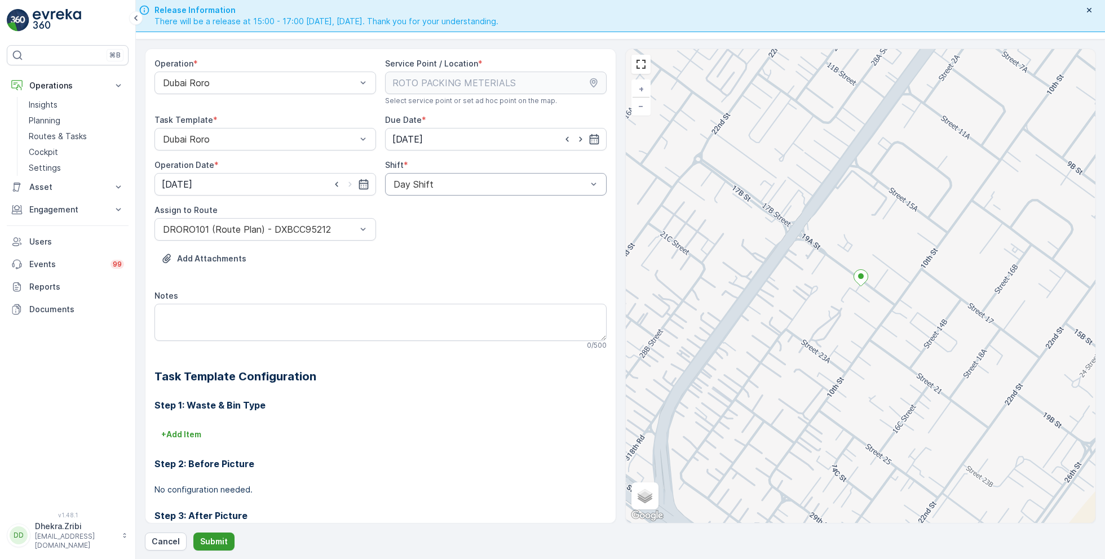
click at [218, 524] on p "Submit" at bounding box center [214, 541] width 28 height 11
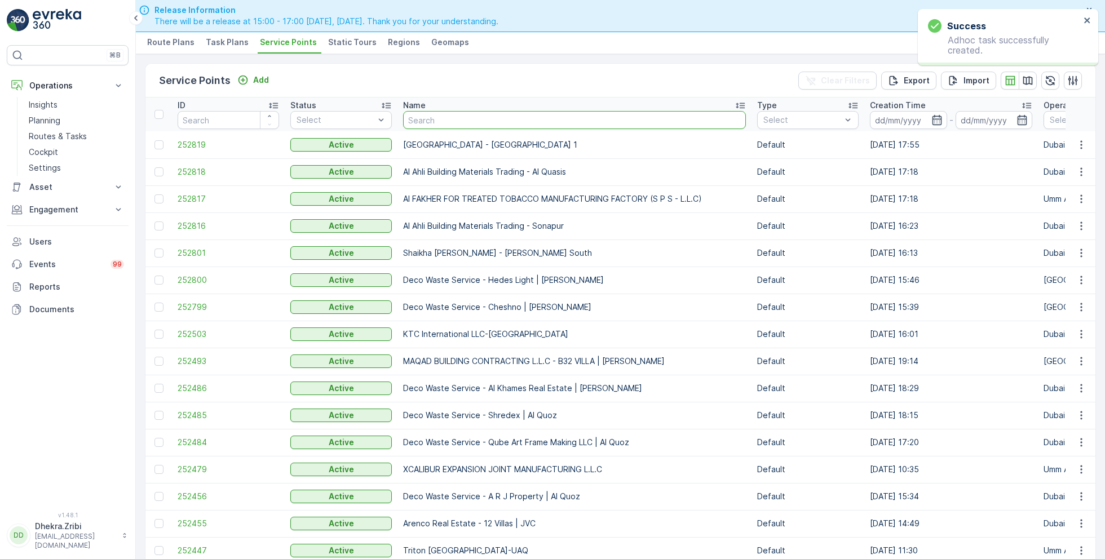
click at [449, 113] on input "text" at bounding box center [574, 120] width 343 height 18
paste input "Italian Planters L.L.C -R1050 – [GEOGRAPHIC_DATA] – [GEOGRAPHIC_DATA]"
type input "Italian Planters L.L.C -R1050 – [GEOGRAPHIC_DATA] – [GEOGRAPHIC_DATA]"
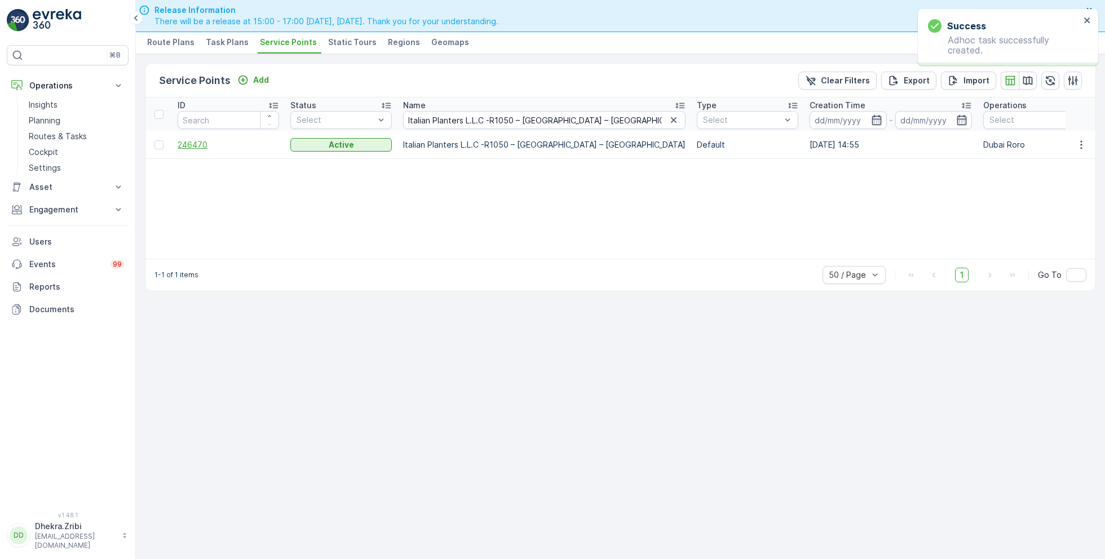
click at [200, 143] on span "246470" at bounding box center [228, 144] width 101 height 11
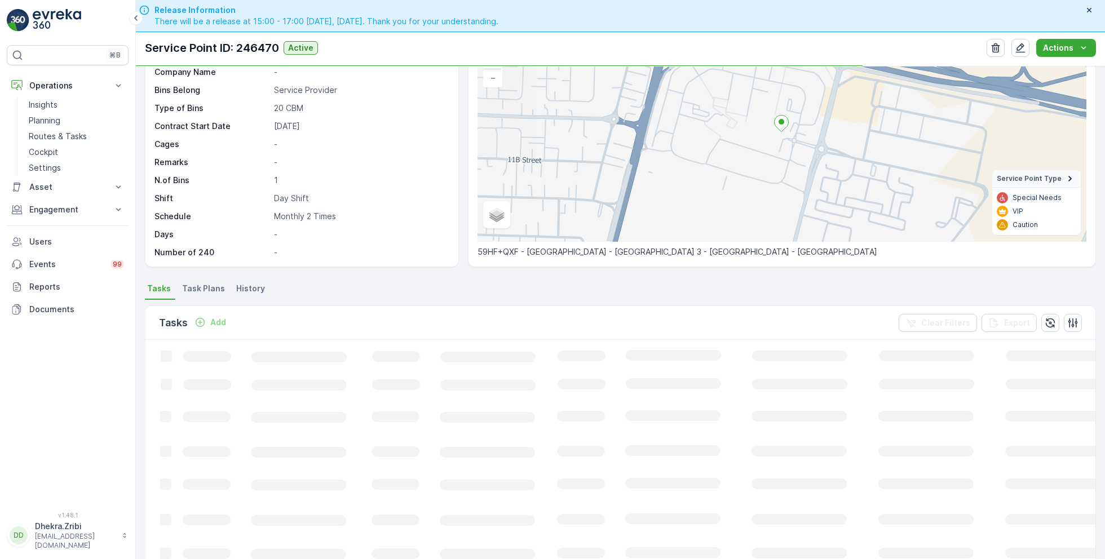
scroll to position [91, 0]
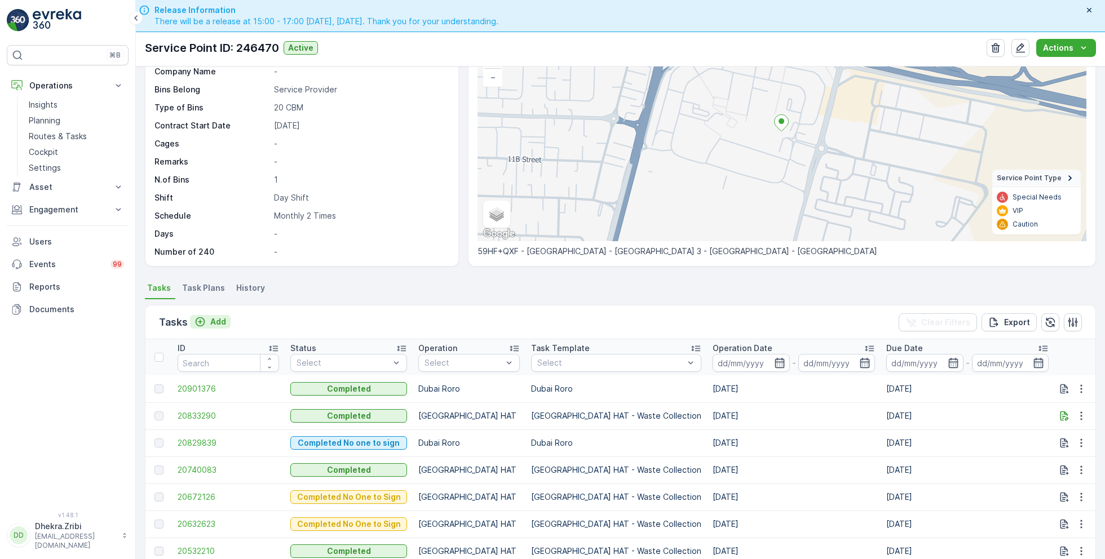
click at [217, 319] on p "Add" at bounding box center [218, 321] width 16 height 11
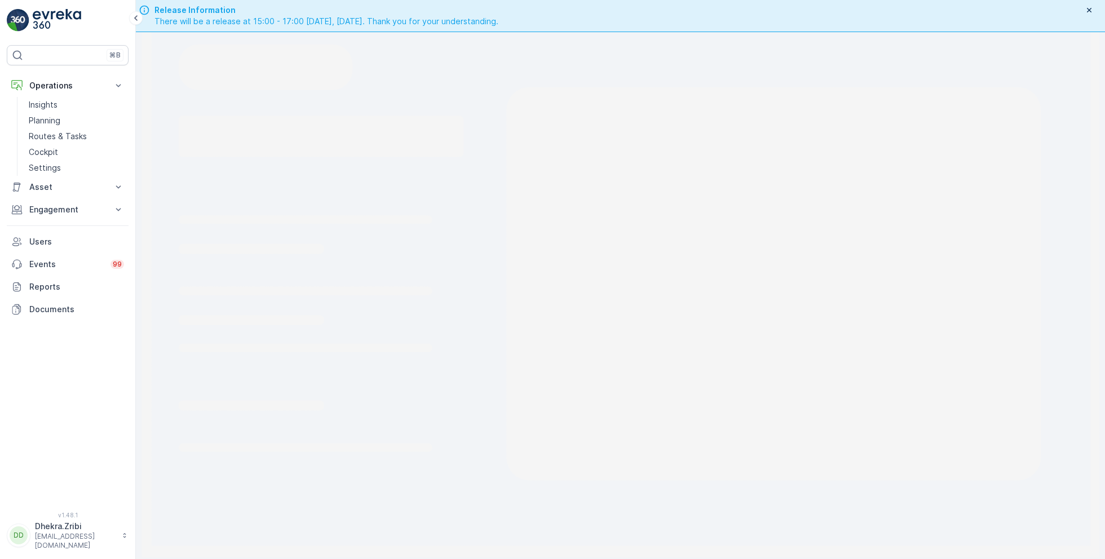
scroll to position [32, 0]
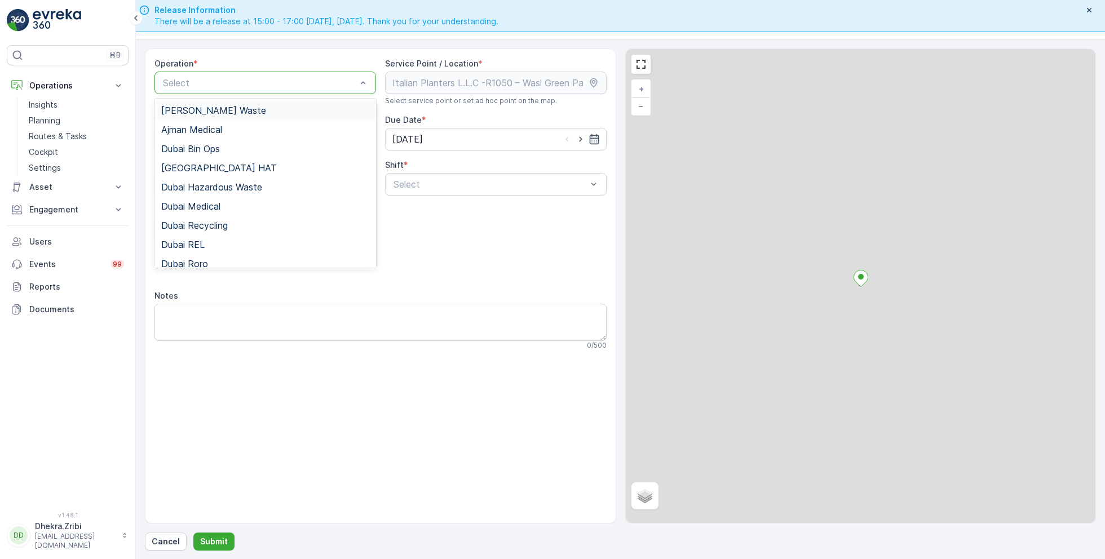
click at [251, 84] on div at bounding box center [260, 83] width 196 height 10
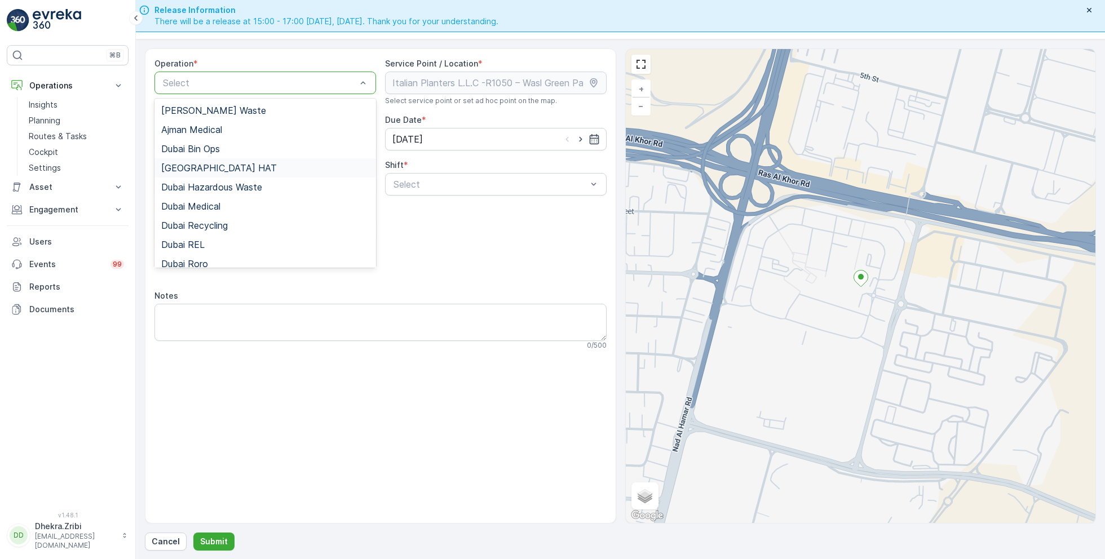
click at [209, 169] on div "[GEOGRAPHIC_DATA] HAT" at bounding box center [265, 168] width 208 height 10
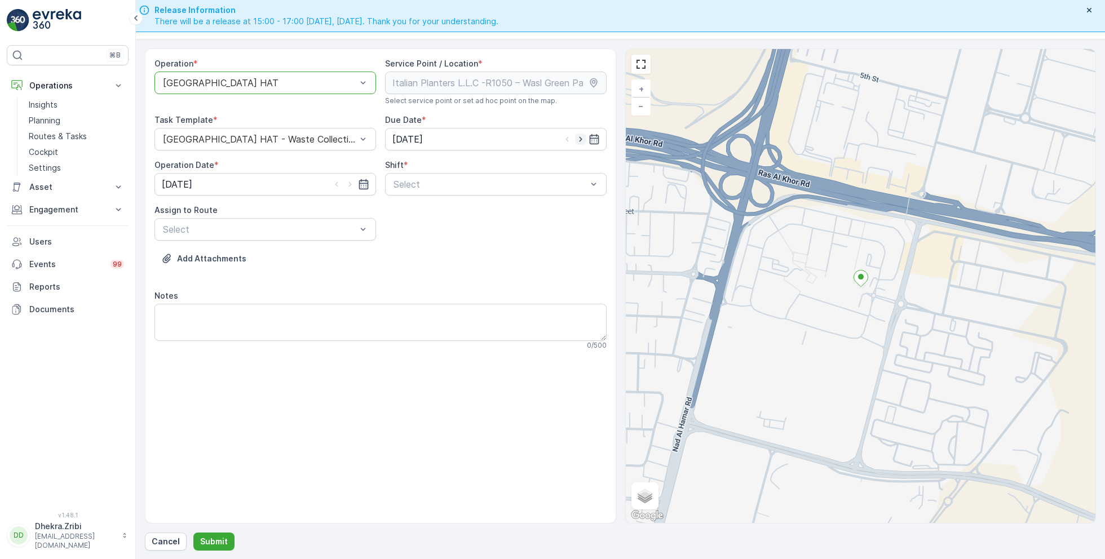
click at [583, 139] on icon "button" at bounding box center [580, 139] width 11 height 11
type input "[DATE]"
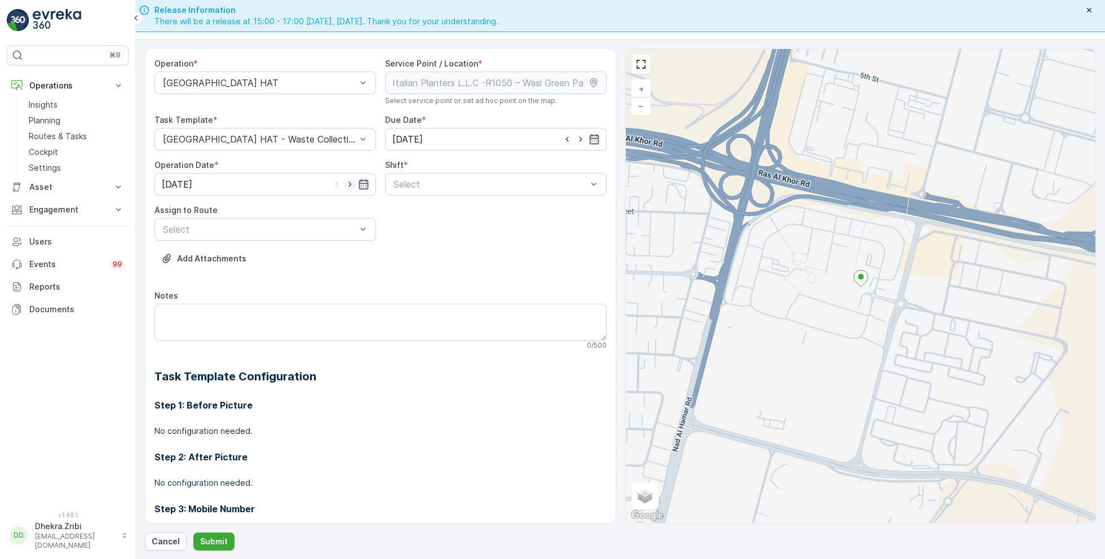
click at [347, 184] on icon "button" at bounding box center [349, 184] width 11 height 11
type input "[DATE]"
click at [443, 182] on div at bounding box center [490, 184] width 196 height 10
click at [420, 210] on span "Day Shift" at bounding box center [412, 212] width 40 height 10
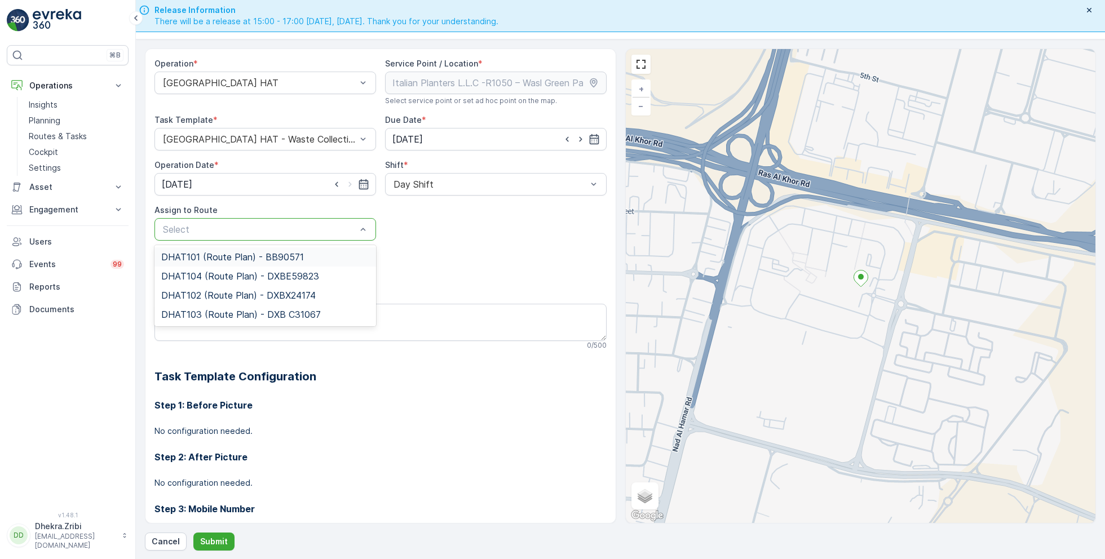
click at [351, 227] on div at bounding box center [260, 229] width 196 height 10
click at [302, 134] on div at bounding box center [260, 139] width 196 height 10
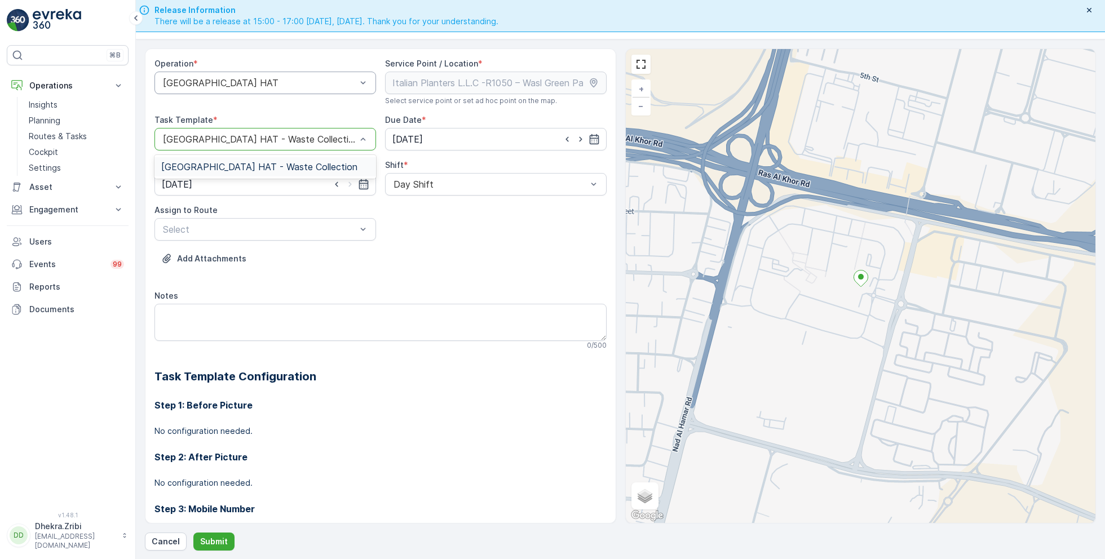
click at [273, 80] on div at bounding box center [260, 83] width 196 height 10
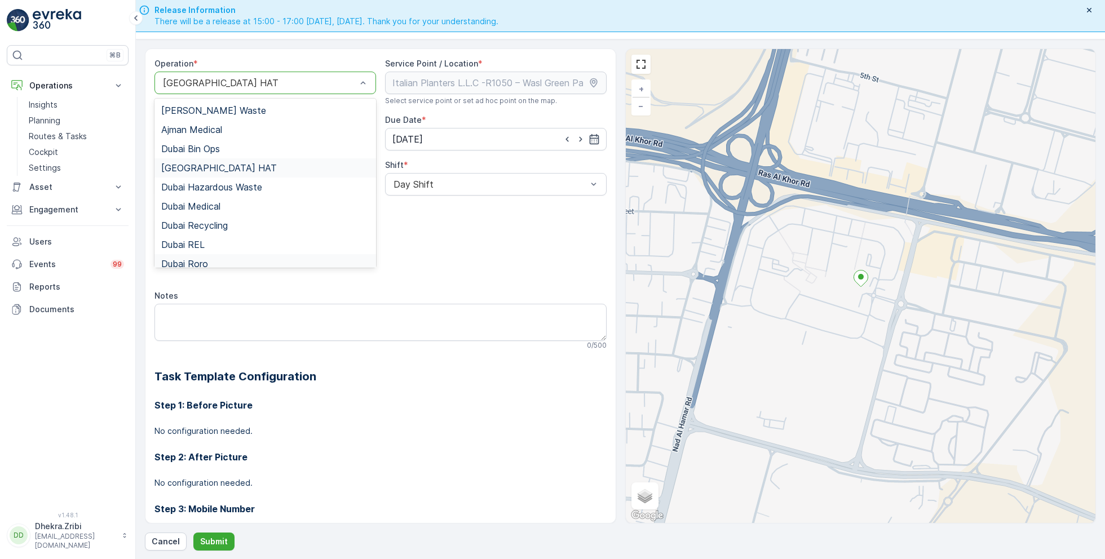
click at [216, 259] on div "Dubai Roro" at bounding box center [265, 264] width 208 height 10
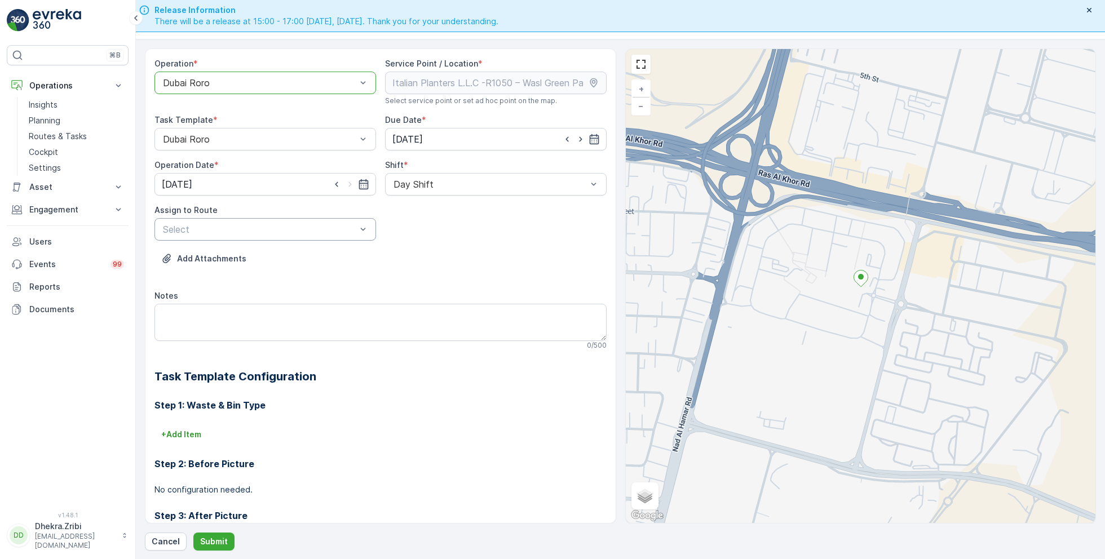
click at [324, 227] on div at bounding box center [260, 229] width 196 height 10
click at [250, 256] on span "DRORO101 (Route Plan) - DXBCC95212" at bounding box center [245, 257] width 168 height 10
click at [225, 524] on button "Submit" at bounding box center [213, 542] width 41 height 18
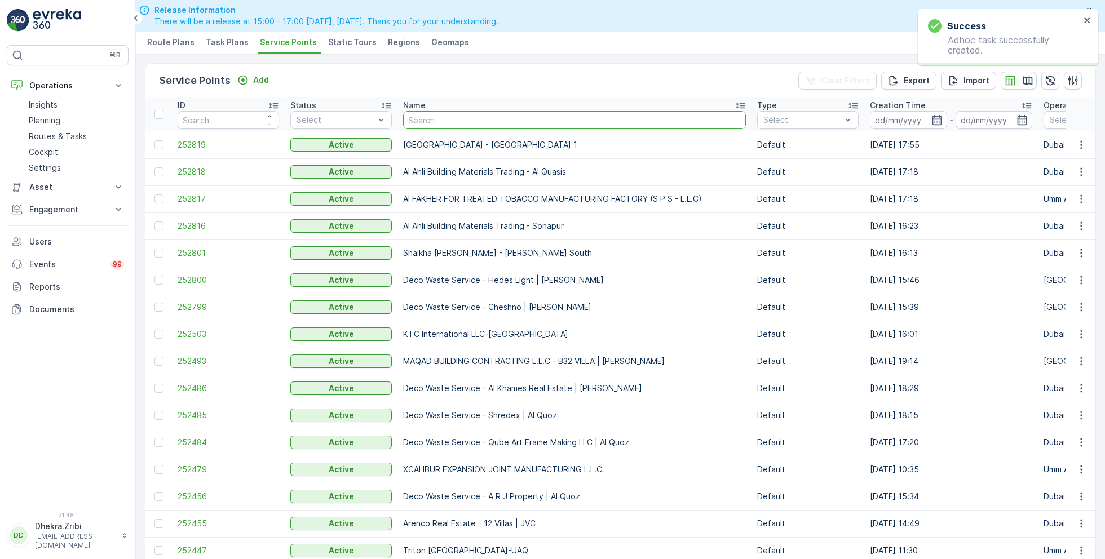
click at [457, 122] on input "text" at bounding box center [574, 120] width 343 height 18
paste input "Berkely Al marooj Furjan"
type input "Berkely Al marooj Furjan"
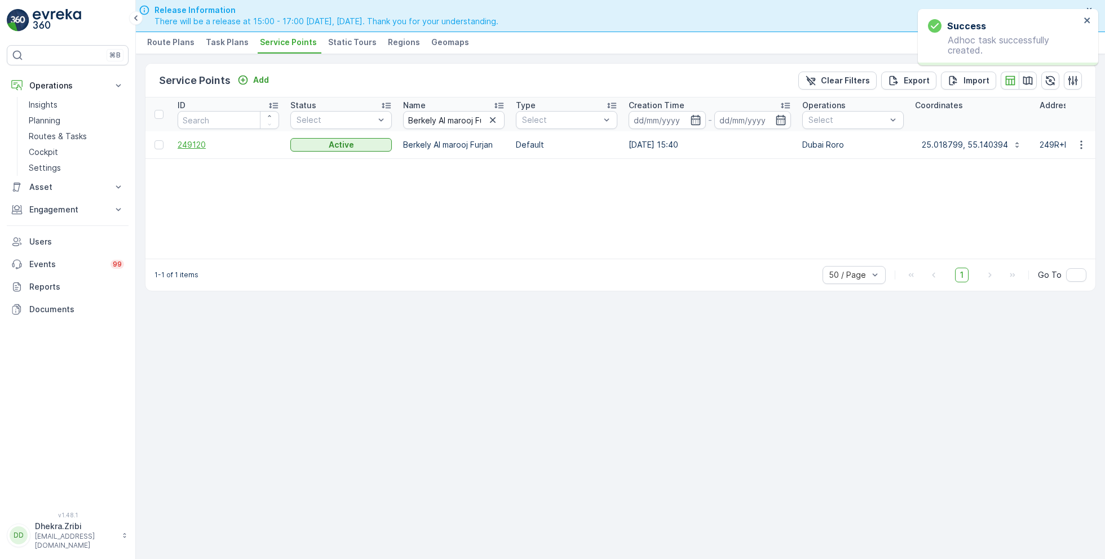
click at [201, 148] on span "249120" at bounding box center [228, 144] width 101 height 11
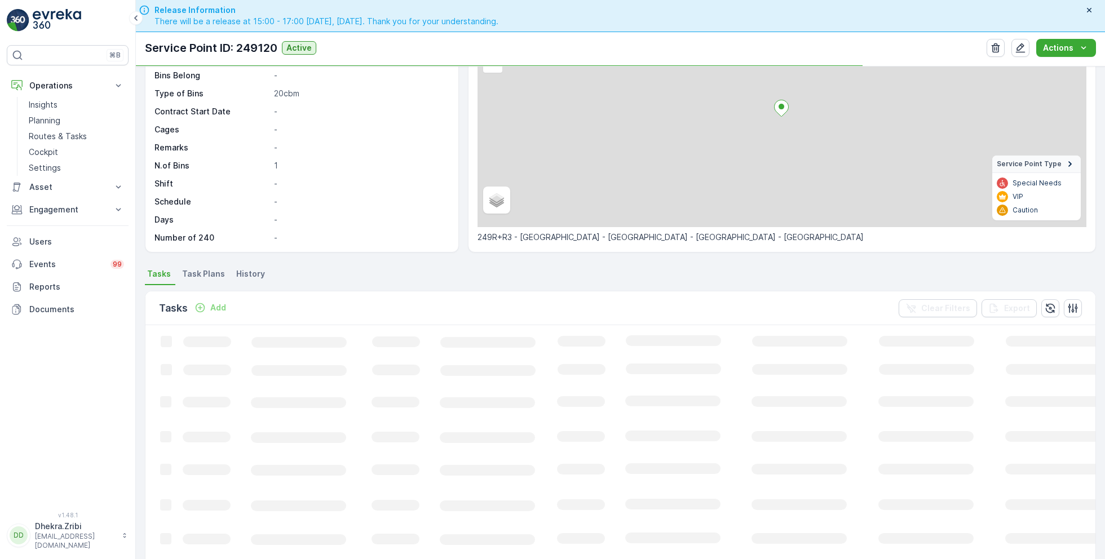
scroll to position [116, 0]
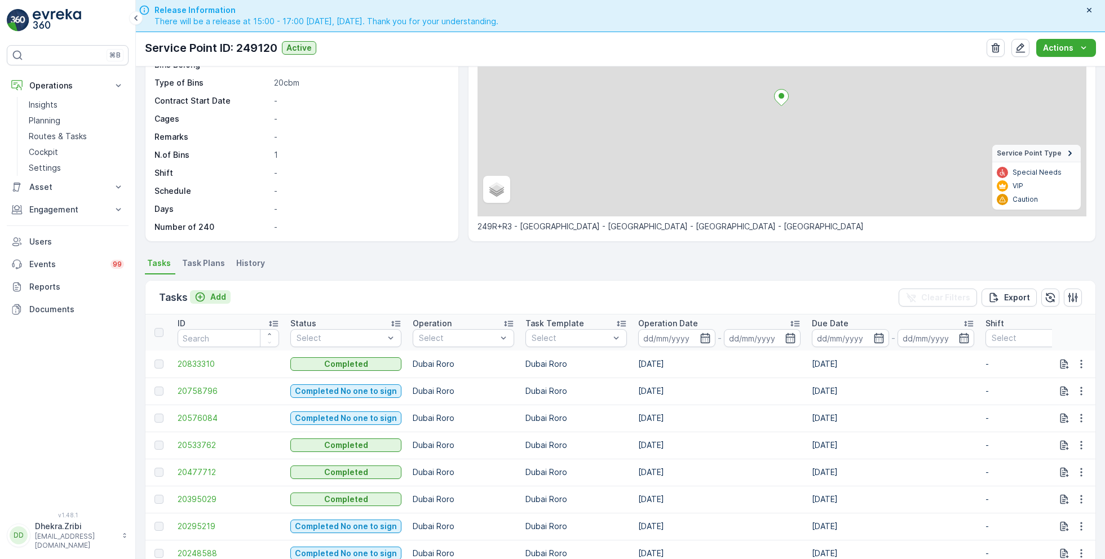
click at [219, 297] on p "Add" at bounding box center [218, 296] width 16 height 11
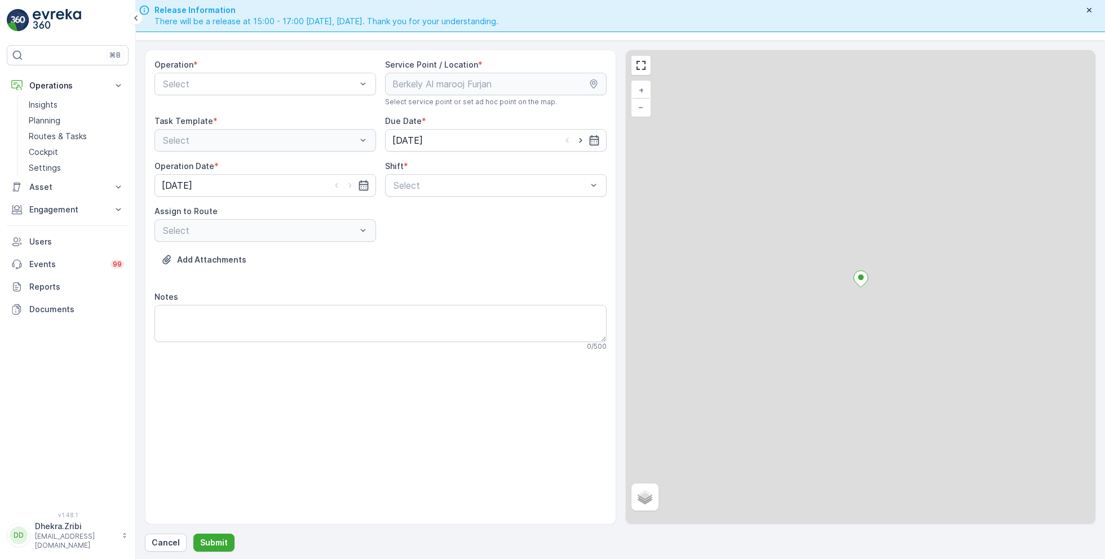
scroll to position [32, 0]
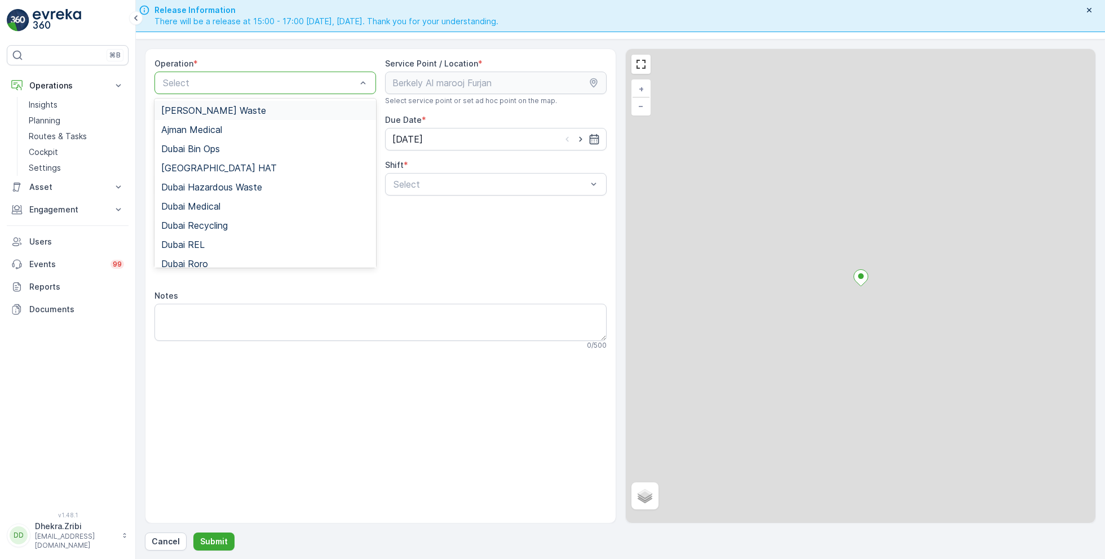
click at [249, 85] on div at bounding box center [260, 83] width 196 height 10
click at [202, 260] on span "Dubai Roro" at bounding box center [184, 264] width 47 height 10
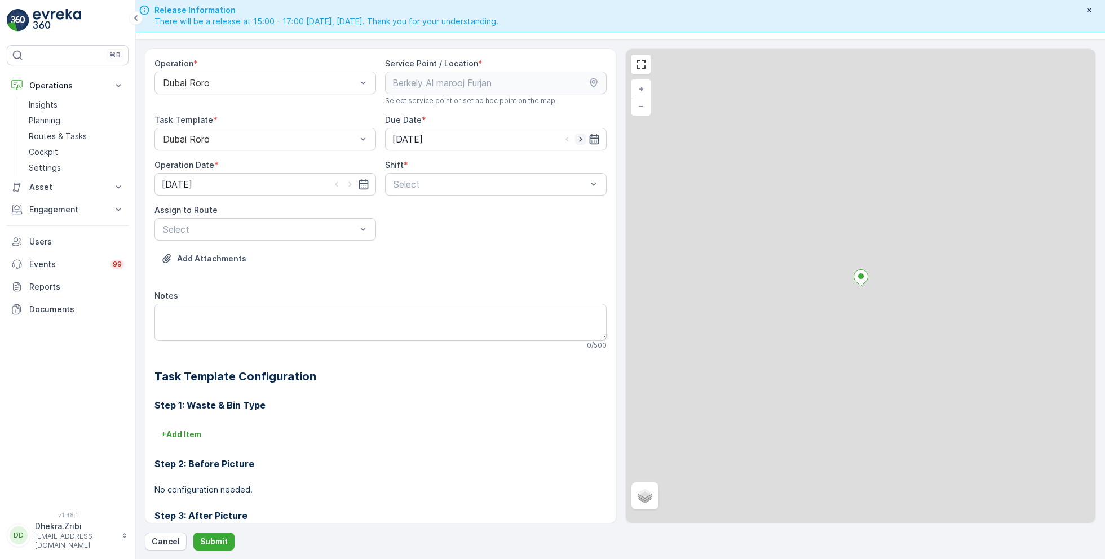
click at [582, 139] on icon "button" at bounding box center [580, 139] width 11 height 11
type input "[DATE]"
click at [350, 180] on icon "button" at bounding box center [349, 184] width 11 height 11
type input "[DATE]"
click at [425, 181] on div at bounding box center [490, 184] width 196 height 10
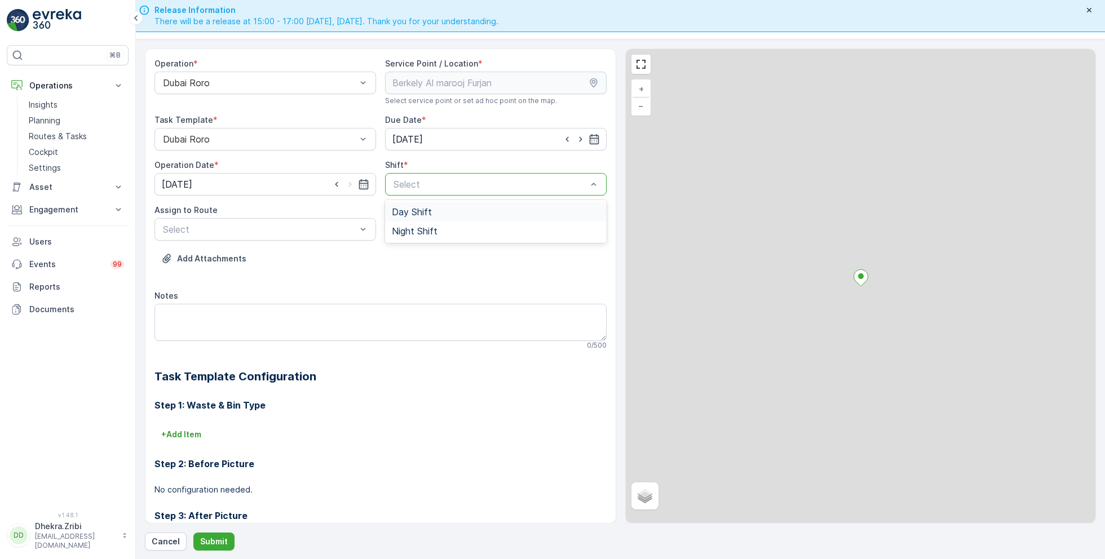
click at [416, 210] on span "Day Shift" at bounding box center [412, 212] width 40 height 10
click at [317, 226] on div at bounding box center [260, 229] width 196 height 10
click at [255, 254] on span "DRORO101 (Route Plan) - DXBCC95212" at bounding box center [245, 257] width 168 height 10
click at [212, 524] on p "Submit" at bounding box center [214, 541] width 28 height 11
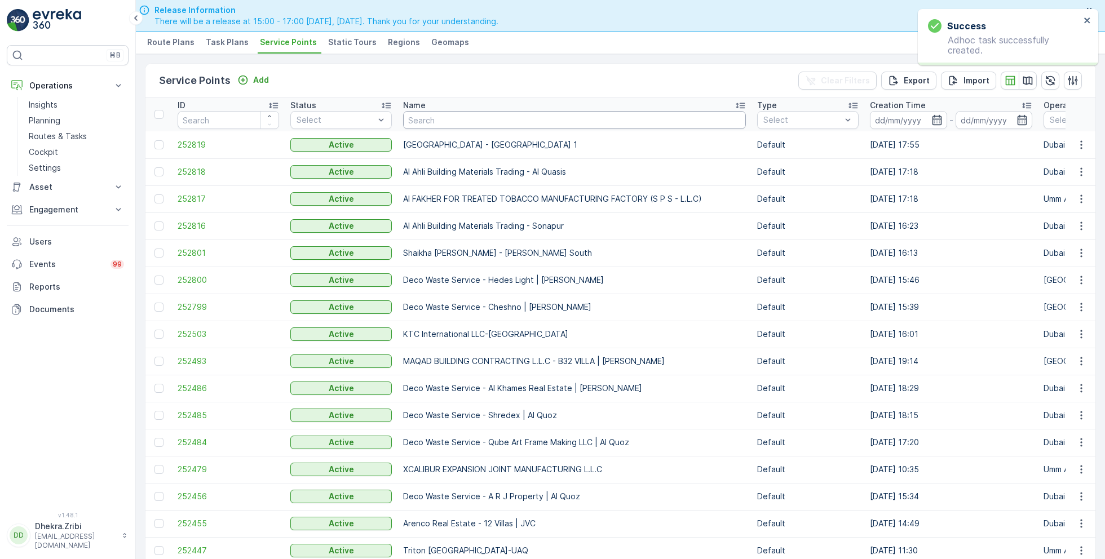
click at [490, 123] on input "text" at bounding box center [574, 120] width 343 height 18
paste input "Tulipa Landscaping (L.L.C) -Barsha (Off Hire)"
type input "Tulipa Landscaping (L.L.C) -Barsha (Off Hire)"
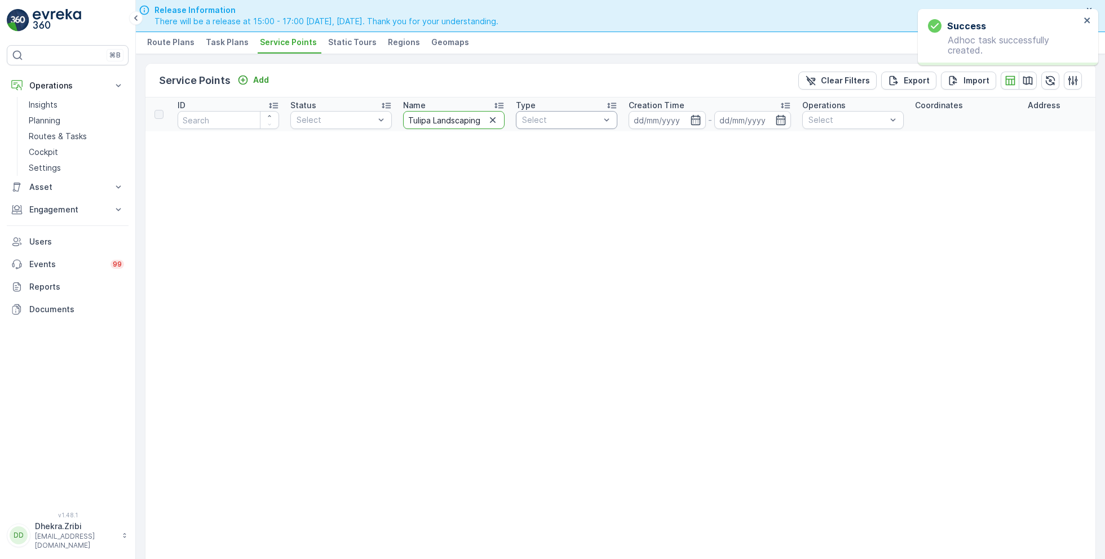
scroll to position [0, 94]
drag, startPoint x: 476, startPoint y: 118, endPoint x: 621, endPoint y: 123, distance: 144.9
type input "T"
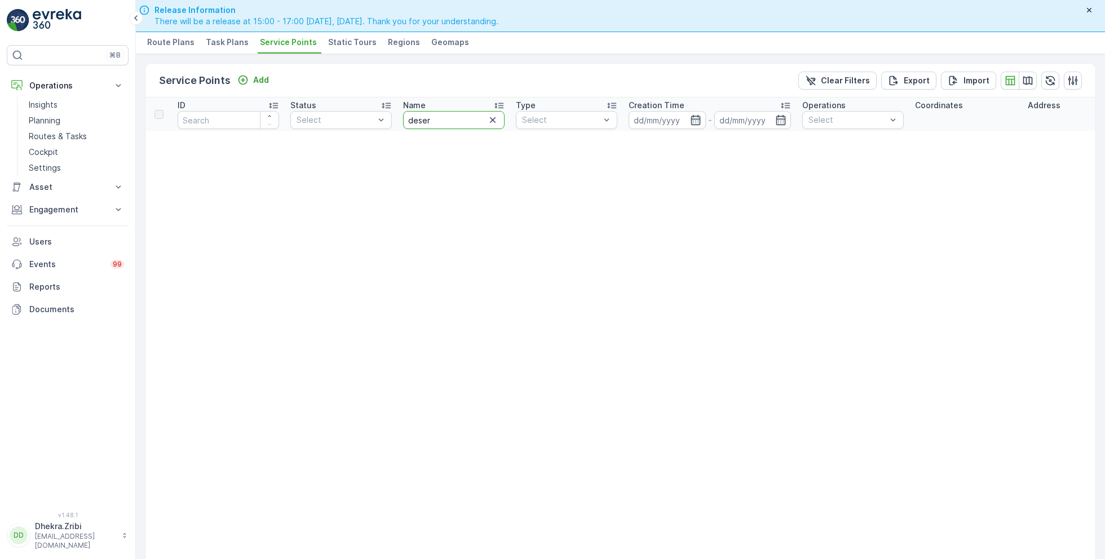
type input "desert"
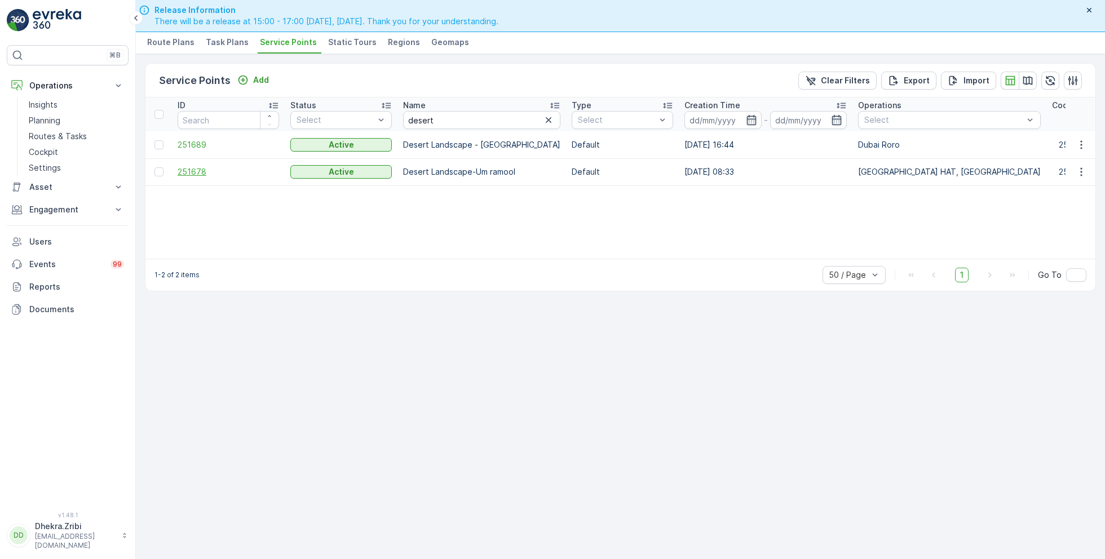
click at [197, 169] on span "251678" at bounding box center [228, 171] width 101 height 11
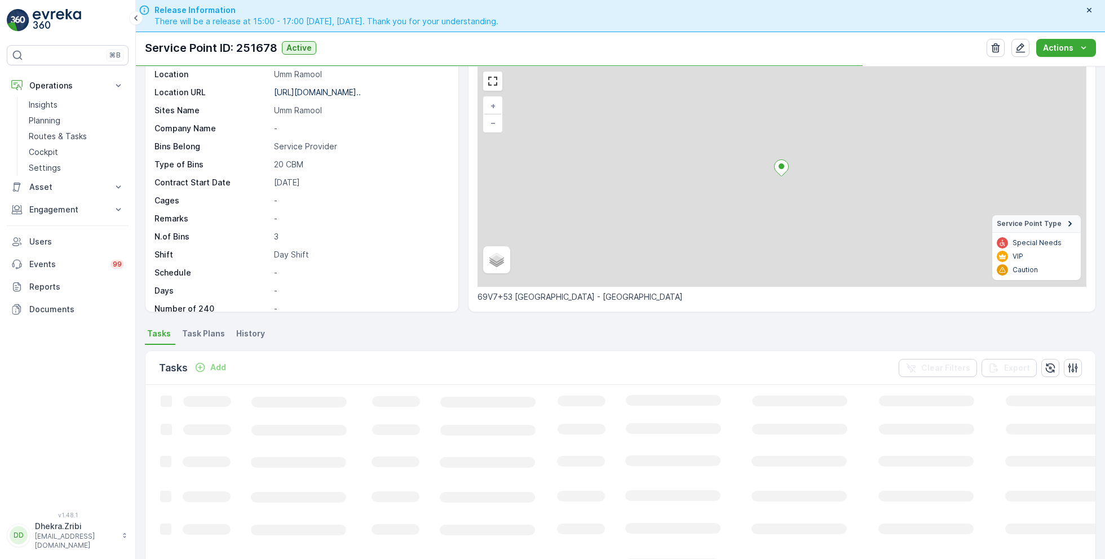
scroll to position [51, 0]
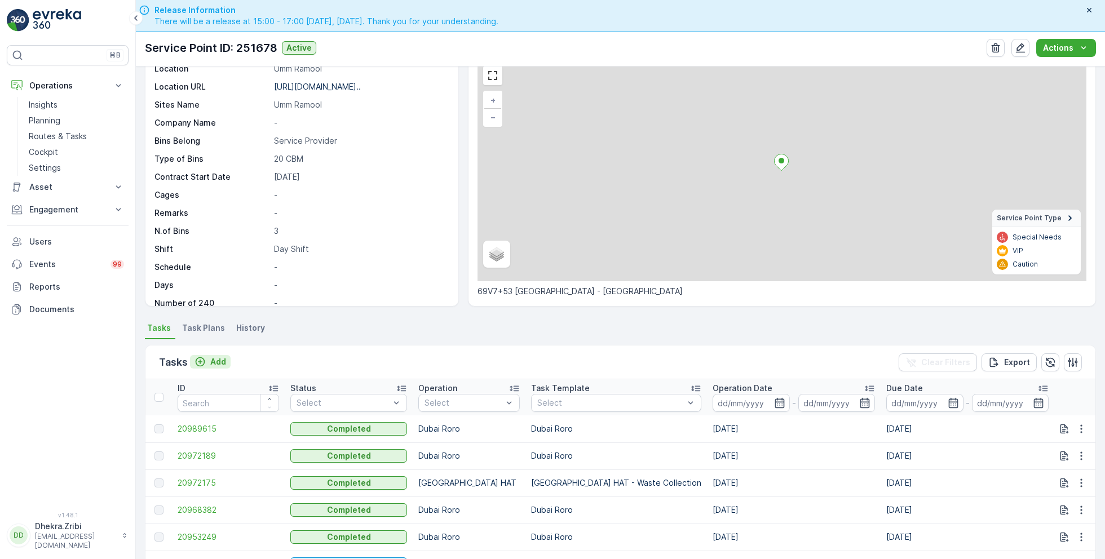
click at [217, 358] on p "Add" at bounding box center [218, 361] width 16 height 11
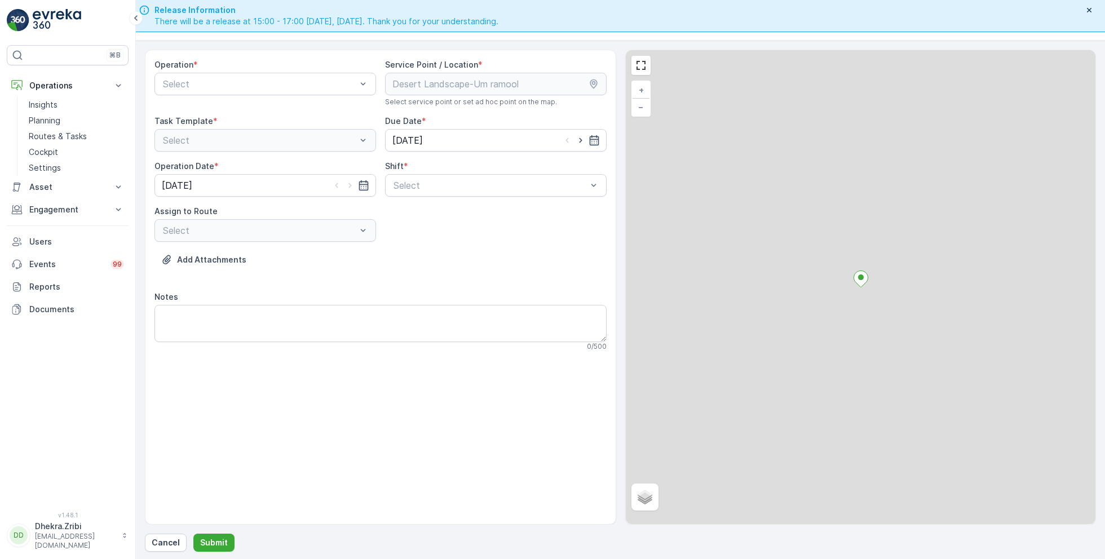
scroll to position [32, 0]
click at [261, 72] on div "Select" at bounding box center [265, 83] width 222 height 23
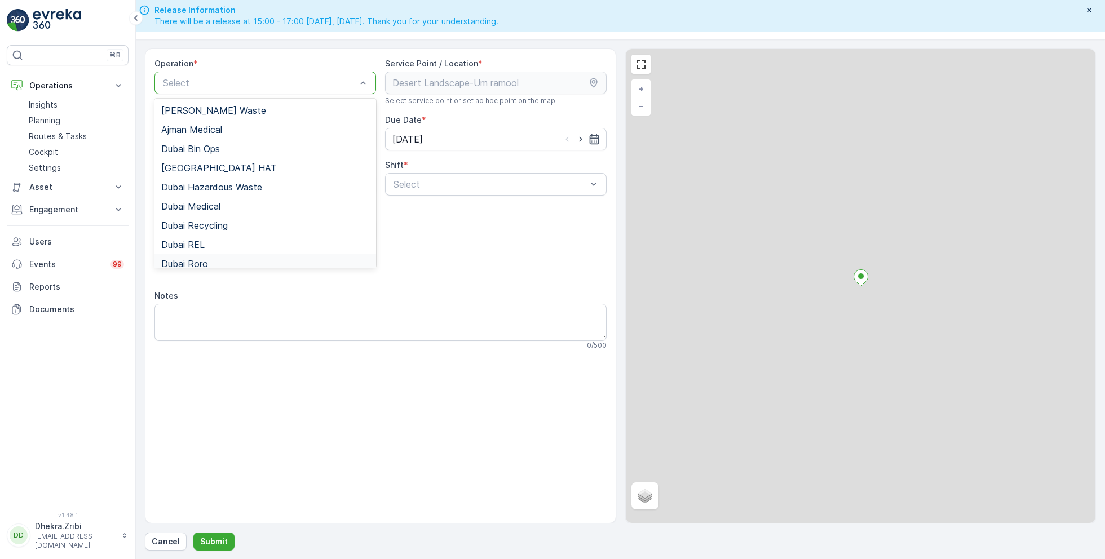
click at [193, 259] on span "Dubai Roro" at bounding box center [184, 264] width 47 height 10
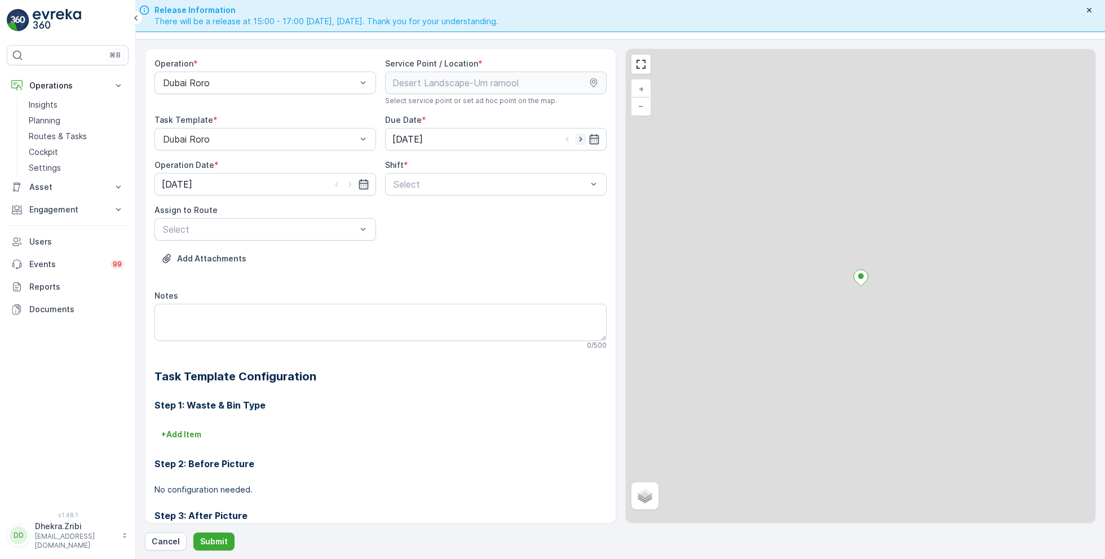
click at [581, 138] on icon "button" at bounding box center [580, 139] width 11 height 11
type input "[DATE]"
click at [351, 181] on icon "button" at bounding box center [349, 184] width 11 height 11
type input "[DATE]"
click at [419, 184] on div at bounding box center [490, 184] width 196 height 10
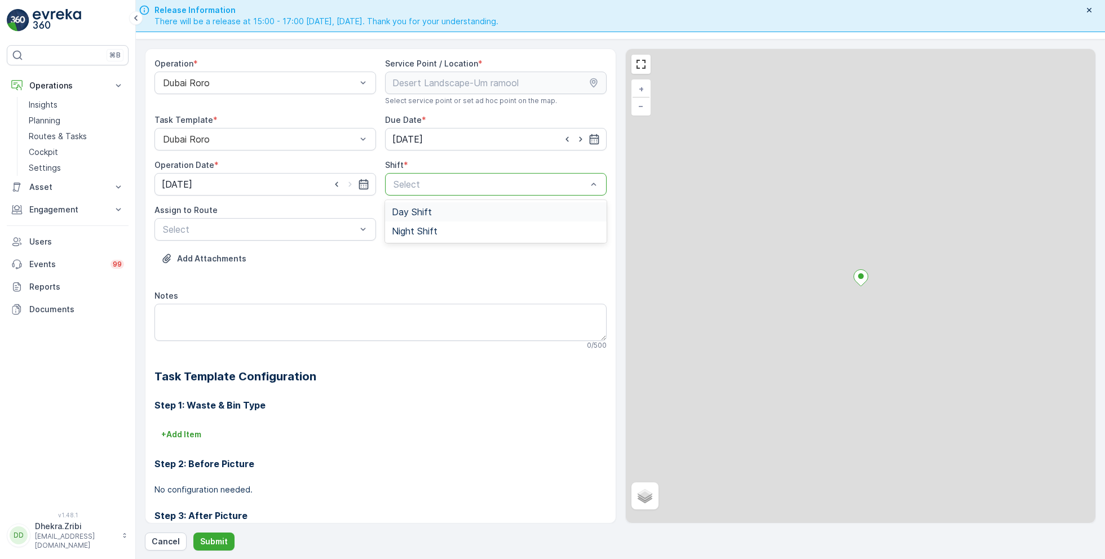
click at [414, 212] on span "Day Shift" at bounding box center [412, 212] width 40 height 10
click at [339, 232] on div at bounding box center [260, 229] width 196 height 10
click at [267, 252] on span "DRORO101 (Route Plan) - DXBCC95212" at bounding box center [245, 257] width 168 height 10
click at [212, 524] on p "Submit" at bounding box center [214, 541] width 28 height 11
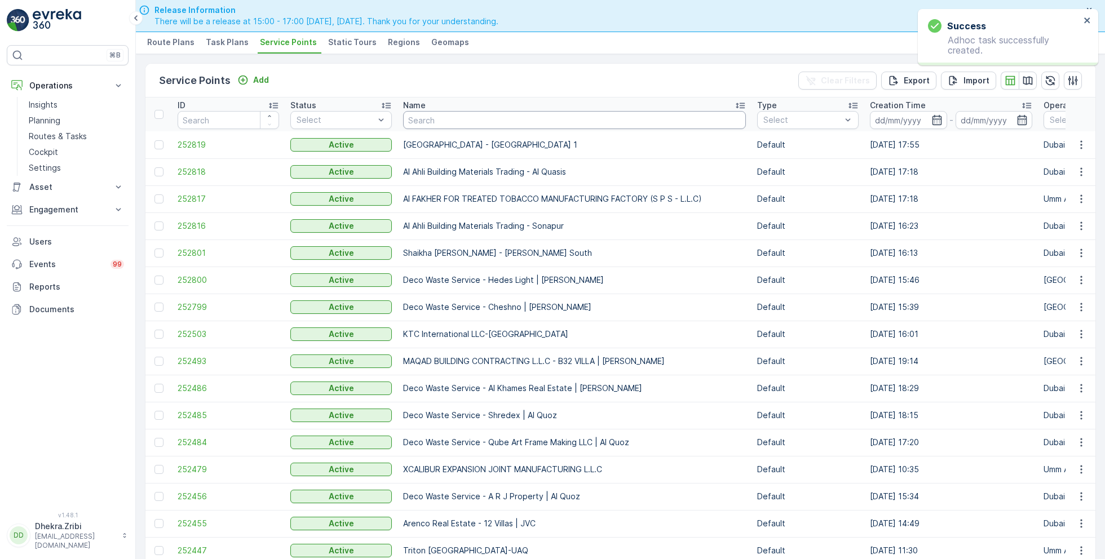
click at [473, 123] on input "text" at bounding box center [574, 120] width 343 height 18
type input "tulipa"
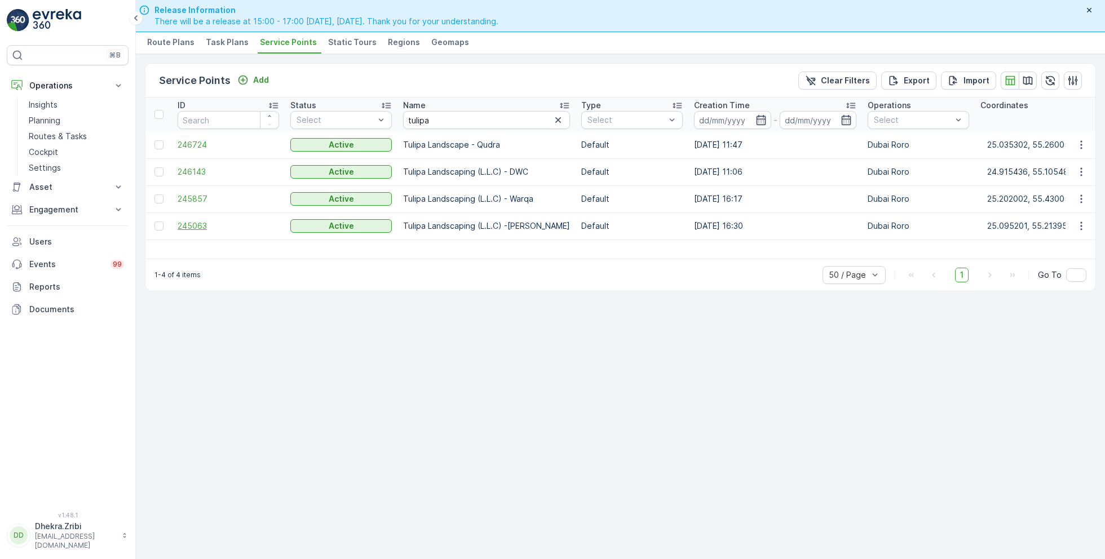
click at [194, 223] on span "245063" at bounding box center [228, 225] width 101 height 11
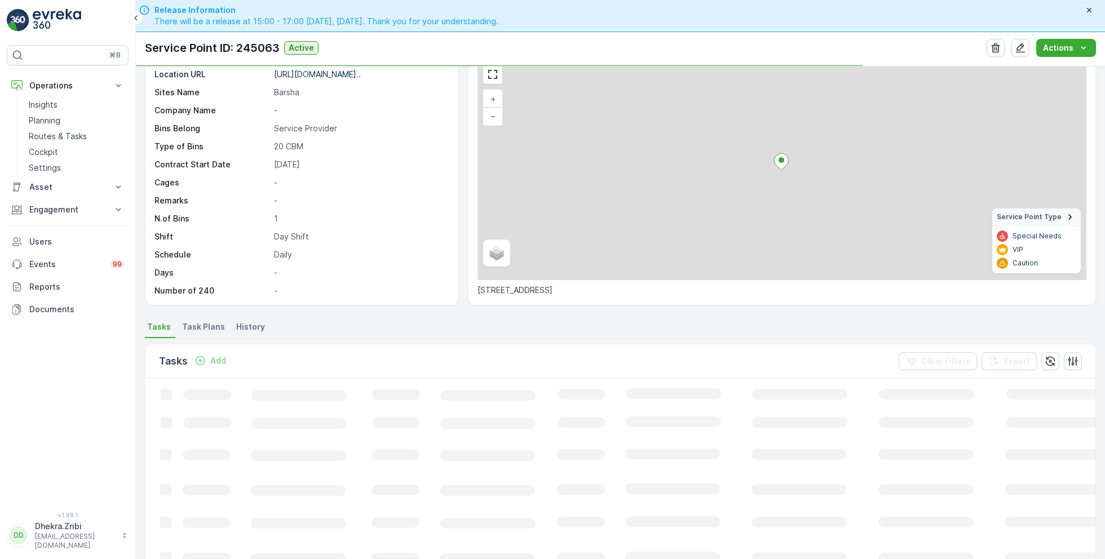
scroll to position [57, 0]
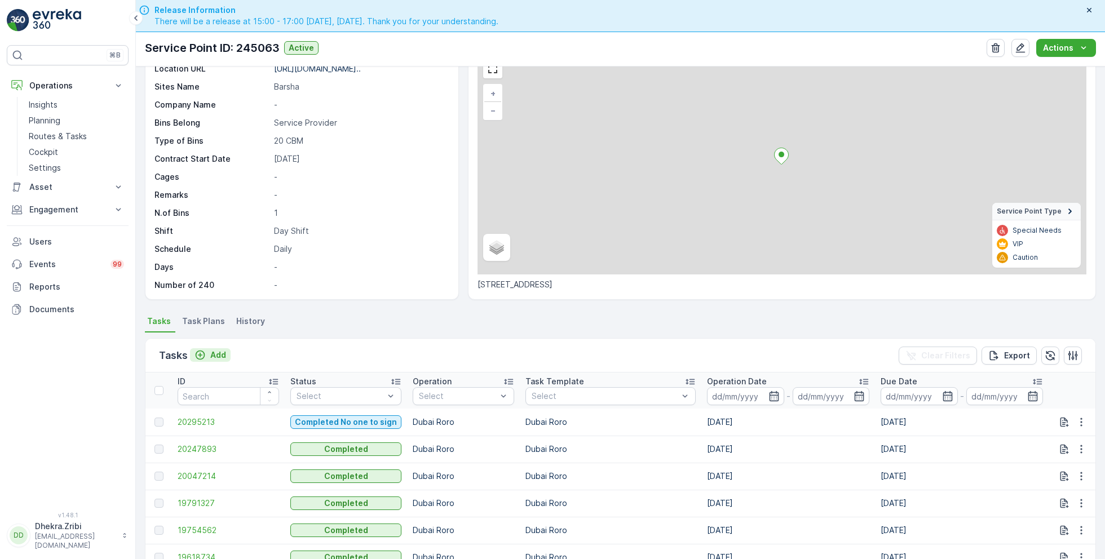
click at [222, 353] on p "Add" at bounding box center [218, 354] width 16 height 11
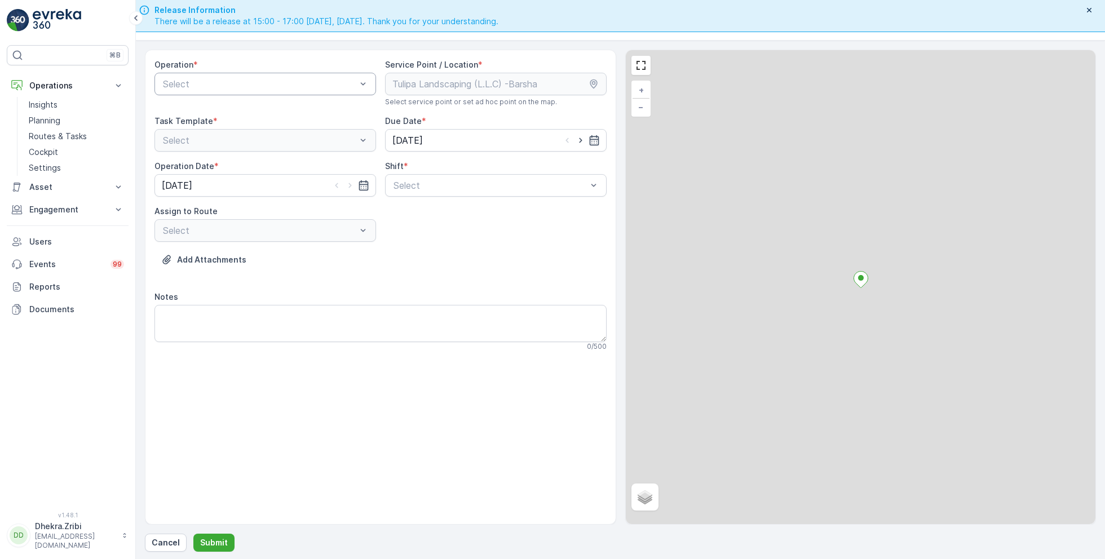
scroll to position [32, 0]
click at [321, 83] on div at bounding box center [260, 83] width 196 height 10
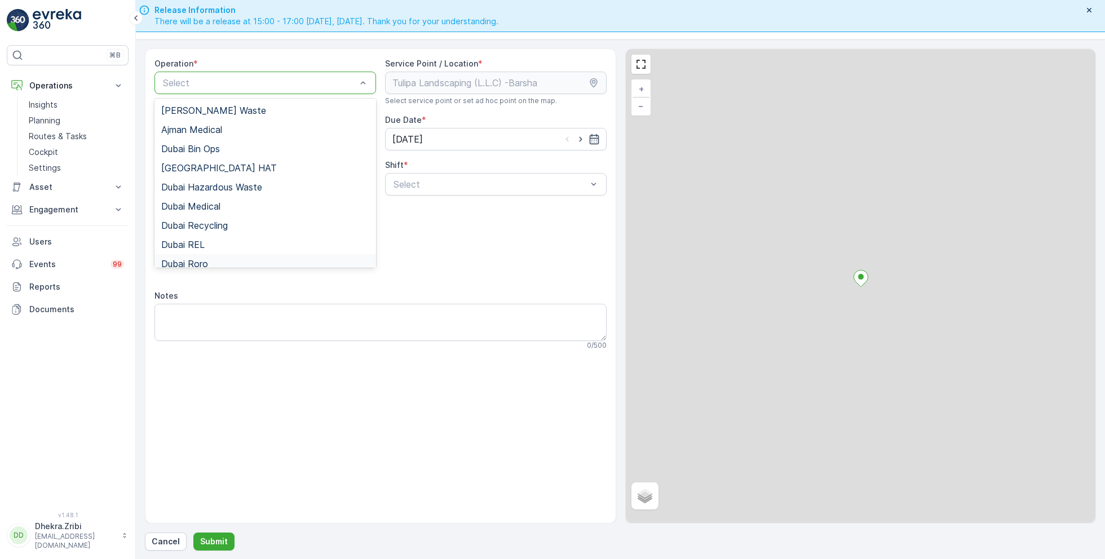
click at [206, 262] on span "Dubai Roro" at bounding box center [184, 264] width 47 height 10
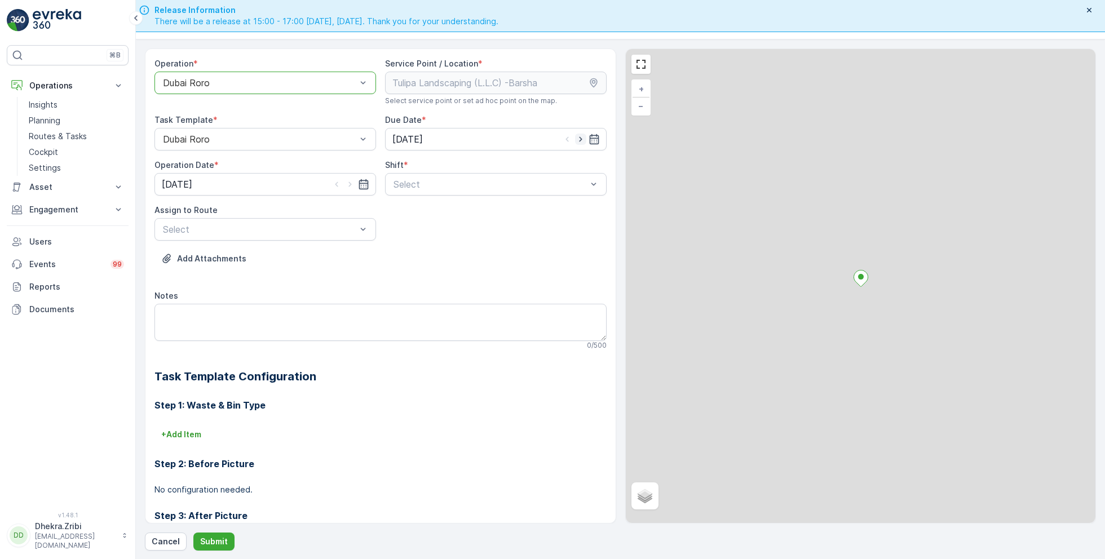
click at [578, 139] on icon "button" at bounding box center [580, 139] width 11 height 11
type input "[DATE]"
click at [349, 183] on icon "button" at bounding box center [349, 184] width 11 height 11
type input "[DATE]"
click at [396, 184] on div at bounding box center [490, 184] width 196 height 10
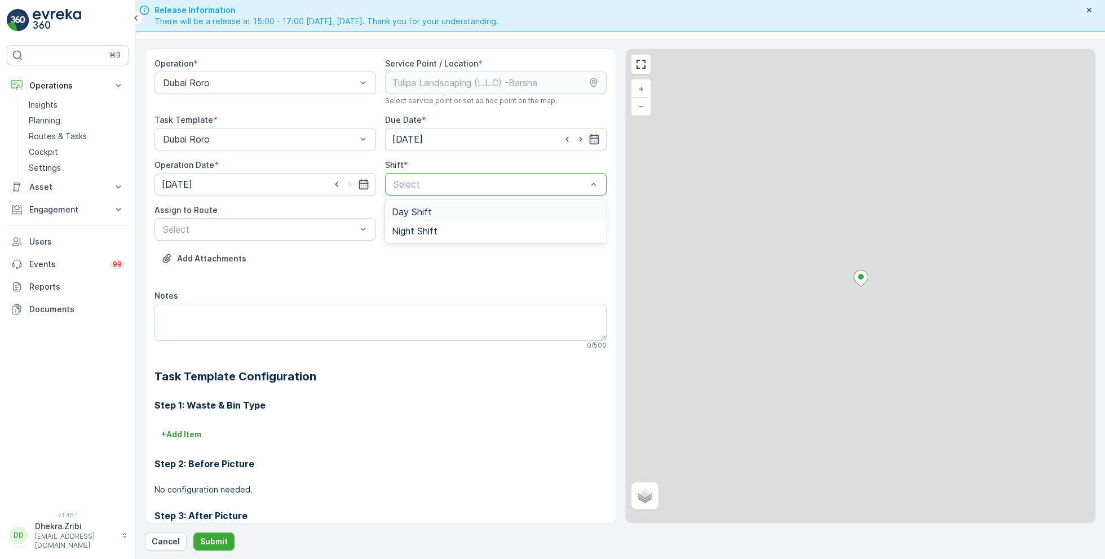
click at [409, 210] on span "Day Shift" at bounding box center [412, 212] width 40 height 10
click at [345, 227] on div at bounding box center [260, 229] width 196 height 10
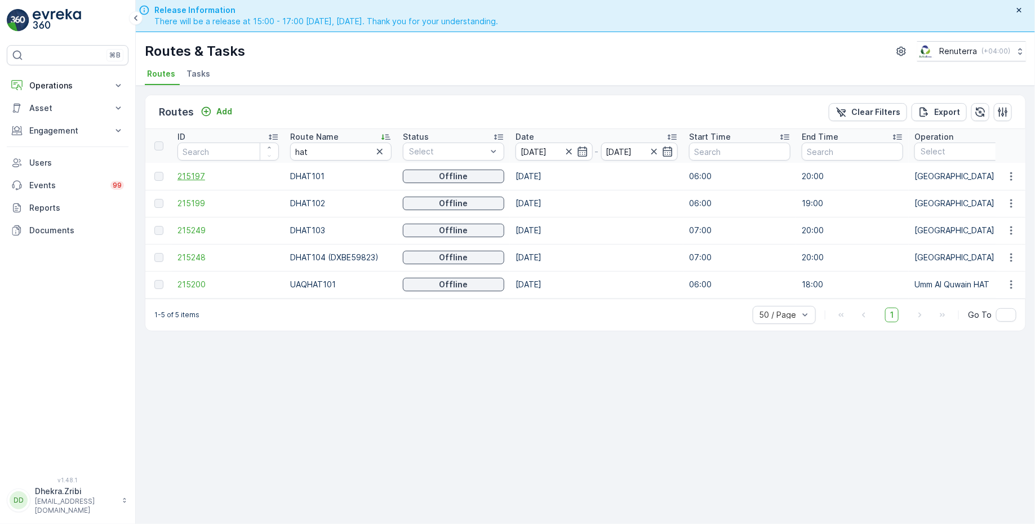
click at [178, 179] on span "215197" at bounding box center [228, 176] width 101 height 11
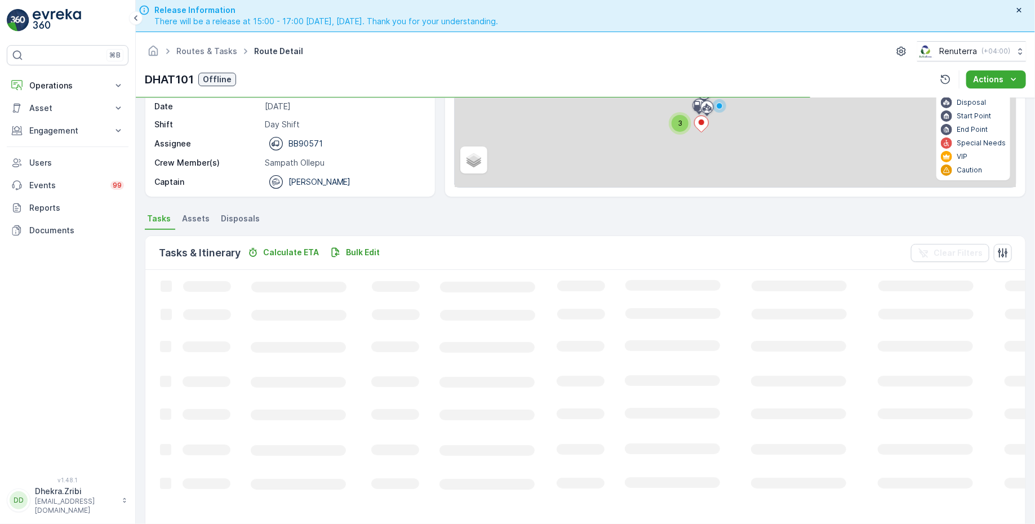
scroll to position [56, 0]
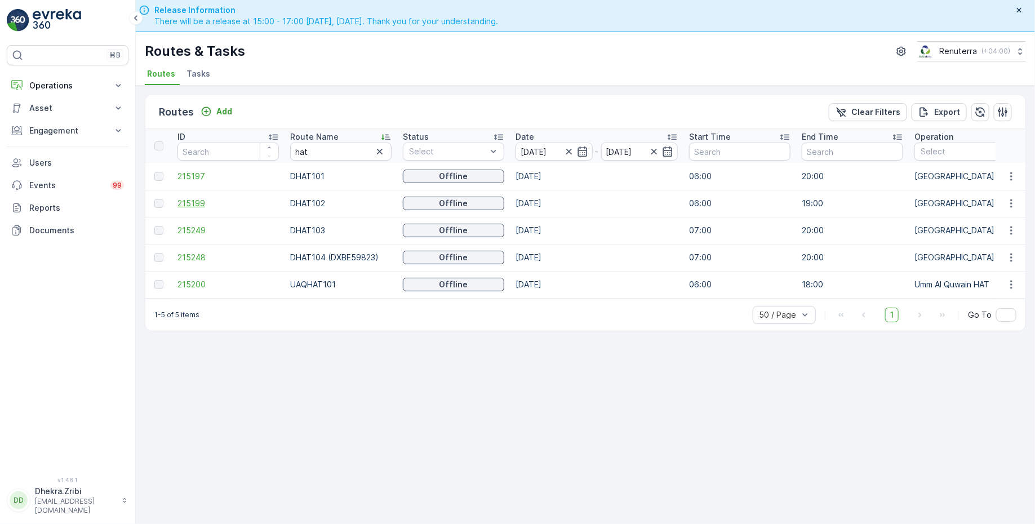
click at [200, 203] on span "215199" at bounding box center [228, 203] width 101 height 11
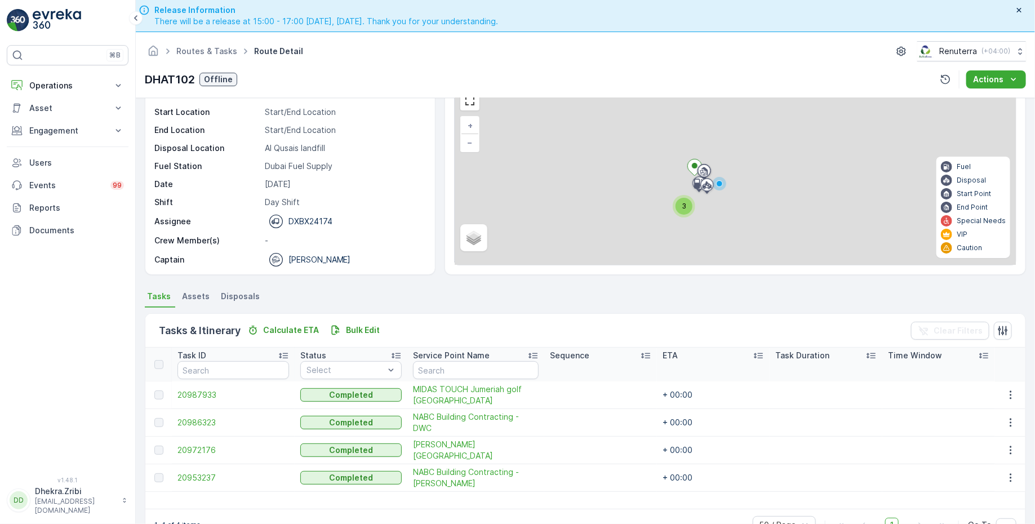
scroll to position [56, 0]
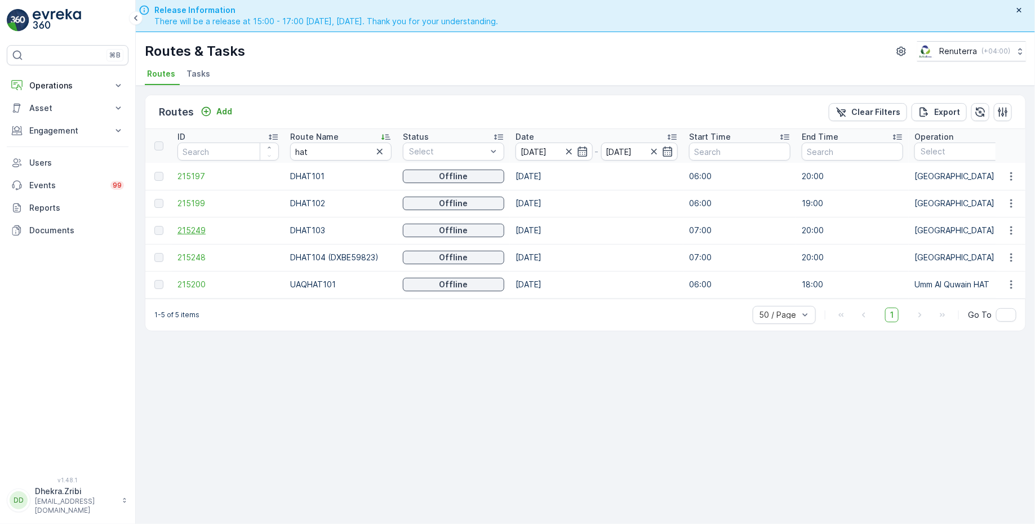
click at [196, 228] on span "215249" at bounding box center [228, 230] width 101 height 11
click at [189, 252] on span "215248" at bounding box center [228, 257] width 101 height 11
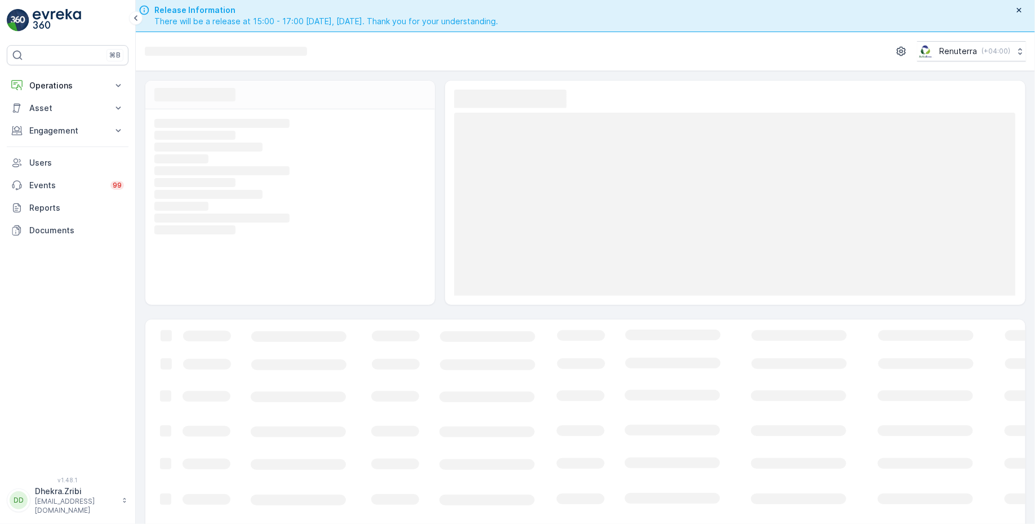
scroll to position [28, 0]
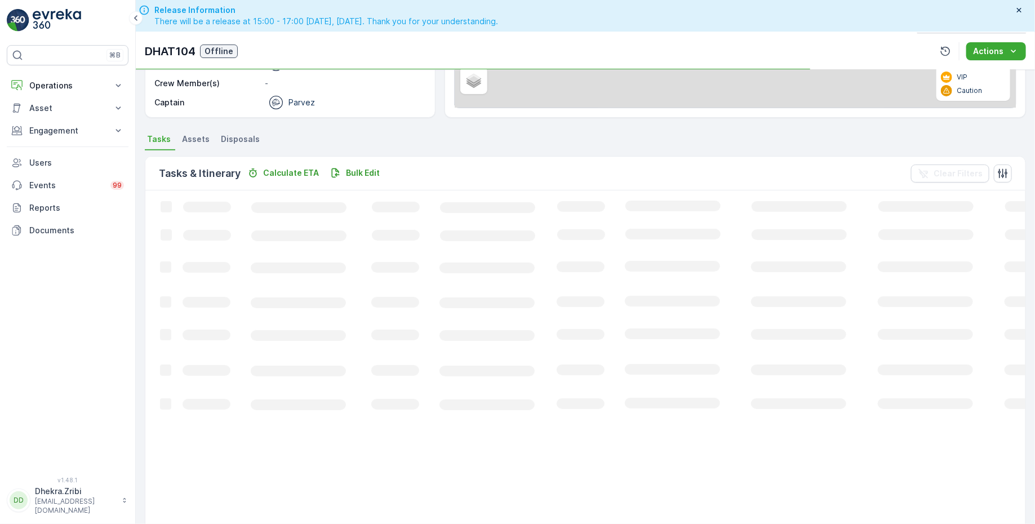
scroll to position [56, 0]
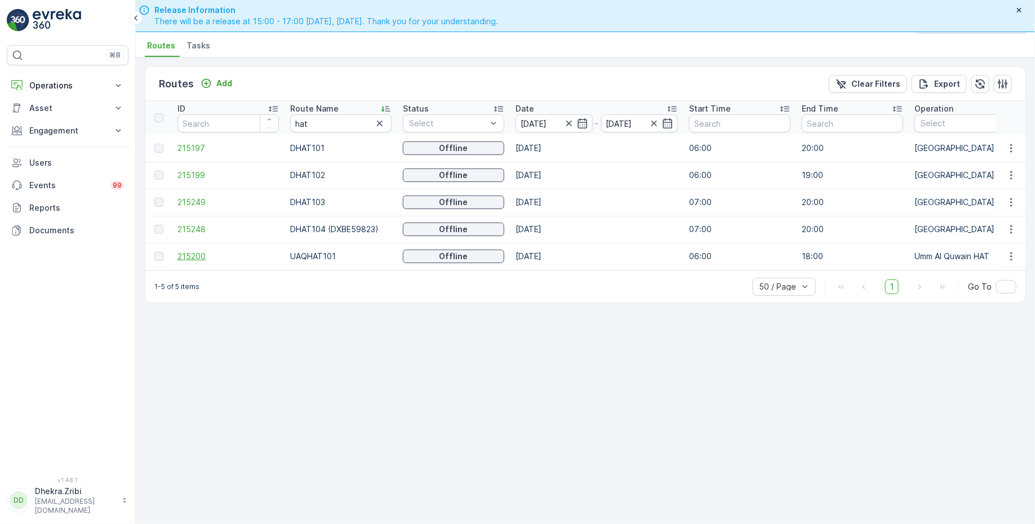
click at [185, 256] on span "215200" at bounding box center [228, 256] width 101 height 11
drag, startPoint x: 322, startPoint y: 121, endPoint x: 280, endPoint y: 117, distance: 42.4
type input "roro"
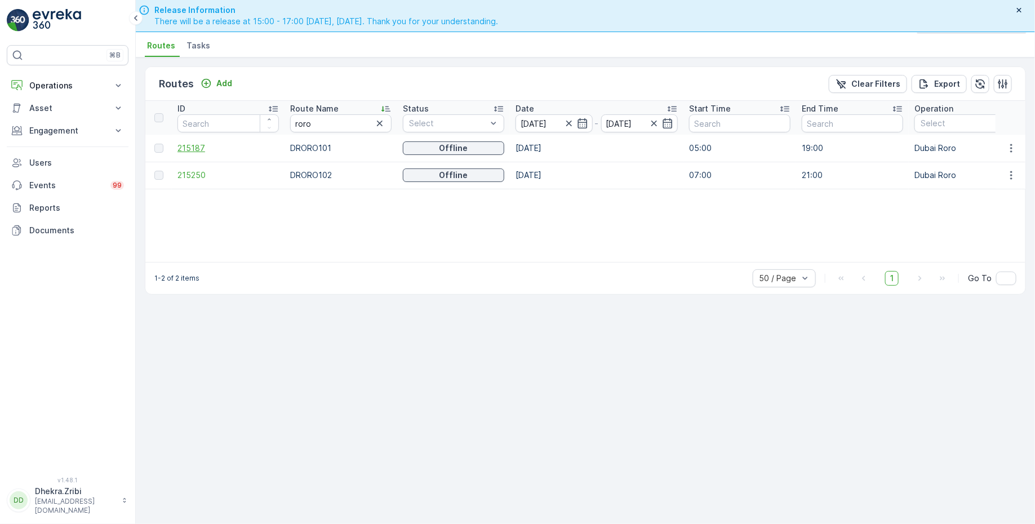
click at [188, 145] on span "215187" at bounding box center [228, 148] width 101 height 11
click at [79, 82] on p "Operations" at bounding box center [67, 85] width 77 height 11
click at [58, 134] on p "Routes & Tasks" at bounding box center [58, 136] width 58 height 11
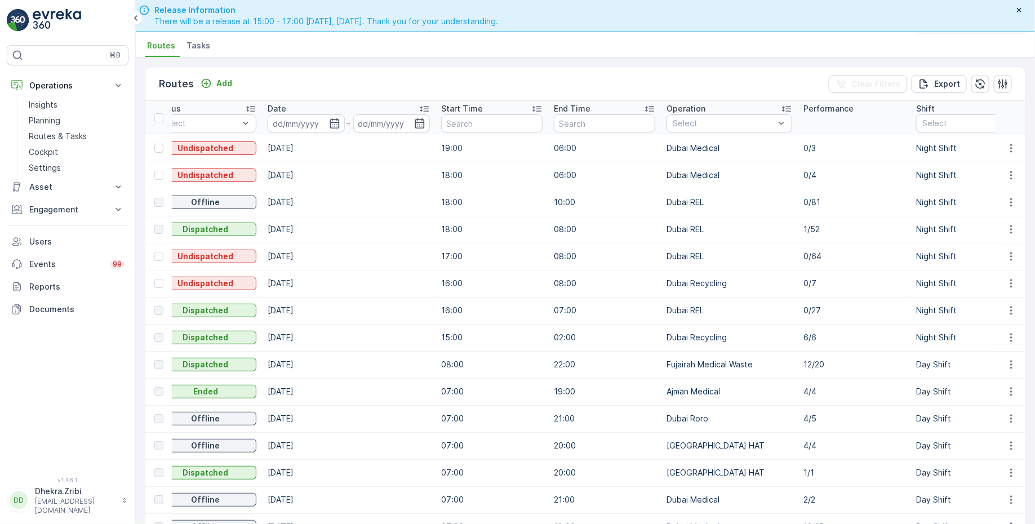
scroll to position [0, 292]
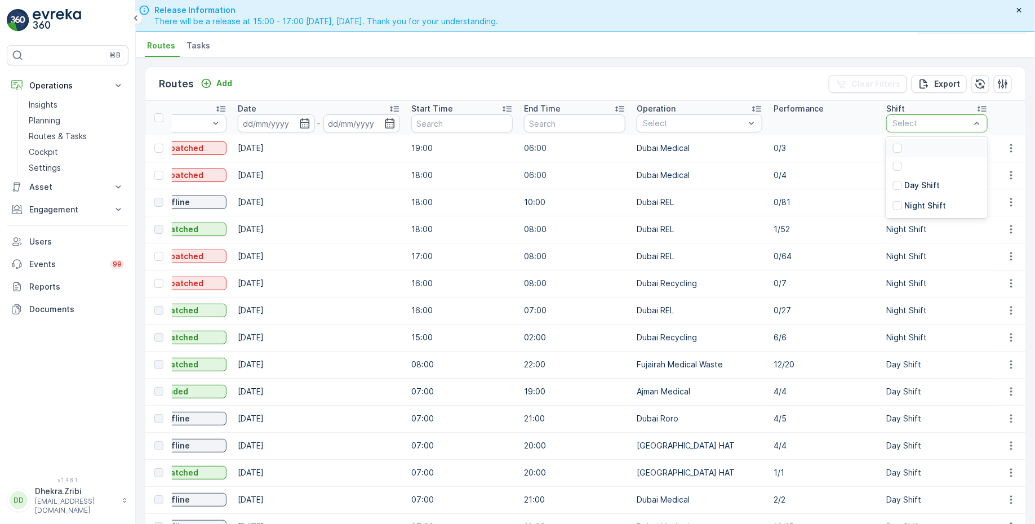
click at [920, 121] on div at bounding box center [932, 123] width 80 height 9
click at [905, 201] on p "Night Shift" at bounding box center [926, 205] width 42 height 11
click at [799, 44] on ul "Routes Tasks" at bounding box center [581, 47] width 872 height 19
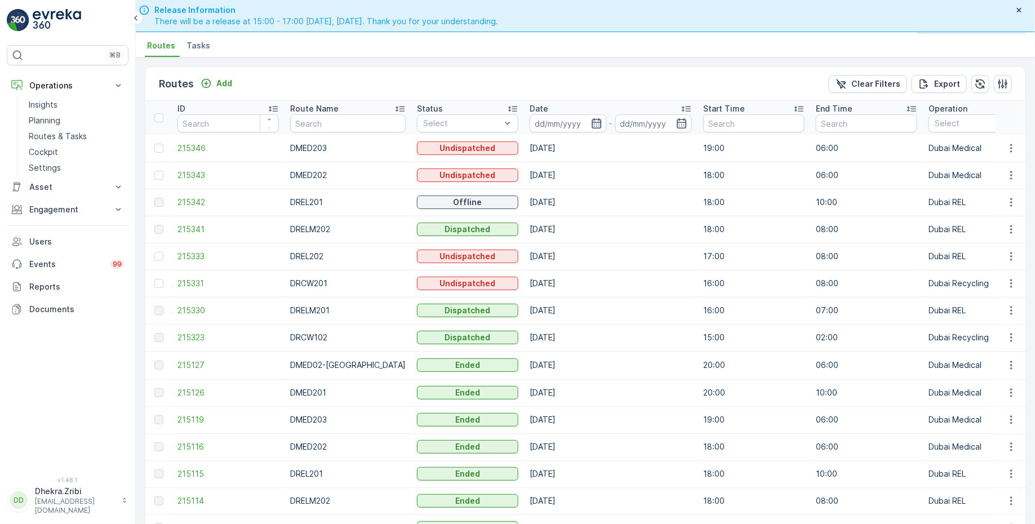
click at [591, 122] on icon "button" at bounding box center [596, 123] width 11 height 11
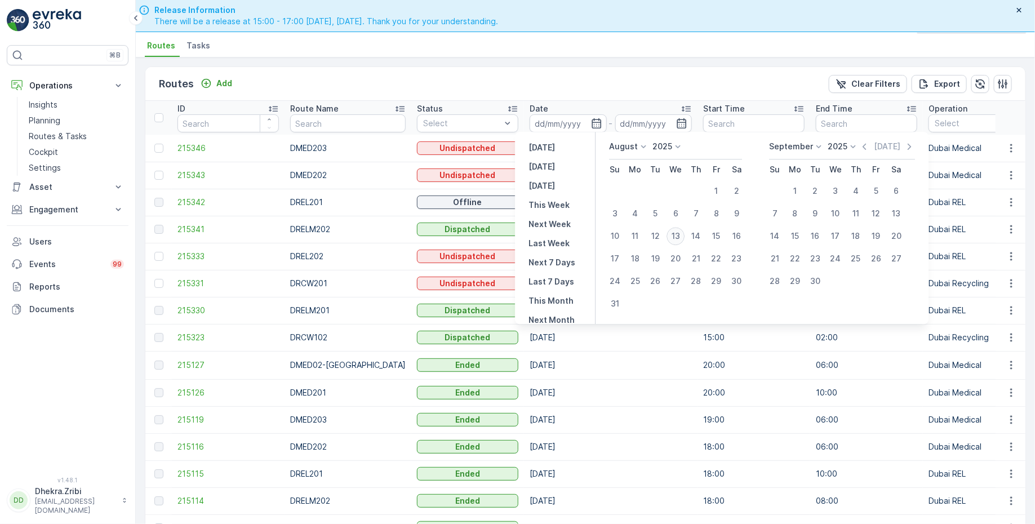
click at [680, 238] on div "13" at bounding box center [676, 236] width 18 height 18
type input "[DATE]"
click at [680, 238] on div "13" at bounding box center [676, 236] width 18 height 18
type input "[DATE]"
click at [634, 78] on div "Routes Add Clear Filters Export" at bounding box center [585, 84] width 880 height 34
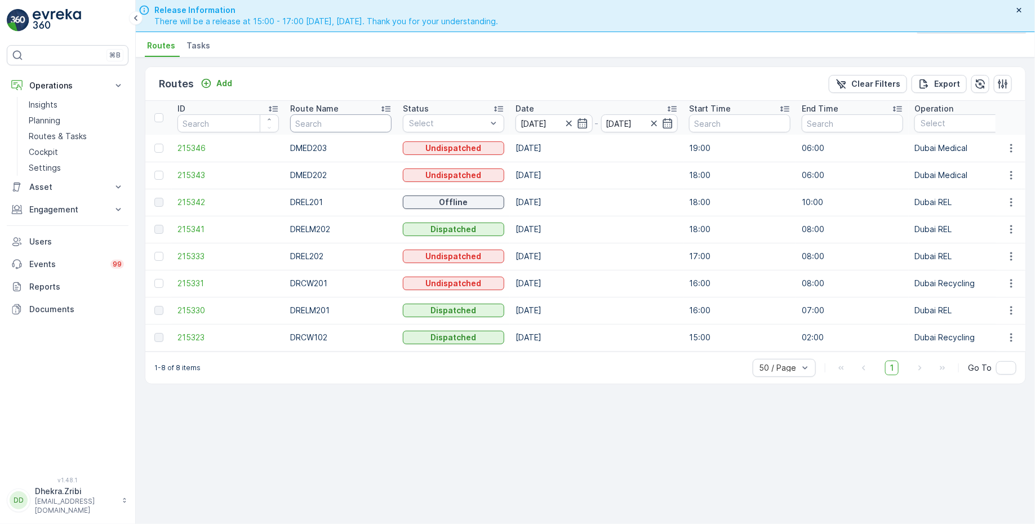
click at [338, 124] on input "text" at bounding box center [340, 123] width 101 height 18
type input "rel"
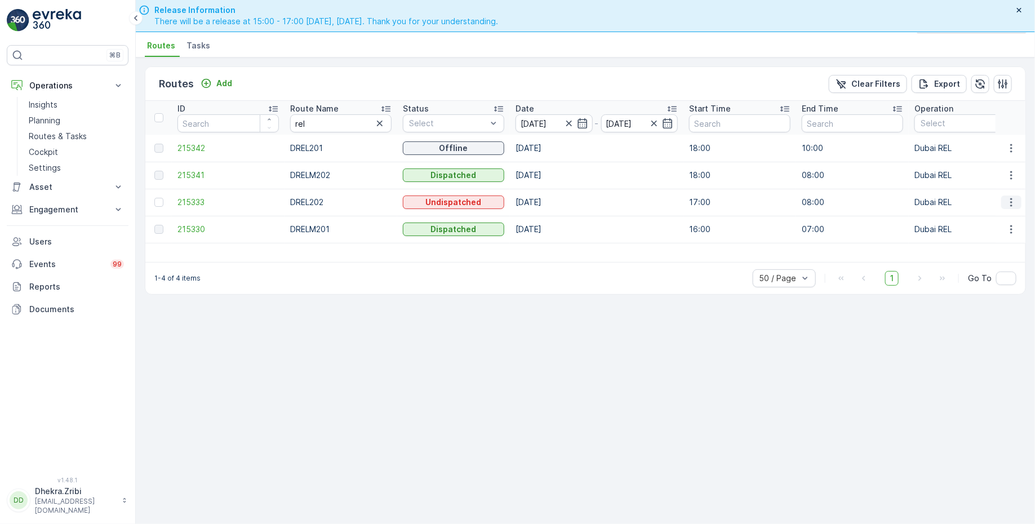
click at [1019, 202] on button "button" at bounding box center [1012, 203] width 20 height 14
click at [983, 264] on span "Change Assignee" at bounding box center [986, 264] width 66 height 11
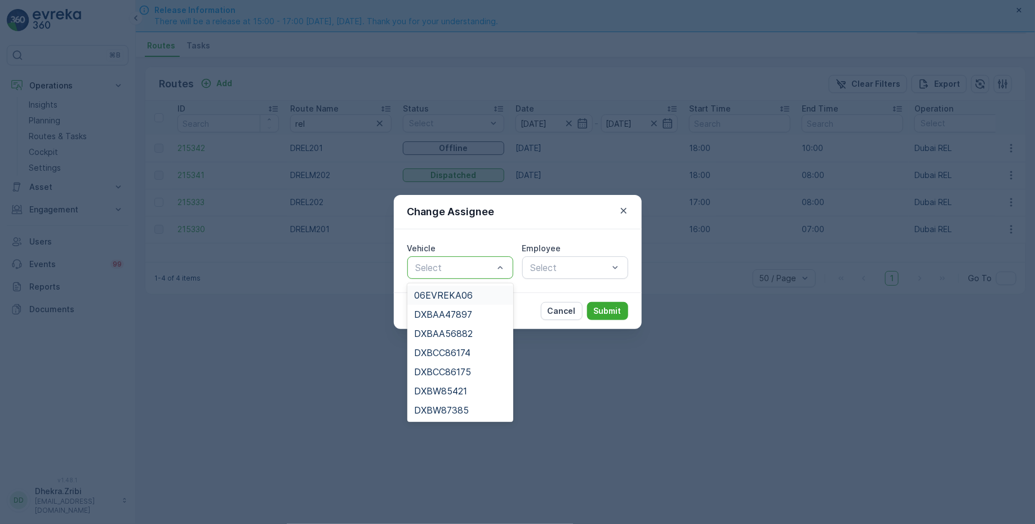
click at [480, 265] on div at bounding box center [455, 268] width 80 height 10
click at [458, 331] on span "DXBAA56882" at bounding box center [443, 334] width 59 height 10
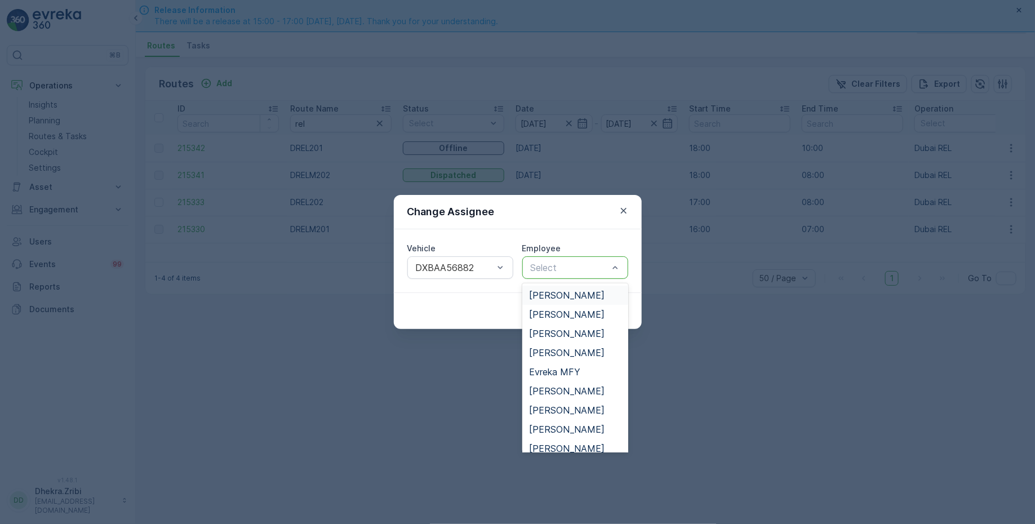
click at [571, 271] on div at bounding box center [570, 268] width 80 height 10
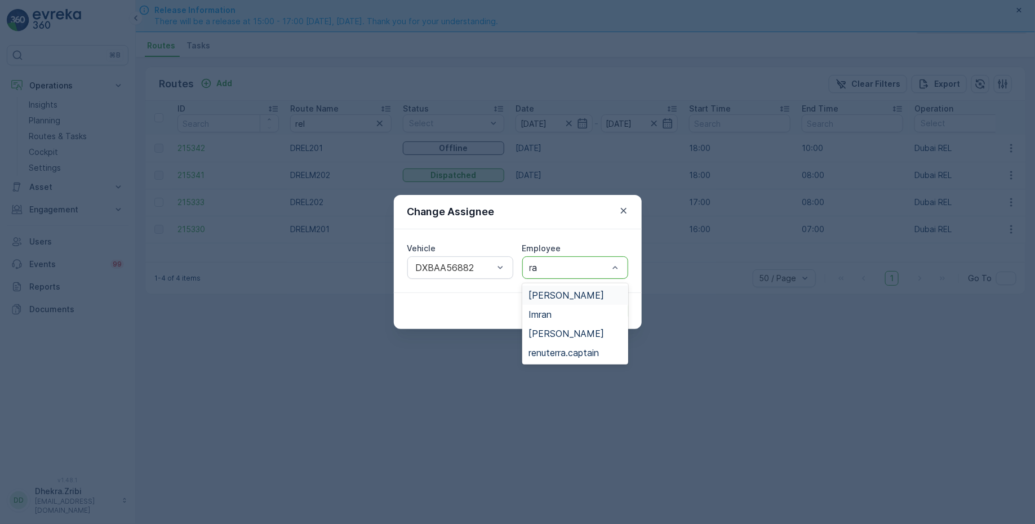
type input "raz"
click at [568, 315] on span "[PERSON_NAME]" at bounding box center [567, 314] width 76 height 10
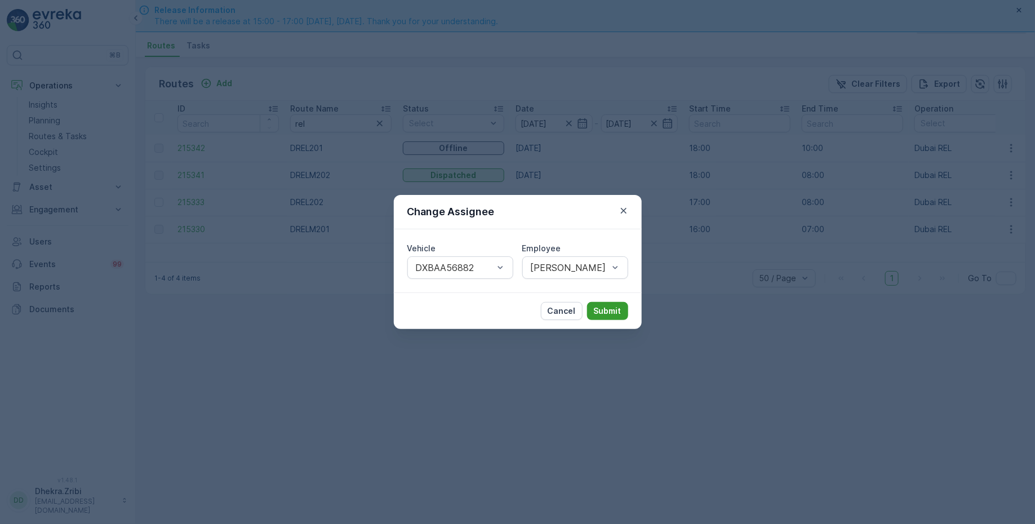
click at [606, 311] on p "Submit" at bounding box center [608, 310] width 28 height 11
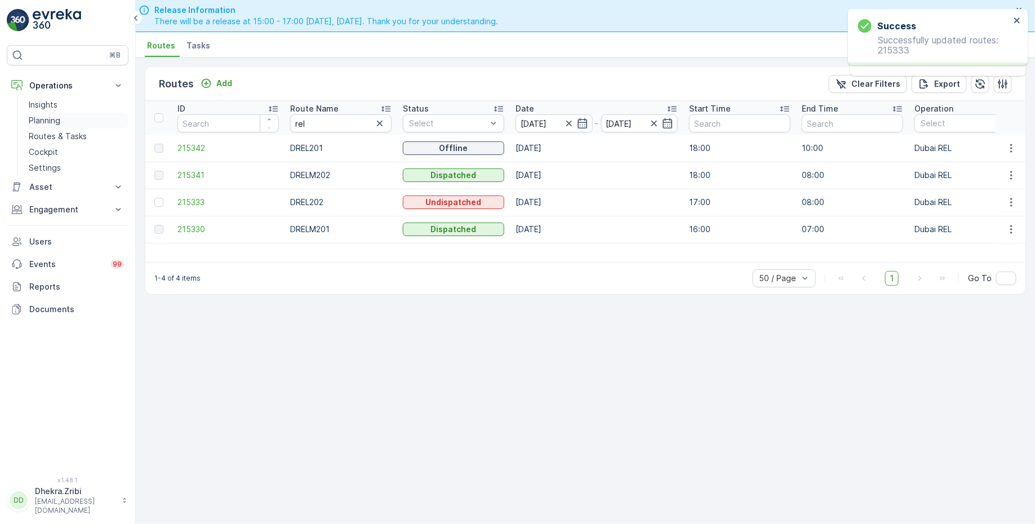
click at [54, 117] on p "Planning" at bounding box center [45, 120] width 32 height 11
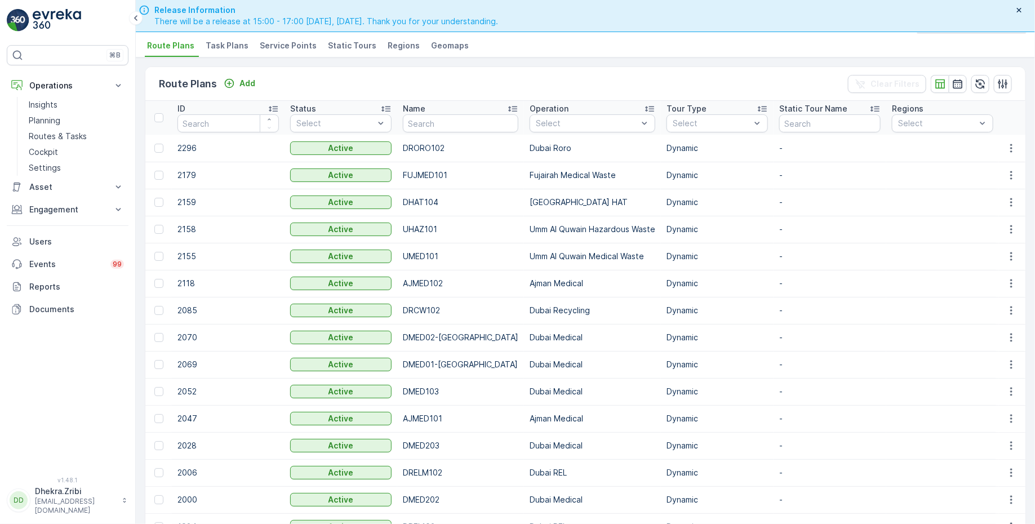
click at [279, 43] on span "Service Points" at bounding box center [288, 45] width 57 height 11
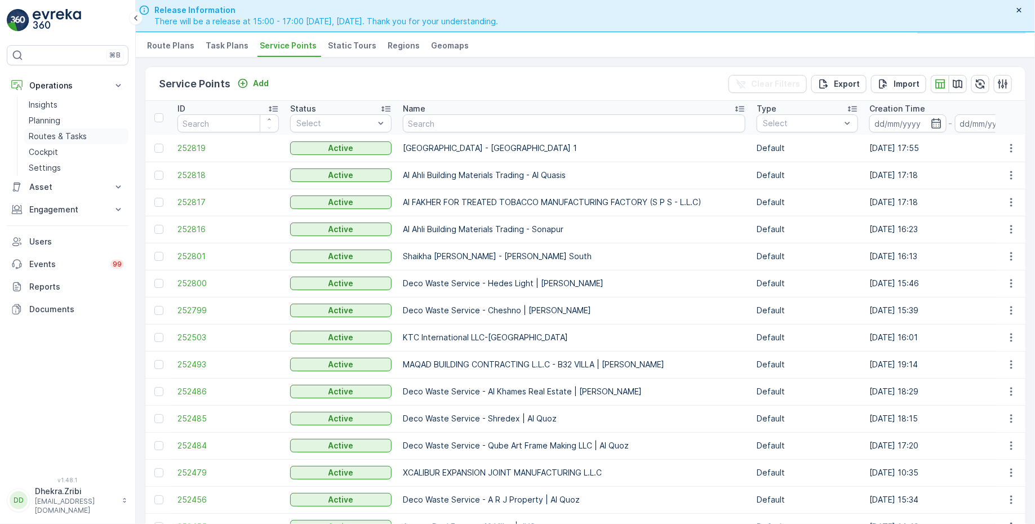
click at [62, 135] on p "Routes & Tasks" at bounding box center [58, 136] width 58 height 11
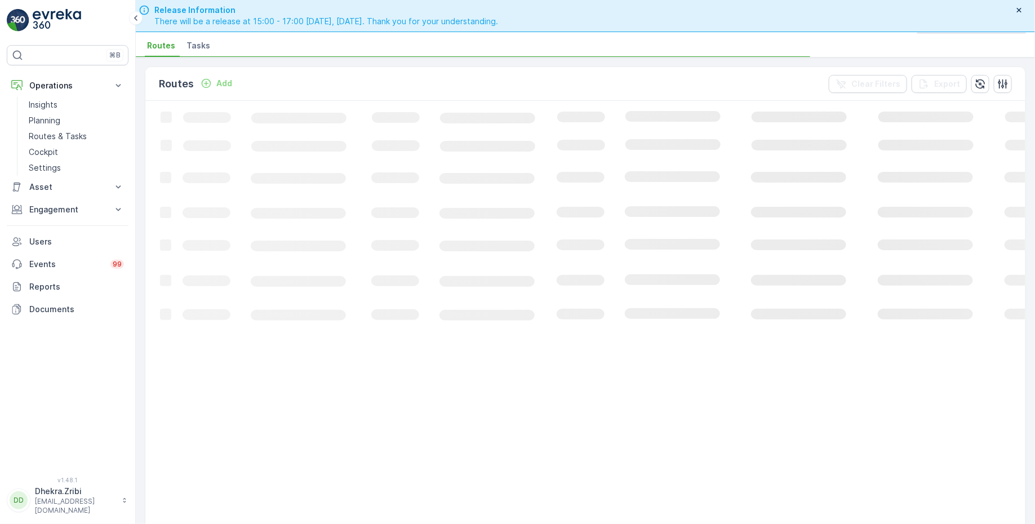
click at [203, 47] on span "Tasks" at bounding box center [199, 45] width 24 height 11
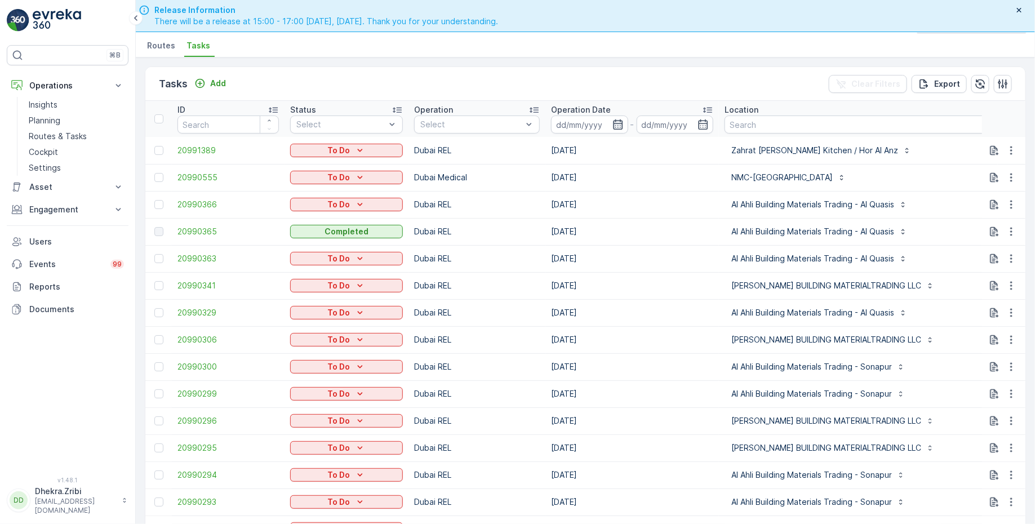
click at [613, 125] on icon "button" at bounding box center [618, 124] width 11 height 11
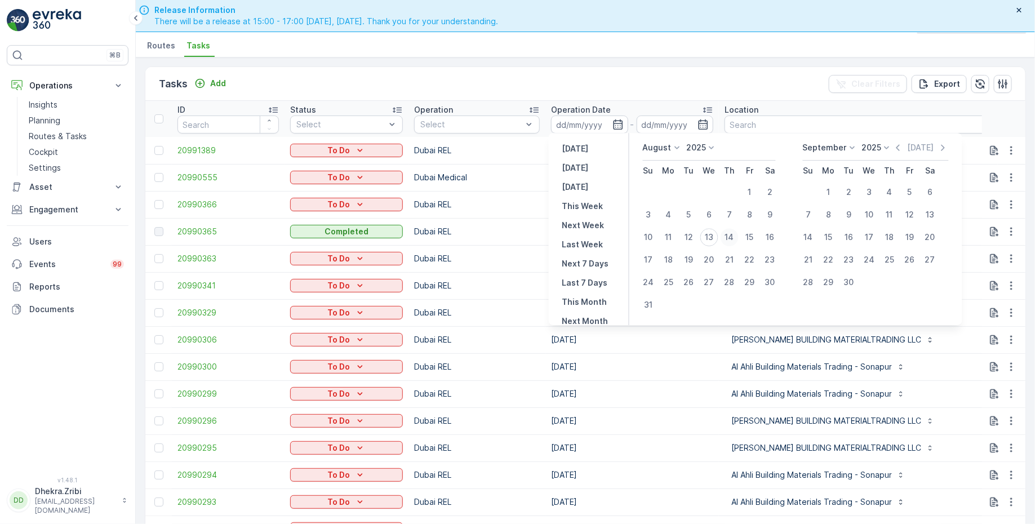
click at [732, 234] on div "14" at bounding box center [730, 237] width 18 height 18
type input "[DATE]"
click at [732, 234] on div "14" at bounding box center [730, 237] width 18 height 18
type input "[DATE]"
click at [579, 43] on ul "Routes Tasks" at bounding box center [581, 47] width 872 height 19
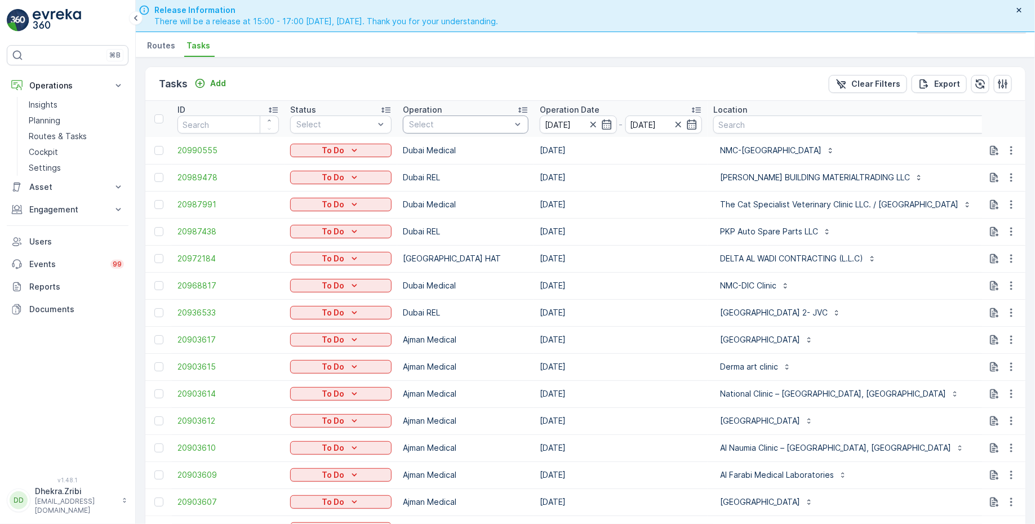
click at [475, 122] on div at bounding box center [460, 124] width 104 height 9
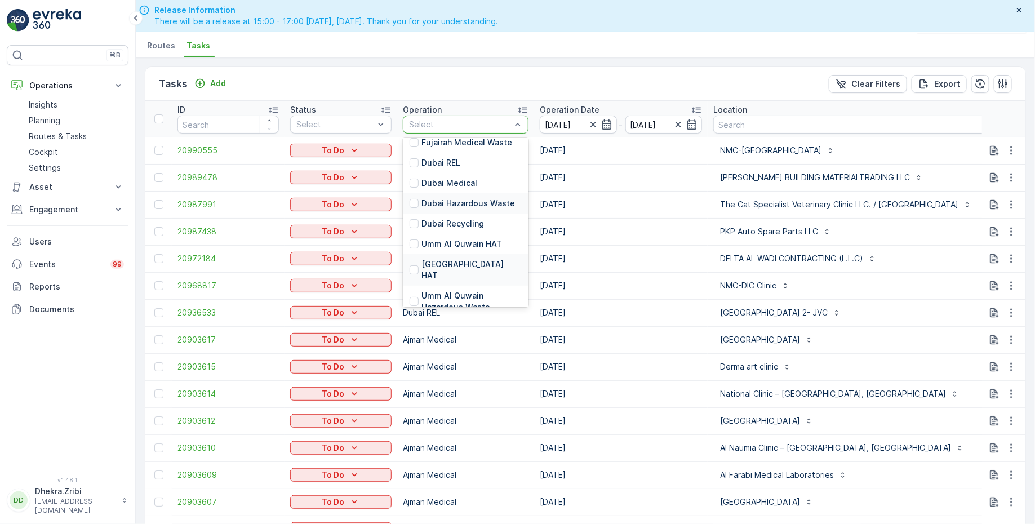
scroll to position [58, 0]
click at [458, 260] on p "[GEOGRAPHIC_DATA] HAT" at bounding box center [472, 271] width 100 height 23
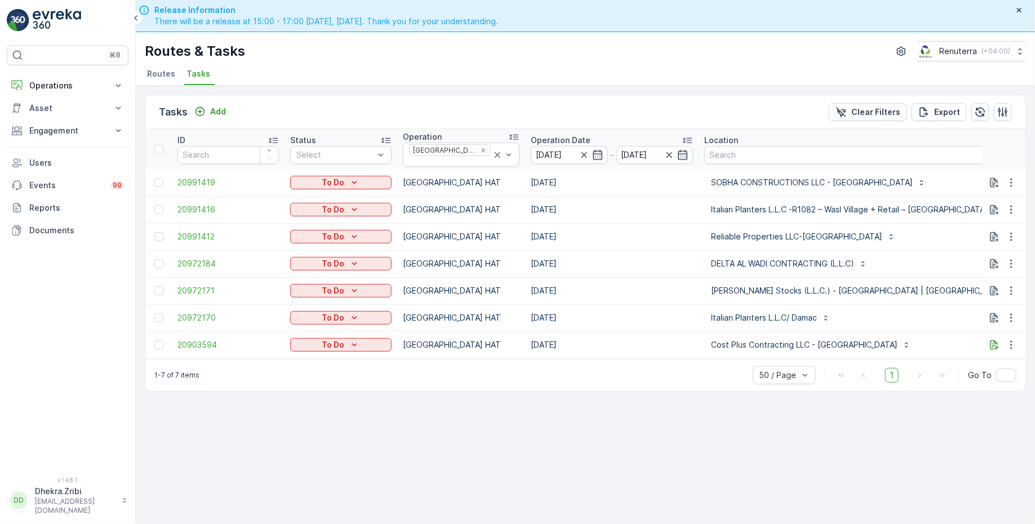
type input "101"
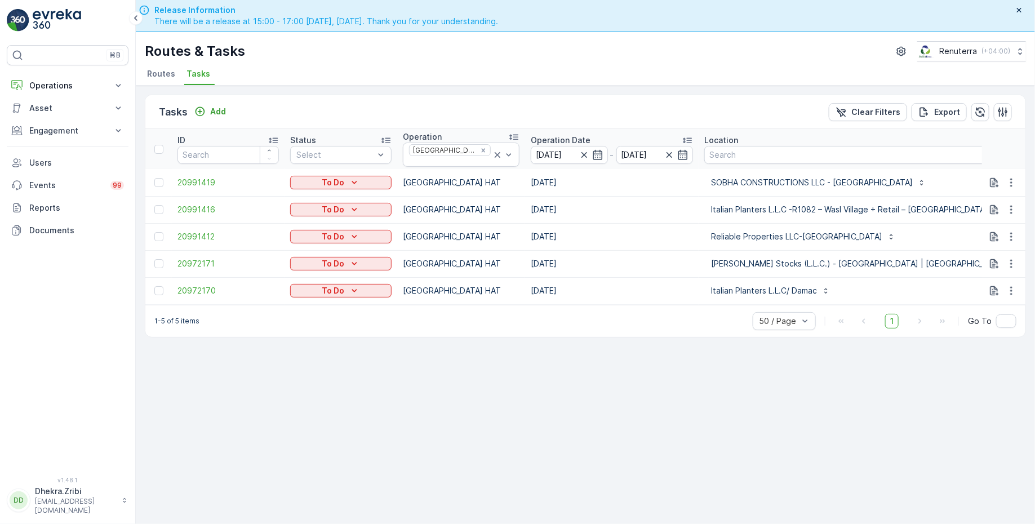
drag, startPoint x: 977, startPoint y: 153, endPoint x: 953, endPoint y: 150, distance: 24.3
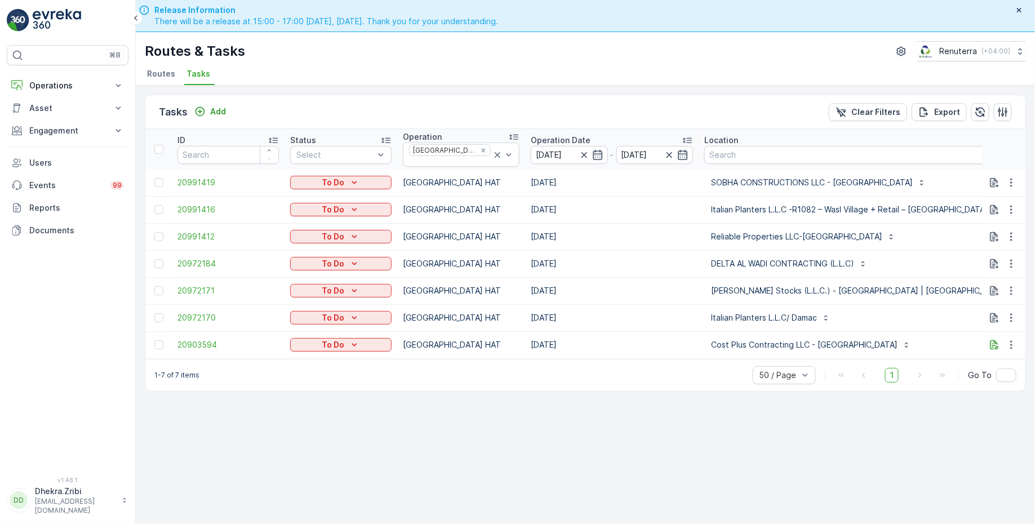
type input "102"
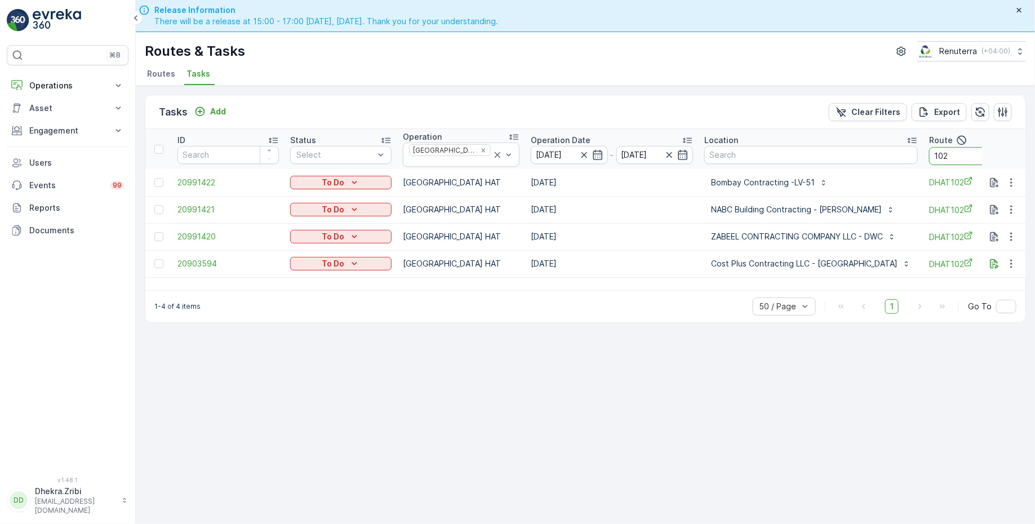
click at [929, 156] on input "102" at bounding box center [979, 156] width 101 height 18
type input "103"
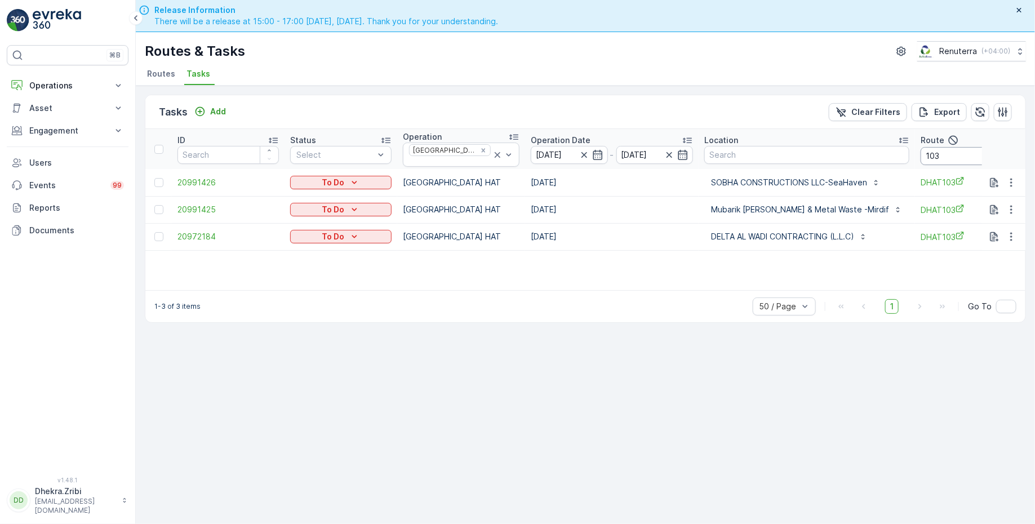
click at [952, 149] on input "103" at bounding box center [971, 156] width 101 height 18
type input "104"
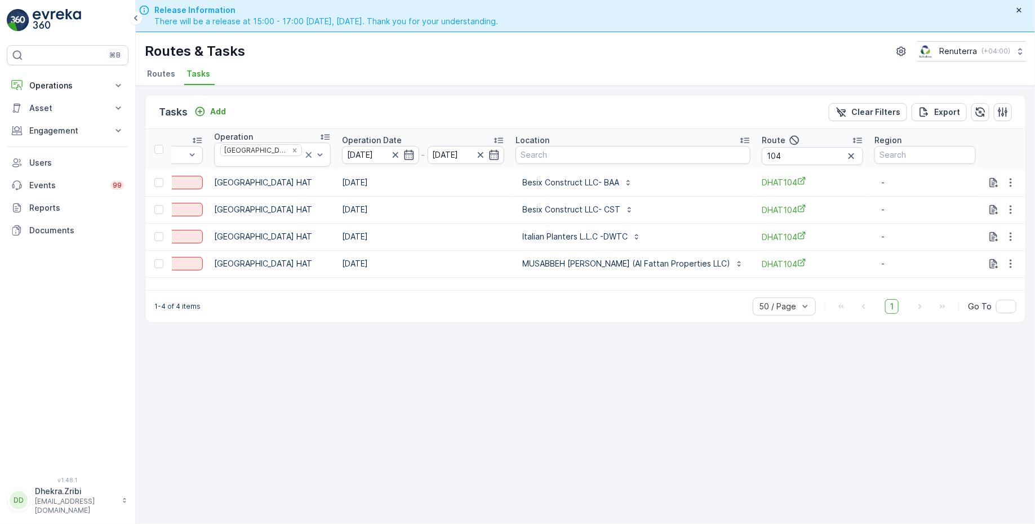
scroll to position [0, 232]
drag, startPoint x: 839, startPoint y: 153, endPoint x: 777, endPoint y: 150, distance: 62.1
click at [777, 150] on tr "ID Status Select Operation [GEOGRAPHIC_DATA] HAT Operation Date [DATE] - [DATE]…" at bounding box center [491, 149] width 1069 height 40
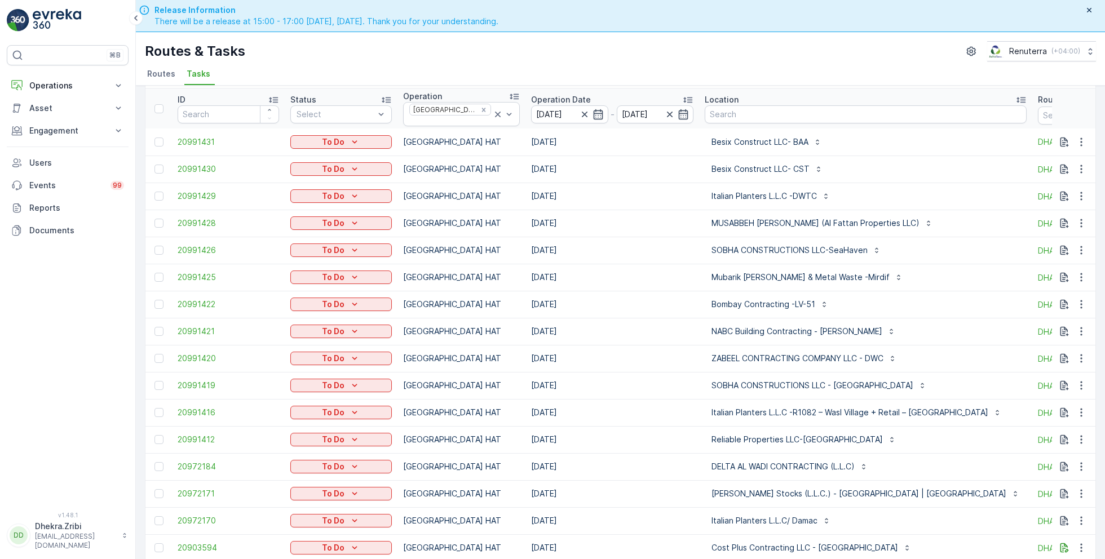
scroll to position [39, 0]
click at [495, 113] on icon at bounding box center [498, 116] width 6 height 6
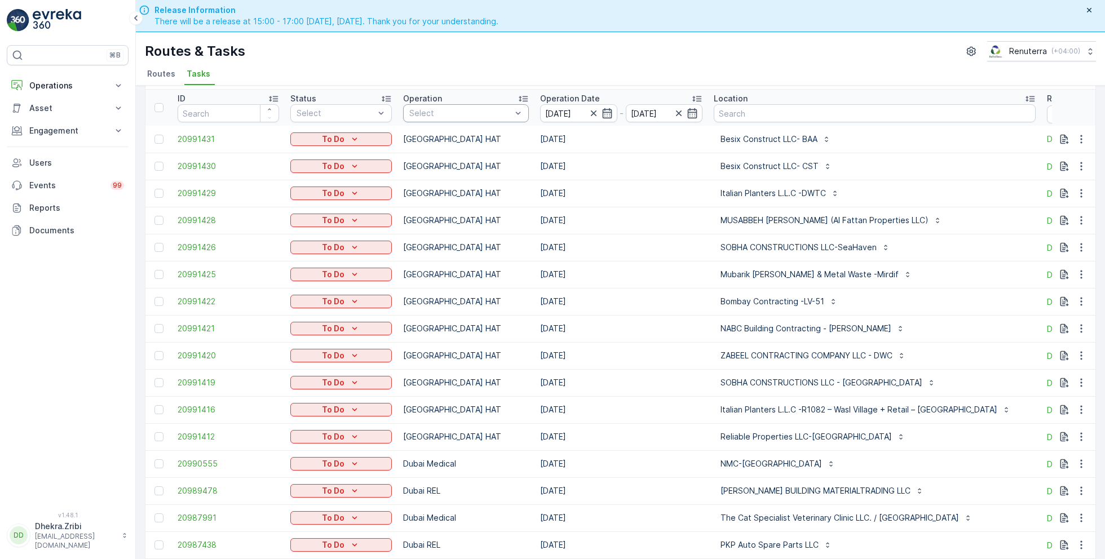
click at [472, 112] on div at bounding box center [460, 113] width 104 height 9
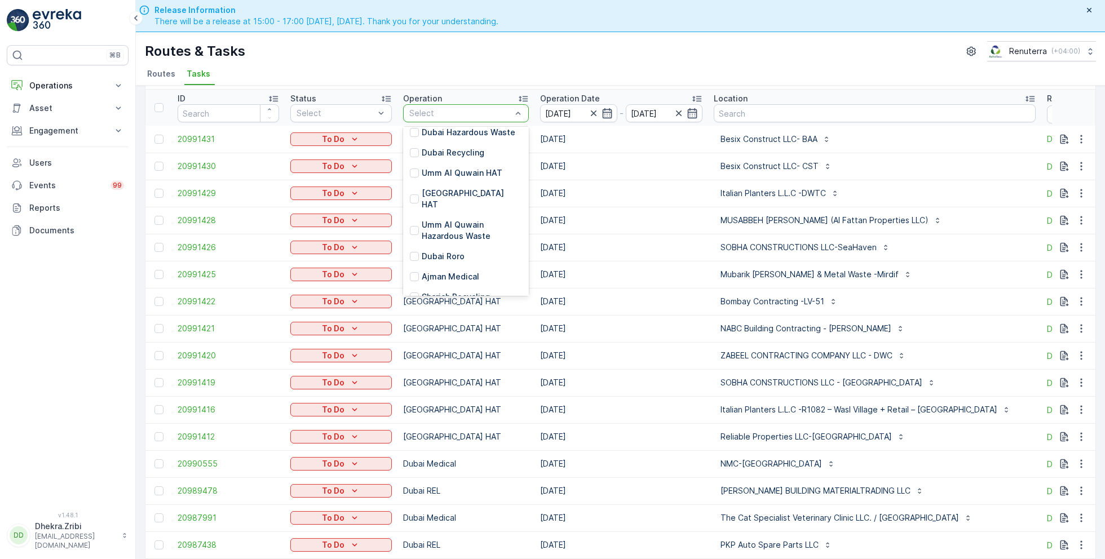
scroll to position [124, 0]
click at [444, 246] on p "Dubai Roro" at bounding box center [443, 251] width 43 height 11
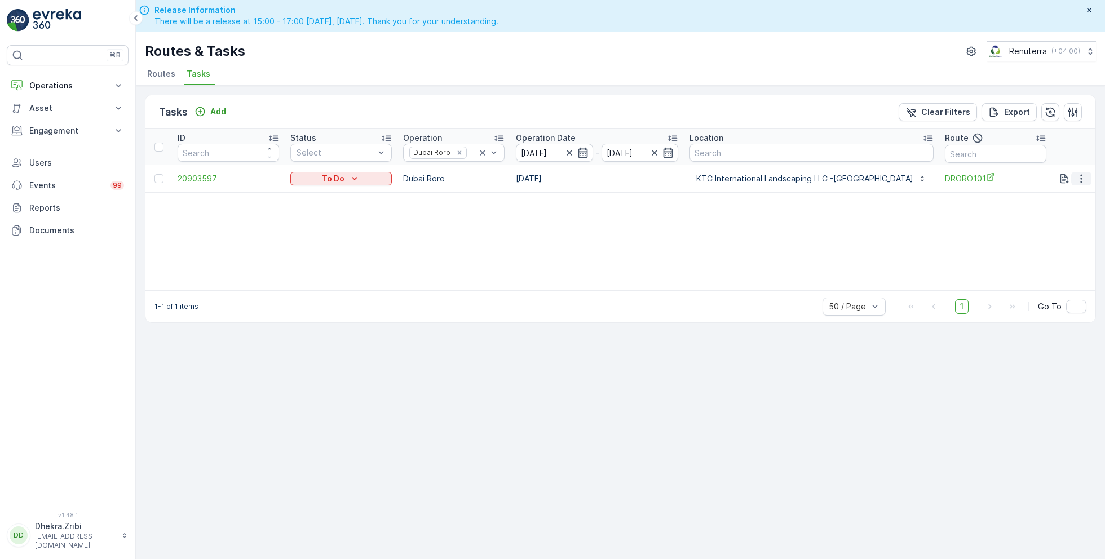
click at [1035, 179] on icon "button" at bounding box center [1080, 178] width 11 height 11
click at [1035, 247] on span "Remove from Route" at bounding box center [1063, 241] width 76 height 11
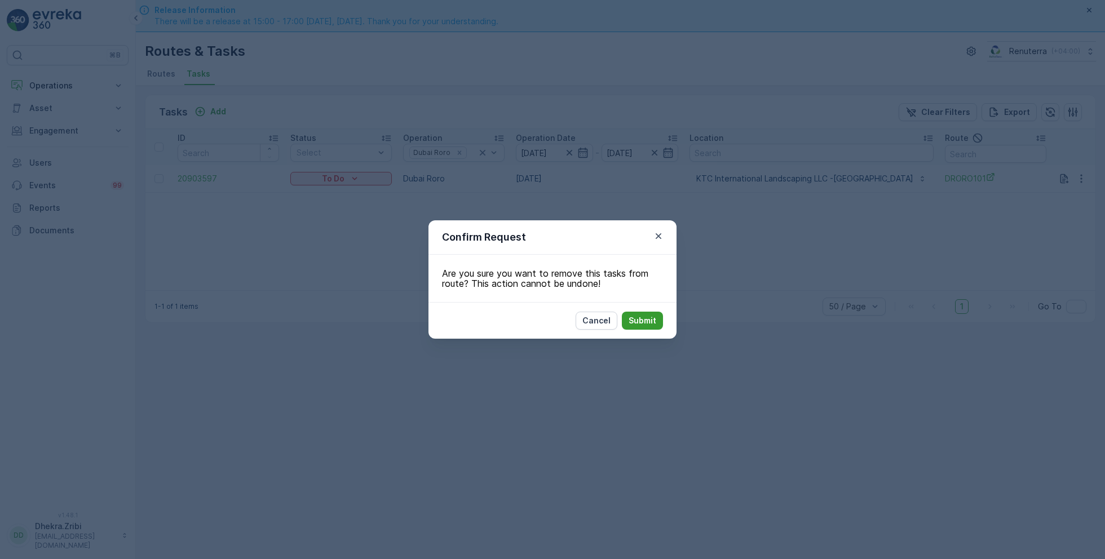
click at [644, 325] on p "Submit" at bounding box center [642, 320] width 28 height 11
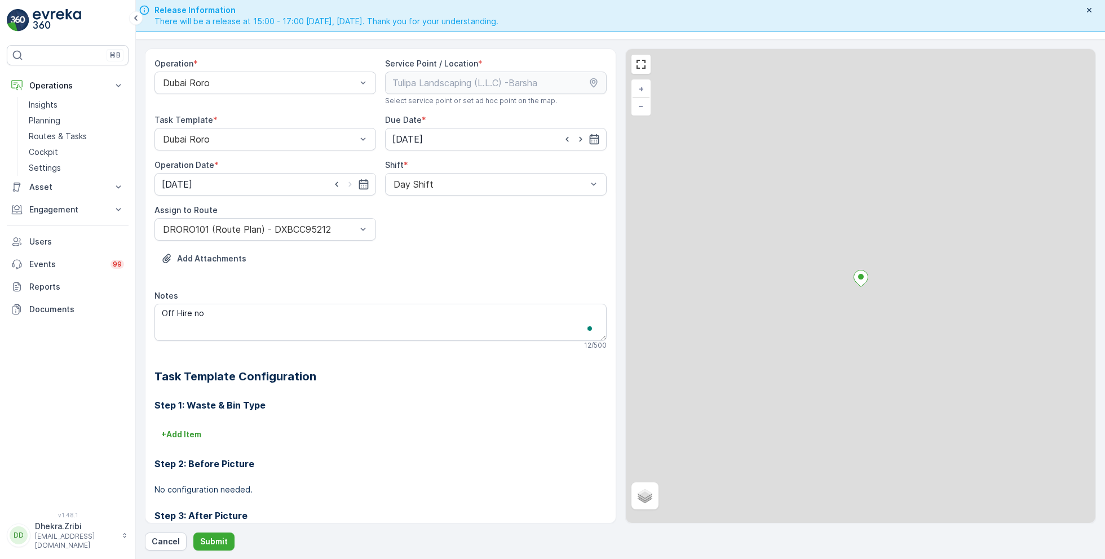
scroll to position [32, 0]
type textarea "Off Hire no need replacement"
click at [214, 539] on p "Submit" at bounding box center [214, 541] width 28 height 11
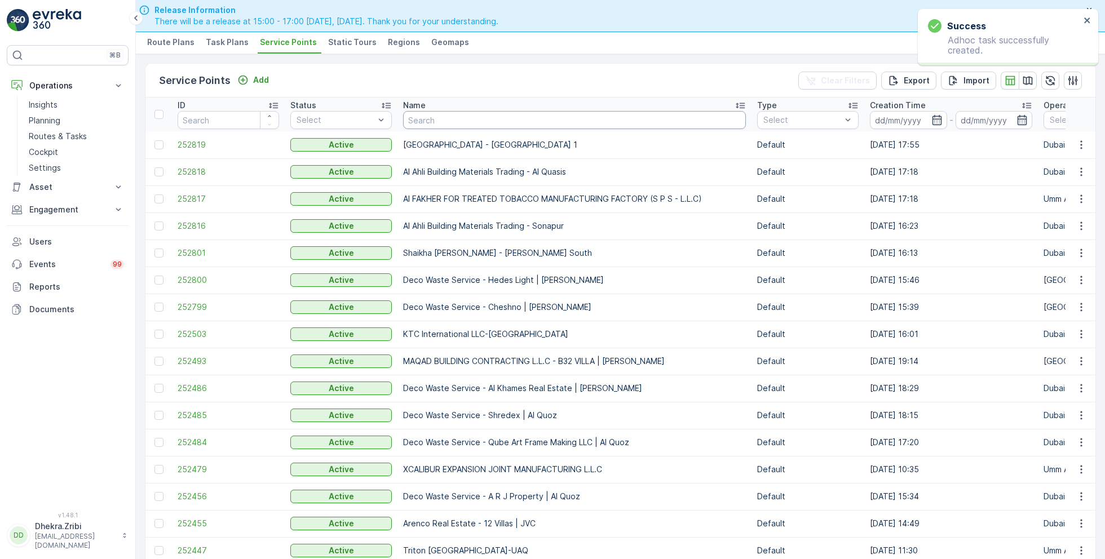
click at [436, 117] on input "text" at bounding box center [574, 120] width 343 height 18
type input "emirates"
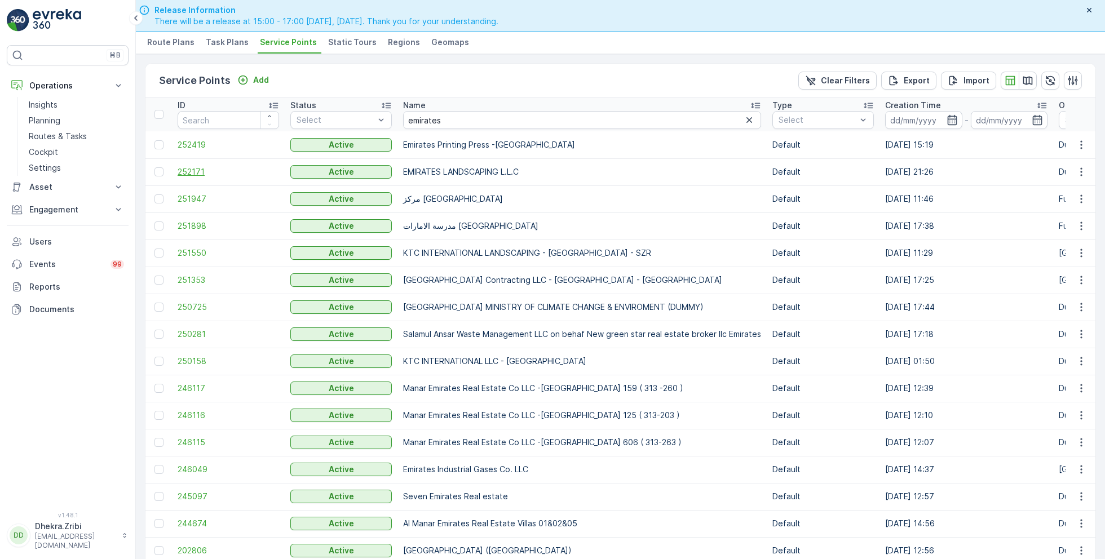
click at [198, 166] on span "252171" at bounding box center [228, 171] width 101 height 11
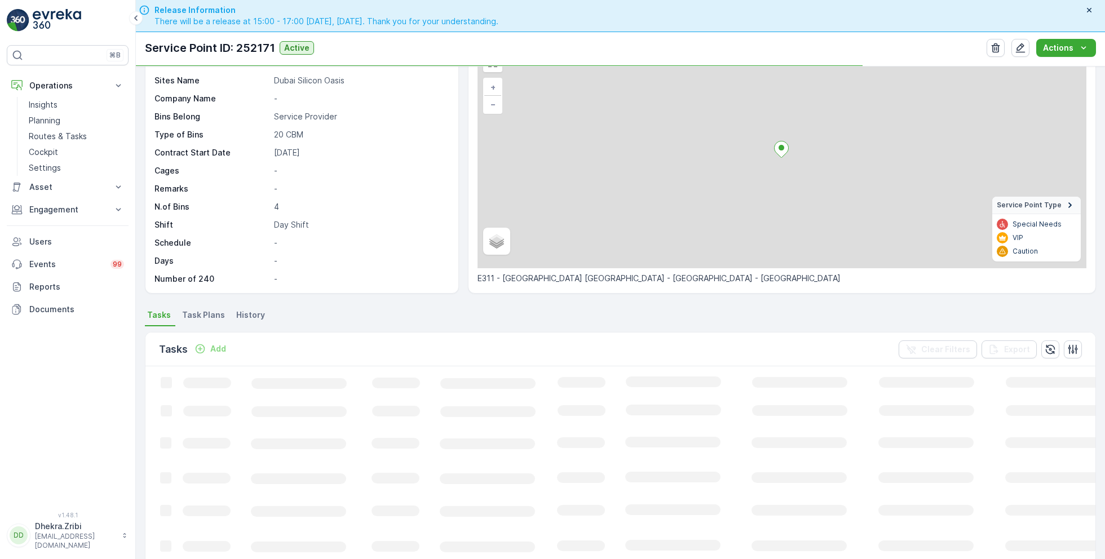
scroll to position [77, 0]
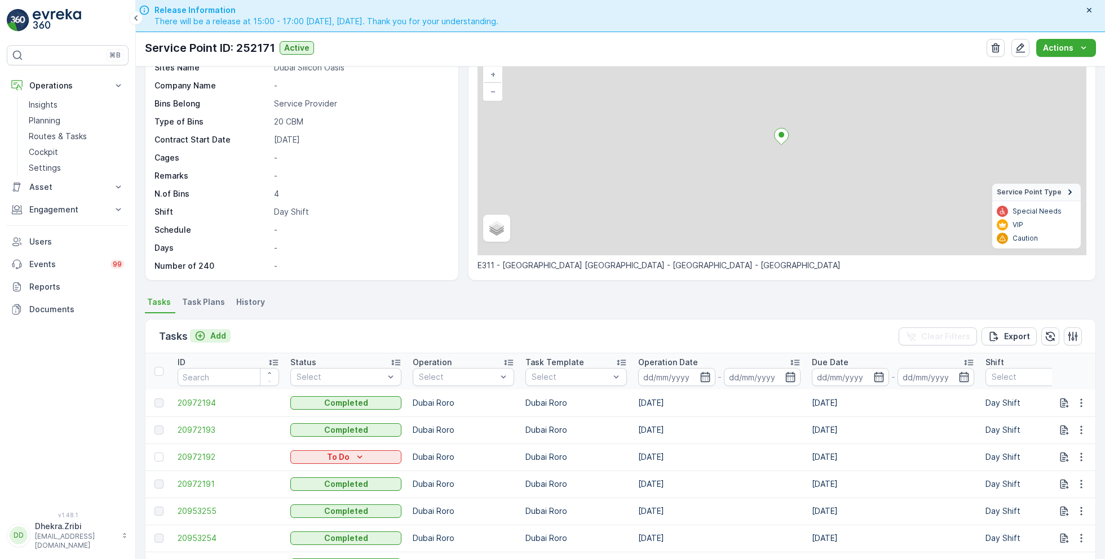
click at [219, 335] on p "Add" at bounding box center [218, 335] width 16 height 11
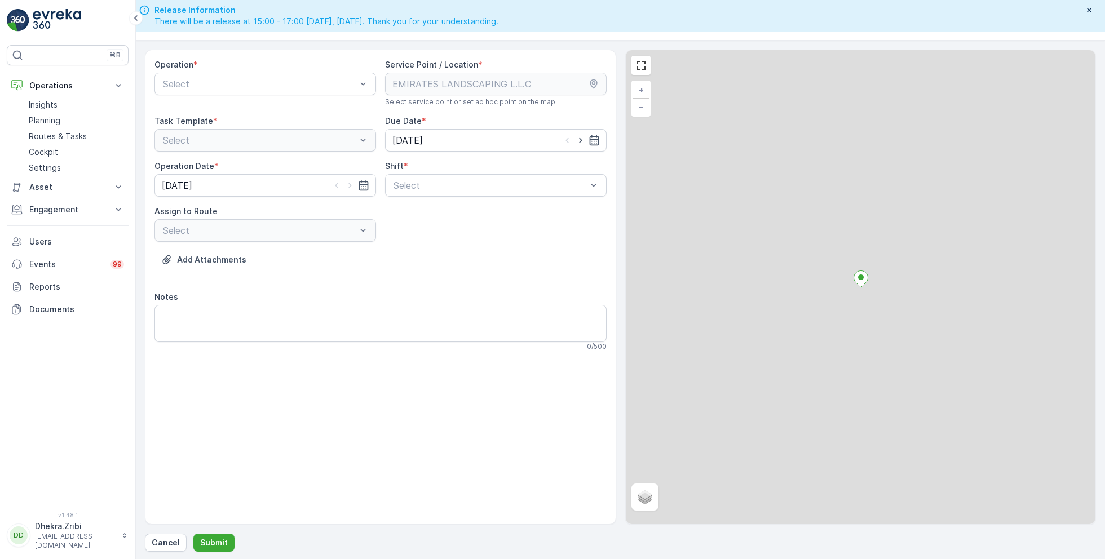
scroll to position [32, 0]
click at [276, 84] on div at bounding box center [260, 83] width 196 height 10
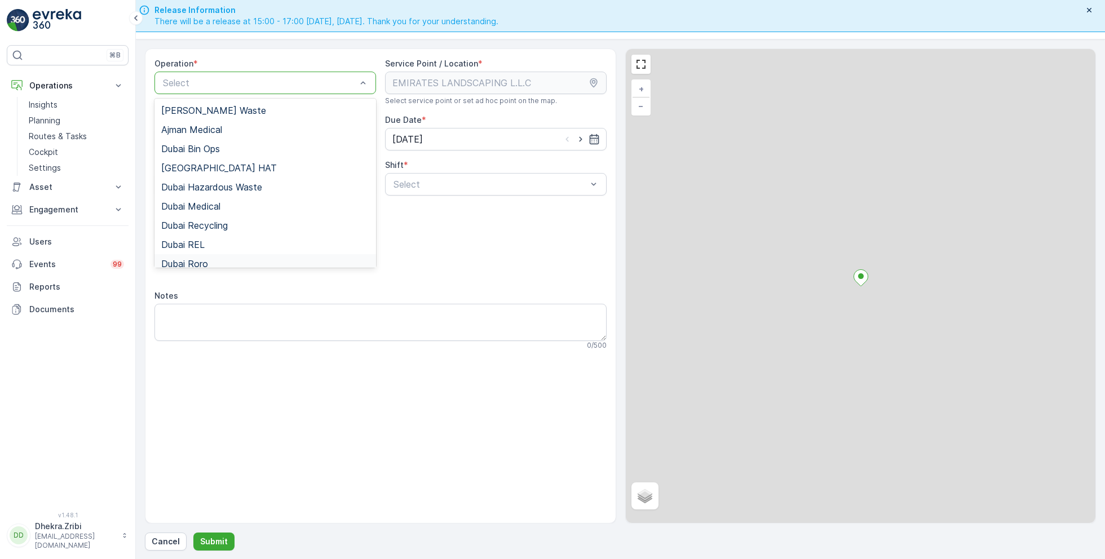
click at [204, 260] on span "Dubai Roro" at bounding box center [184, 264] width 47 height 10
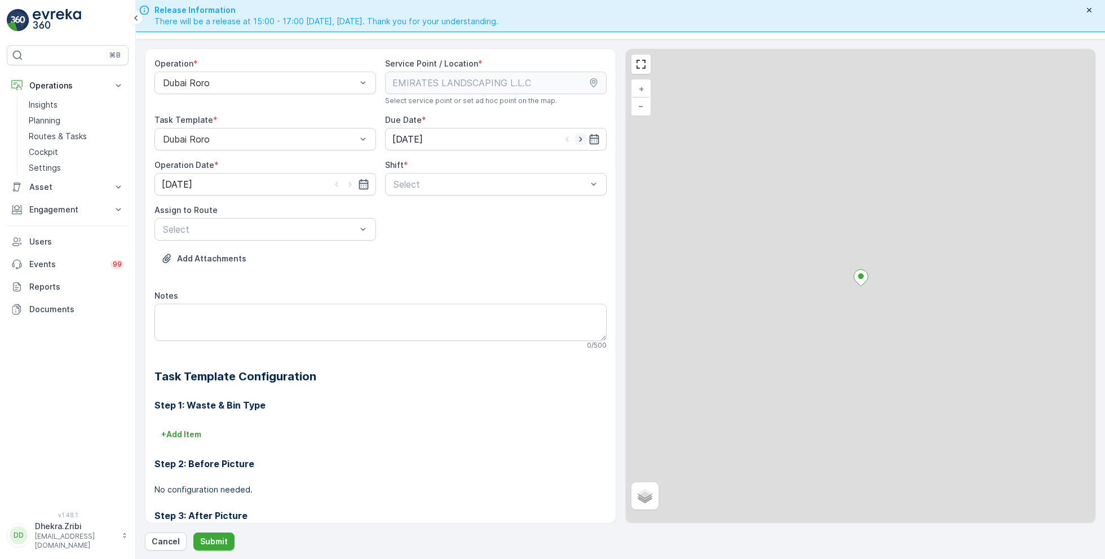
click at [582, 140] on icon "button" at bounding box center [580, 139] width 11 height 11
type input "[DATE]"
click at [351, 184] on icon "button" at bounding box center [349, 184] width 11 height 11
type input "[DATE]"
click at [417, 181] on div at bounding box center [490, 184] width 196 height 10
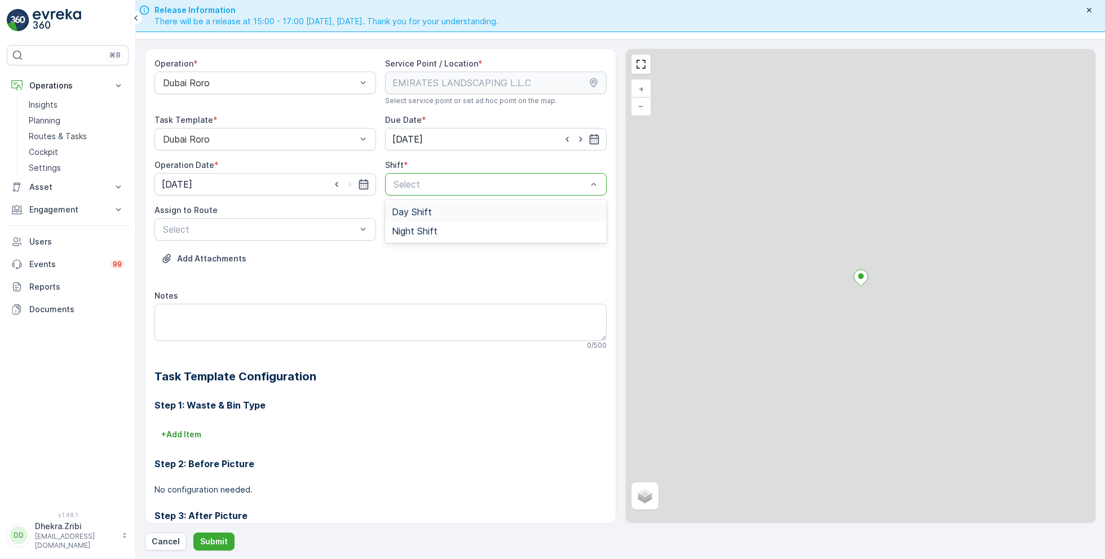
click at [415, 214] on span "Day Shift" at bounding box center [412, 212] width 40 height 10
click at [347, 230] on div at bounding box center [260, 229] width 196 height 10
click at [254, 276] on span "DRORO102 (Route Plan) - DXB S58978" at bounding box center [244, 276] width 167 height 10
click at [211, 541] on p "Submit" at bounding box center [214, 541] width 28 height 11
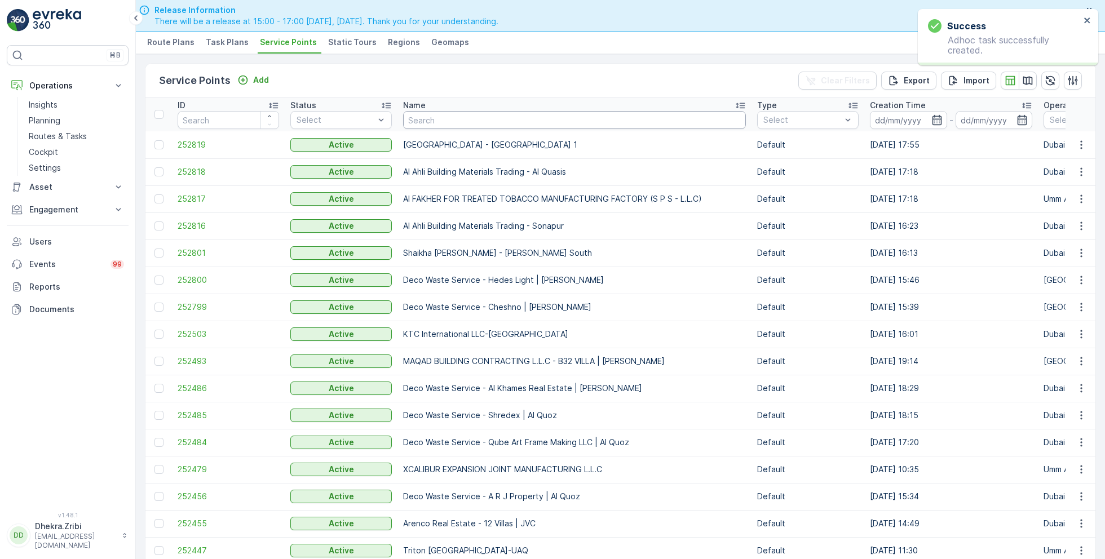
click at [472, 123] on input "text" at bounding box center [574, 120] width 343 height 18
type input "emirates"
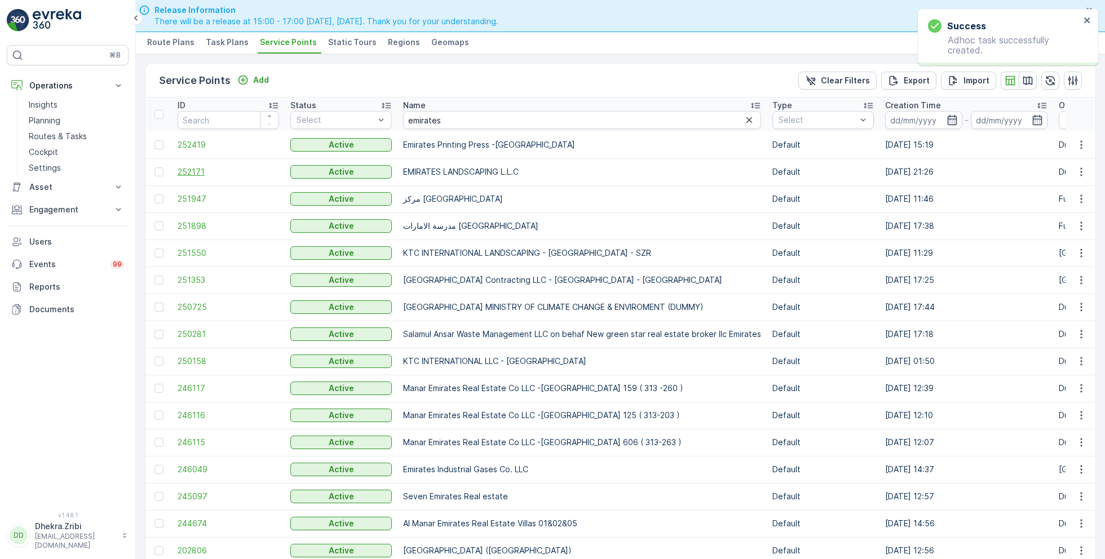
click at [198, 171] on span "252171" at bounding box center [228, 171] width 101 height 11
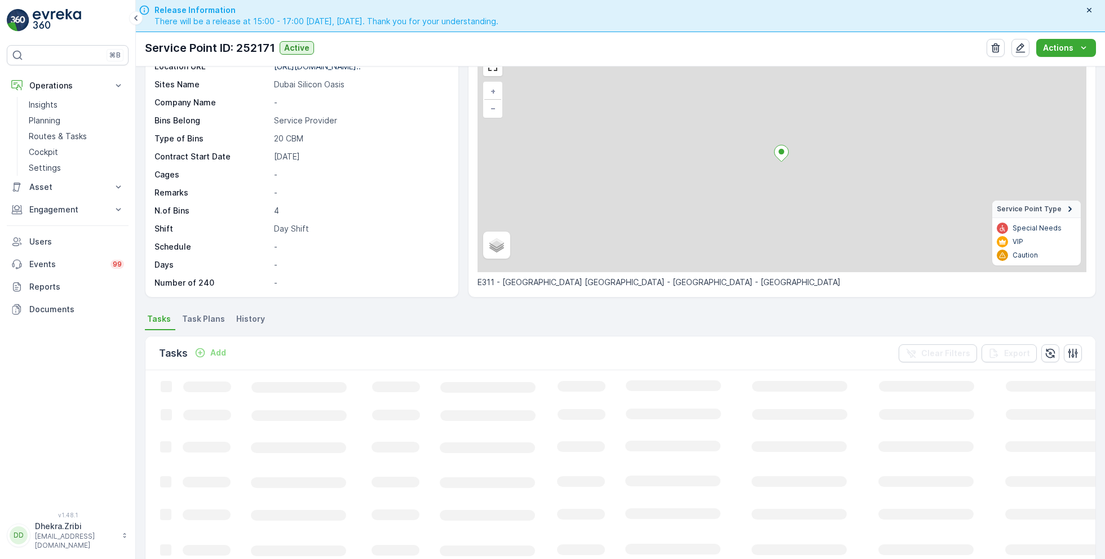
scroll to position [79, 0]
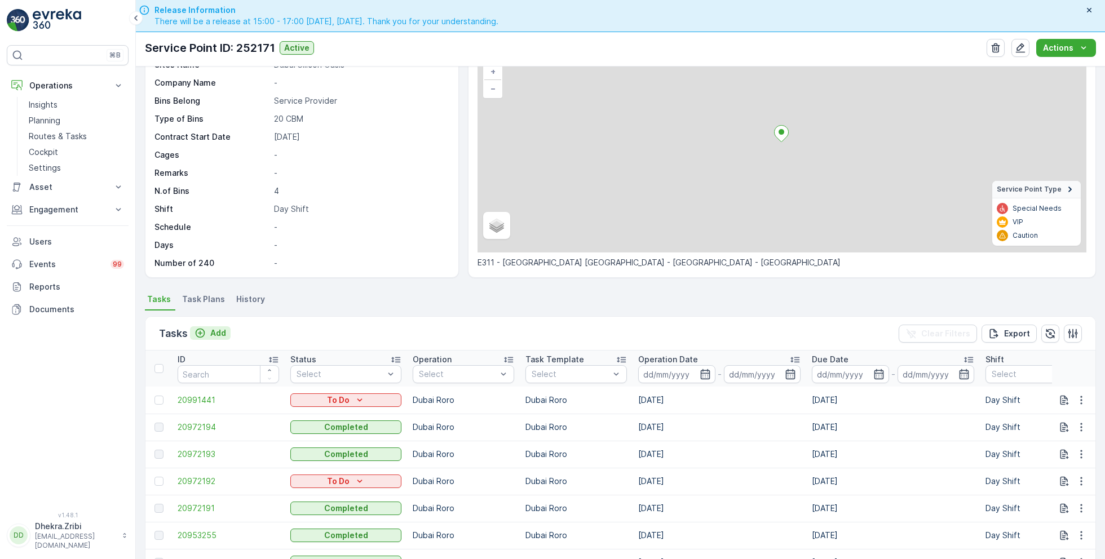
click at [223, 333] on p "Add" at bounding box center [218, 332] width 16 height 11
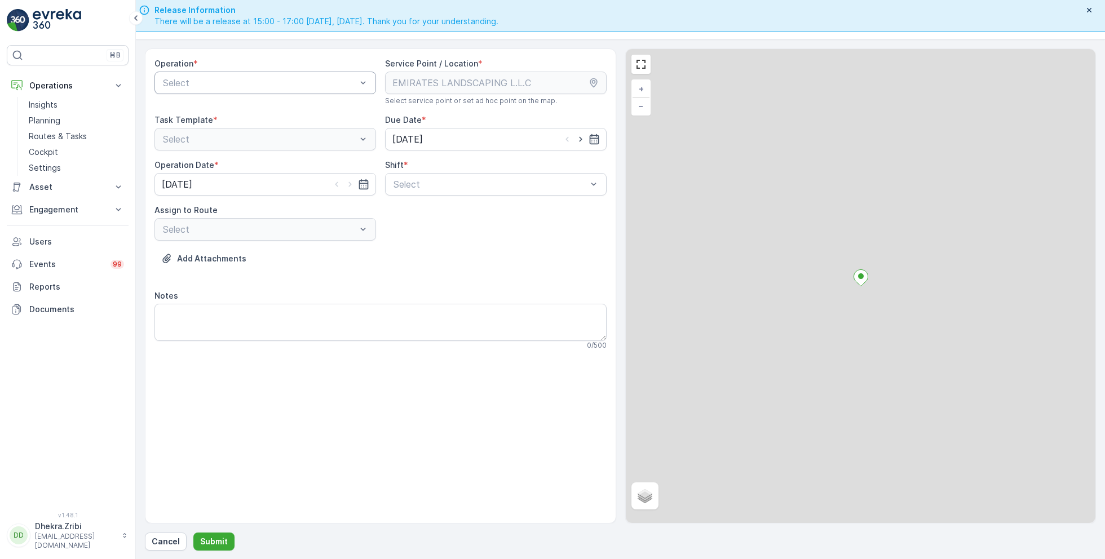
click at [307, 79] on div at bounding box center [260, 83] width 196 height 10
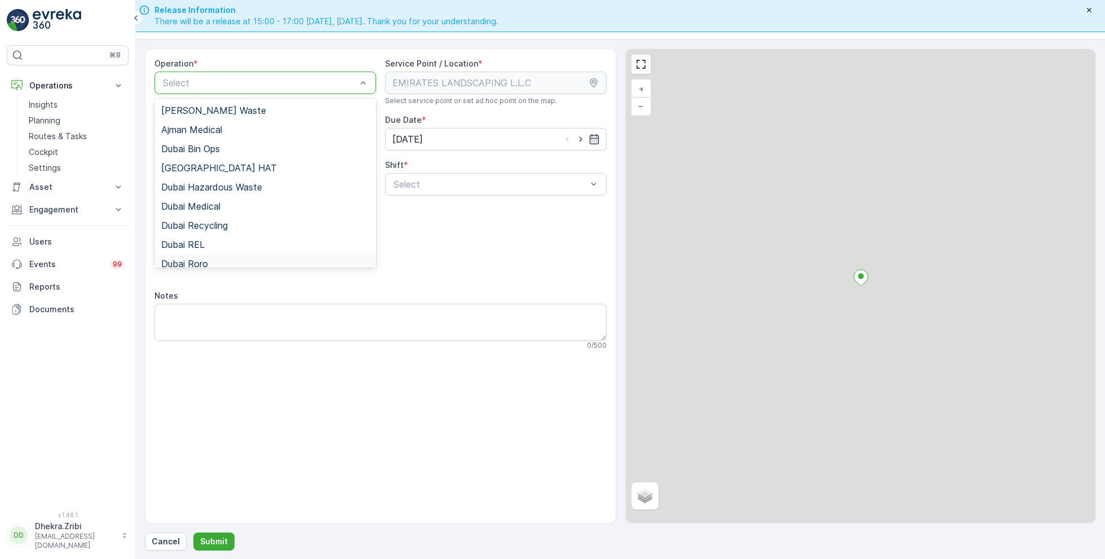
click at [207, 259] on div "Dubai Roro" at bounding box center [265, 264] width 208 height 10
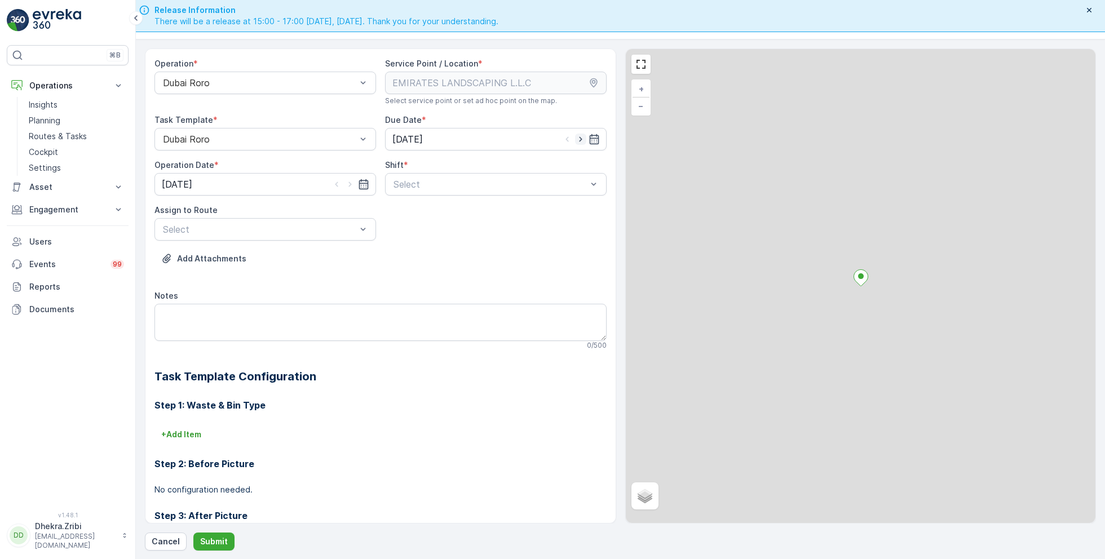
click at [581, 138] on icon "button" at bounding box center [580, 139] width 11 height 11
type input "[DATE]"
click at [352, 185] on icon "button" at bounding box center [349, 184] width 11 height 11
type input "[DATE]"
click at [435, 181] on div at bounding box center [490, 184] width 196 height 10
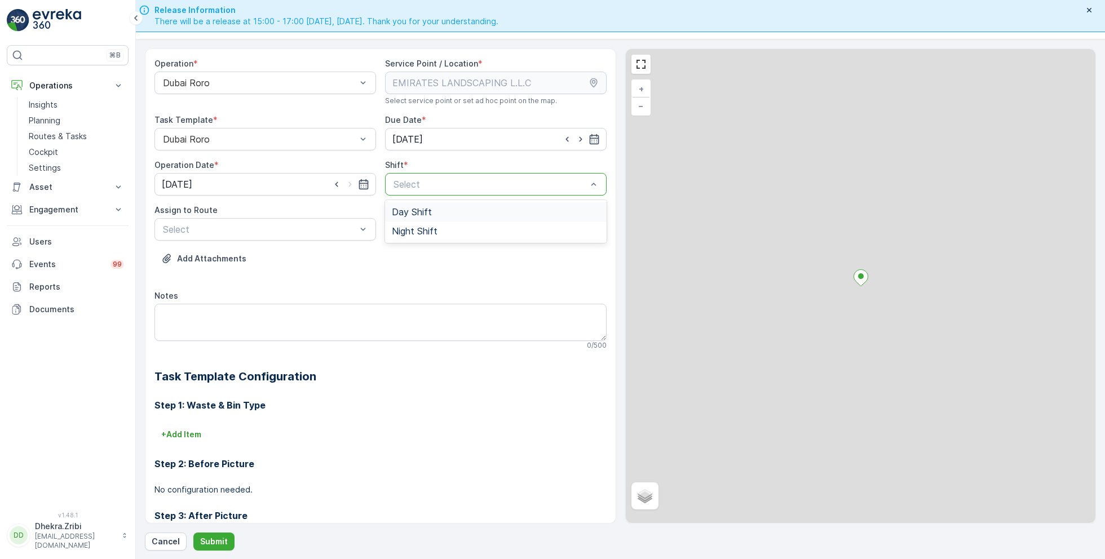
click at [418, 211] on span "Day Shift" at bounding box center [412, 212] width 40 height 10
click at [334, 219] on div "Select" at bounding box center [265, 229] width 222 height 23
click at [231, 272] on span "DRORO102 (Route Plan) - DXB S58978" at bounding box center [244, 276] width 167 height 10
click at [214, 539] on p "Submit" at bounding box center [214, 541] width 28 height 11
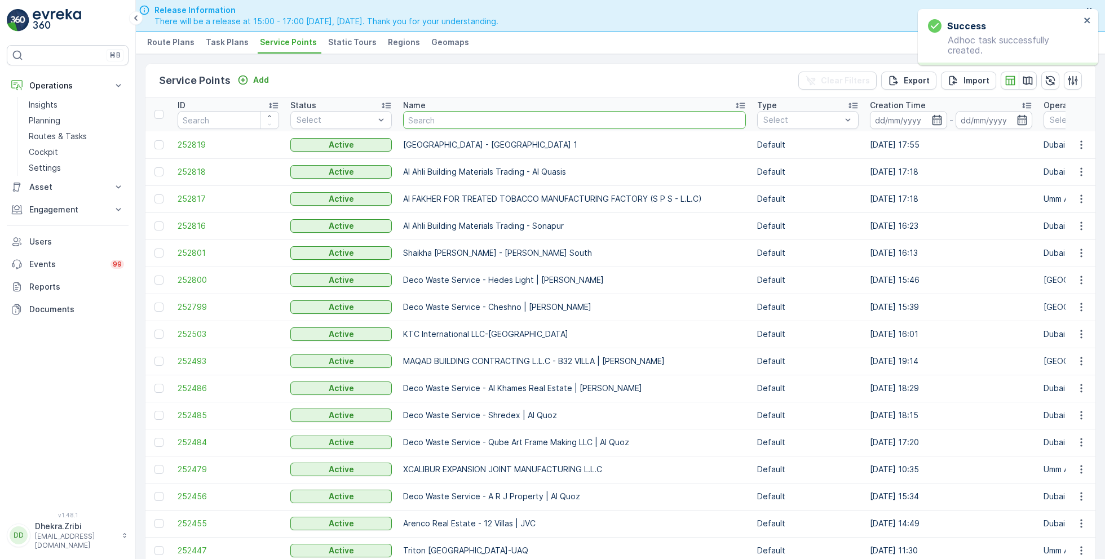
click at [418, 117] on input "text" at bounding box center [574, 120] width 343 height 18
type input "emirates"
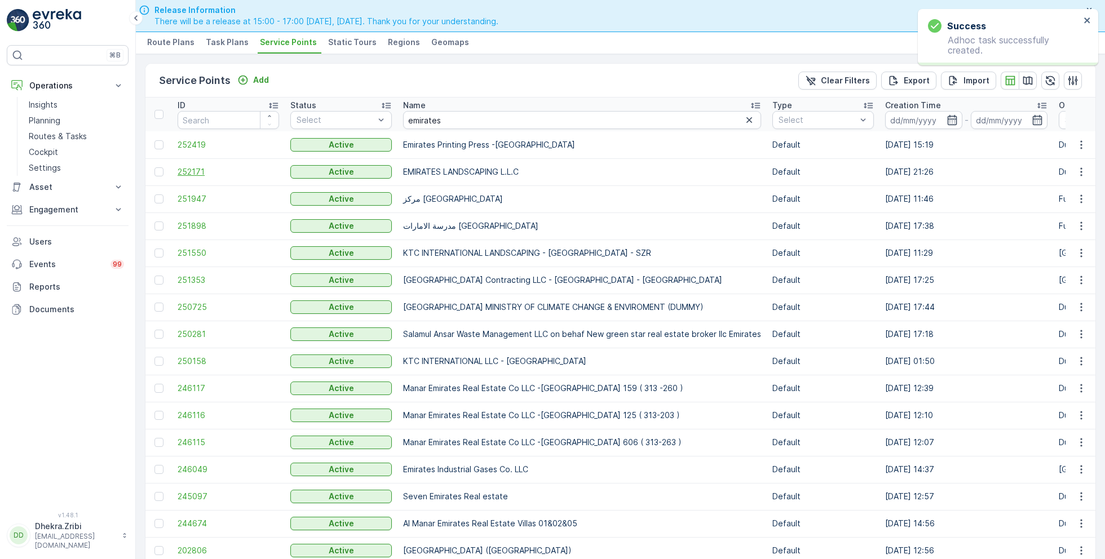
click at [200, 167] on span "252171" at bounding box center [228, 171] width 101 height 11
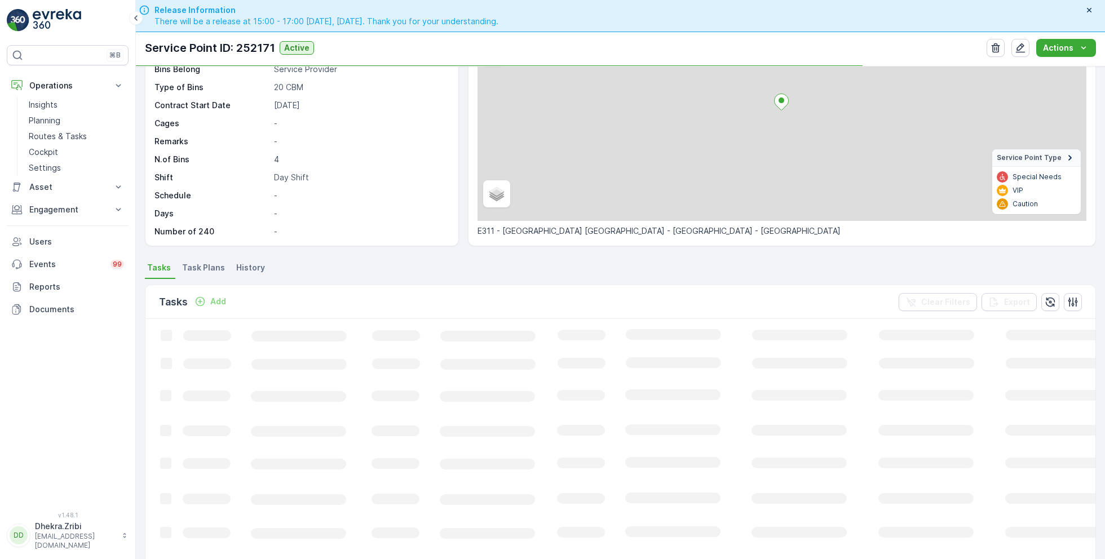
scroll to position [112, 0]
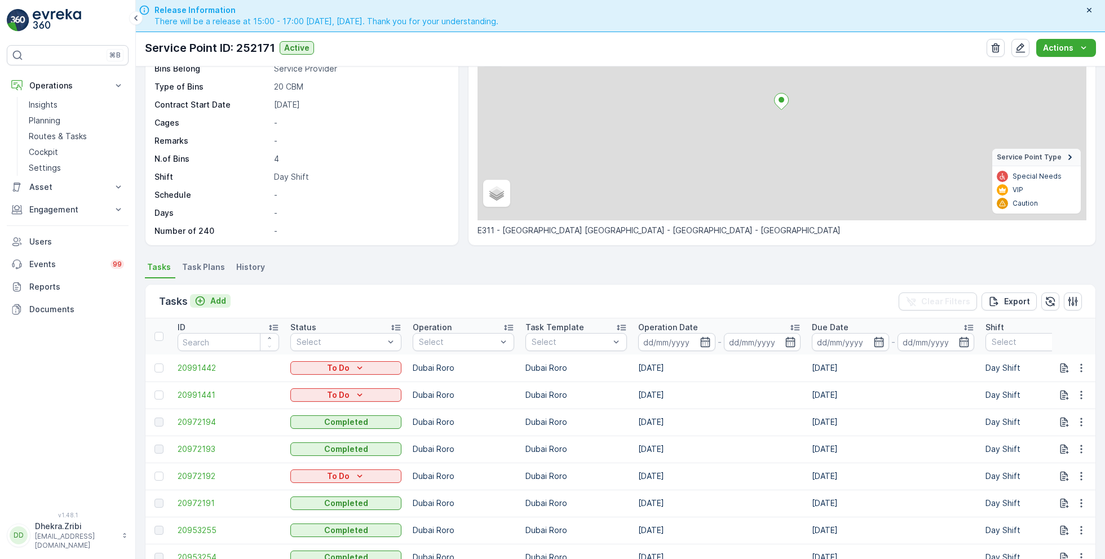
click at [212, 298] on p "Add" at bounding box center [218, 300] width 16 height 11
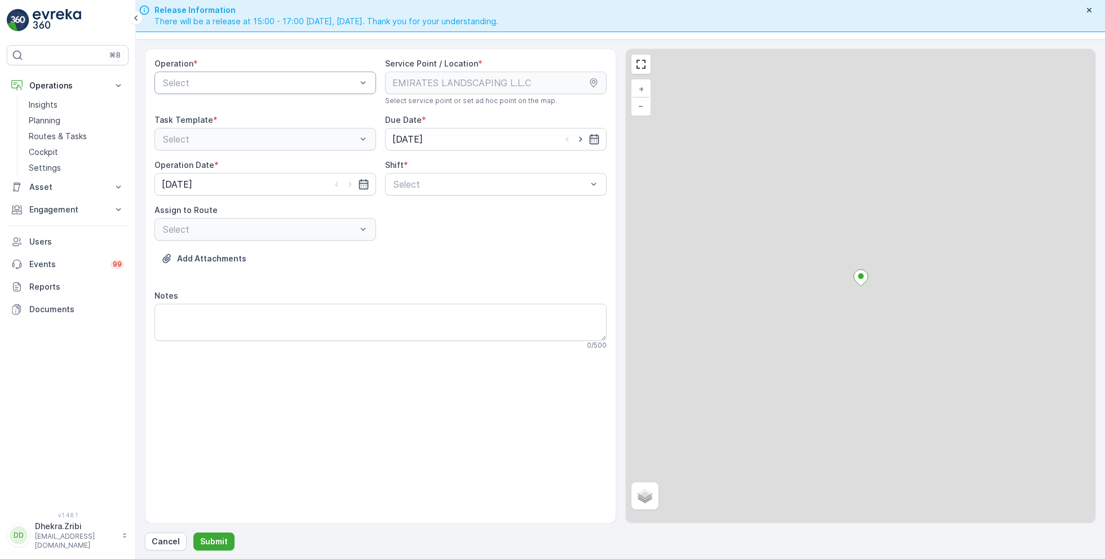
click at [272, 82] on div at bounding box center [260, 83] width 196 height 10
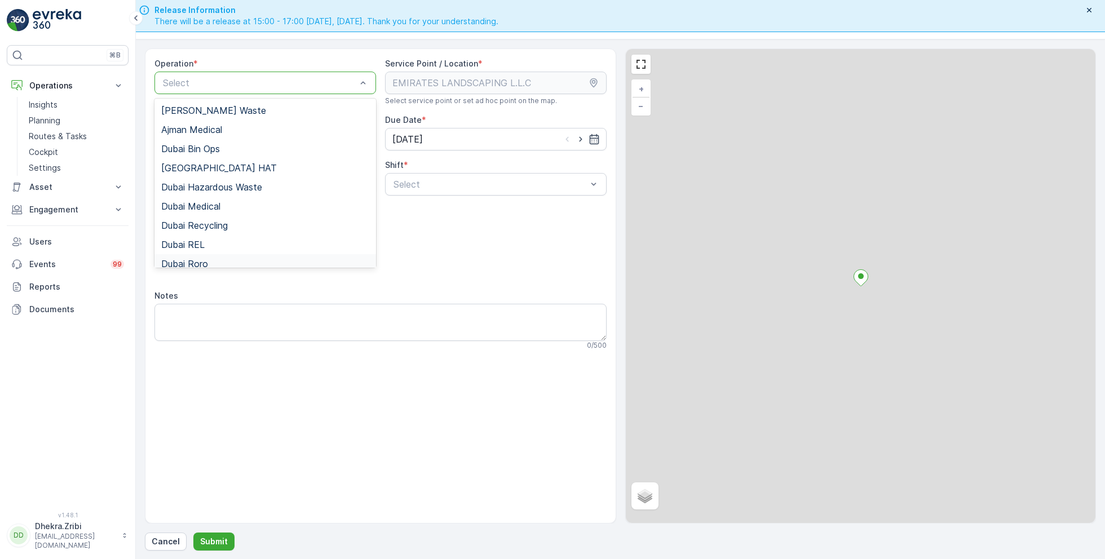
click at [204, 263] on span "Dubai Roro" at bounding box center [184, 264] width 47 height 10
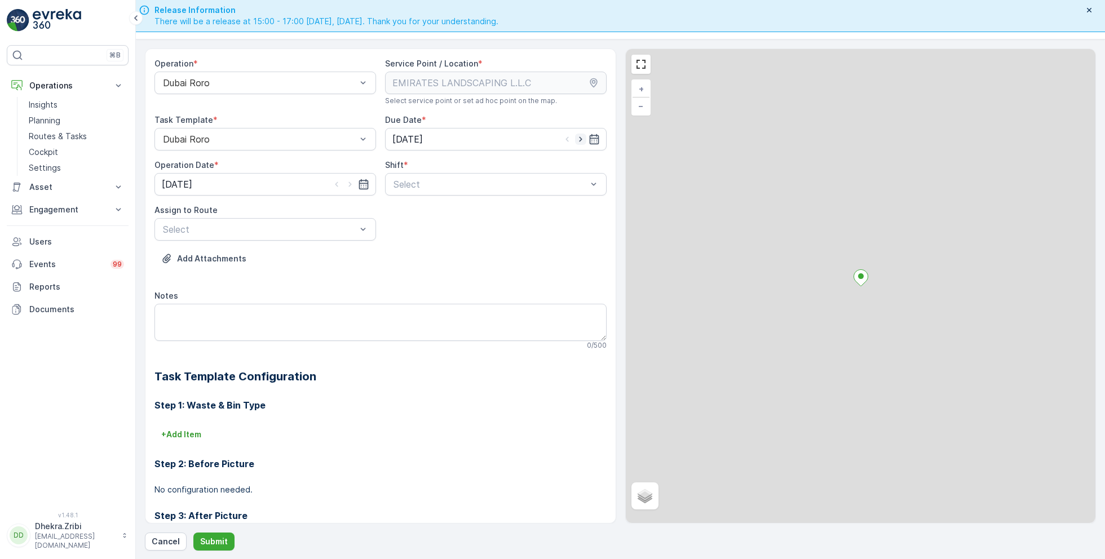
click at [579, 139] on icon "button" at bounding box center [580, 139] width 3 height 5
type input "[DATE]"
click at [351, 184] on icon "button" at bounding box center [349, 184] width 11 height 11
type input "[DATE]"
click at [426, 186] on div at bounding box center [490, 184] width 196 height 10
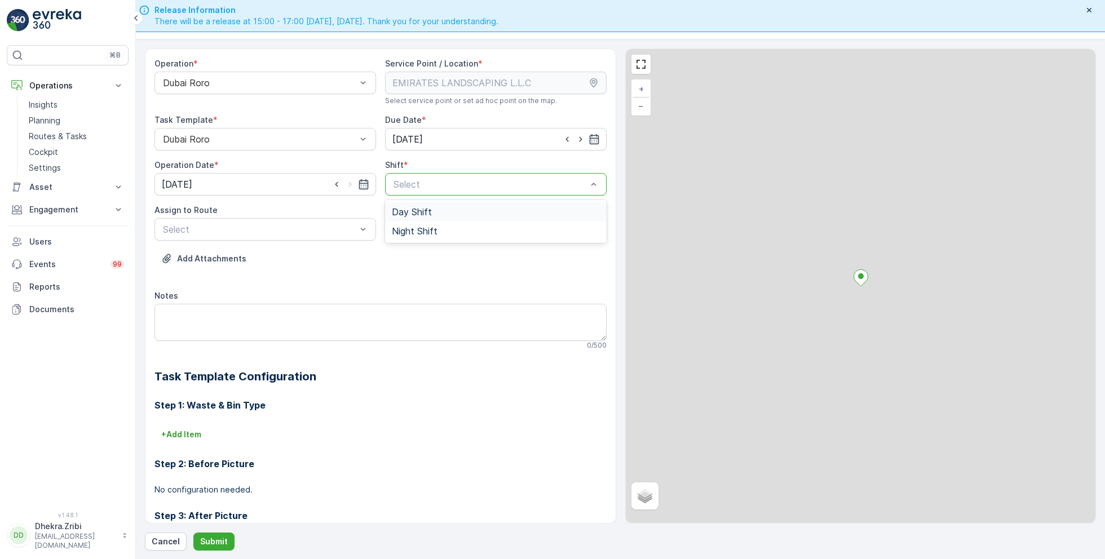
click at [419, 211] on span "Day Shift" at bounding box center [412, 212] width 40 height 10
click at [325, 226] on div at bounding box center [260, 229] width 196 height 10
click at [245, 273] on span "DRORO102 (Route Plan) - DXB S58978" at bounding box center [244, 276] width 167 height 10
click at [214, 530] on div "Operation * Dubai Roro Service Point / Location * Select service point or set a…" at bounding box center [620, 299] width 951 height 502
click at [214, 542] on p "Submit" at bounding box center [214, 541] width 28 height 11
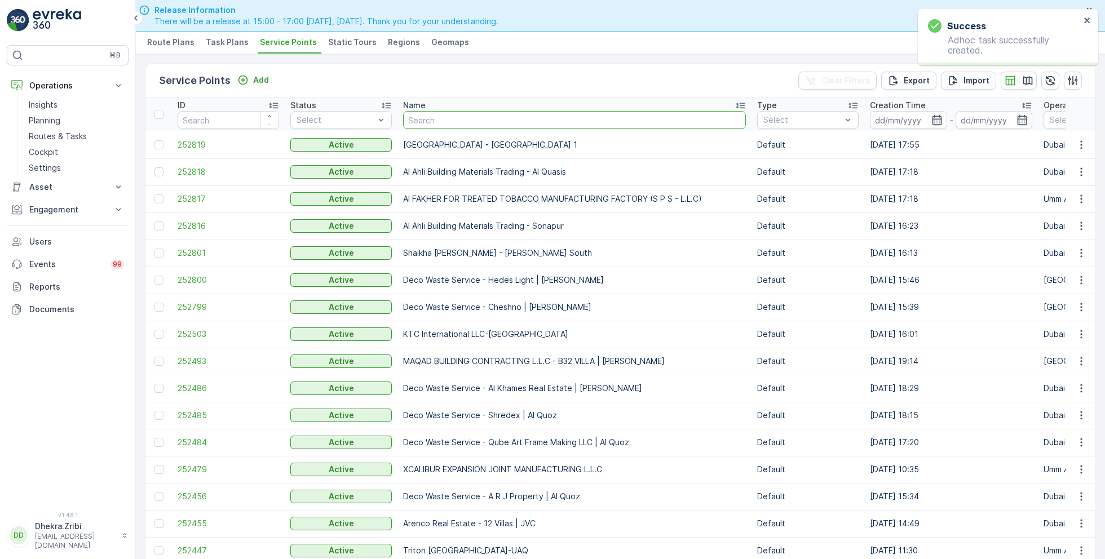
click at [440, 118] on input "text" at bounding box center [574, 120] width 343 height 18
type input "emira"
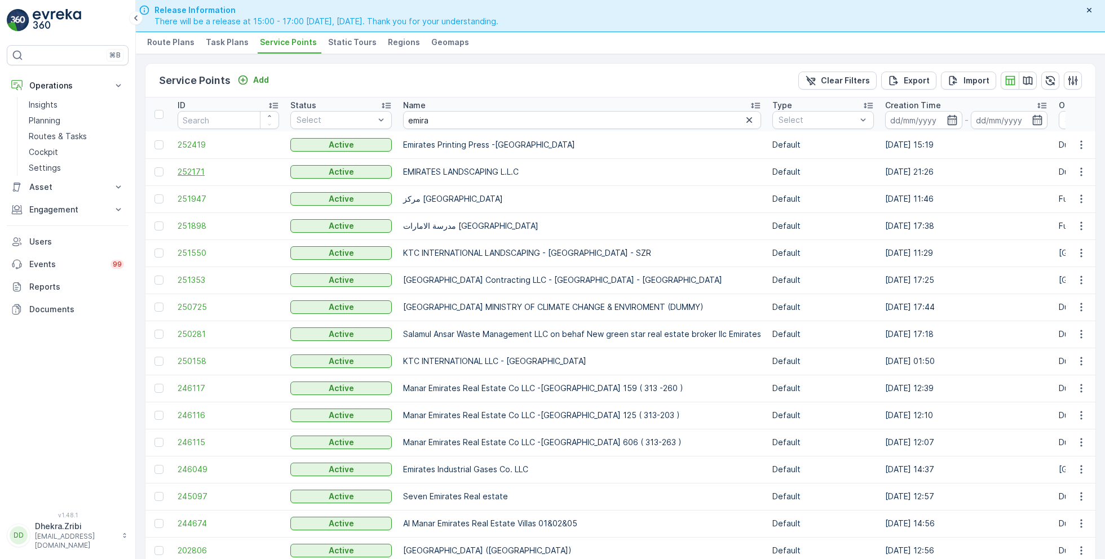
click at [194, 171] on span "252171" at bounding box center [228, 171] width 101 height 11
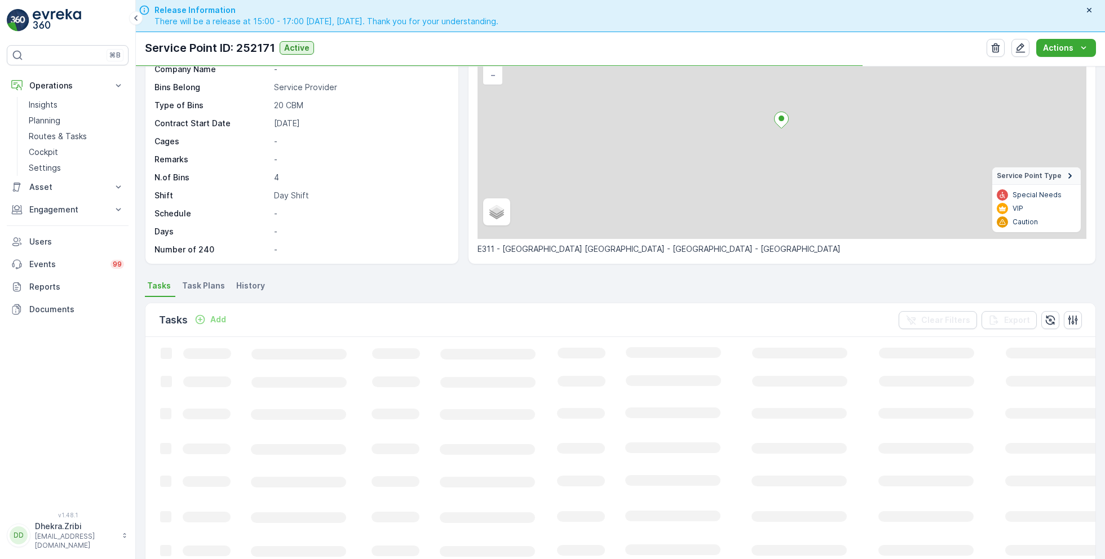
scroll to position [98, 0]
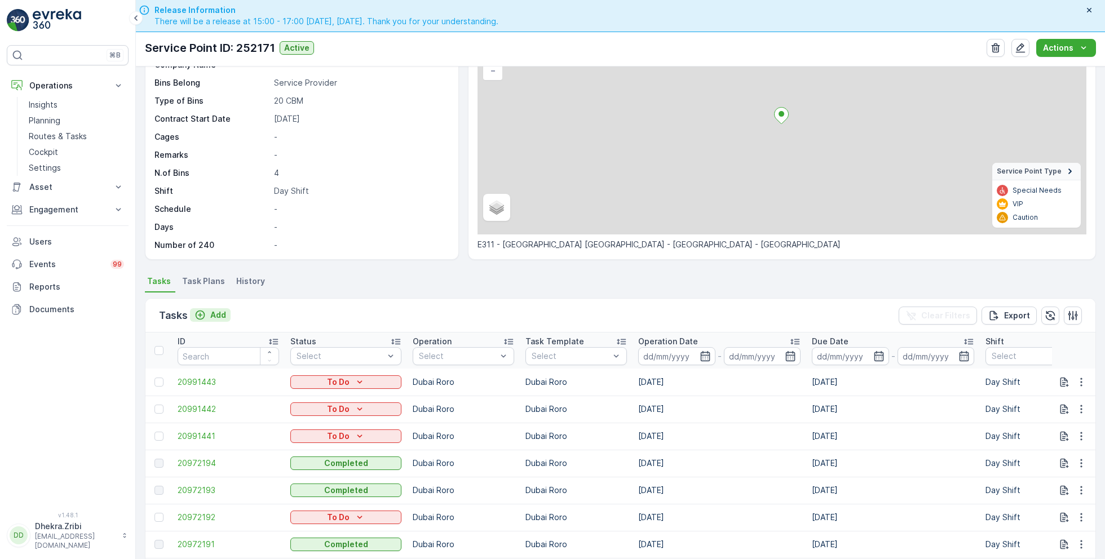
click at [215, 311] on p "Add" at bounding box center [218, 314] width 16 height 11
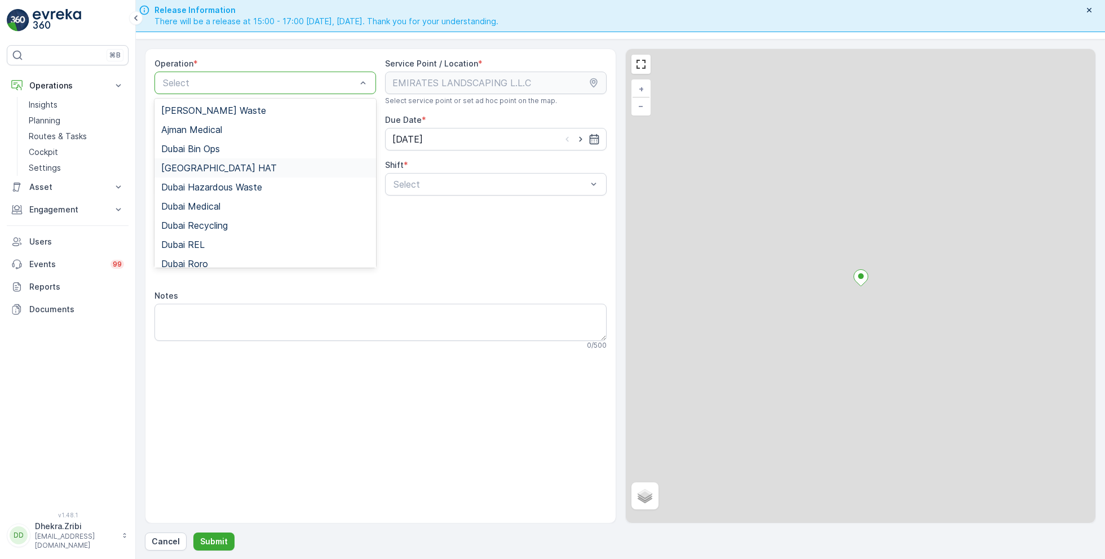
click at [206, 165] on div "[GEOGRAPHIC_DATA] HAT" at bounding box center [265, 168] width 208 height 10
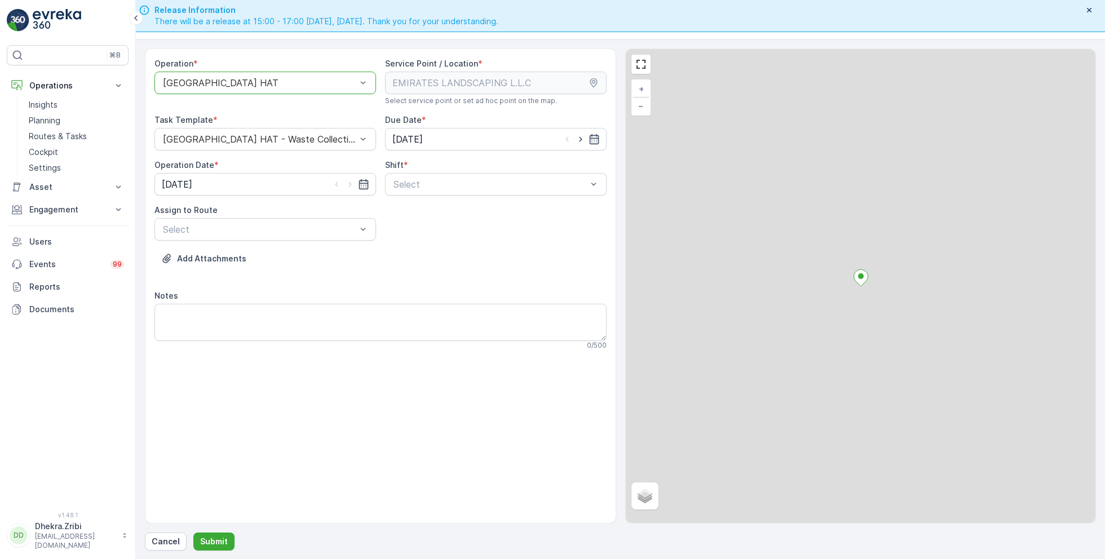
click at [248, 79] on div at bounding box center [260, 83] width 196 height 10
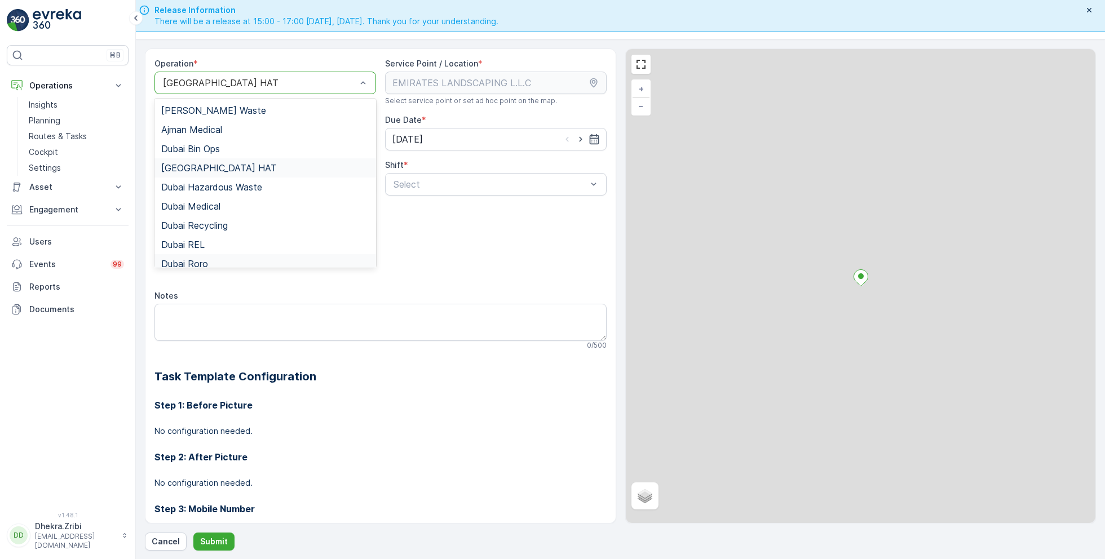
click at [205, 259] on span "Dubai Roro" at bounding box center [184, 264] width 47 height 10
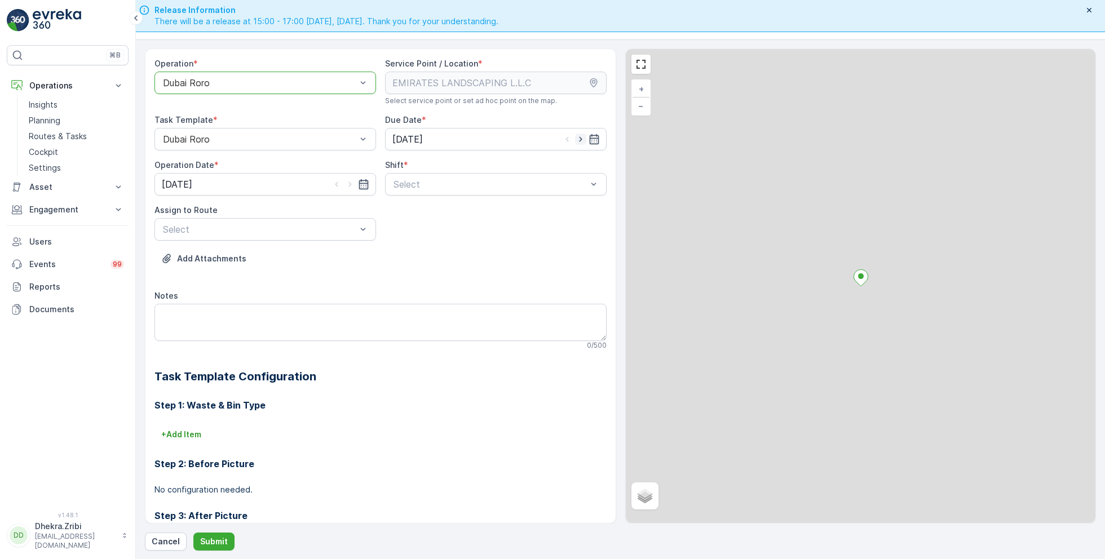
click at [579, 137] on icon "button" at bounding box center [580, 139] width 3 height 5
type input "[DATE]"
click at [351, 181] on icon "button" at bounding box center [349, 184] width 11 height 11
type input "[DATE]"
click at [417, 182] on div at bounding box center [490, 184] width 196 height 10
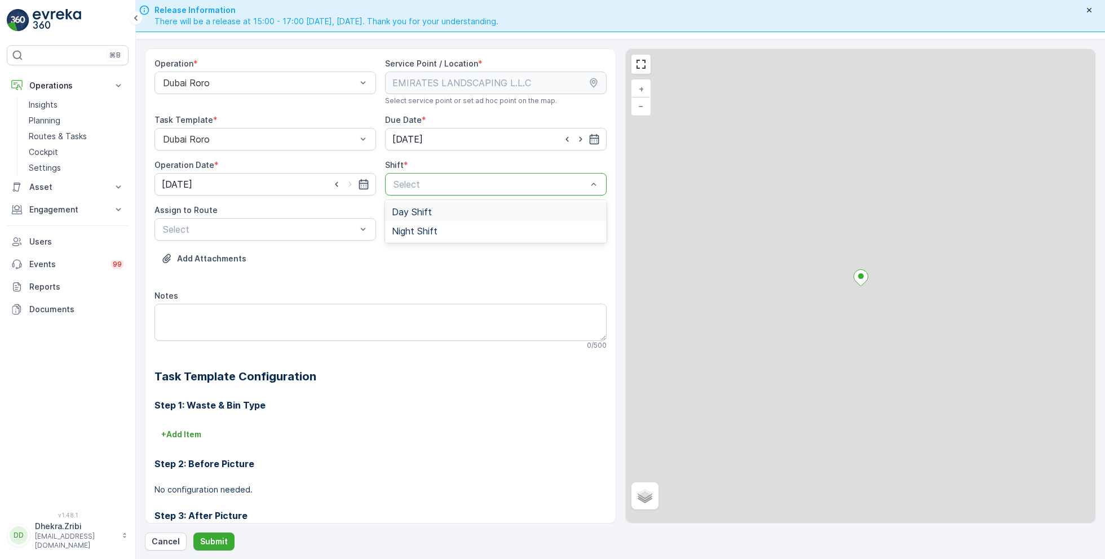
click at [411, 212] on span "Day Shift" at bounding box center [412, 212] width 40 height 10
click at [336, 224] on div at bounding box center [260, 229] width 196 height 10
click at [237, 257] on span "DRORO101 (Route Plan) - DXBCC95212" at bounding box center [245, 257] width 168 height 10
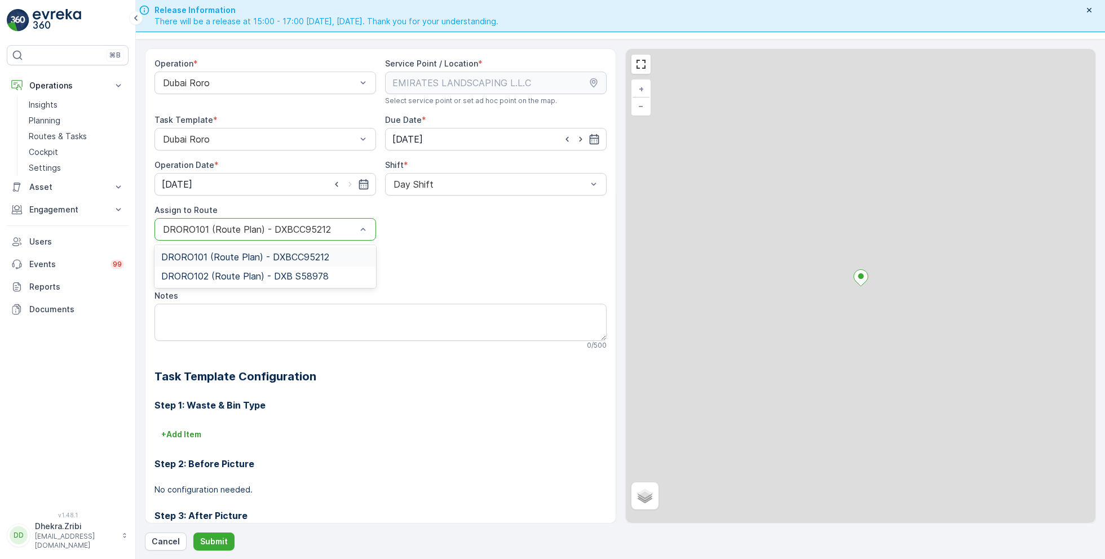
click at [245, 218] on div "DRORO101 (Route Plan) - DXBCC95212" at bounding box center [265, 229] width 222 height 23
click at [235, 277] on span "DRORO102 (Route Plan) - DXB S58978" at bounding box center [244, 276] width 167 height 10
click at [212, 539] on p "Submit" at bounding box center [214, 541] width 28 height 11
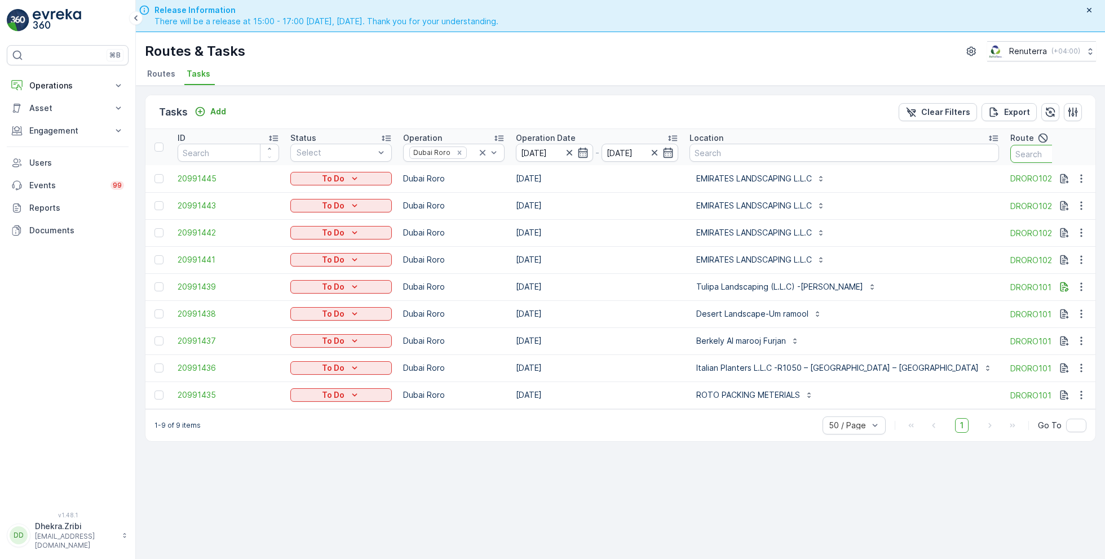
click at [1010, 153] on input "text" at bounding box center [1060, 154] width 101 height 18
type input "102"
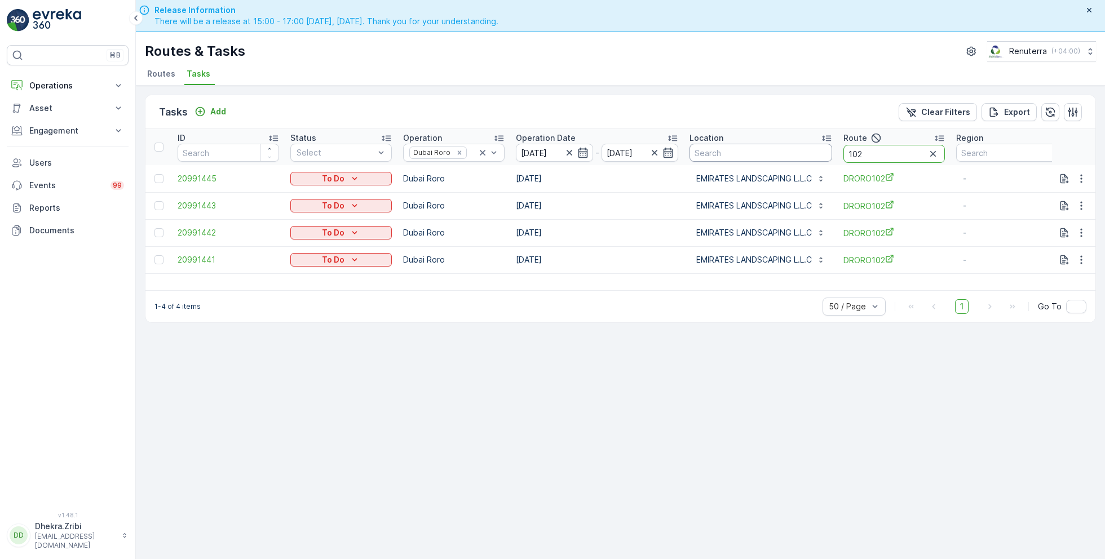
drag, startPoint x: 874, startPoint y: 157, endPoint x: 810, endPoint y: 152, distance: 64.5
click at [810, 153] on tr "ID Status Select Operation Dubai Roro Operation Date [DATE] - [DATE] Location R…" at bounding box center [626, 147] width 962 height 36
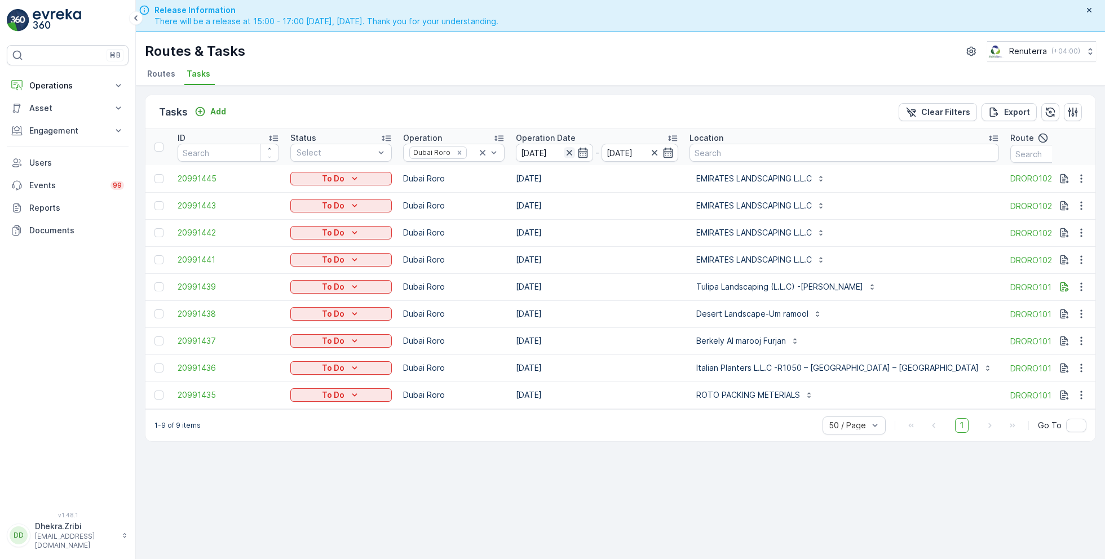
click at [573, 153] on icon "button" at bounding box center [569, 152] width 11 height 11
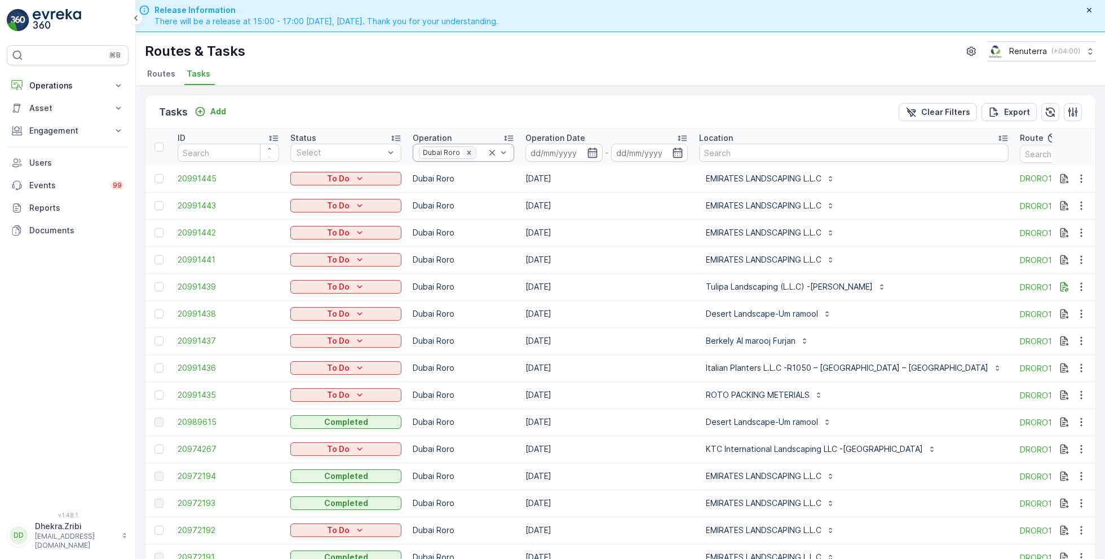
click at [467, 152] on icon "Remove Dubai Roro" at bounding box center [469, 152] width 4 height 4
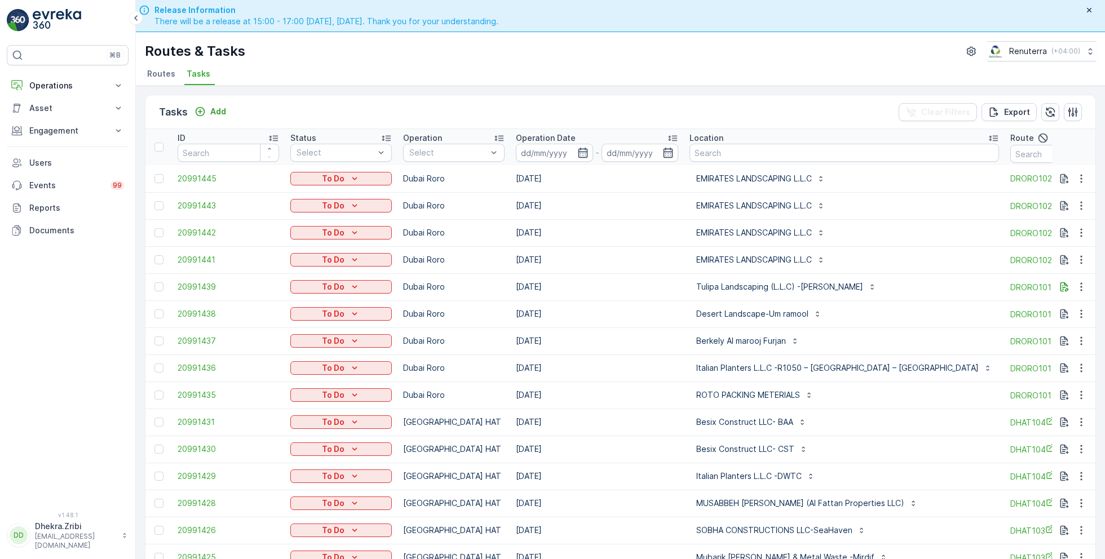
click at [462, 152] on div at bounding box center [448, 152] width 80 height 9
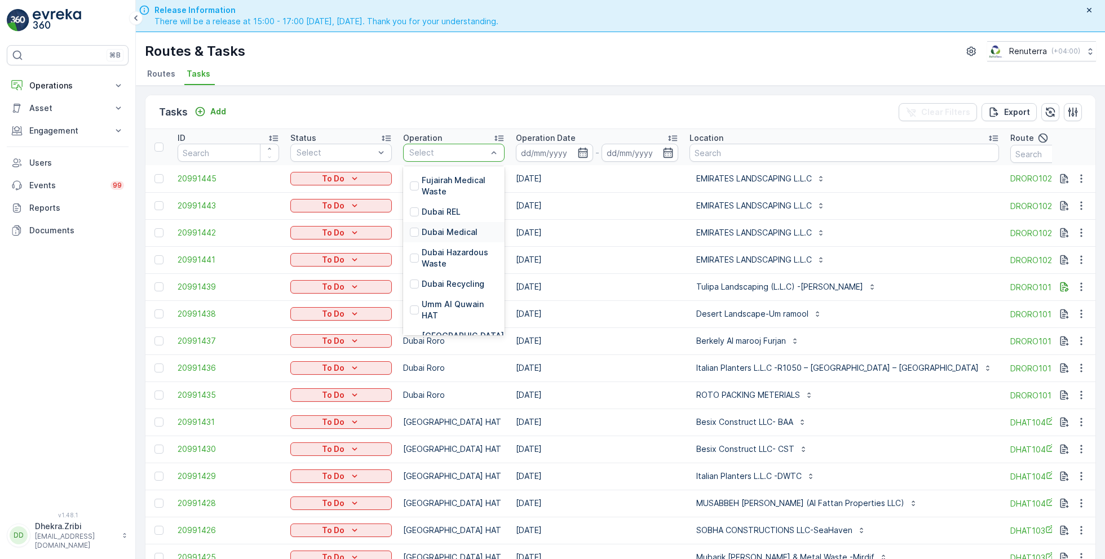
scroll to position [53, 0]
click at [443, 330] on p "[GEOGRAPHIC_DATA] HAT" at bounding box center [463, 338] width 82 height 23
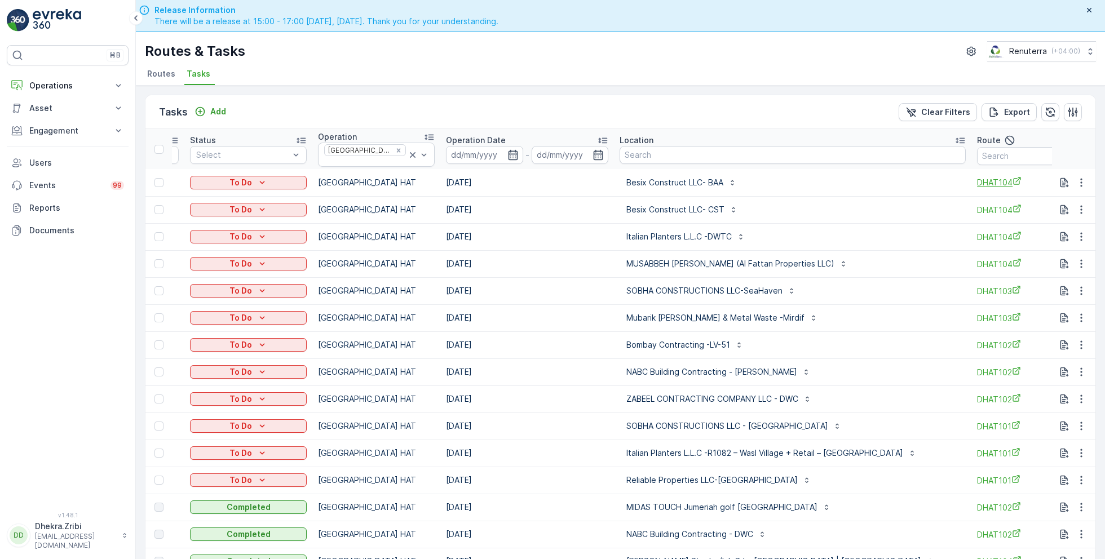
scroll to position [0, 100]
click at [981, 151] on input "text" at bounding box center [1027, 156] width 101 height 18
type input "101"
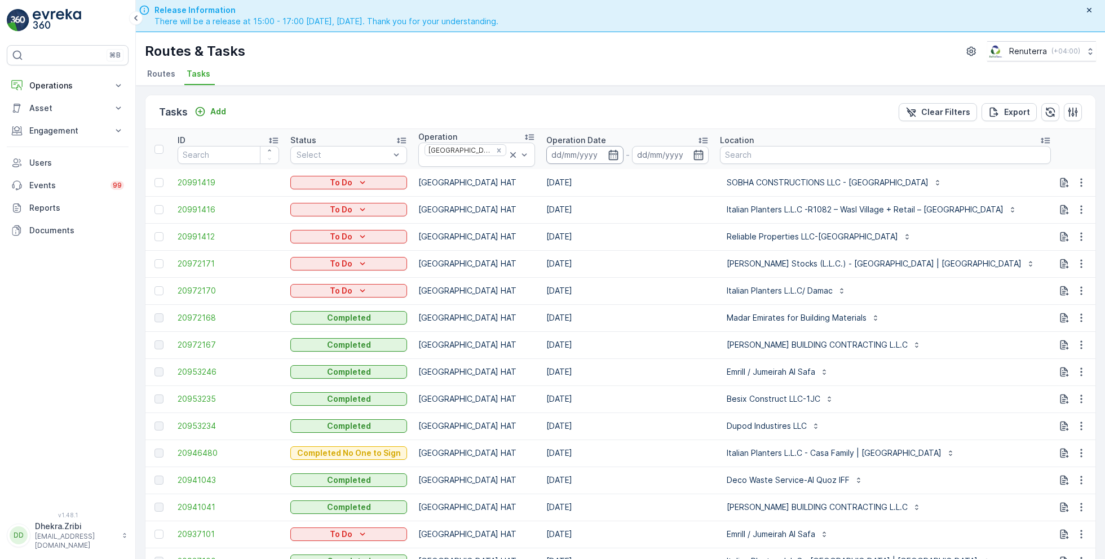
click at [586, 150] on input at bounding box center [584, 155] width 77 height 18
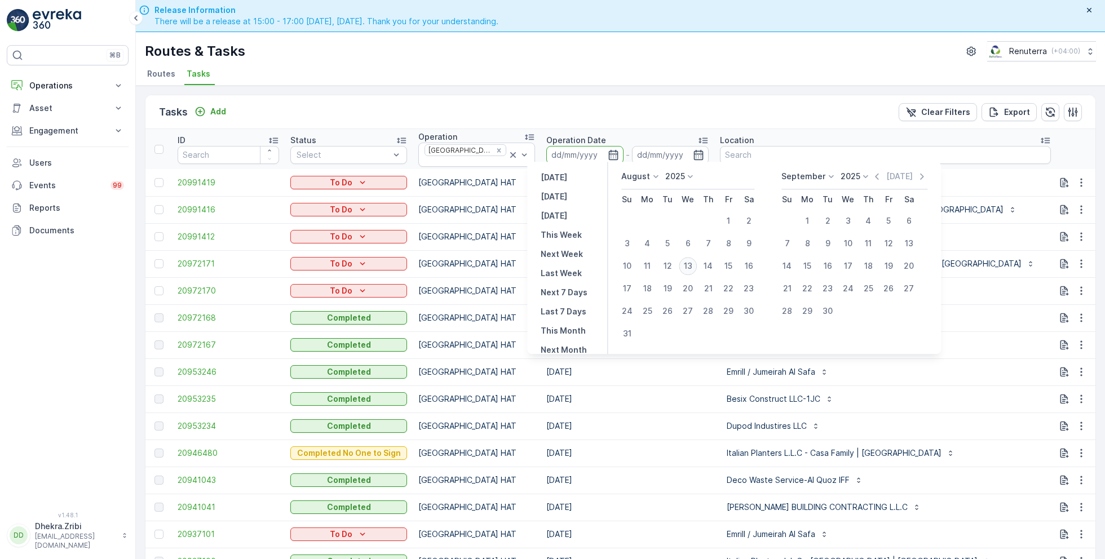
click at [692, 272] on div "13" at bounding box center [688, 266] width 18 height 18
type input "[DATE]"
click at [692, 272] on div "13" at bounding box center [688, 266] width 18 height 18
type input "[DATE]"
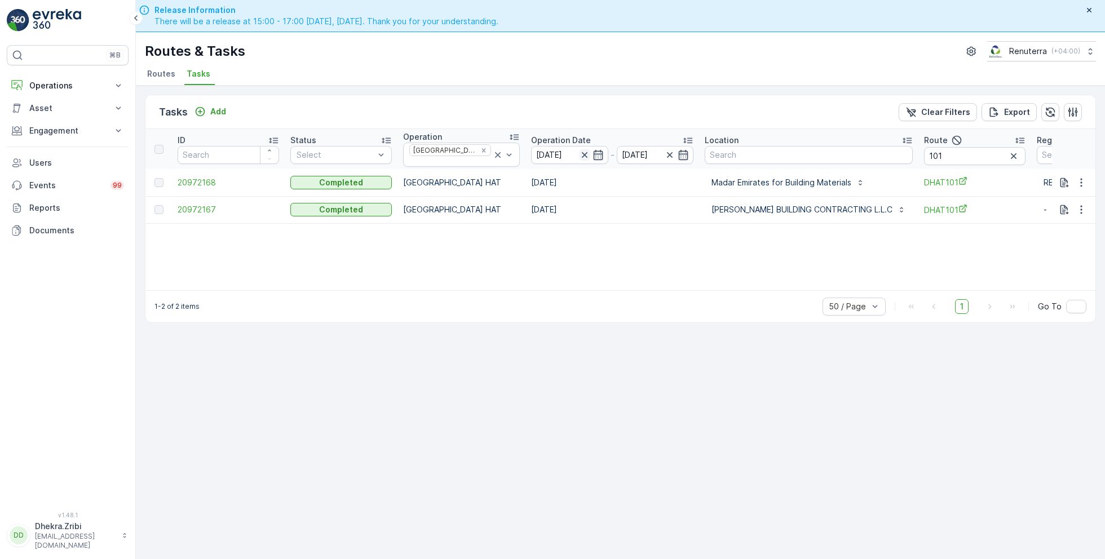
click at [579, 151] on icon "button" at bounding box center [584, 154] width 11 height 11
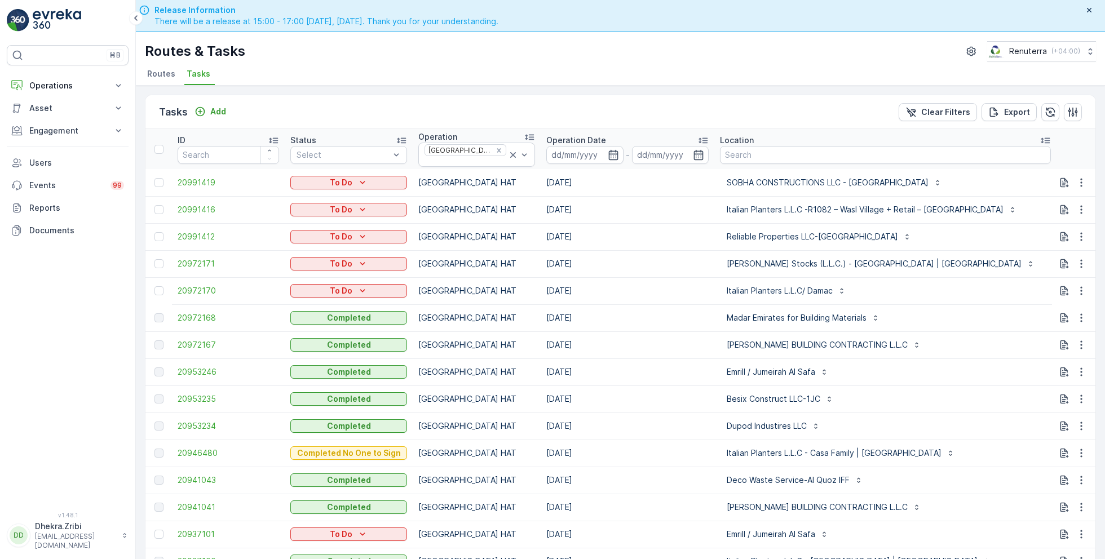
click at [566, 151] on input at bounding box center [584, 155] width 77 height 18
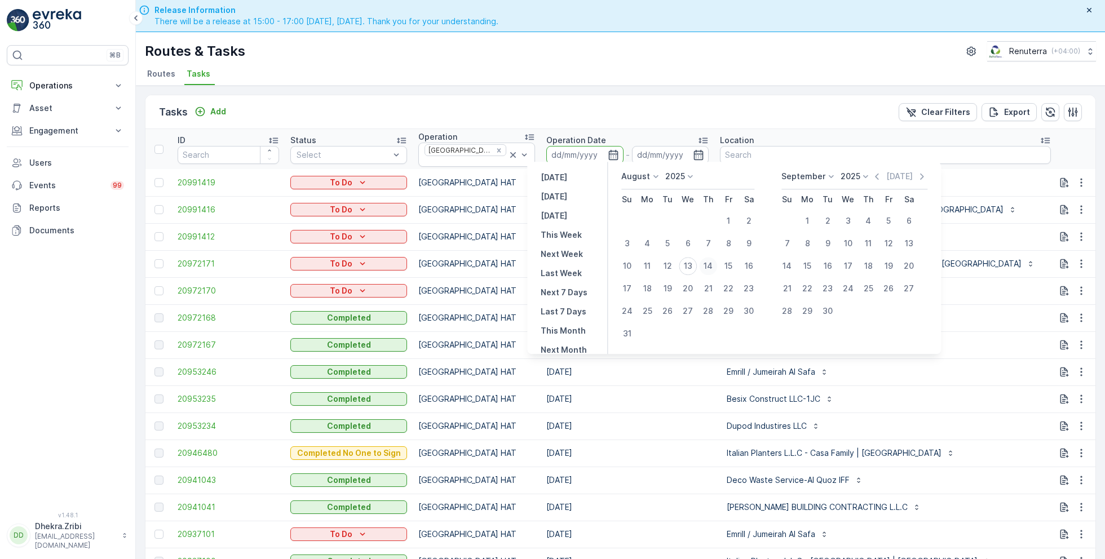
click at [709, 268] on div "14" at bounding box center [708, 266] width 18 height 18
type input "[DATE]"
click at [709, 268] on div "14" at bounding box center [708, 266] width 18 height 18
type input "[DATE]"
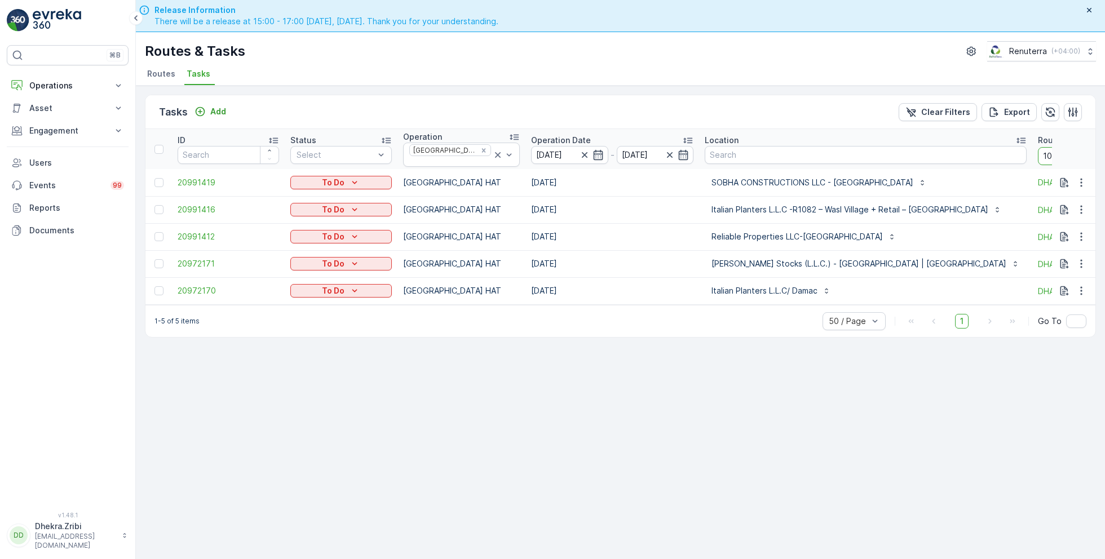
click at [1038, 153] on input "101" at bounding box center [1088, 156] width 101 height 18
type input "102"
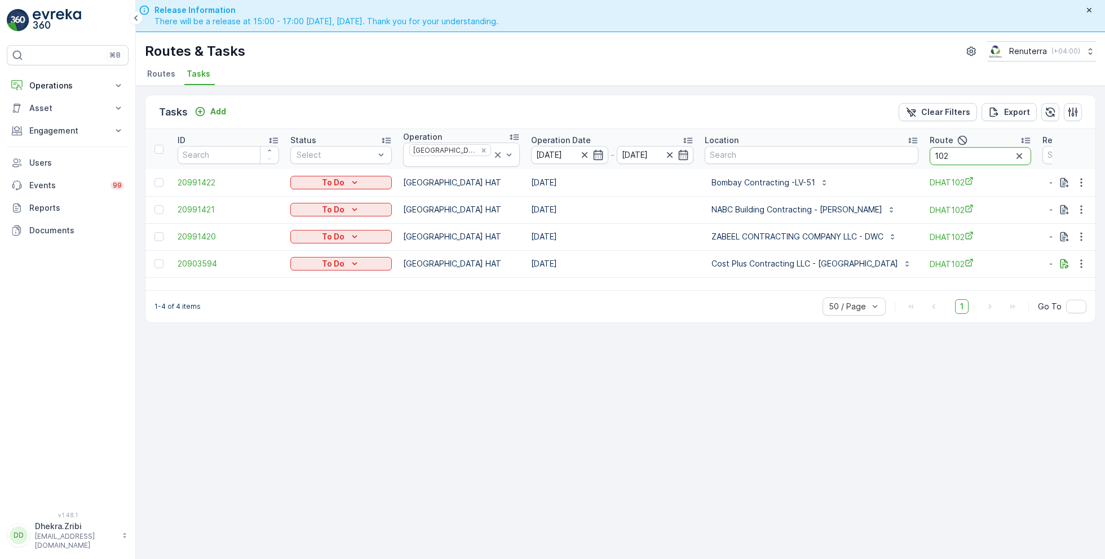
click at [935, 154] on input "102" at bounding box center [979, 156] width 101 height 18
type input "103"
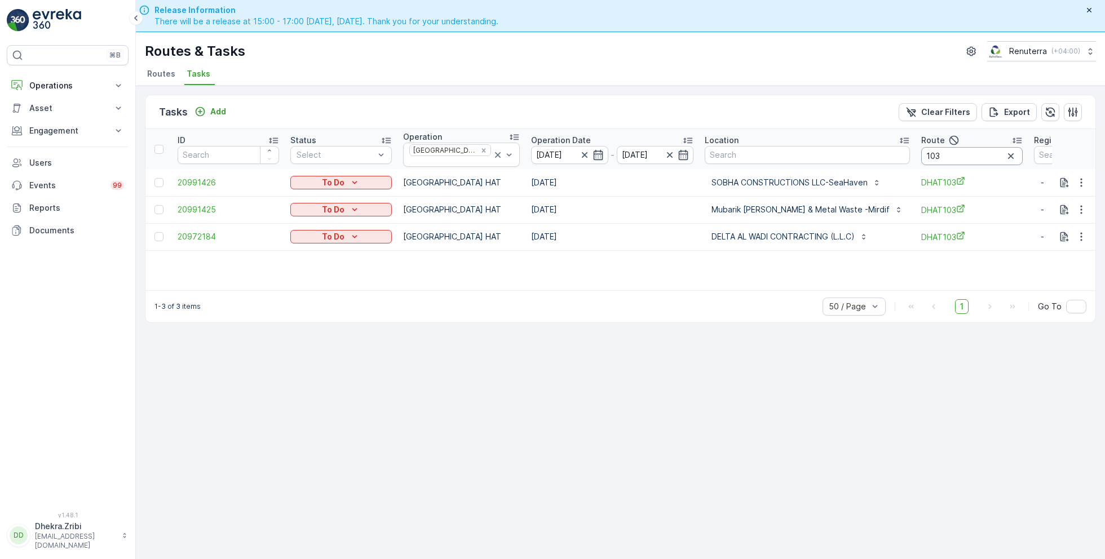
click at [960, 151] on input "103" at bounding box center [971, 156] width 101 height 18
type input "104"
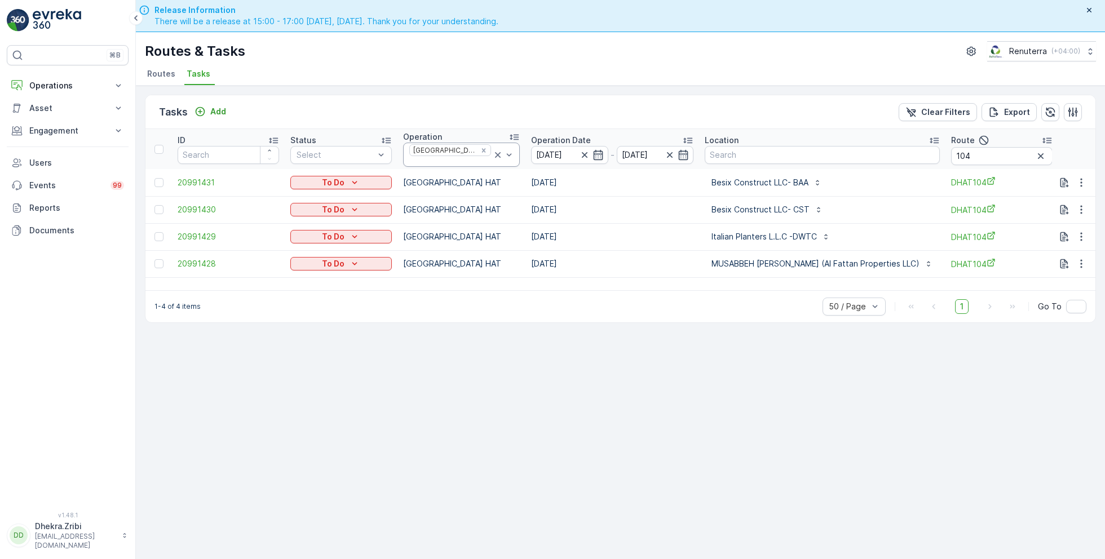
click at [495, 152] on icon at bounding box center [498, 155] width 6 height 6
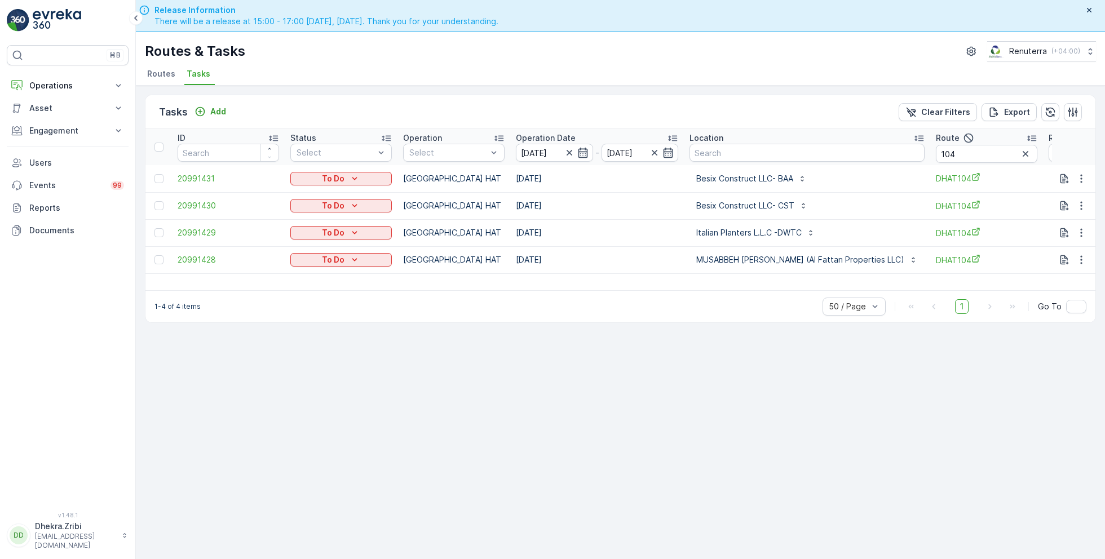
click at [482, 152] on div at bounding box center [448, 152] width 80 height 9
drag, startPoint x: 1046, startPoint y: 153, endPoint x: 1016, endPoint y: 152, distance: 30.5
click at [1016, 152] on tr "ID Status Select Operation Select Operation Date [DATE] - [DATE] Location Route…" at bounding box center [672, 147] width 1054 height 36
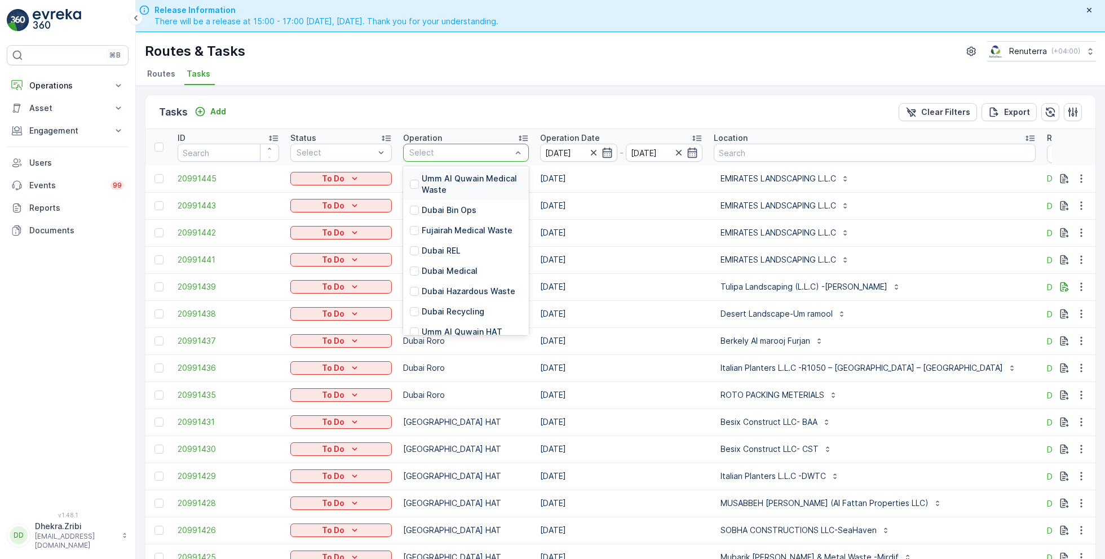
click at [486, 153] on div at bounding box center [460, 152] width 104 height 9
click at [445, 285] on p "Dubai Roro" at bounding box center [443, 290] width 43 height 11
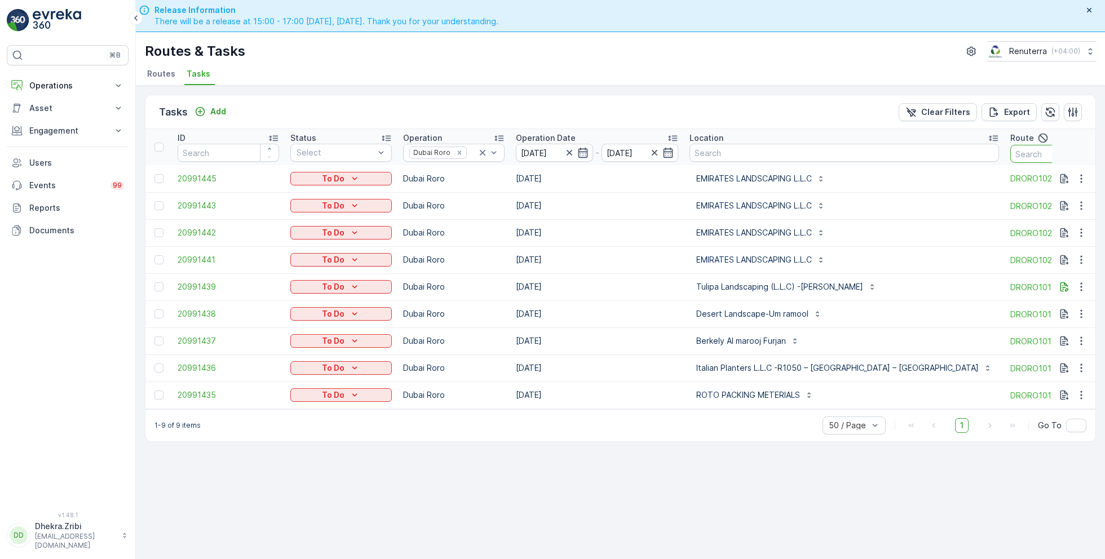
click at [1010, 155] on input "text" at bounding box center [1060, 154] width 101 height 18
type input "101"
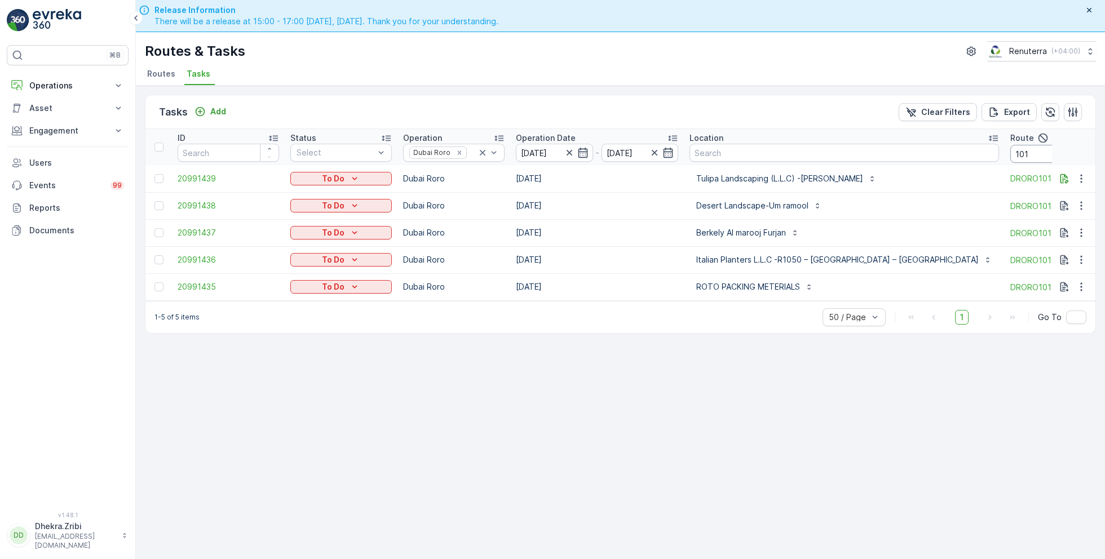
click at [1010, 157] on input "101" at bounding box center [1060, 154] width 101 height 18
type input "102"
